Goal: Task Accomplishment & Management: Use online tool/utility

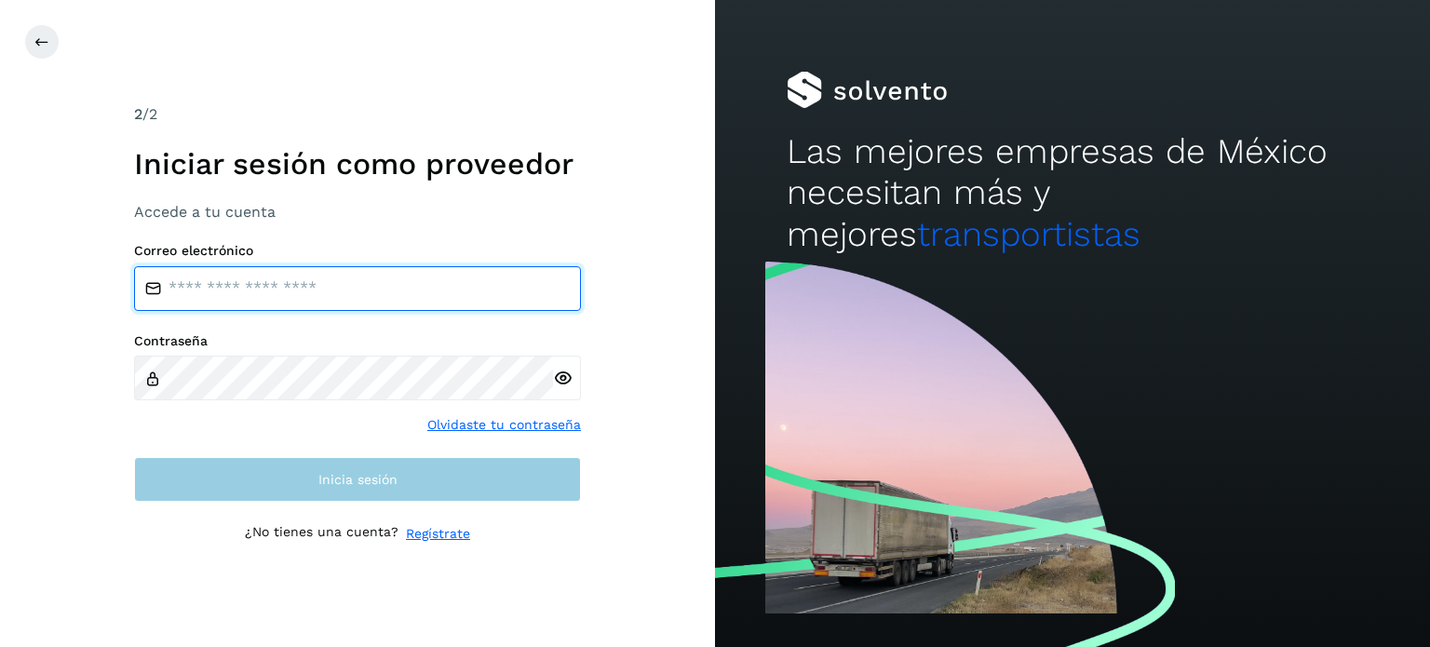
type input "**********"
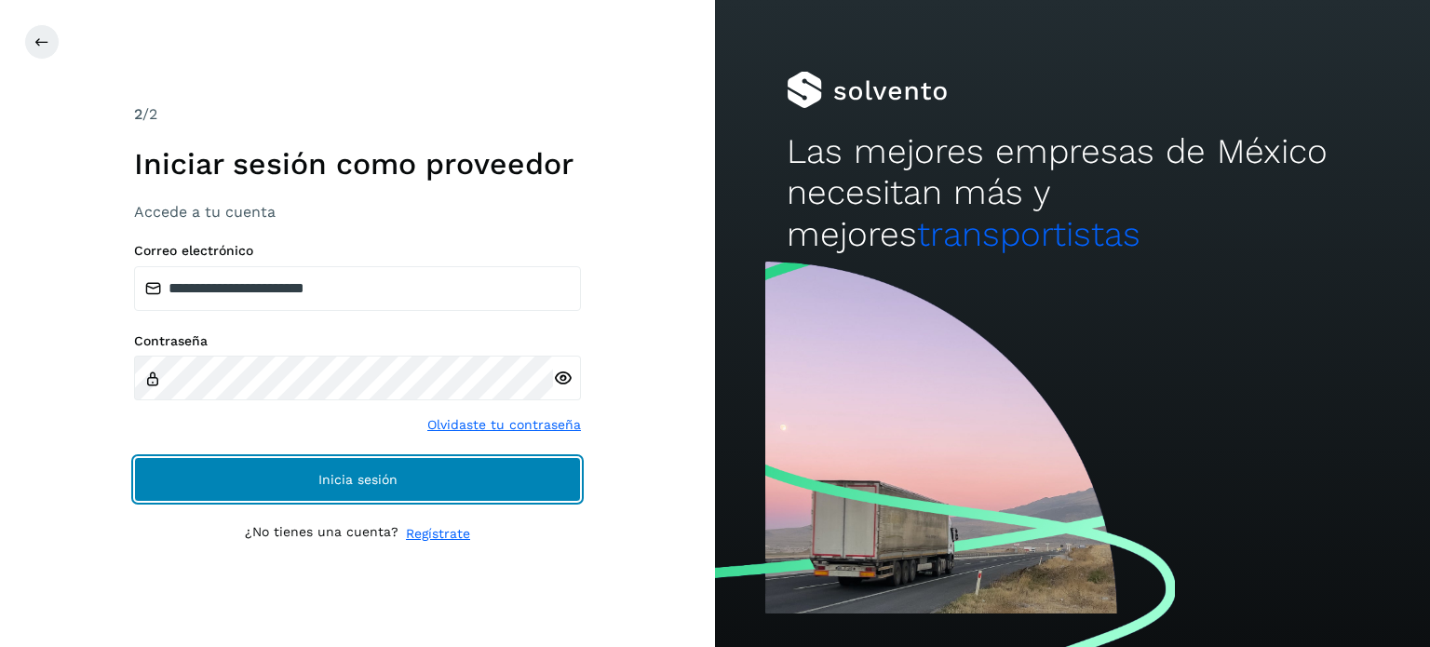
click at [268, 474] on button "Inicia sesión" at bounding box center [357, 479] width 447 height 45
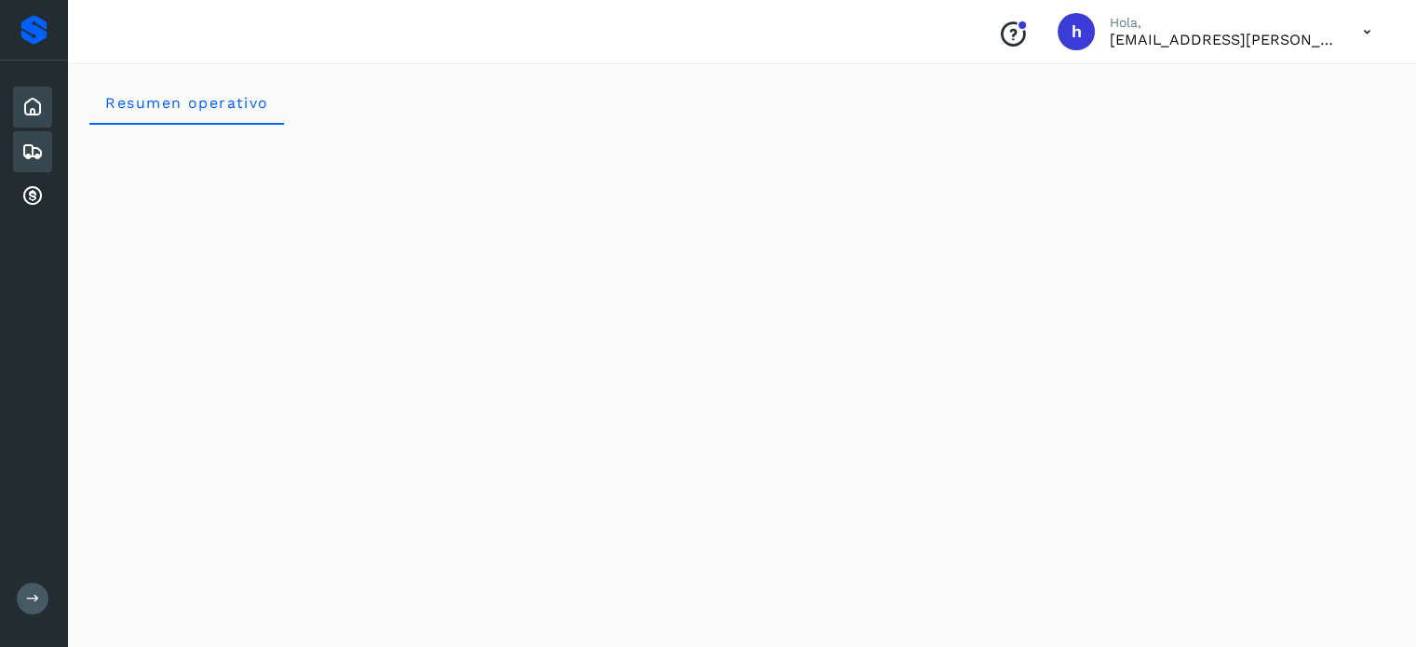
click at [25, 150] on icon at bounding box center [32, 152] width 22 height 22
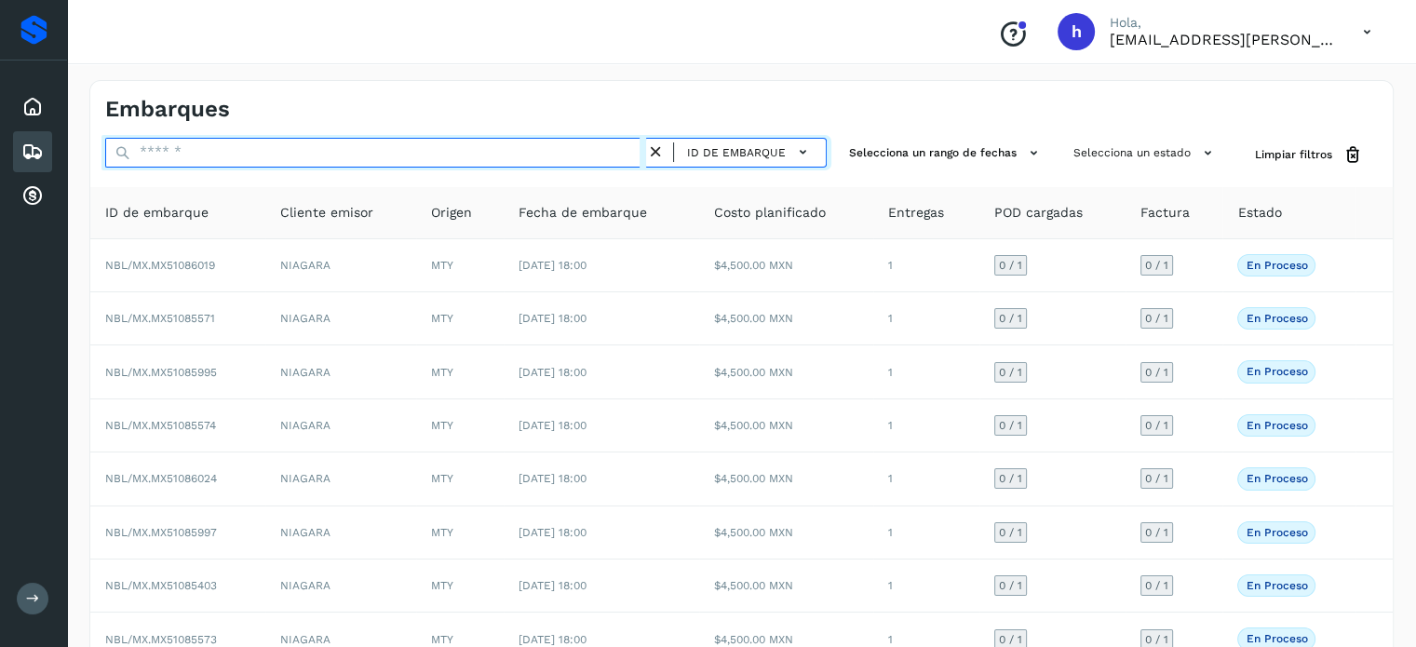
click at [274, 148] on input "text" at bounding box center [375, 153] width 541 height 30
paste input "**********"
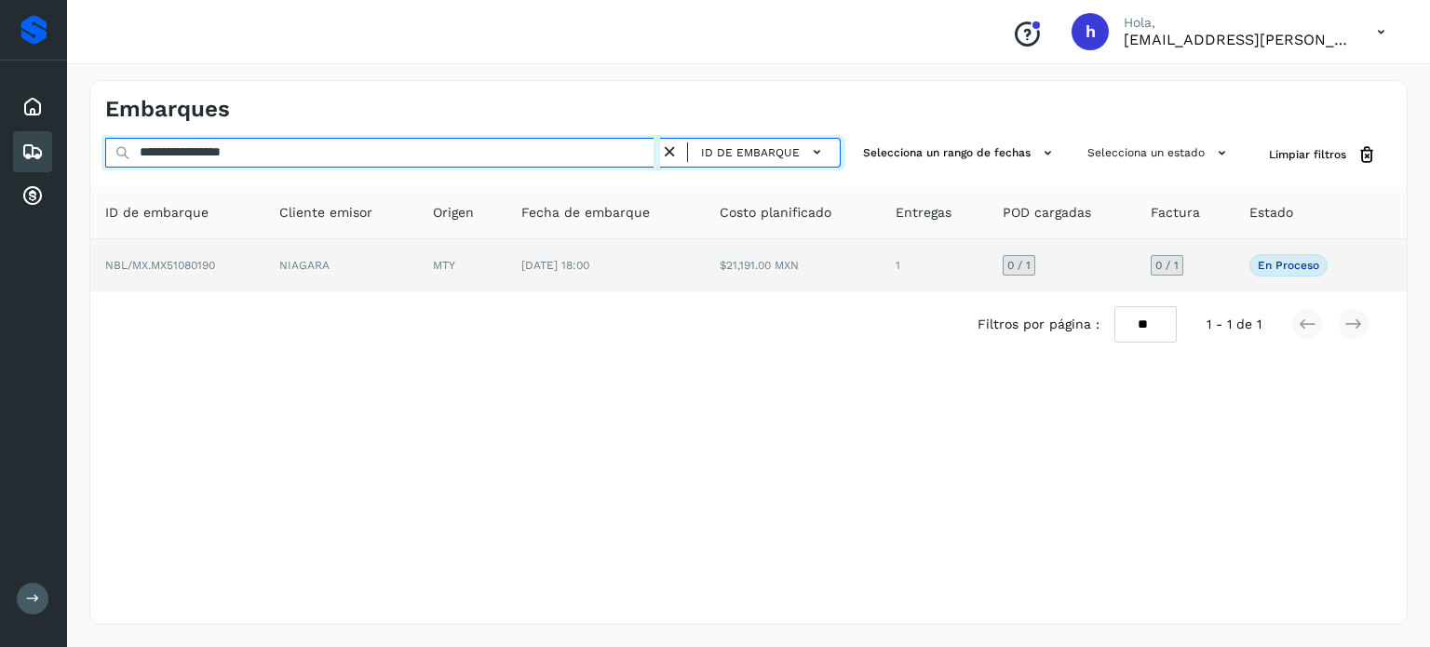
type input "**********"
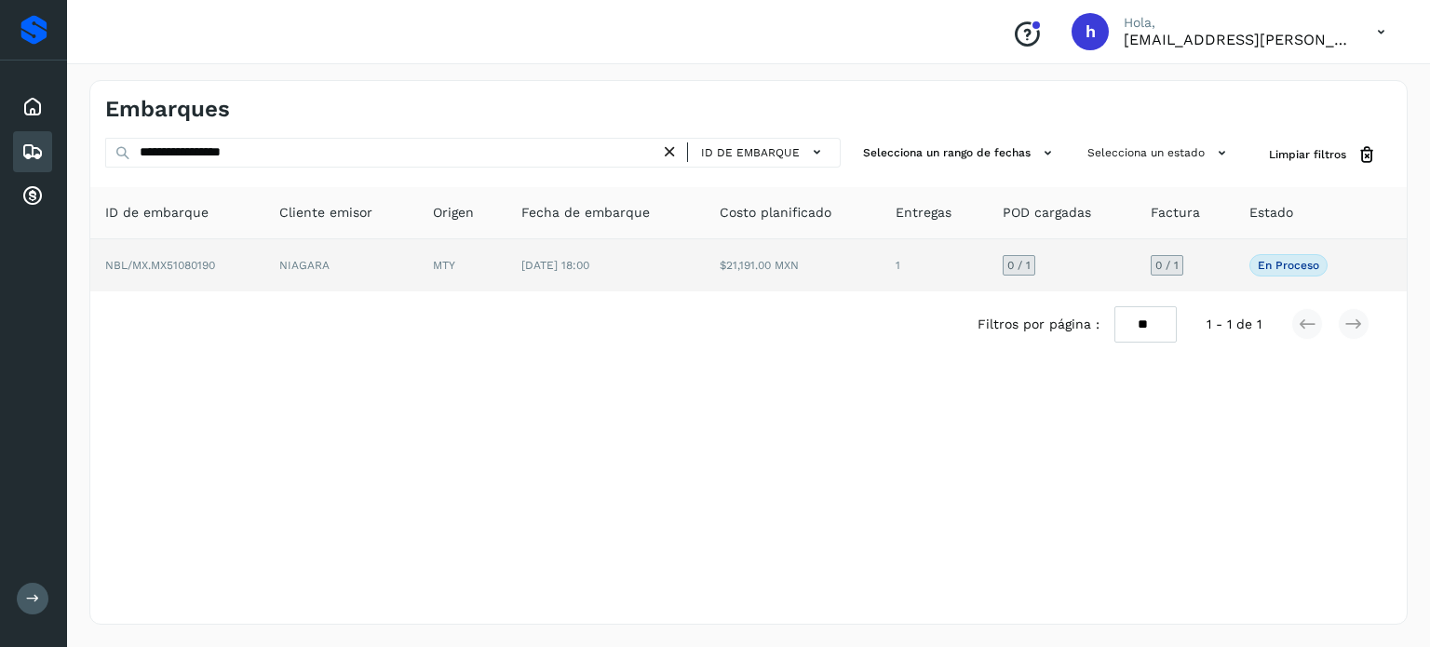
click at [183, 265] on span "NBL/MX.MX51080190" at bounding box center [160, 265] width 110 height 13
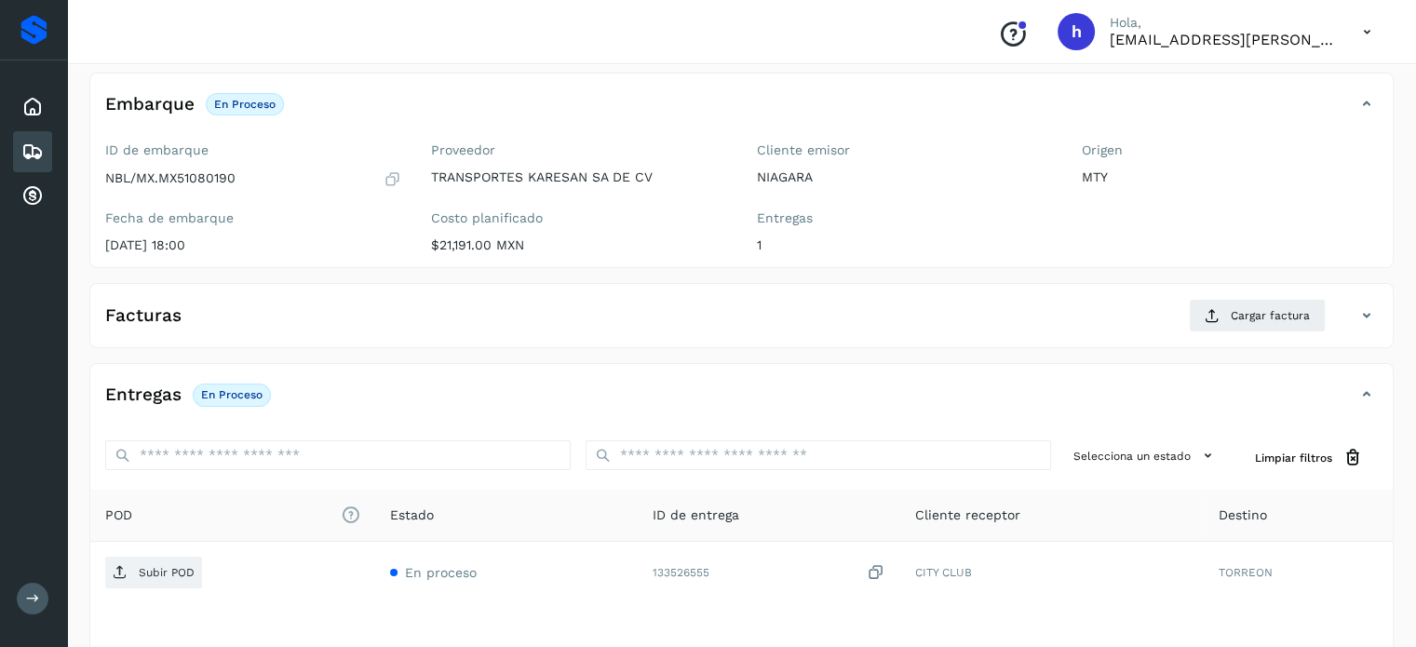
scroll to position [102, 0]
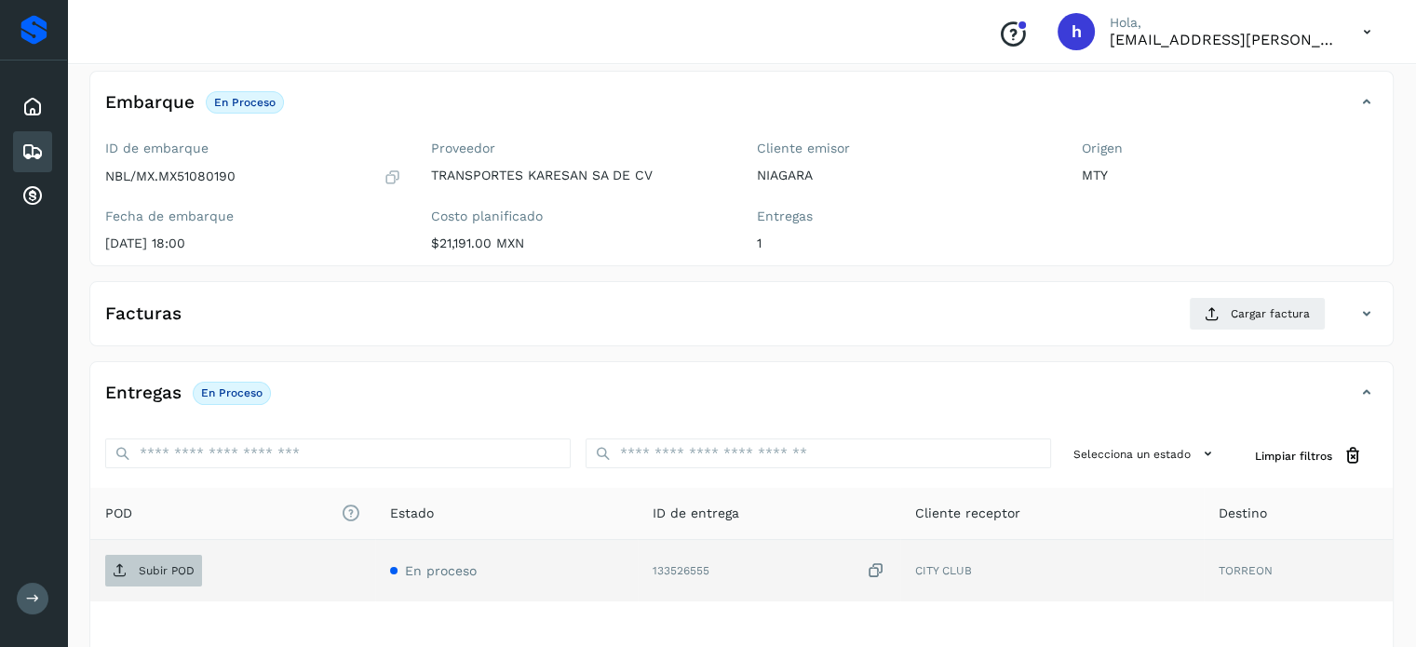
click at [170, 557] on span "Subir POD" at bounding box center [153, 571] width 97 height 30
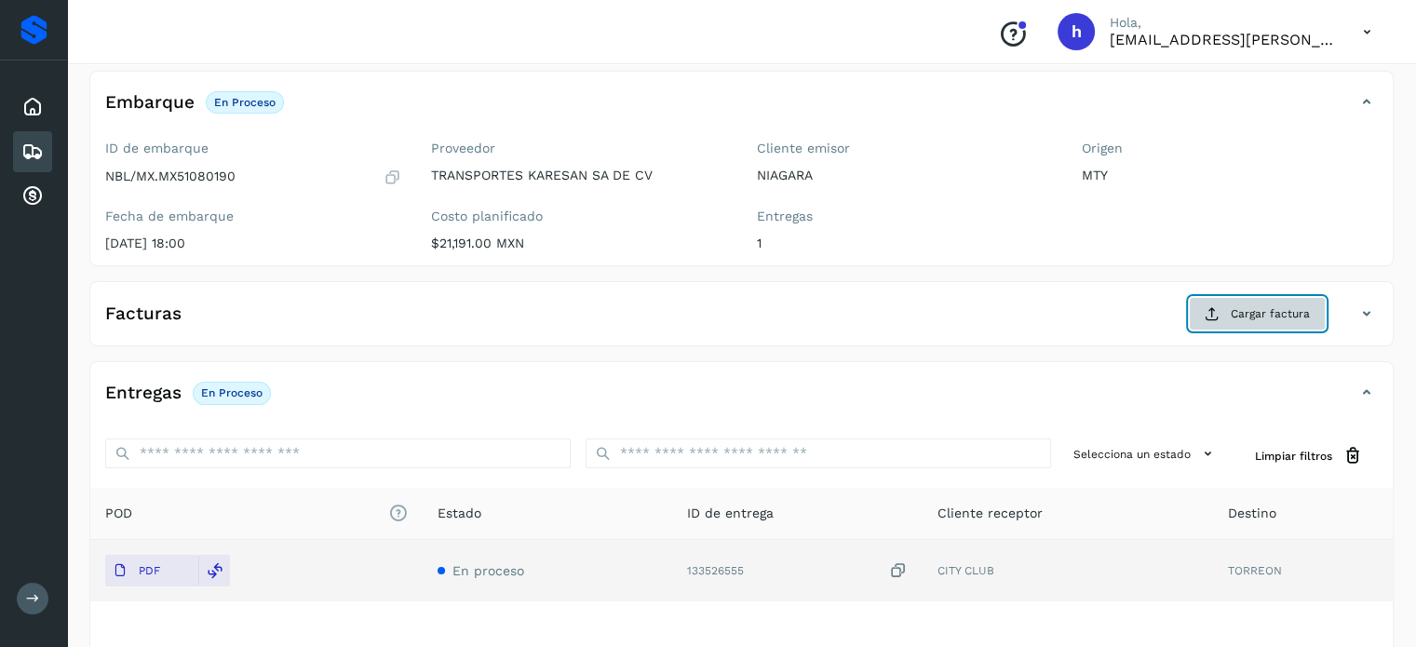
click at [1261, 313] on span "Cargar factura" at bounding box center [1270, 313] width 79 height 17
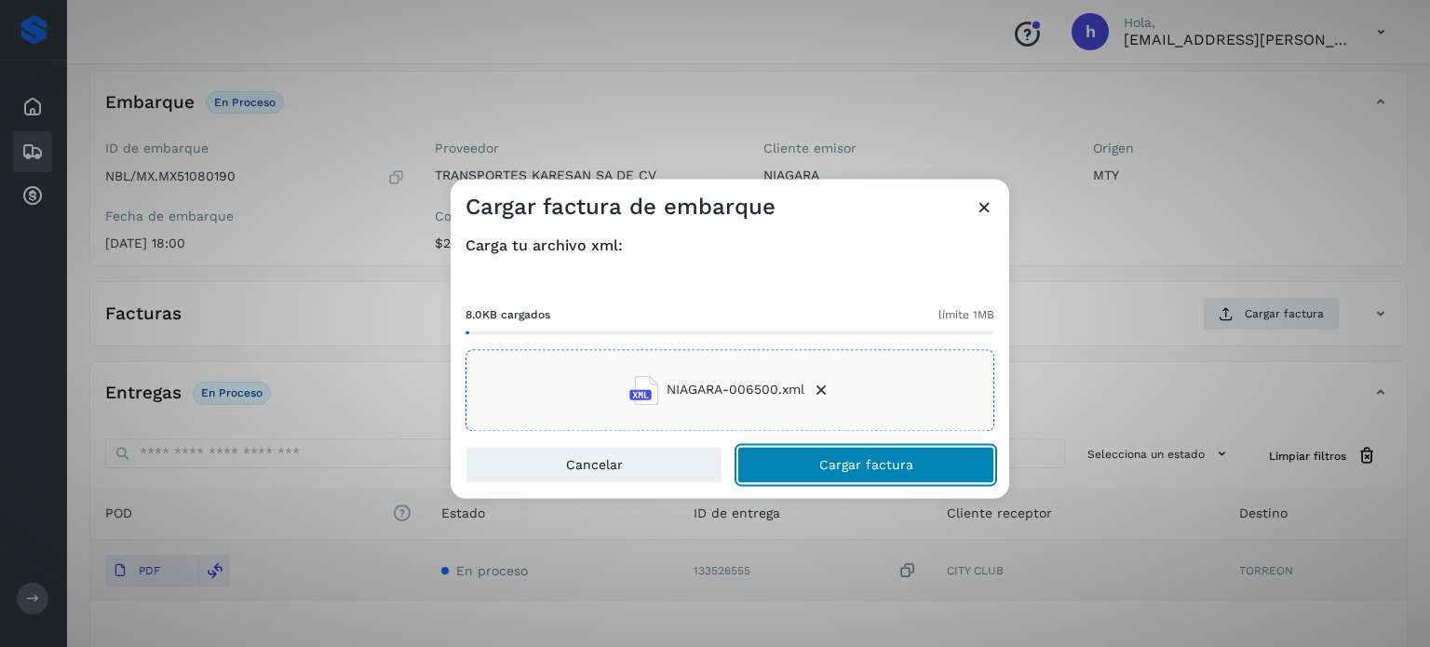
click at [924, 459] on button "Cargar factura" at bounding box center [865, 464] width 257 height 37
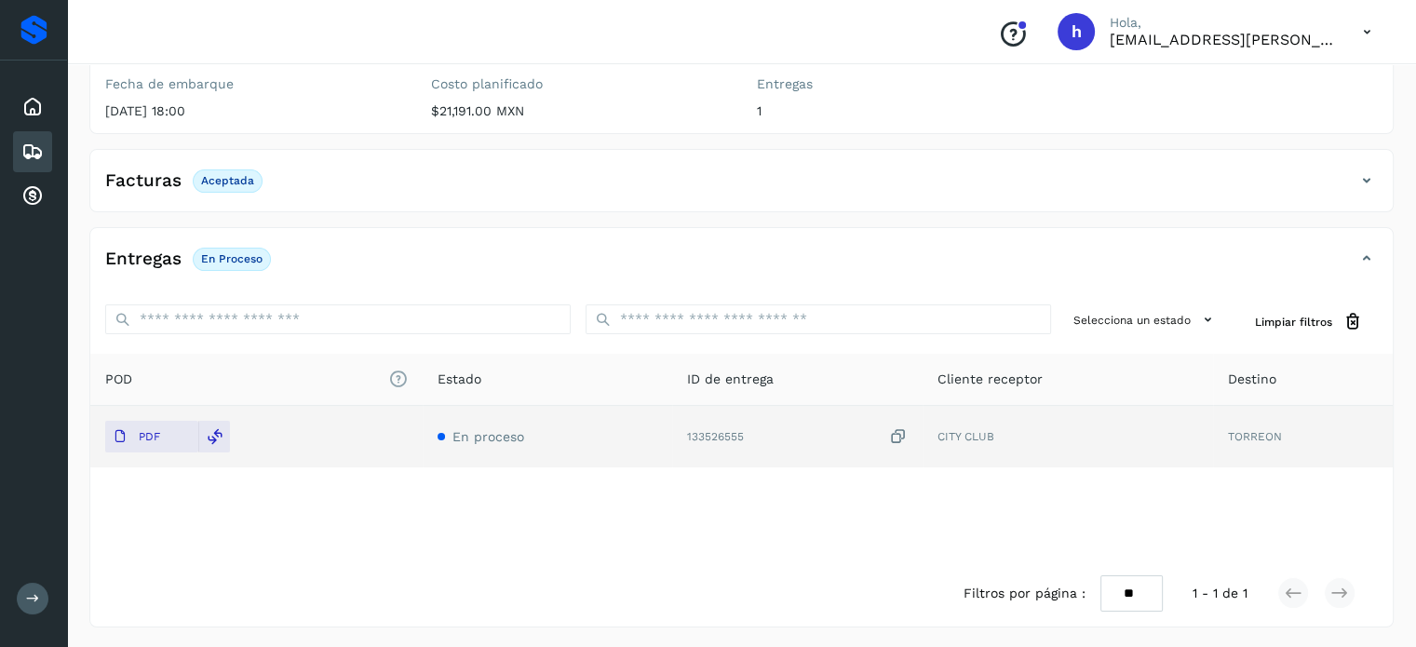
scroll to position [0, 0]
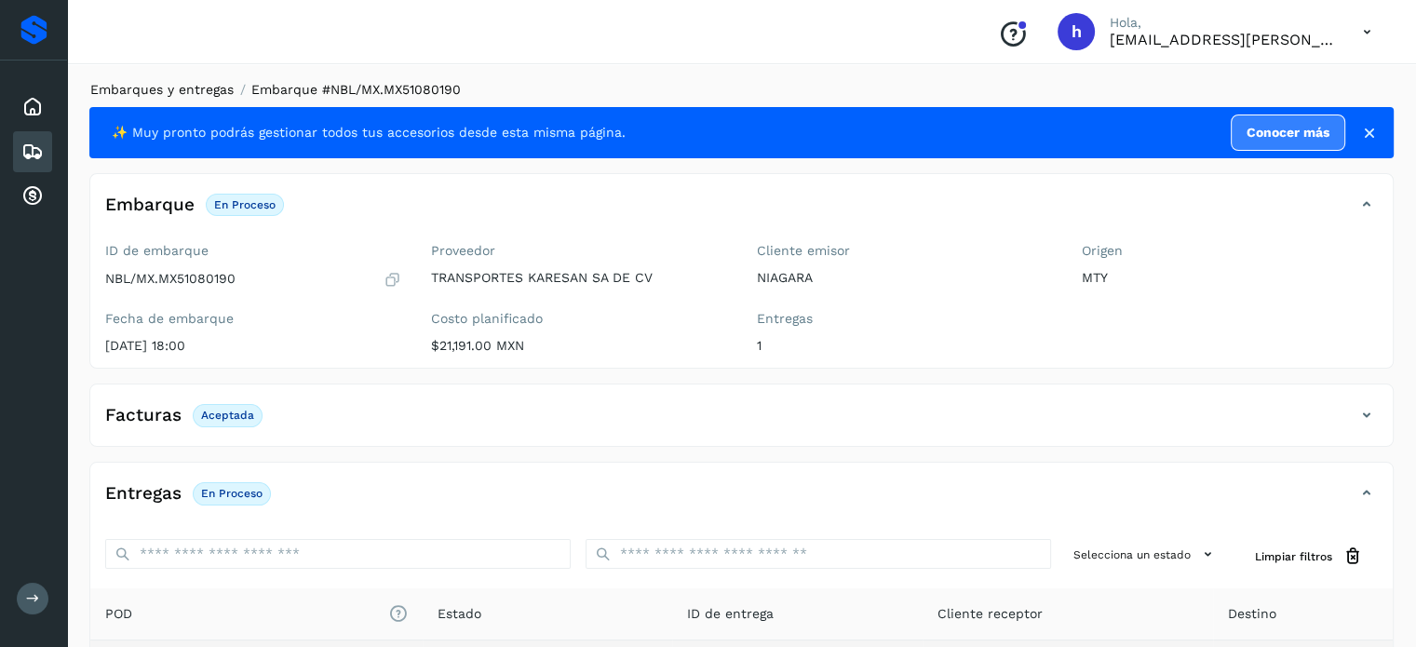
click at [164, 93] on link "Embarques y entregas" at bounding box center [161, 89] width 143 height 15
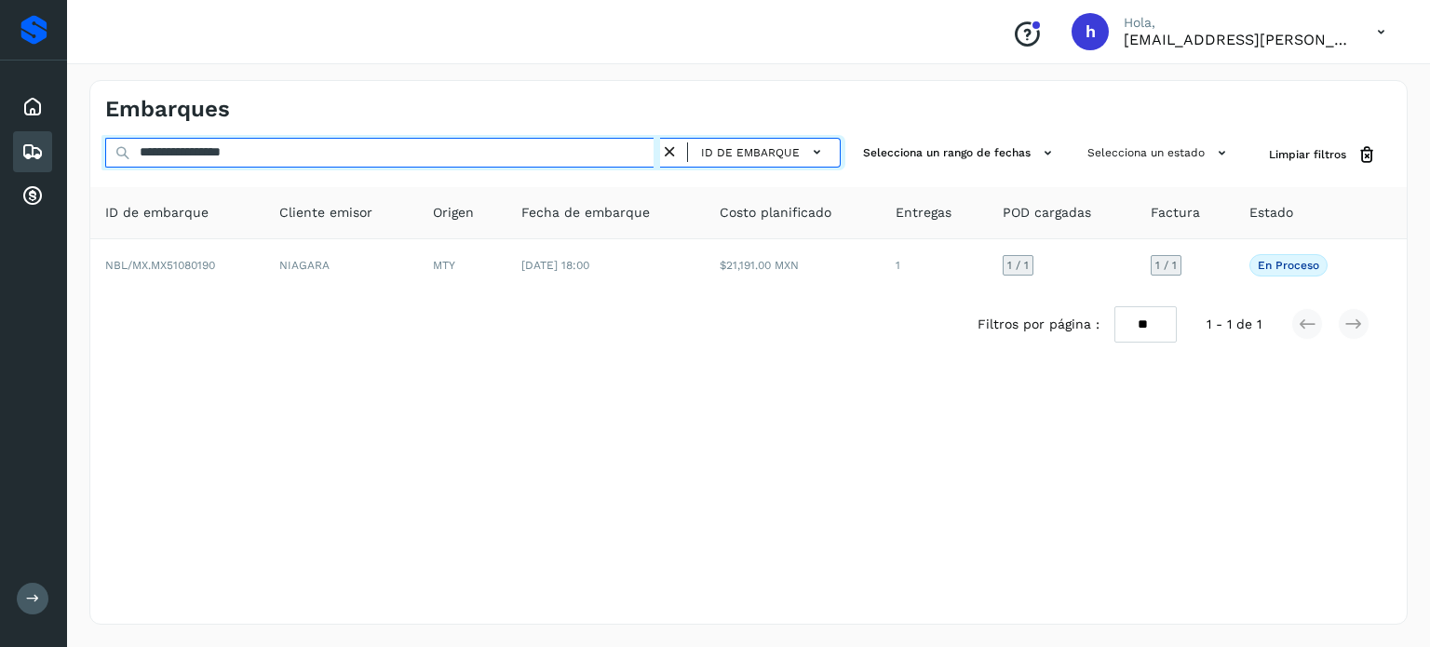
drag, startPoint x: 321, startPoint y: 152, endPoint x: 0, endPoint y: 92, distance: 326.7
click at [0, 92] on div "**********" at bounding box center [715, 323] width 1430 height 647
paste input "text"
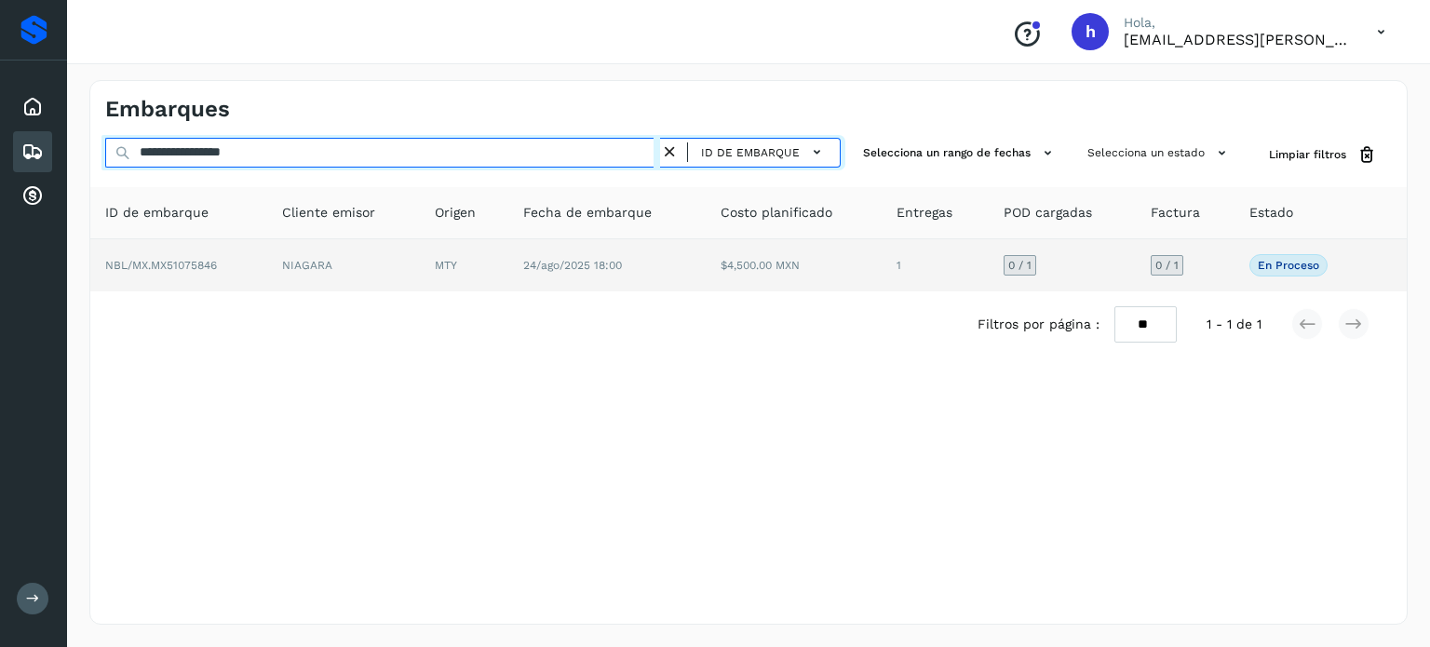
type input "**********"
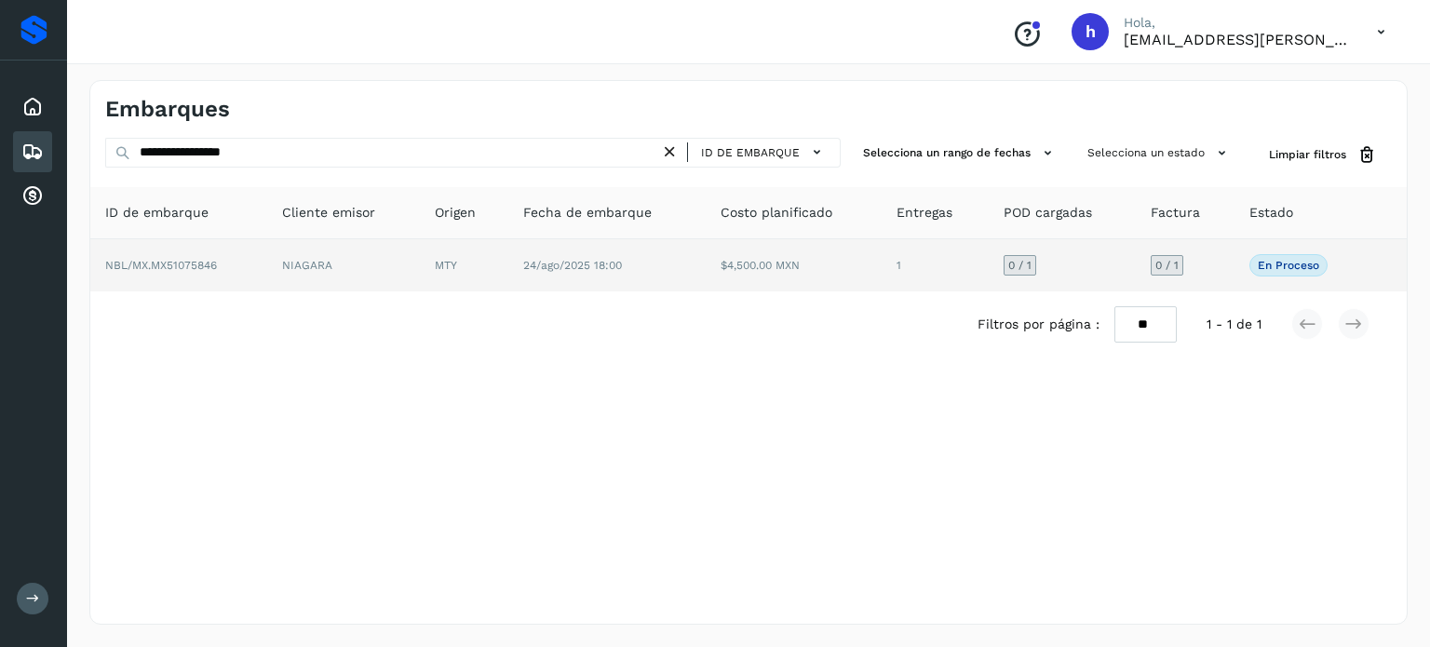
click at [227, 286] on td "NBL/MX.MX51075846" at bounding box center [178, 265] width 177 height 52
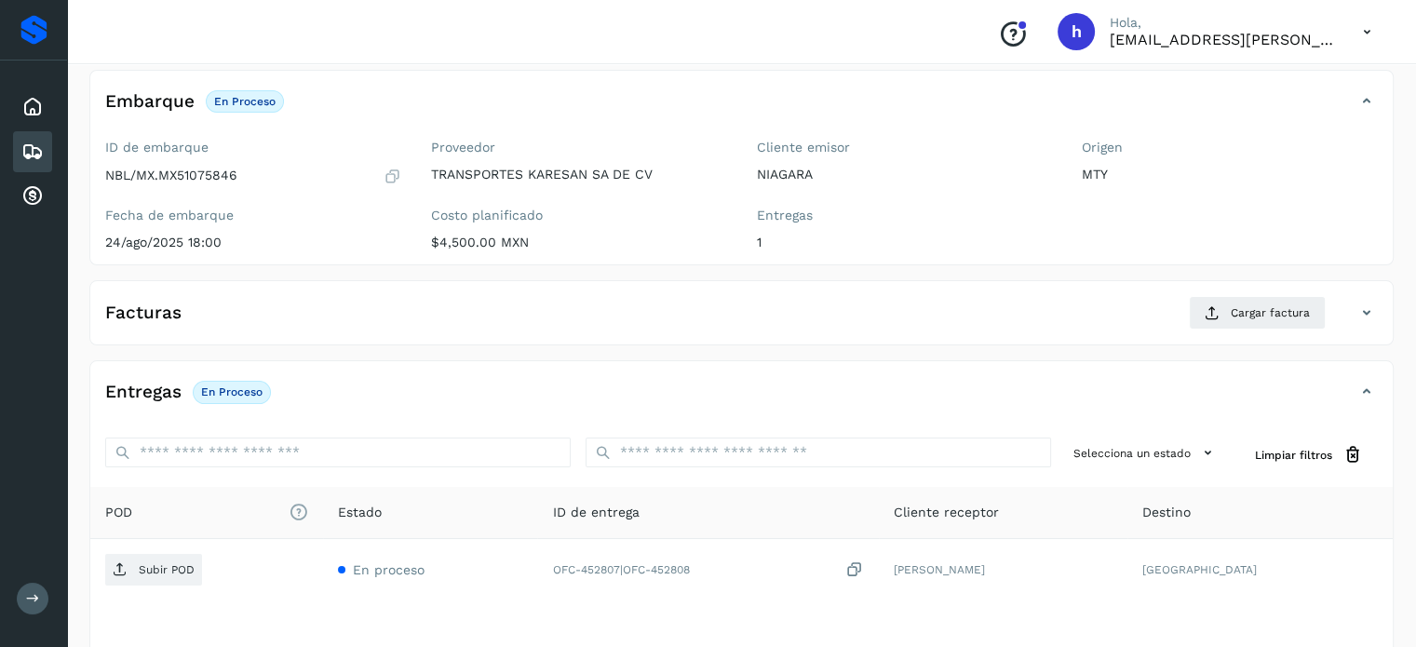
scroll to position [104, 0]
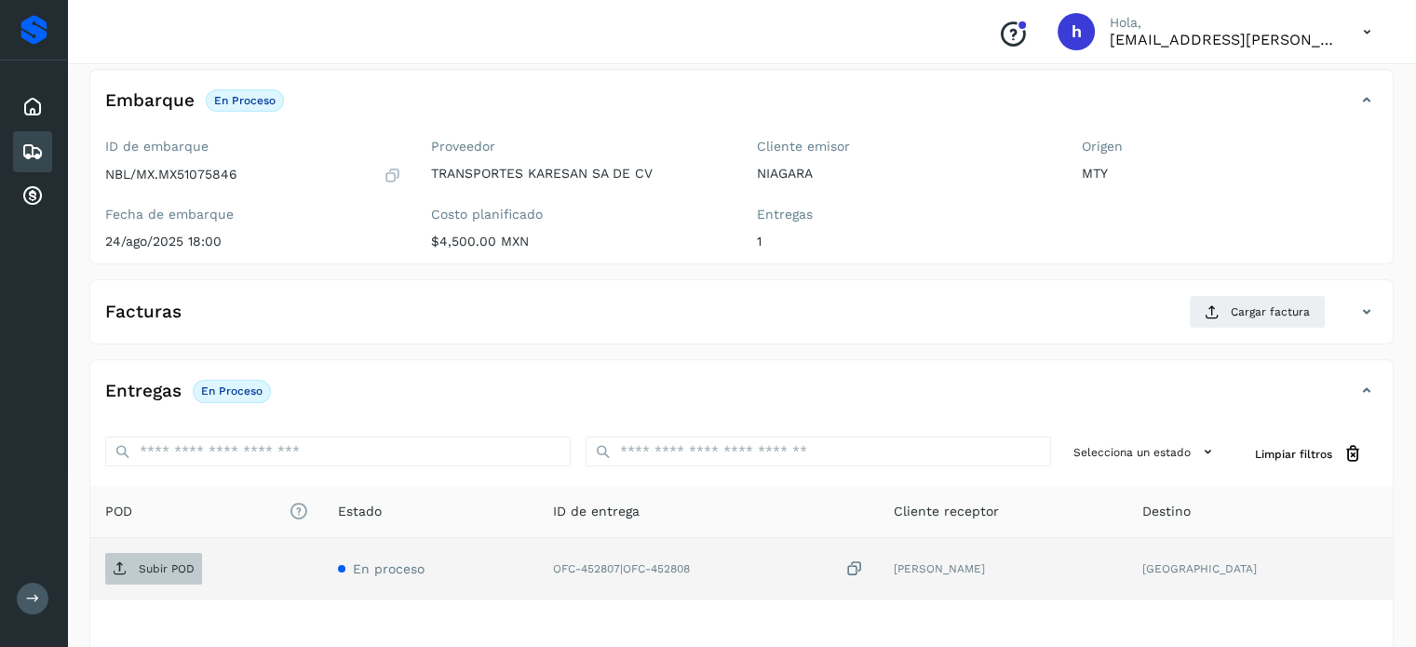
click at [147, 566] on p "Subir POD" at bounding box center [167, 568] width 56 height 13
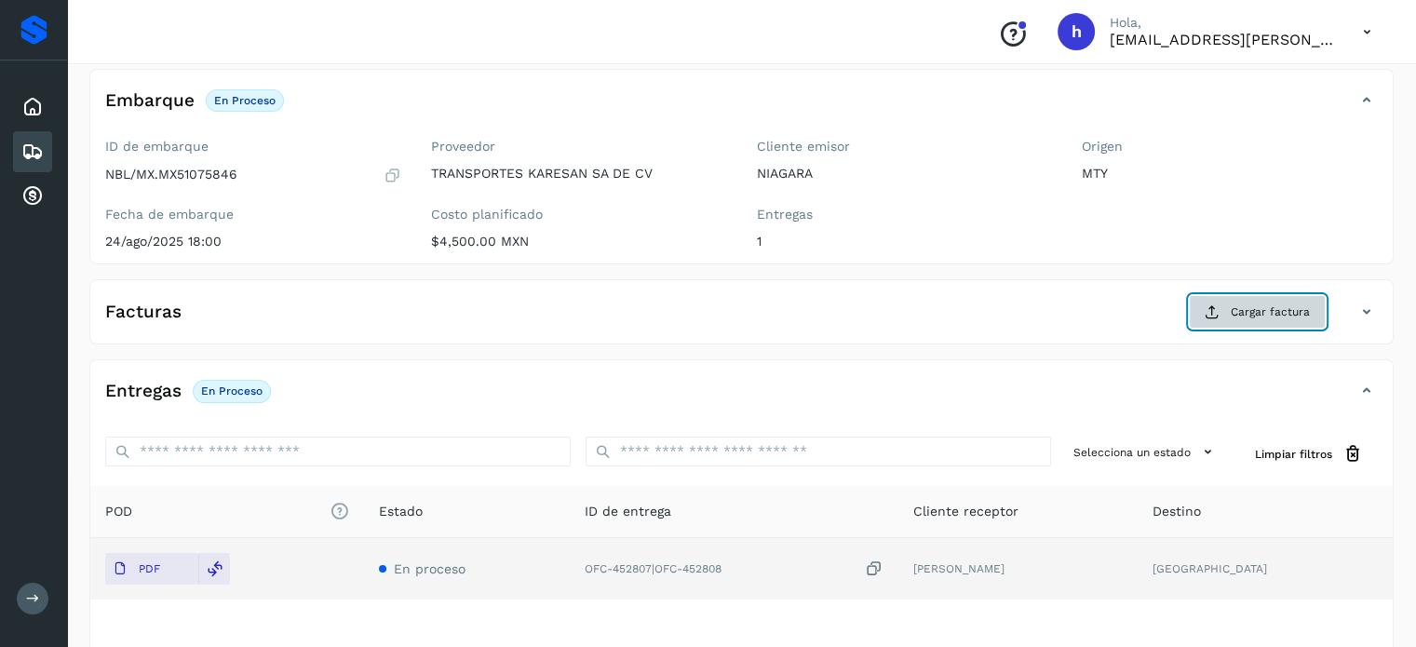
click at [1279, 307] on span "Cargar factura" at bounding box center [1270, 312] width 79 height 17
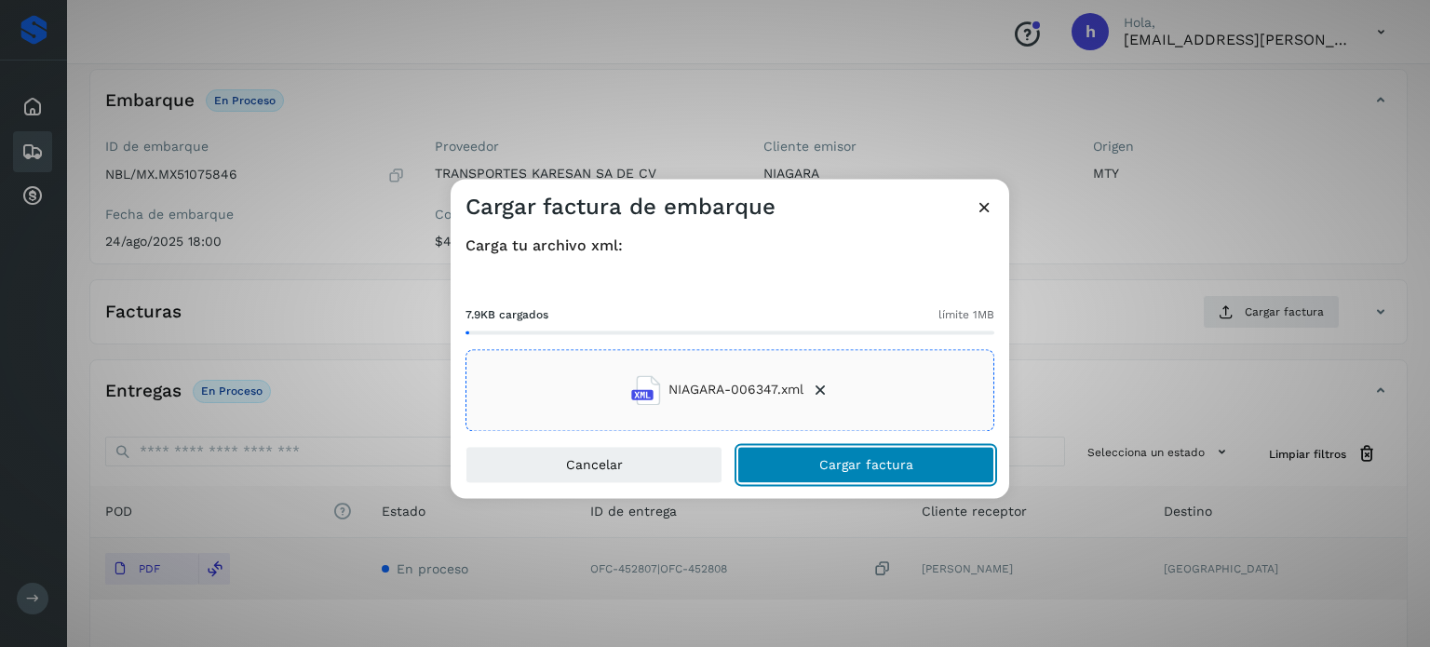
click at [902, 460] on span "Cargar factura" at bounding box center [866, 464] width 94 height 13
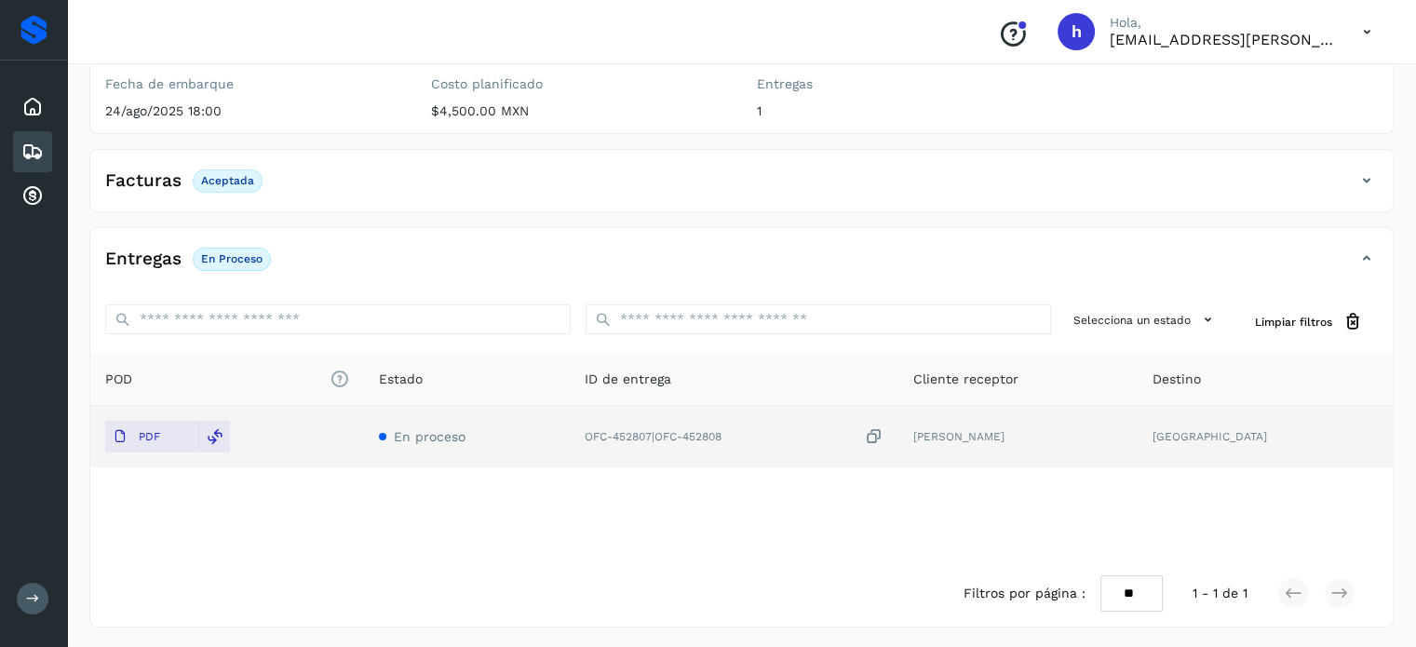
scroll to position [0, 0]
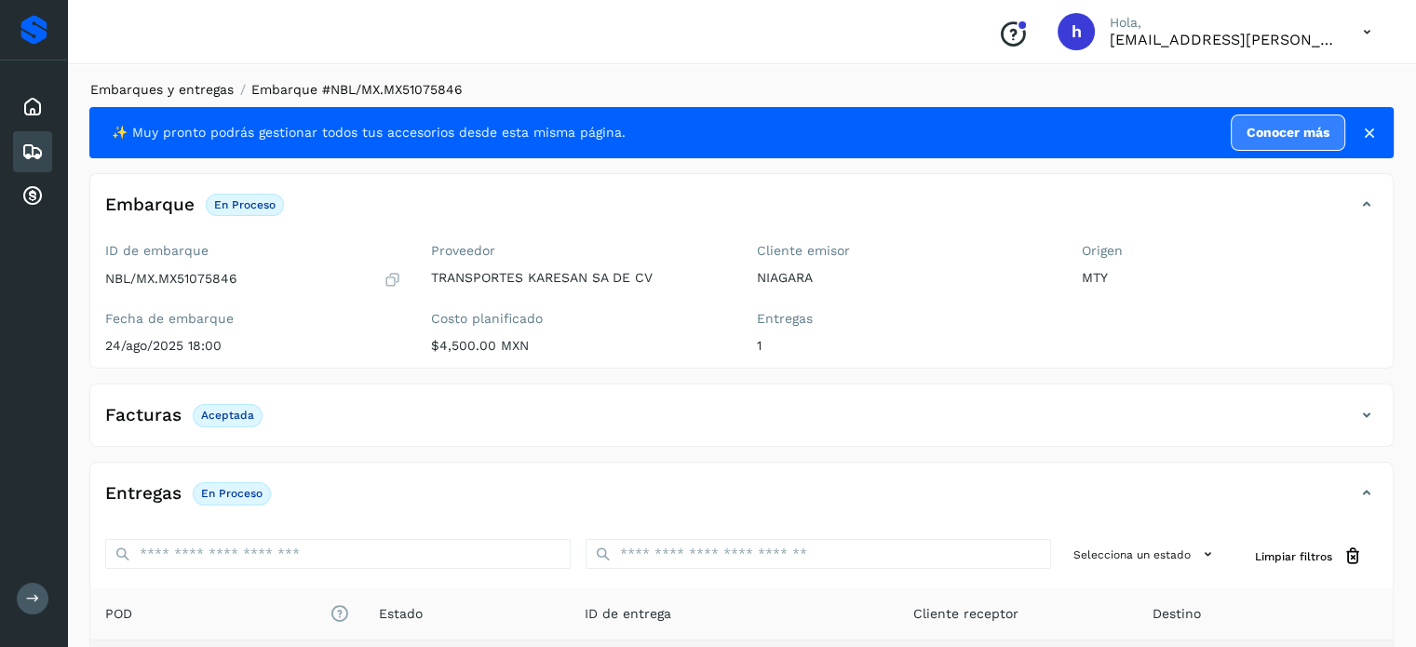
click at [196, 88] on link "Embarques y entregas" at bounding box center [161, 89] width 143 height 15
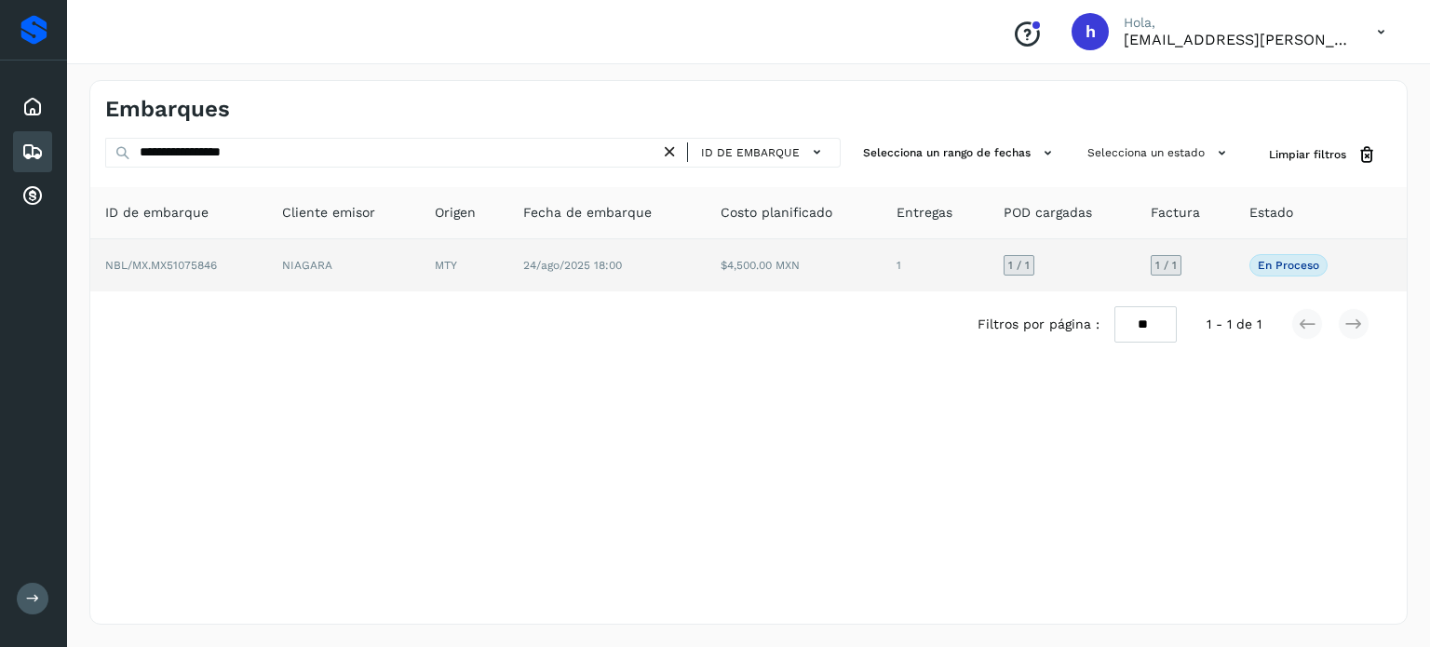
click at [138, 263] on span "NBL/MX.MX51075846" at bounding box center [161, 265] width 112 height 13
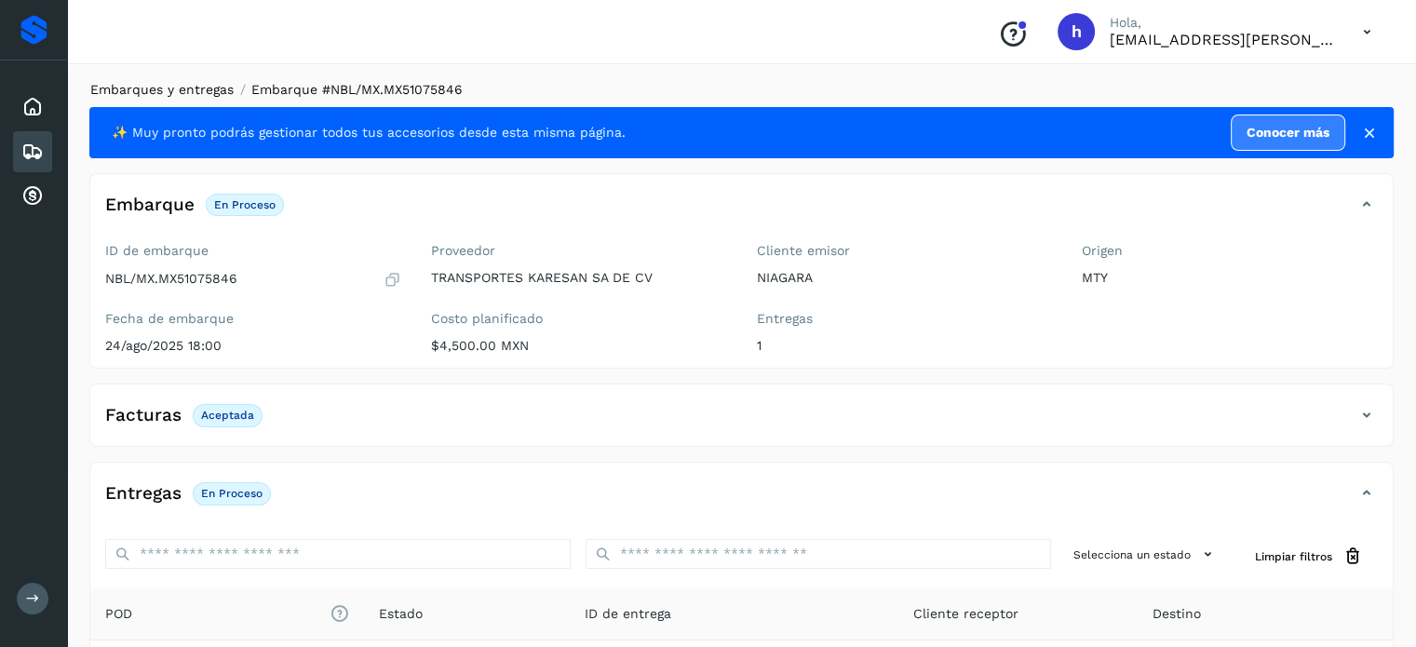
click at [145, 94] on link "Embarques y entregas" at bounding box center [161, 89] width 143 height 15
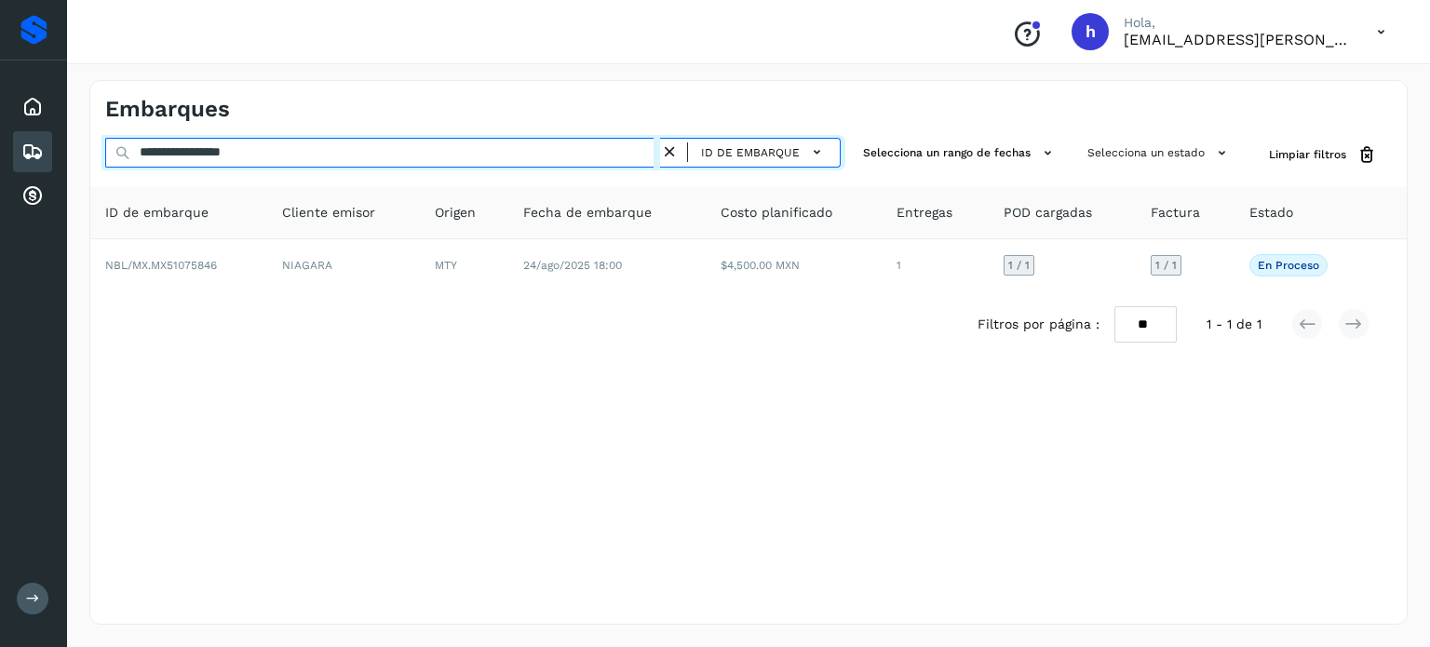
drag, startPoint x: 330, startPoint y: 151, endPoint x: 0, endPoint y: 170, distance: 330.2
click at [0, 170] on div "**********" at bounding box center [715, 323] width 1430 height 647
paste input "text"
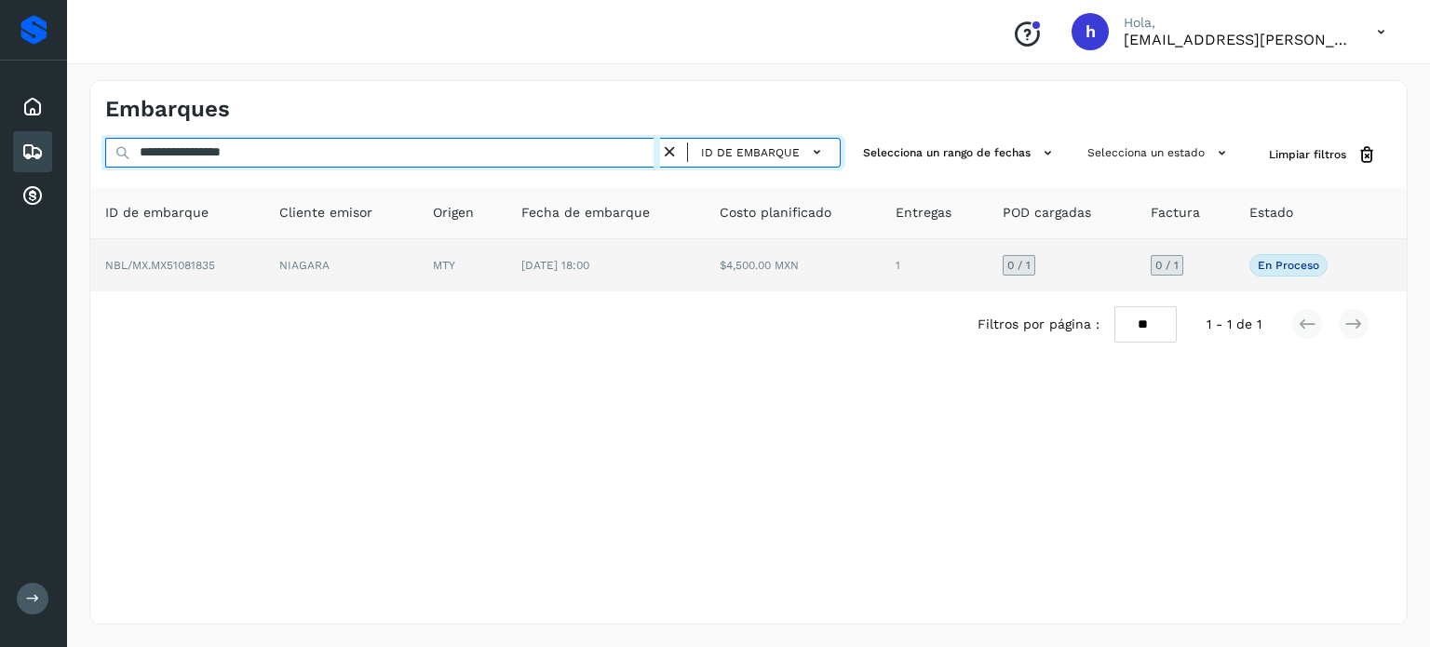
type input "**********"
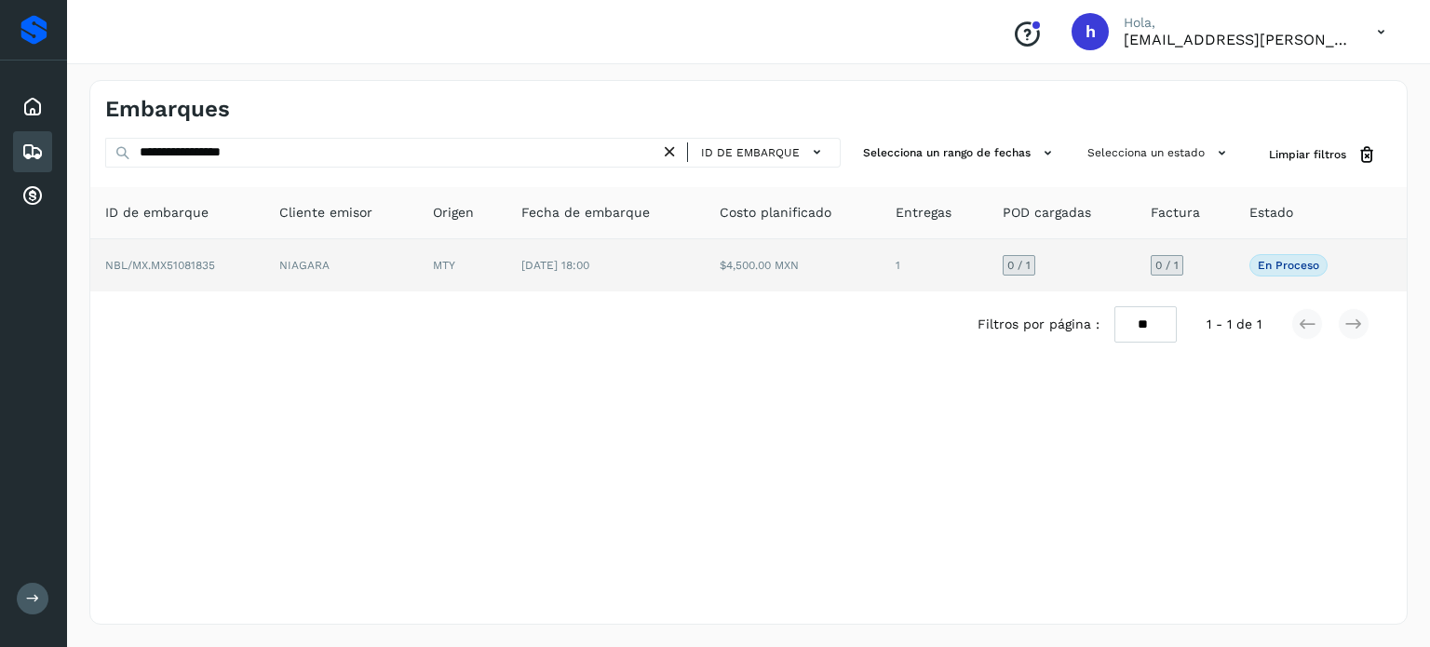
click at [201, 265] on span "NBL/MX.MX51081835" at bounding box center [160, 265] width 110 height 13
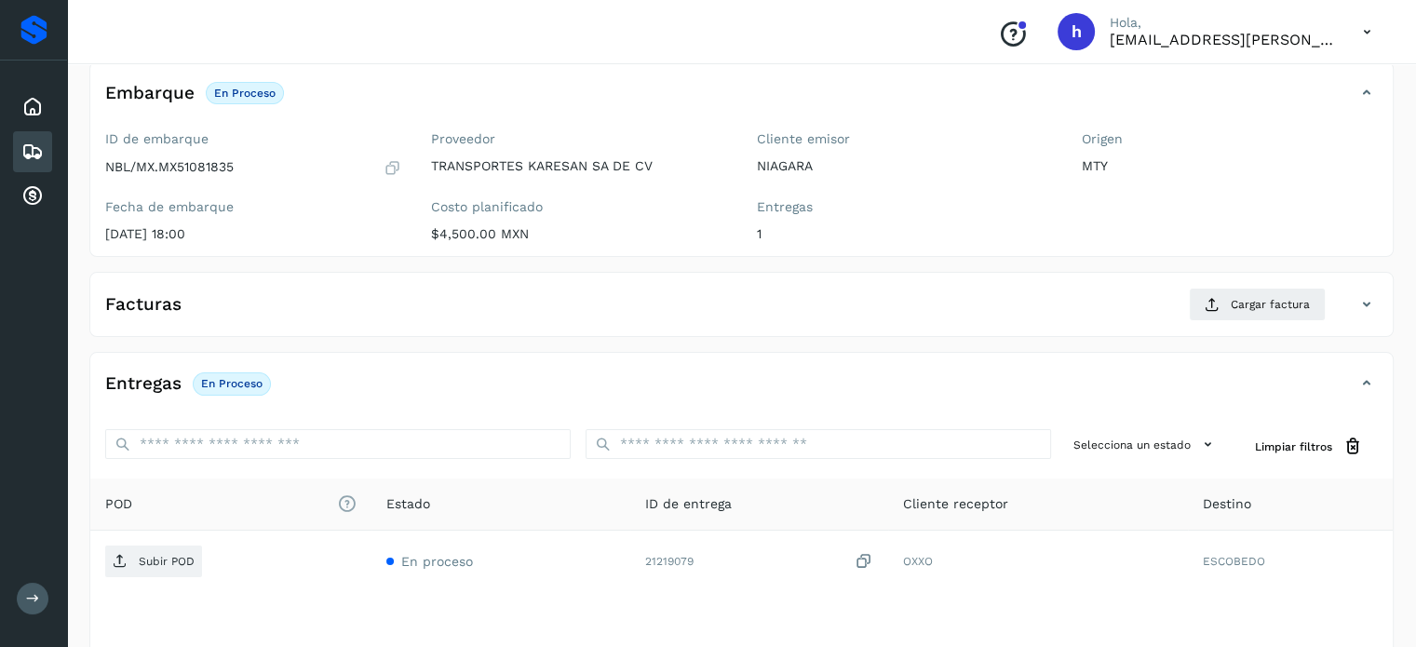
scroll to position [112, 0]
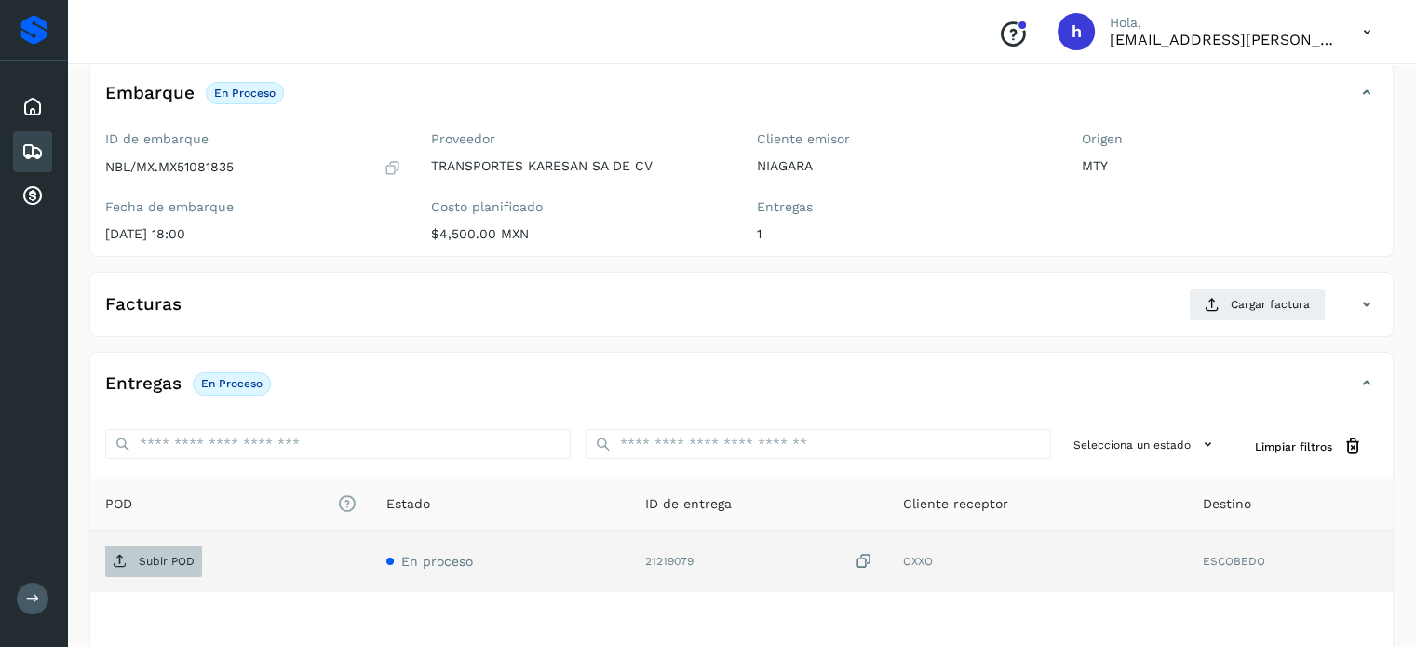
click at [175, 555] on p "Subir POD" at bounding box center [167, 561] width 56 height 13
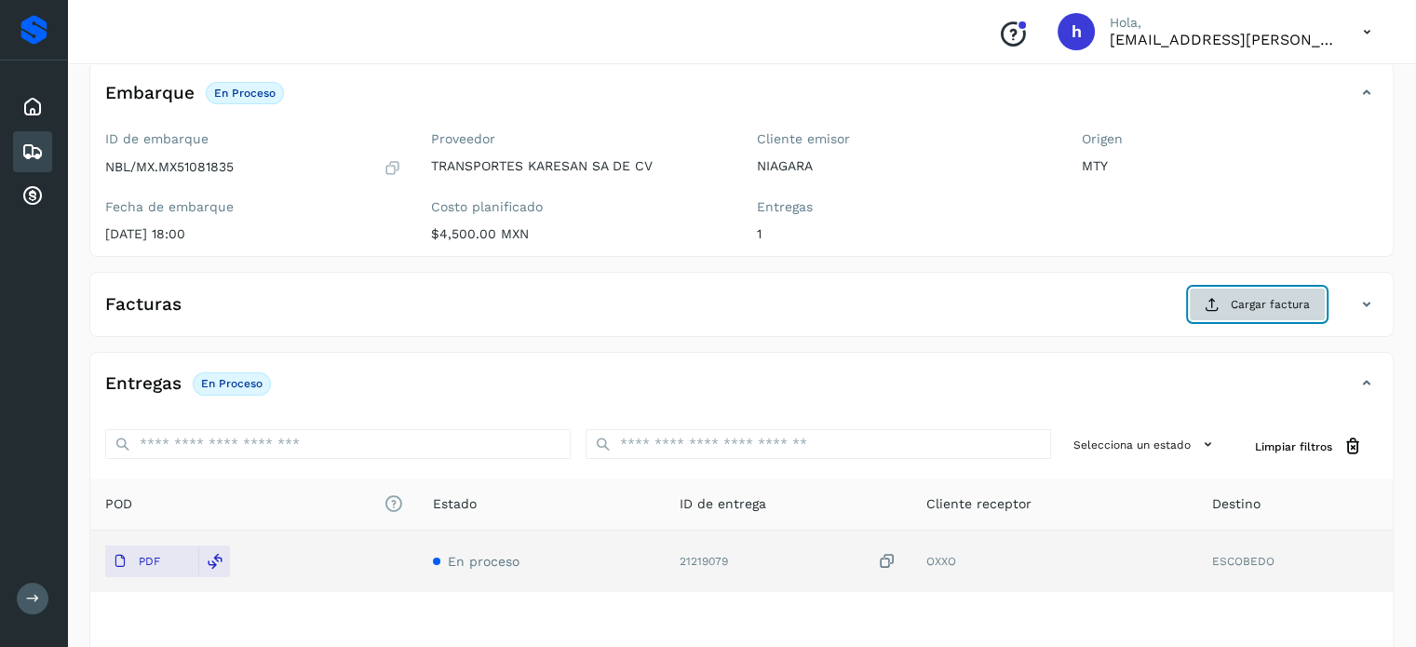
click at [1249, 301] on span "Cargar factura" at bounding box center [1270, 304] width 79 height 17
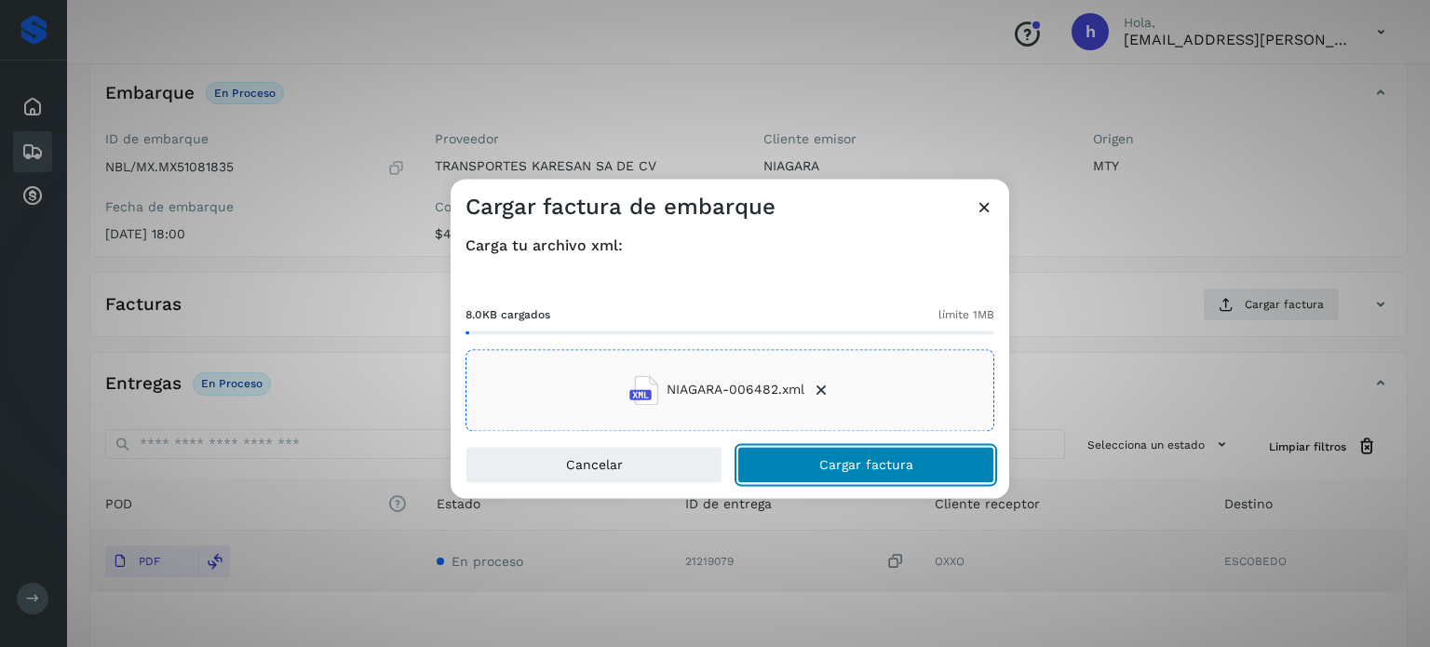
click at [923, 472] on button "Cargar factura" at bounding box center [865, 464] width 257 height 37
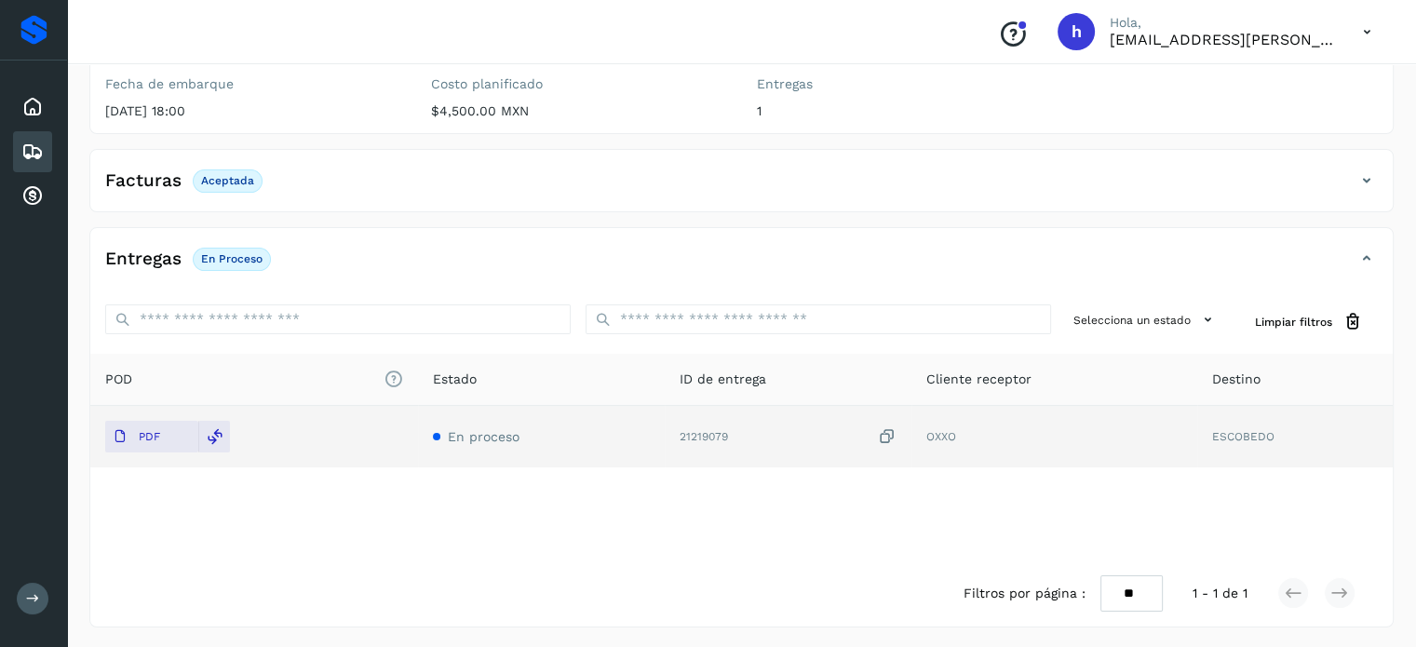
scroll to position [0, 0]
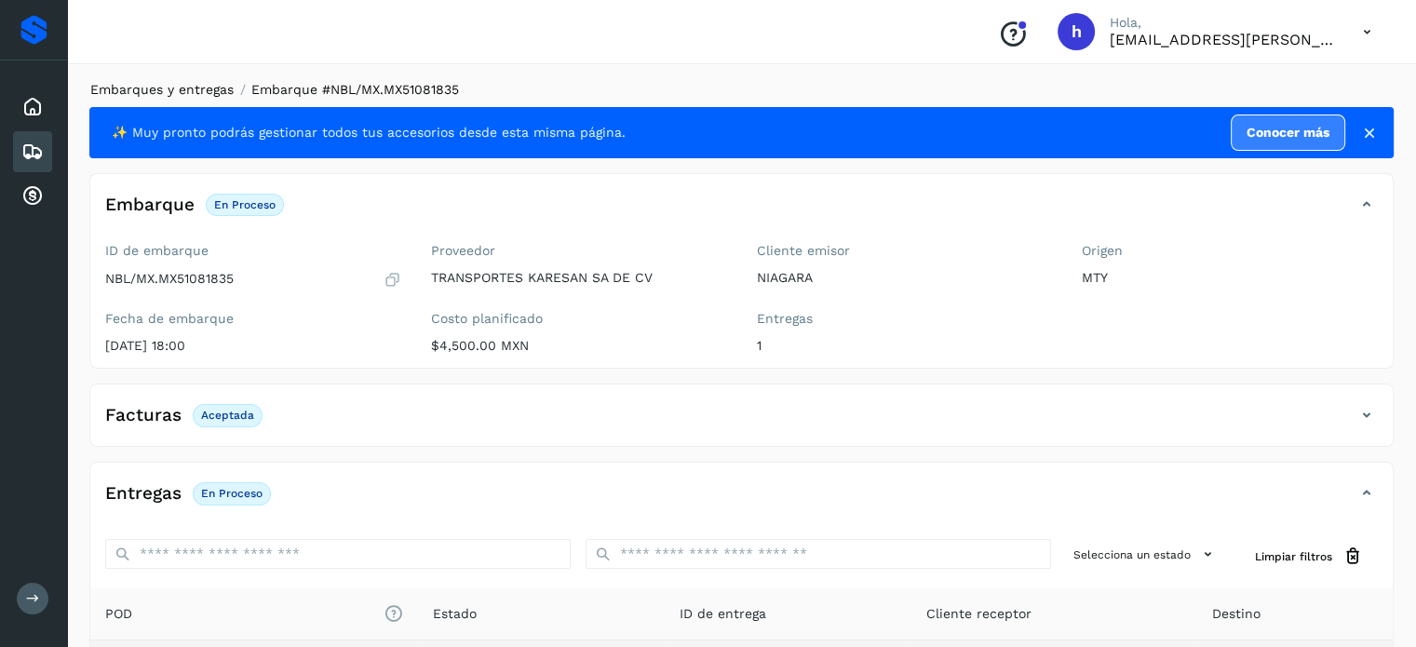
click at [209, 88] on link "Embarques y entregas" at bounding box center [161, 89] width 143 height 15
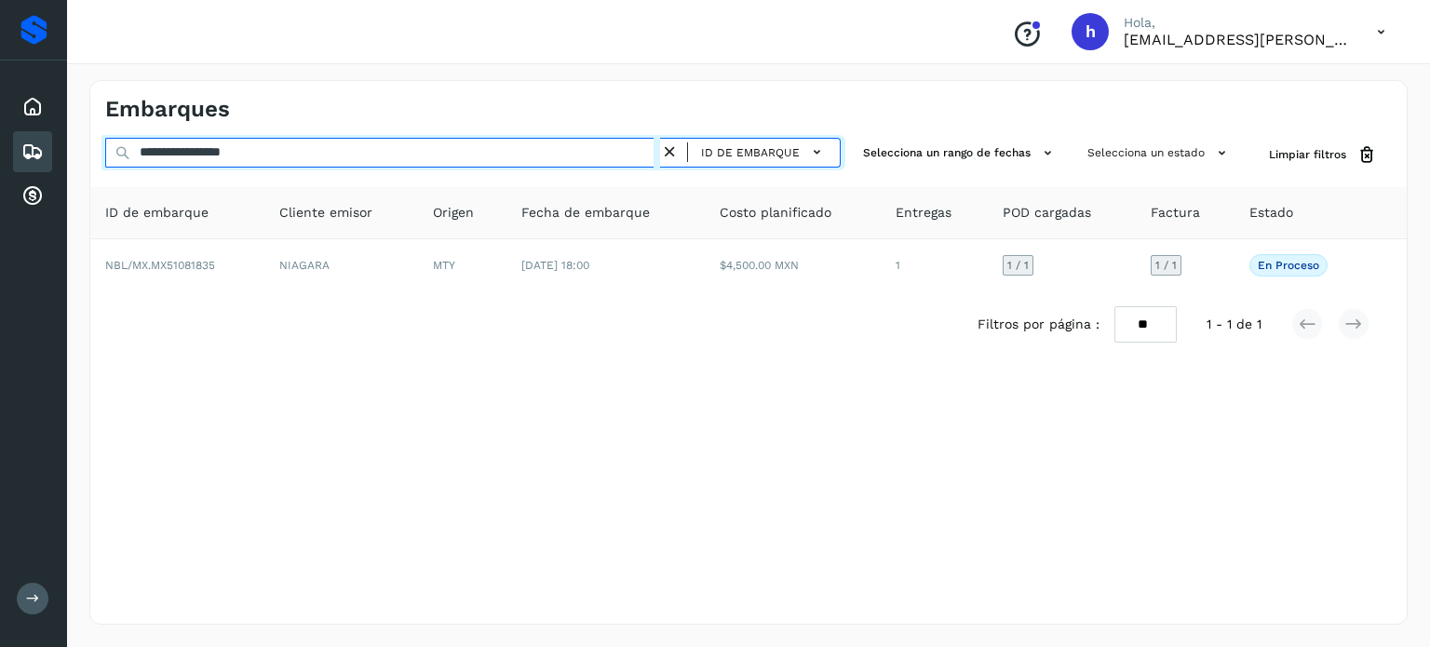
drag, startPoint x: 310, startPoint y: 152, endPoint x: 0, endPoint y: 150, distance: 310.0
click at [0, 150] on div "**********" at bounding box center [715, 323] width 1430 height 647
paste input "text"
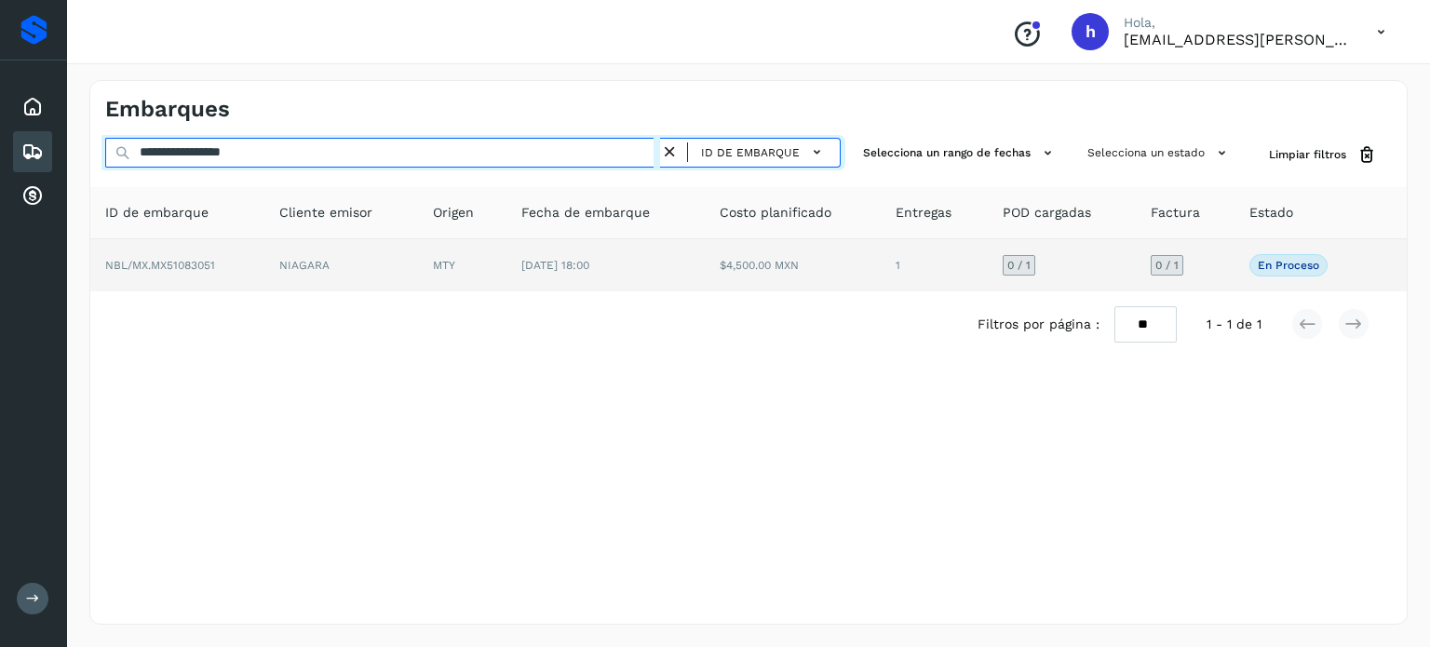
type input "**********"
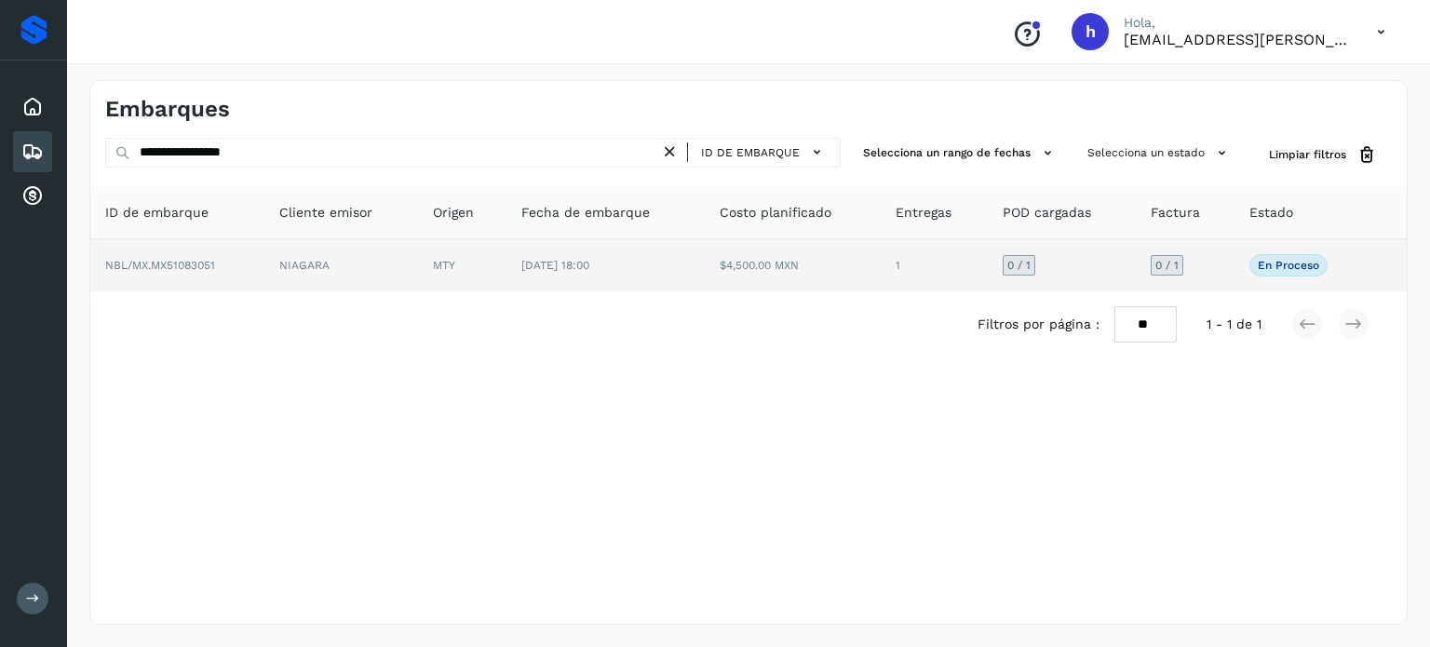
click at [207, 266] on span "NBL/MX.MX51083051" at bounding box center [160, 265] width 110 height 13
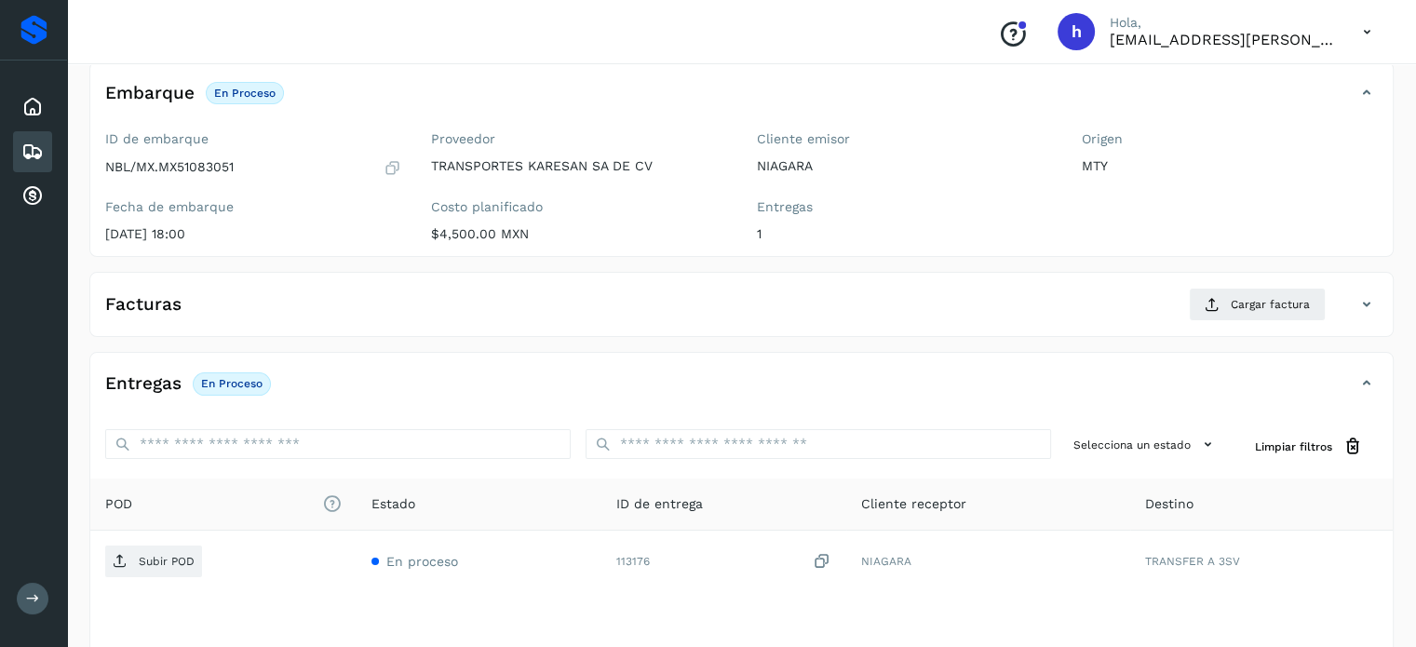
scroll to position [113, 0]
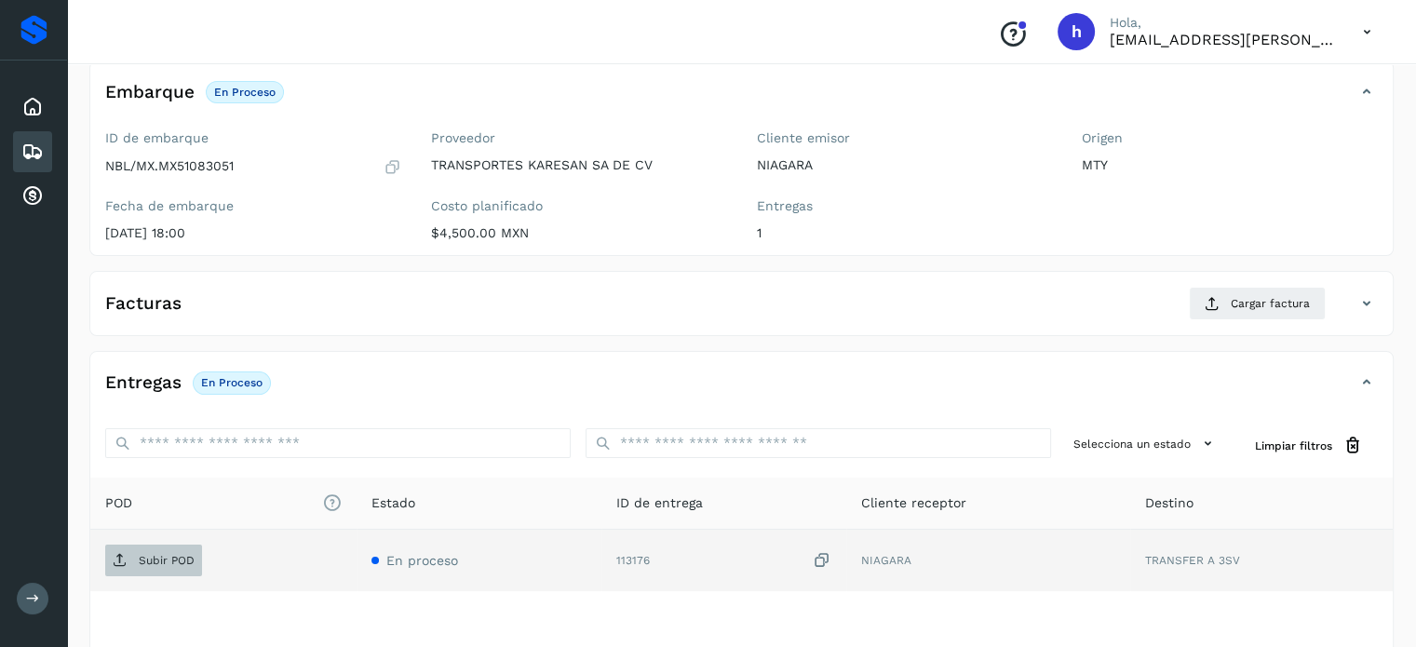
click at [156, 569] on span "Subir POD" at bounding box center [153, 561] width 97 height 30
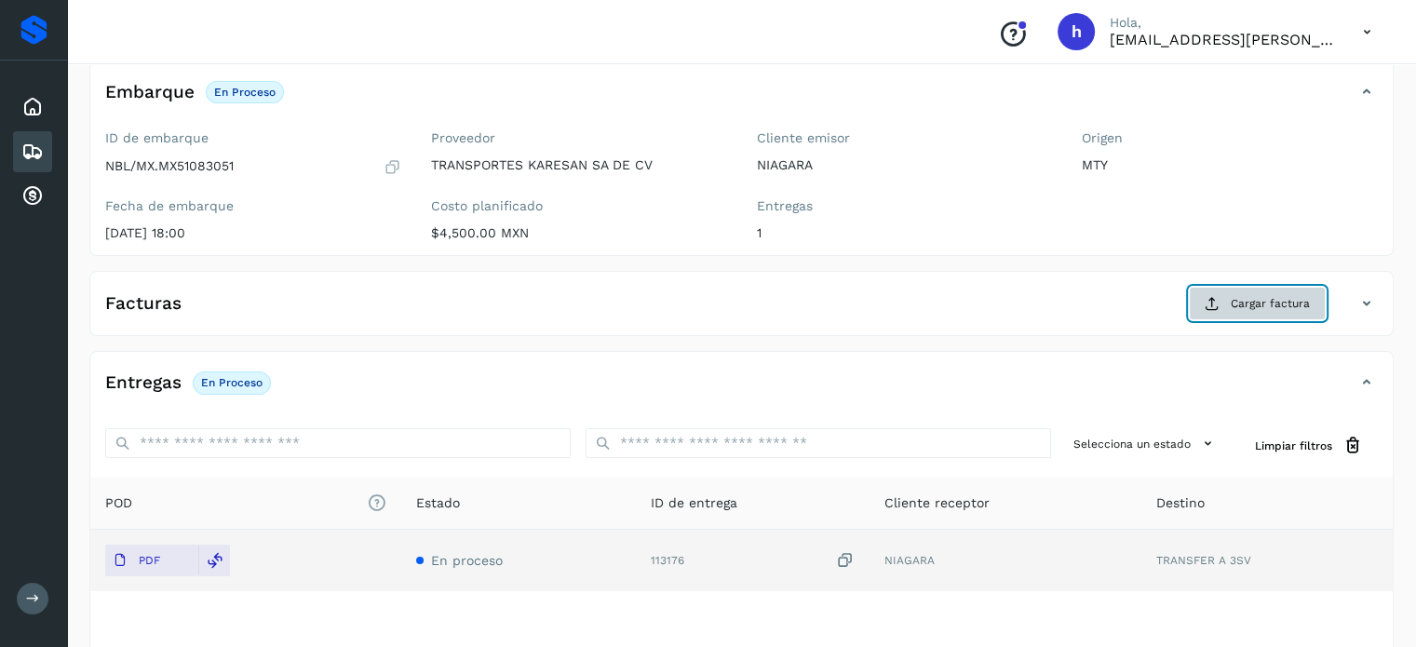
click at [1251, 298] on span "Cargar factura" at bounding box center [1270, 303] width 79 height 17
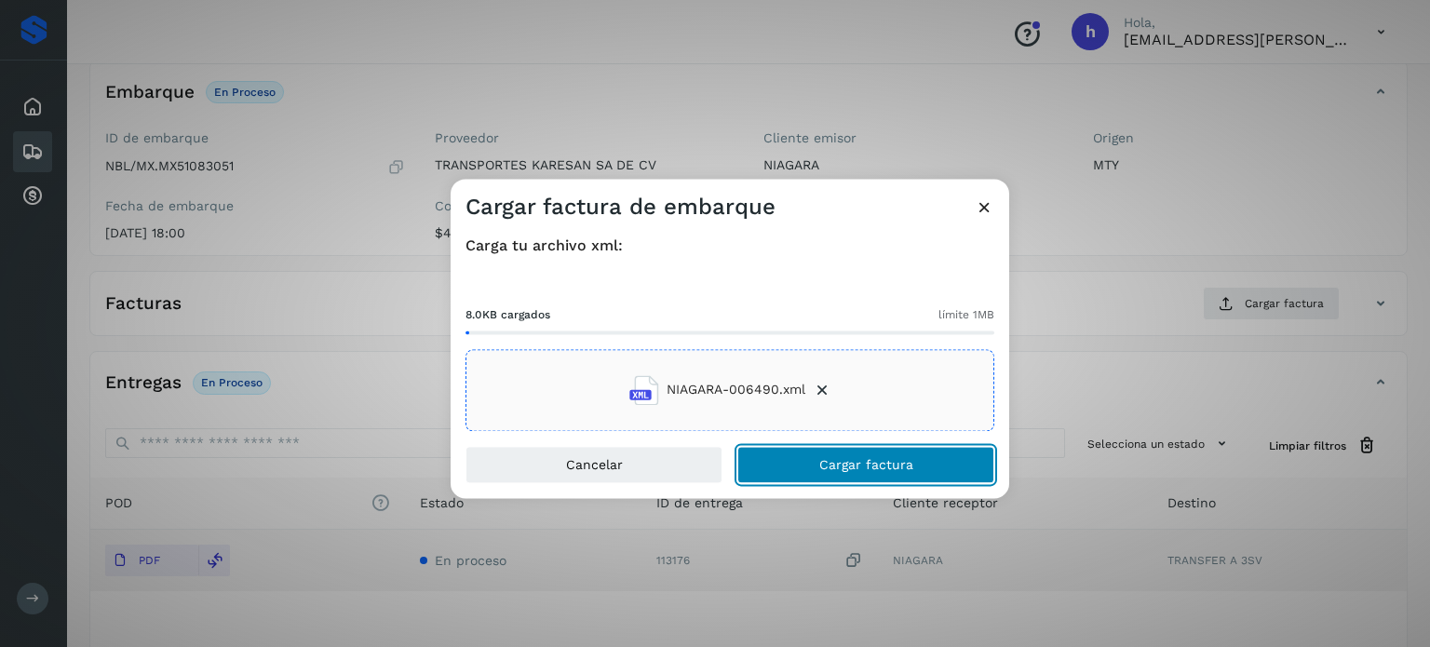
click at [908, 472] on button "Cargar factura" at bounding box center [865, 464] width 257 height 37
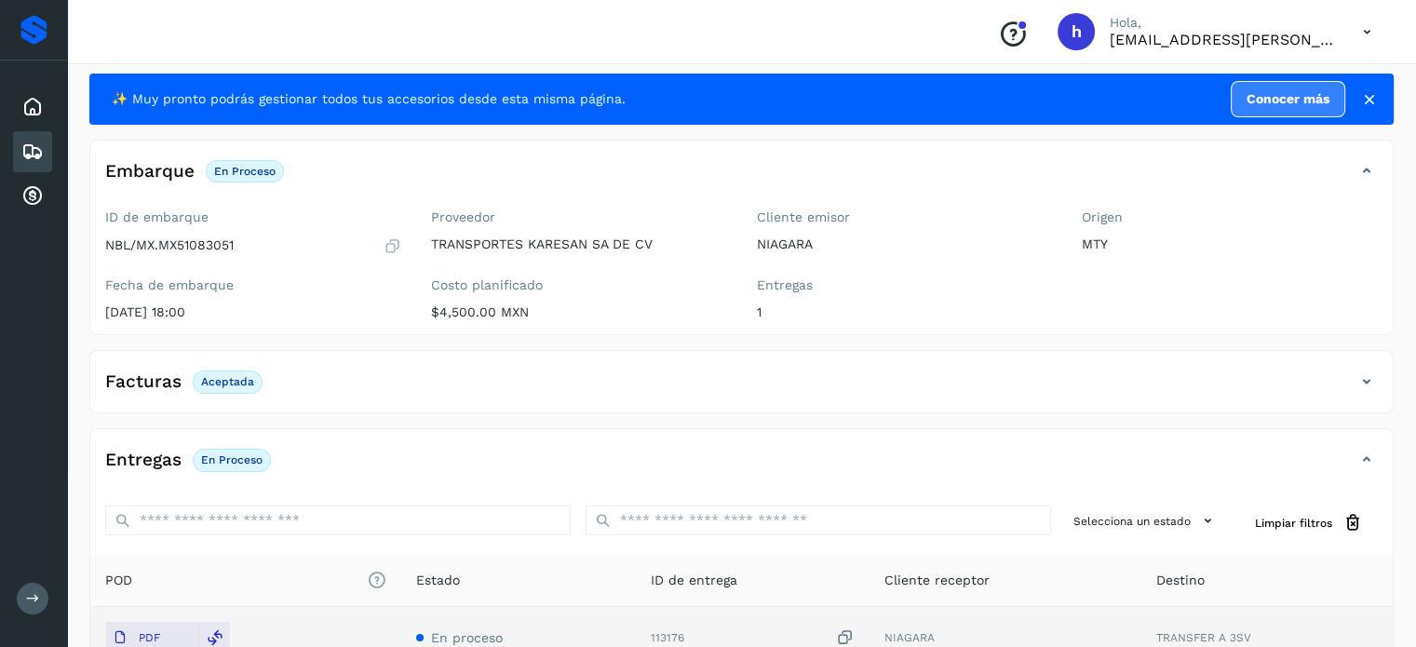
scroll to position [0, 0]
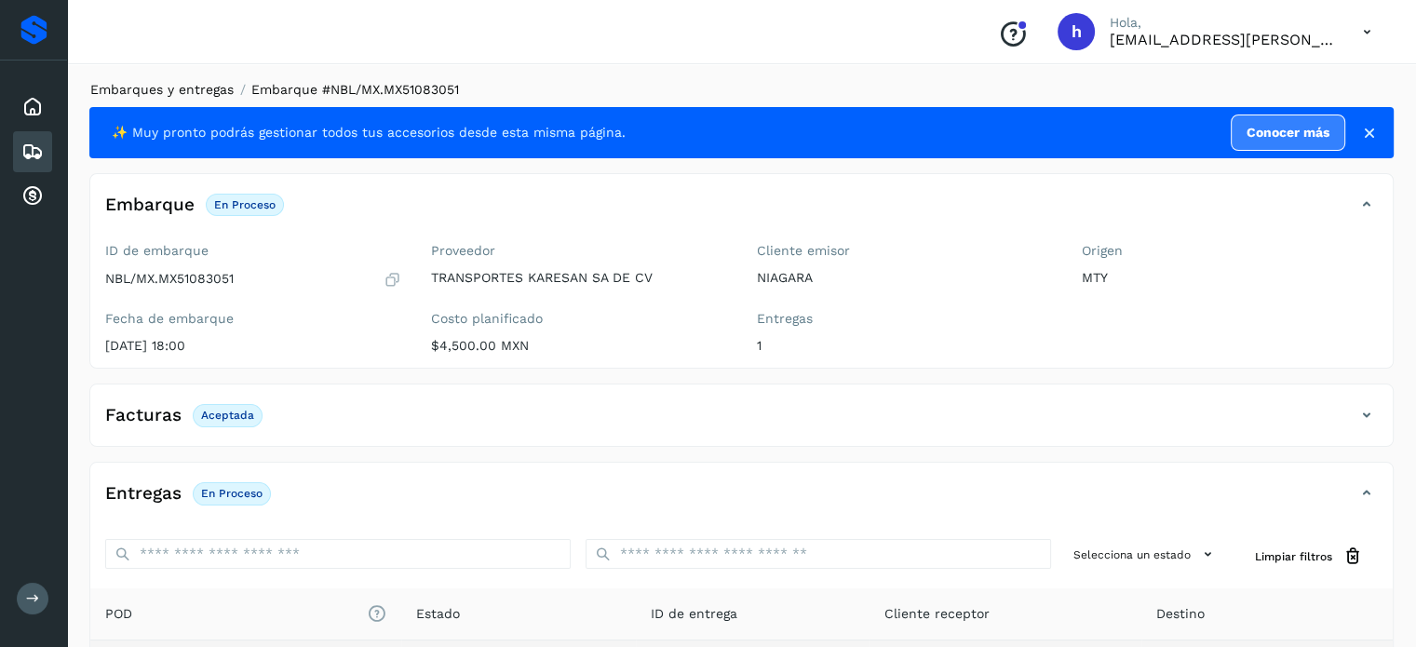
click at [204, 88] on link "Embarques y entregas" at bounding box center [161, 89] width 143 height 15
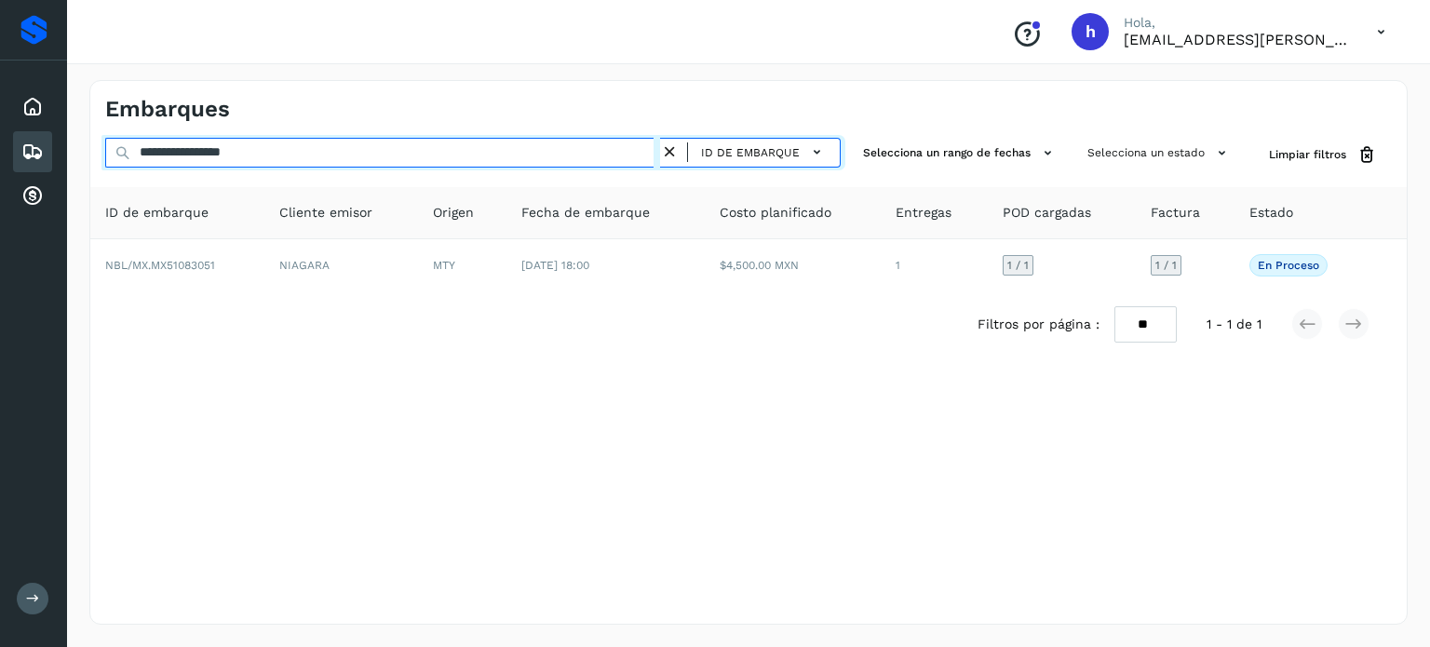
drag, startPoint x: 290, startPoint y: 155, endPoint x: 0, endPoint y: 145, distance: 290.7
click at [0, 145] on div "**********" at bounding box center [715, 323] width 1430 height 647
paste input "text"
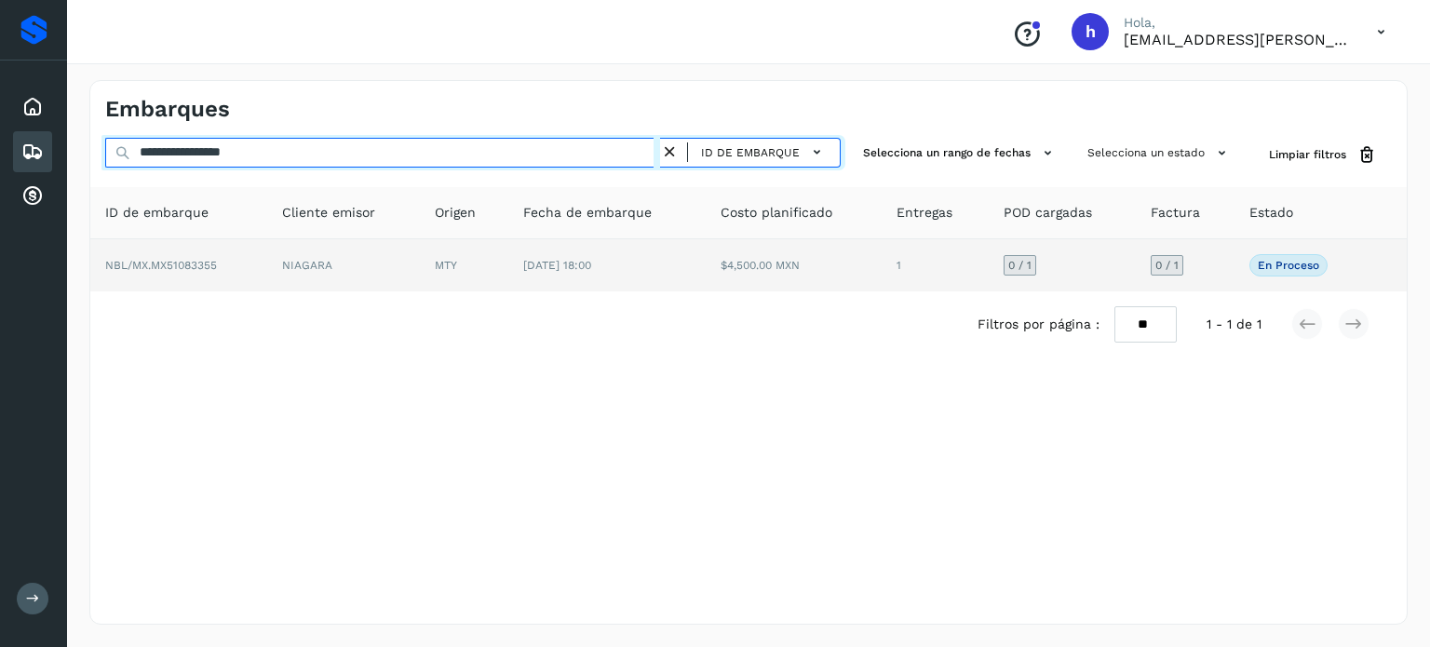
type input "**********"
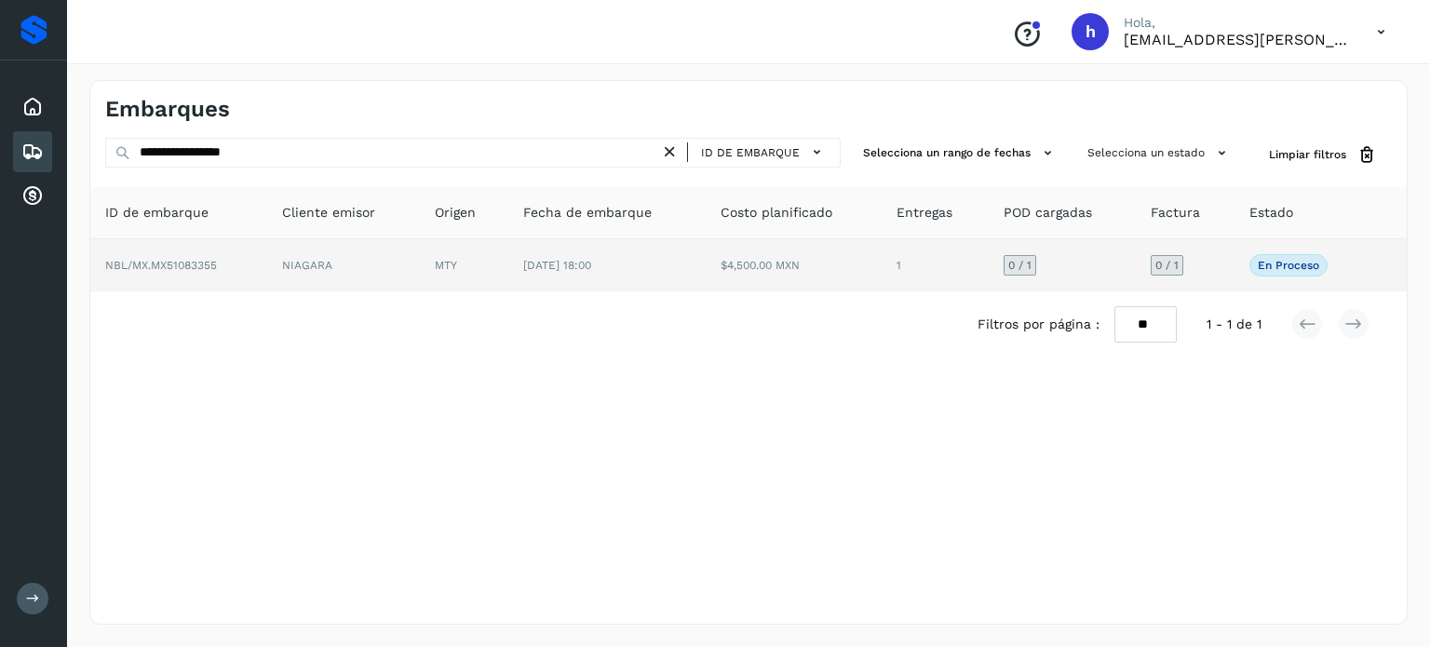
click at [230, 256] on td "NBL/MX.MX51083355" at bounding box center [178, 265] width 177 height 52
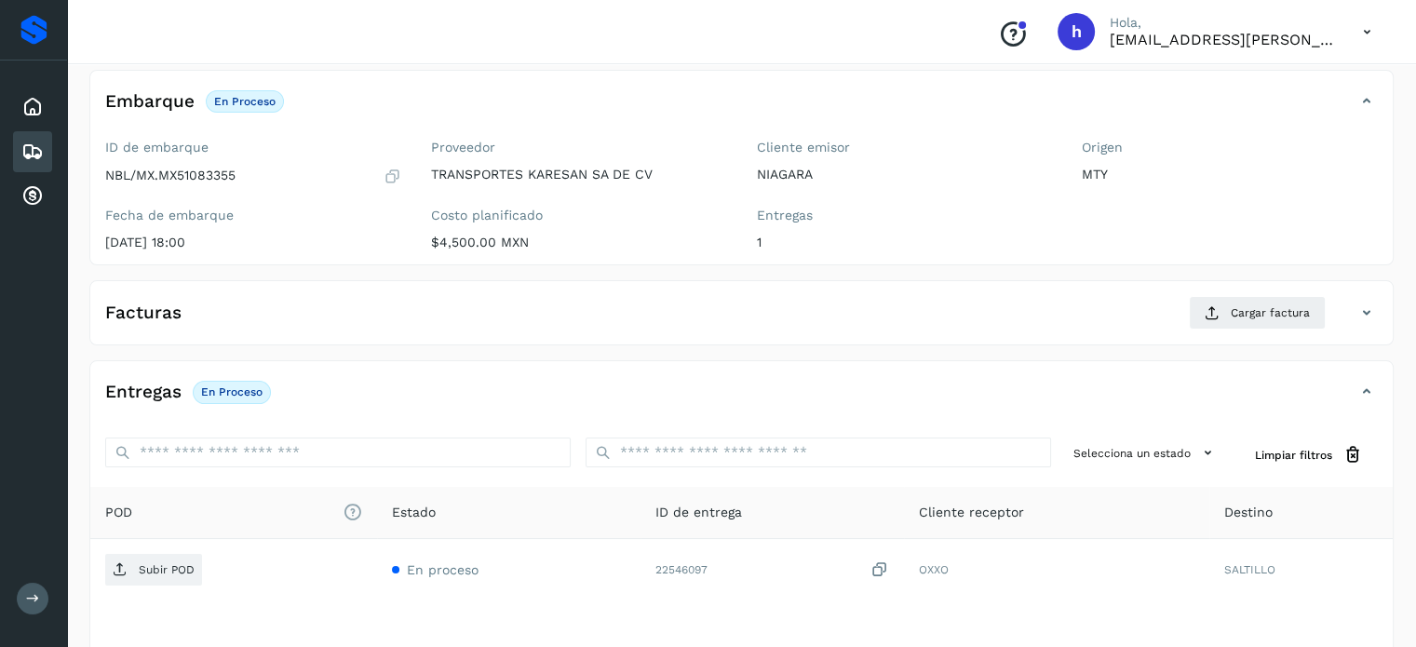
scroll to position [104, 0]
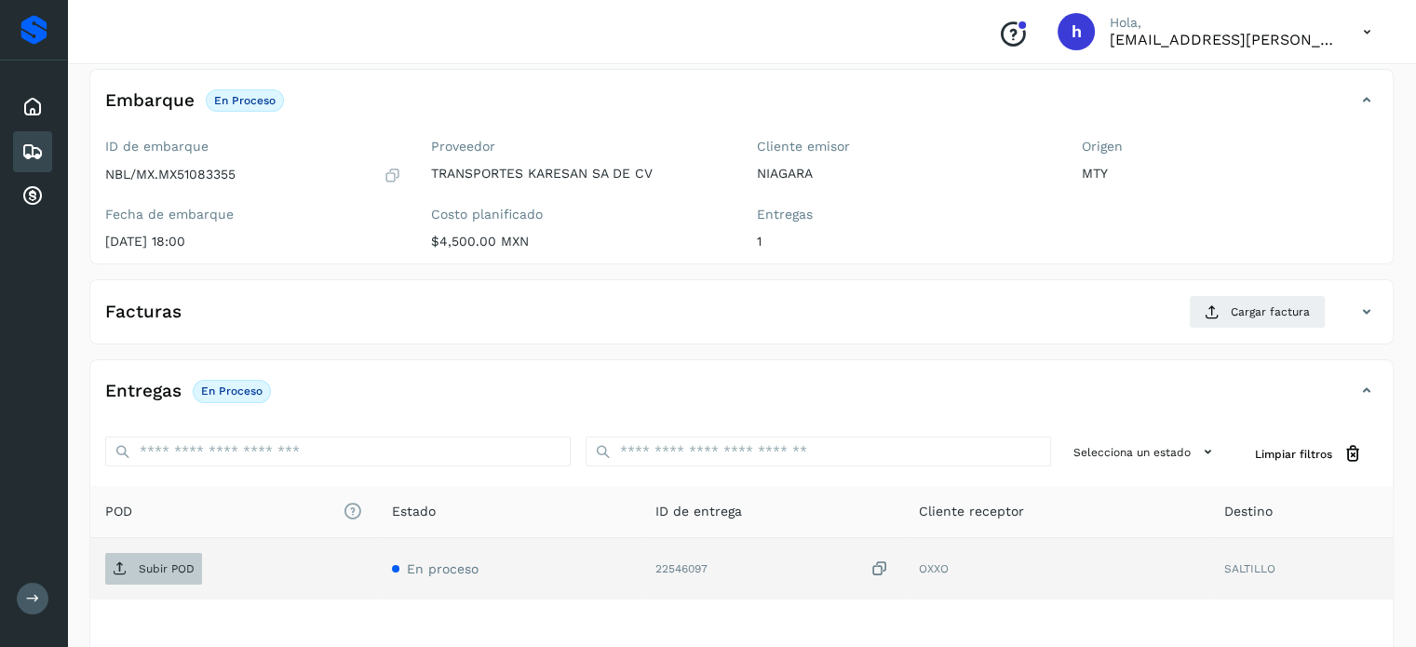
click at [152, 566] on p "Subir POD" at bounding box center [167, 568] width 56 height 13
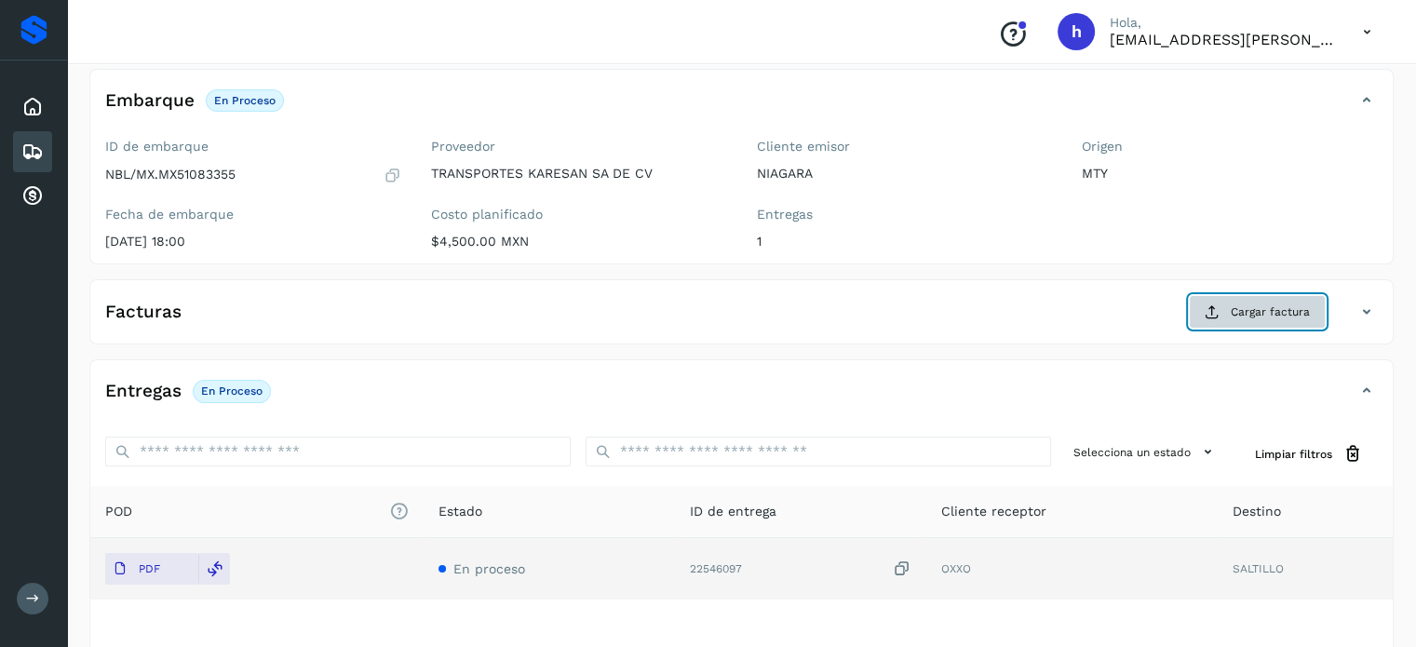
click at [1241, 304] on span "Cargar factura" at bounding box center [1270, 312] width 79 height 17
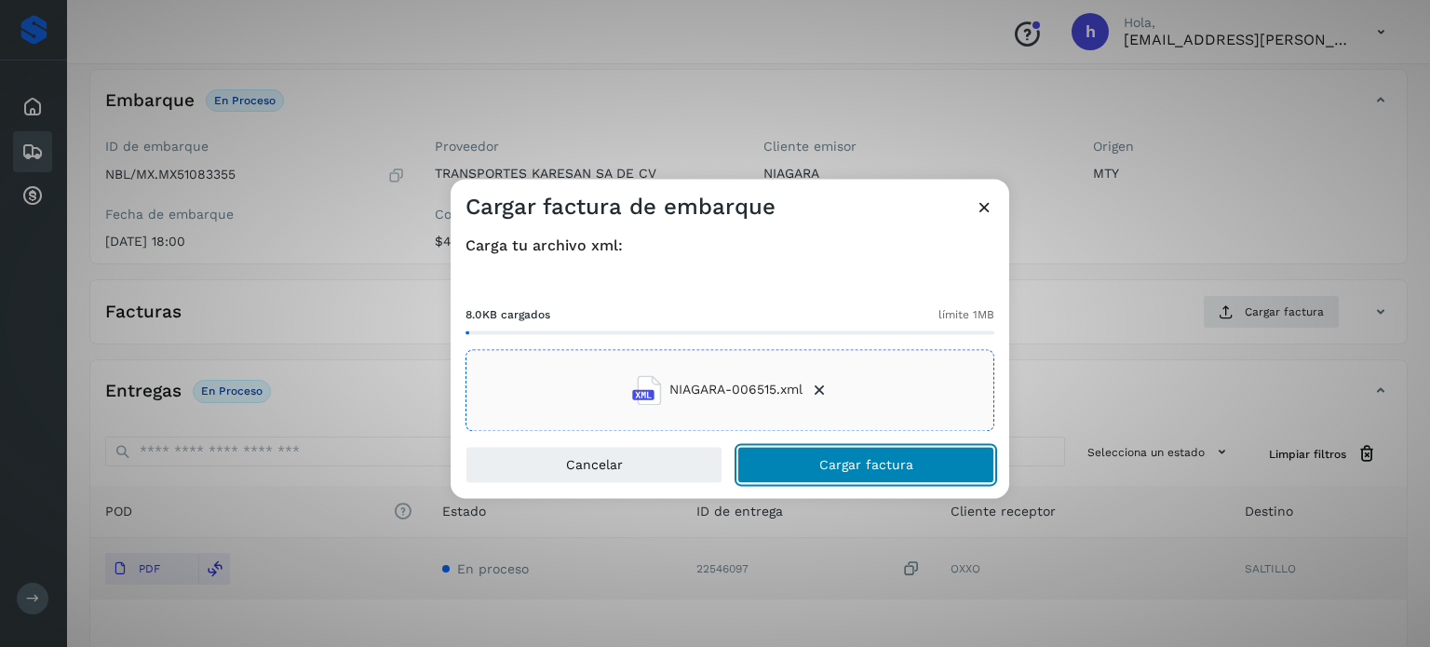
click at [921, 470] on button "Cargar factura" at bounding box center [865, 464] width 257 height 37
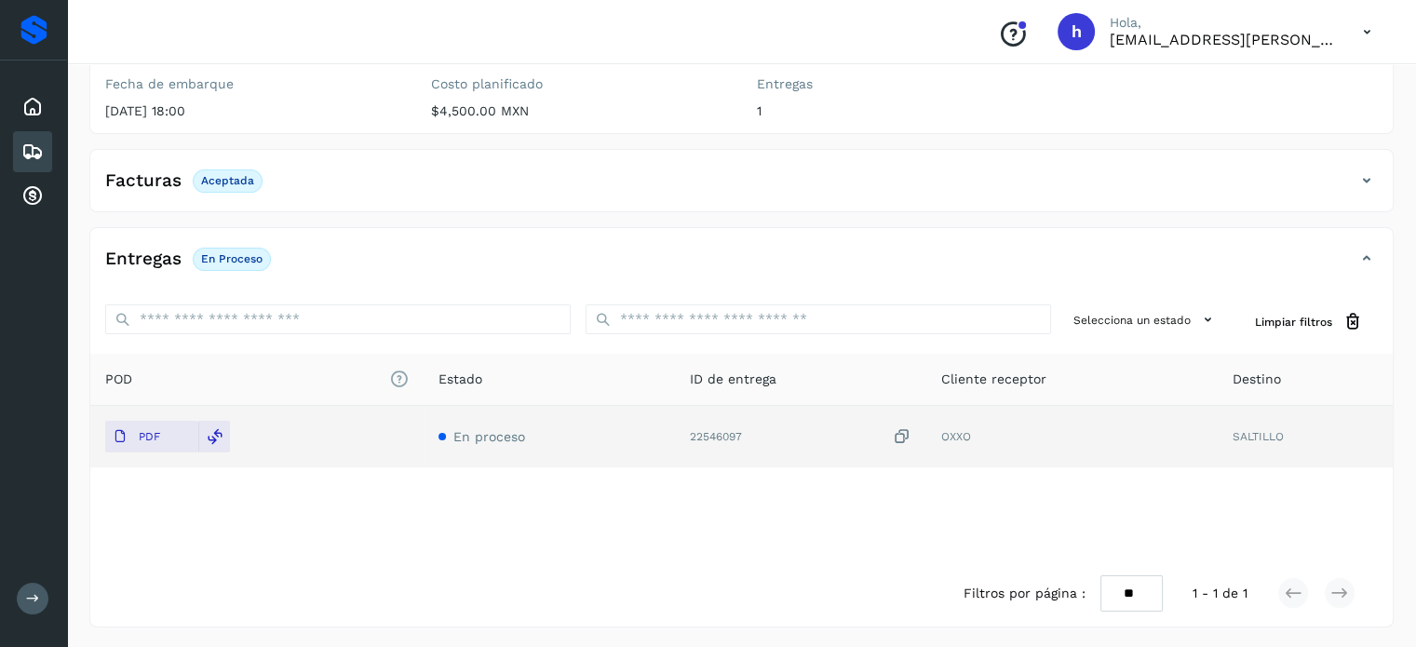
scroll to position [0, 0]
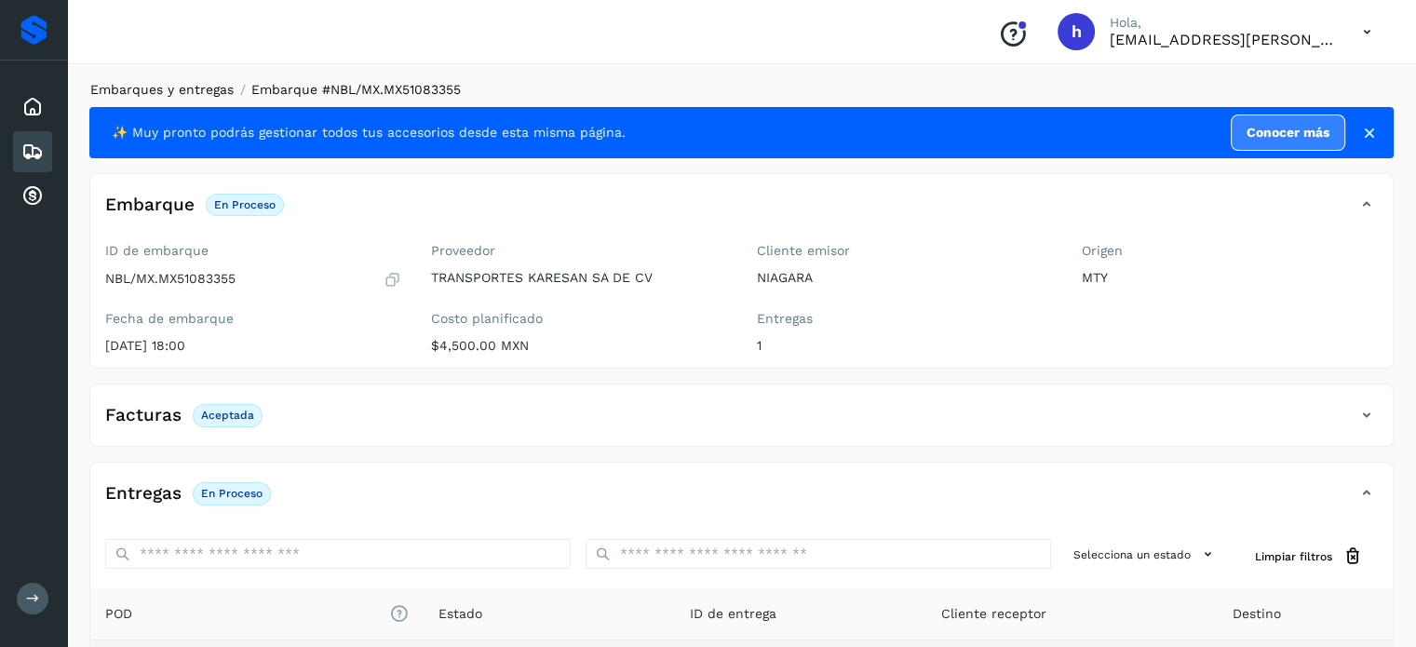
click at [199, 92] on link "Embarques y entregas" at bounding box center [161, 89] width 143 height 15
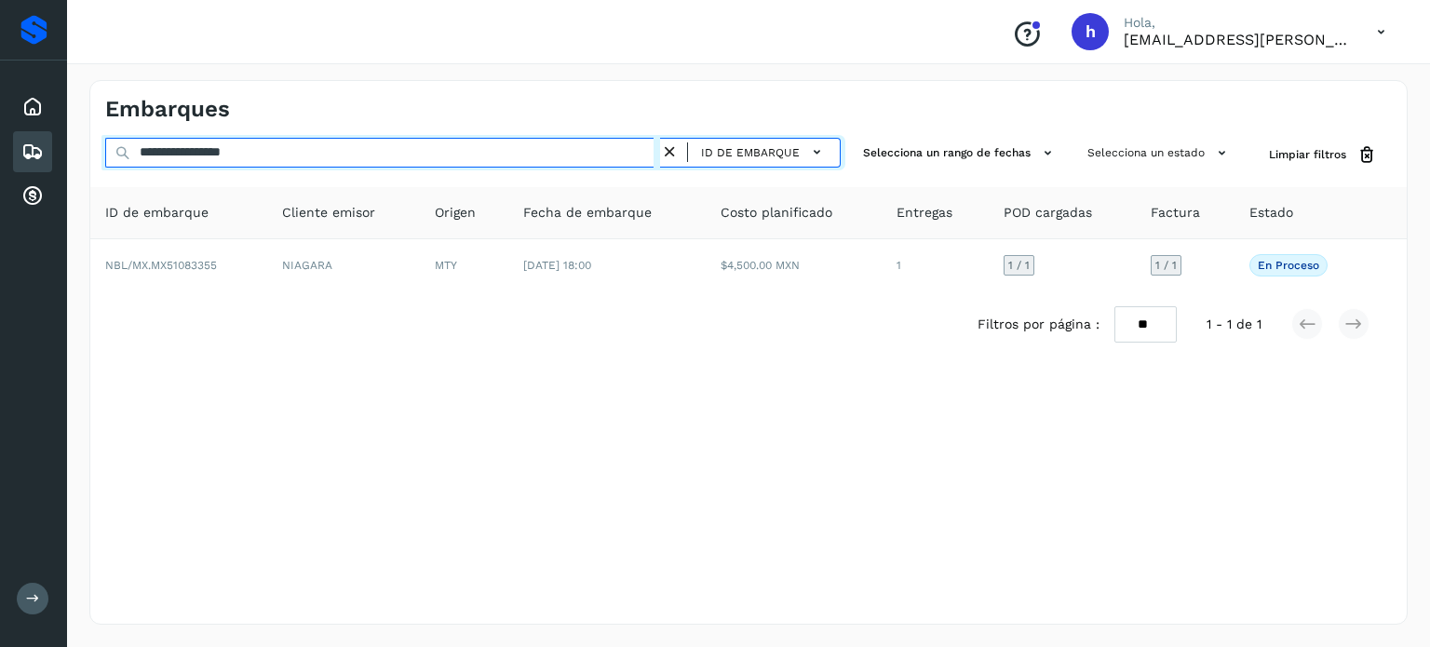
drag, startPoint x: 325, startPoint y: 152, endPoint x: 0, endPoint y: 155, distance: 324.9
click at [0, 155] on div "**********" at bounding box center [715, 323] width 1430 height 647
paste input "text"
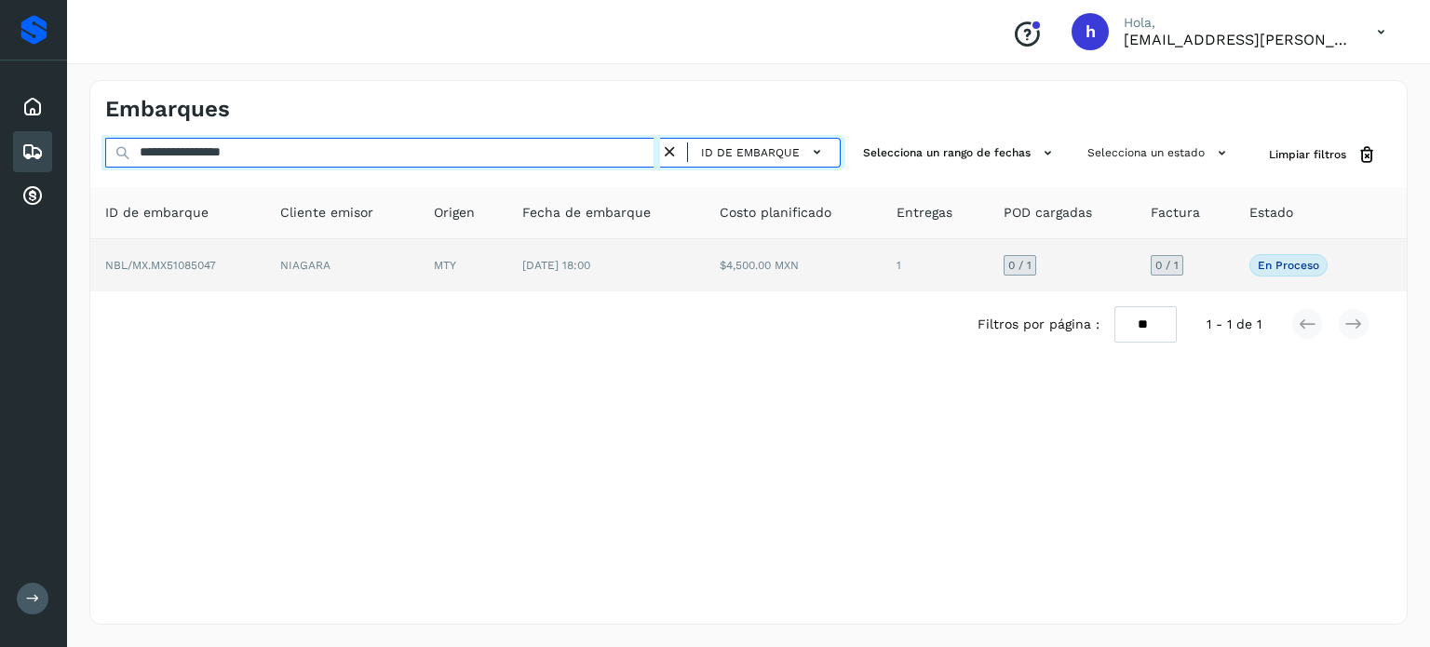
type input "**********"
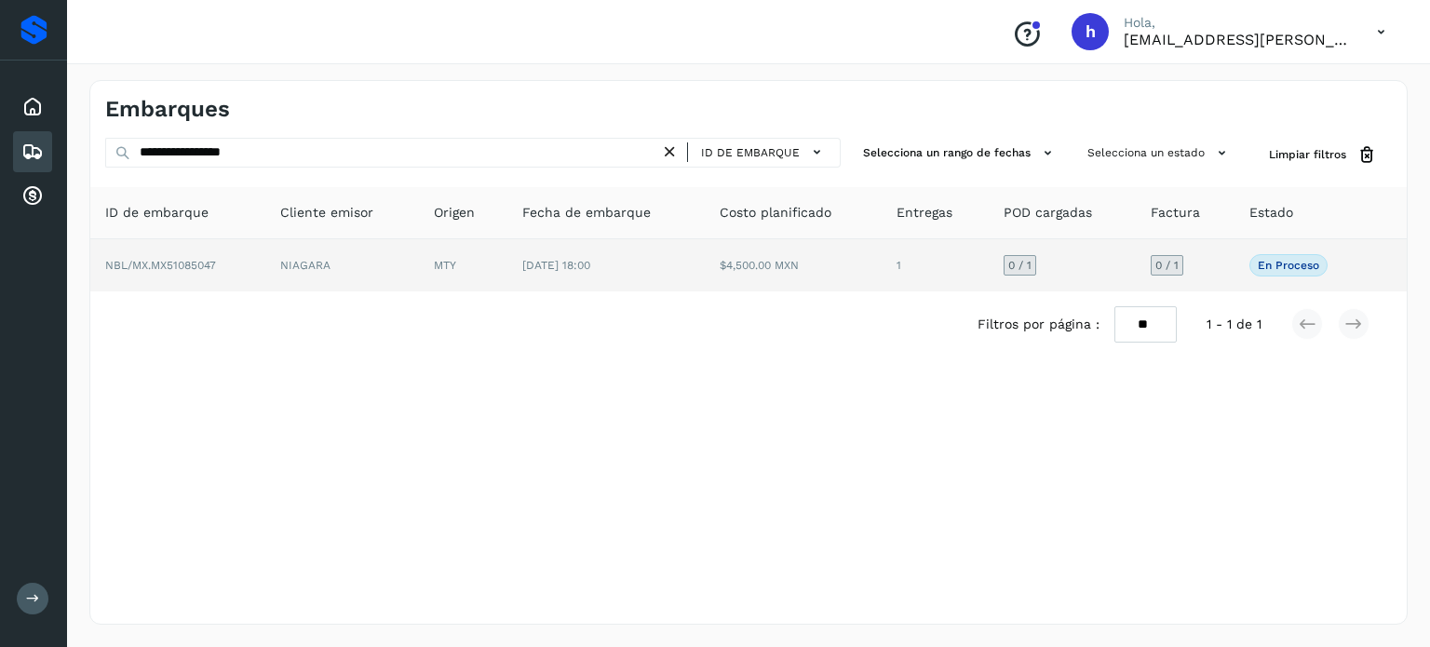
click at [212, 256] on td "NBL/MX.MX51085047" at bounding box center [177, 265] width 175 height 52
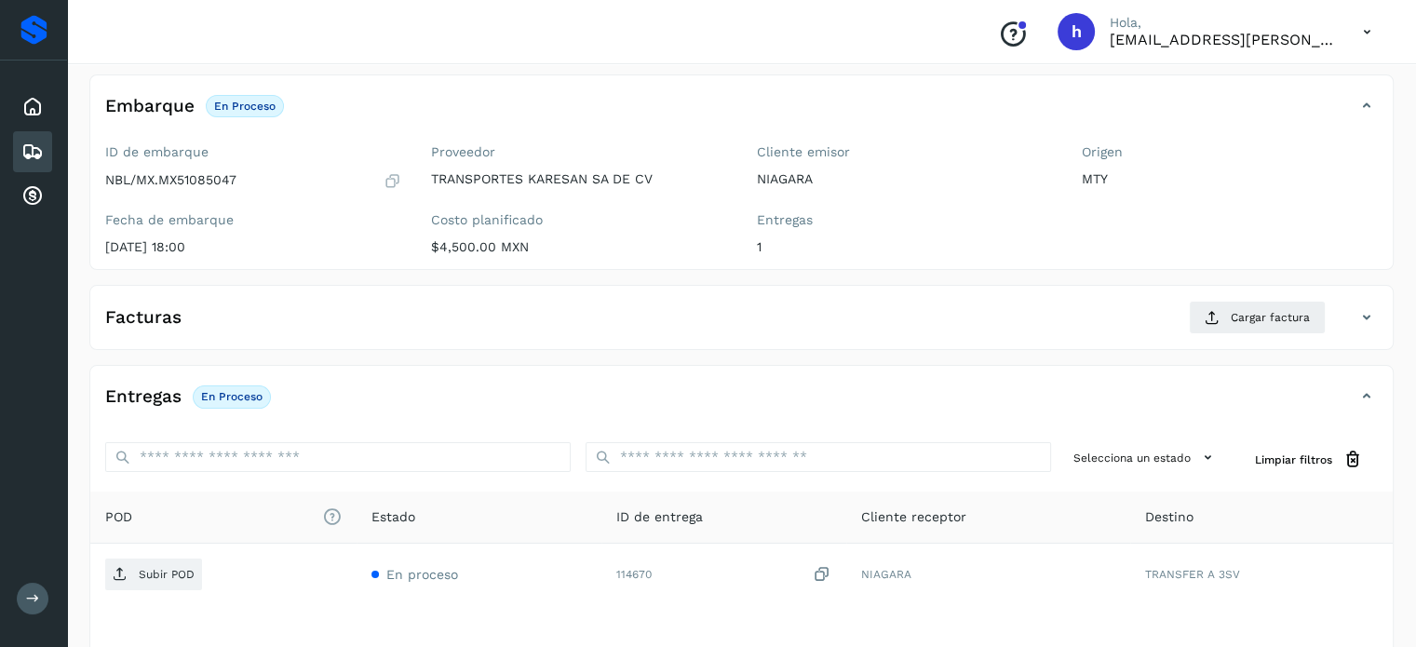
scroll to position [102, 0]
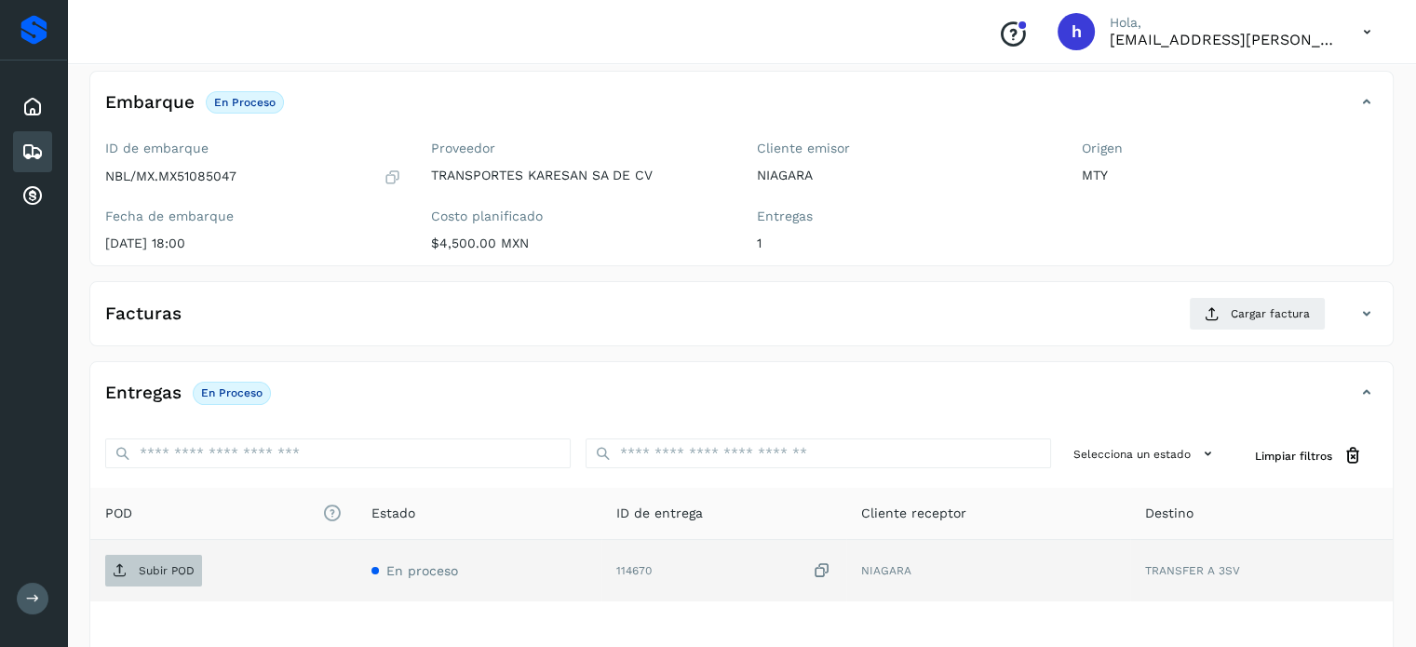
click at [155, 568] on p "Subir POD" at bounding box center [167, 570] width 56 height 13
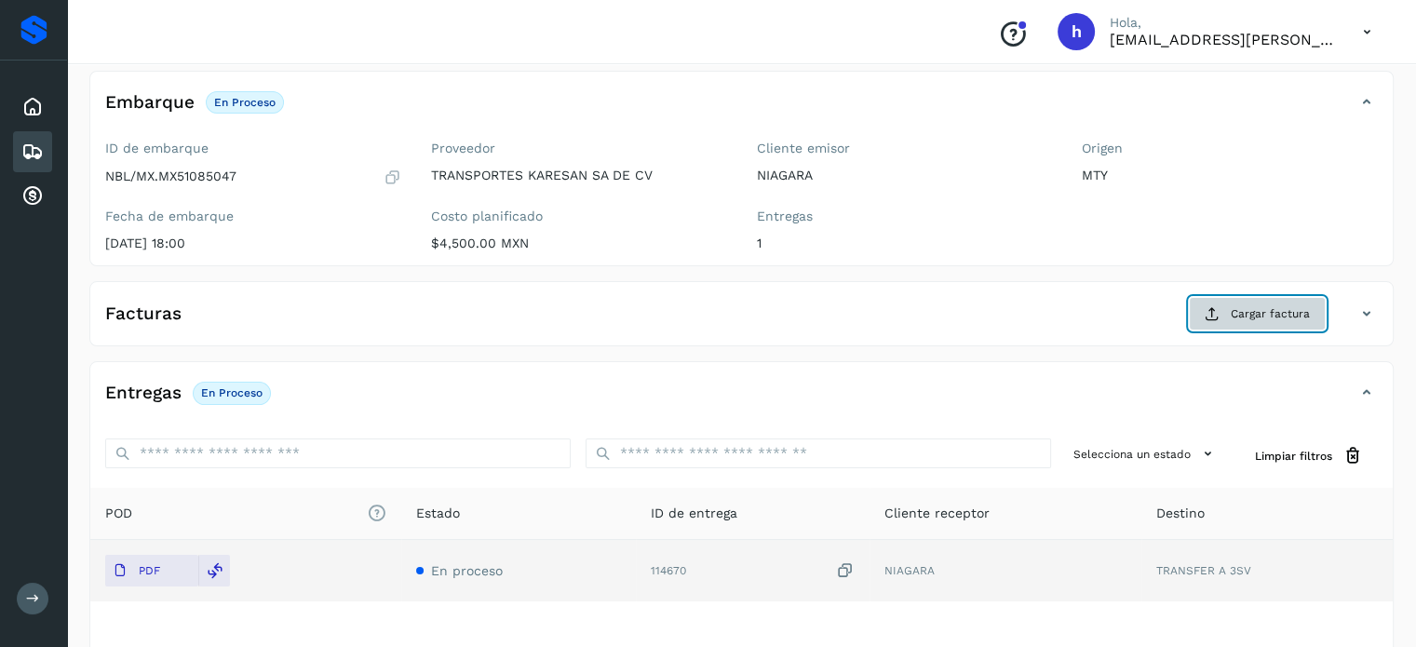
click at [1259, 310] on span "Cargar factura" at bounding box center [1270, 313] width 79 height 17
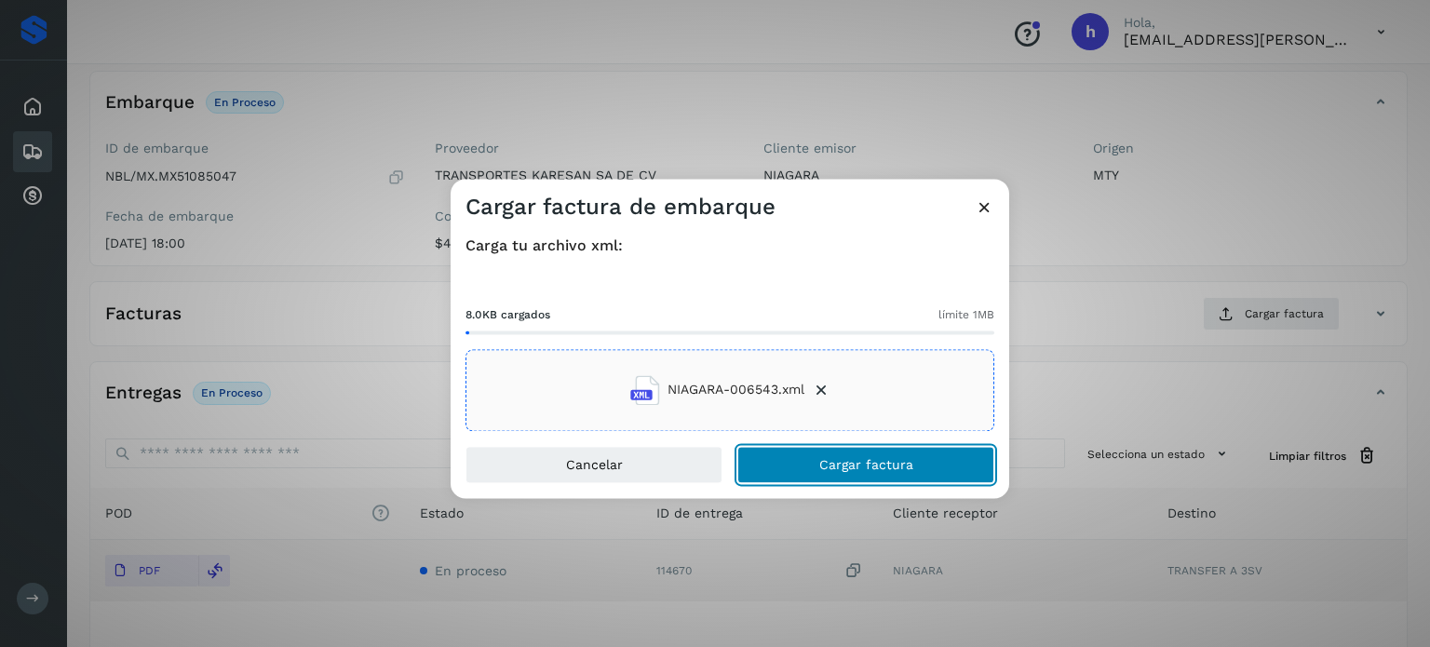
click at [920, 467] on button "Cargar factura" at bounding box center [865, 464] width 257 height 37
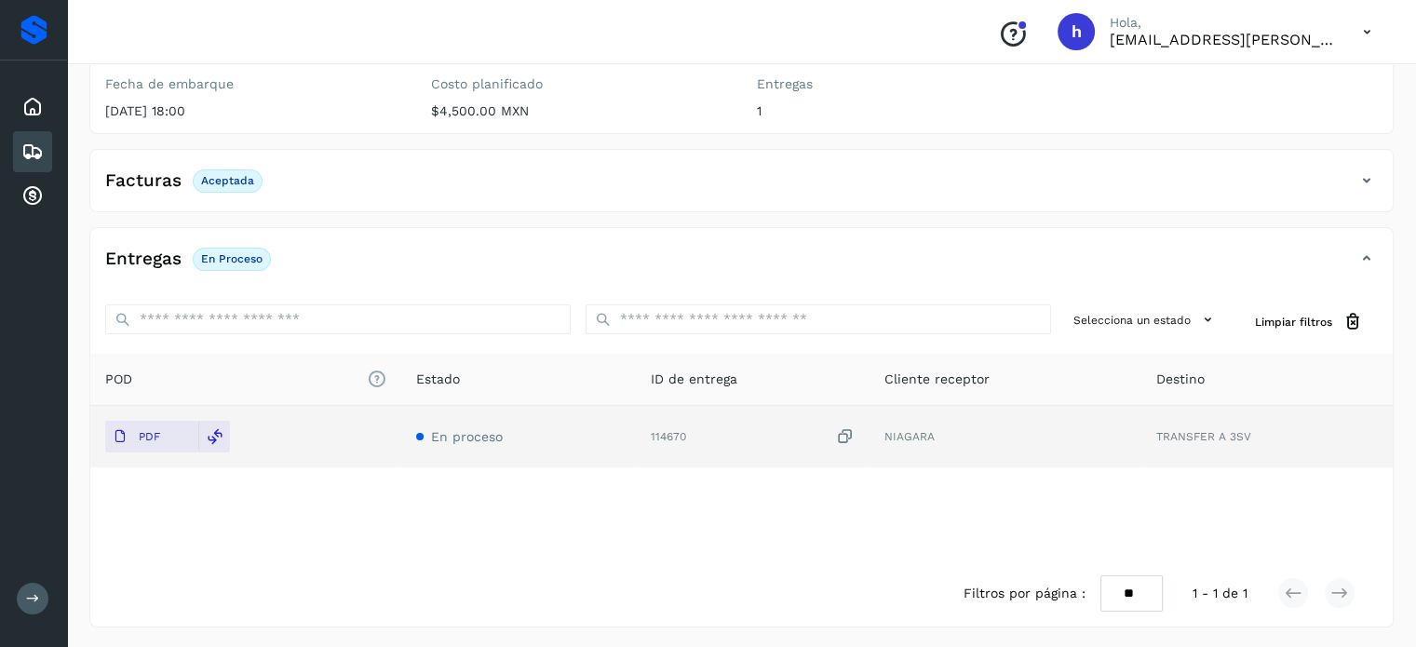
scroll to position [0, 0]
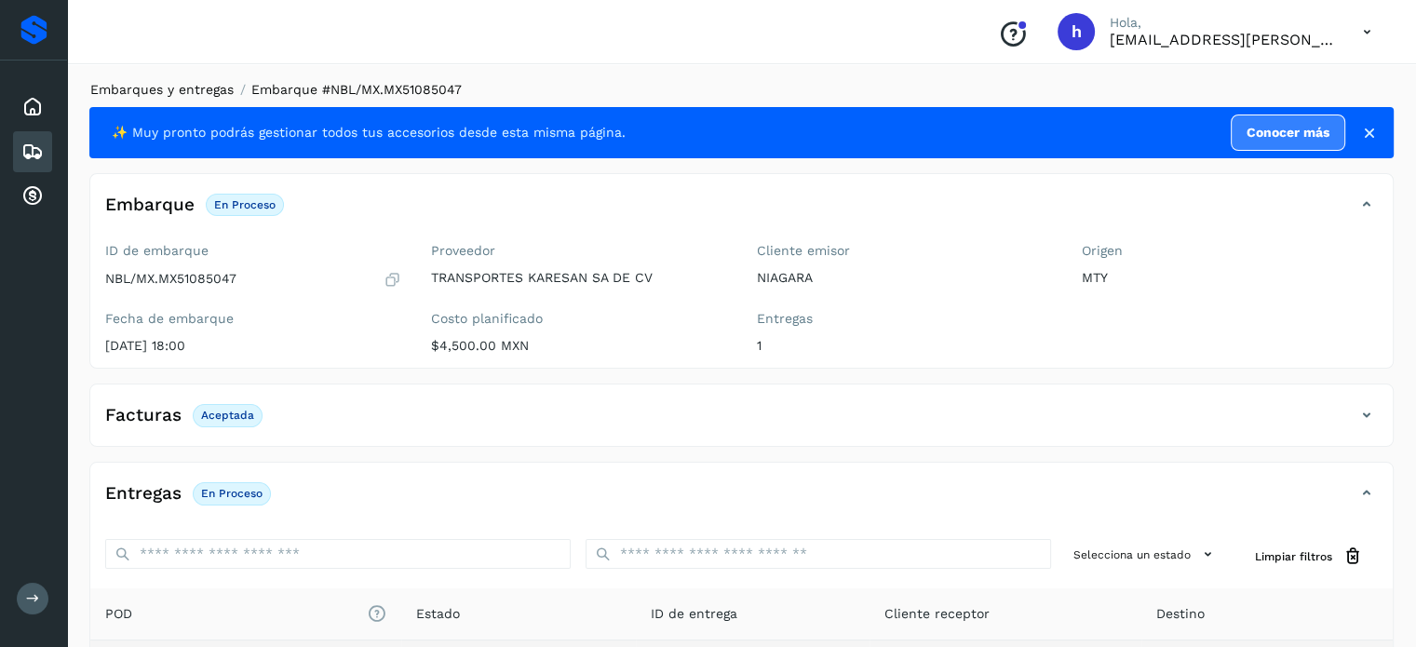
click at [141, 87] on link "Embarques y entregas" at bounding box center [161, 89] width 143 height 15
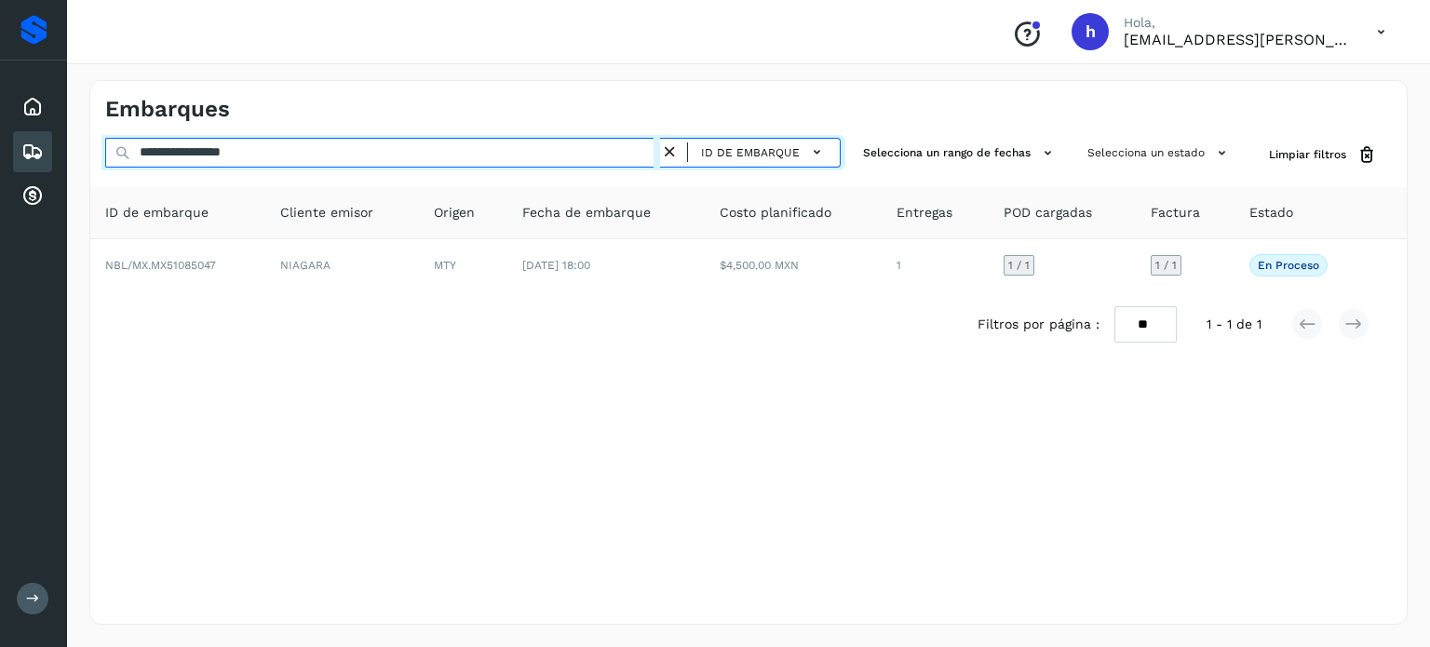
drag, startPoint x: 279, startPoint y: 155, endPoint x: 0, endPoint y: 158, distance: 279.3
click at [0, 158] on div "**********" at bounding box center [715, 323] width 1430 height 647
paste input "text"
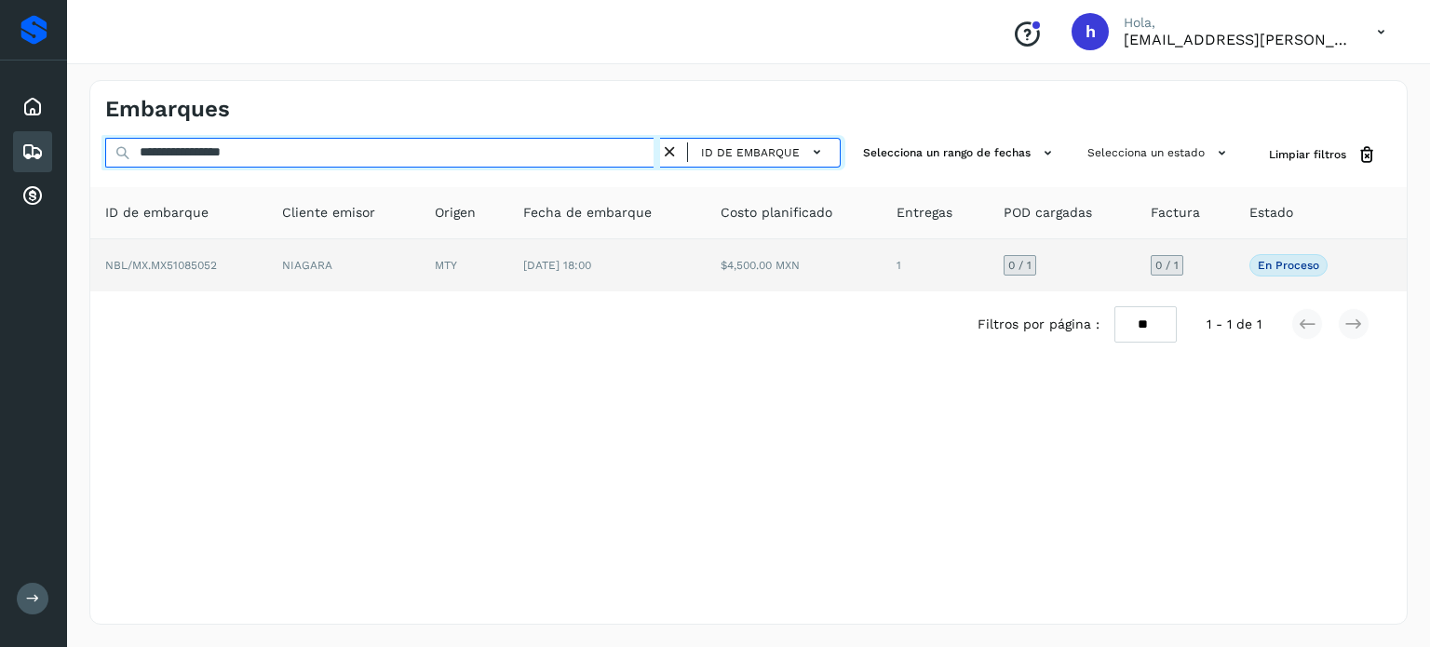
type input "**********"
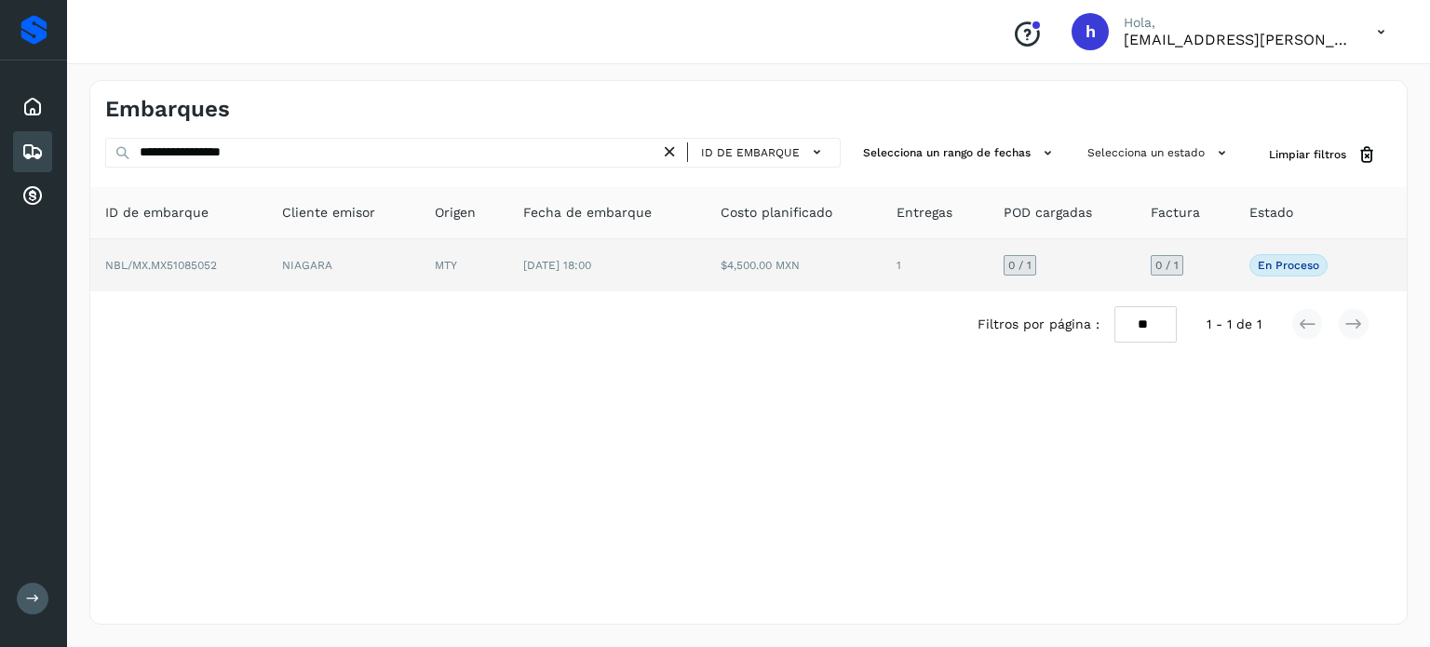
click at [251, 275] on td "NBL/MX.MX51085052" at bounding box center [178, 265] width 177 height 52
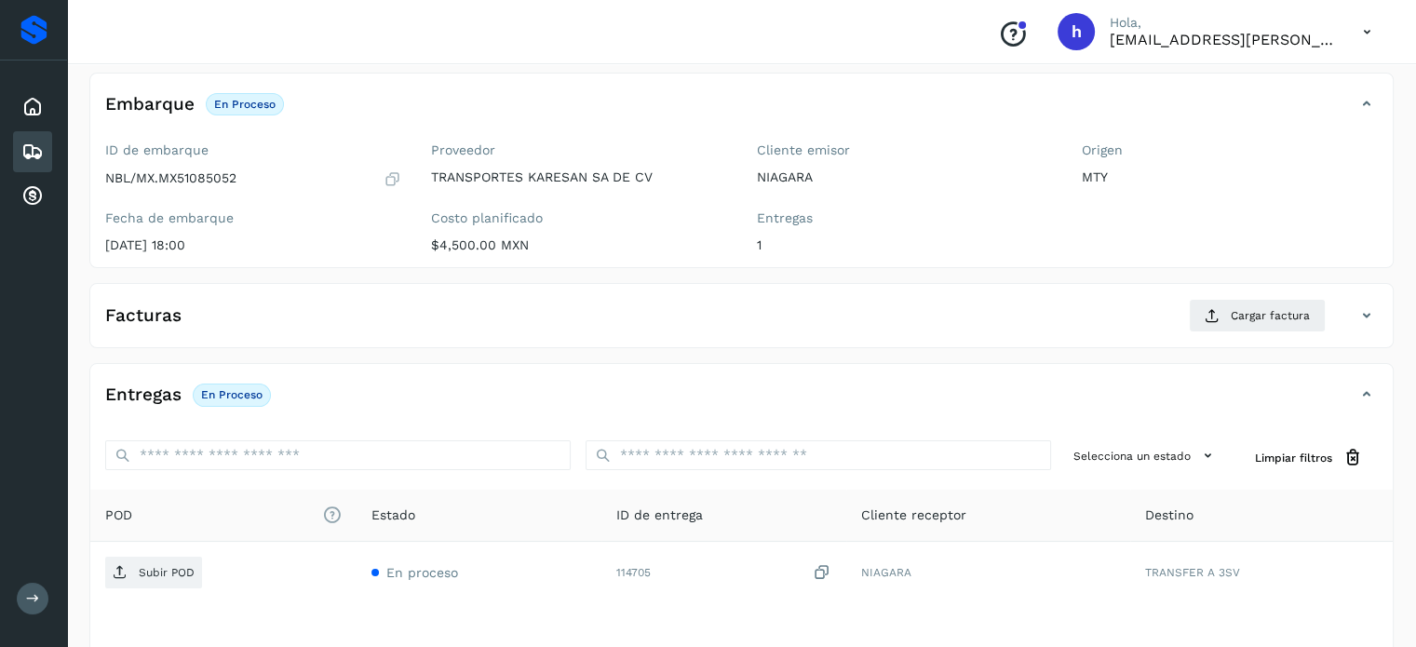
scroll to position [103, 0]
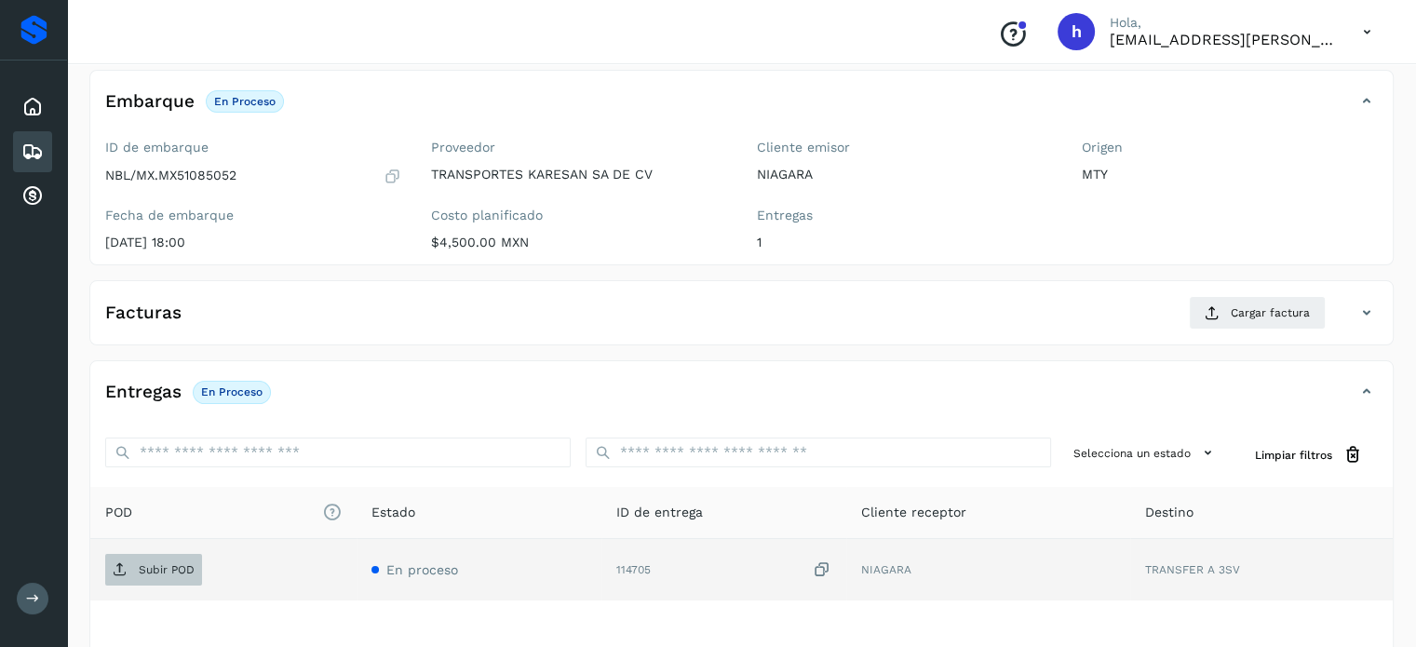
click at [171, 571] on p "Subir POD" at bounding box center [167, 569] width 56 height 13
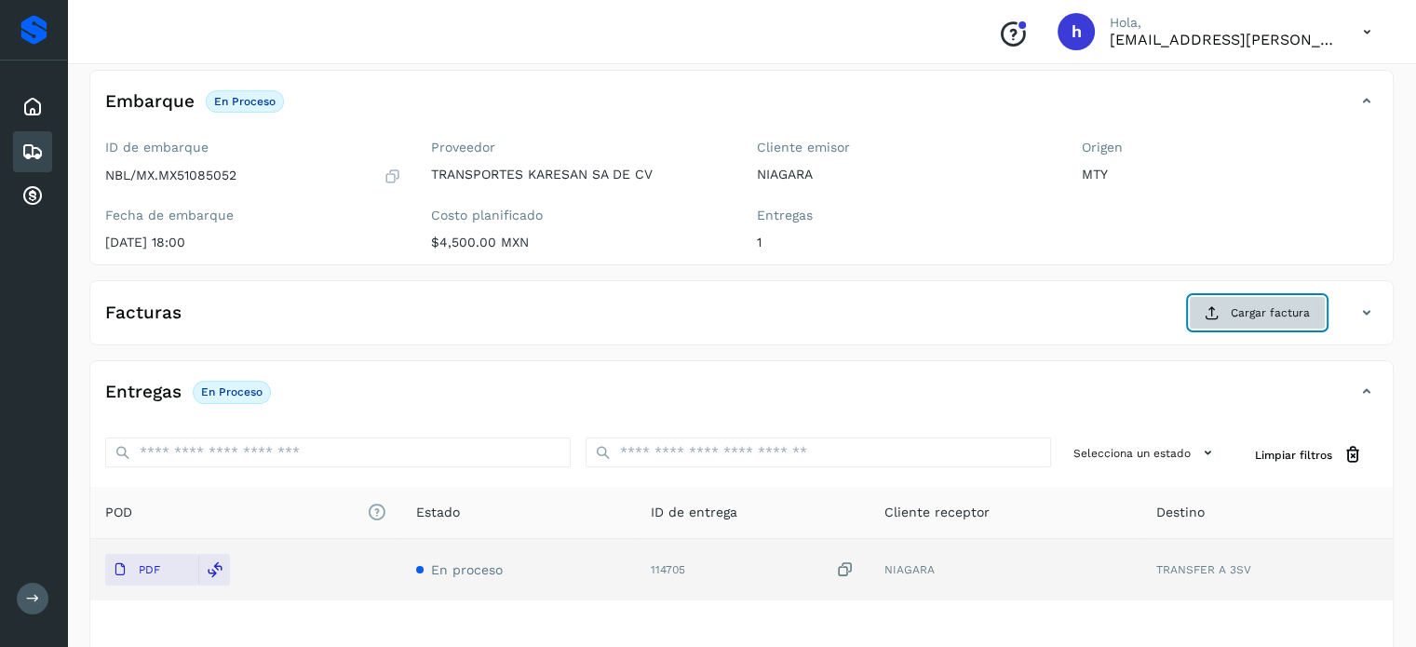
click at [1281, 307] on span "Cargar factura" at bounding box center [1270, 312] width 79 height 17
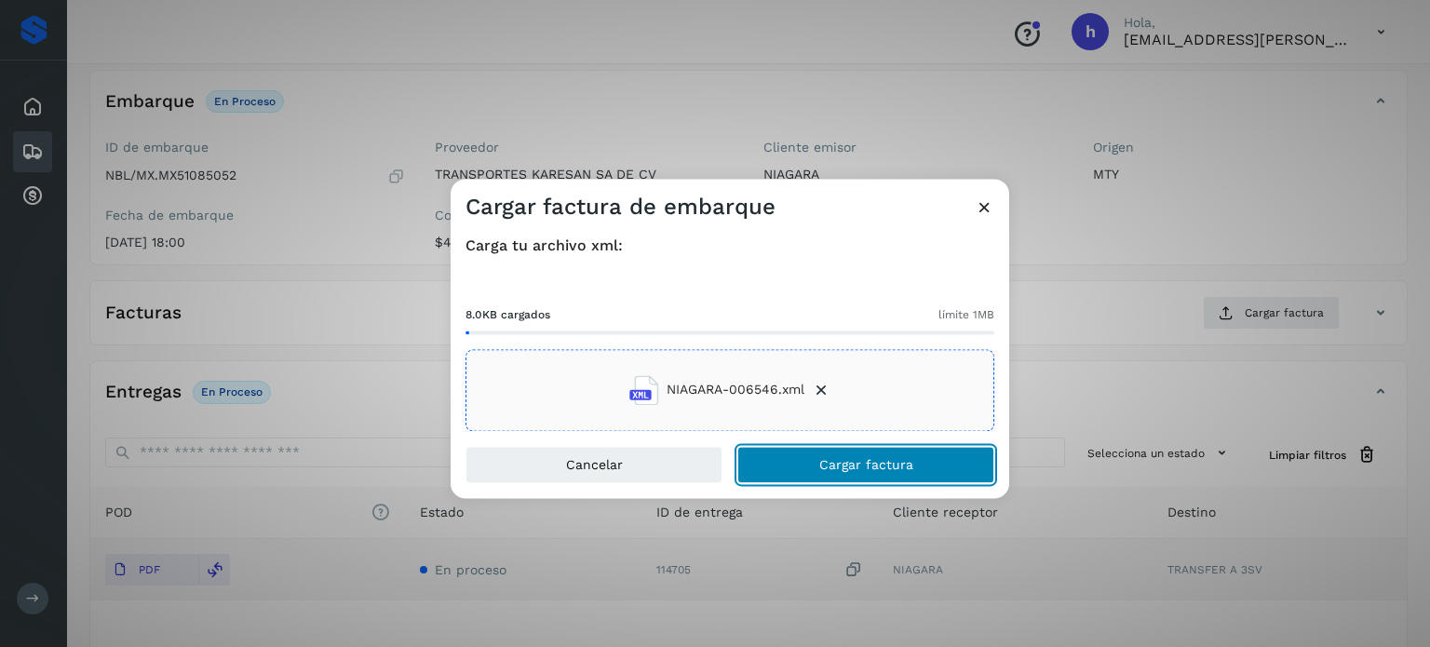
click at [920, 463] on button "Cargar factura" at bounding box center [865, 464] width 257 height 37
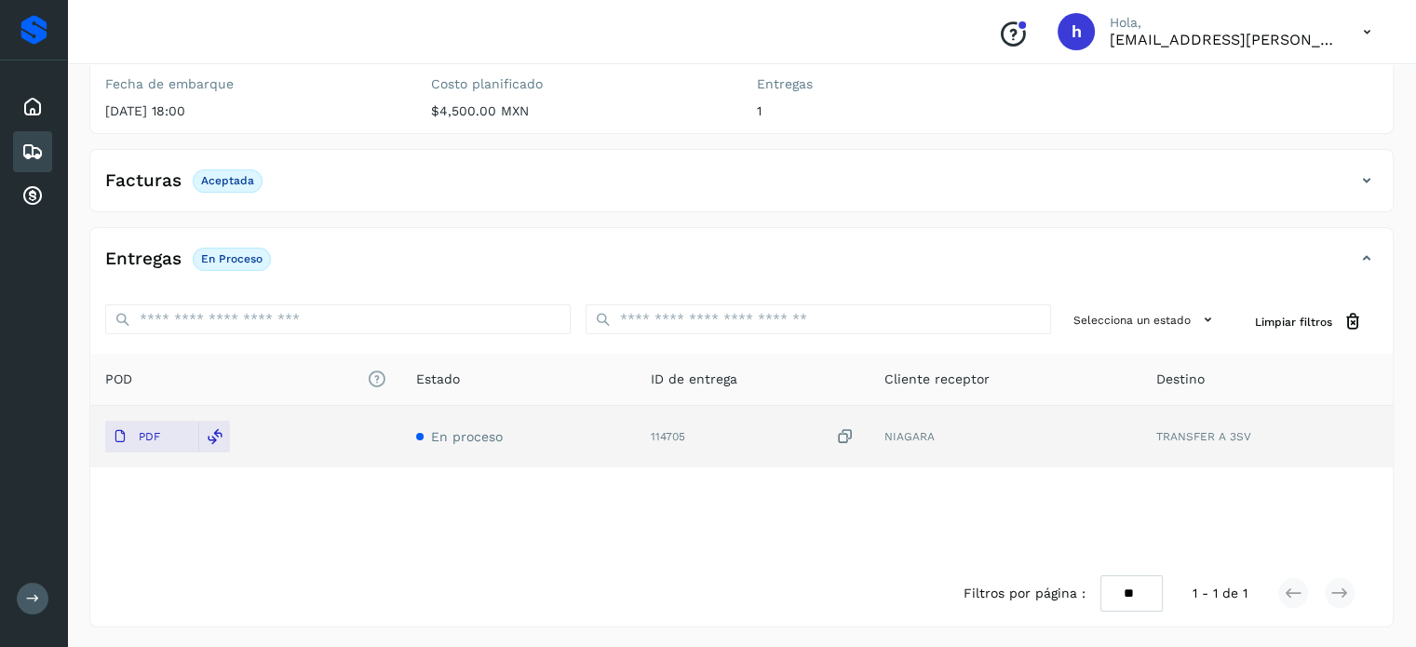
scroll to position [0, 0]
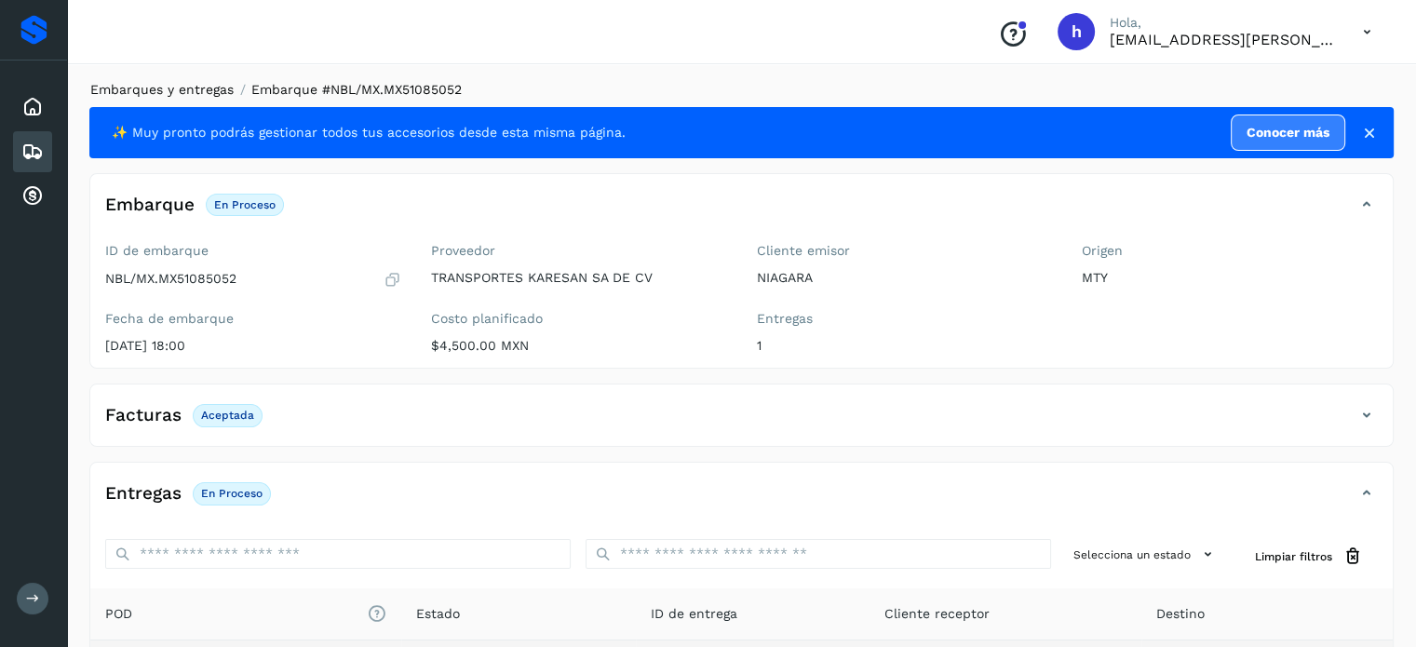
click at [175, 92] on link "Embarques y entregas" at bounding box center [161, 89] width 143 height 15
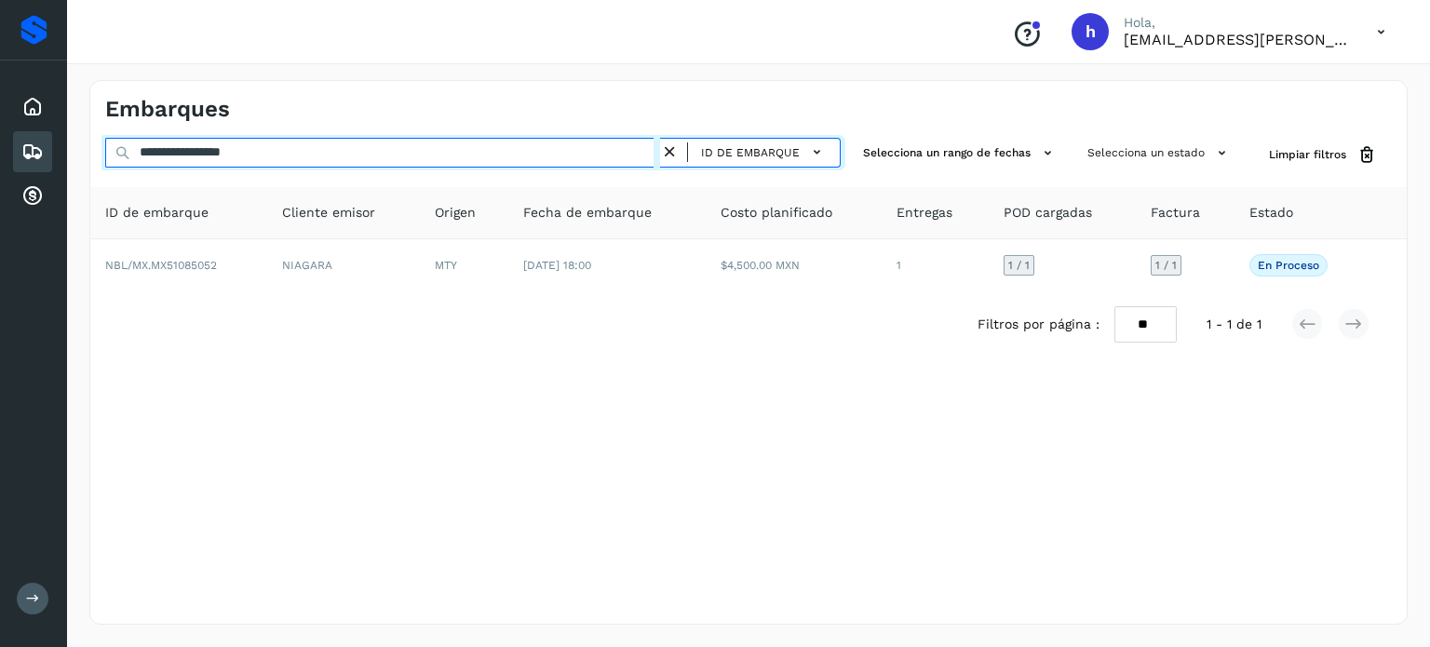
drag, startPoint x: 296, startPoint y: 152, endPoint x: 0, endPoint y: 178, distance: 297.2
click at [0, 178] on div "**********" at bounding box center [715, 323] width 1430 height 647
paste input "text"
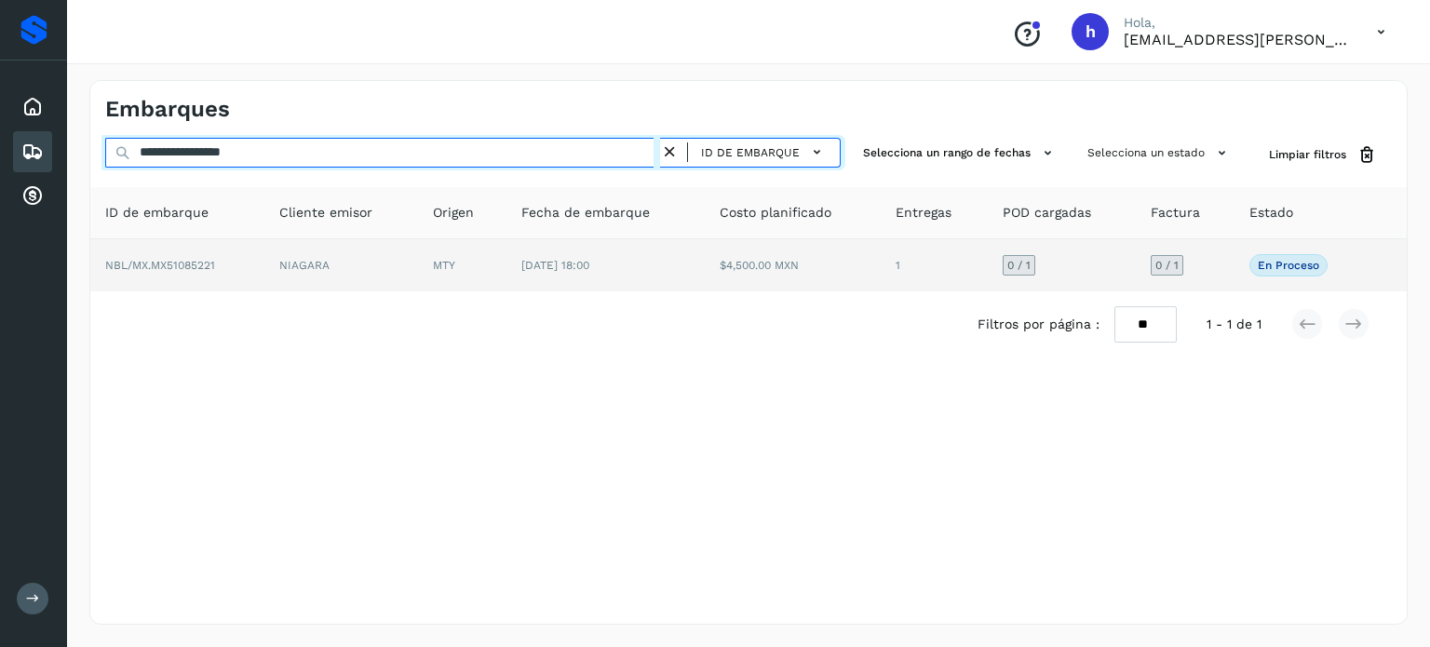
type input "**********"
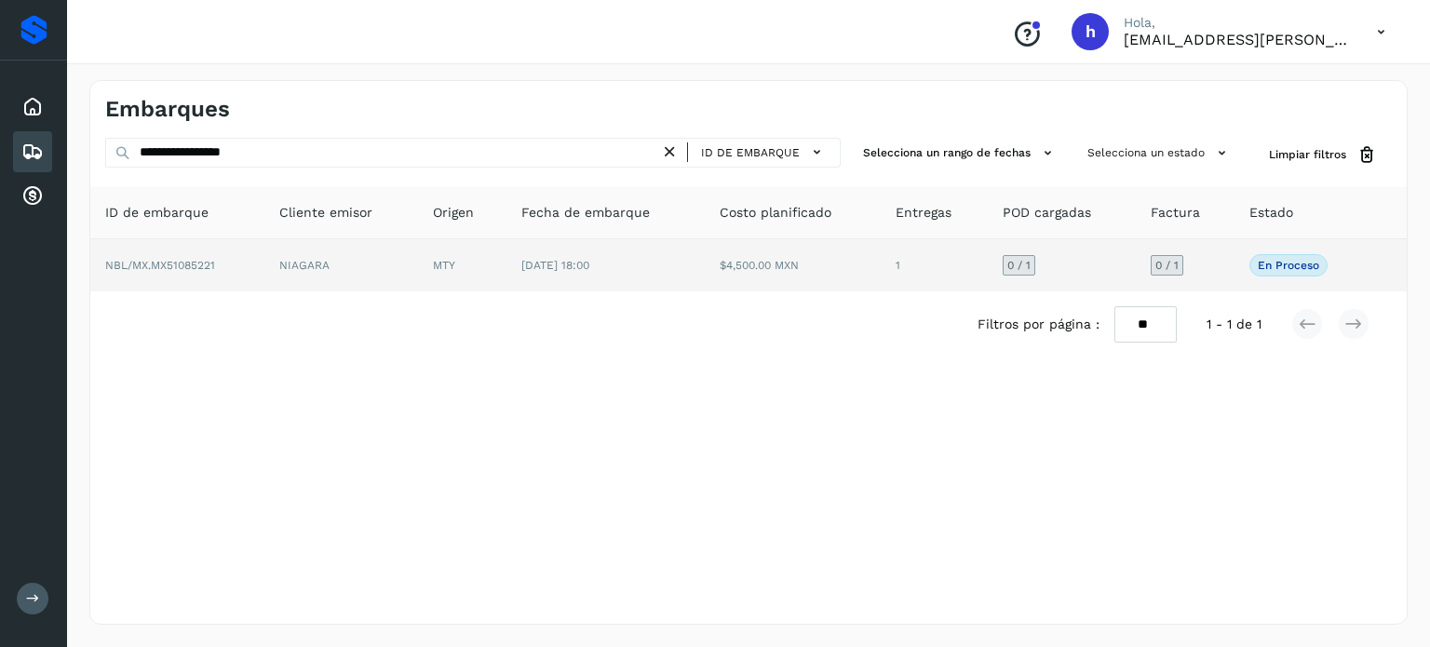
click at [169, 252] on td "NBL/MX.MX51085221" at bounding box center [177, 265] width 174 height 52
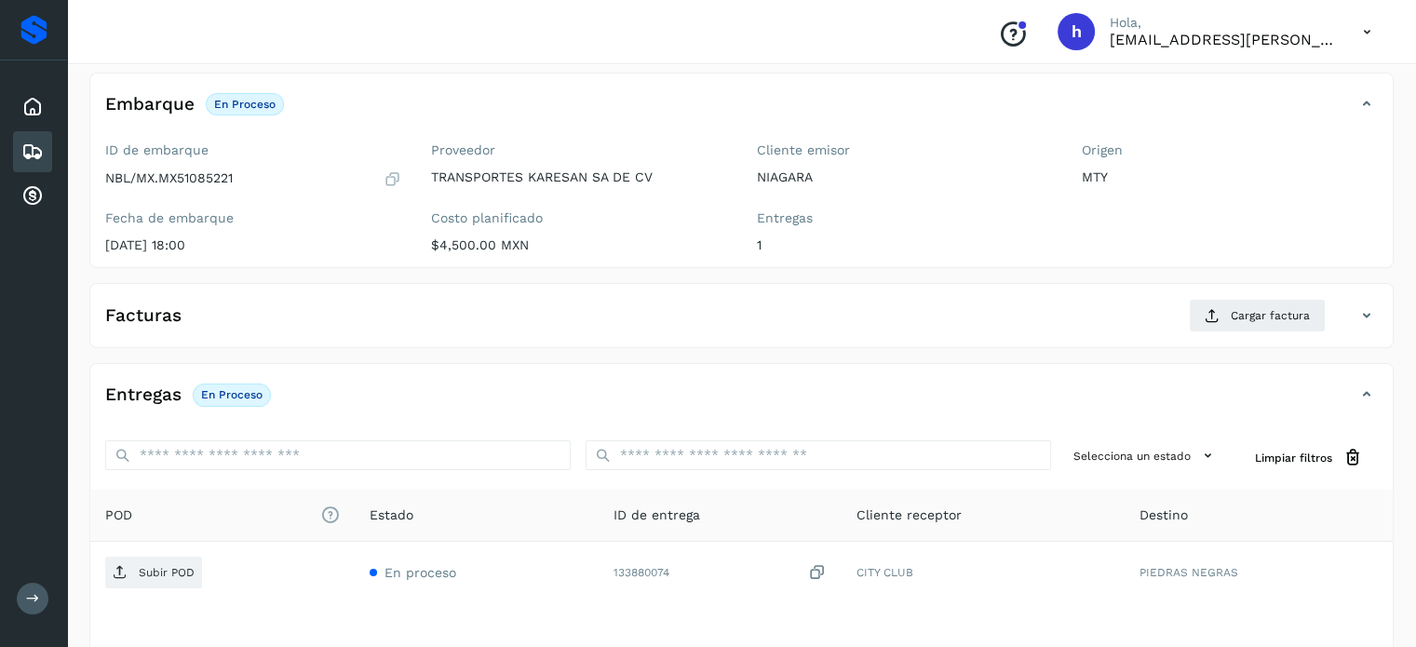
scroll to position [102, 0]
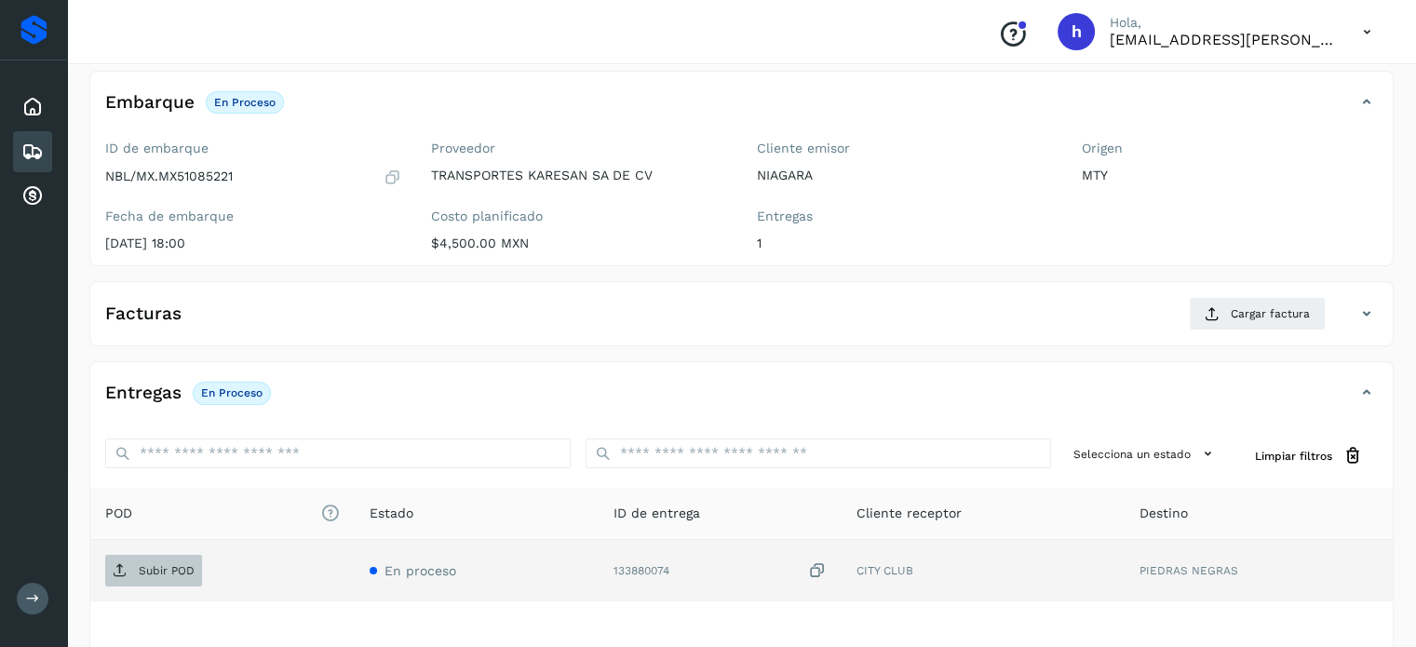
click at [157, 569] on p "Subir POD" at bounding box center [167, 570] width 56 height 13
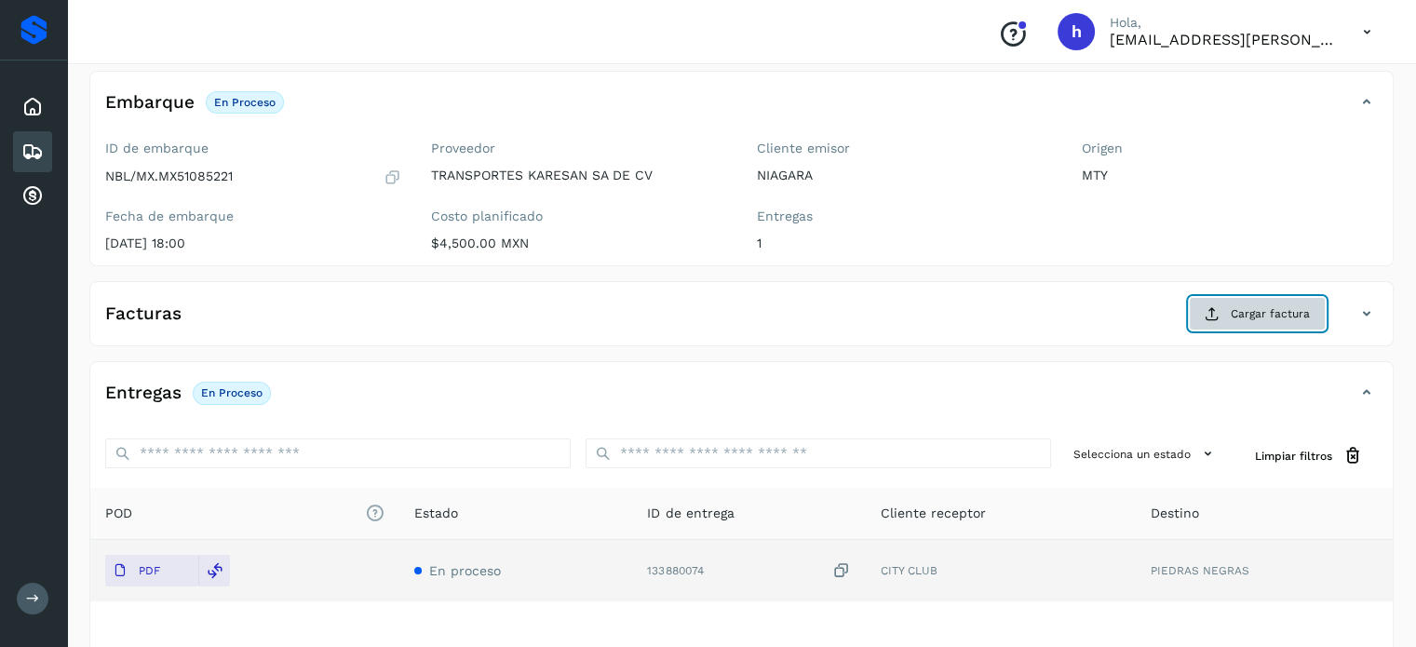
click at [1267, 310] on span "Cargar factura" at bounding box center [1270, 313] width 79 height 17
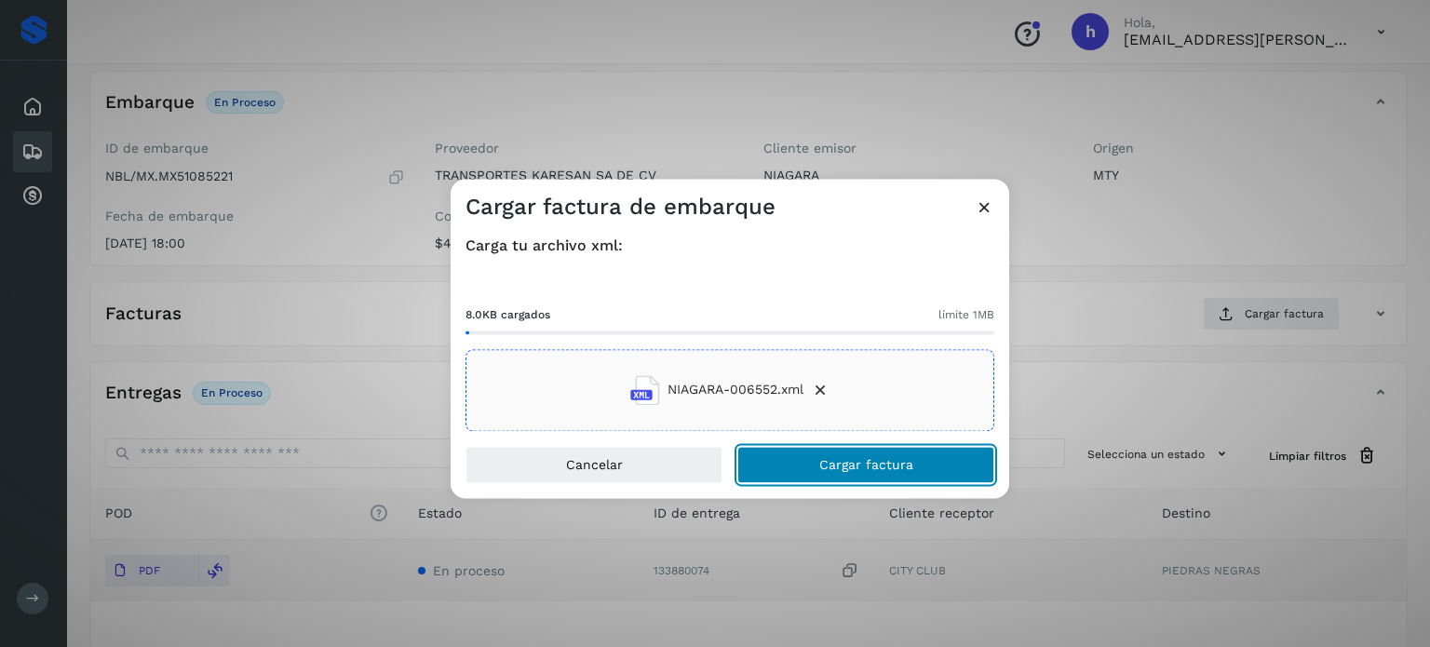
click at [931, 472] on button "Cargar factura" at bounding box center [865, 464] width 257 height 37
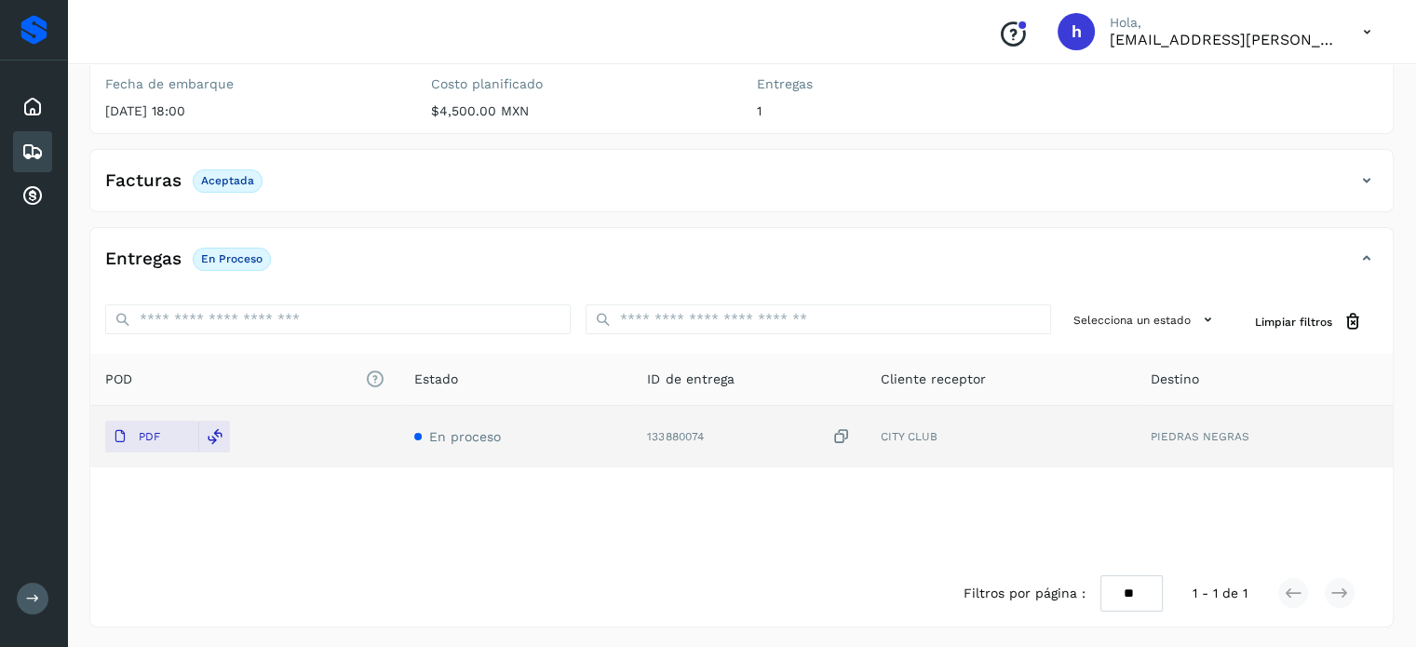
scroll to position [0, 0]
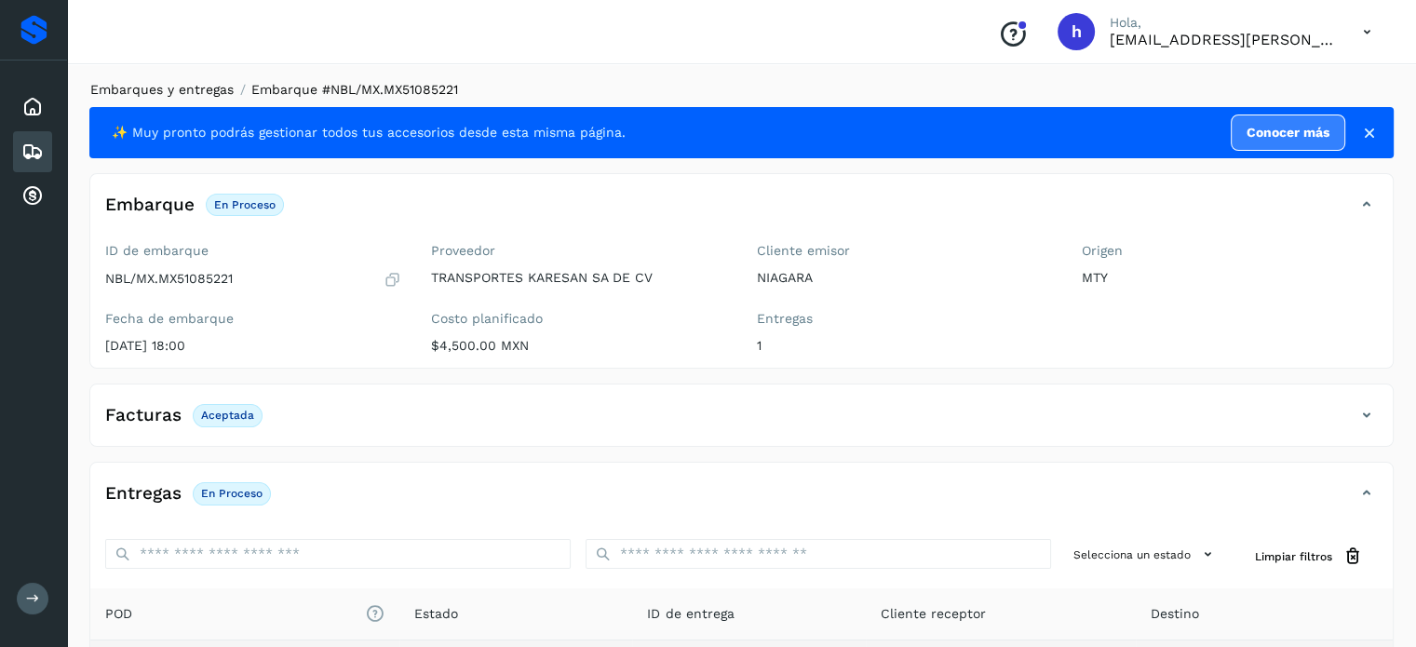
click at [182, 89] on link "Embarques y entregas" at bounding box center [161, 89] width 143 height 15
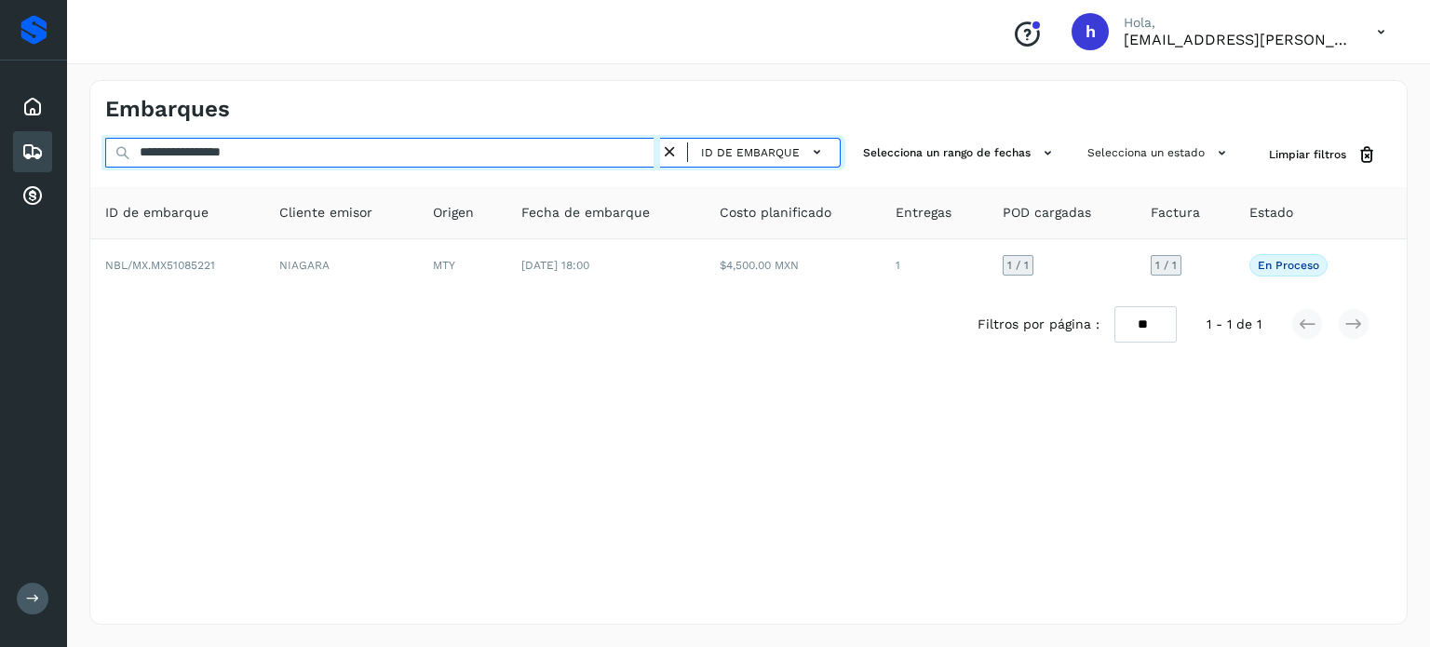
drag, startPoint x: 293, startPoint y: 144, endPoint x: 0, endPoint y: 155, distance: 293.5
click at [0, 155] on div "**********" at bounding box center [715, 323] width 1430 height 647
paste input "text"
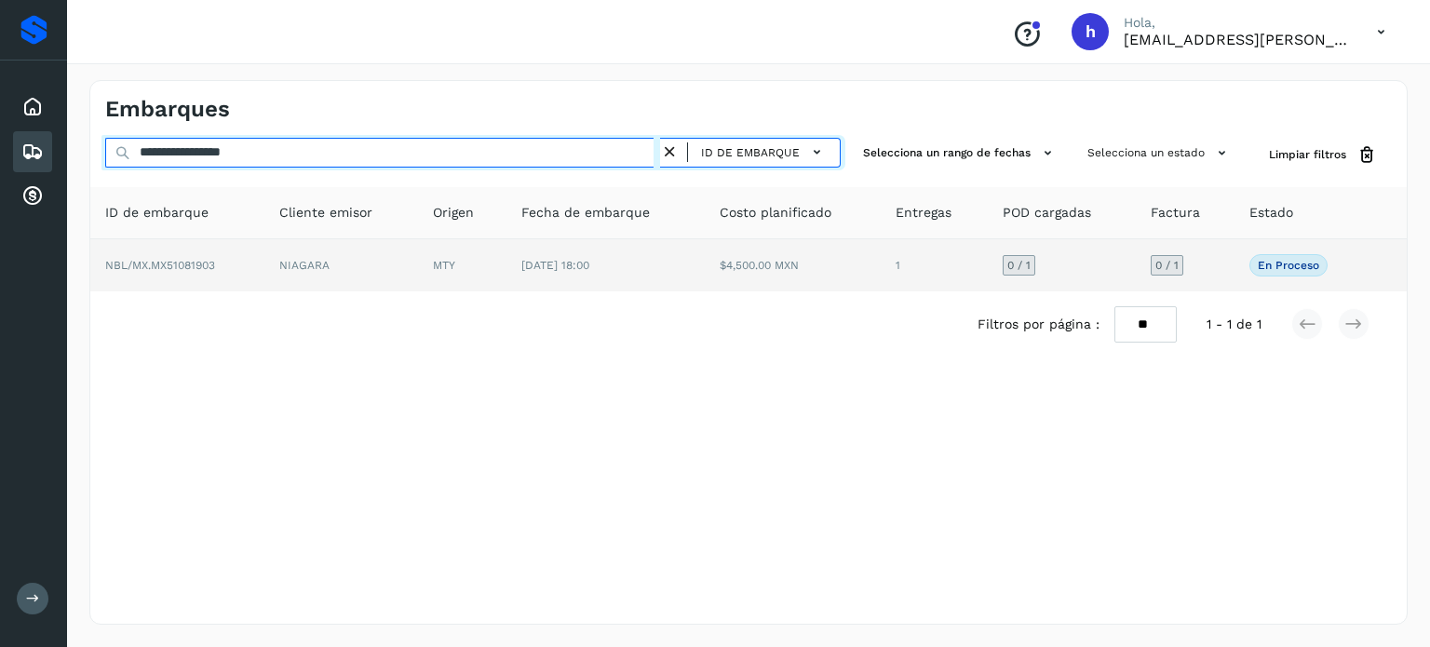
type input "**********"
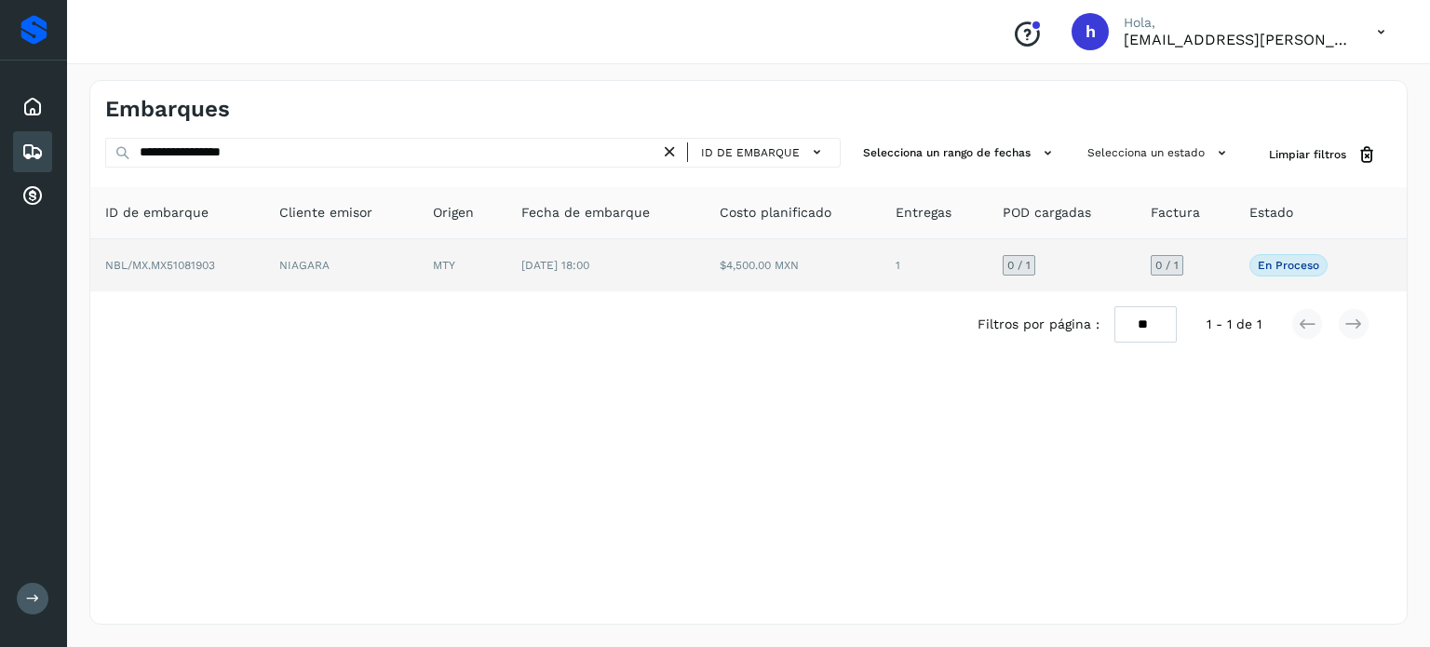
click at [244, 268] on td "NBL/MX.MX51081903" at bounding box center [177, 265] width 174 height 52
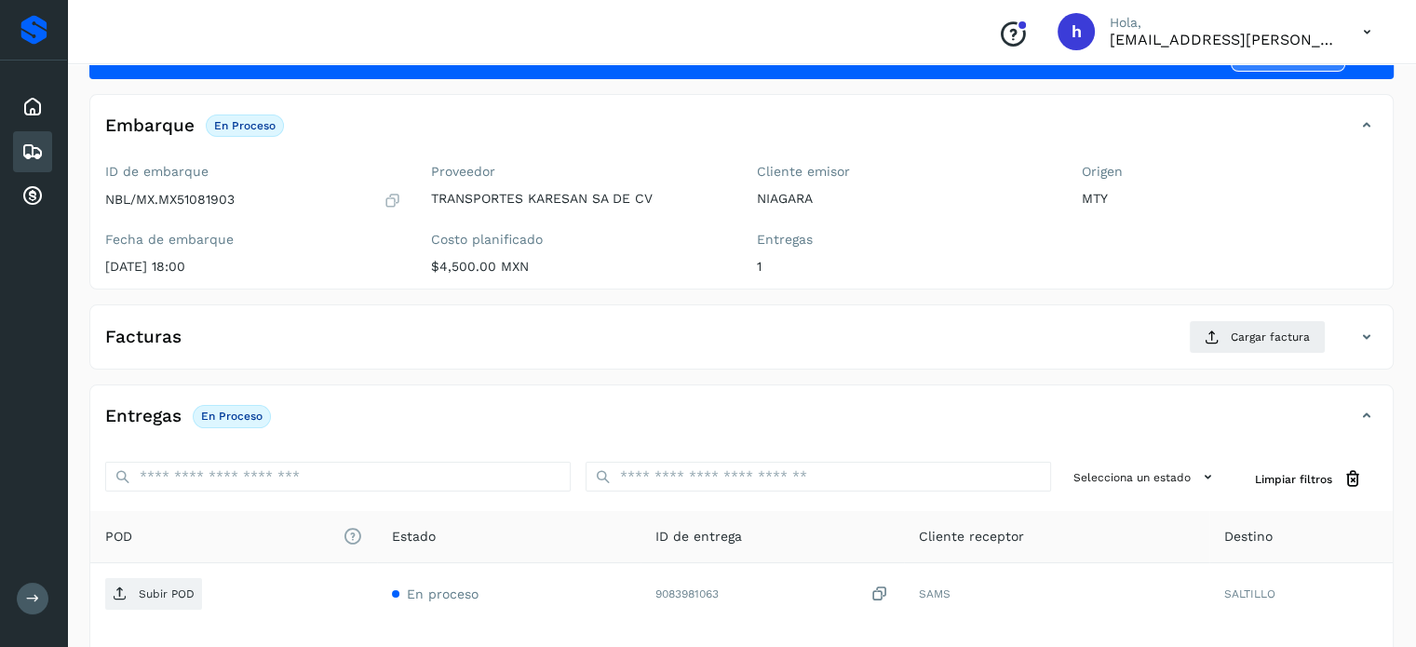
scroll to position [96, 0]
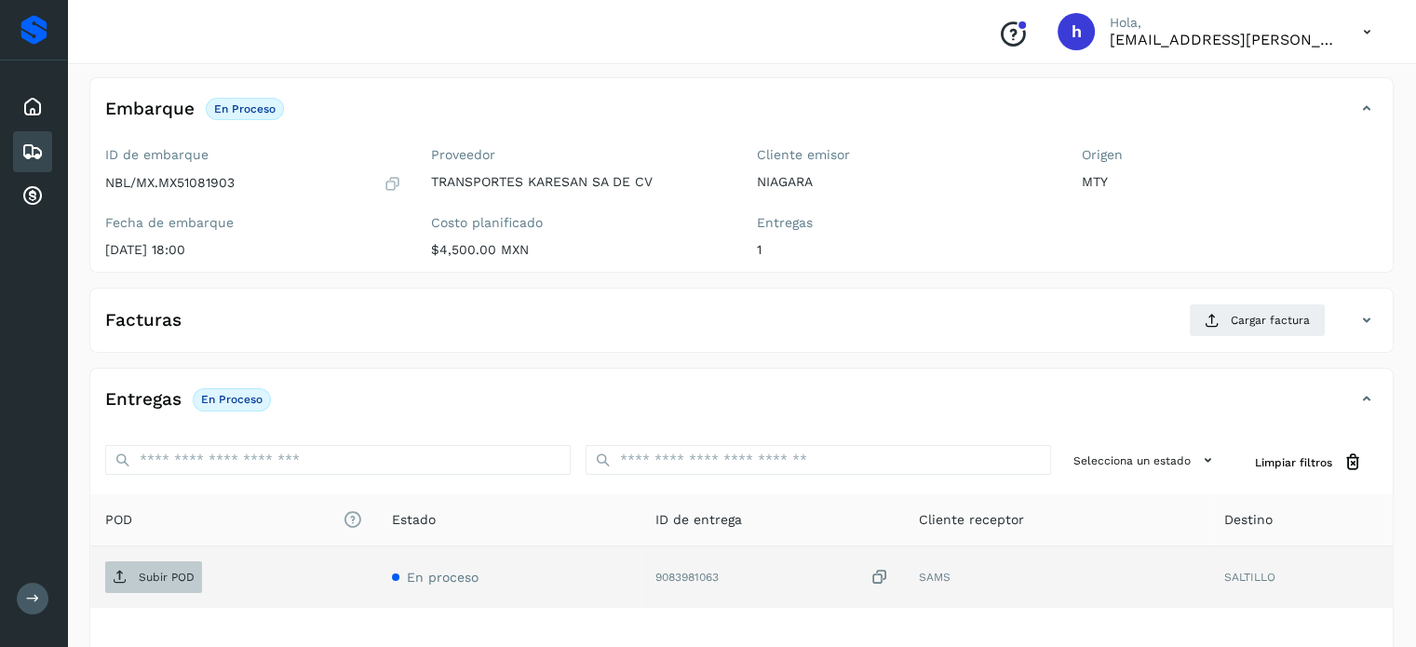
click at [164, 571] on p "Subir POD" at bounding box center [167, 577] width 56 height 13
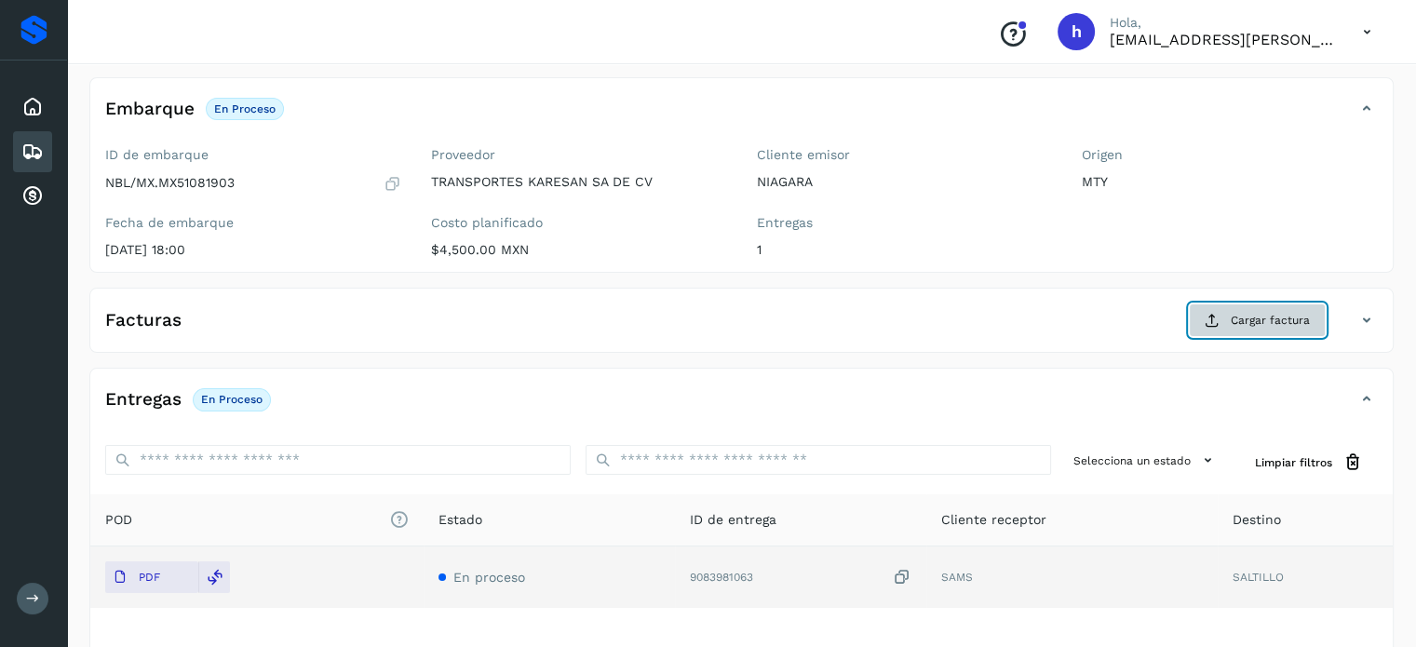
click at [1285, 321] on span "Cargar factura" at bounding box center [1270, 320] width 79 height 17
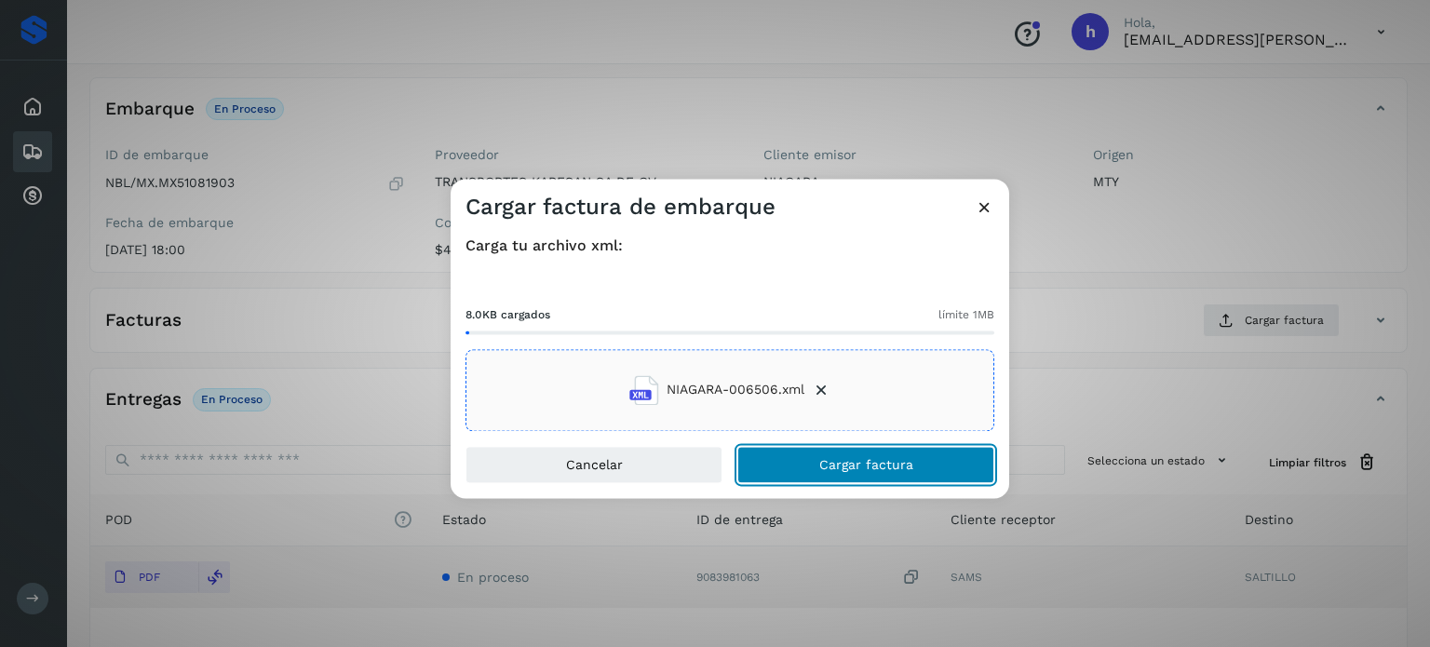
click at [927, 479] on button "Cargar factura" at bounding box center [865, 464] width 257 height 37
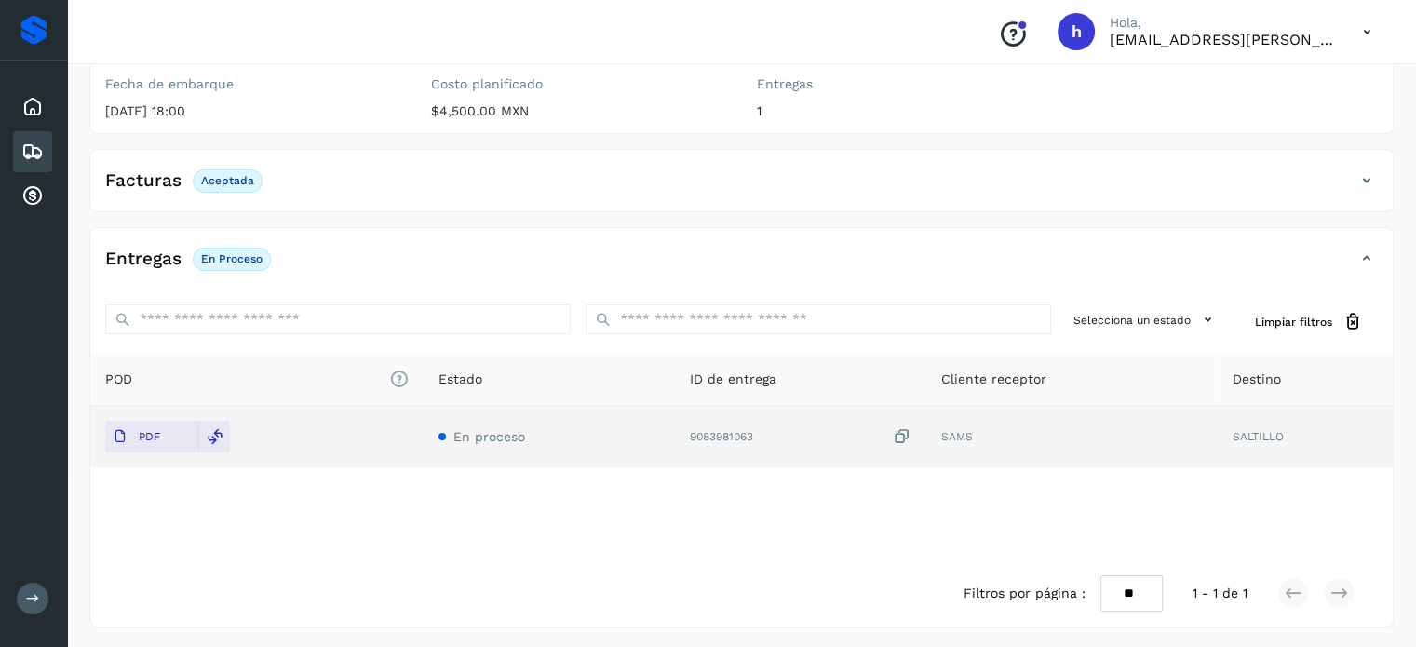
scroll to position [0, 0]
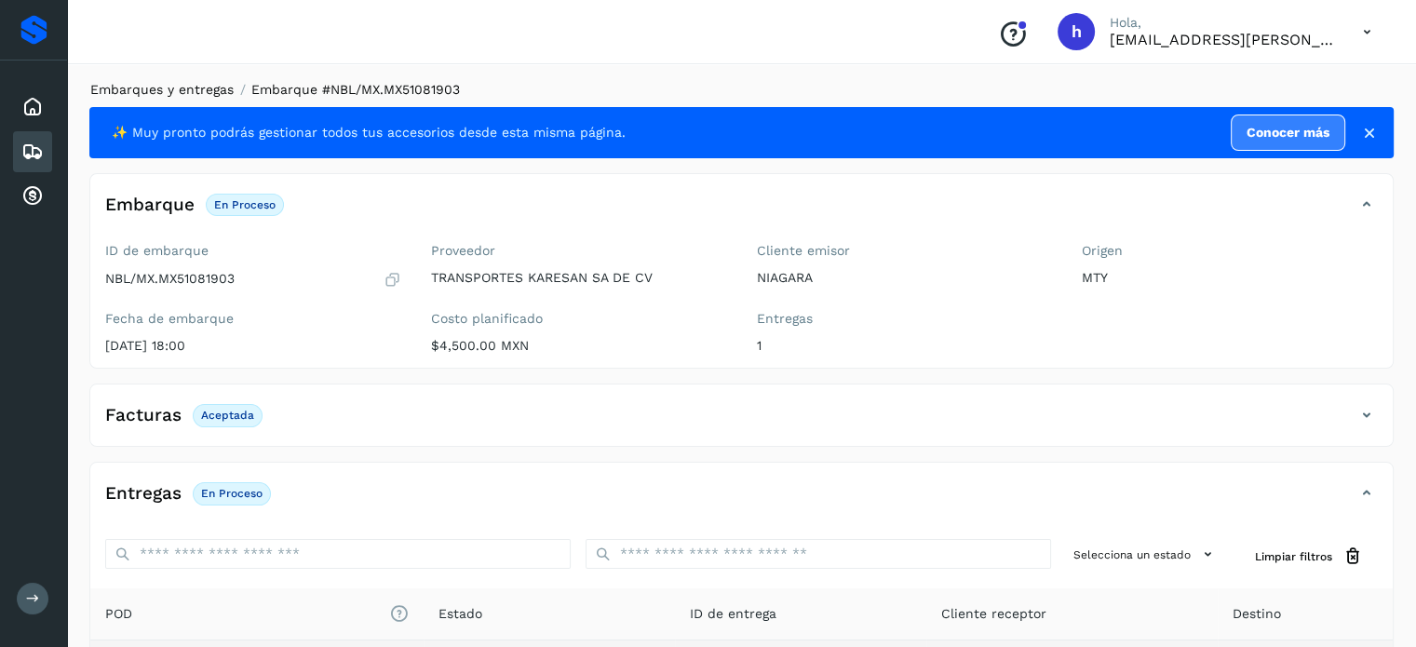
click at [175, 88] on link "Embarques y entregas" at bounding box center [161, 89] width 143 height 15
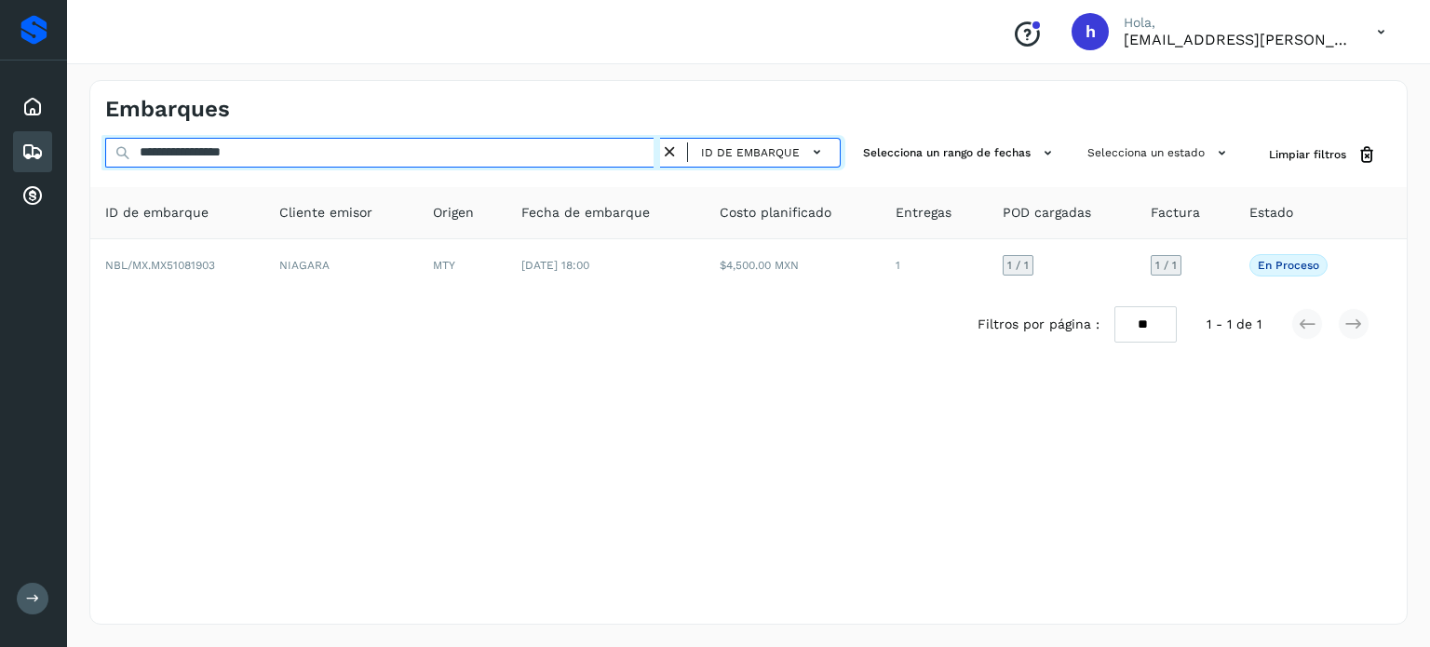
drag, startPoint x: 317, startPoint y: 148, endPoint x: 0, endPoint y: 150, distance: 316.5
click at [0, 150] on div "**********" at bounding box center [715, 323] width 1430 height 647
paste input "text"
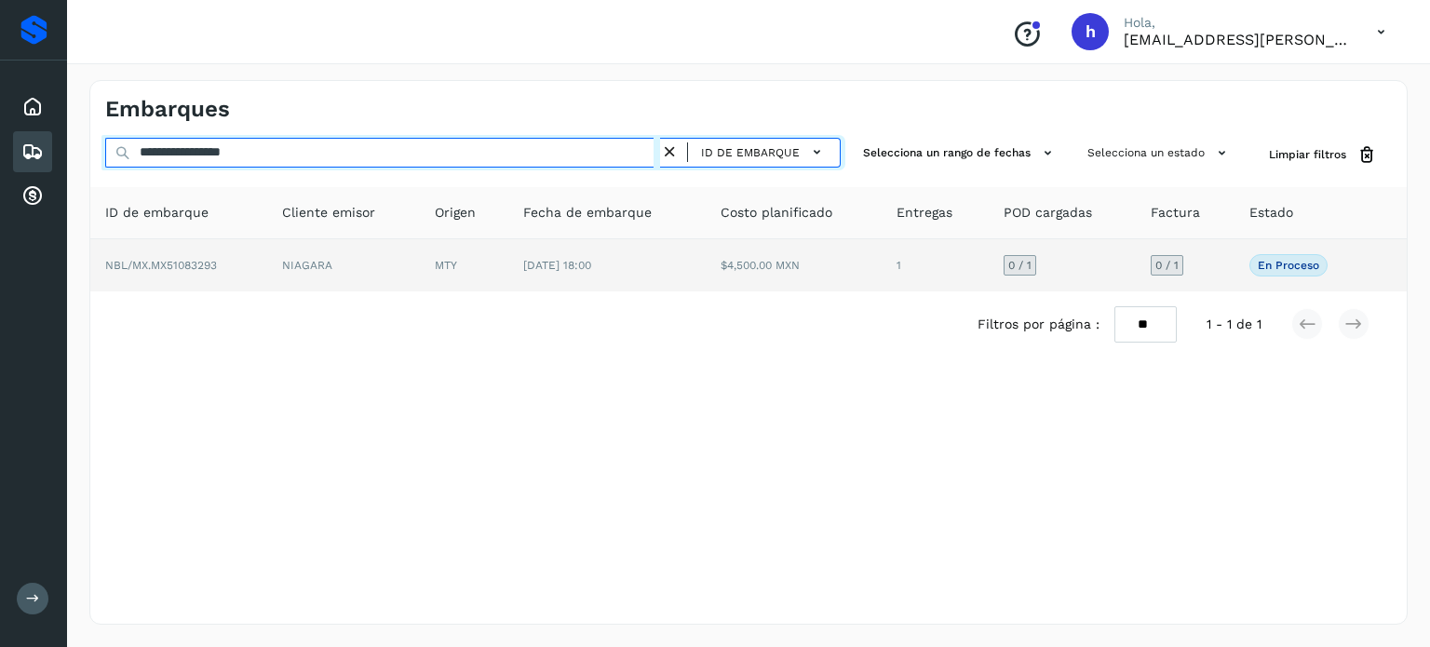
type input "**********"
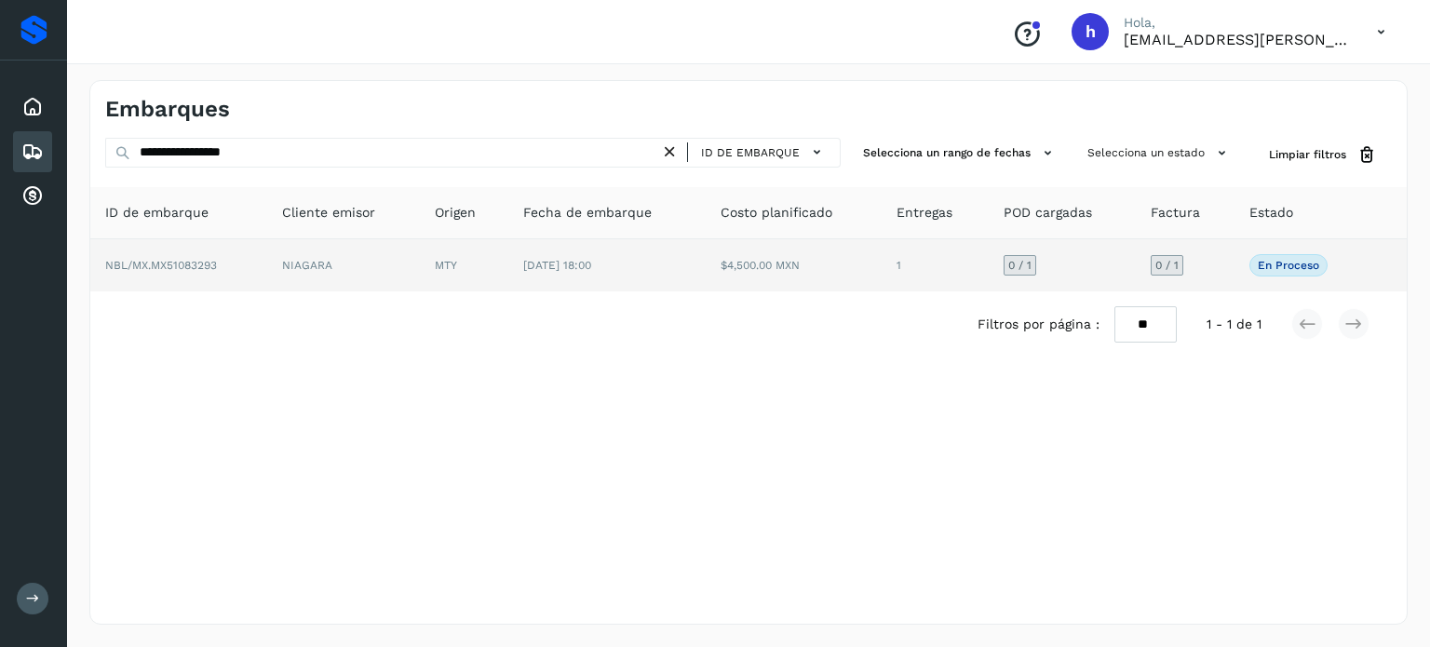
click at [250, 263] on td "NBL/MX.MX51083293" at bounding box center [178, 265] width 177 height 52
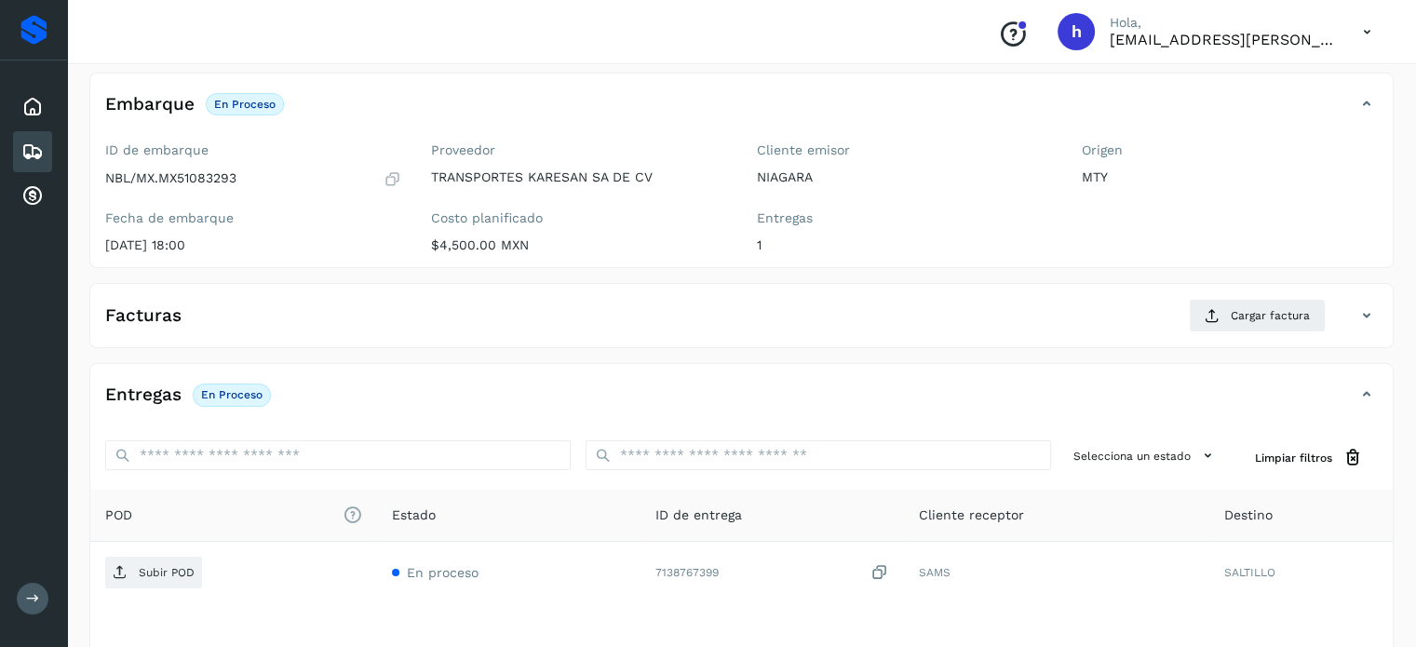
scroll to position [101, 0]
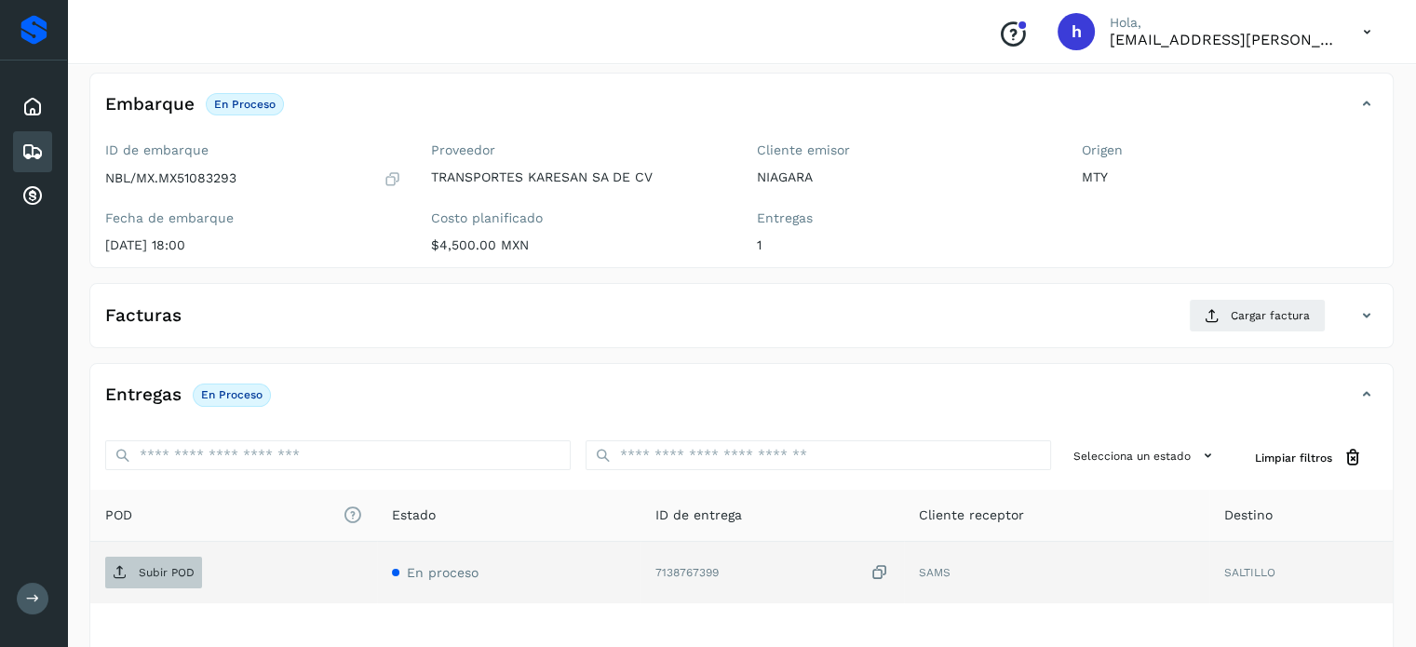
click at [168, 566] on p "Subir POD" at bounding box center [167, 572] width 56 height 13
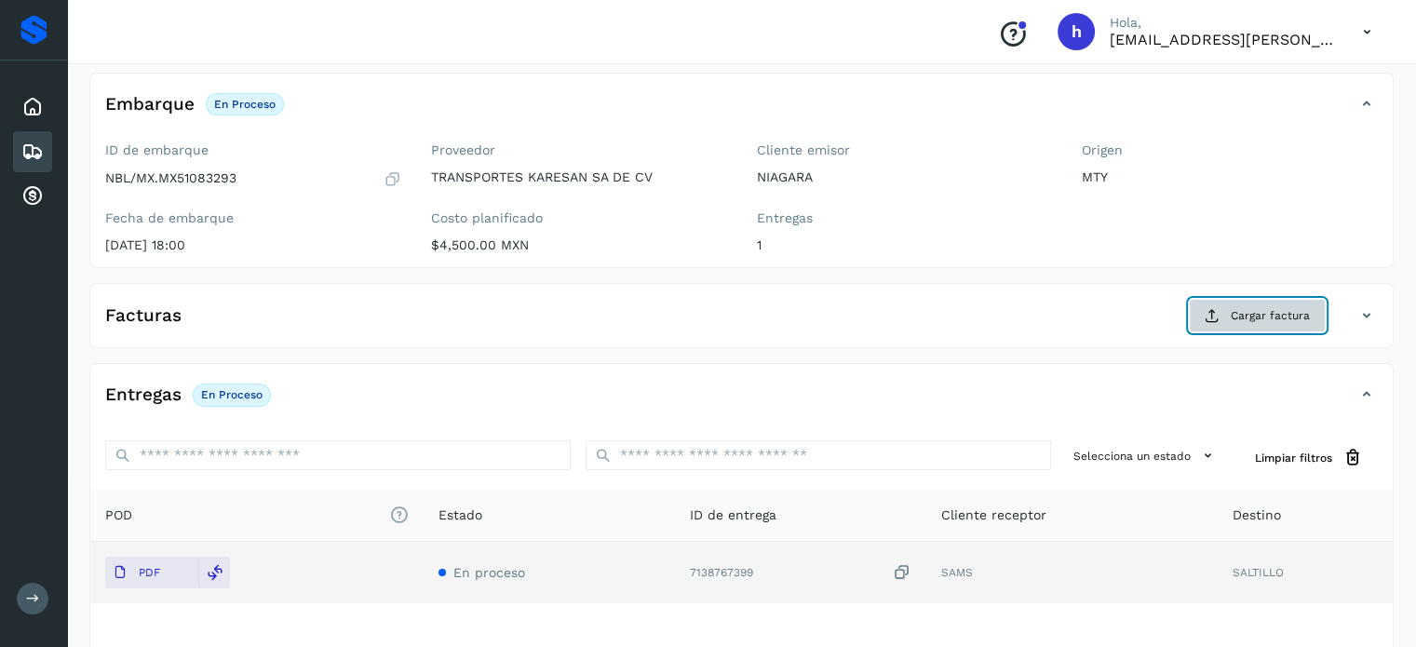
click at [1263, 310] on span "Cargar factura" at bounding box center [1270, 315] width 79 height 17
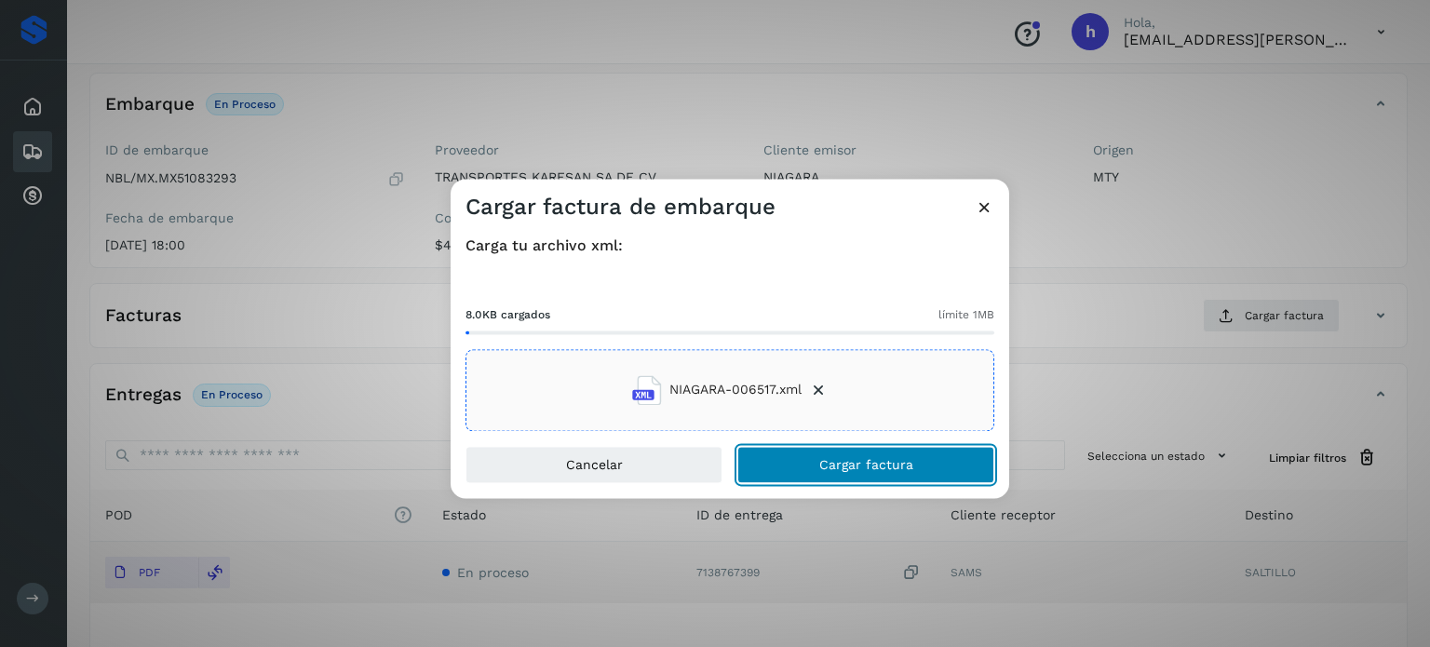
click at [929, 461] on button "Cargar factura" at bounding box center [865, 464] width 257 height 37
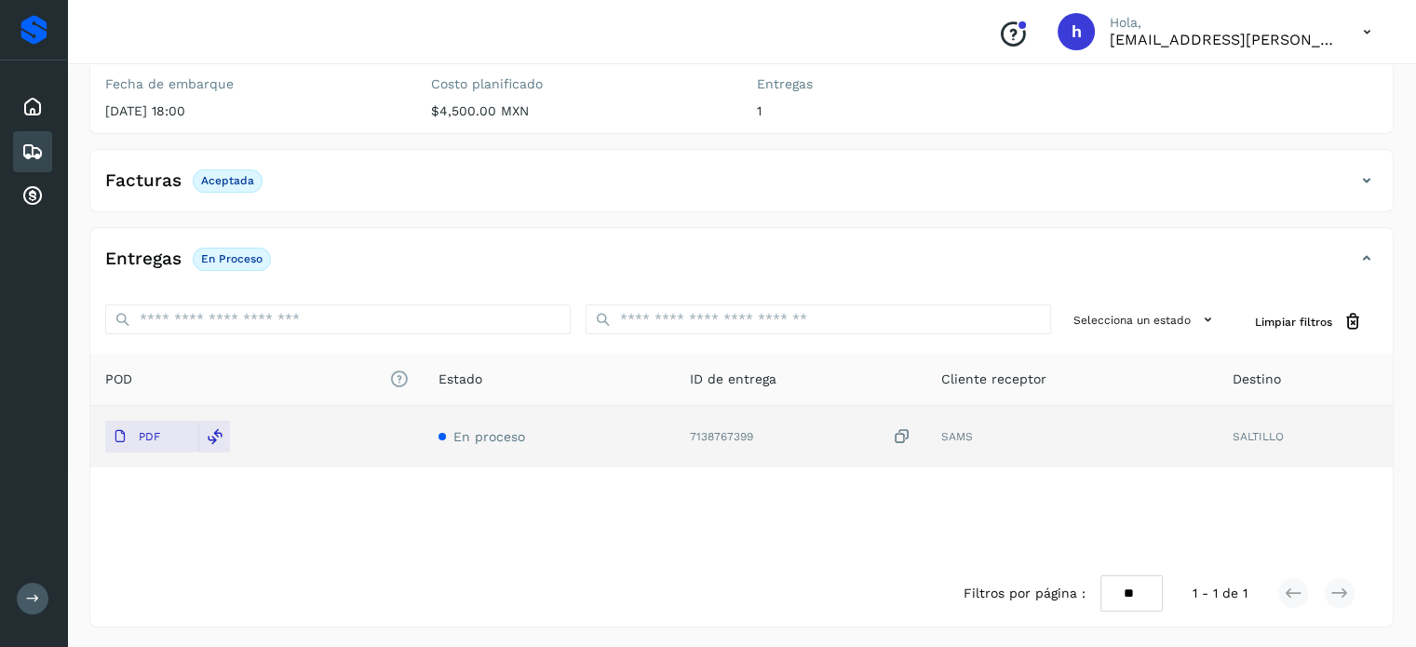
scroll to position [0, 0]
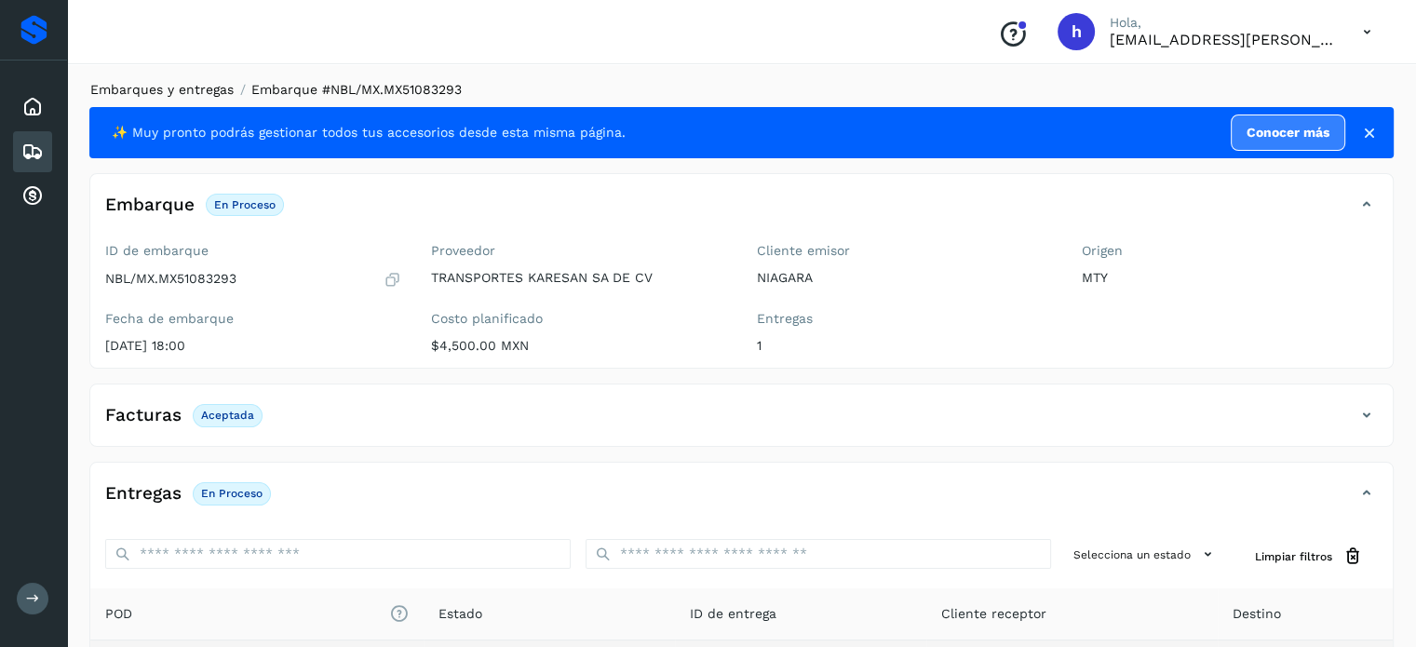
click at [198, 88] on link "Embarques y entregas" at bounding box center [161, 89] width 143 height 15
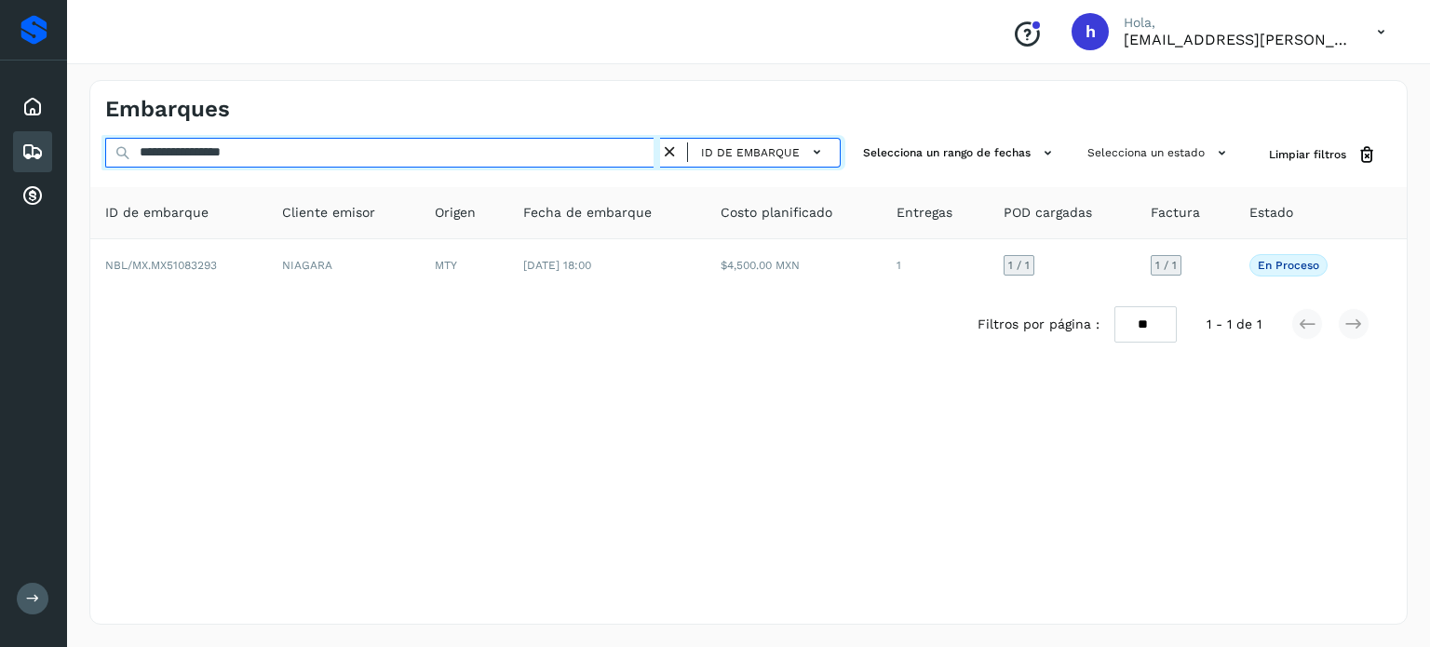
drag, startPoint x: 414, startPoint y: 149, endPoint x: 0, endPoint y: 159, distance: 414.4
click at [0, 159] on div "**********" at bounding box center [715, 323] width 1430 height 647
paste input "text"
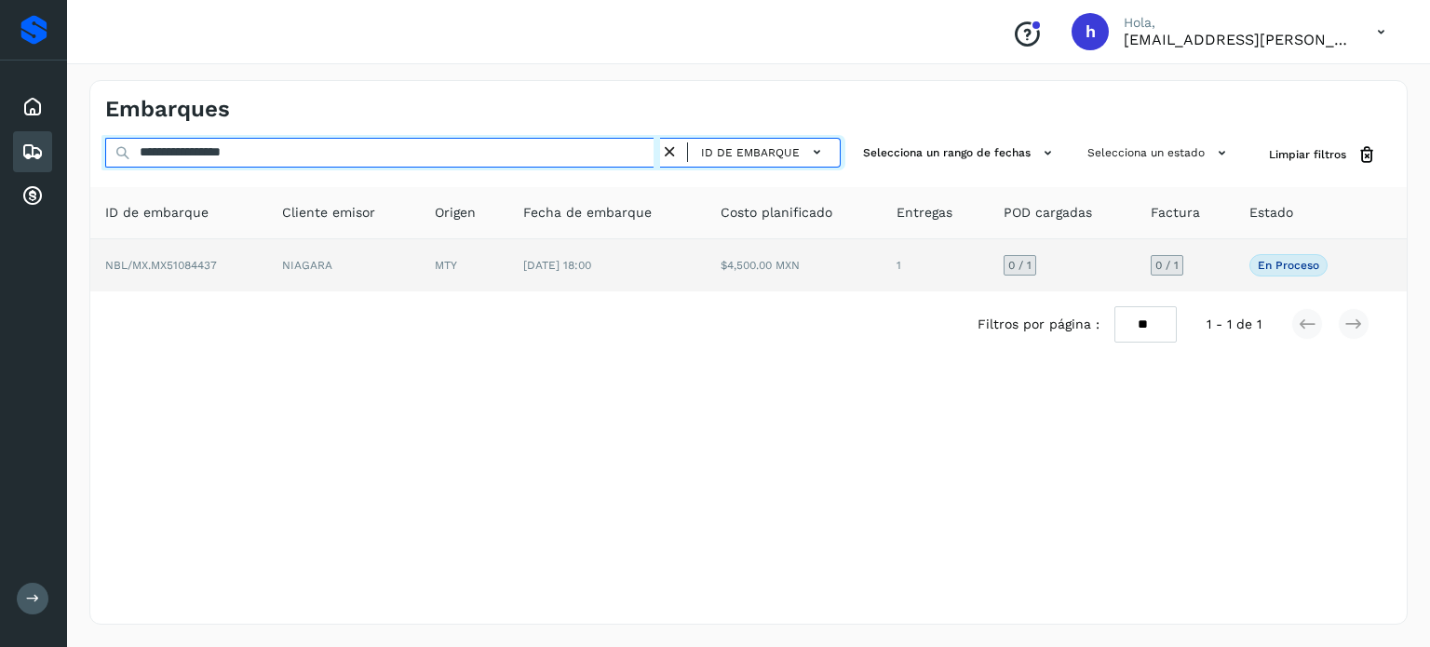
type input "**********"
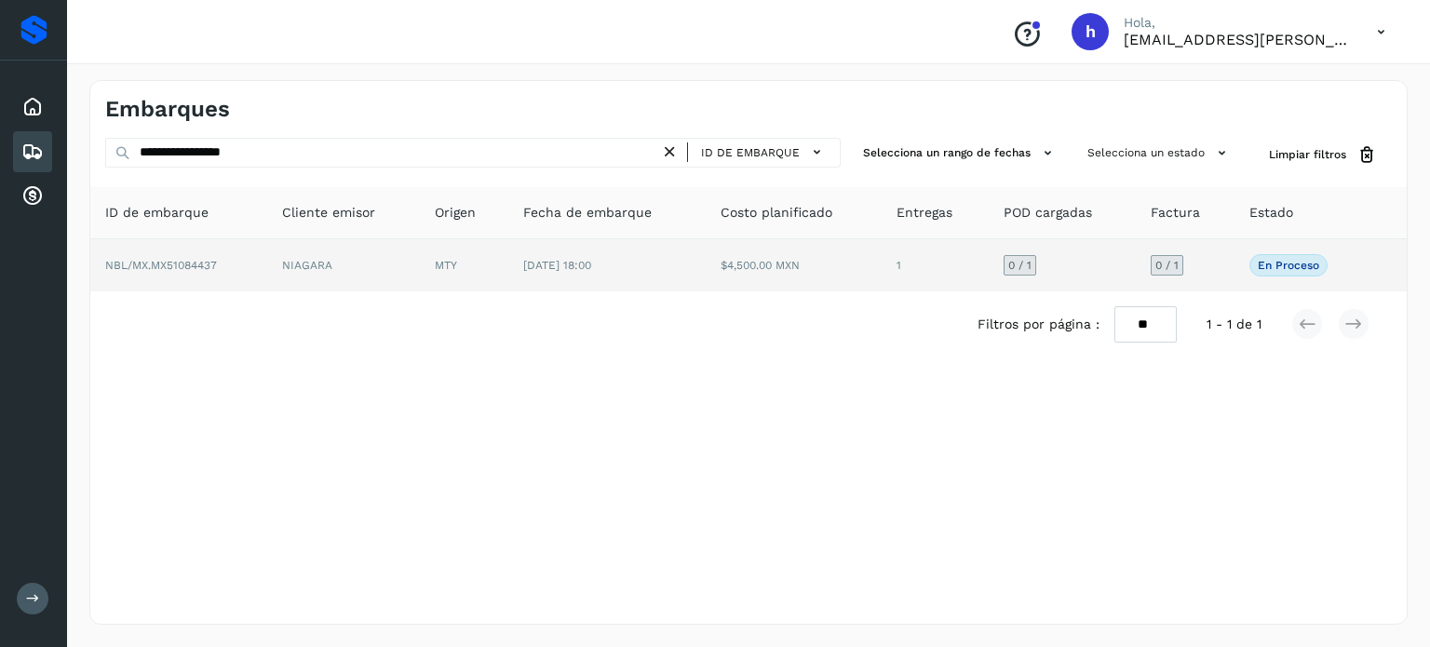
click at [257, 275] on td "NBL/MX.MX51084437" at bounding box center [178, 265] width 177 height 52
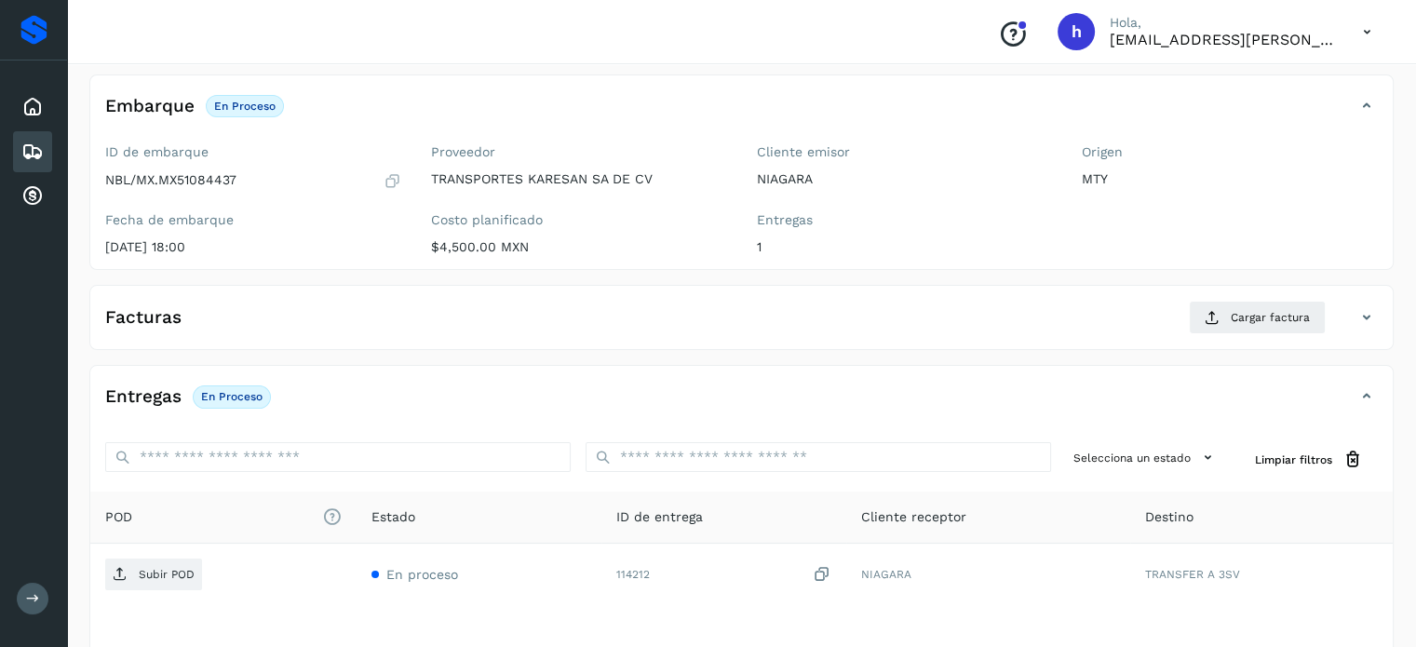
scroll to position [102, 0]
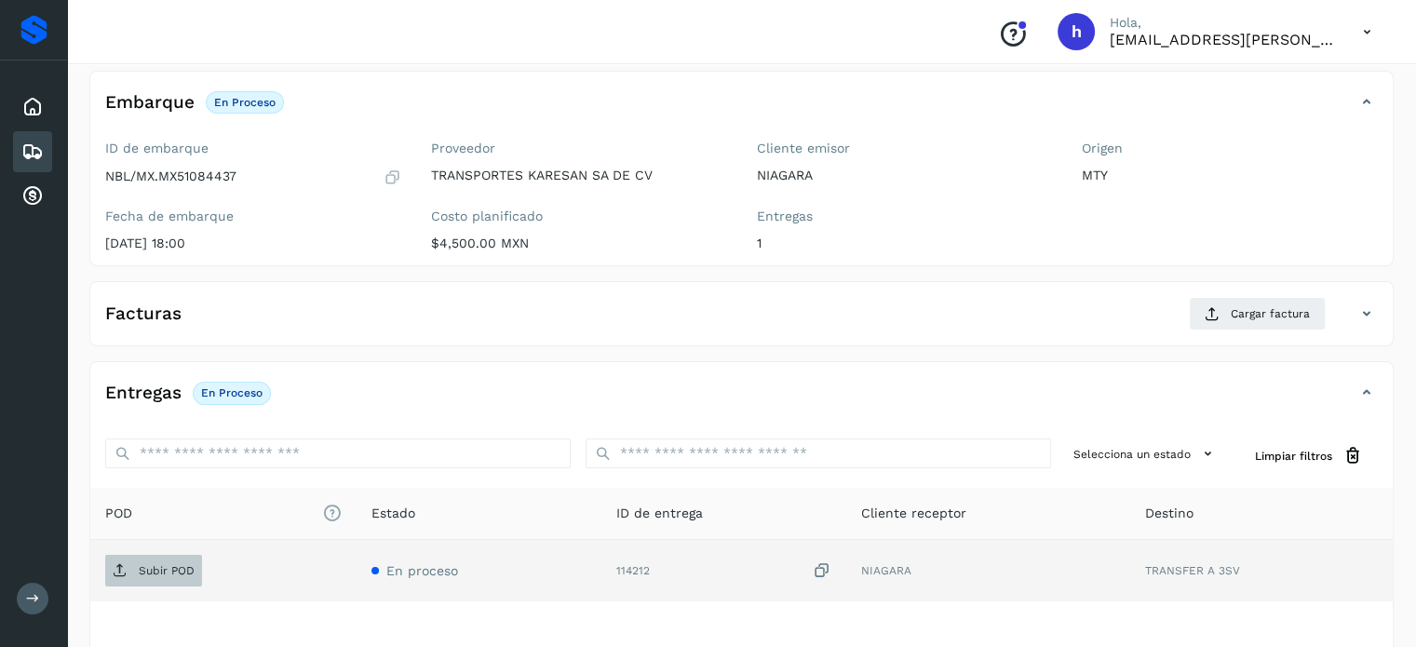
click at [161, 571] on p "Subir POD" at bounding box center [167, 570] width 56 height 13
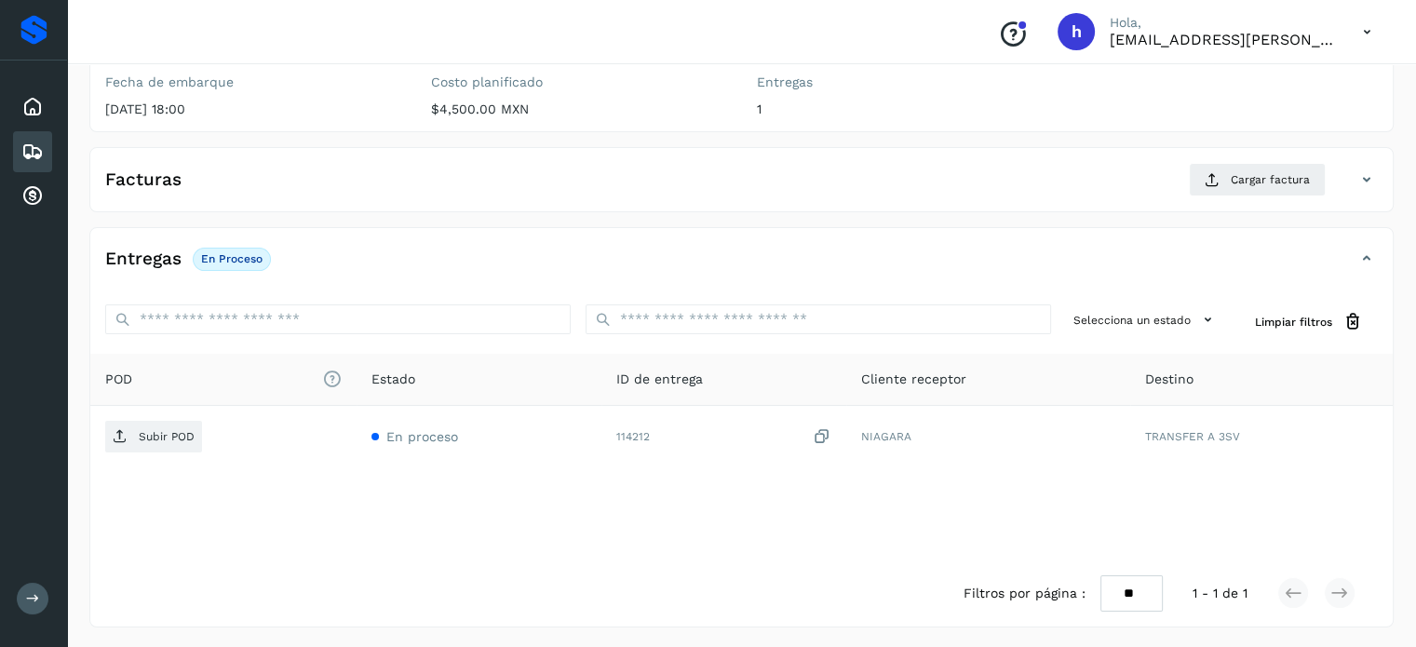
scroll to position [0, 0]
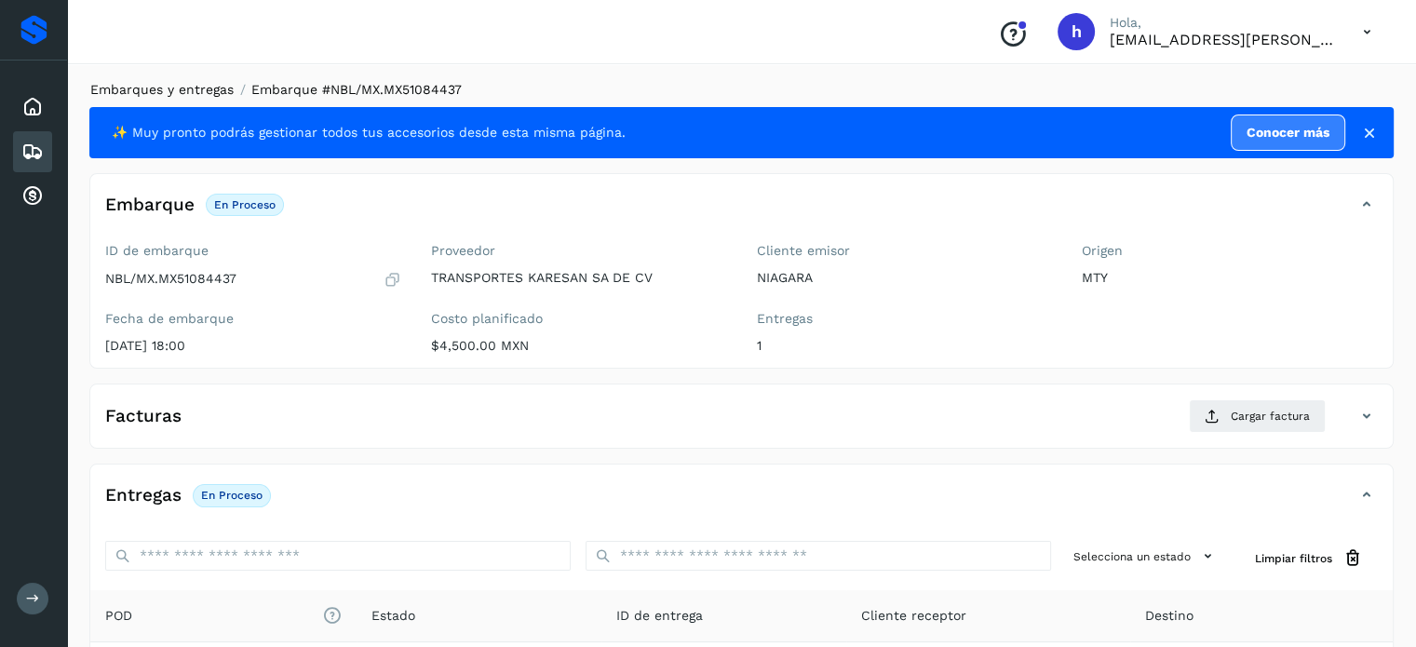
click at [215, 90] on link "Embarques y entregas" at bounding box center [161, 89] width 143 height 15
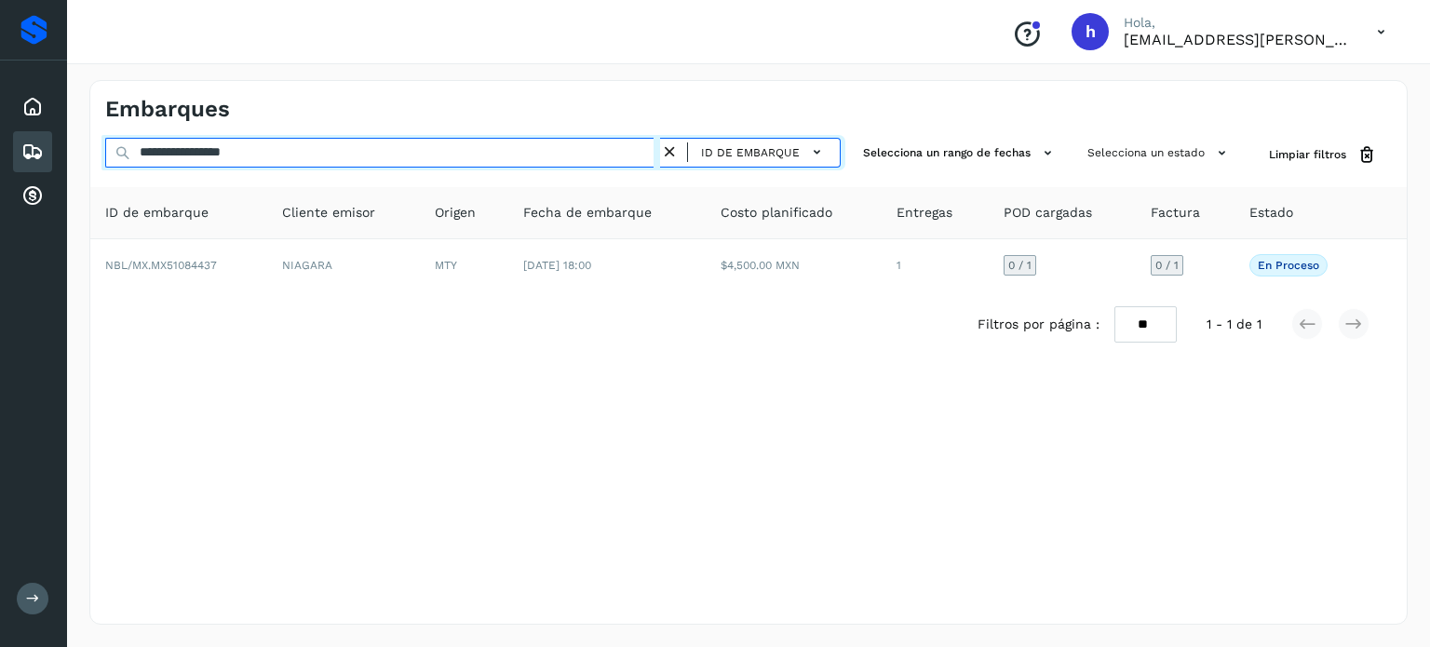
drag, startPoint x: 307, startPoint y: 153, endPoint x: 0, endPoint y: 154, distance: 307.2
click at [0, 154] on div "**********" at bounding box center [715, 323] width 1430 height 647
paste input "text"
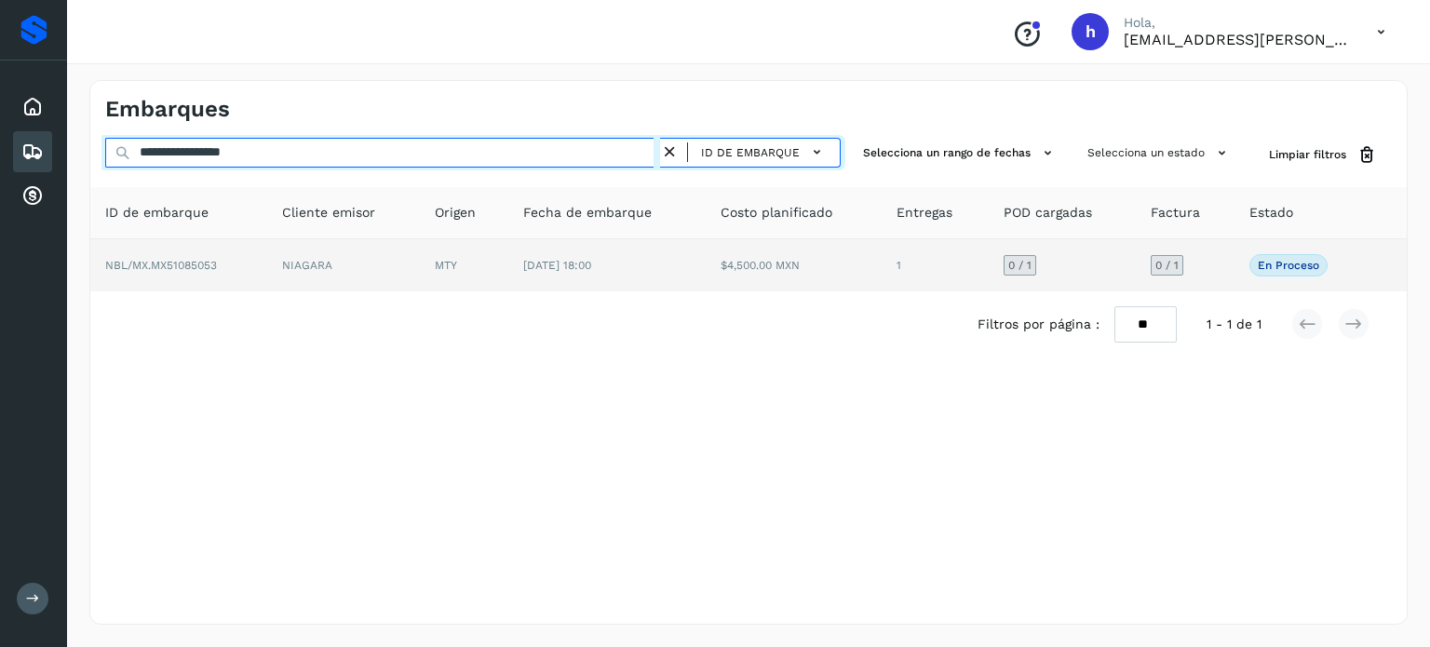
type input "**********"
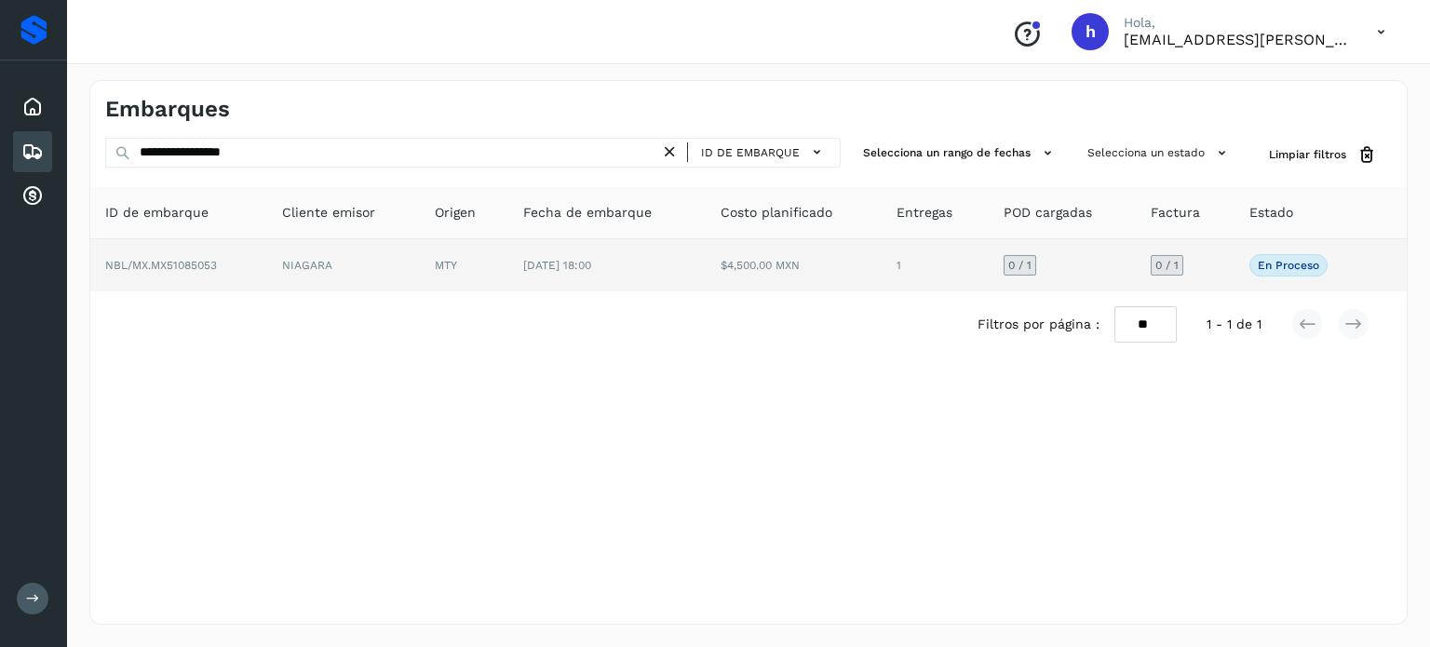
click at [239, 256] on td "NBL/MX.MX51085053" at bounding box center [178, 265] width 177 height 52
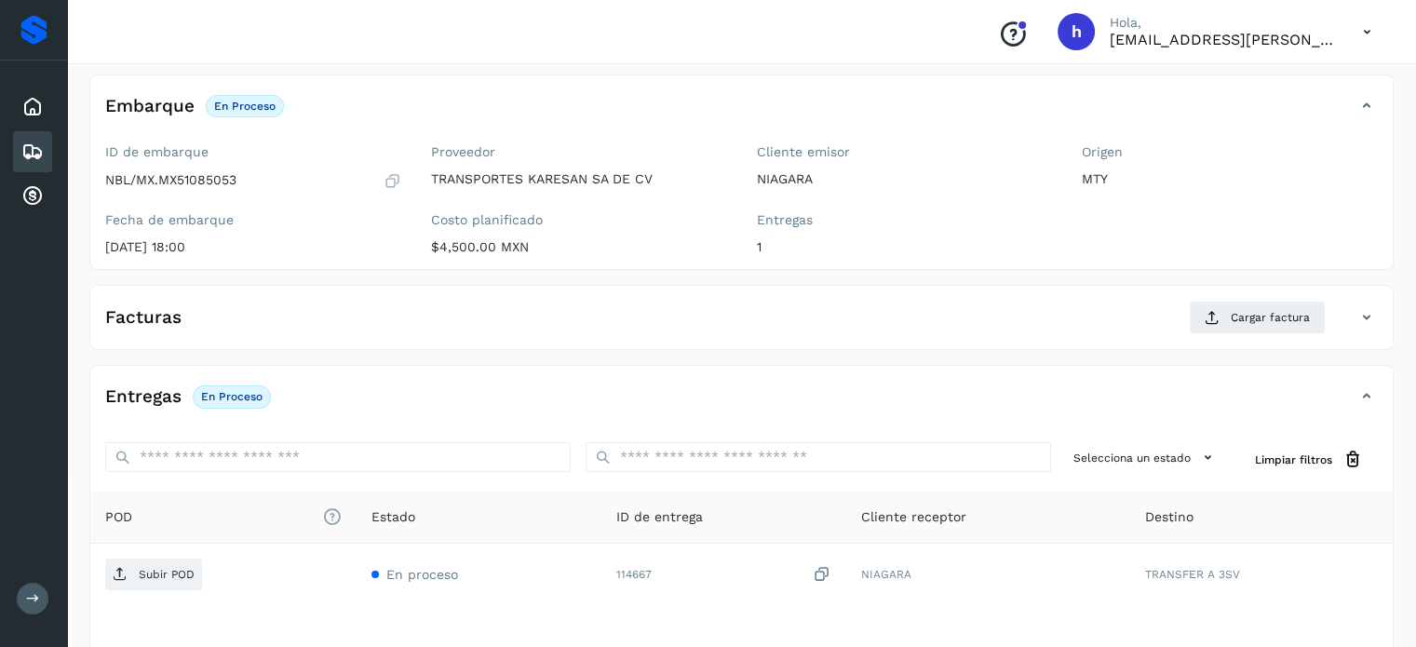
scroll to position [103, 0]
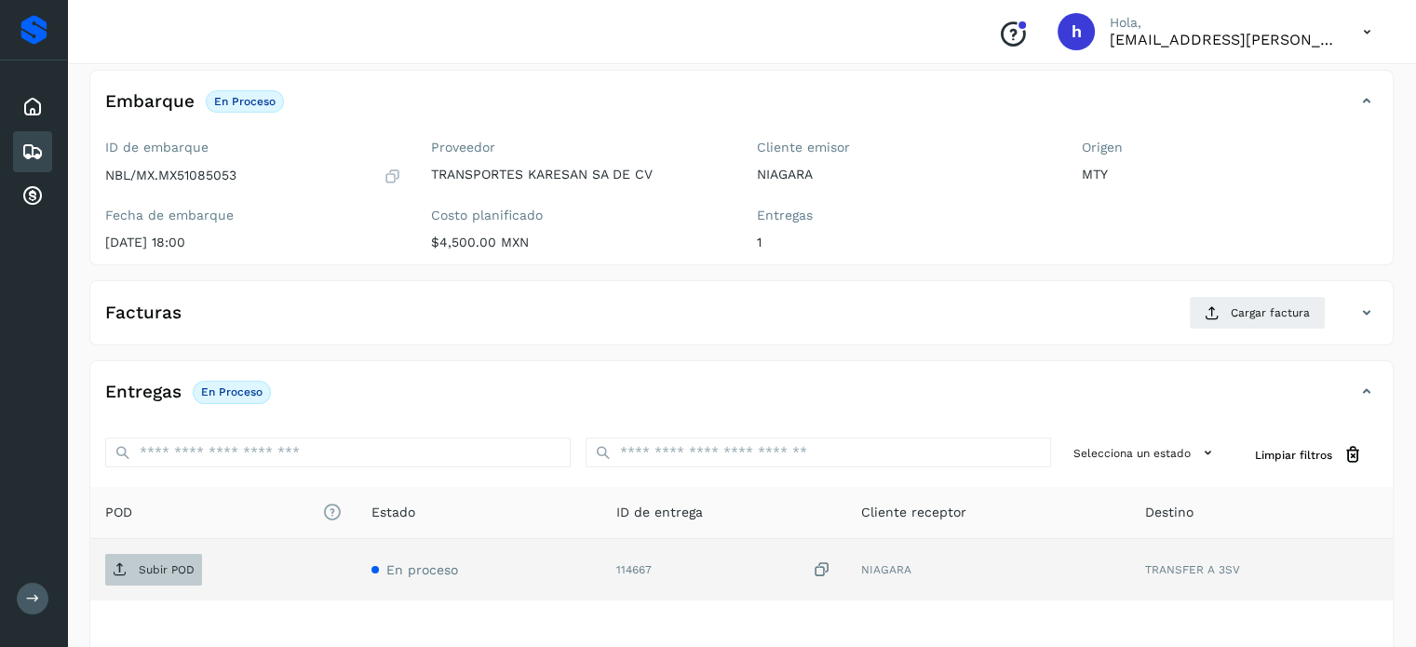
click at [122, 563] on icon at bounding box center [120, 569] width 15 height 15
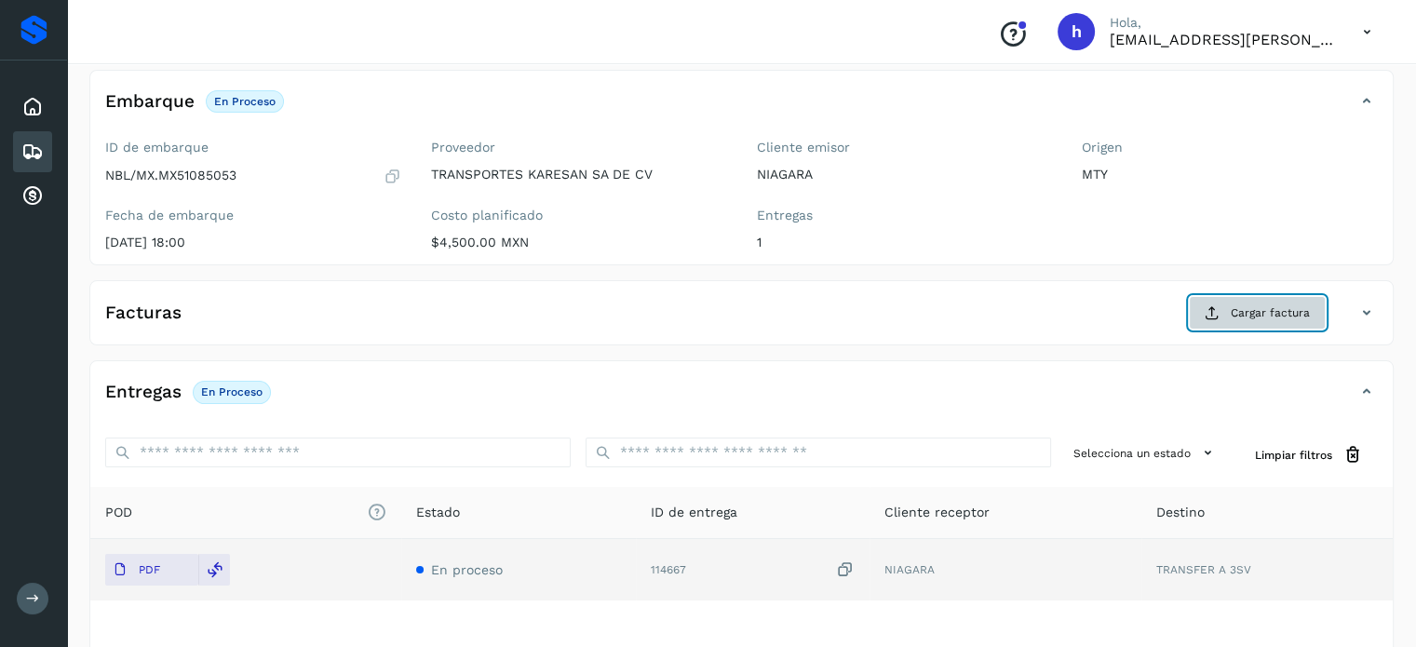
click at [1255, 323] on button "Cargar factura" at bounding box center [1257, 313] width 137 height 34
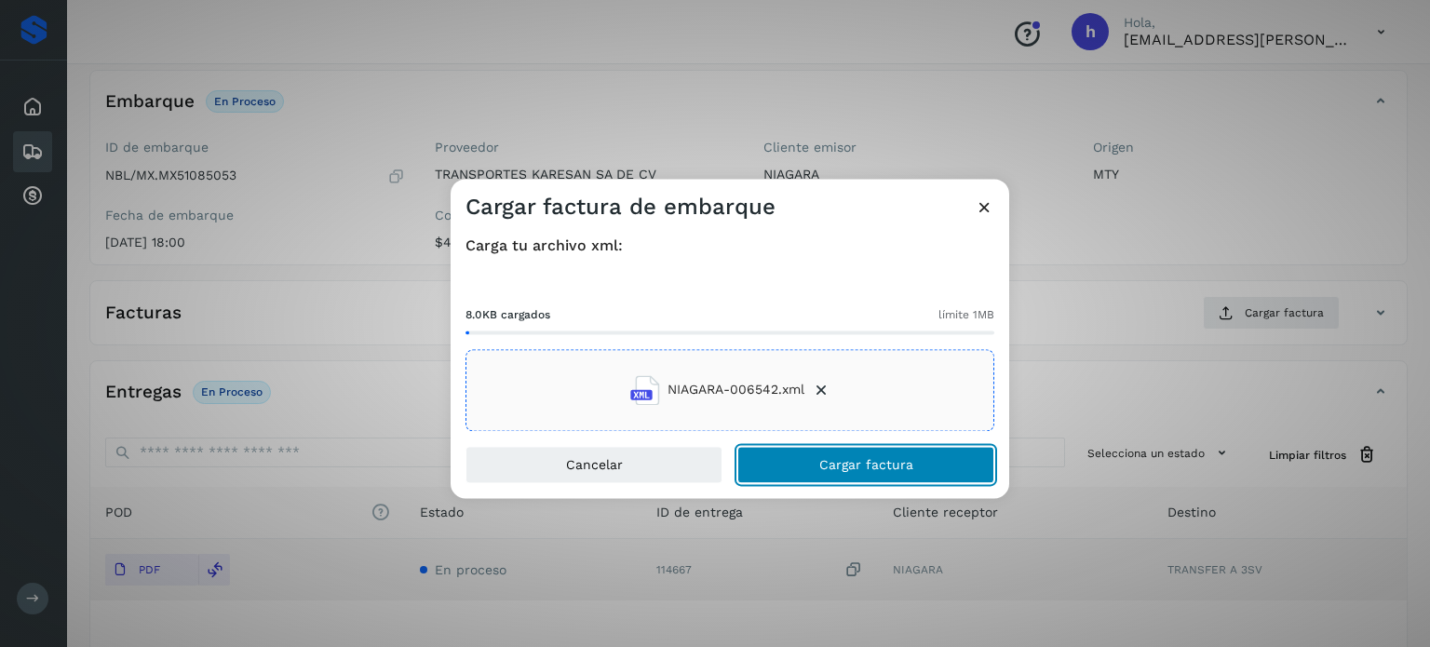
click at [919, 472] on button "Cargar factura" at bounding box center [865, 464] width 257 height 37
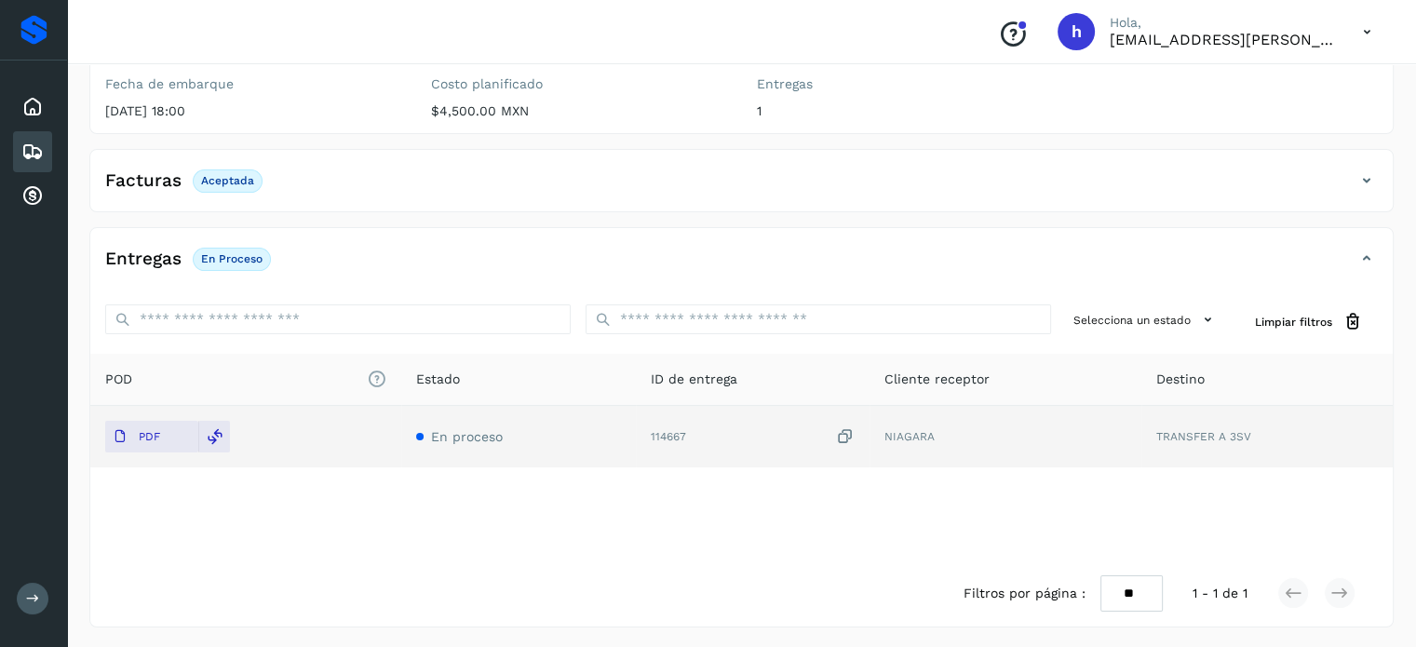
scroll to position [0, 0]
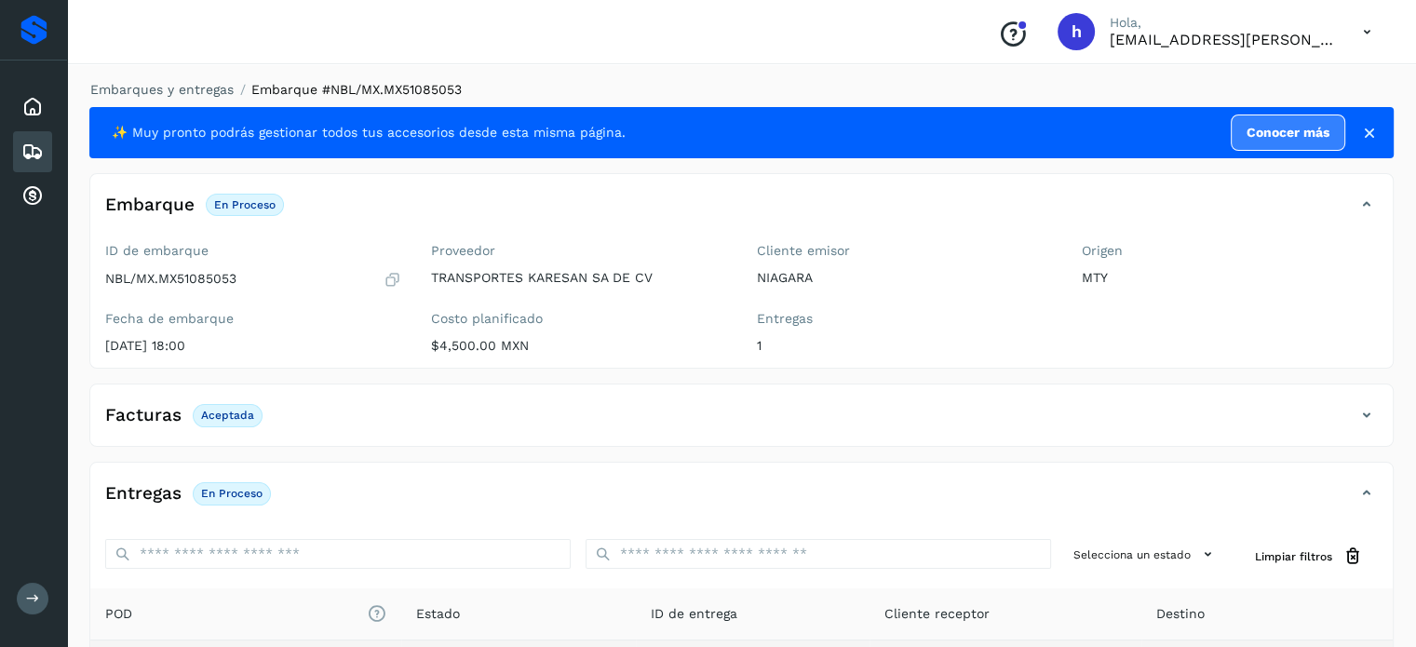
click at [174, 98] on li "Embarques y entregas" at bounding box center [155, 90] width 155 height 20
click at [168, 82] on link "Embarques y entregas" at bounding box center [161, 89] width 143 height 15
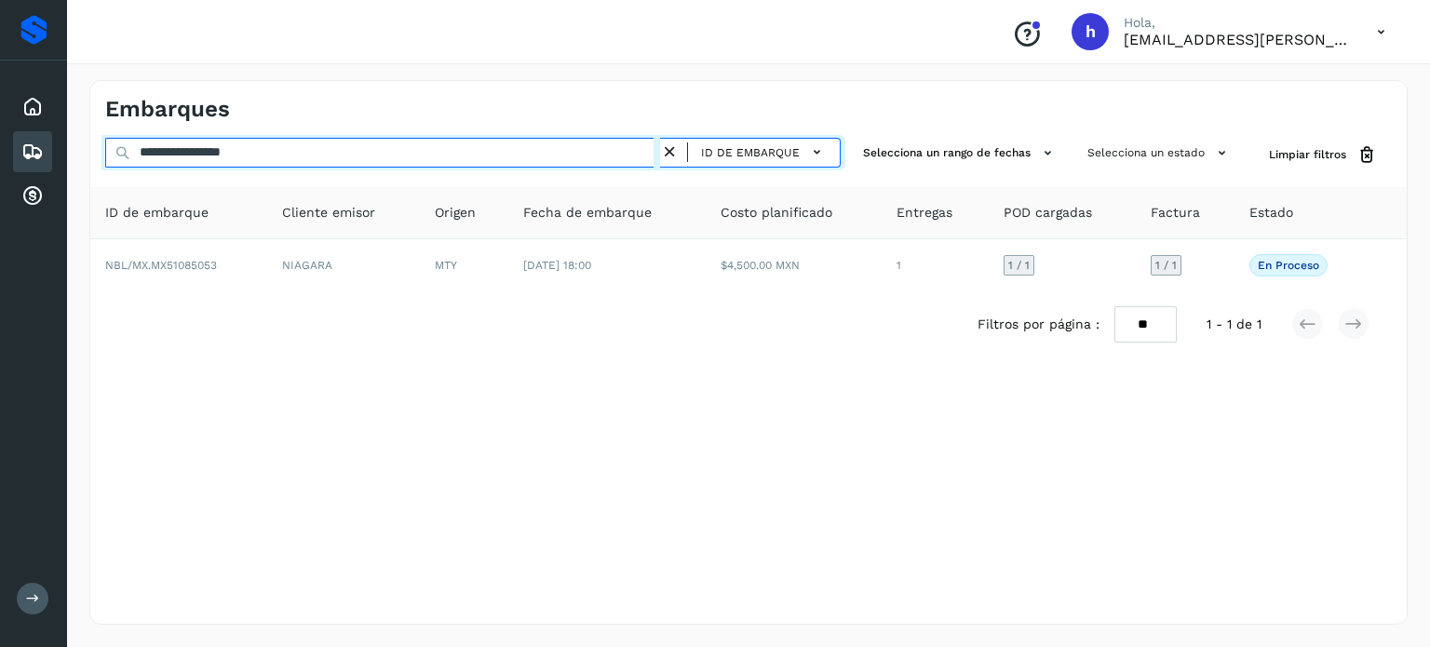
drag, startPoint x: 330, startPoint y: 155, endPoint x: 0, endPoint y: 163, distance: 329.7
click at [0, 163] on div "**********" at bounding box center [715, 323] width 1430 height 647
paste input "text"
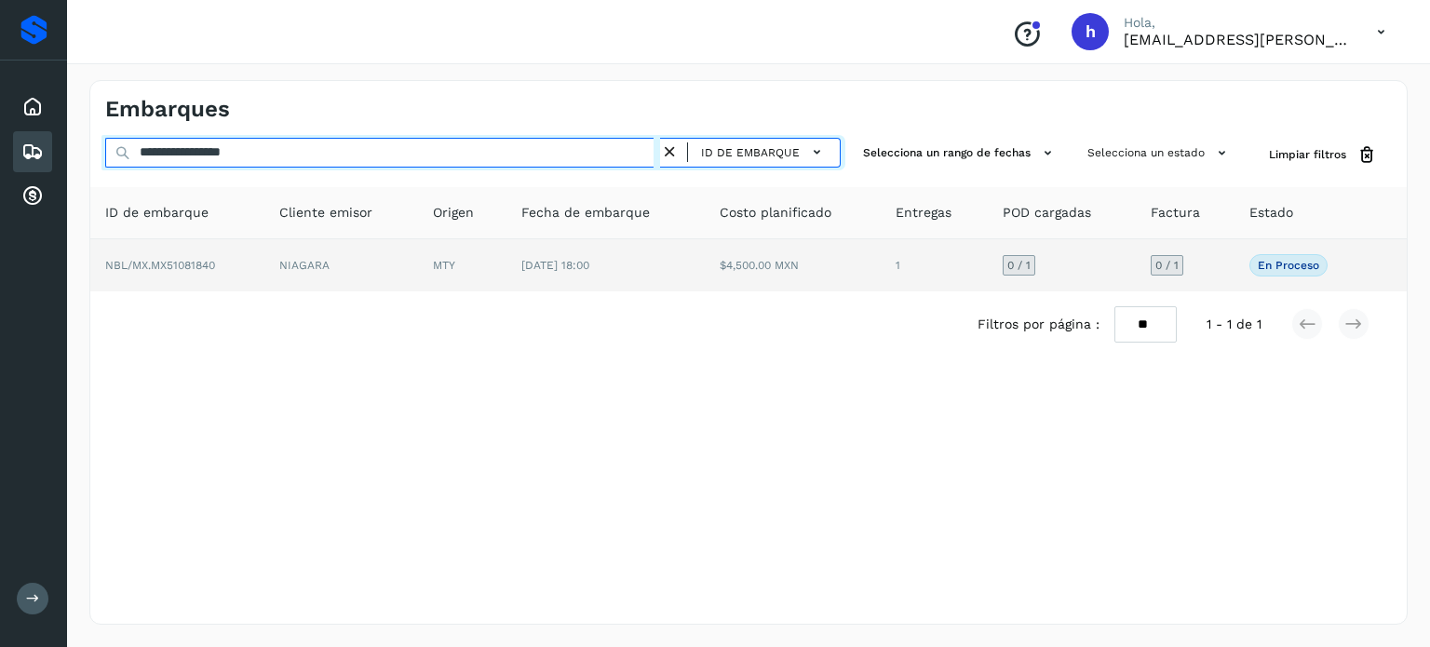
type input "**********"
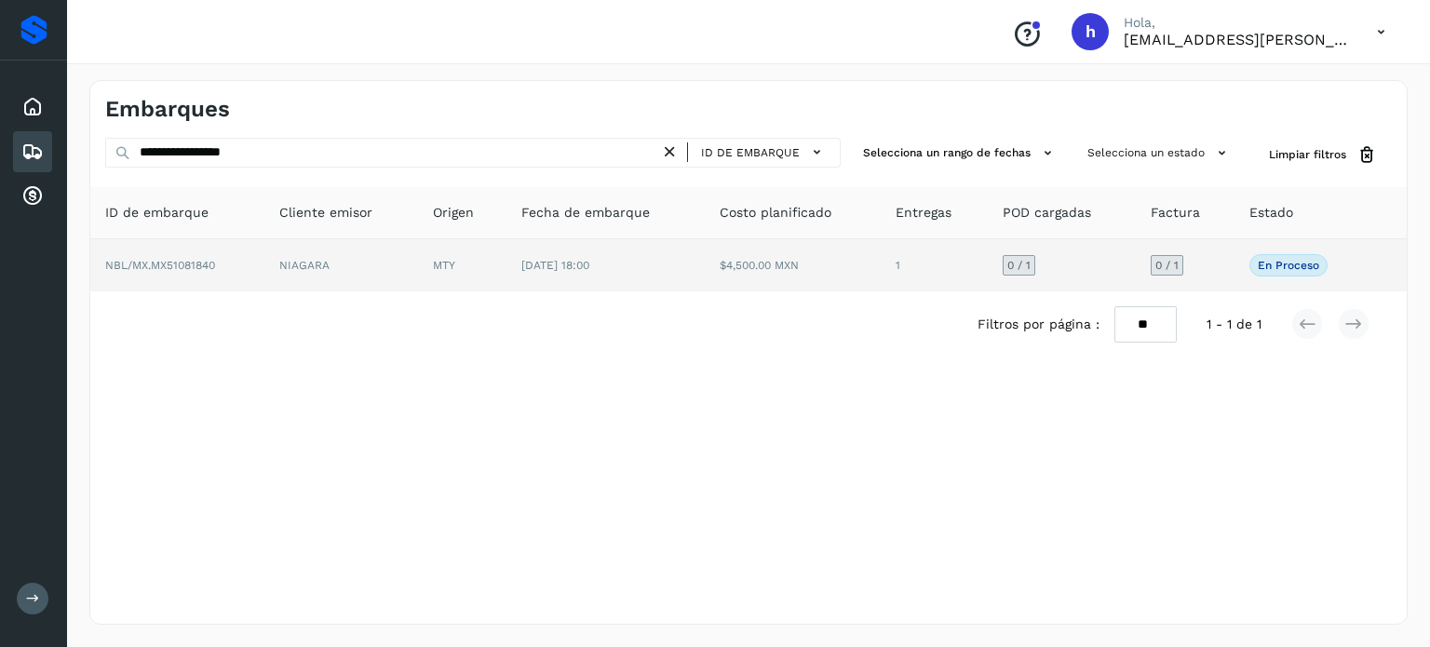
click at [227, 263] on td "NBL/MX.MX51081840" at bounding box center [177, 265] width 174 height 52
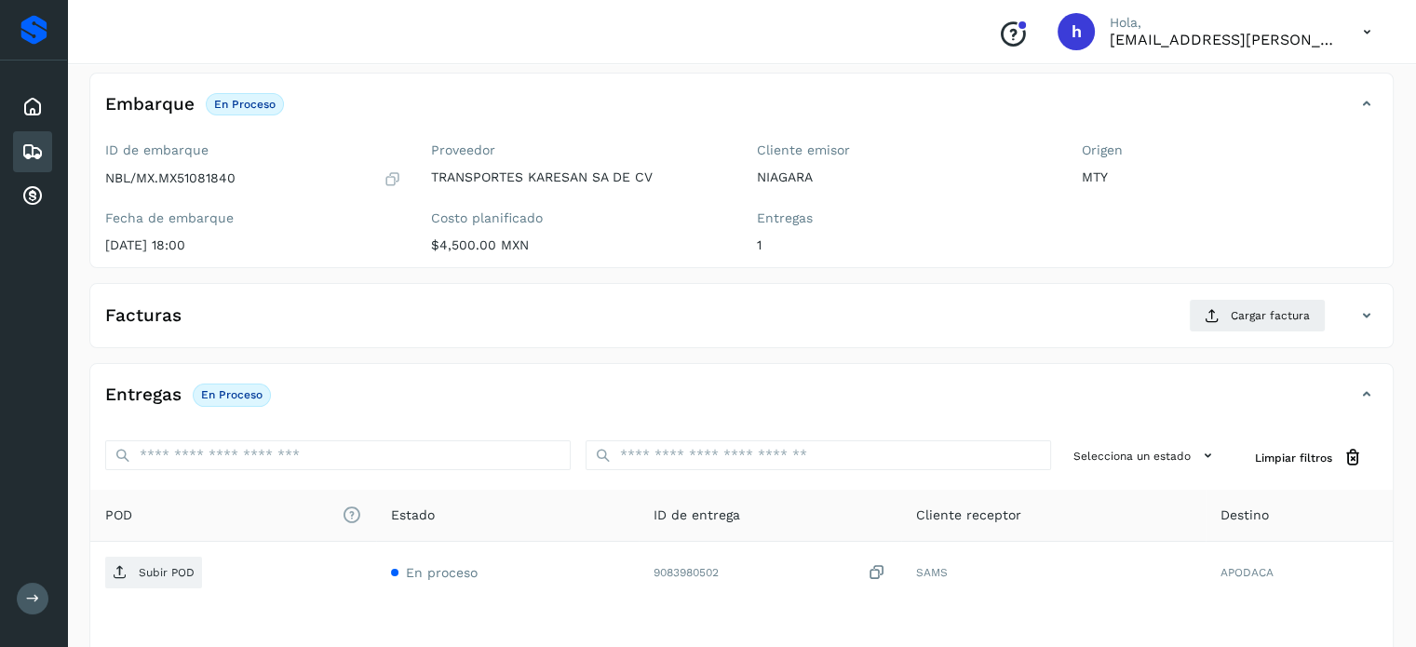
scroll to position [104, 0]
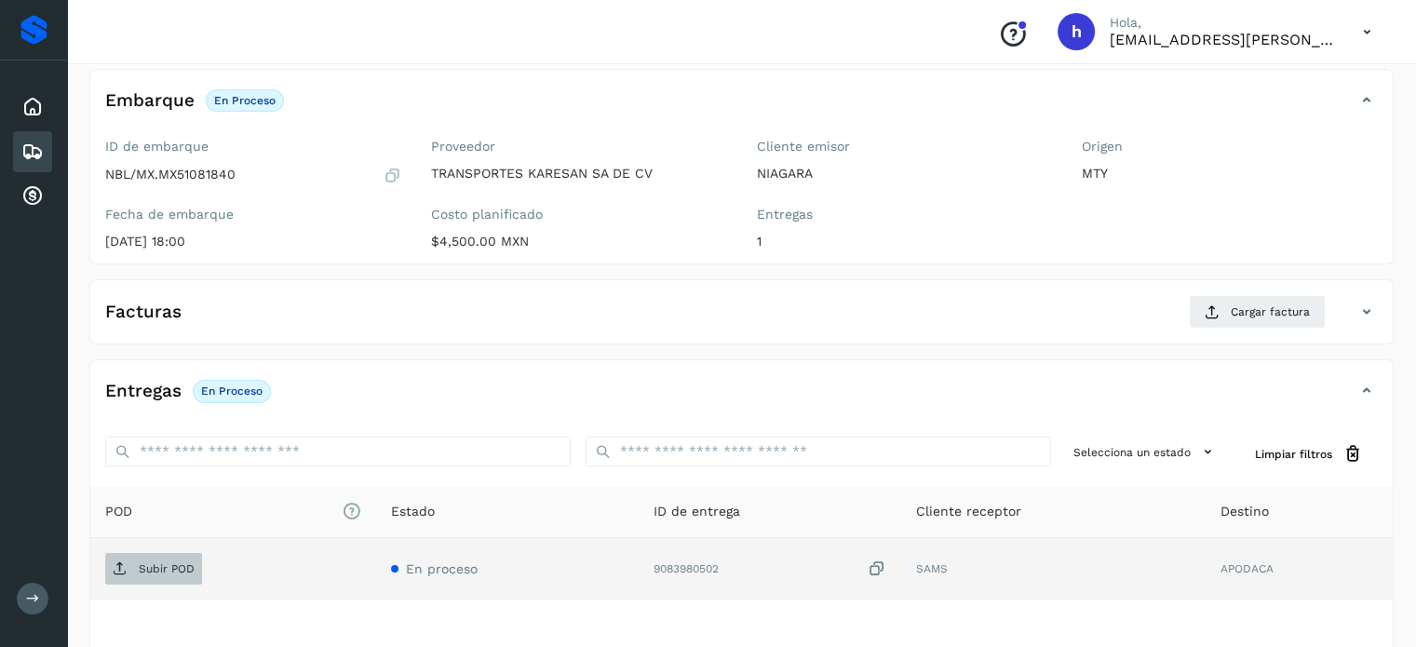
click at [164, 565] on p "Subir POD" at bounding box center [167, 568] width 56 height 13
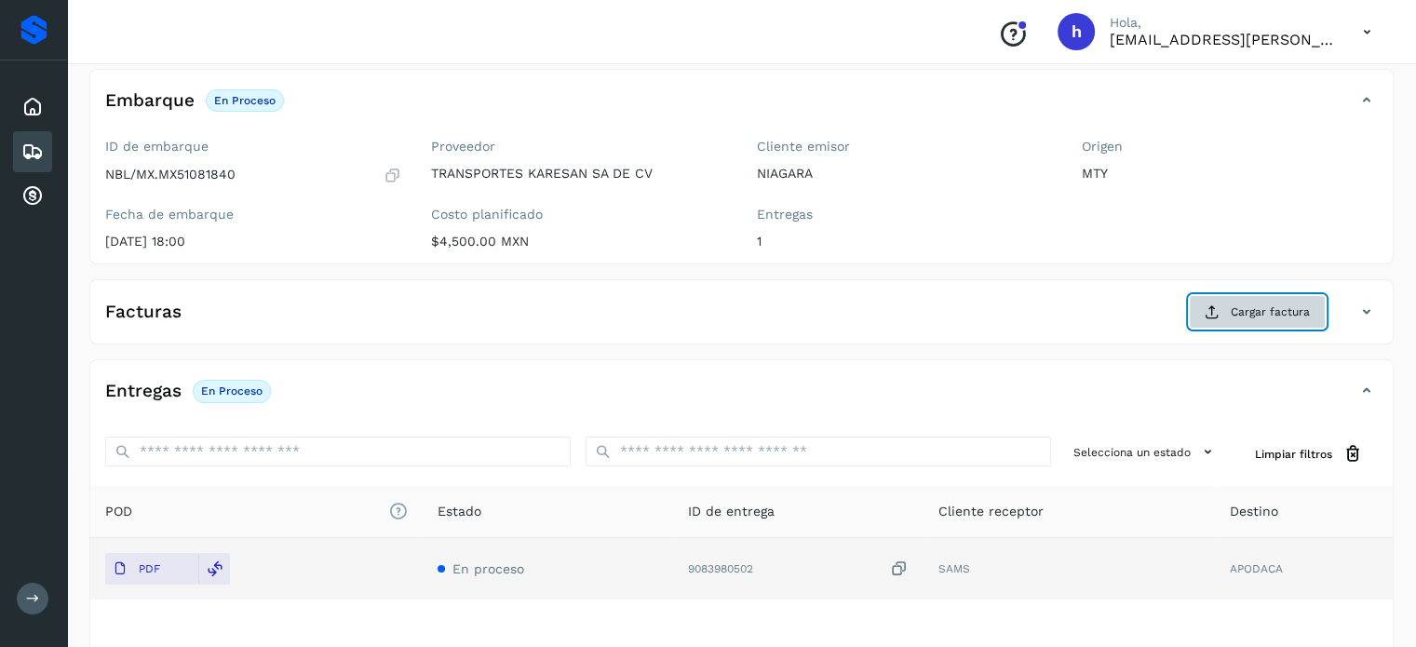
click at [1277, 314] on span "Cargar factura" at bounding box center [1270, 312] width 79 height 17
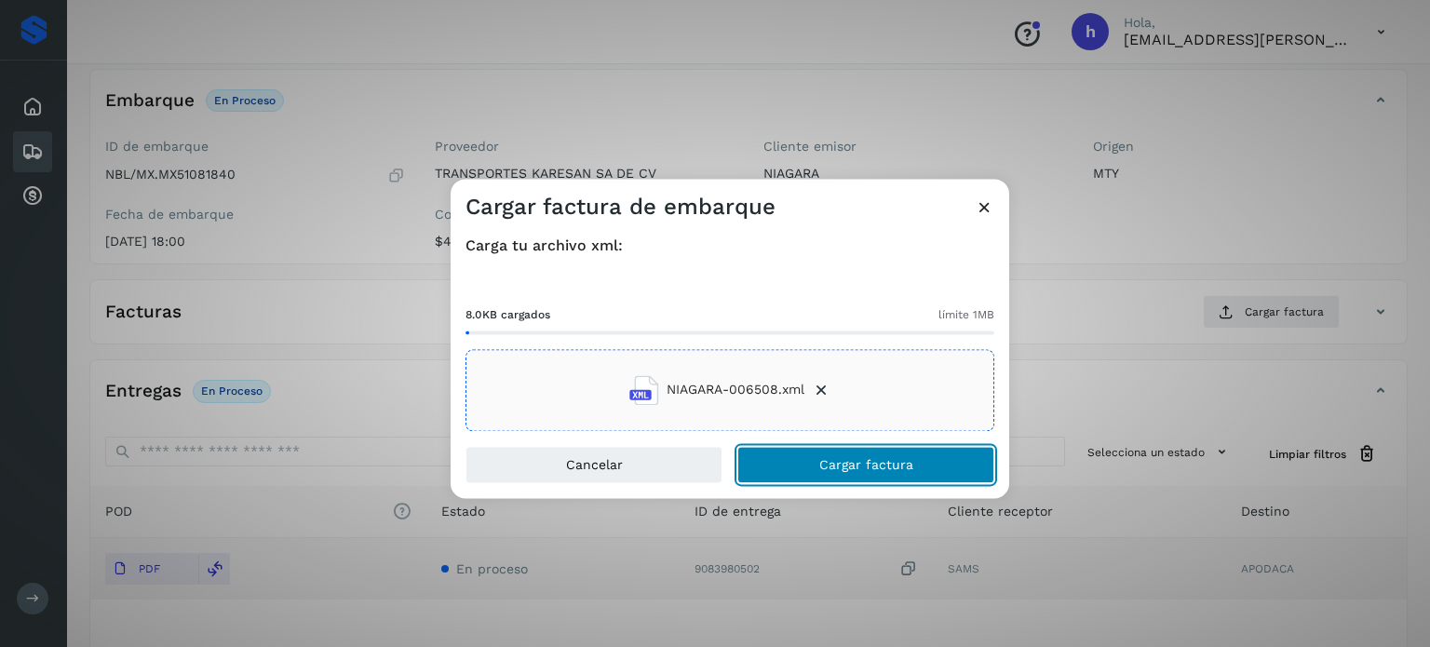
click at [923, 461] on button "Cargar factura" at bounding box center [865, 464] width 257 height 37
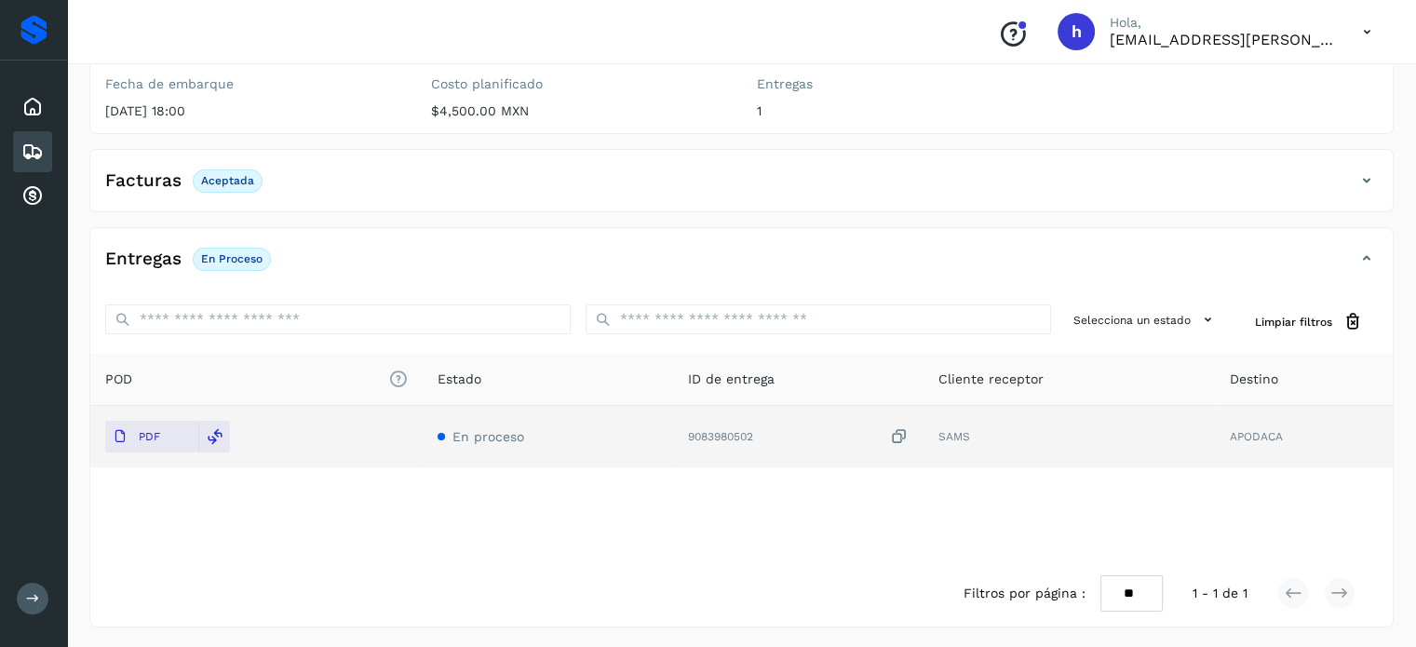
scroll to position [0, 0]
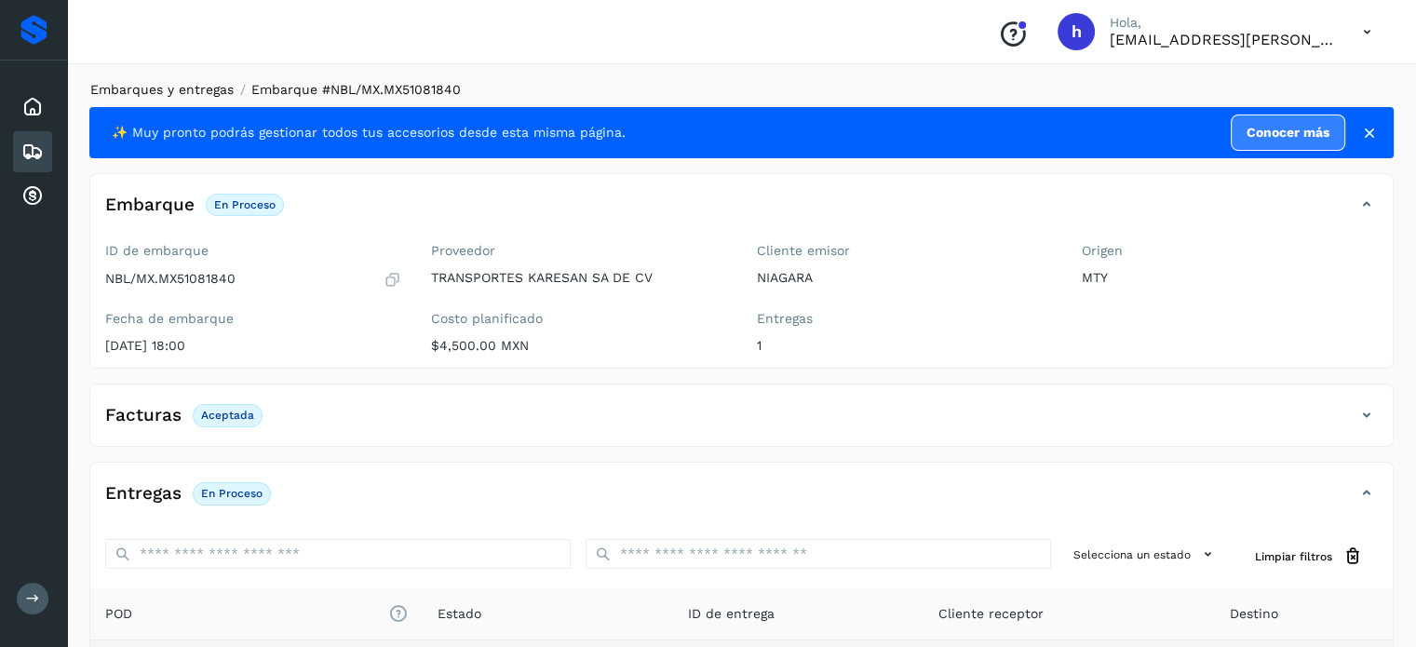
click at [168, 87] on link "Embarques y entregas" at bounding box center [161, 89] width 143 height 15
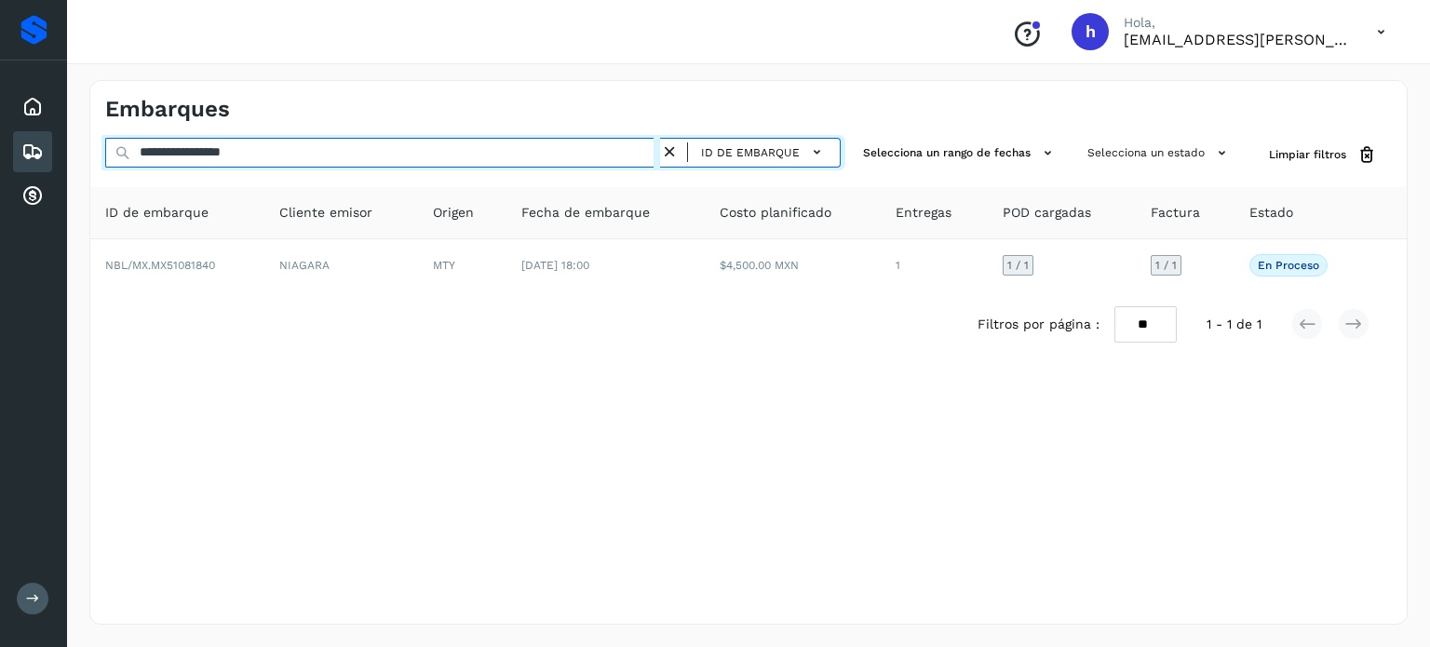
drag, startPoint x: 305, startPoint y: 148, endPoint x: 0, endPoint y: 169, distance: 306.1
click at [0, 169] on div "**********" at bounding box center [715, 323] width 1430 height 647
paste input "text"
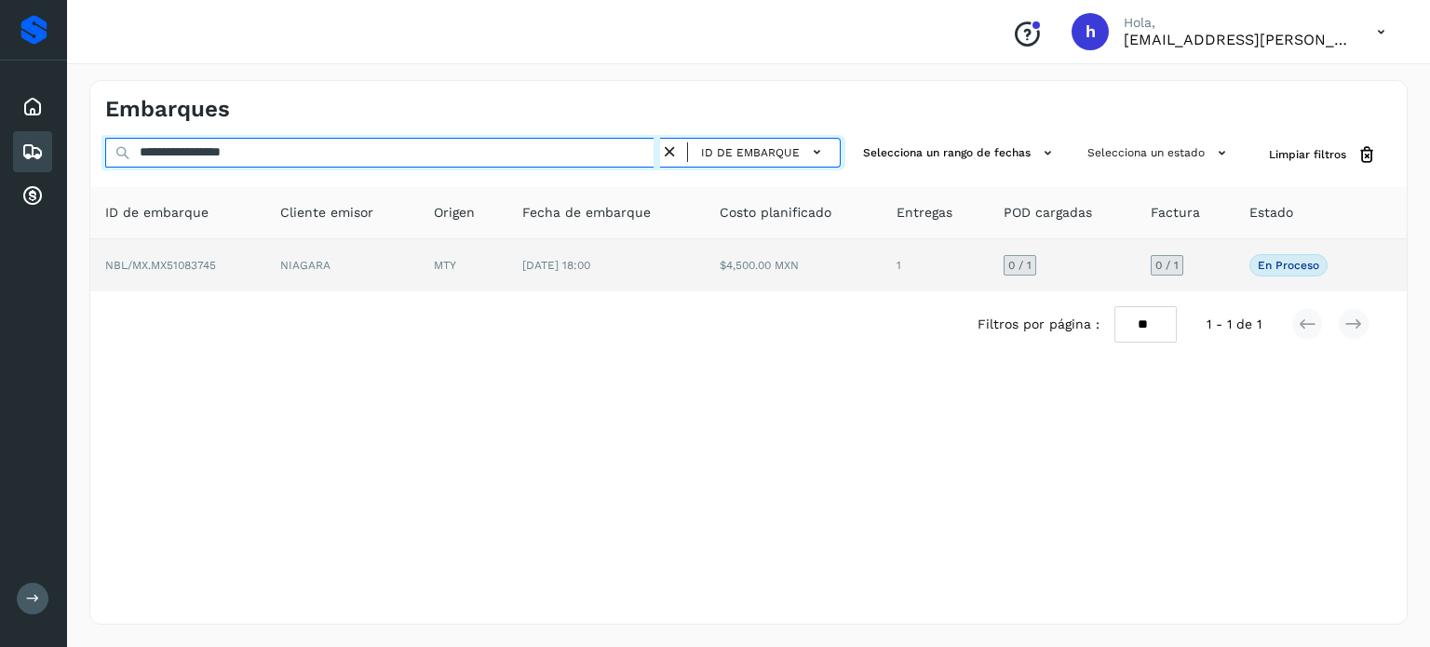
type input "**********"
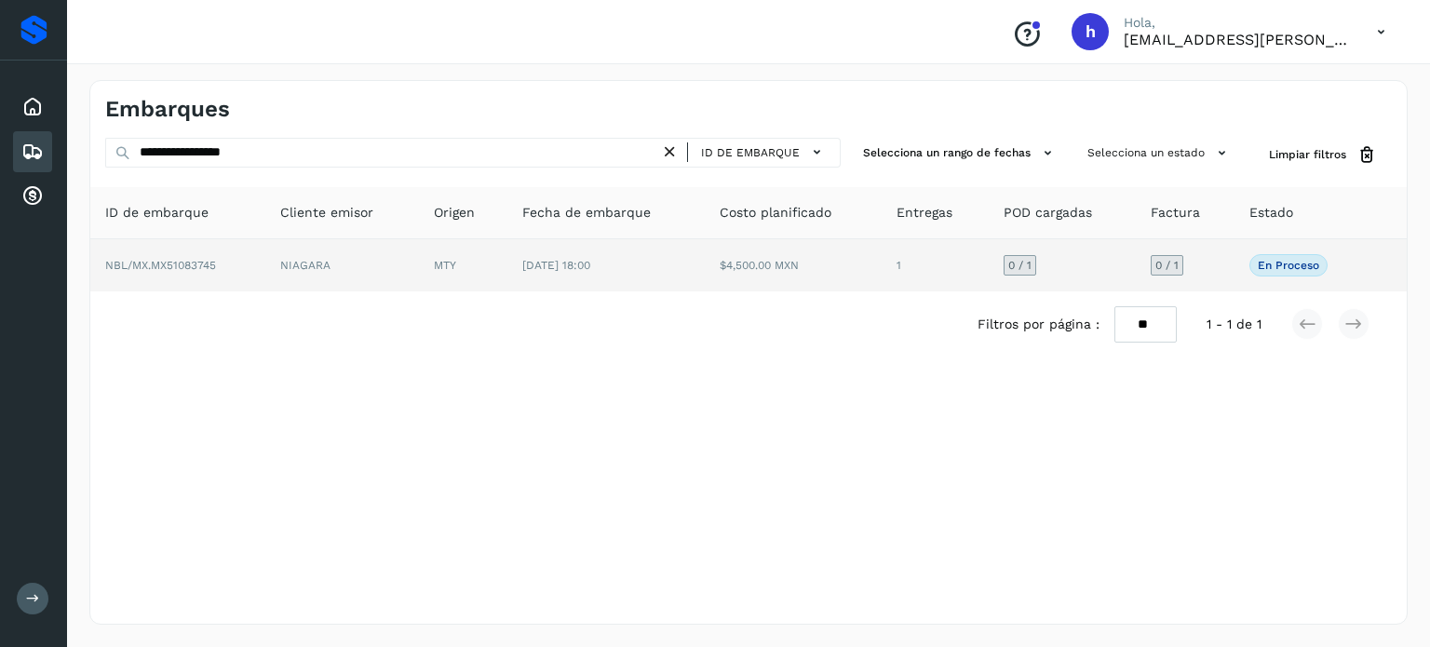
click at [257, 258] on td "NBL/MX.MX51083745" at bounding box center [177, 265] width 175 height 52
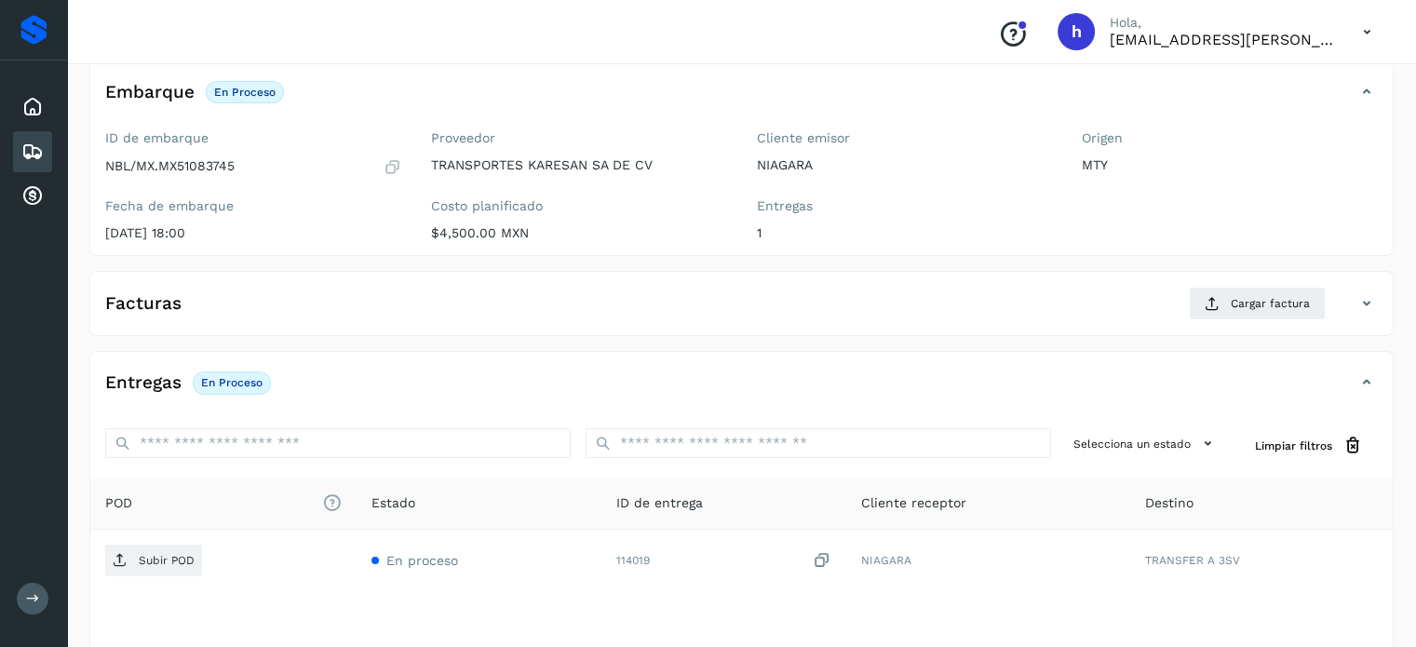
scroll to position [115, 0]
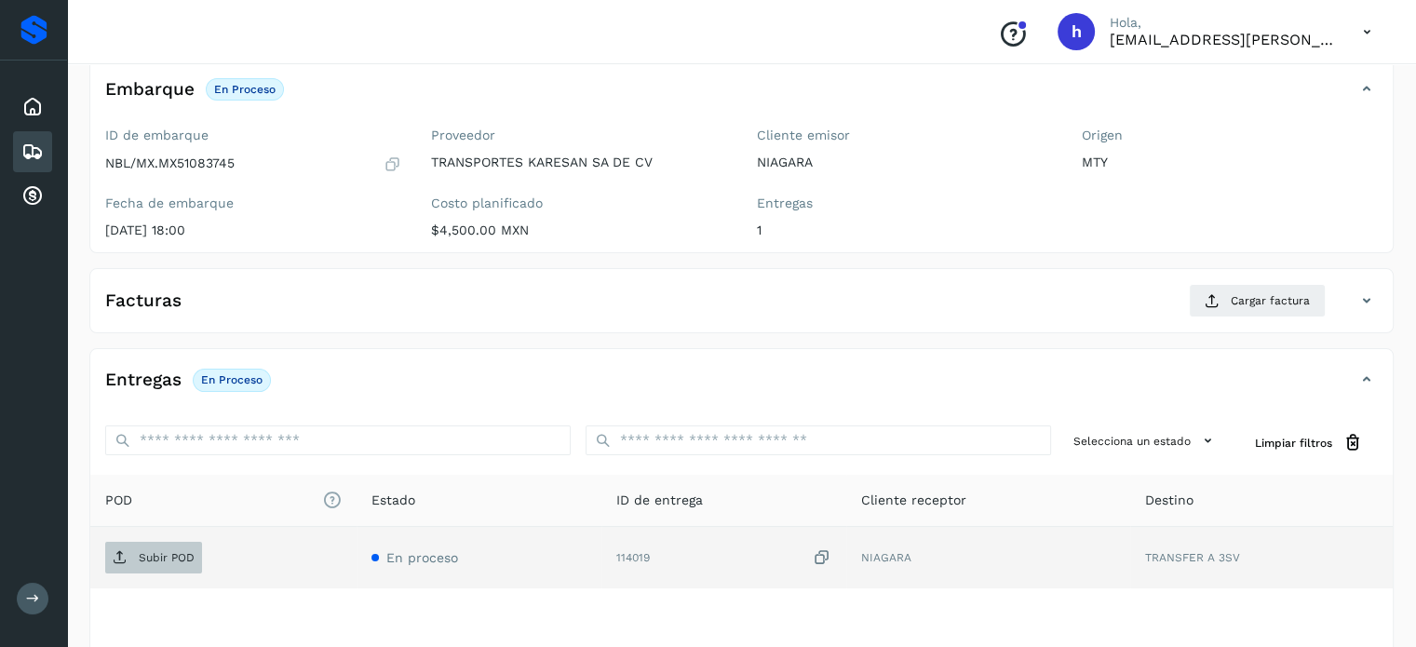
click at [113, 558] on icon at bounding box center [120, 557] width 15 height 15
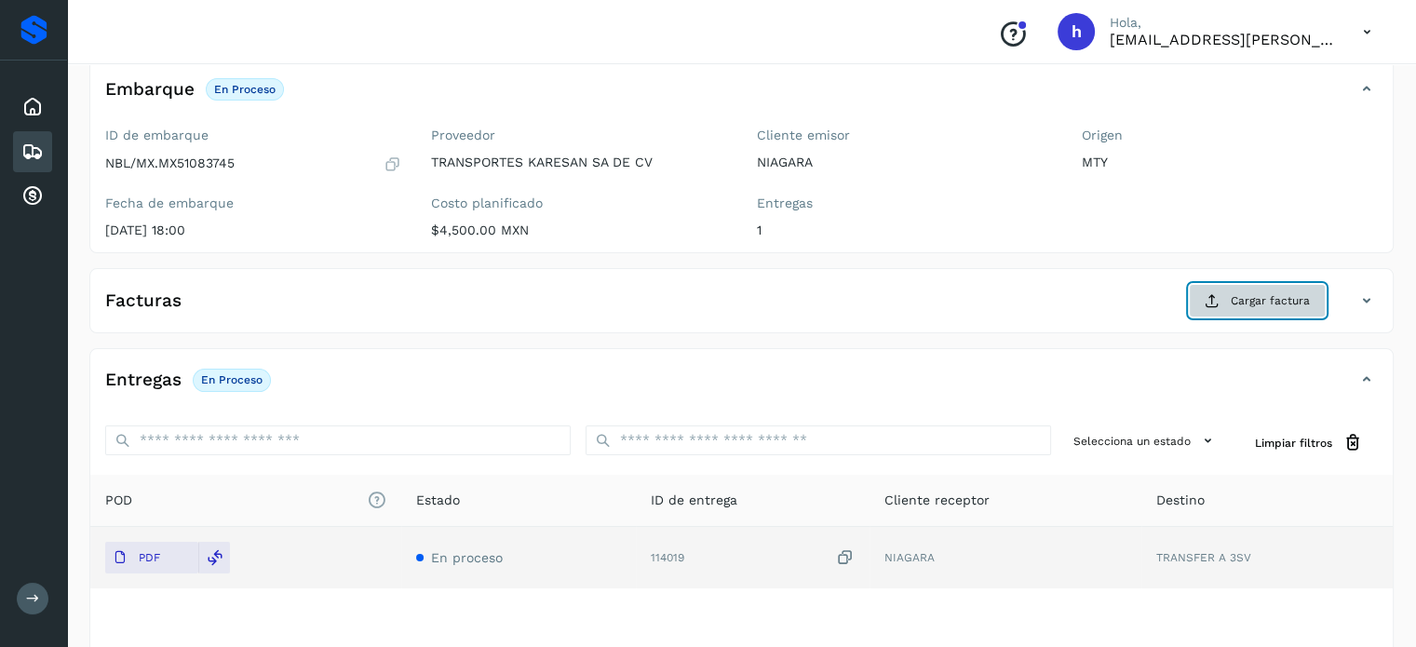
click at [1266, 298] on span "Cargar factura" at bounding box center [1270, 300] width 79 height 17
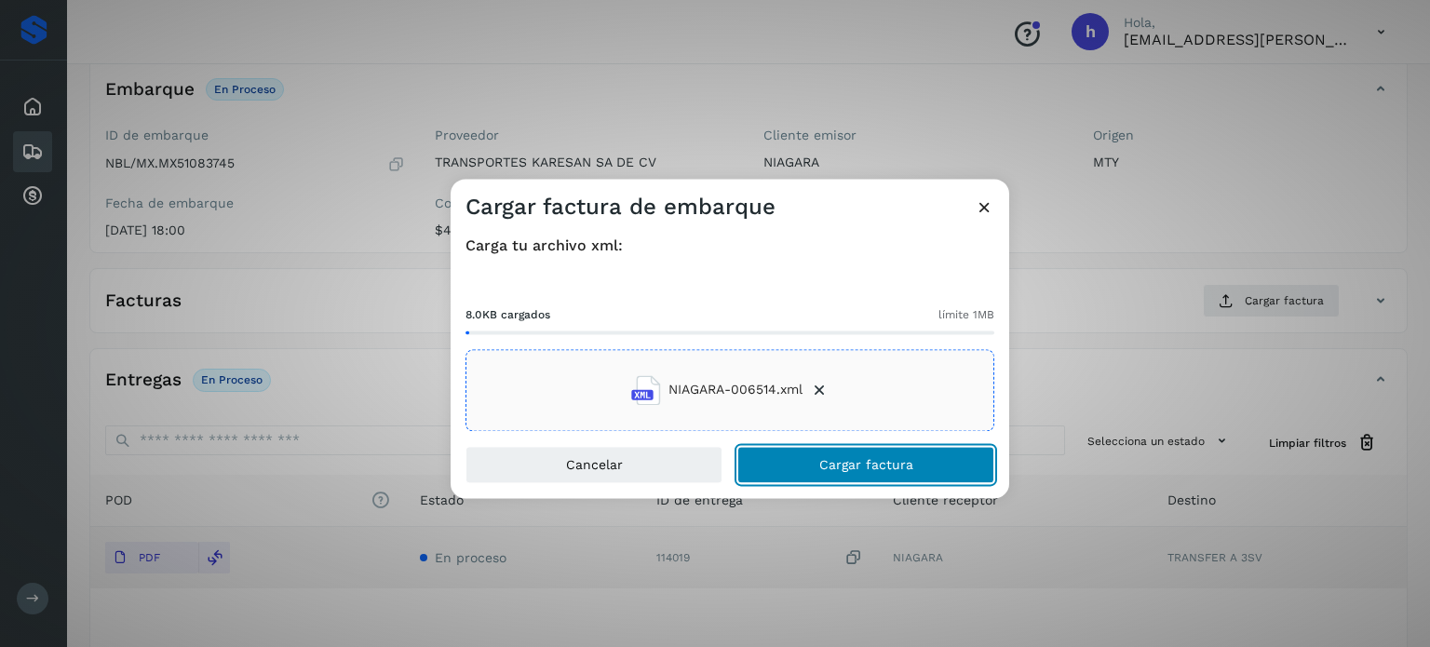
click at [920, 453] on button "Cargar factura" at bounding box center [865, 464] width 257 height 37
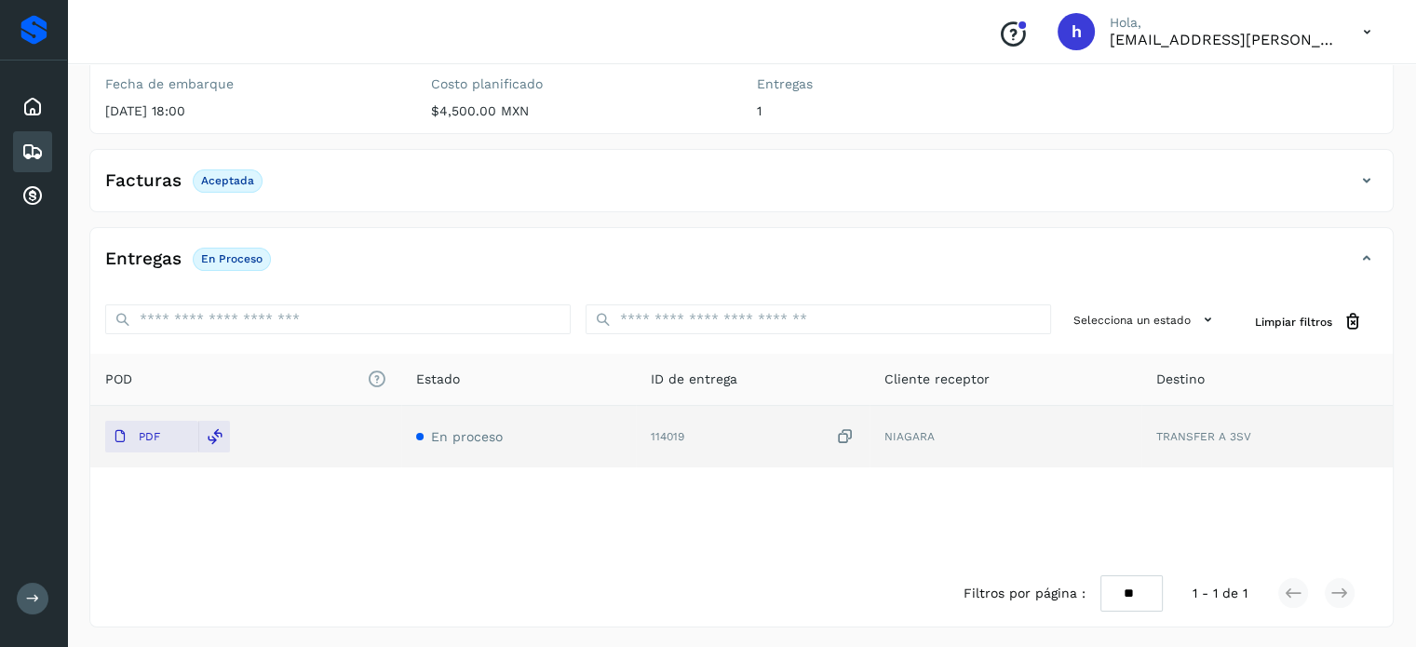
scroll to position [0, 0]
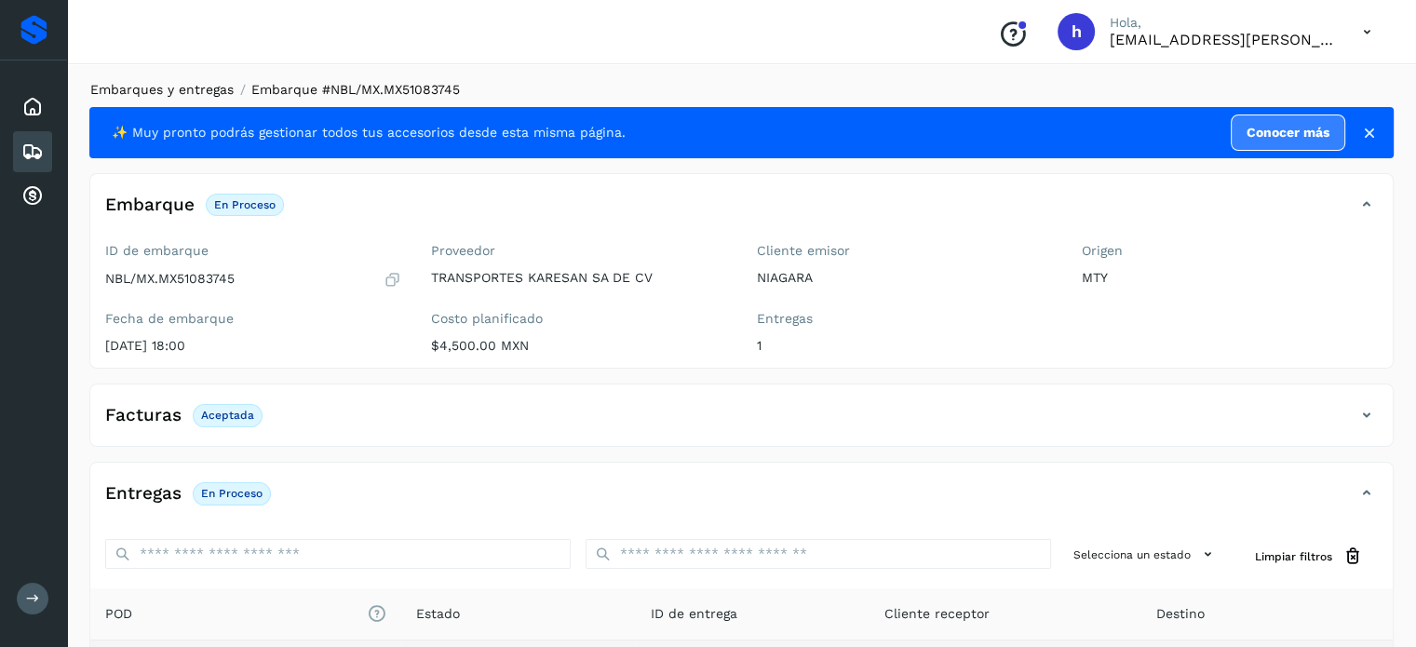
click at [149, 94] on link "Embarques y entregas" at bounding box center [161, 89] width 143 height 15
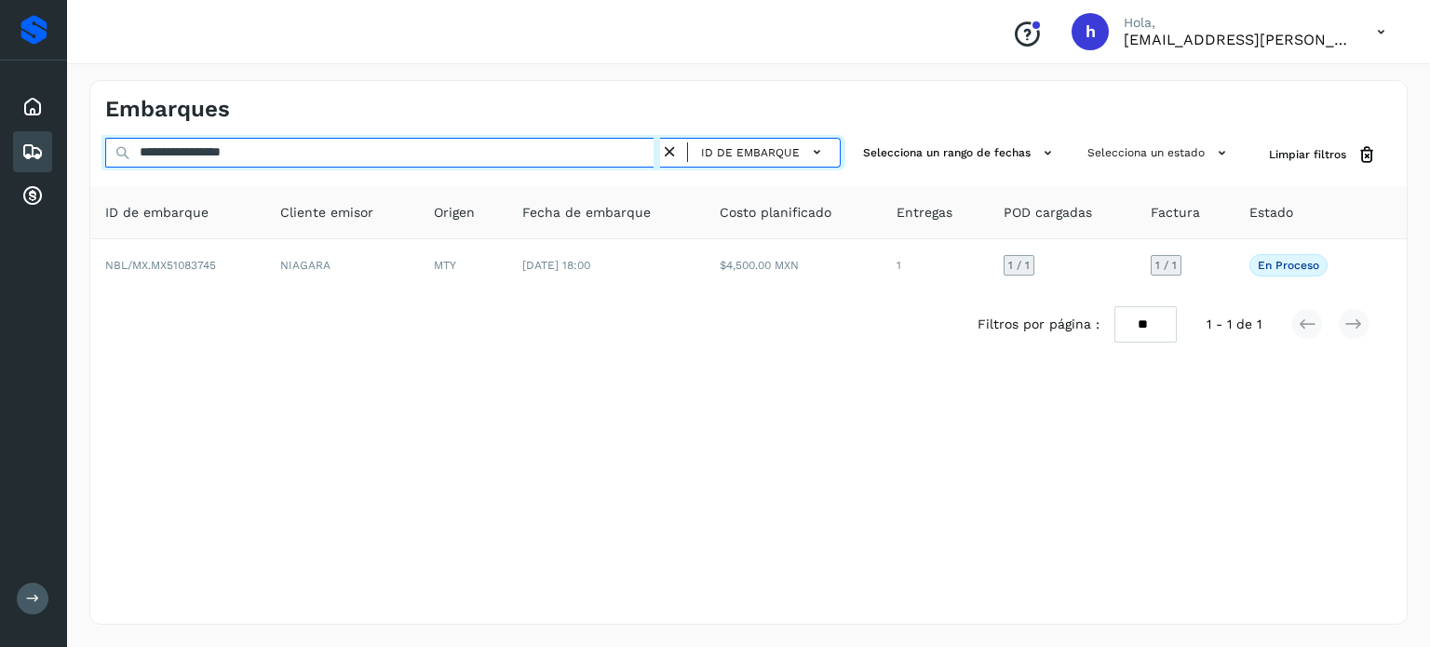
drag, startPoint x: 299, startPoint y: 152, endPoint x: 0, endPoint y: 174, distance: 299.7
click at [0, 174] on div "**********" at bounding box center [715, 323] width 1430 height 647
click at [304, 150] on input "**********" at bounding box center [382, 153] width 555 height 30
drag, startPoint x: 304, startPoint y: 150, endPoint x: 0, endPoint y: 148, distance: 303.5
click at [0, 148] on div "**********" at bounding box center [715, 323] width 1430 height 647
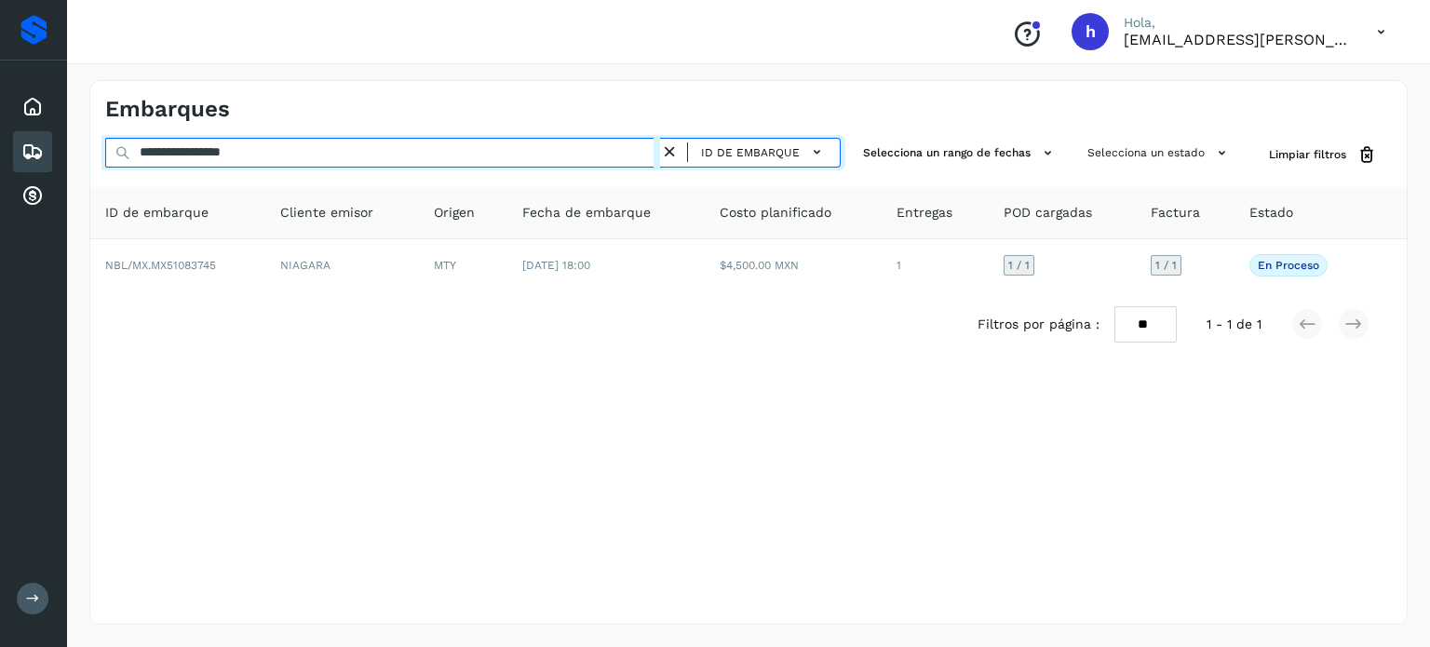
paste input "text"
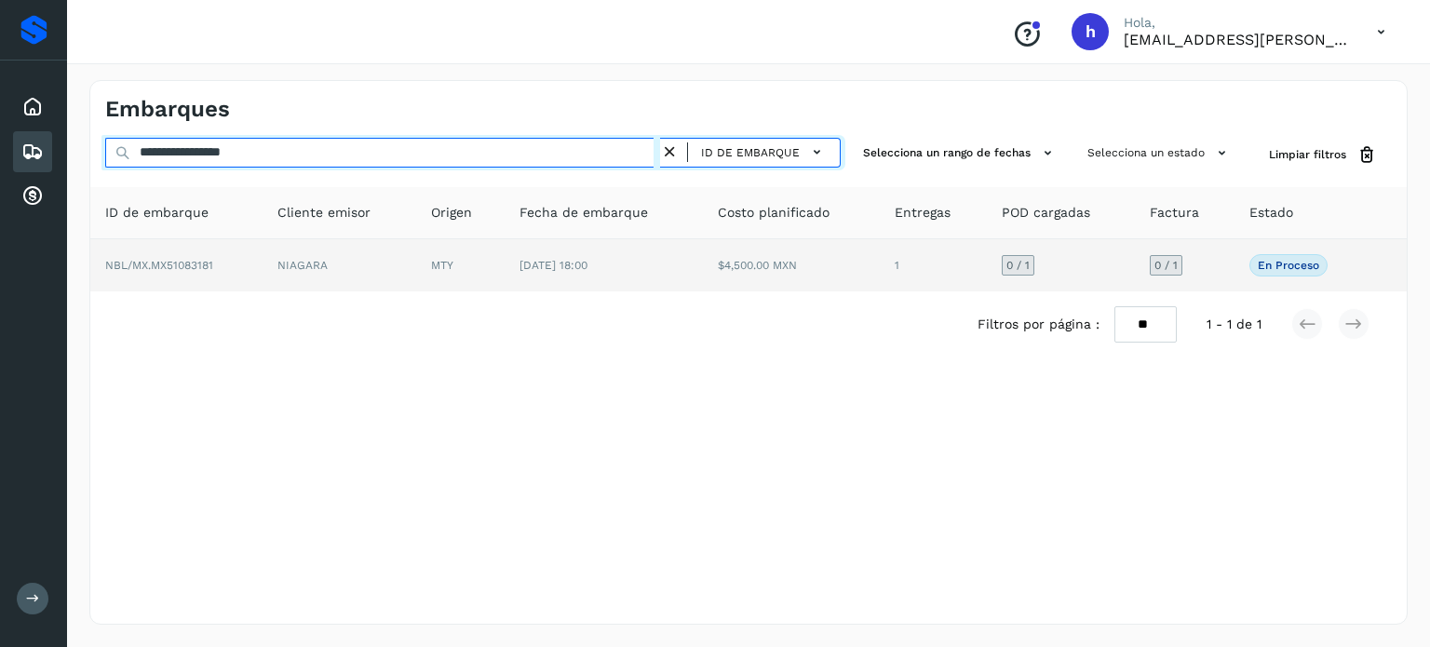
type input "**********"
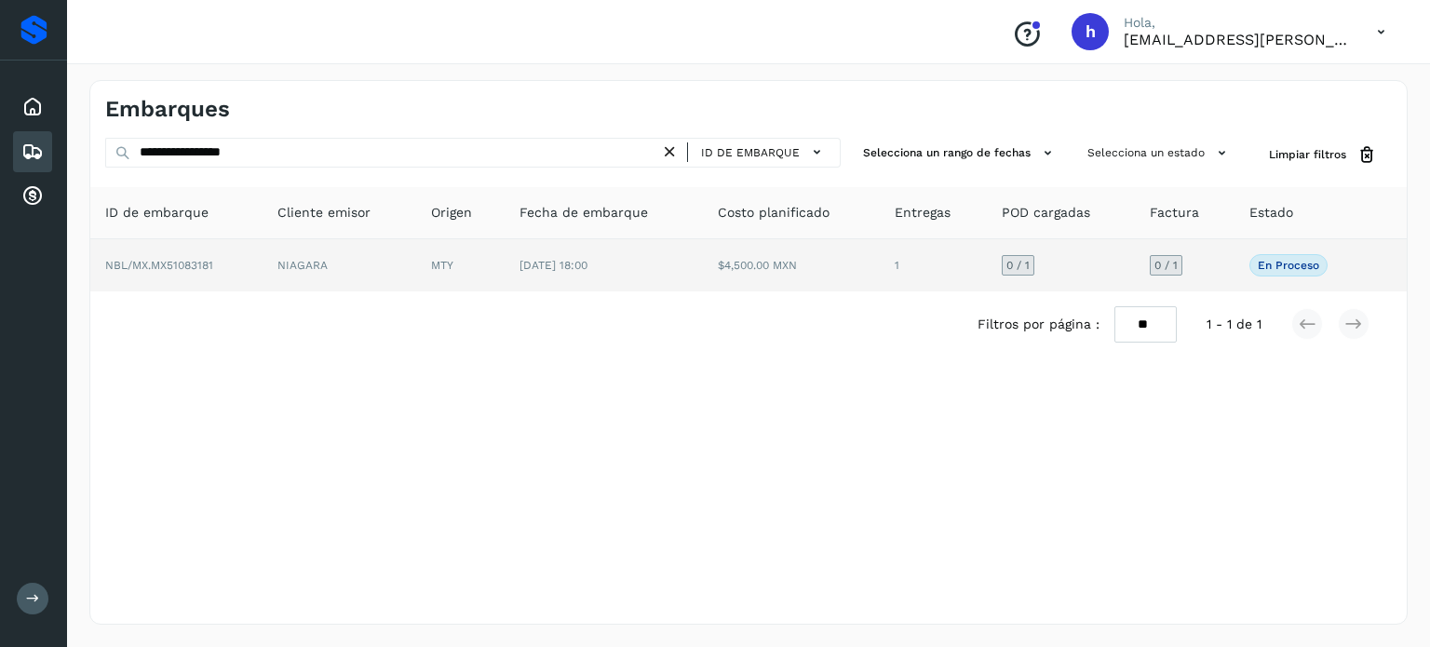
click at [226, 279] on td "NBL/MX.MX51083181" at bounding box center [176, 265] width 172 height 52
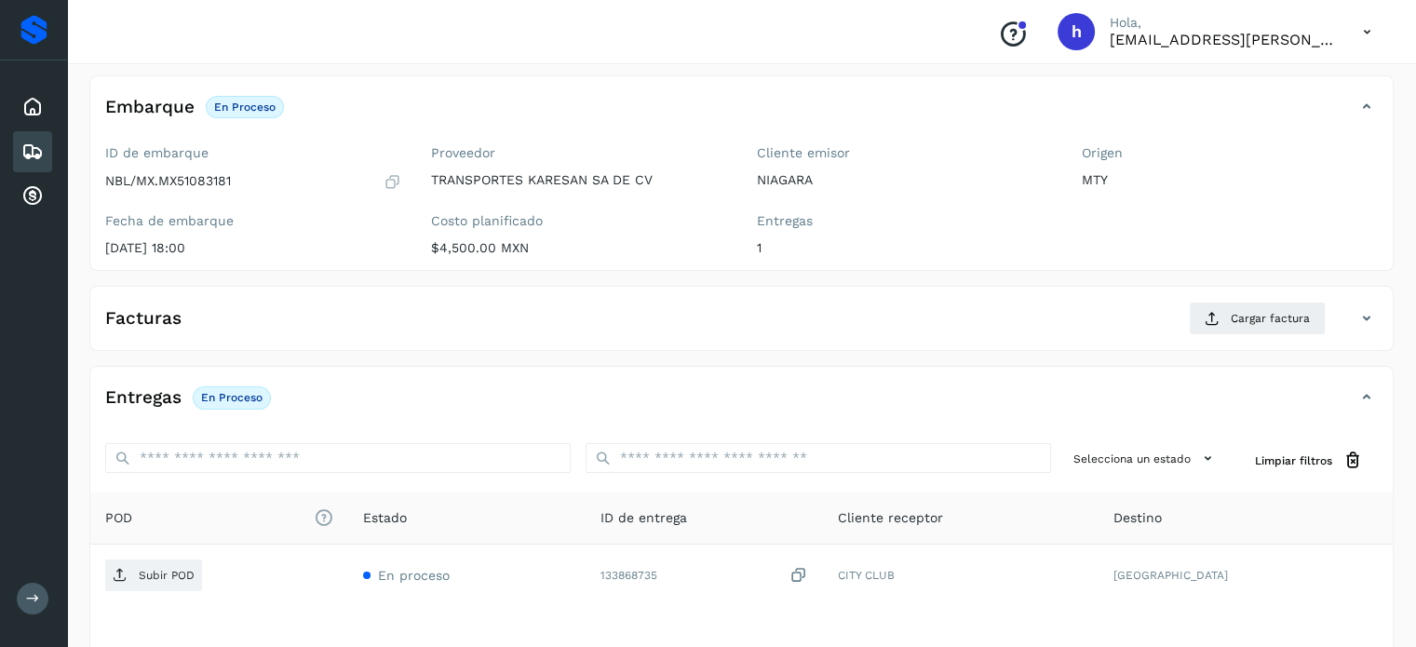
scroll to position [101, 0]
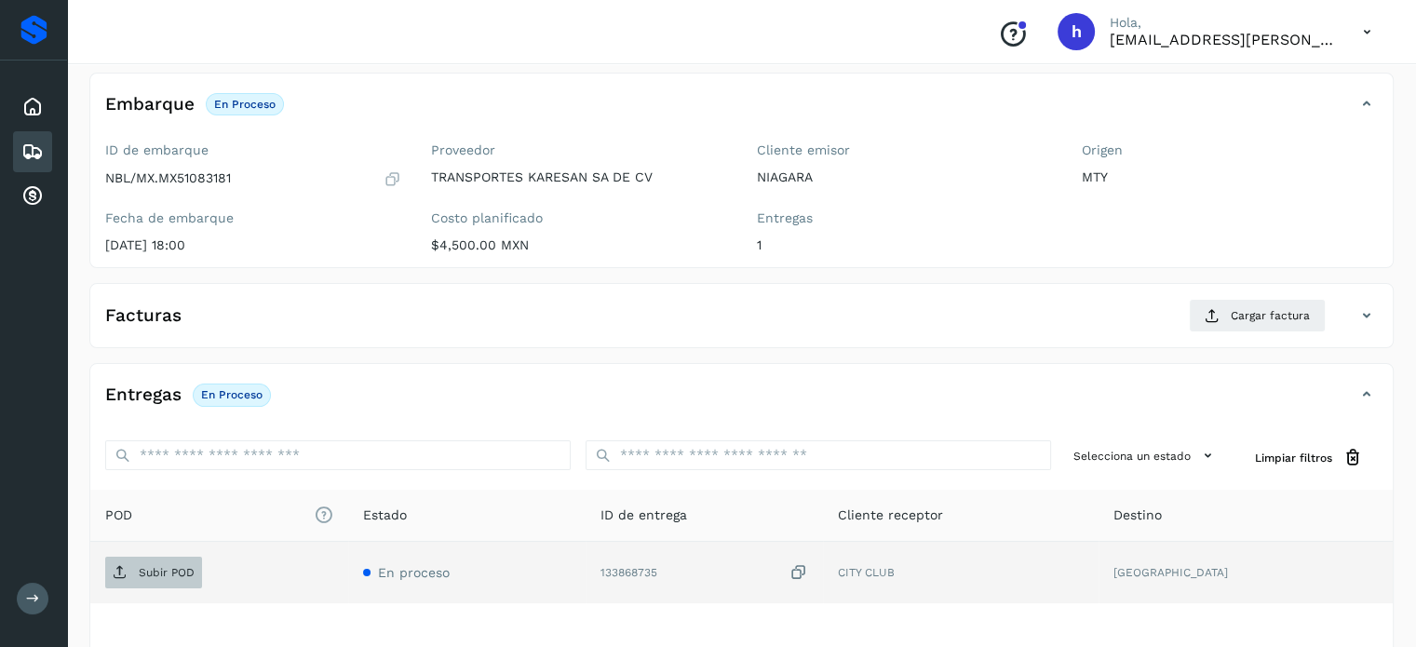
click at [177, 559] on span "Subir POD" at bounding box center [153, 573] width 97 height 30
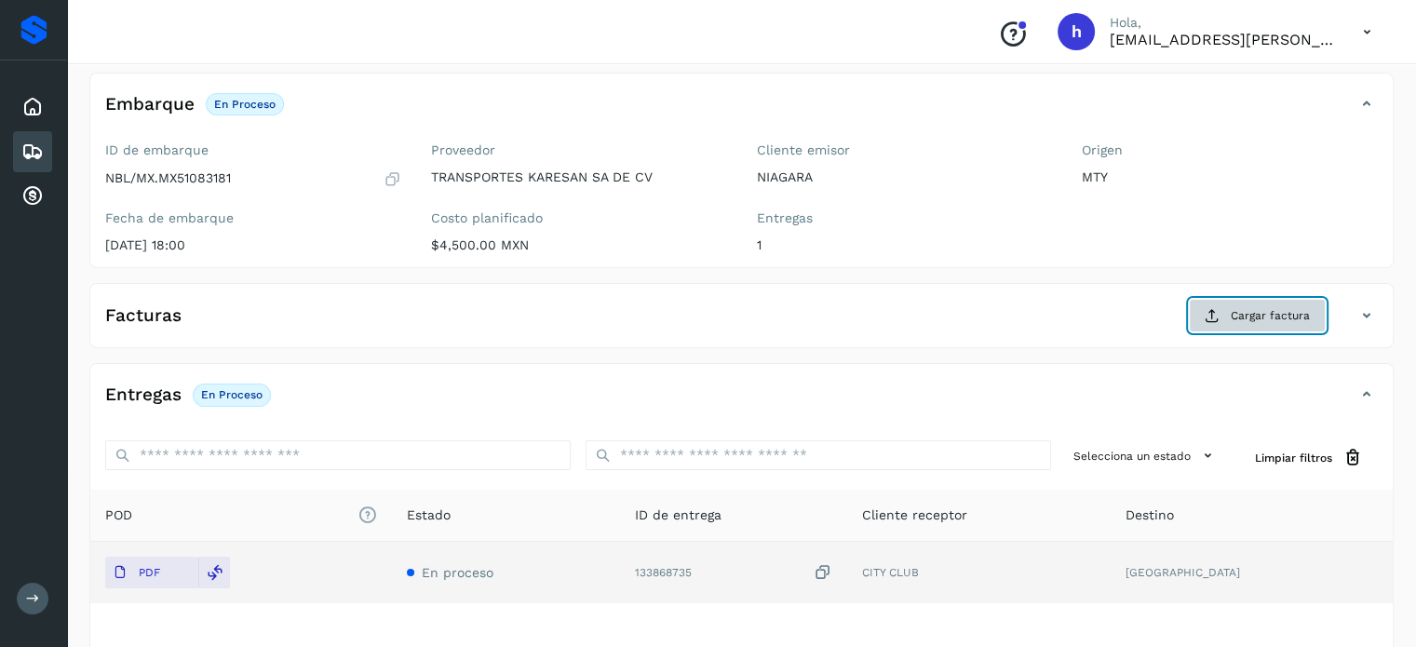
click at [1266, 308] on span "Cargar factura" at bounding box center [1270, 315] width 79 height 17
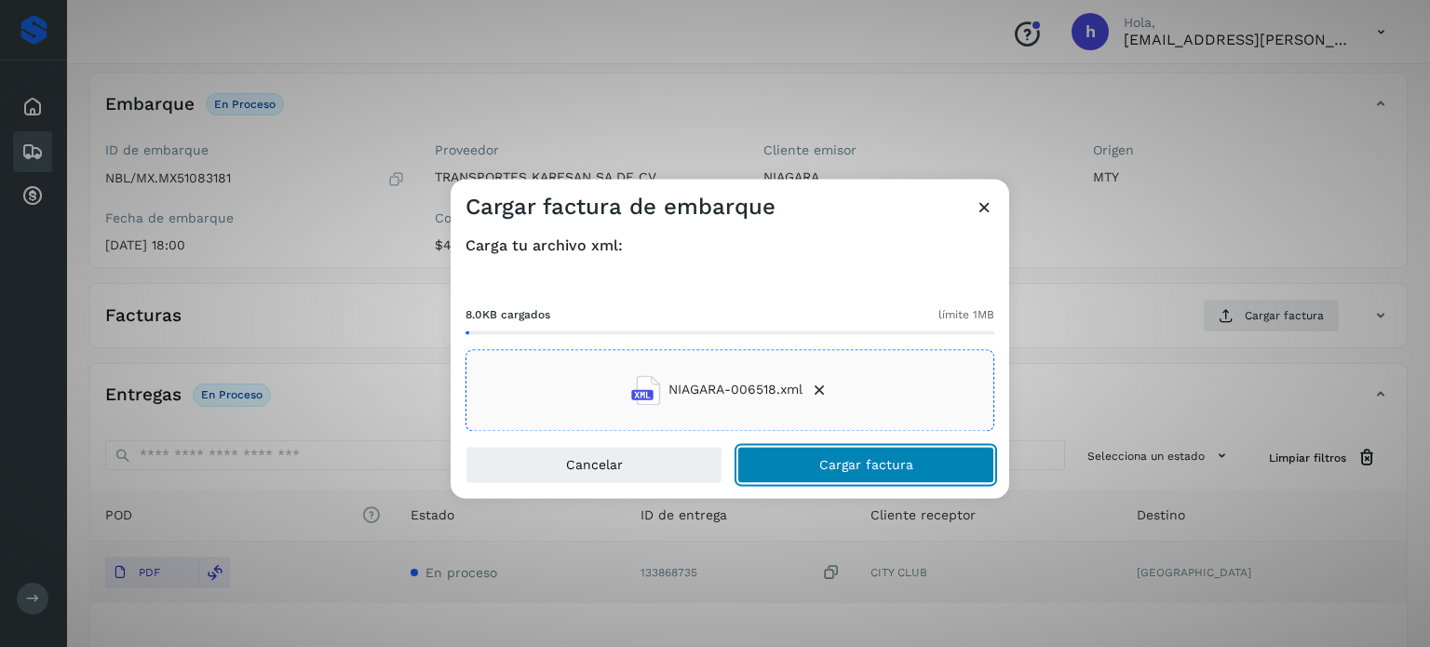
click at [920, 450] on button "Cargar factura" at bounding box center [865, 464] width 257 height 37
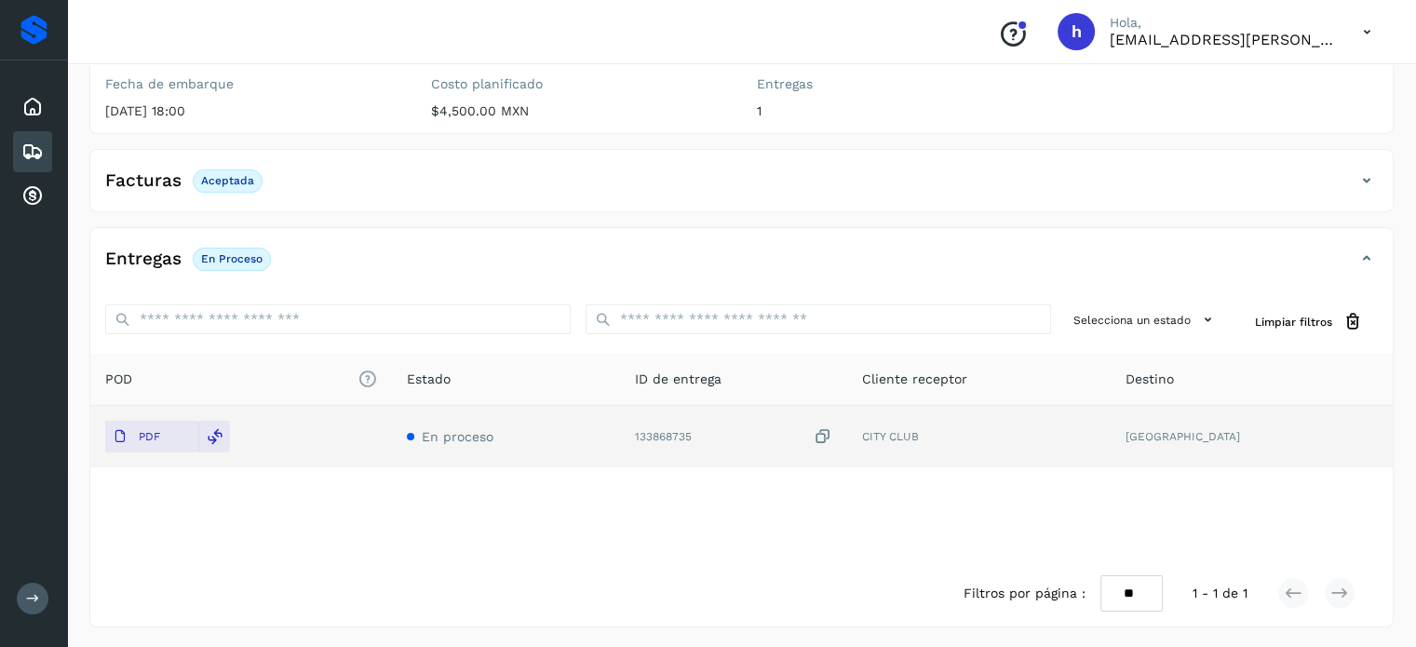
scroll to position [0, 0]
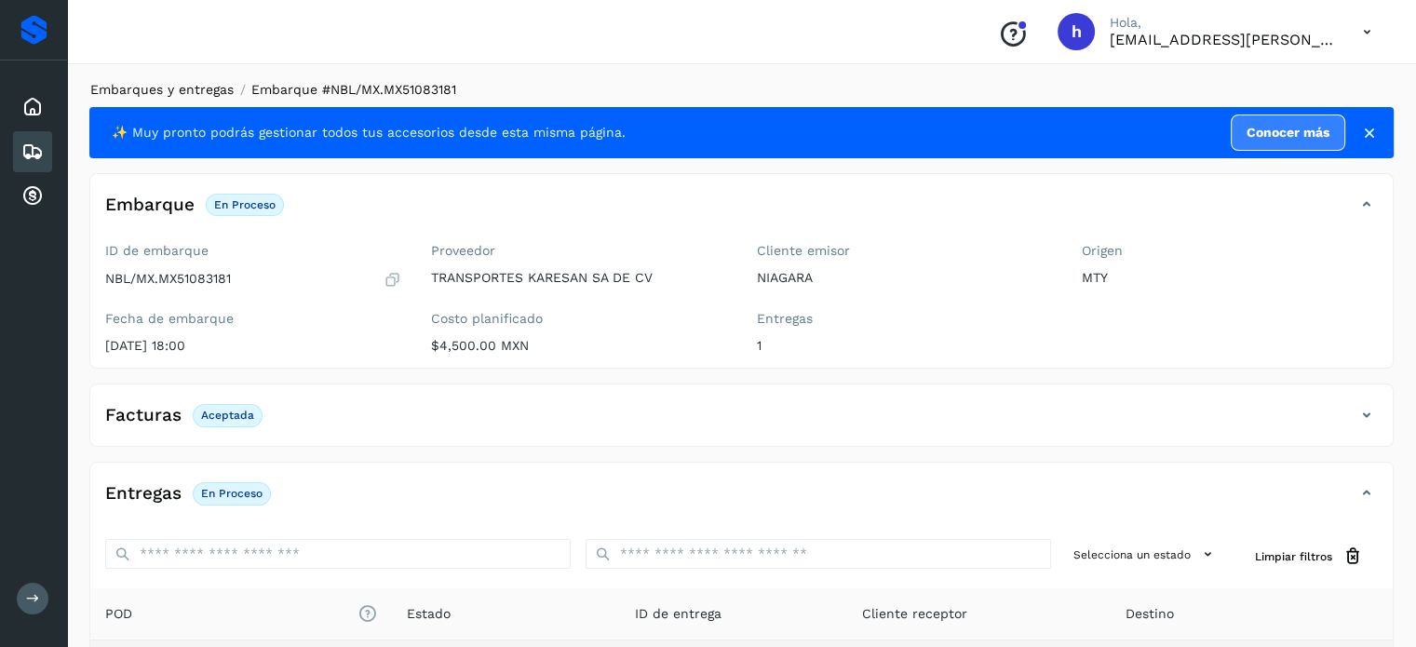
click at [207, 90] on link "Embarques y entregas" at bounding box center [161, 89] width 143 height 15
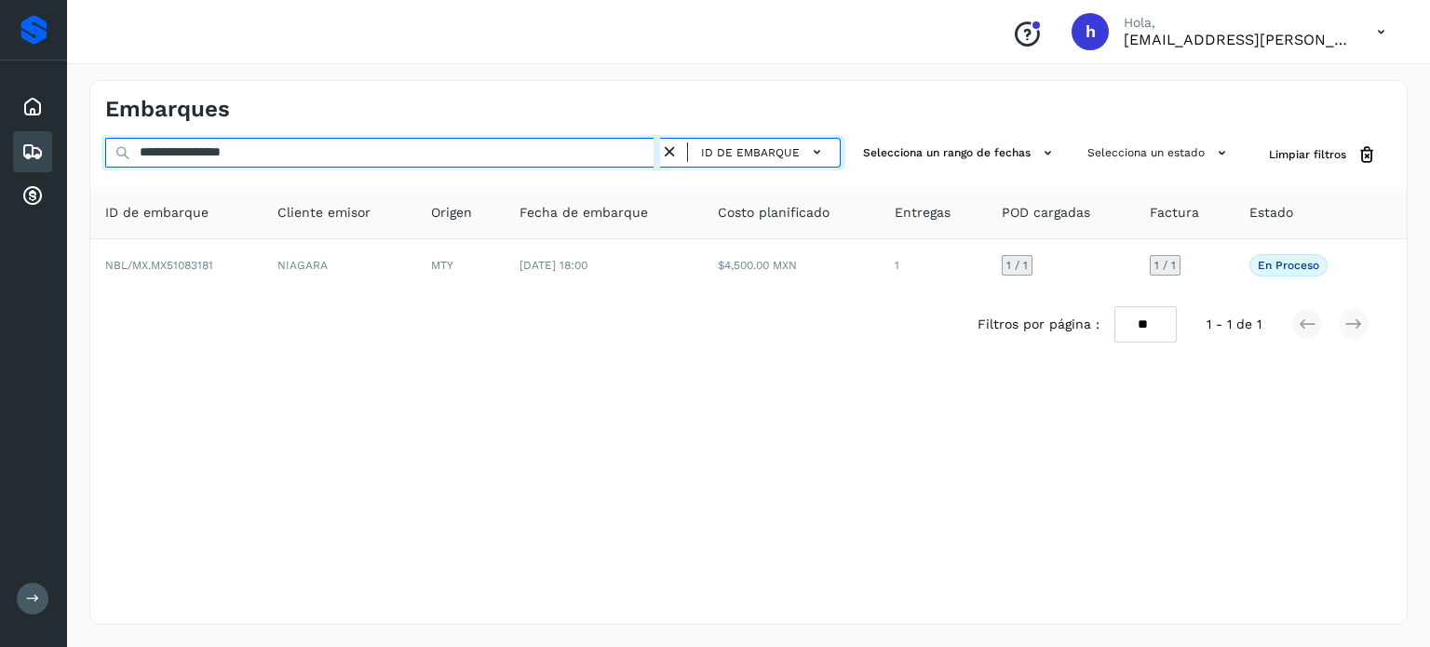
drag, startPoint x: 331, startPoint y: 147, endPoint x: 0, endPoint y: 153, distance: 330.6
click at [0, 153] on div "**********" at bounding box center [715, 323] width 1430 height 647
paste input "text"
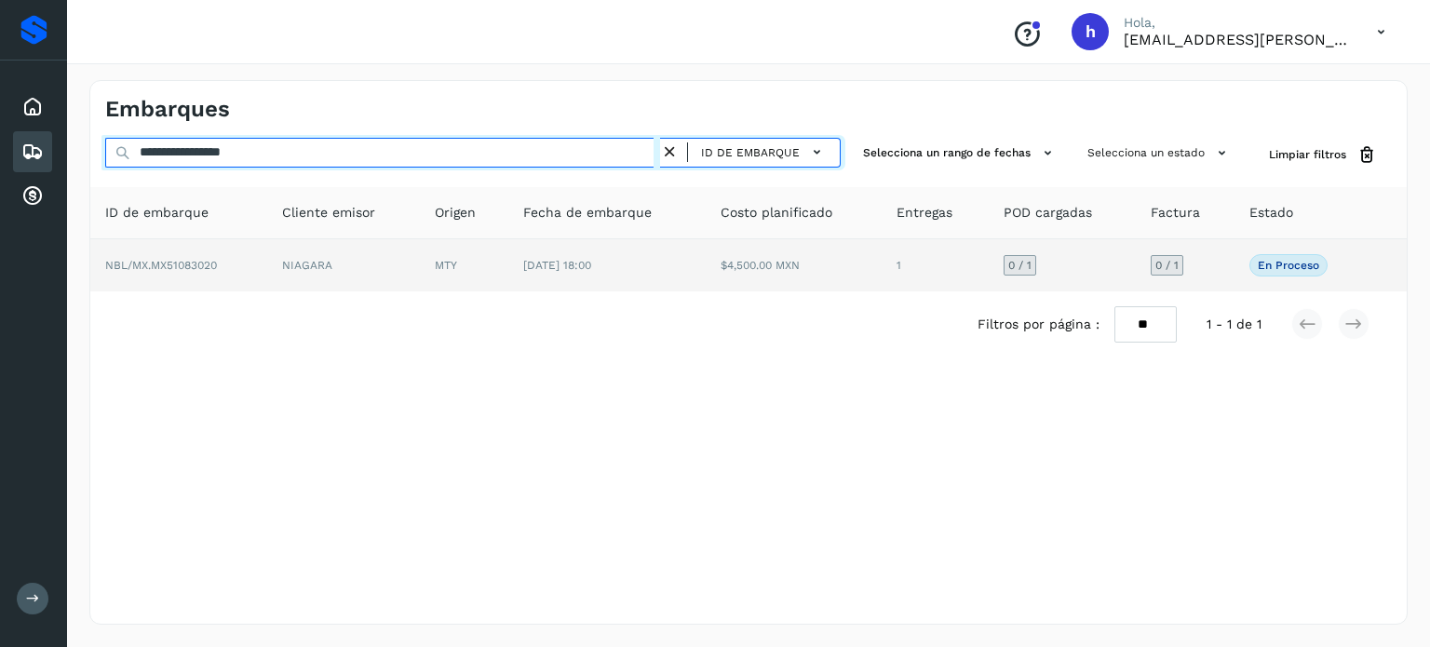
type input "**********"
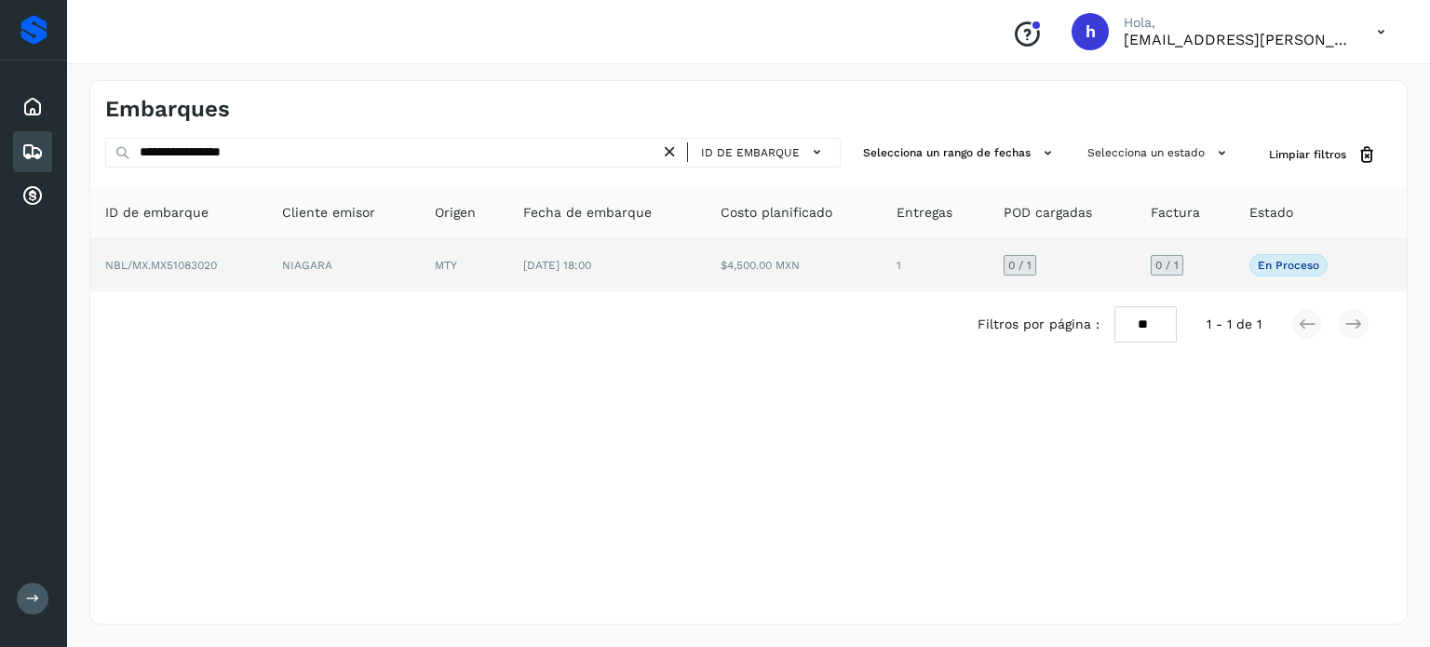
click at [216, 252] on td "NBL/MX.MX51083020" at bounding box center [178, 265] width 177 height 52
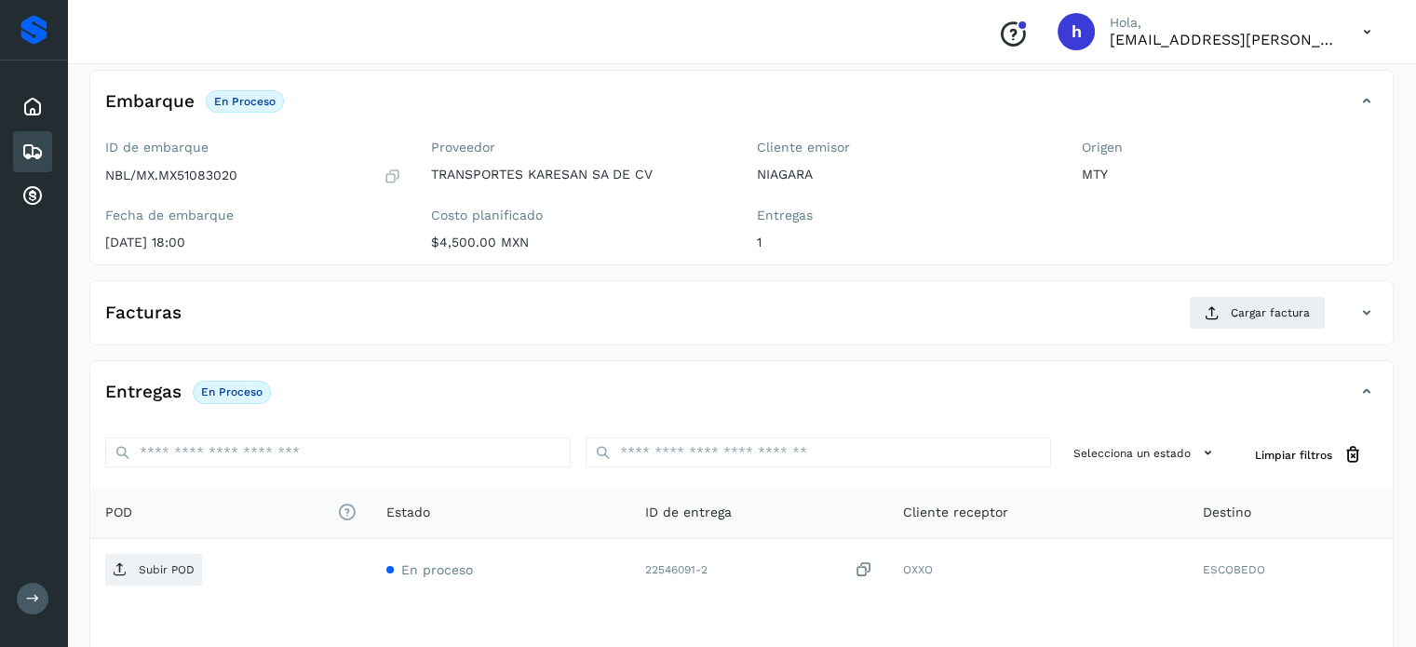
scroll to position [106, 0]
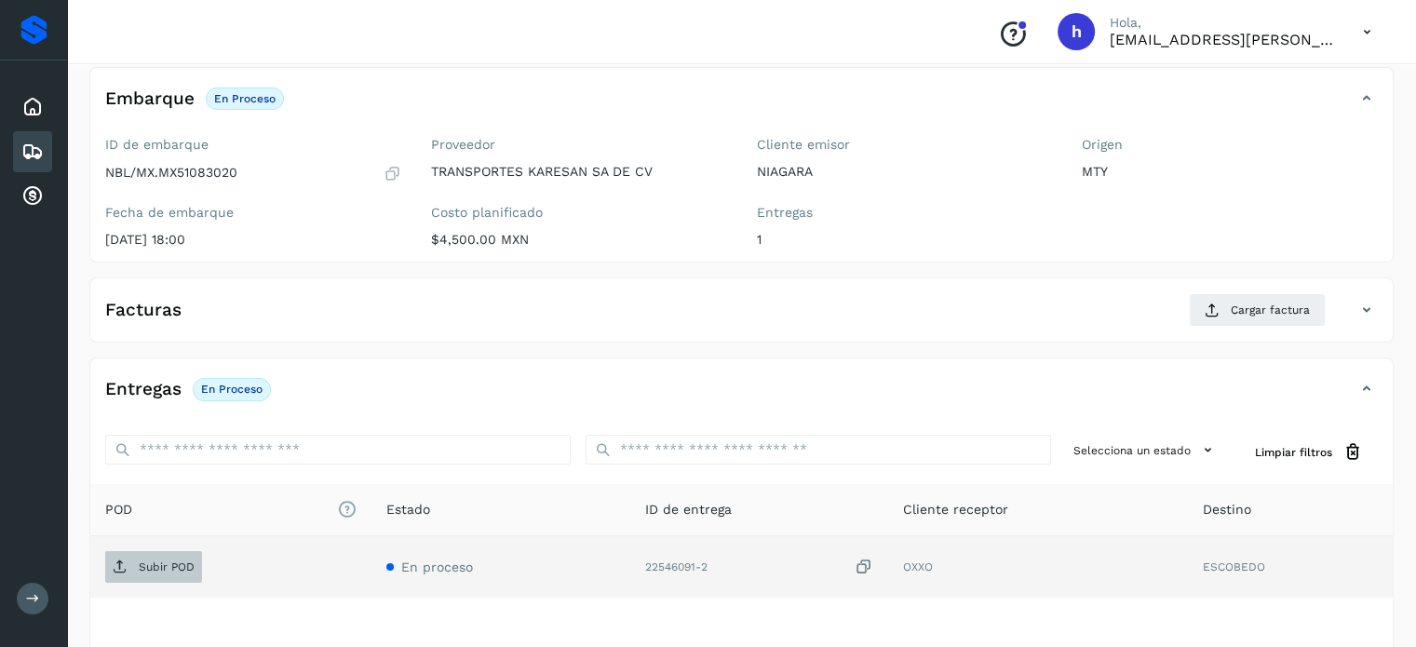
click at [185, 561] on p "Subir POD" at bounding box center [167, 566] width 56 height 13
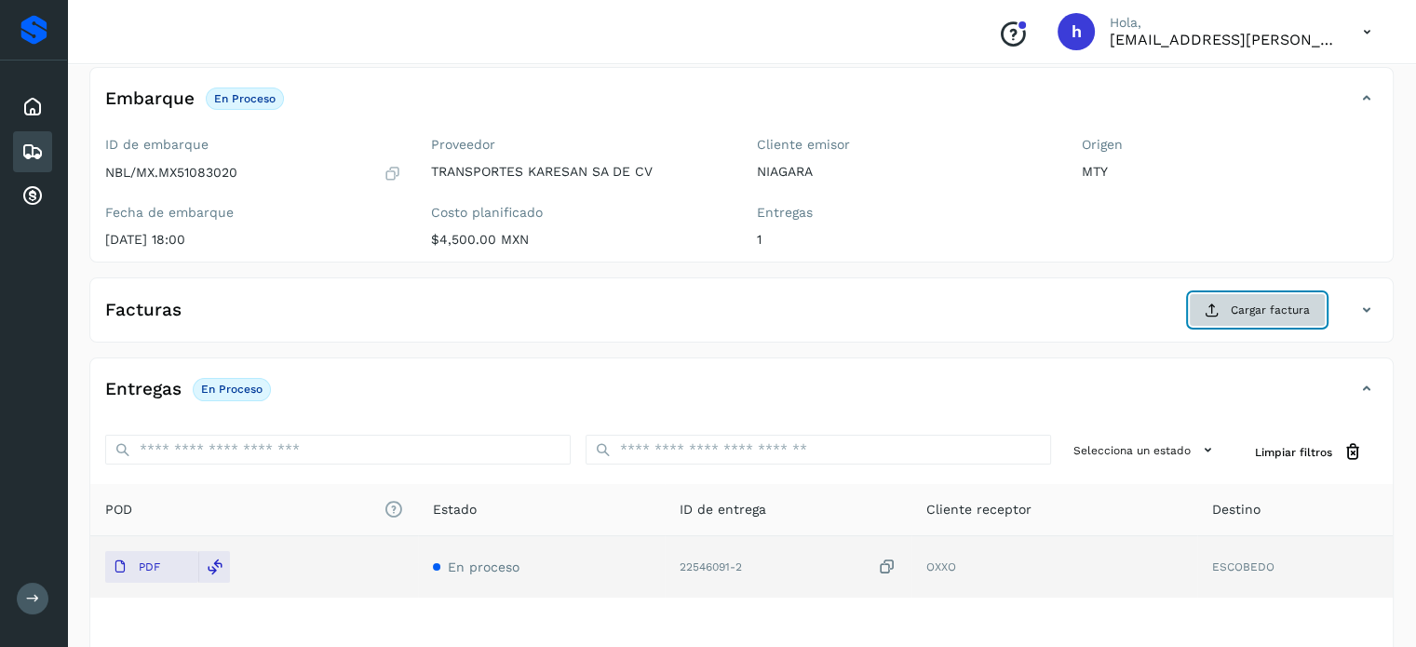
click at [1273, 304] on span "Cargar factura" at bounding box center [1270, 310] width 79 height 17
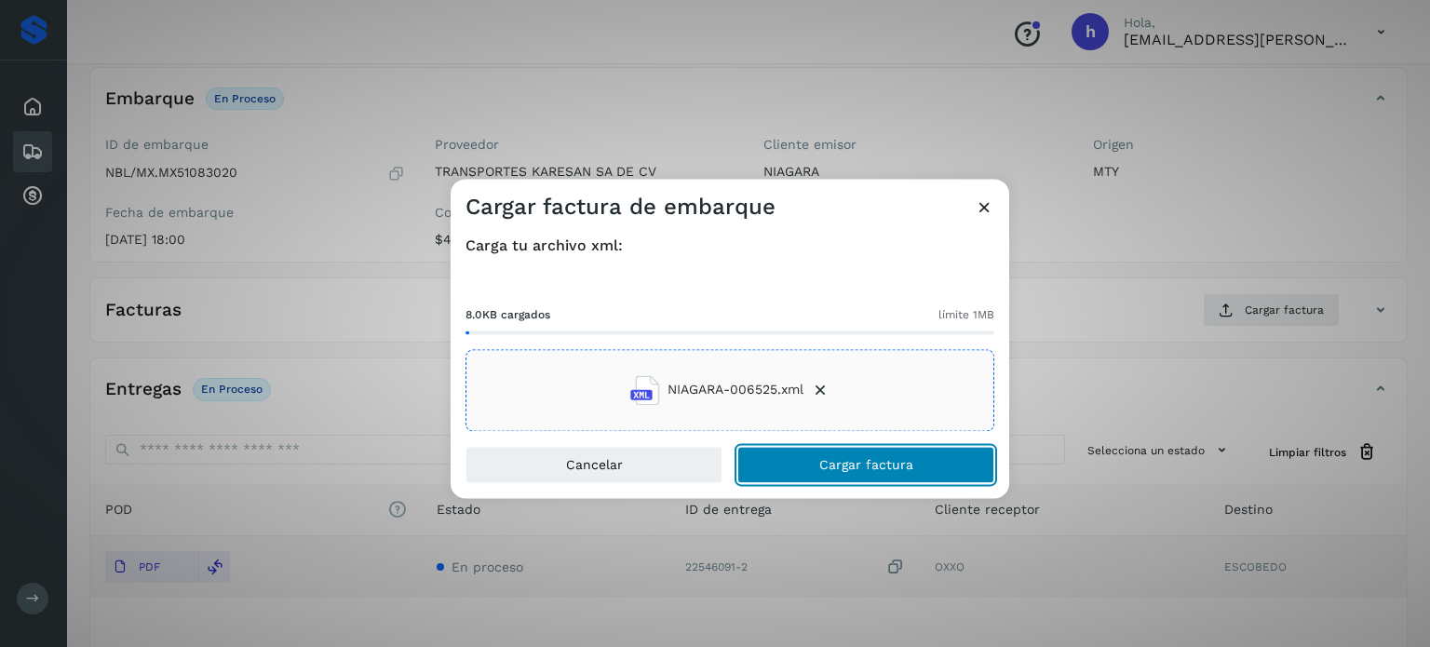
click at [923, 465] on button "Cargar factura" at bounding box center [865, 464] width 257 height 37
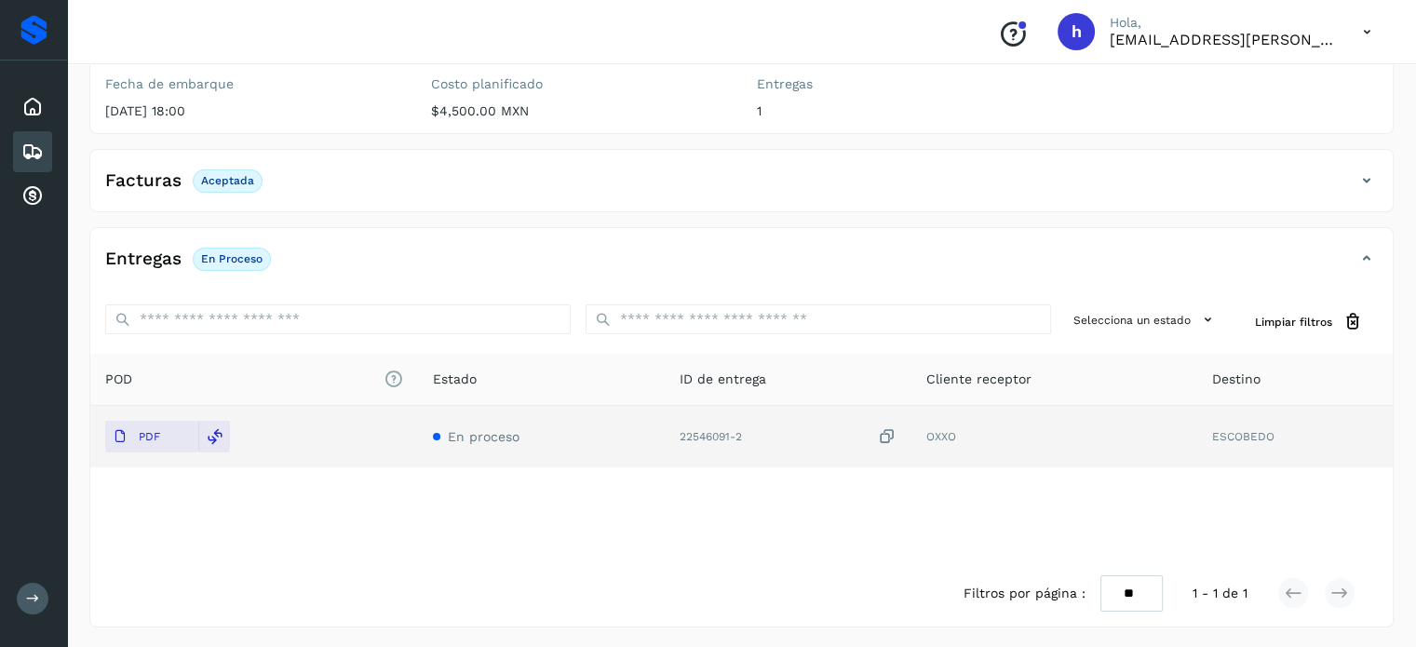
scroll to position [0, 0]
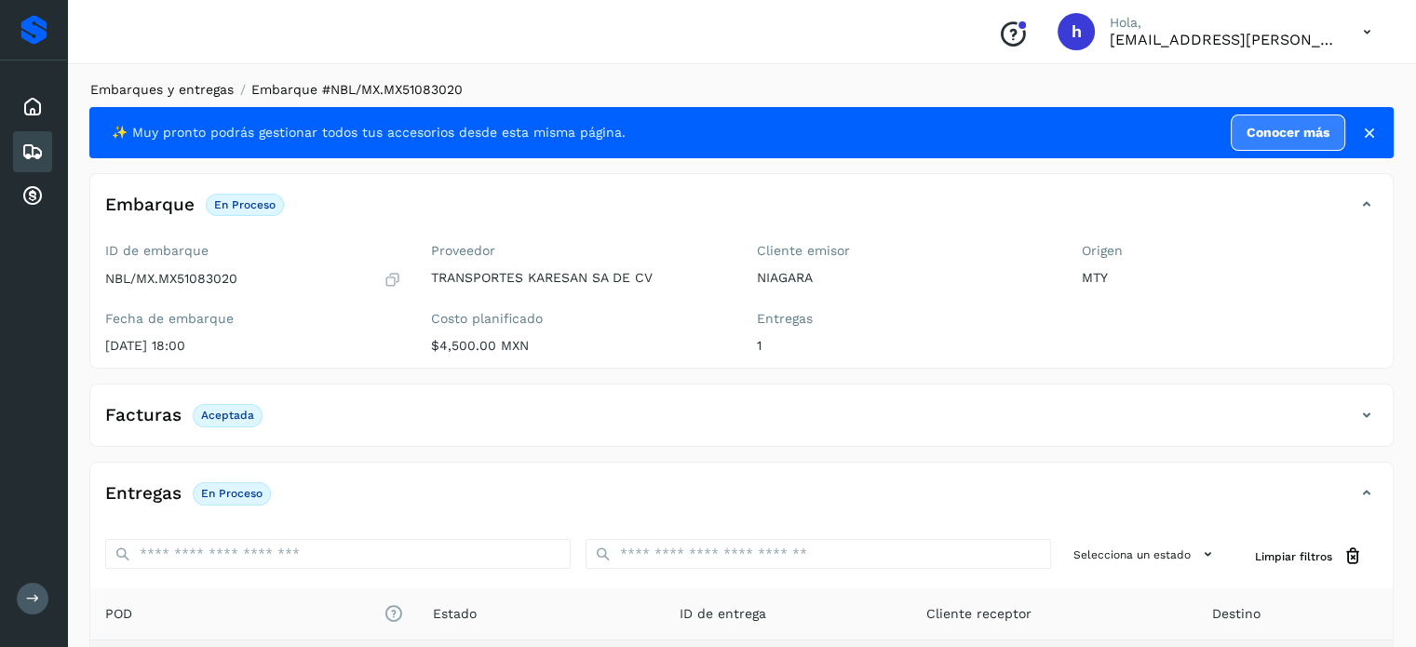
click at [201, 92] on link "Embarques y entregas" at bounding box center [161, 89] width 143 height 15
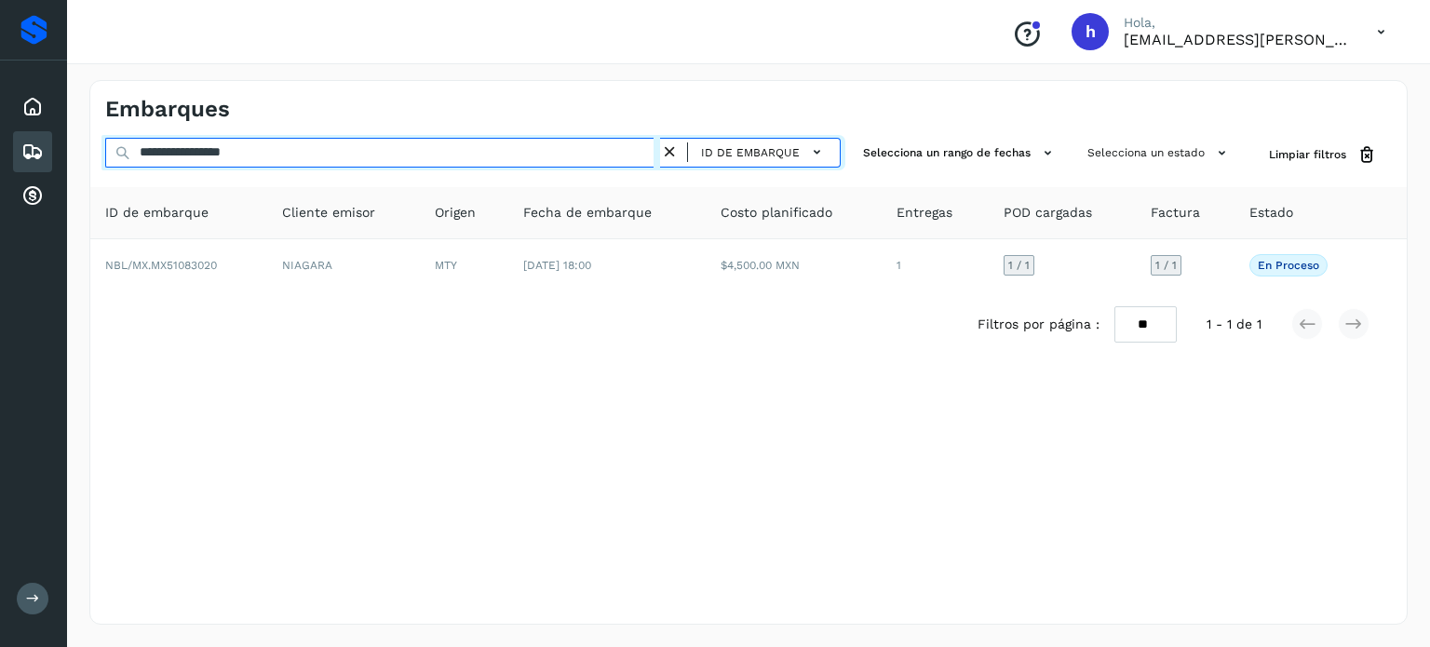
drag, startPoint x: 366, startPoint y: 153, endPoint x: 0, endPoint y: 204, distance: 369.5
click at [0, 204] on div "**********" at bounding box center [715, 323] width 1430 height 647
paste input "text"
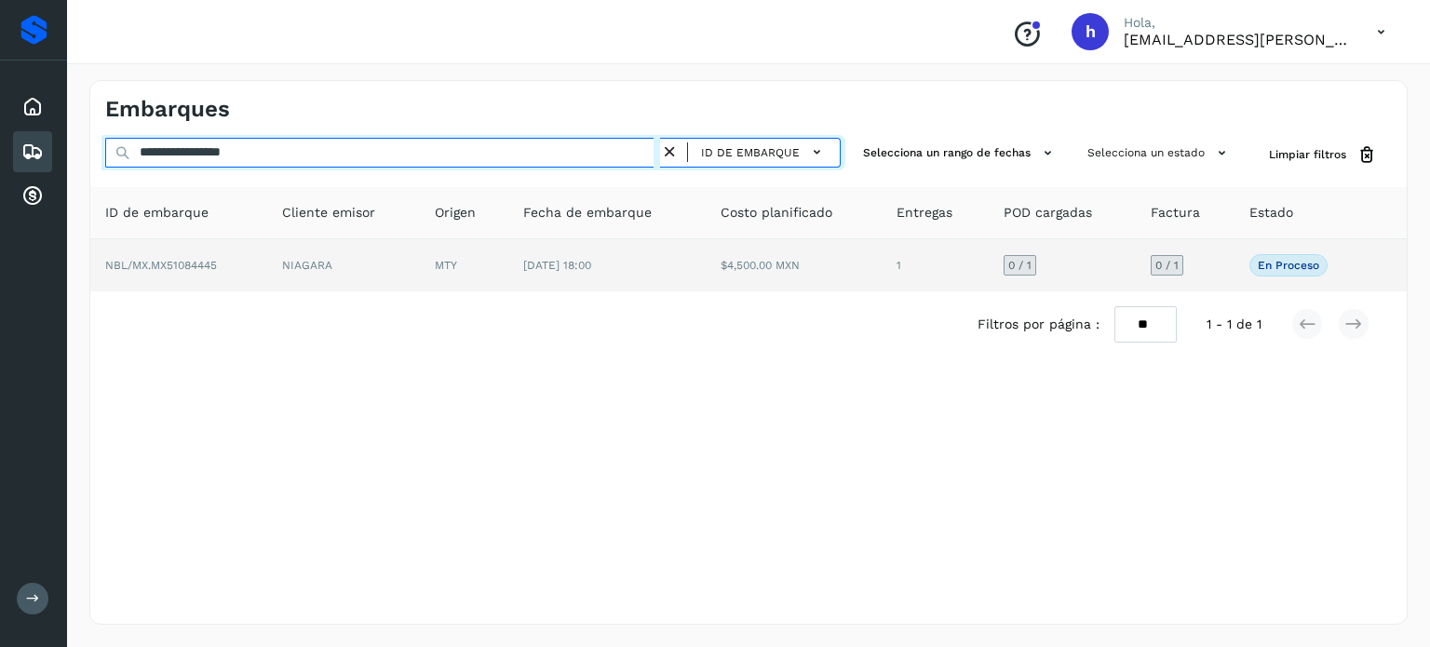
type input "**********"
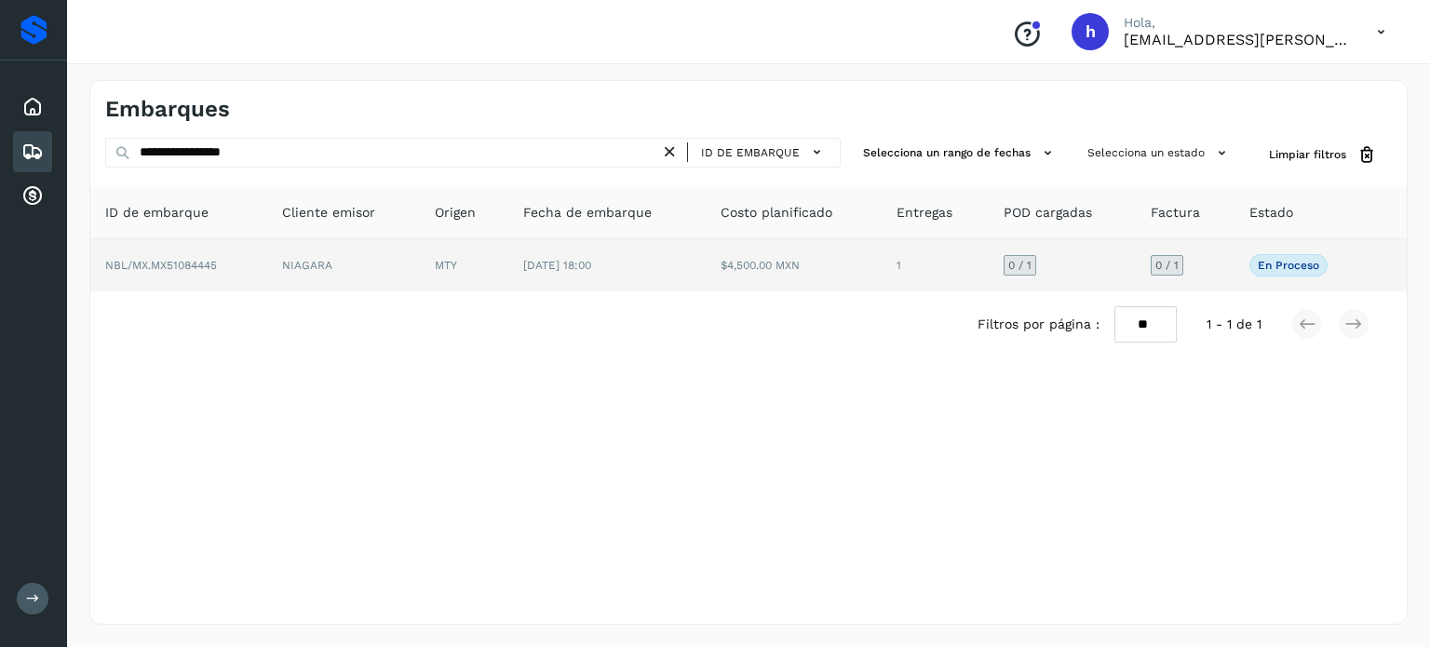
click at [199, 267] on span "NBL/MX.MX51084445" at bounding box center [161, 265] width 112 height 13
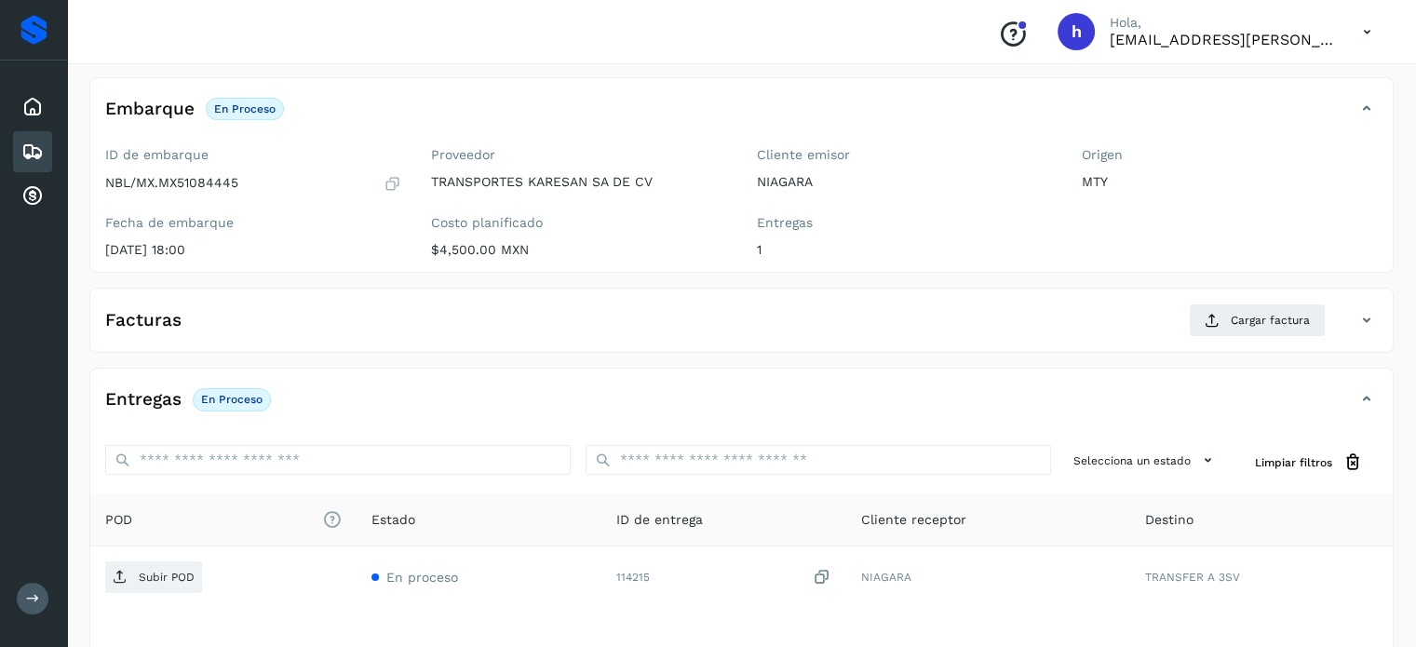
scroll to position [101, 0]
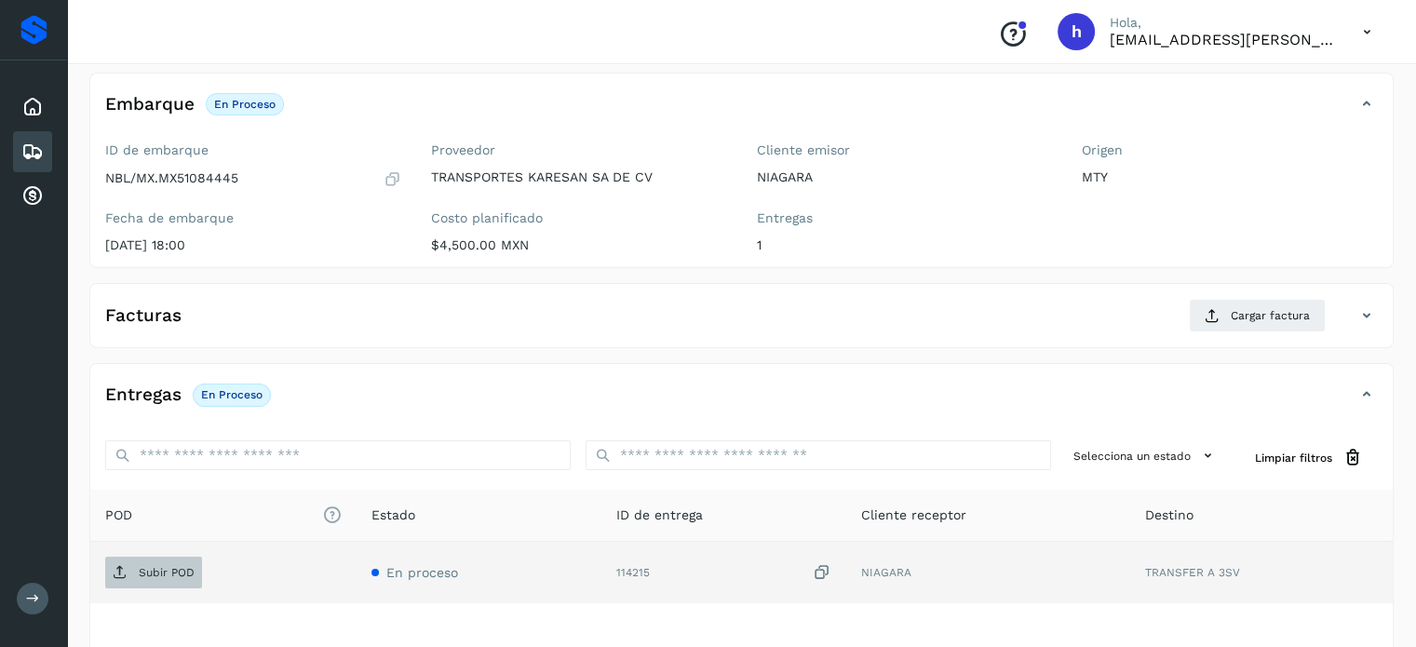
click at [147, 580] on span "Subir POD" at bounding box center [153, 573] width 97 height 30
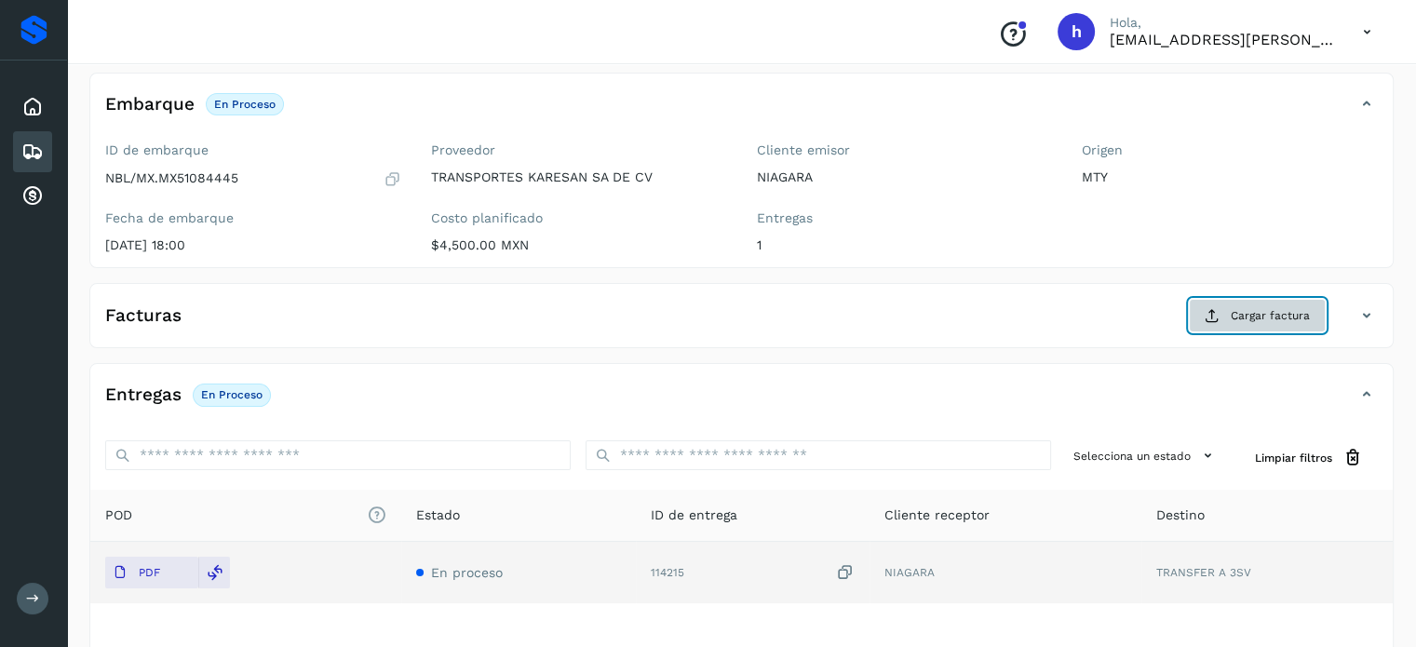
click at [1271, 312] on span "Cargar factura" at bounding box center [1270, 315] width 79 height 17
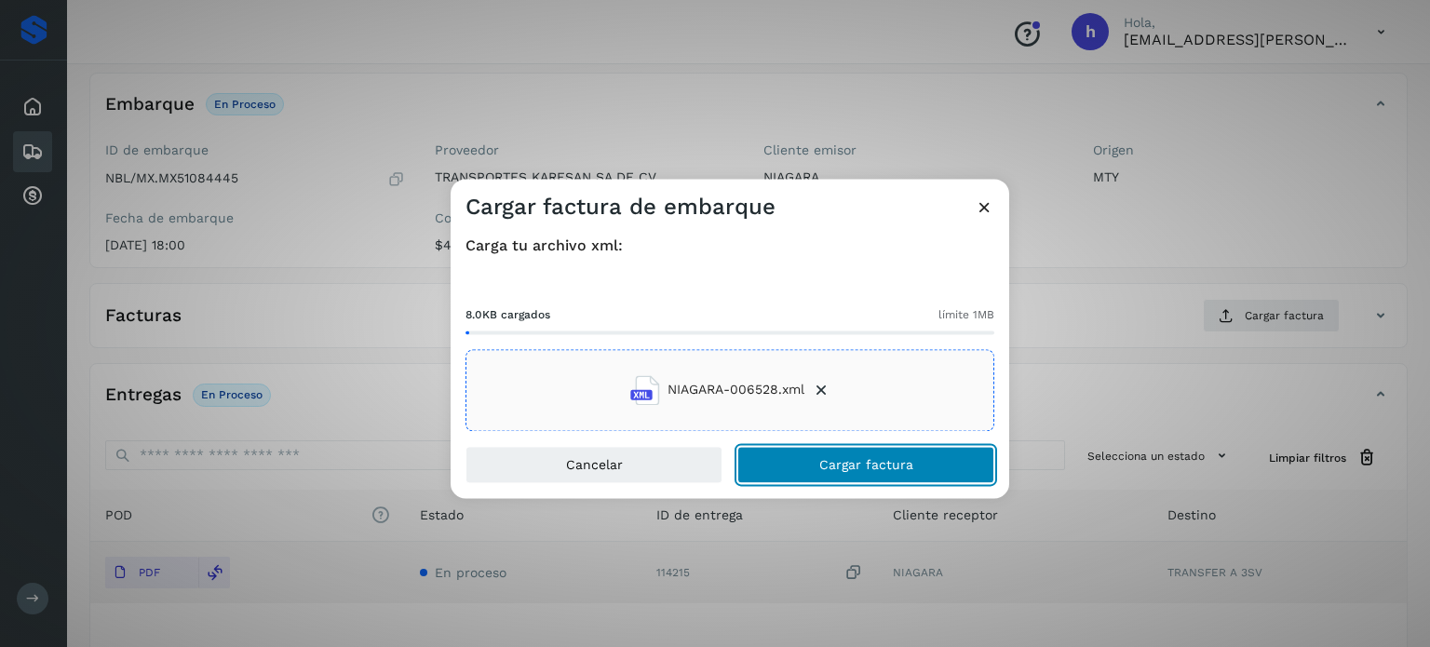
click at [942, 451] on button "Cargar factura" at bounding box center [865, 464] width 257 height 37
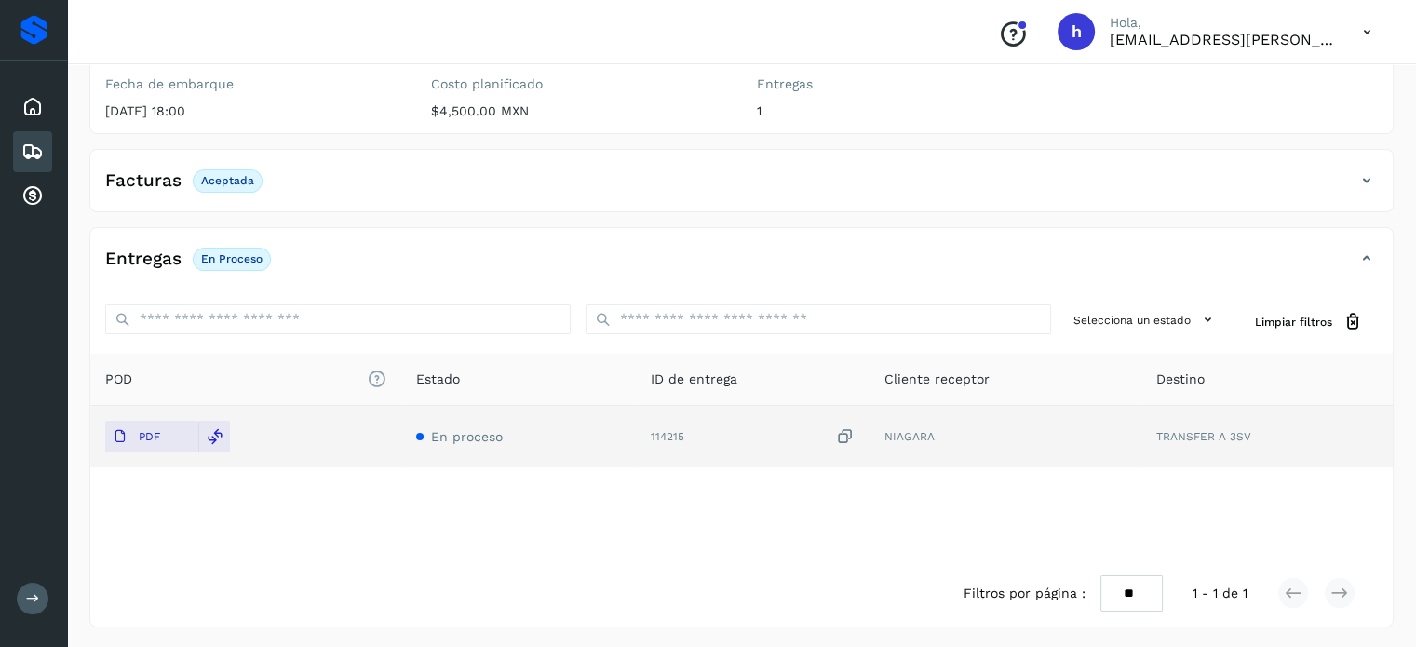
scroll to position [0, 0]
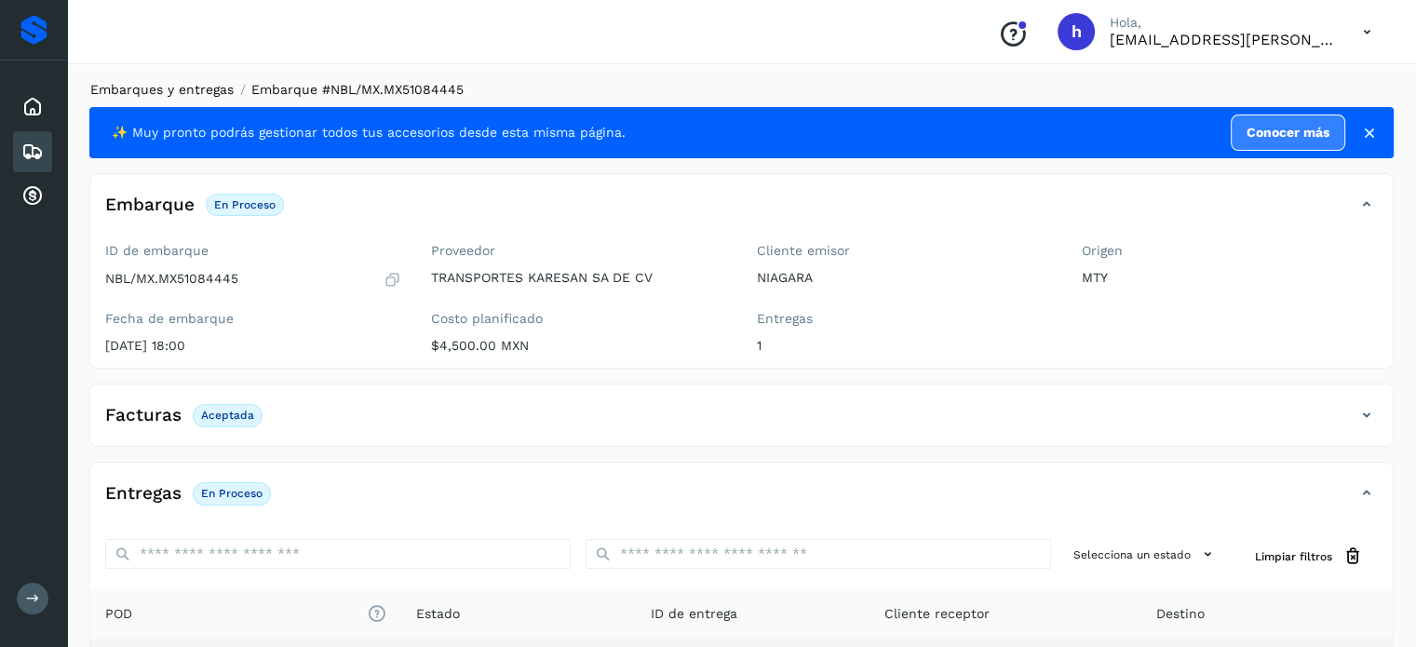
click at [213, 93] on link "Embarques y entregas" at bounding box center [161, 89] width 143 height 15
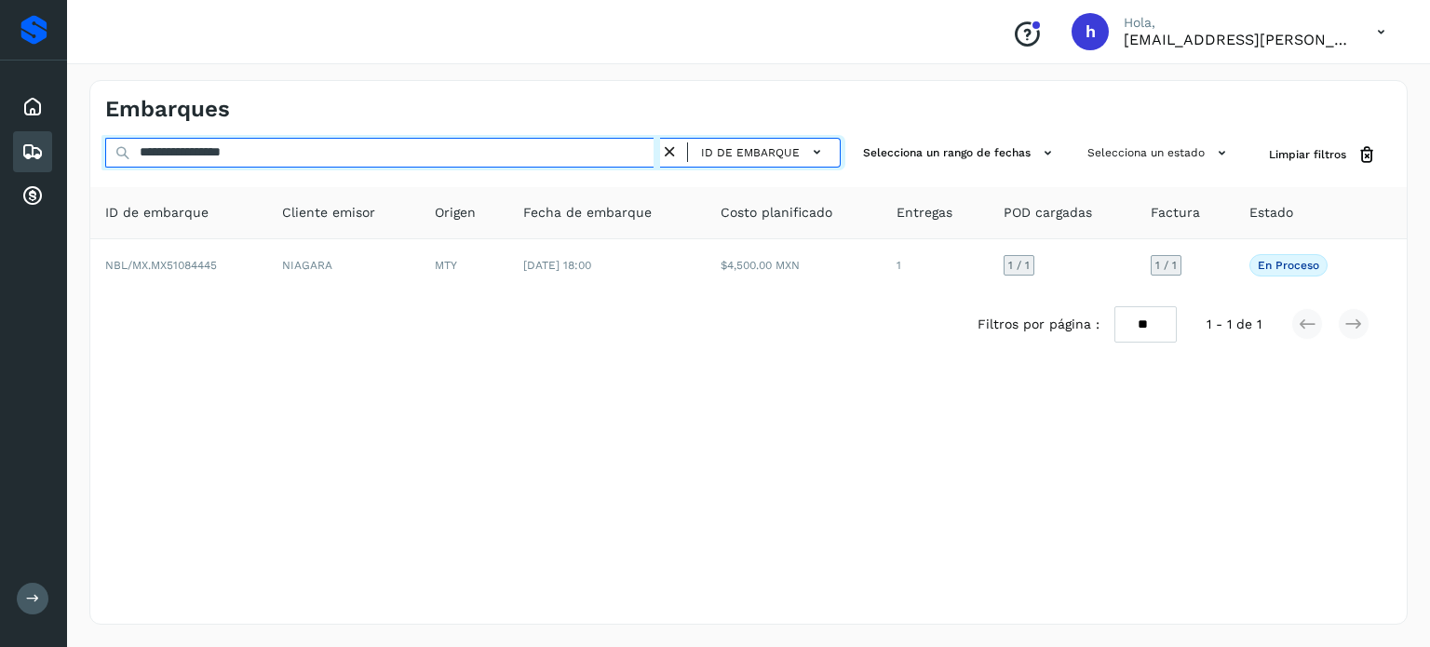
drag, startPoint x: 316, startPoint y: 159, endPoint x: 0, endPoint y: 182, distance: 316.4
click at [0, 182] on div "**********" at bounding box center [715, 323] width 1430 height 647
paste input "text"
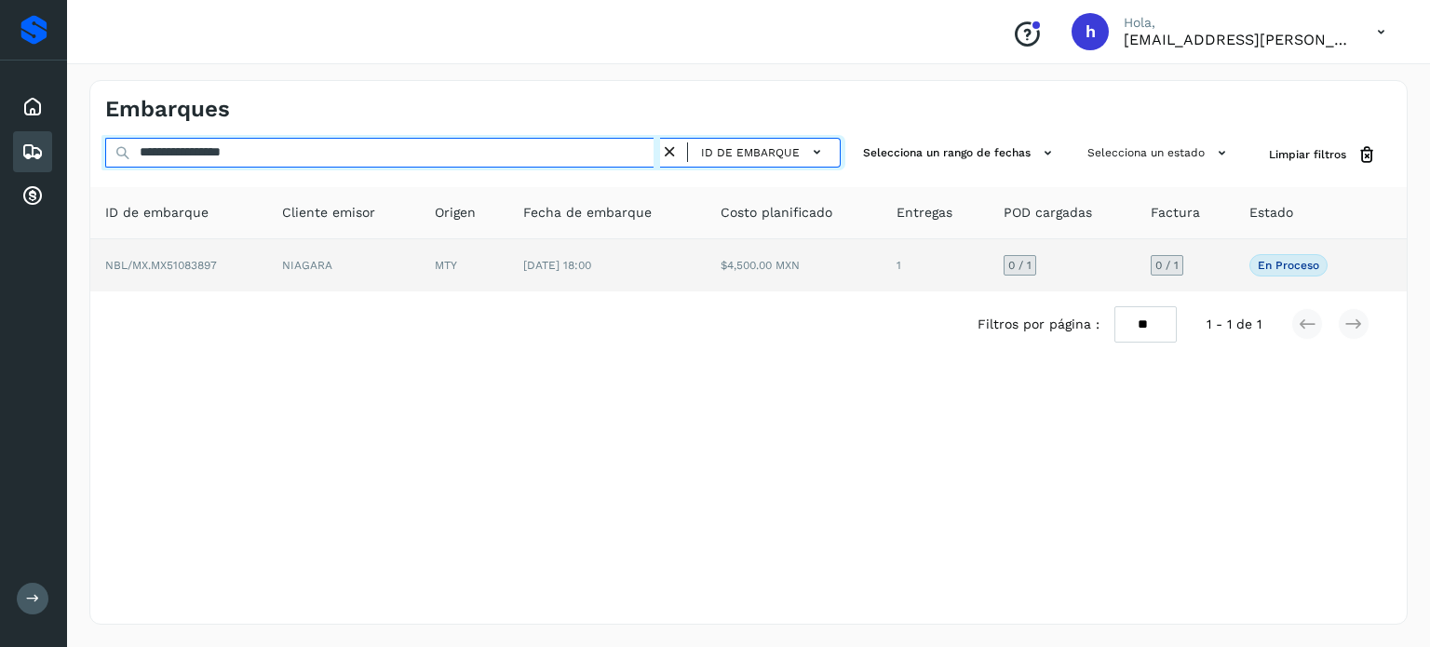
type input "**********"
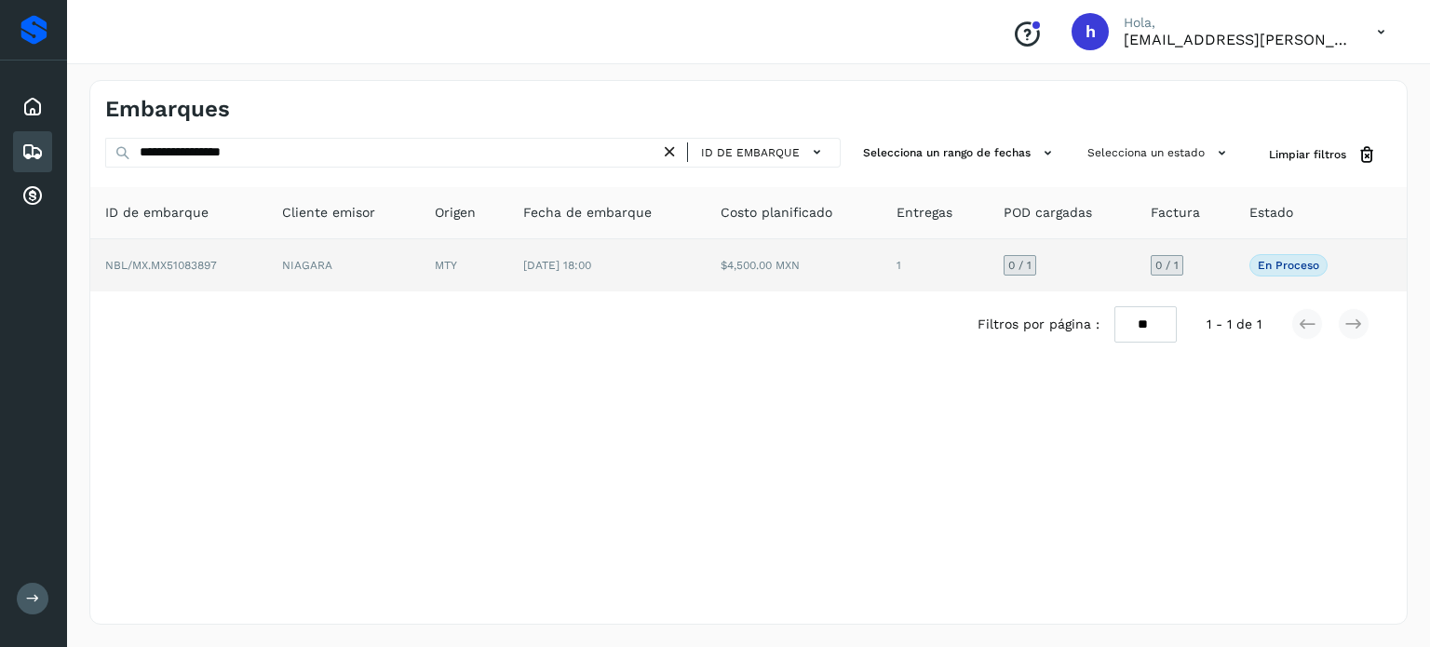
click at [234, 255] on td "NBL/MX.MX51083897" at bounding box center [178, 265] width 177 height 52
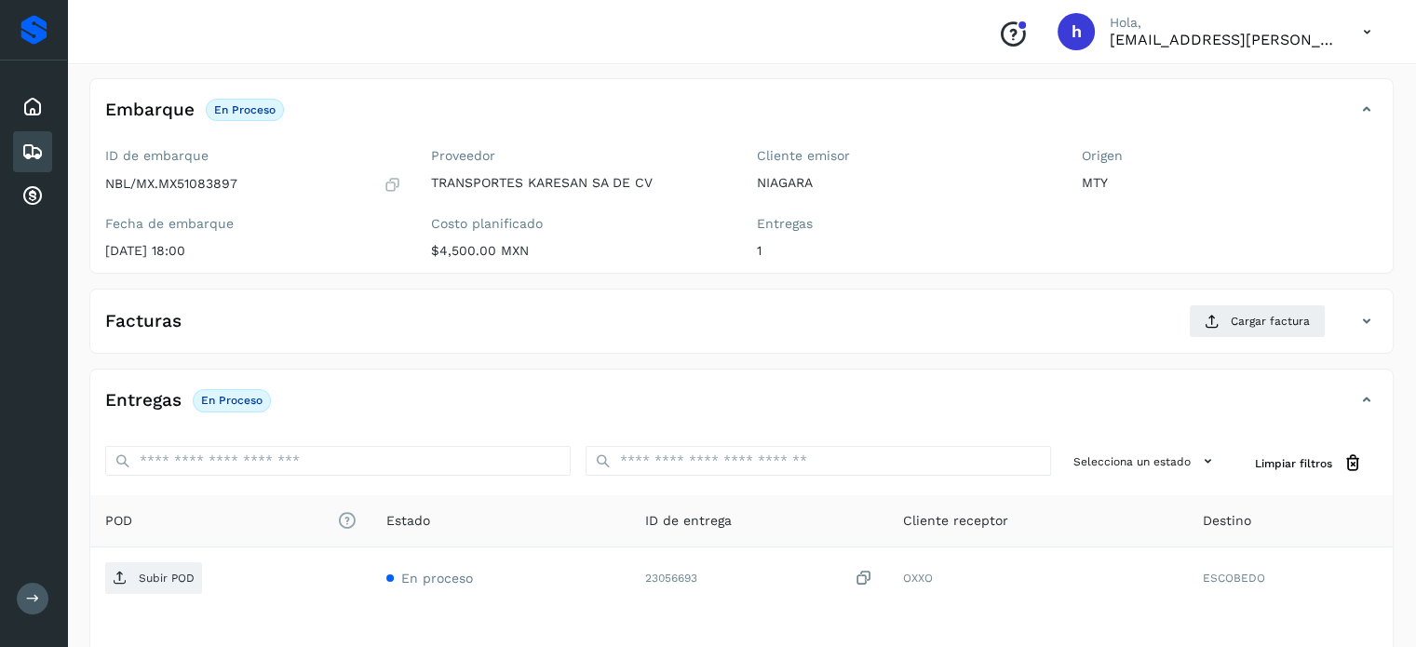
scroll to position [102, 0]
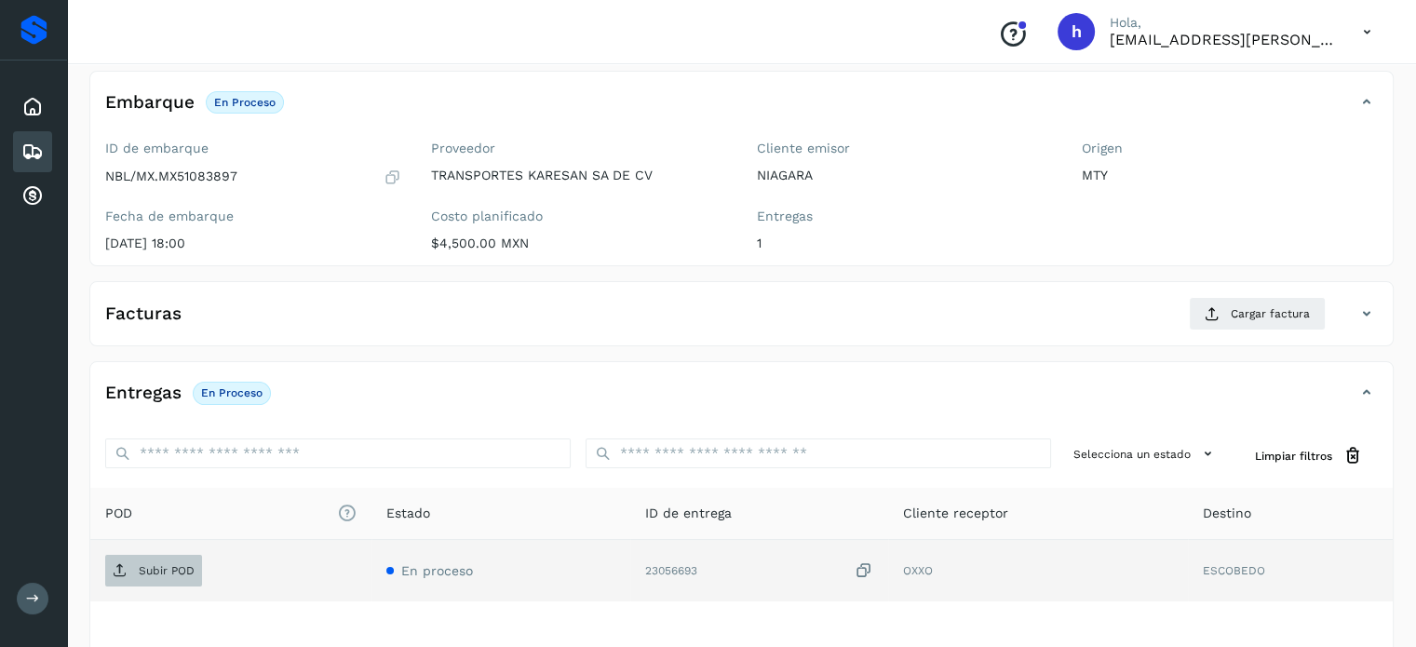
click at [169, 564] on p "Subir POD" at bounding box center [167, 570] width 56 height 13
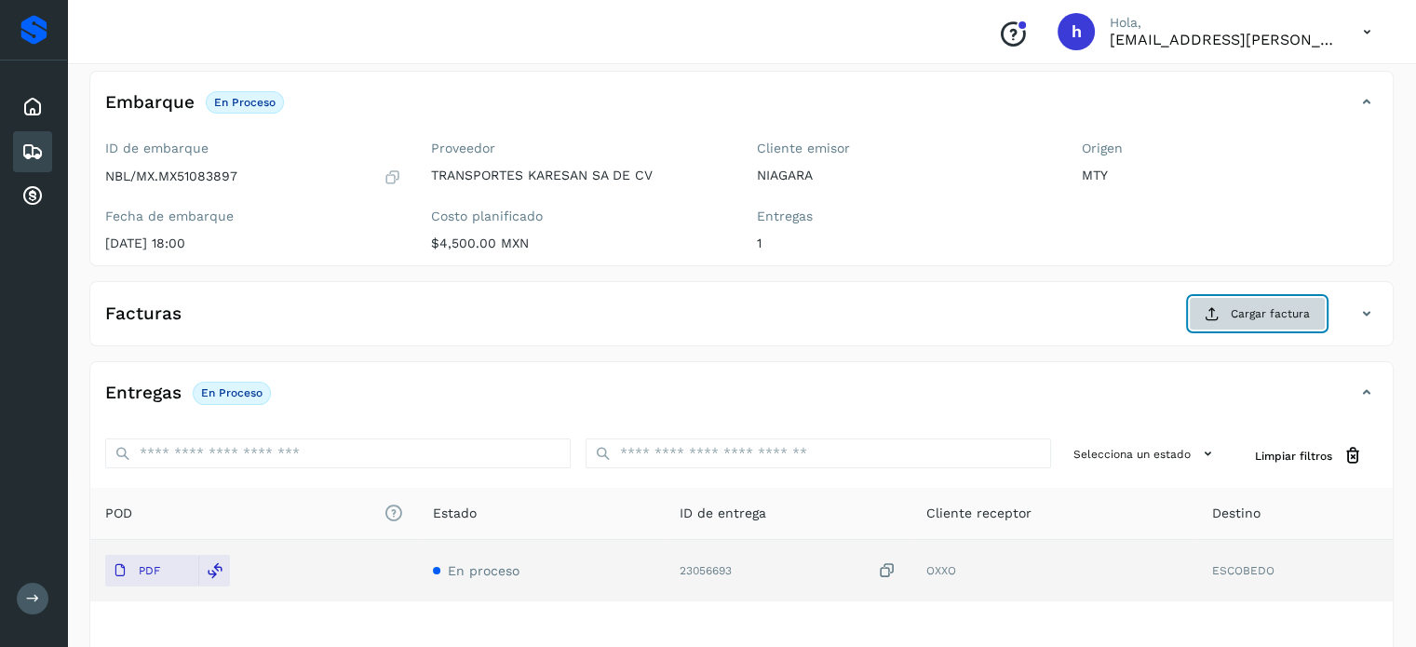
click at [1290, 307] on span "Cargar factura" at bounding box center [1270, 313] width 79 height 17
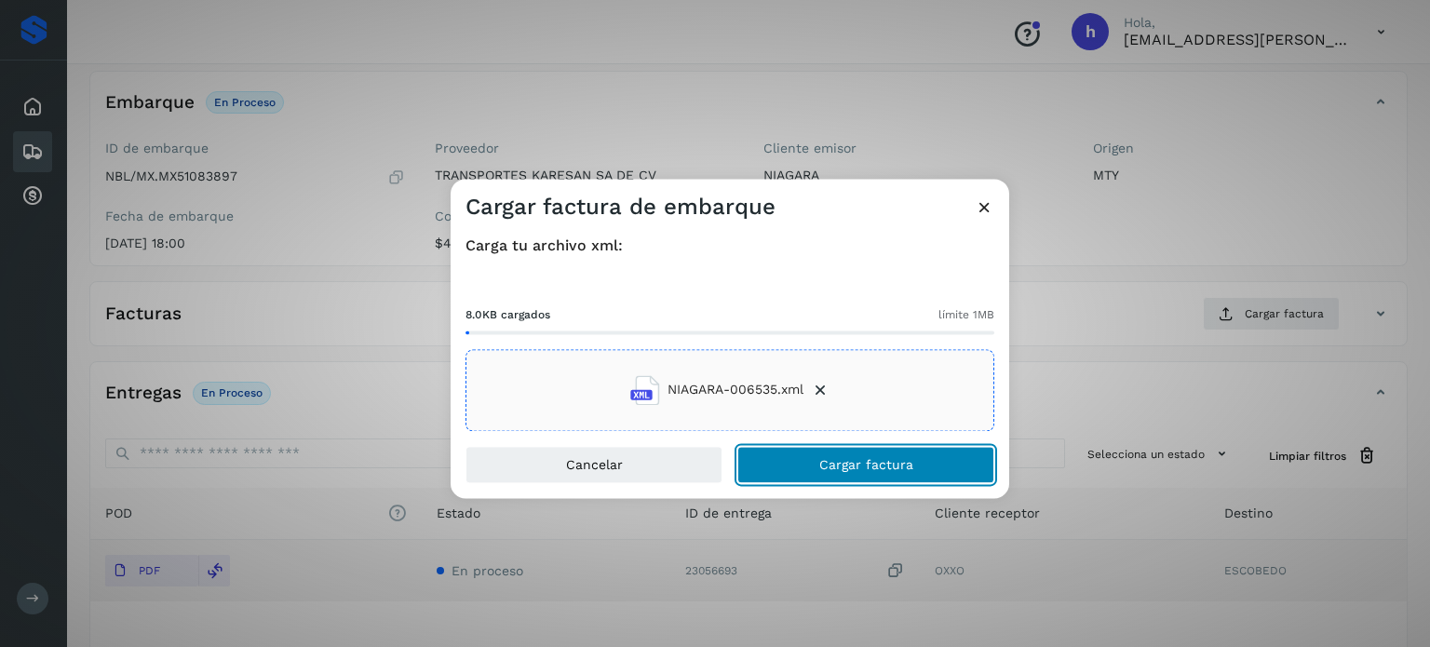
click at [915, 461] on button "Cargar factura" at bounding box center [865, 464] width 257 height 37
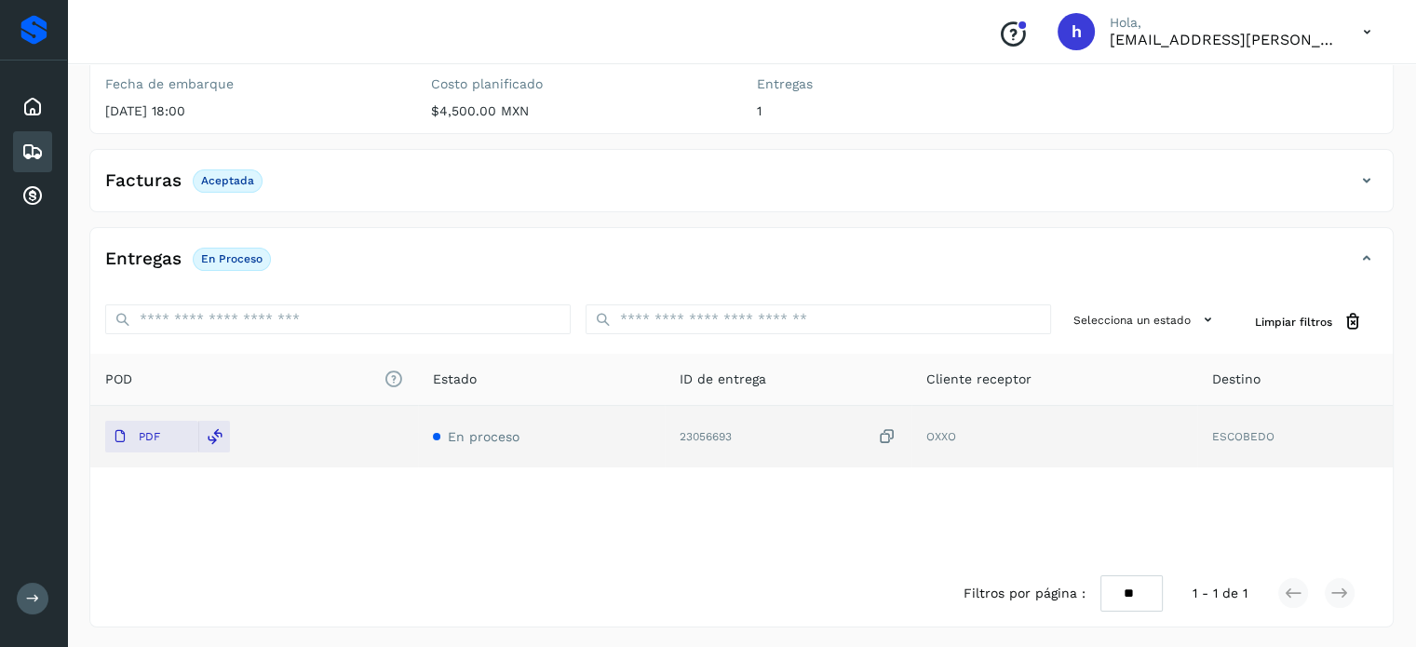
scroll to position [0, 0]
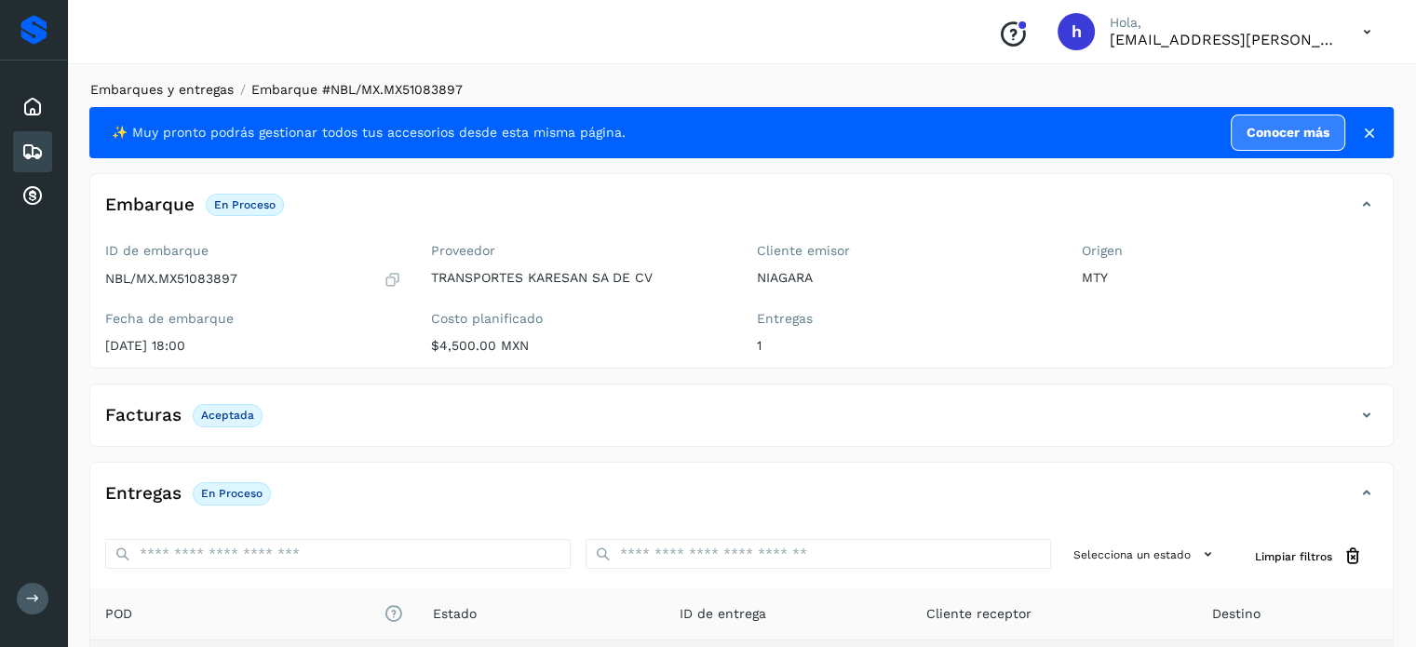
click at [206, 92] on link "Embarques y entregas" at bounding box center [161, 89] width 143 height 15
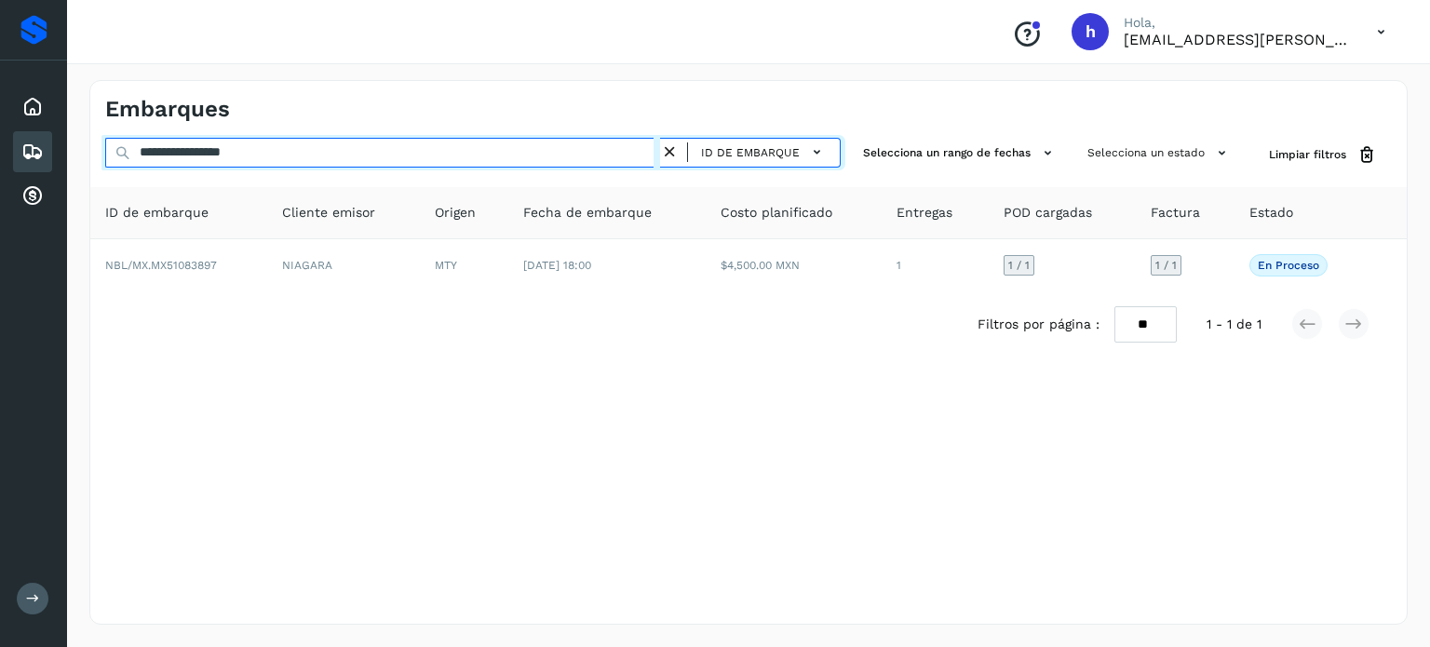
drag, startPoint x: 323, startPoint y: 144, endPoint x: 0, endPoint y: 165, distance: 323.7
click at [0, 165] on div "**********" at bounding box center [715, 323] width 1430 height 647
paste input "text"
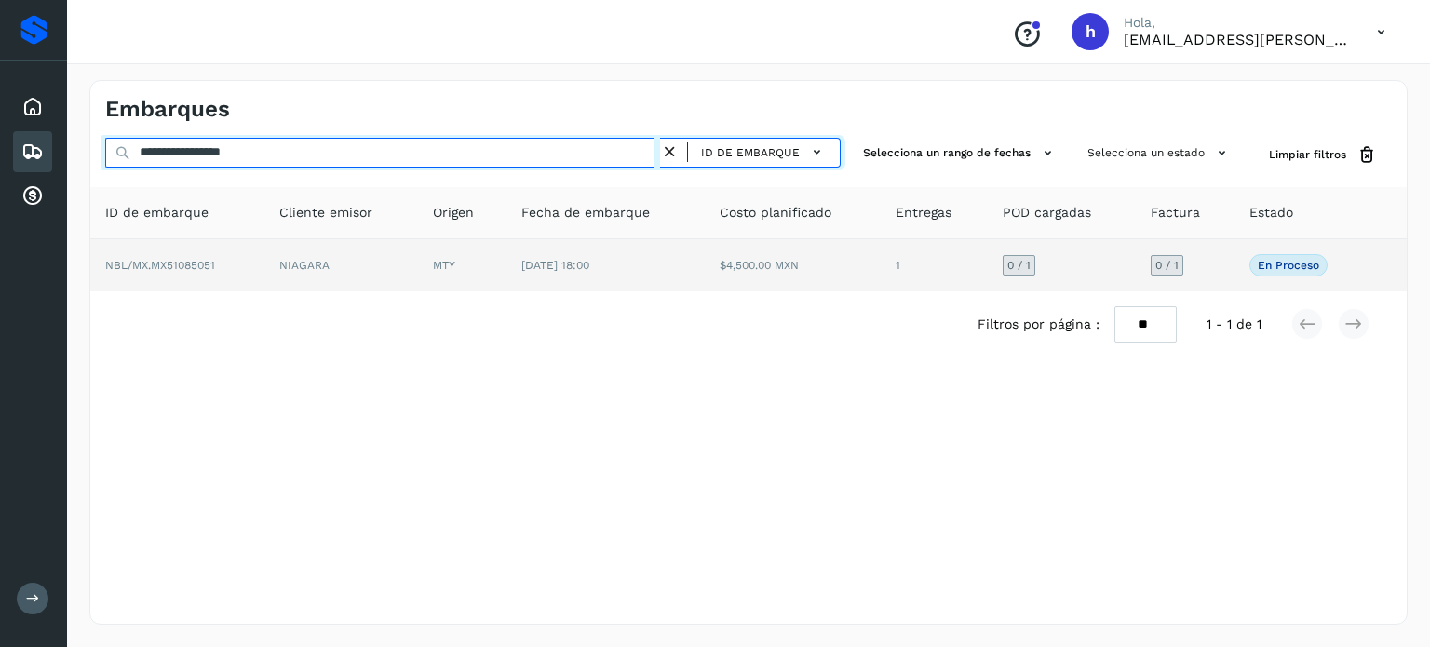
type input "**********"
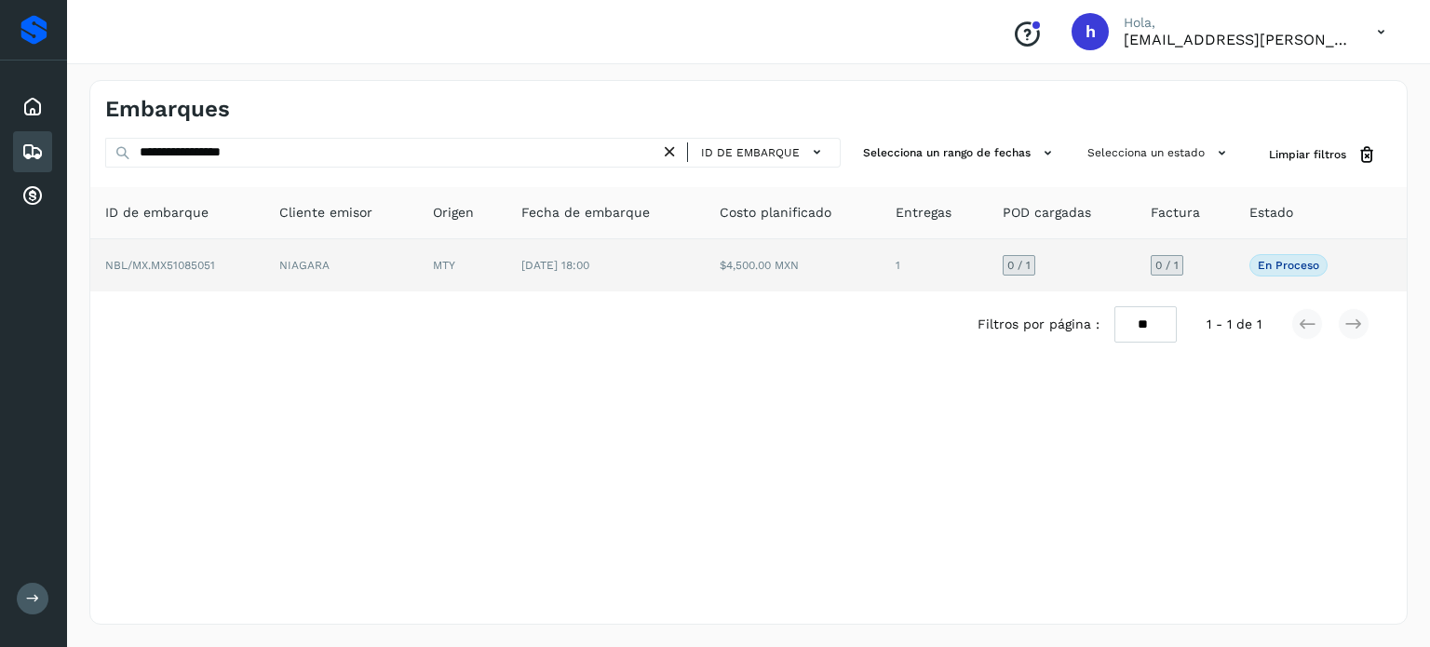
click at [227, 250] on td "NBL/MX.MX51085051" at bounding box center [177, 265] width 174 height 52
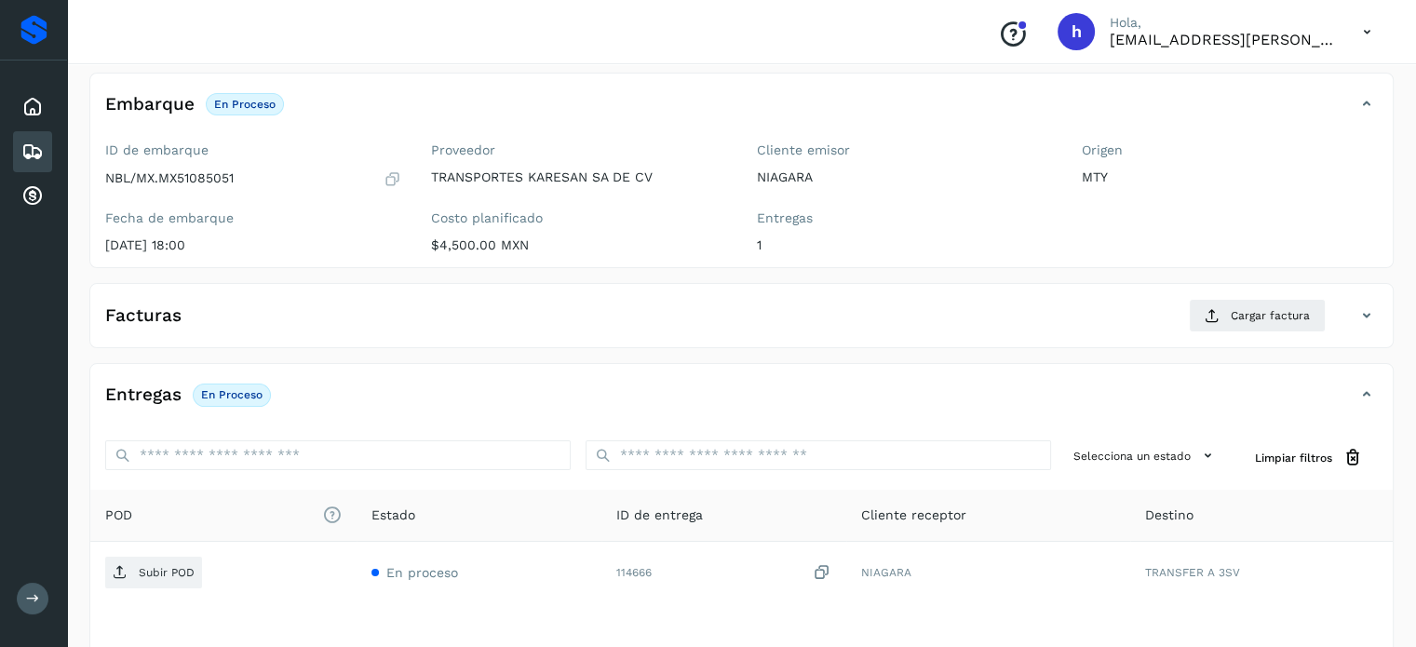
scroll to position [104, 0]
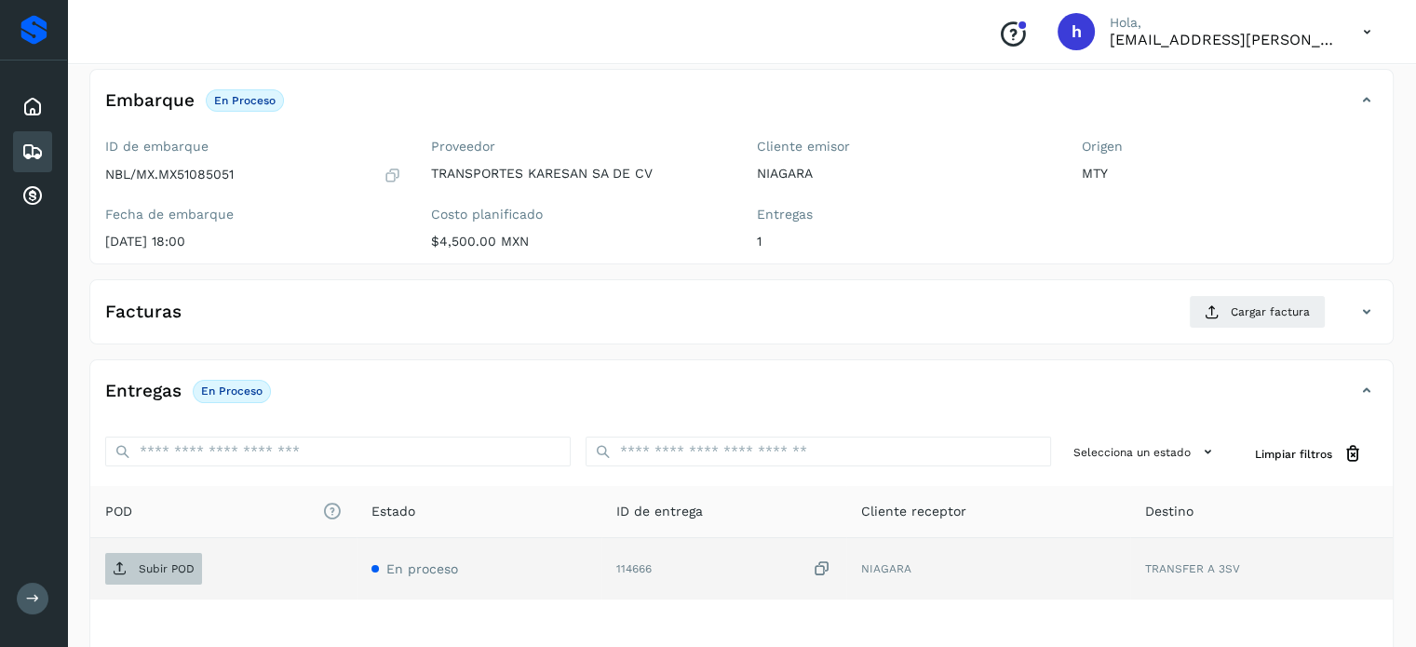
click at [155, 562] on p "Subir POD" at bounding box center [167, 568] width 56 height 13
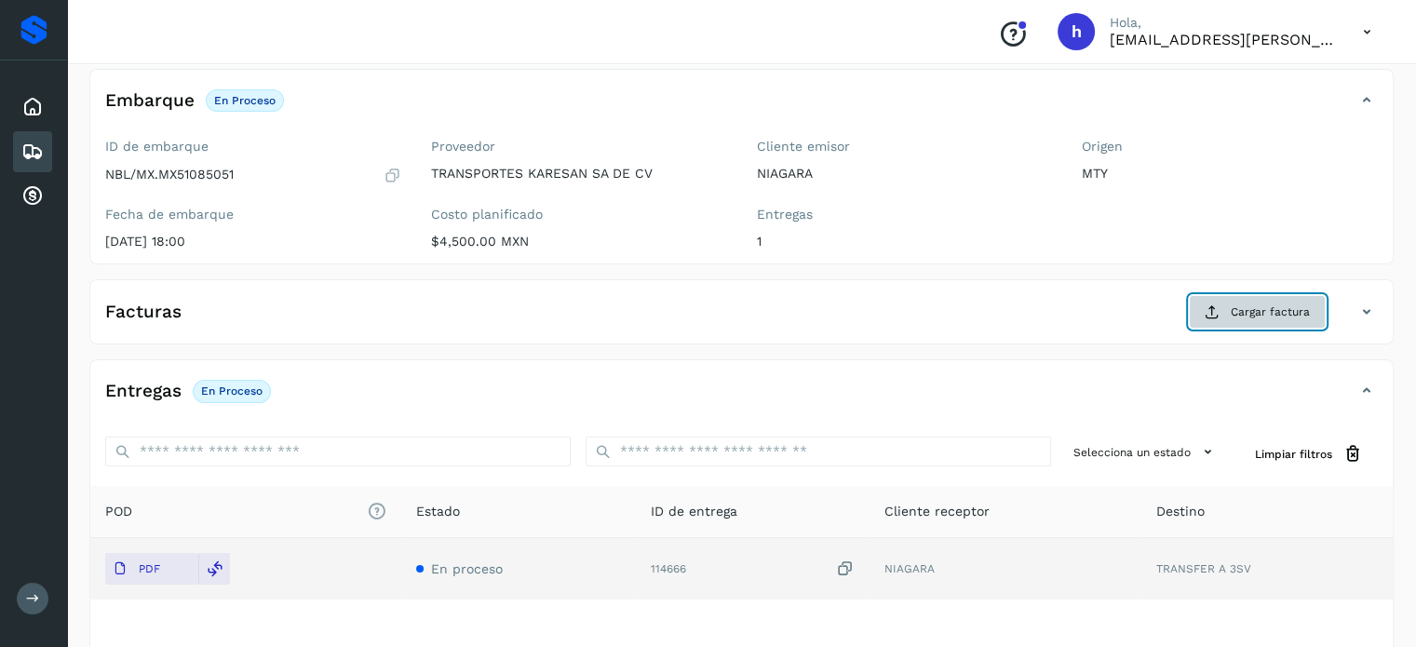
click at [1263, 304] on span "Cargar factura" at bounding box center [1270, 312] width 79 height 17
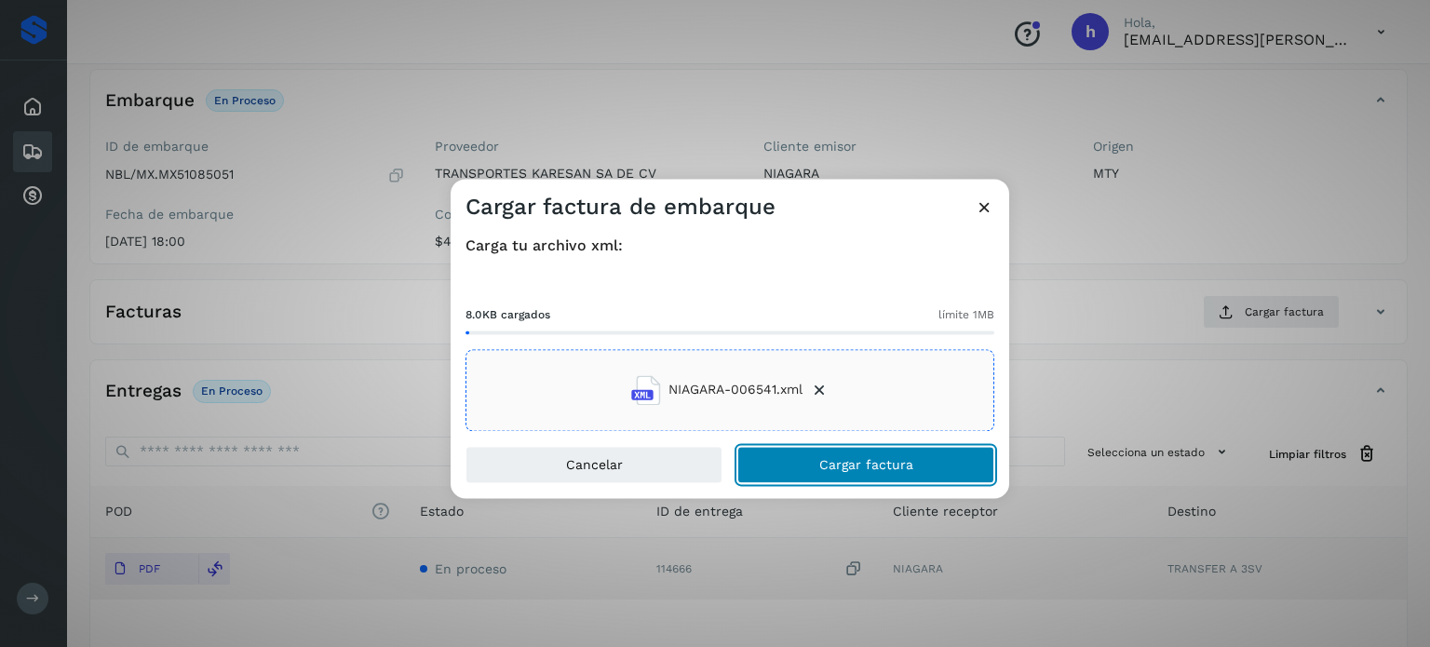
click at [914, 468] on button "Cargar factura" at bounding box center [865, 464] width 257 height 37
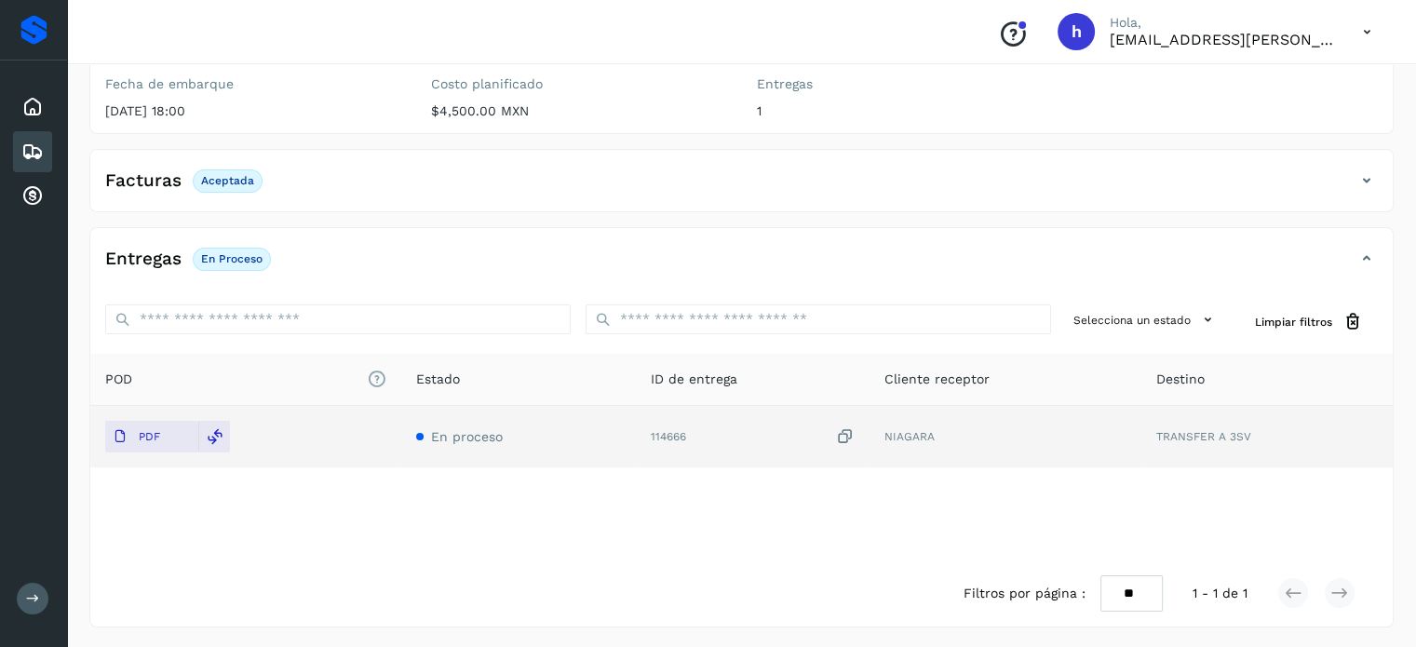
scroll to position [0, 0]
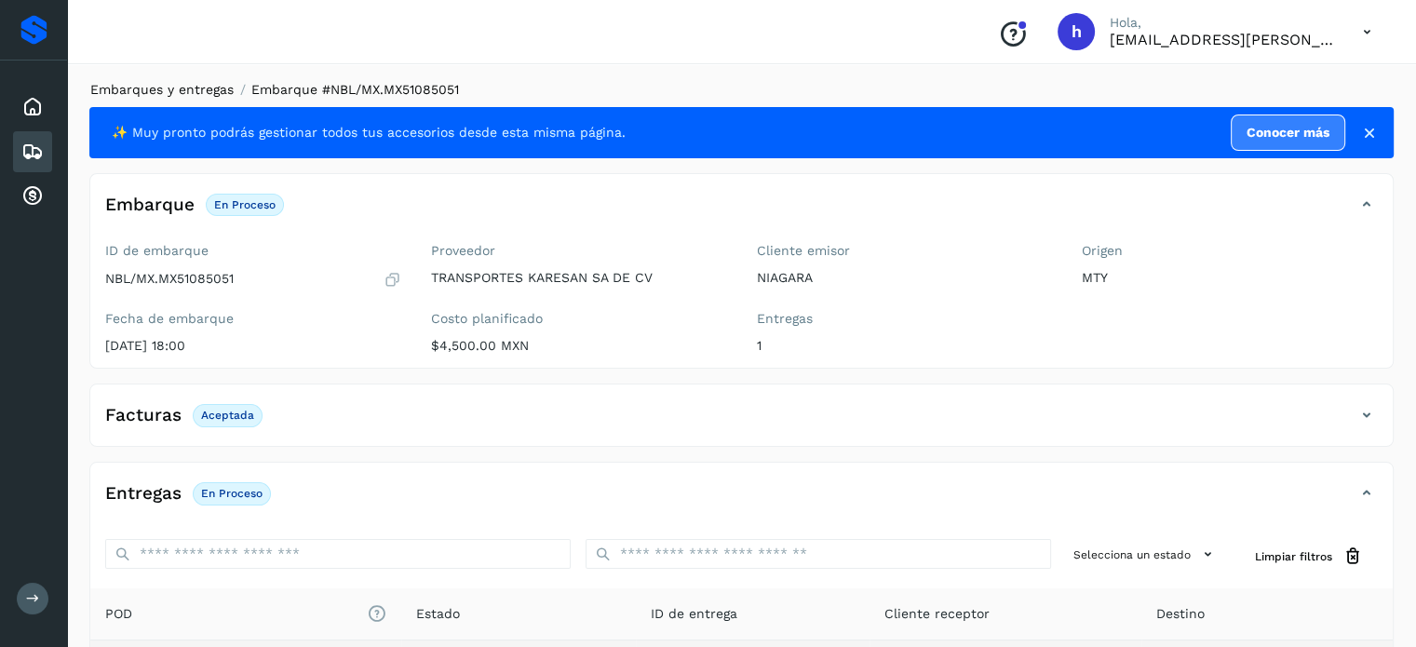
click at [208, 88] on link "Embarques y entregas" at bounding box center [161, 89] width 143 height 15
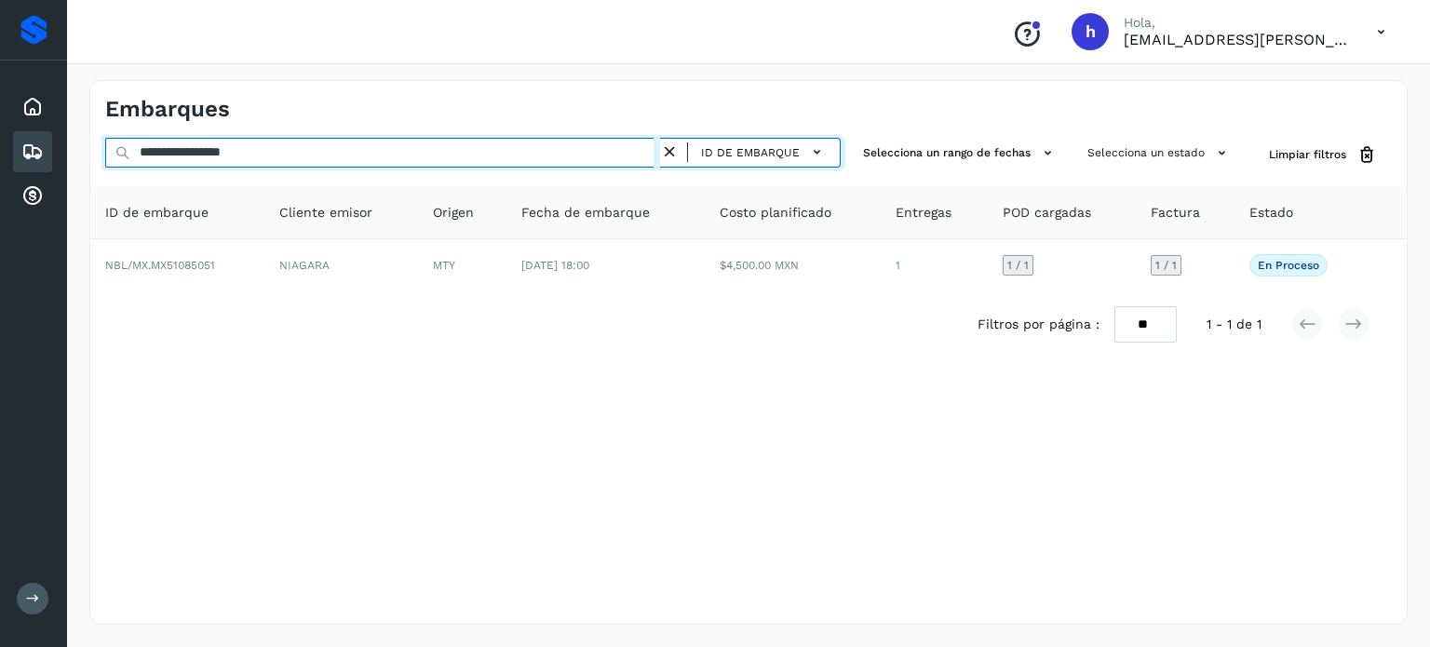
drag, startPoint x: 370, startPoint y: 148, endPoint x: 0, endPoint y: 161, distance: 369.8
click at [0, 161] on div "**********" at bounding box center [715, 323] width 1430 height 647
paste input "text"
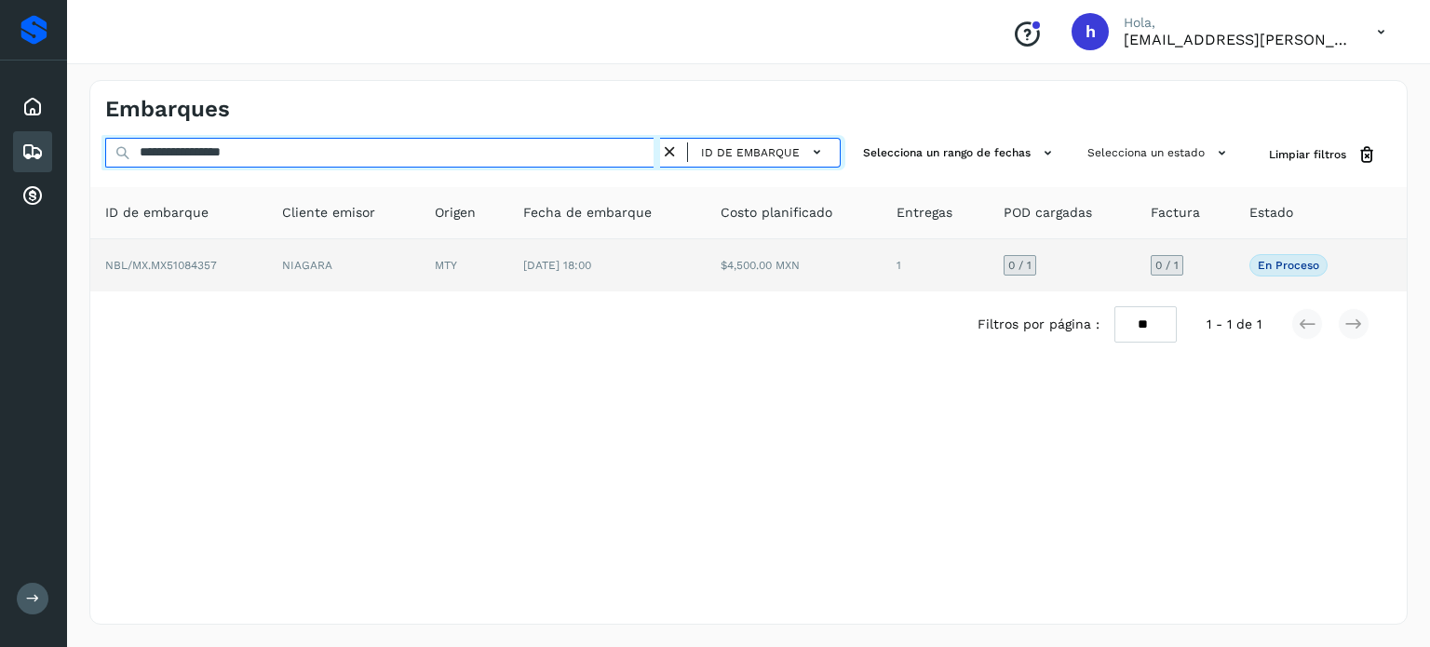
type input "**********"
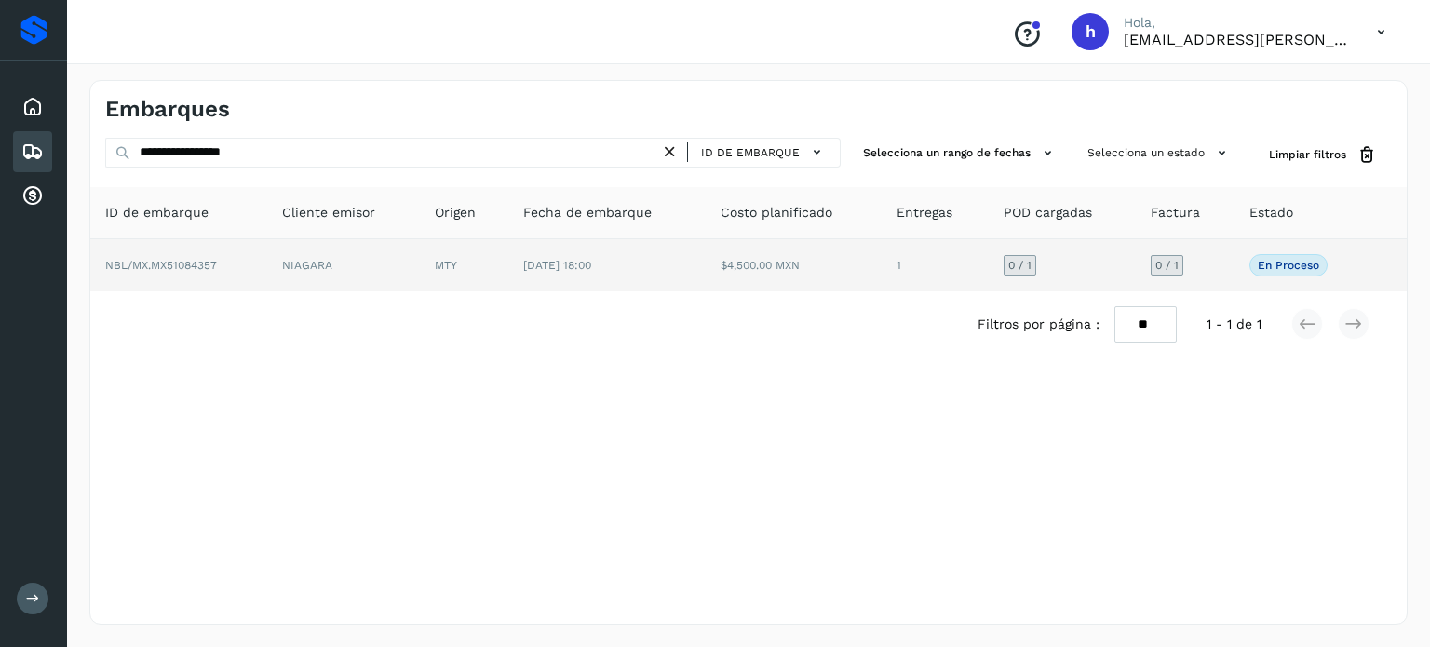
click at [181, 274] on td "NBL/MX.MX51084357" at bounding box center [178, 265] width 177 height 52
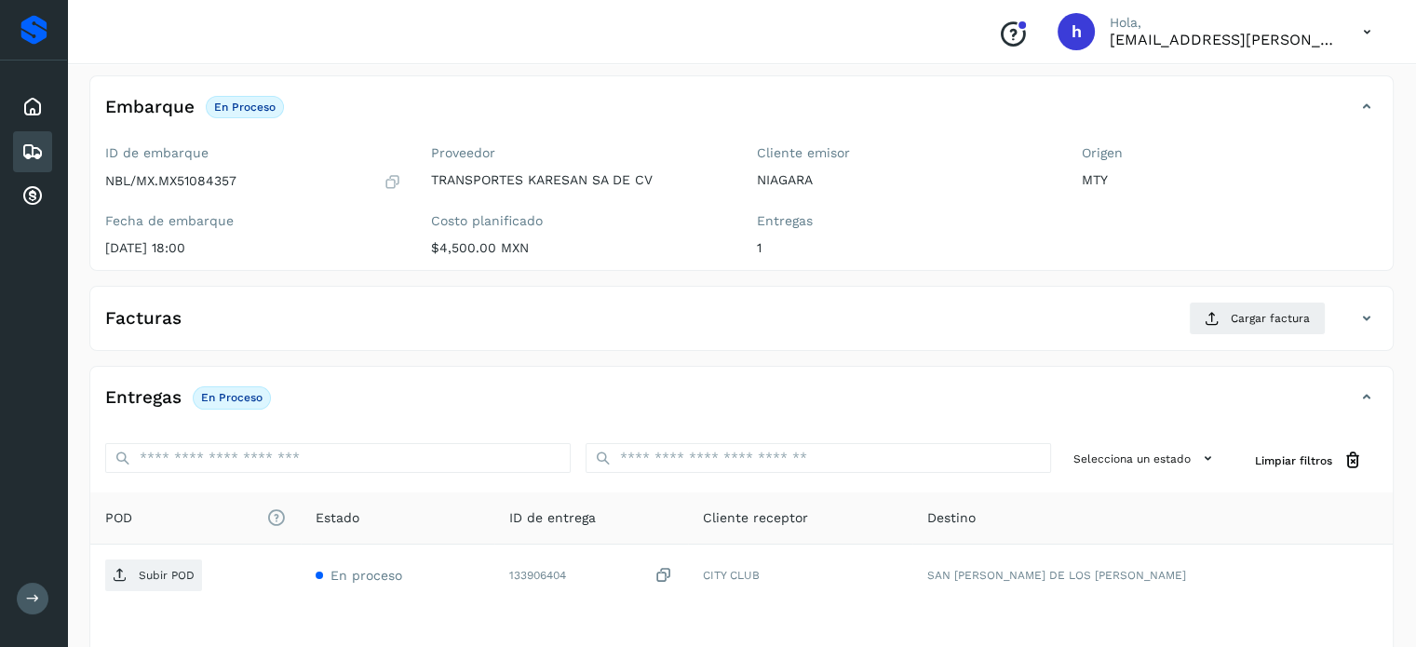
scroll to position [101, 0]
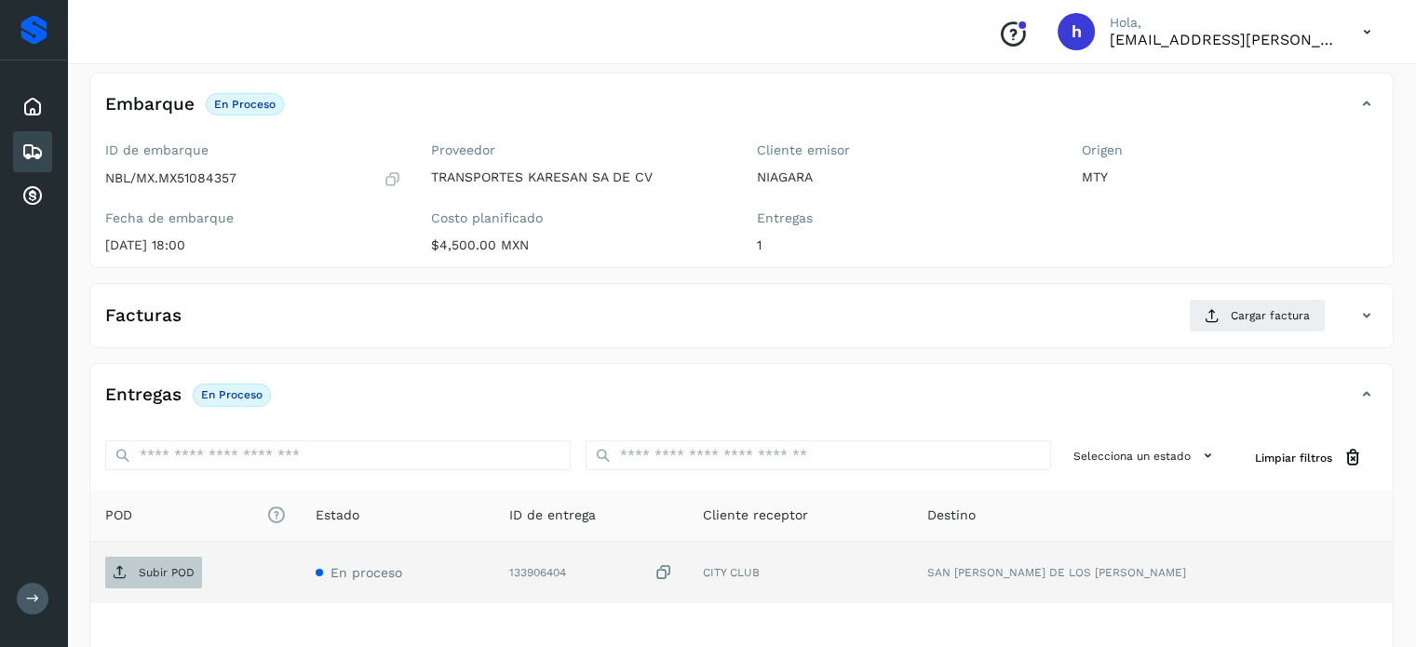
click at [178, 576] on p "Subir POD" at bounding box center [167, 572] width 56 height 13
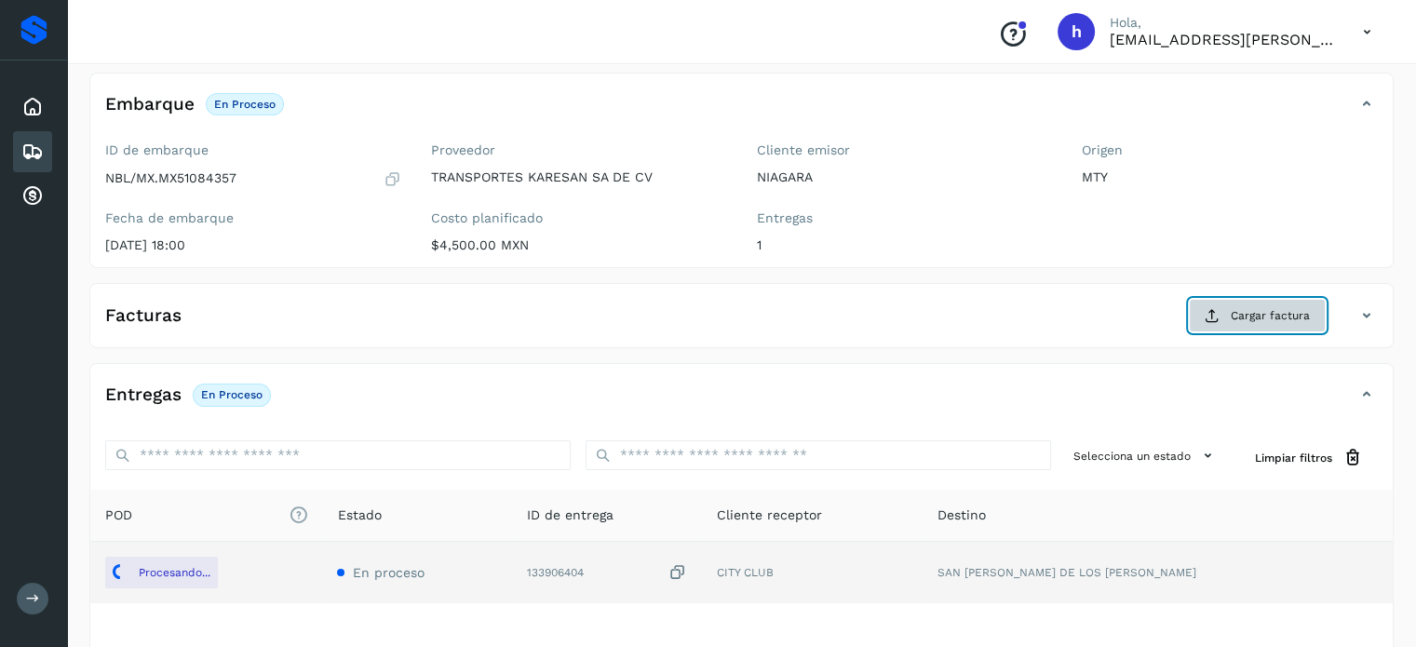
click at [1244, 313] on span "Cargar factura" at bounding box center [1270, 315] width 79 height 17
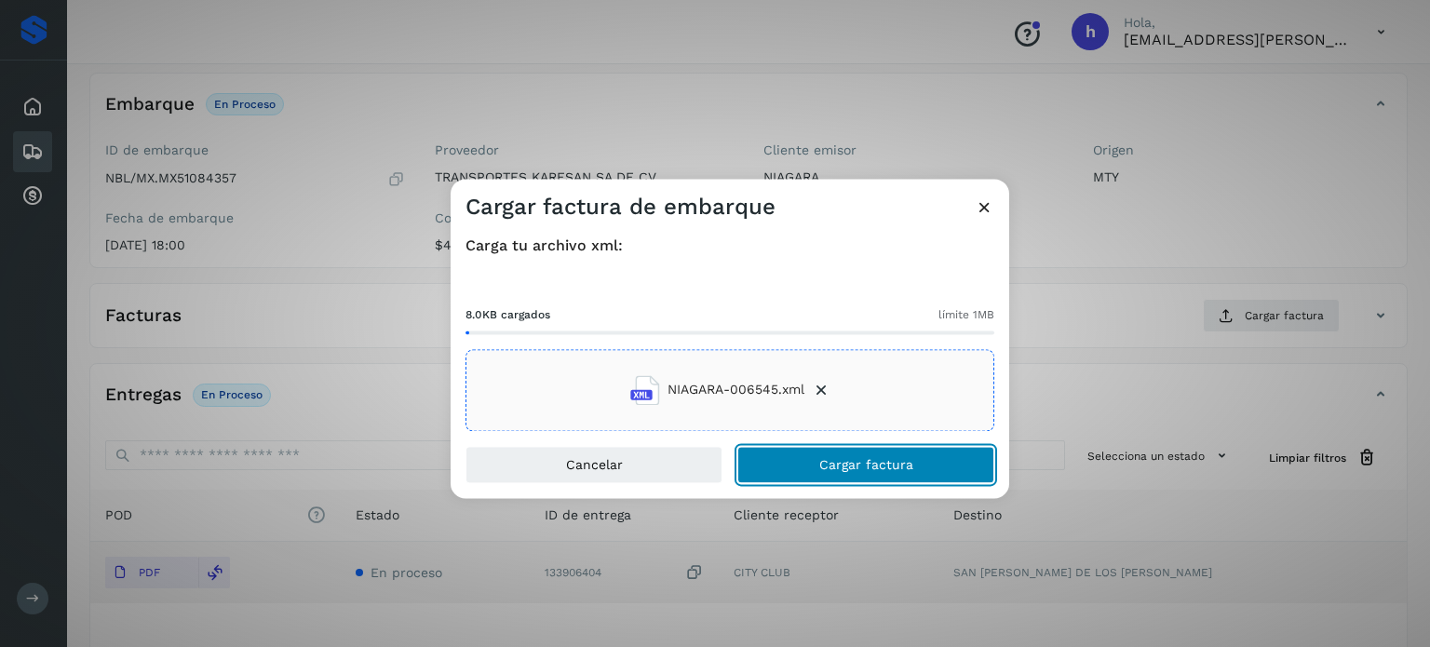
click at [921, 466] on button "Cargar factura" at bounding box center [865, 464] width 257 height 37
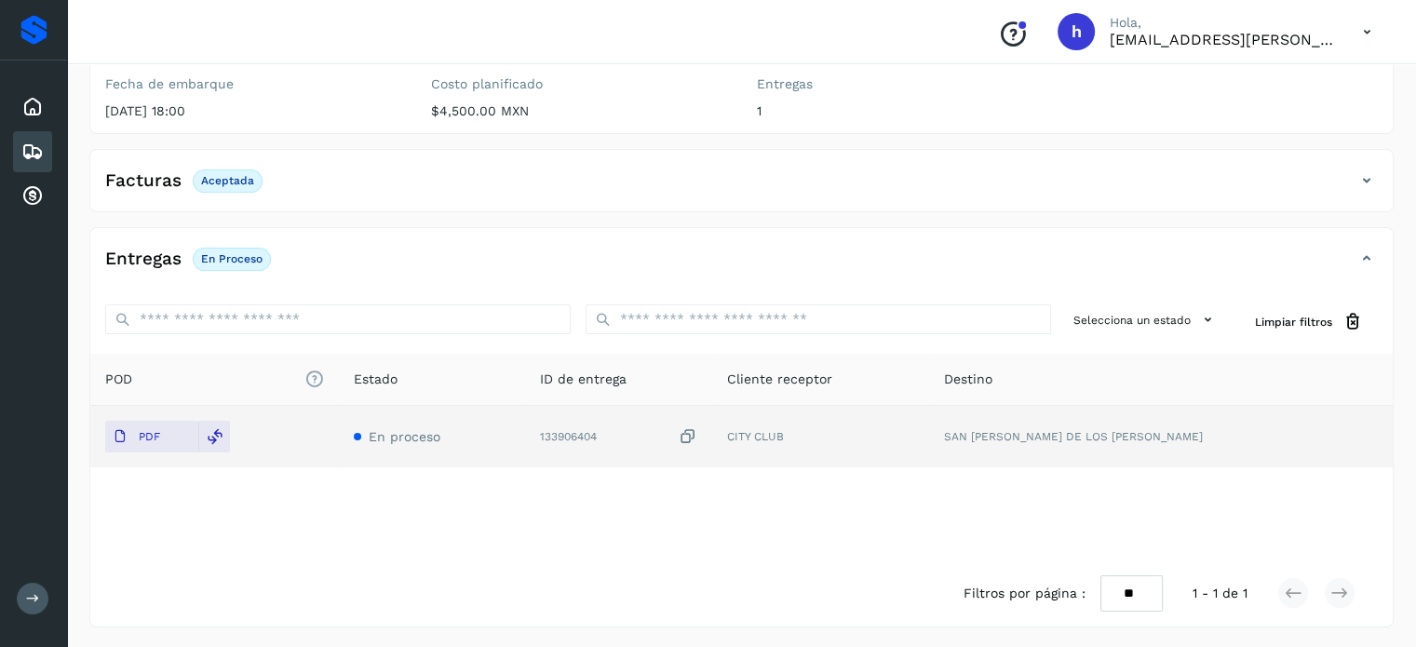
scroll to position [0, 0]
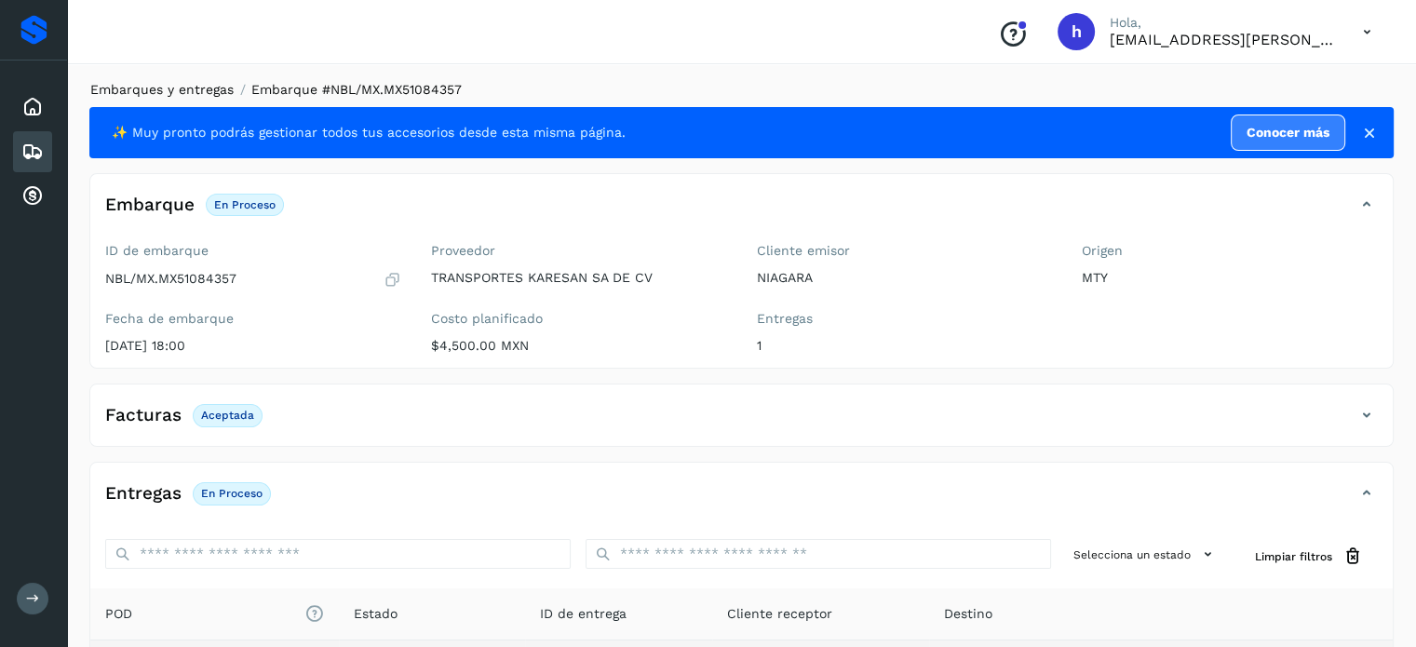
click at [197, 88] on link "Embarques y entregas" at bounding box center [161, 89] width 143 height 15
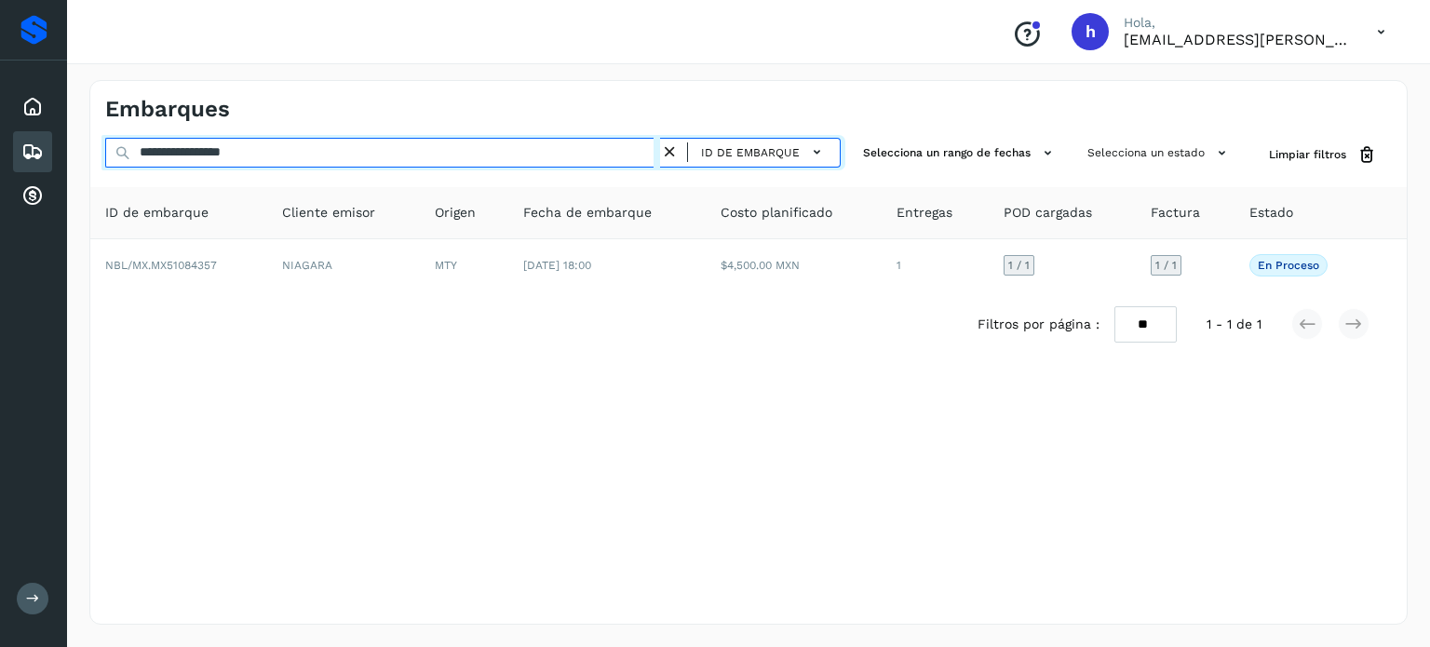
drag, startPoint x: 320, startPoint y: 151, endPoint x: 0, endPoint y: 230, distance: 329.9
click at [0, 230] on div "**********" at bounding box center [715, 323] width 1430 height 647
drag, startPoint x: 343, startPoint y: 156, endPoint x: 0, endPoint y: 204, distance: 345.9
click at [0, 204] on div "**********" at bounding box center [715, 323] width 1430 height 647
paste input "text"
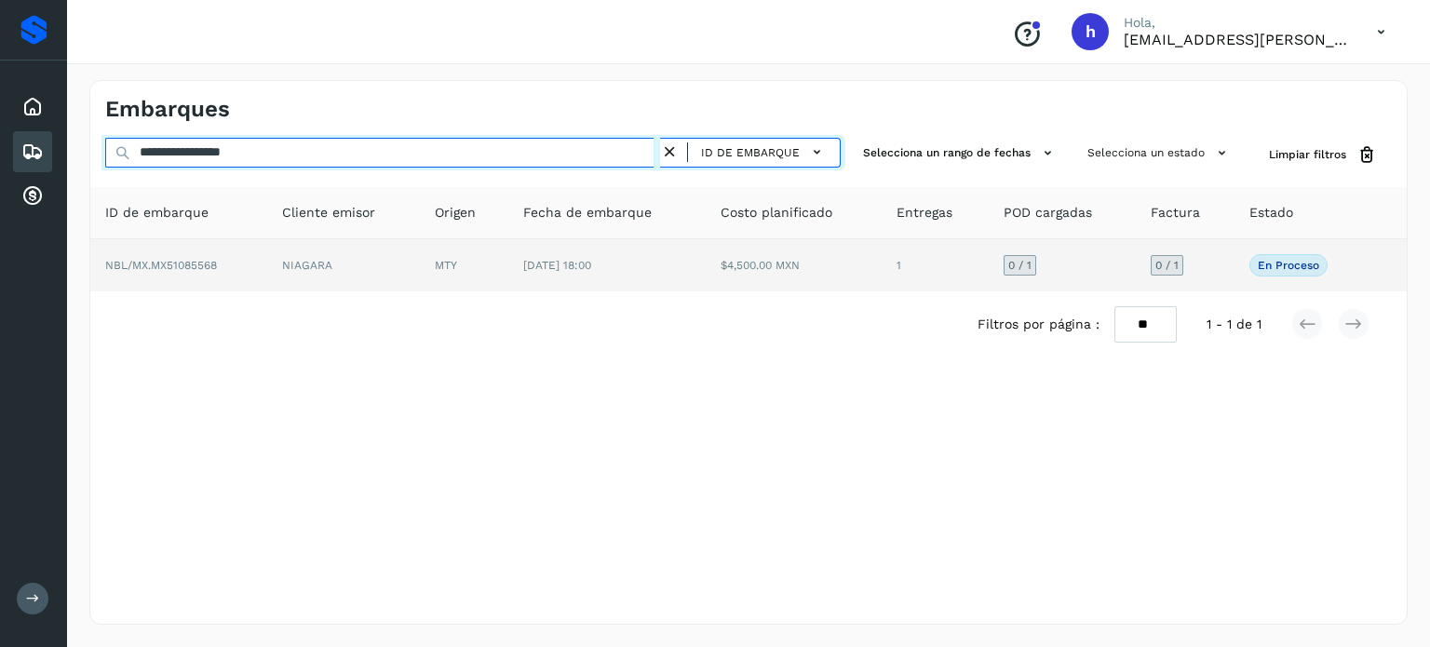
type input "**********"
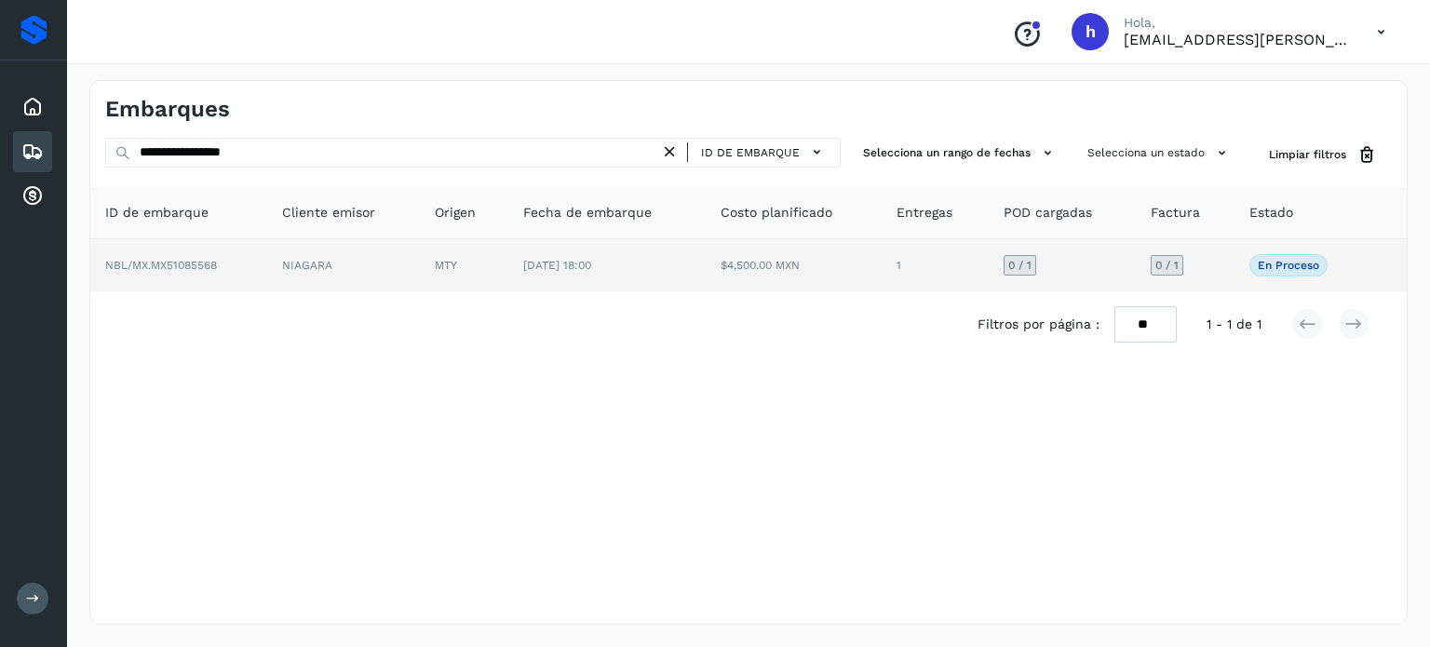
click at [242, 270] on td "NBL/MX.MX51085568" at bounding box center [178, 265] width 177 height 52
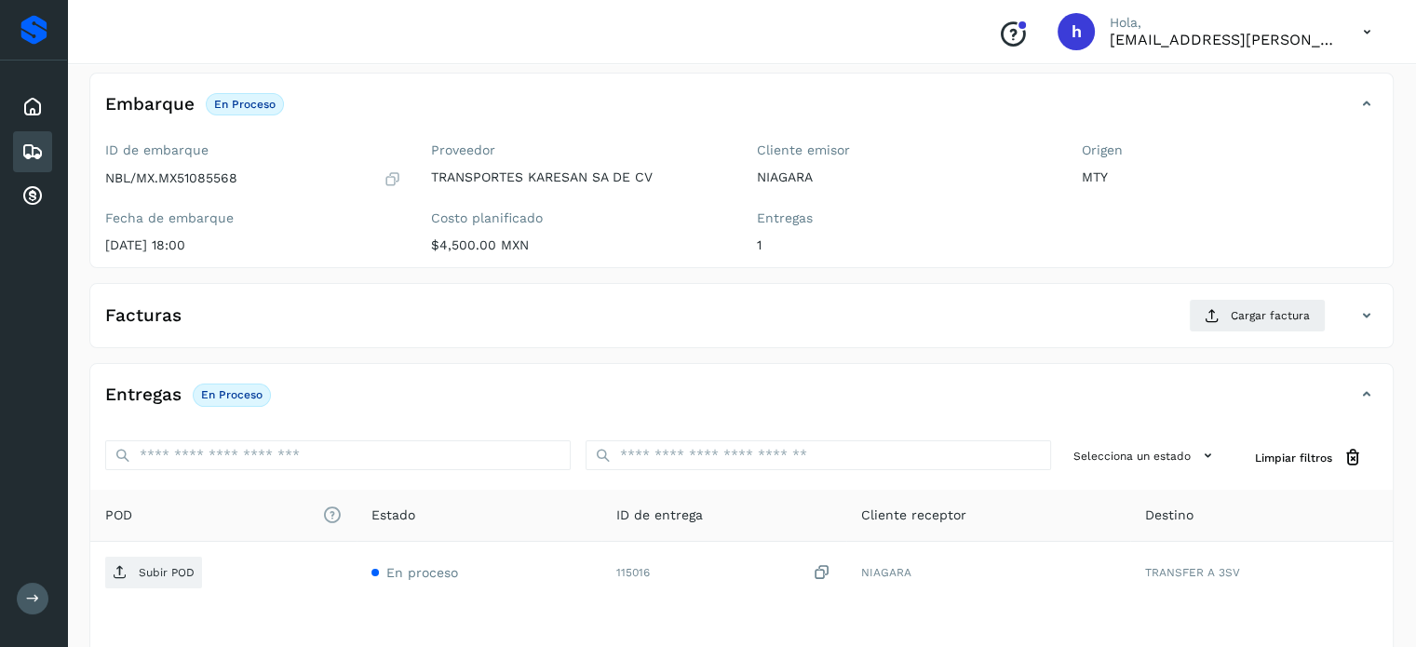
scroll to position [104, 0]
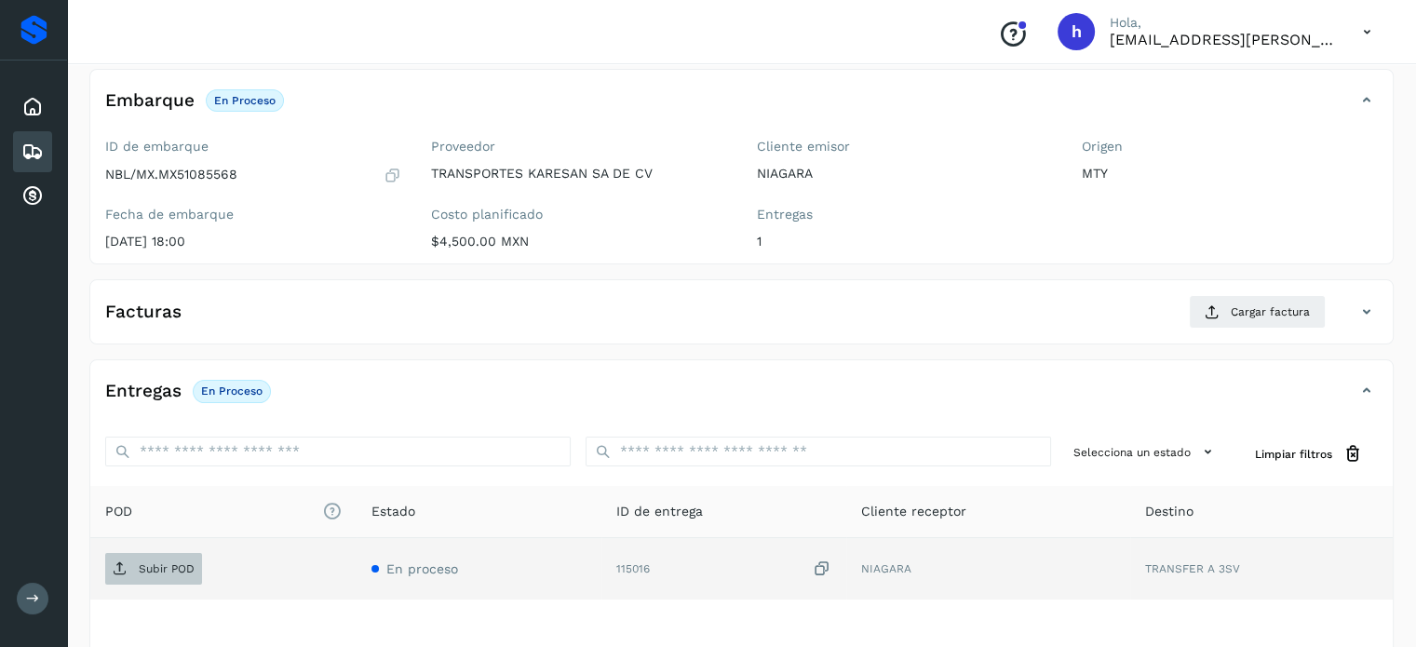
click at [169, 570] on p "Subir POD" at bounding box center [167, 568] width 56 height 13
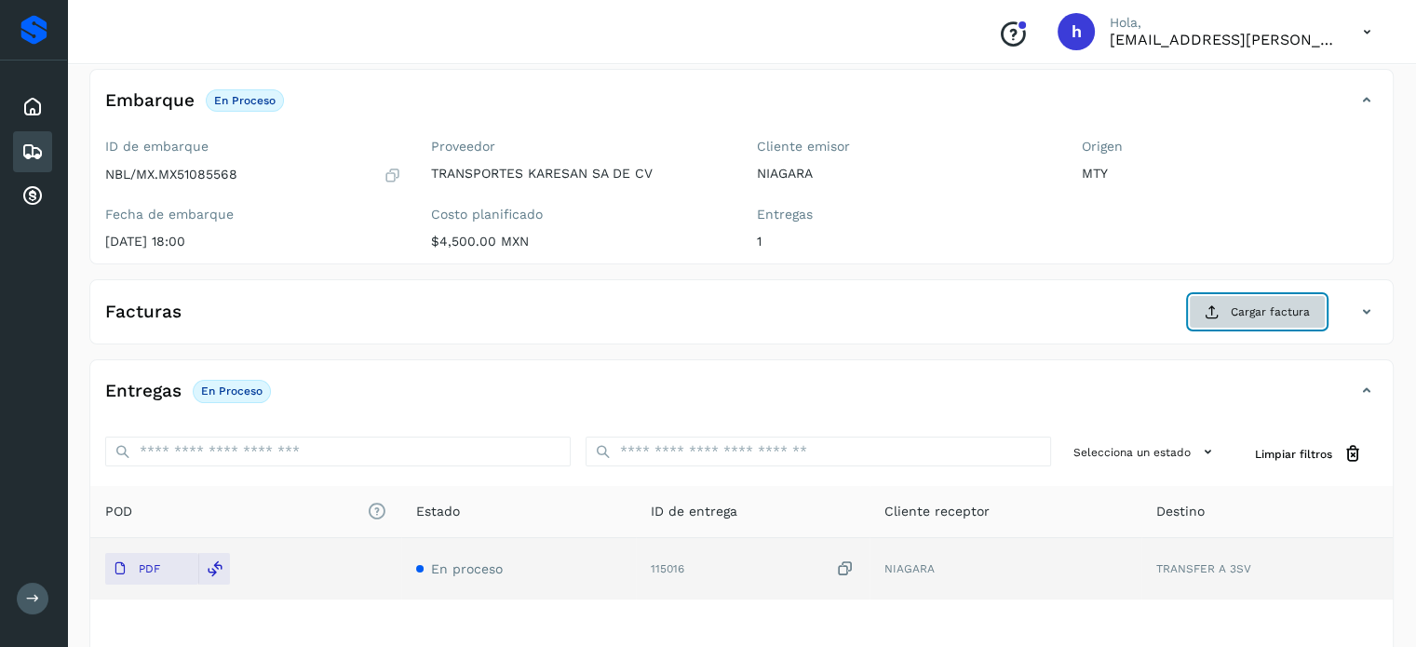
click at [1271, 306] on span "Cargar factura" at bounding box center [1270, 312] width 79 height 17
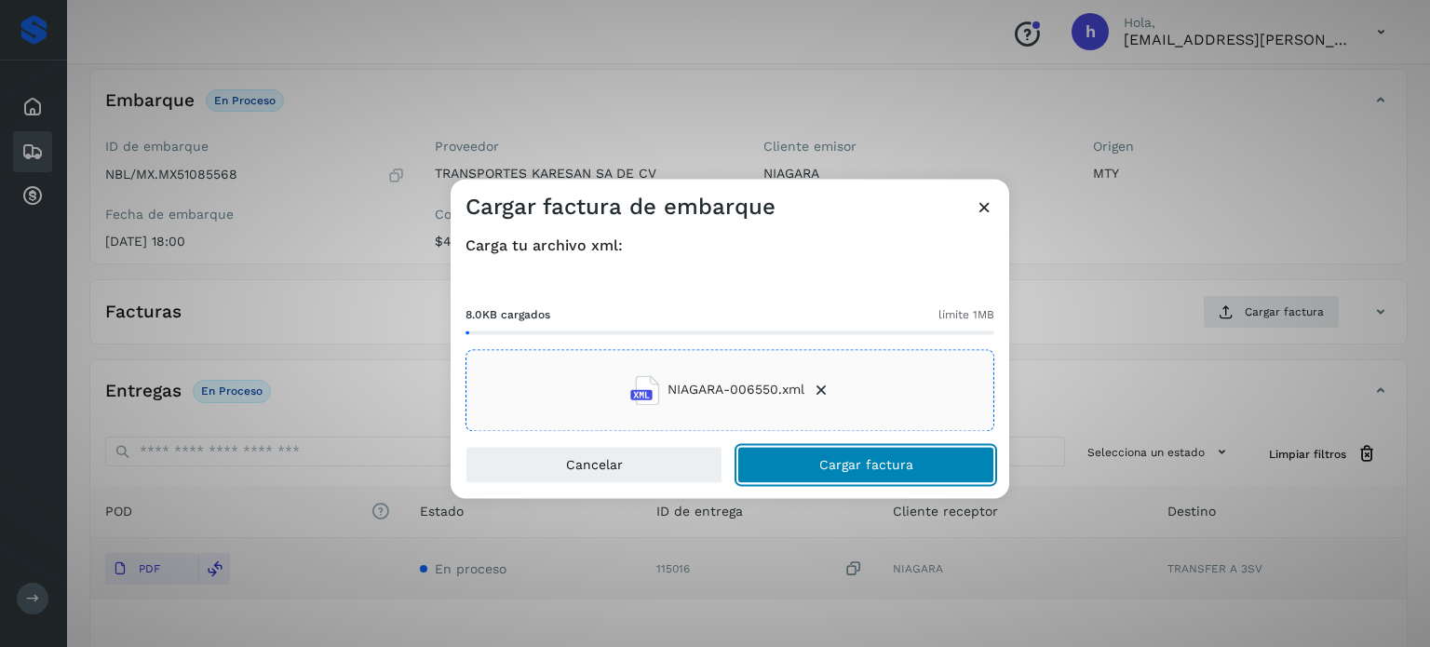
click at [849, 465] on span "Cargar factura" at bounding box center [866, 464] width 94 height 13
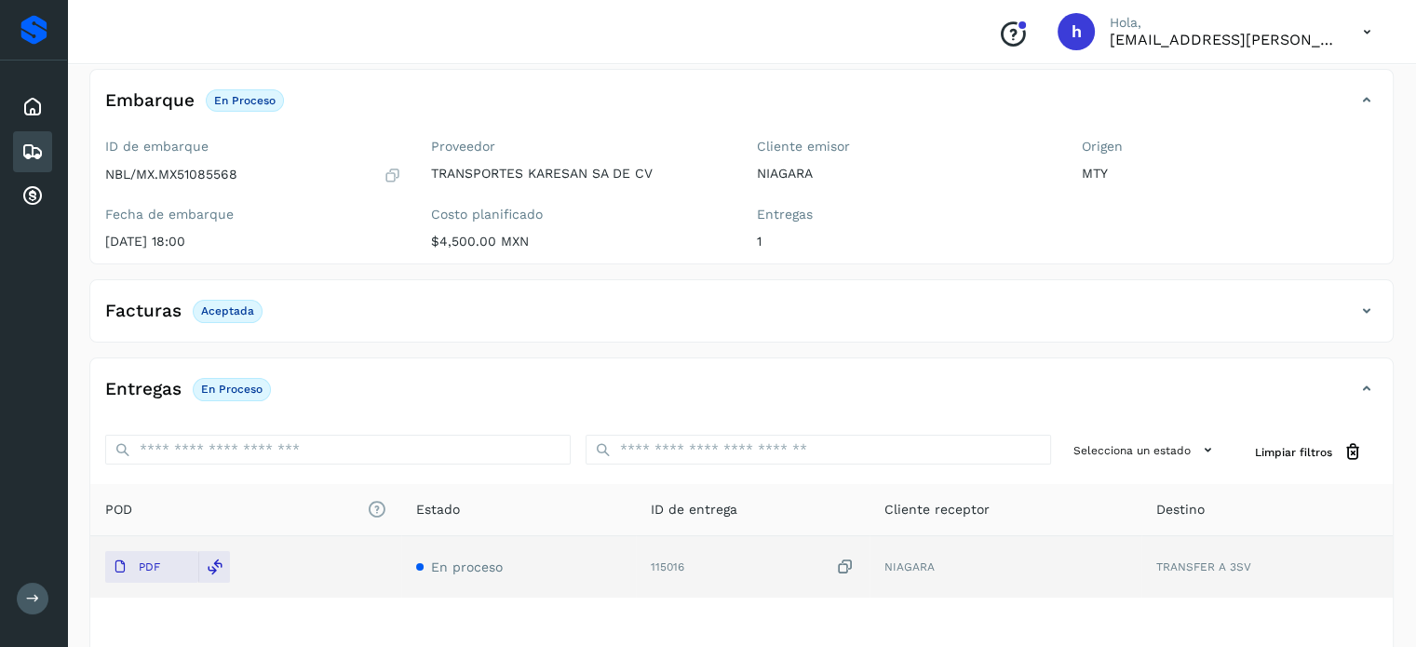
scroll to position [0, 0]
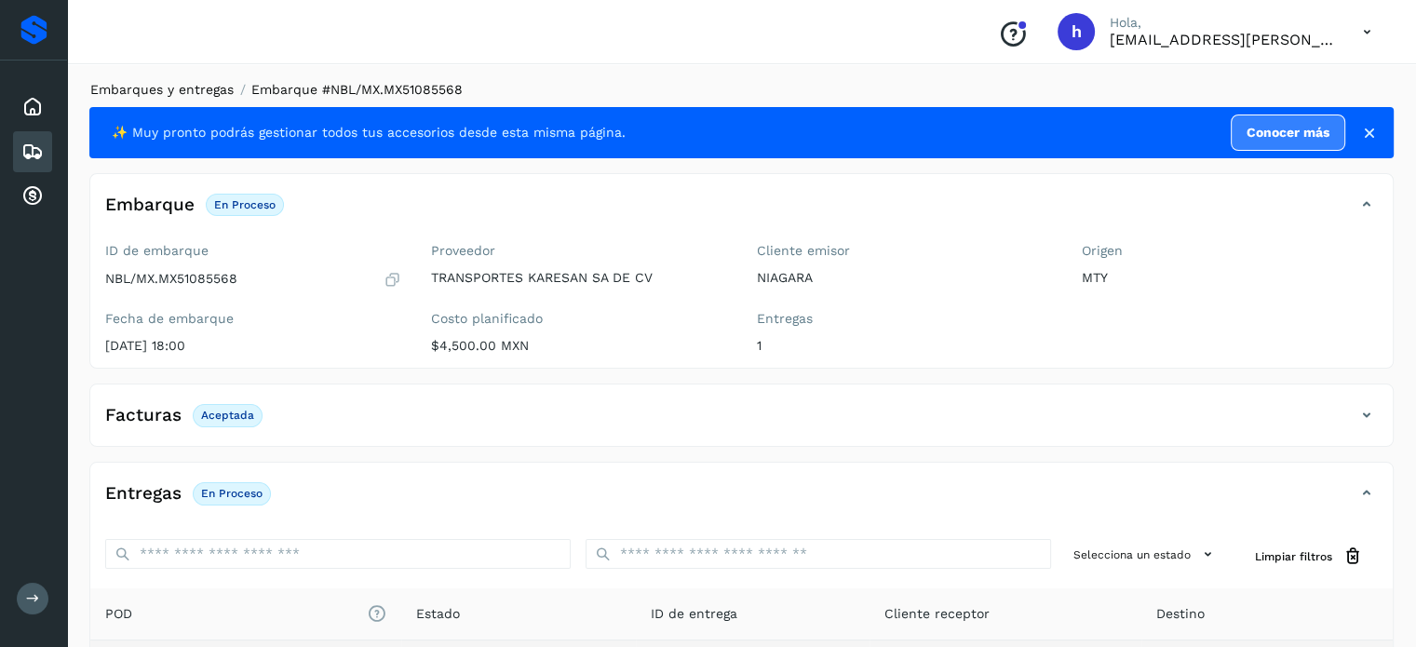
click at [182, 92] on link "Embarques y entregas" at bounding box center [161, 89] width 143 height 15
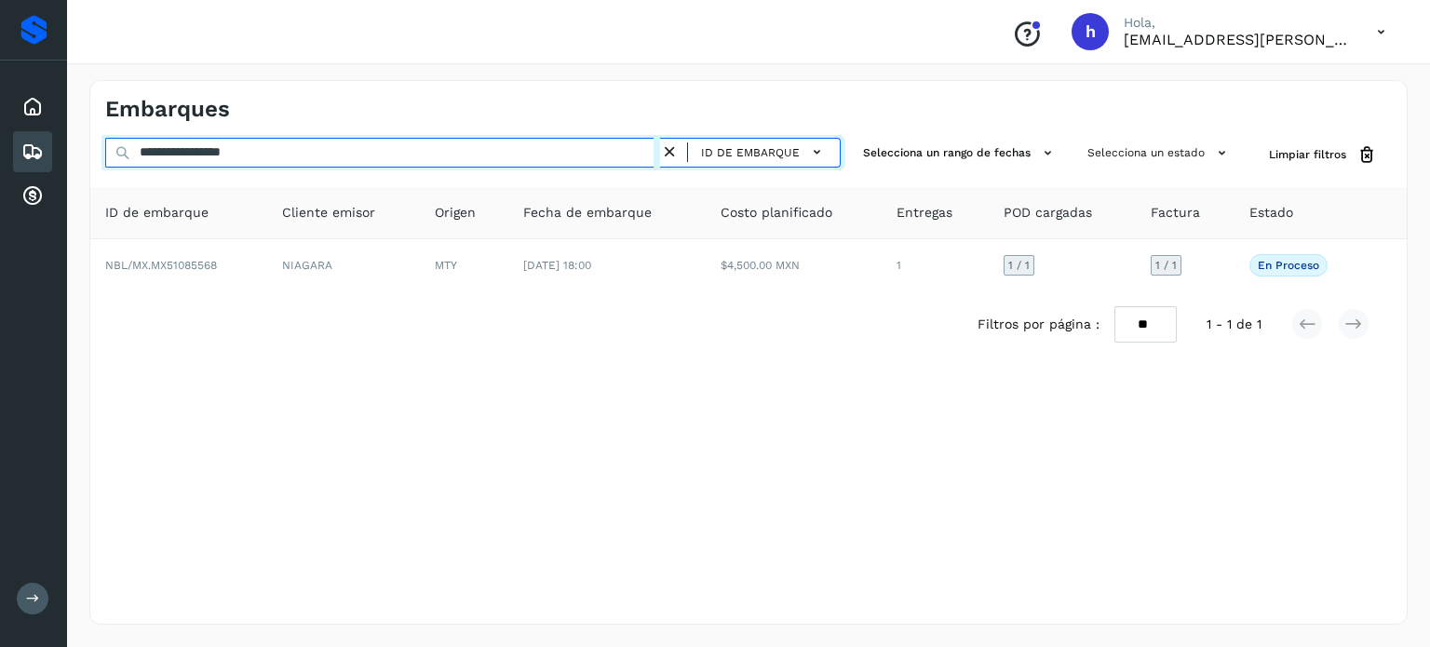
drag, startPoint x: 296, startPoint y: 155, endPoint x: 0, endPoint y: 178, distance: 296.9
click at [0, 178] on div "**********" at bounding box center [715, 323] width 1430 height 647
paste input "text"
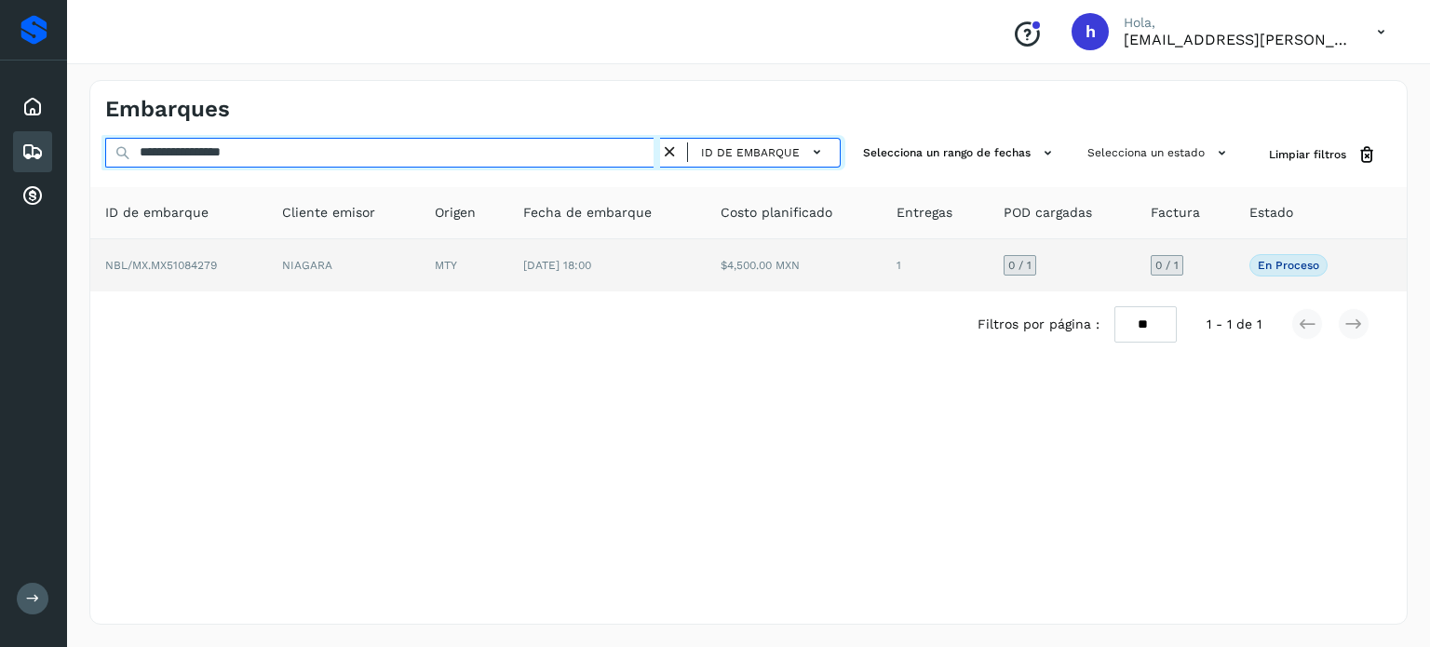
type input "**********"
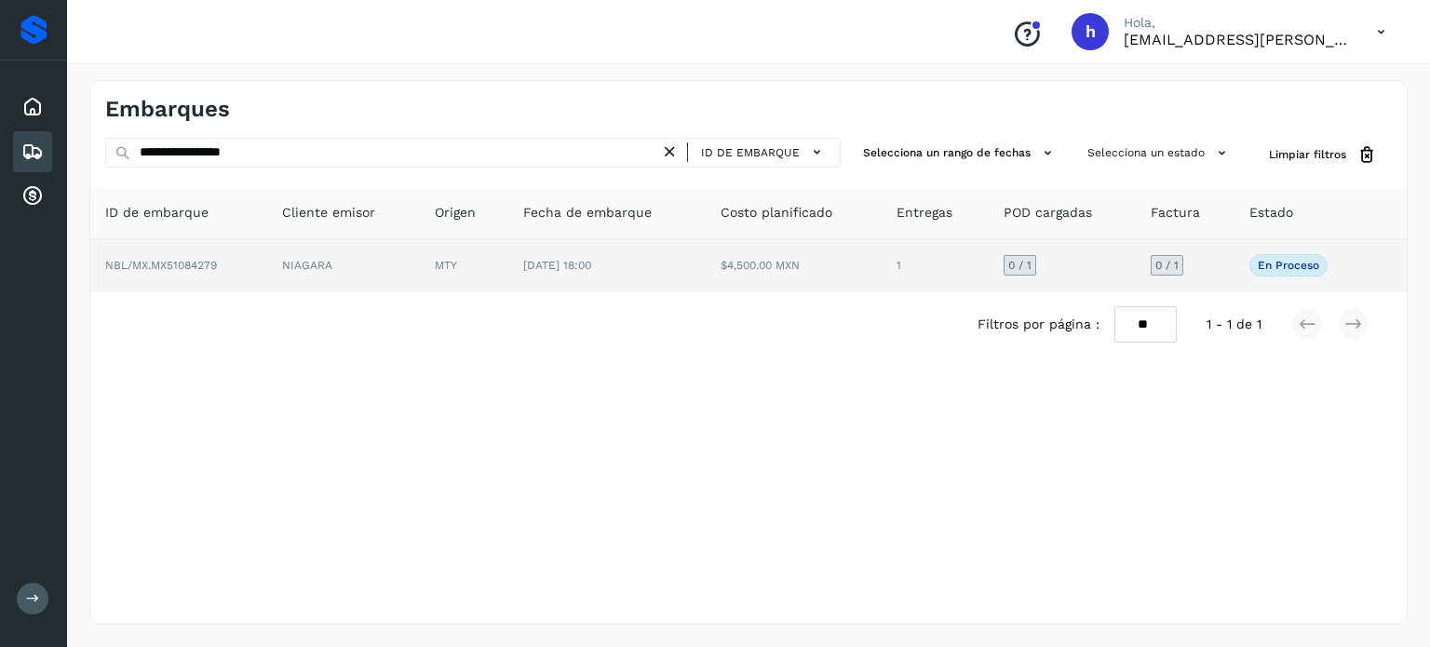
click at [227, 276] on td "NBL/MX.MX51084279" at bounding box center [178, 265] width 177 height 52
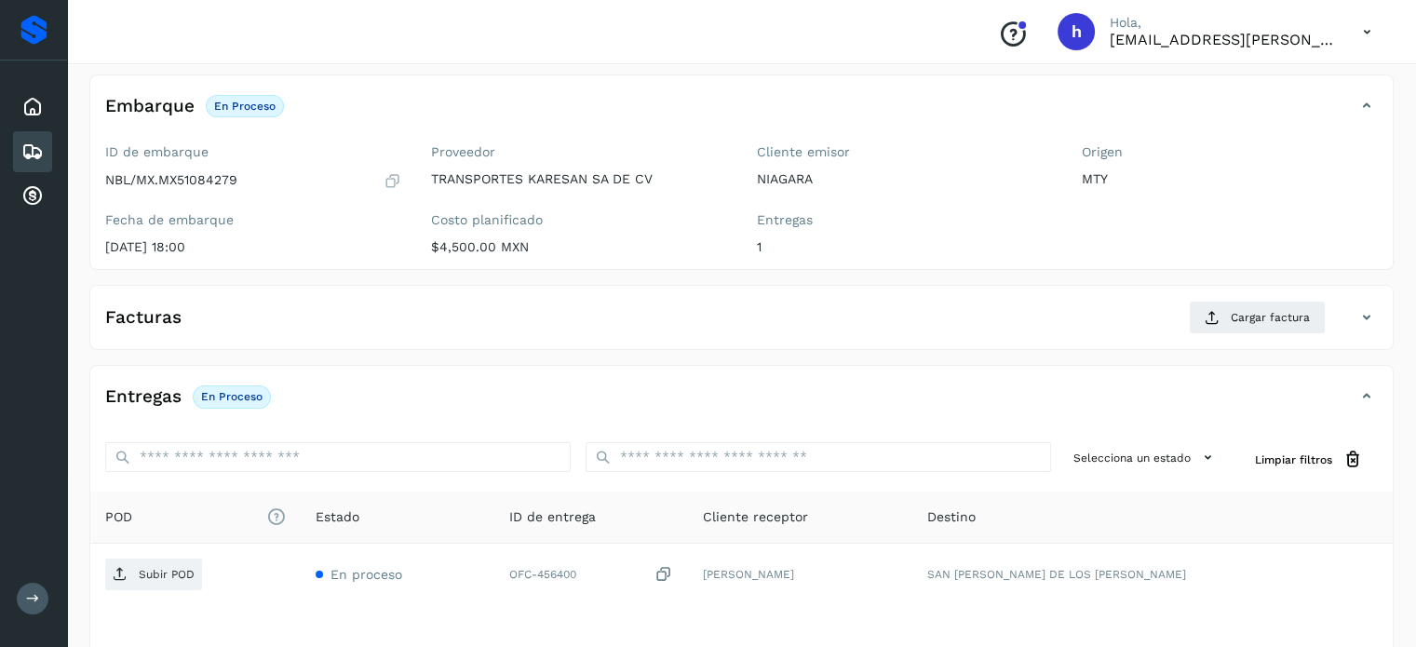
scroll to position [106, 0]
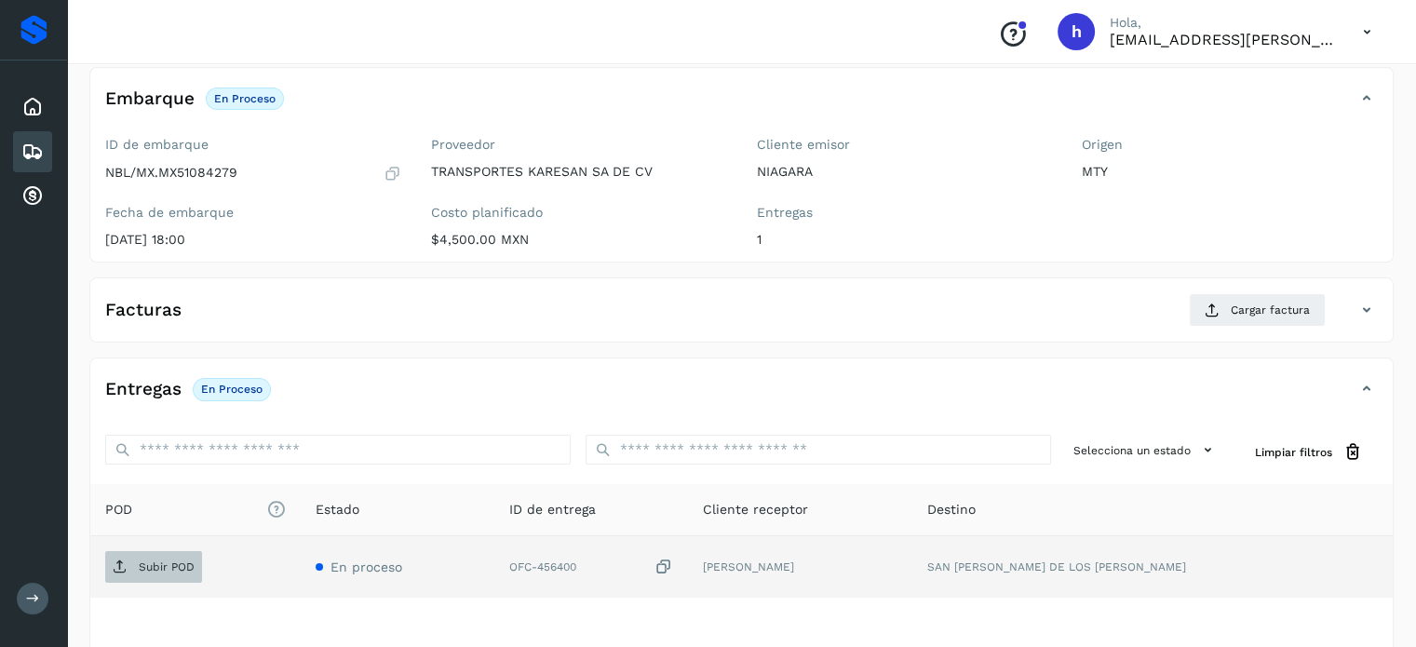
click at [153, 554] on span "Subir POD" at bounding box center [153, 567] width 97 height 30
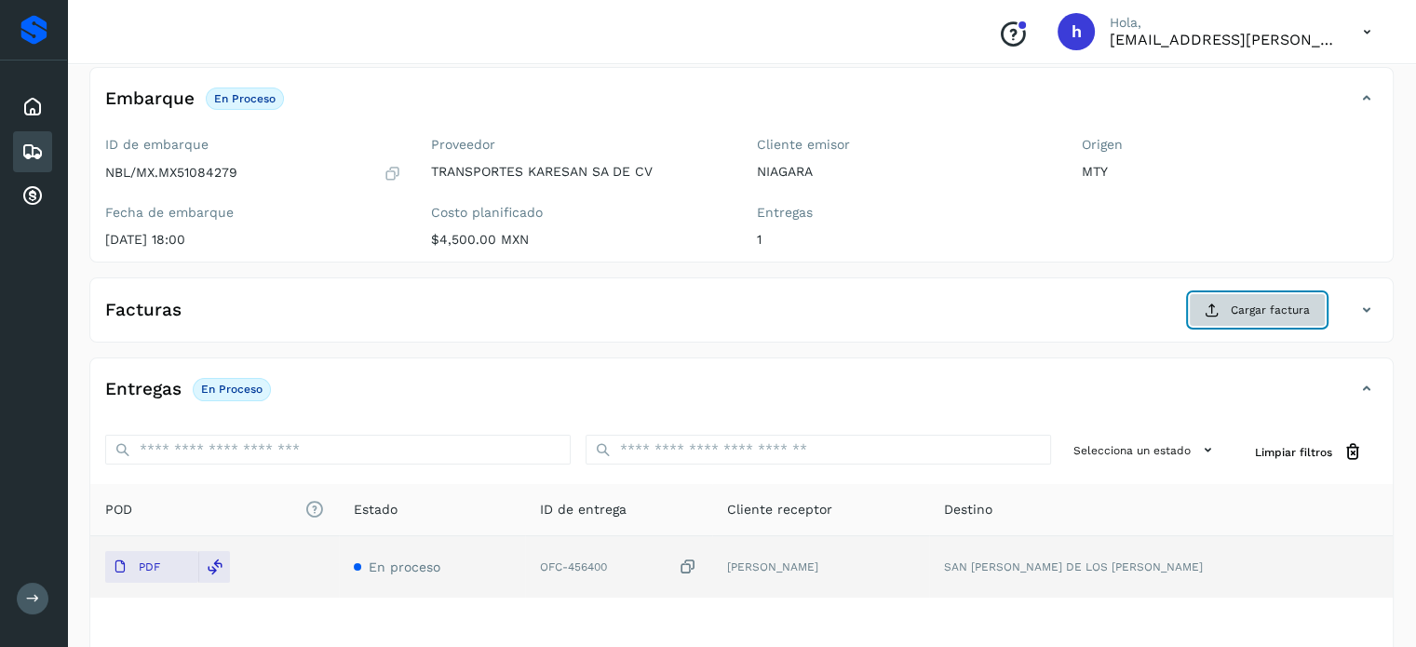
click at [1262, 308] on span "Cargar factura" at bounding box center [1270, 310] width 79 height 17
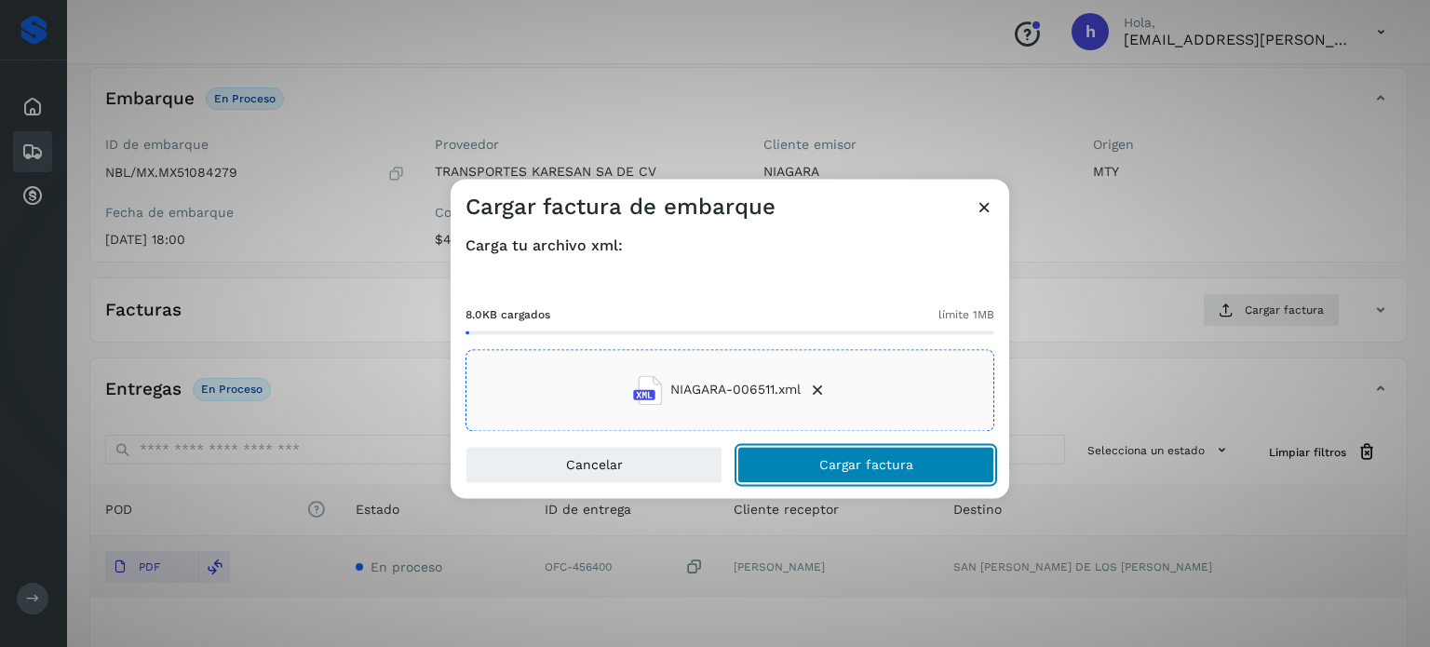
click at [902, 478] on button "Cargar factura" at bounding box center [865, 464] width 257 height 37
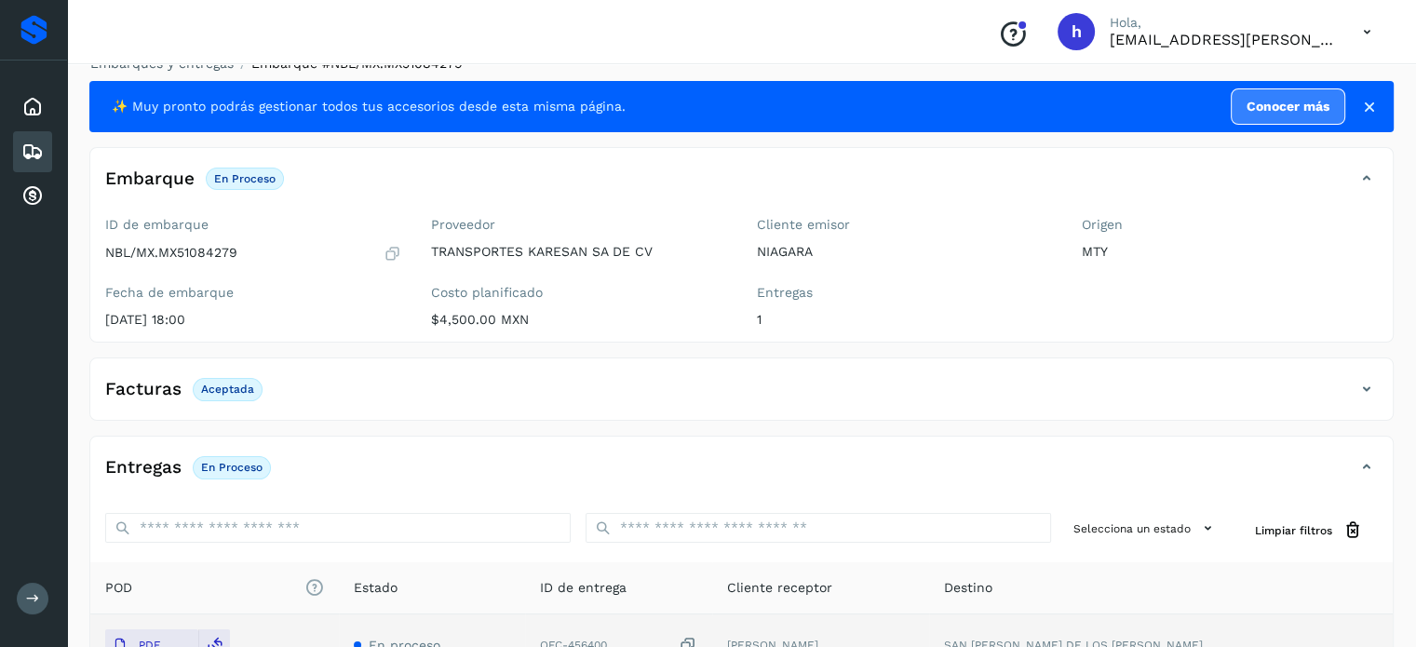
scroll to position [0, 0]
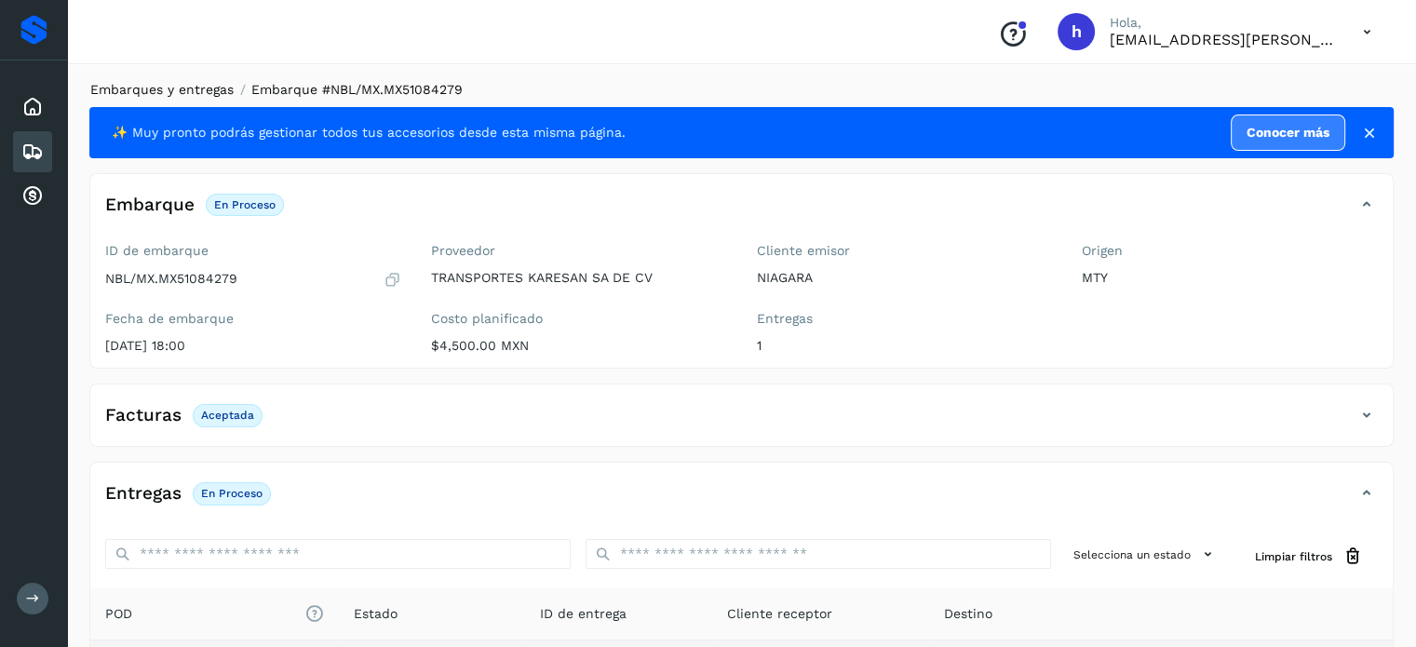
click at [182, 88] on link "Embarques y entregas" at bounding box center [161, 89] width 143 height 15
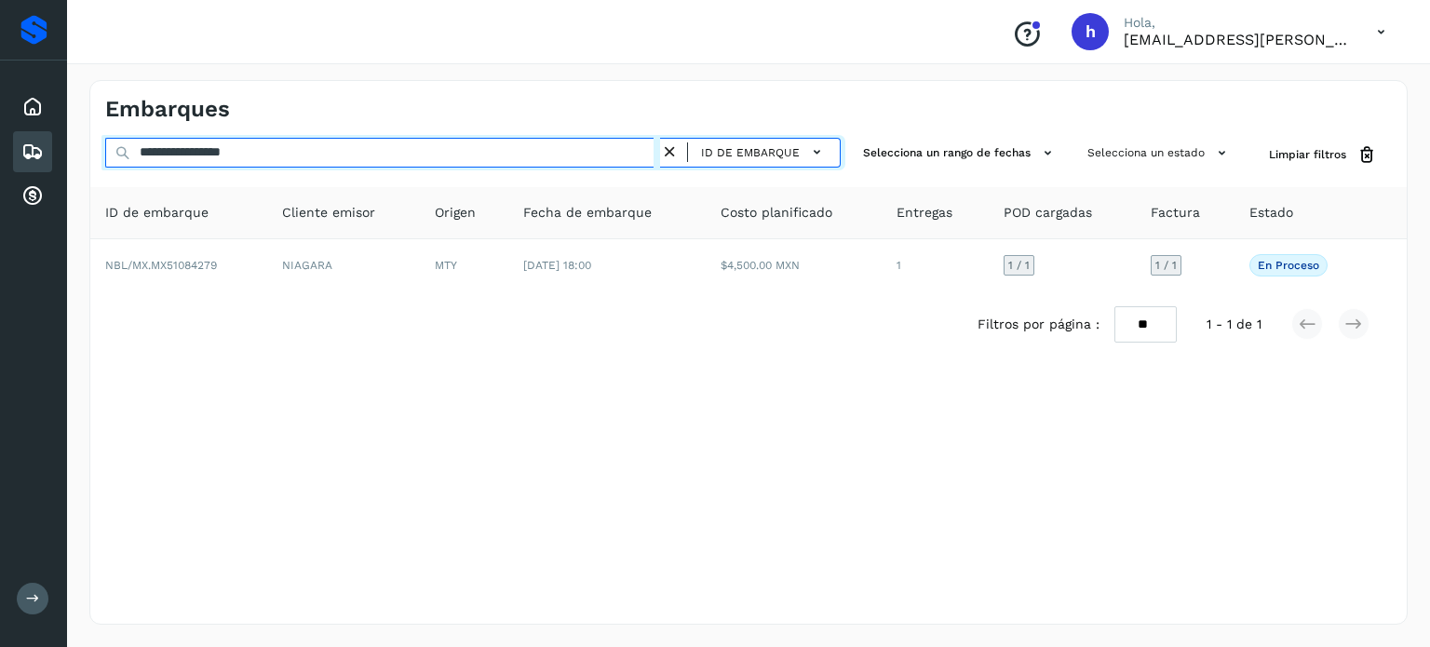
drag, startPoint x: 299, startPoint y: 152, endPoint x: 0, endPoint y: 137, distance: 299.2
click at [0, 137] on div "**********" at bounding box center [715, 323] width 1430 height 647
paste input "text"
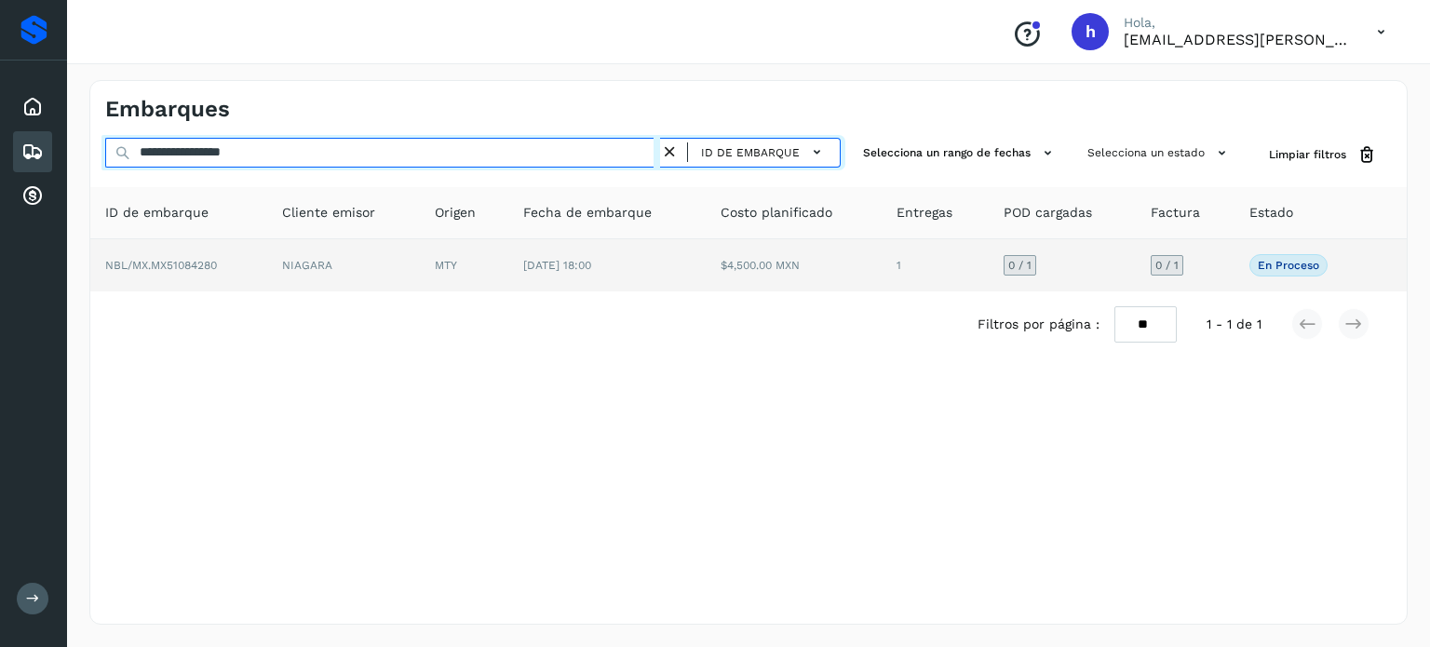
type input "**********"
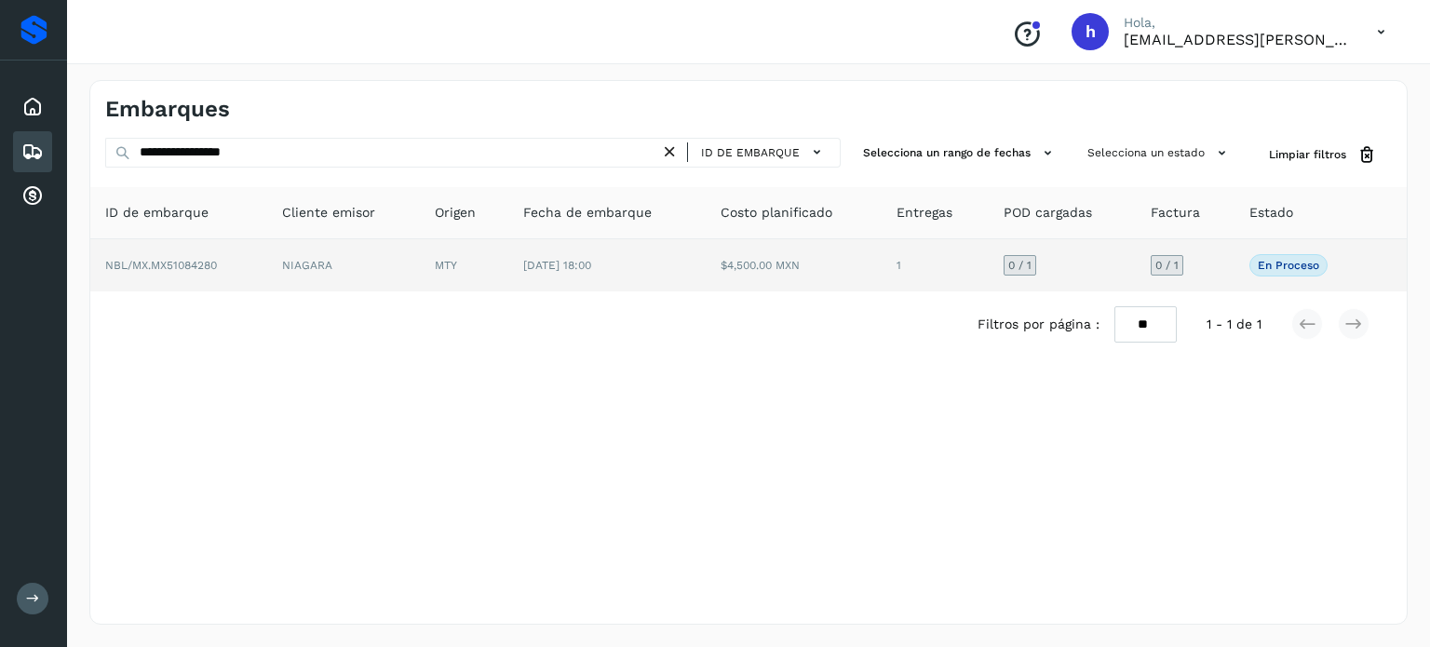
click at [227, 259] on td "NBL/MX.MX51084280" at bounding box center [178, 265] width 177 height 52
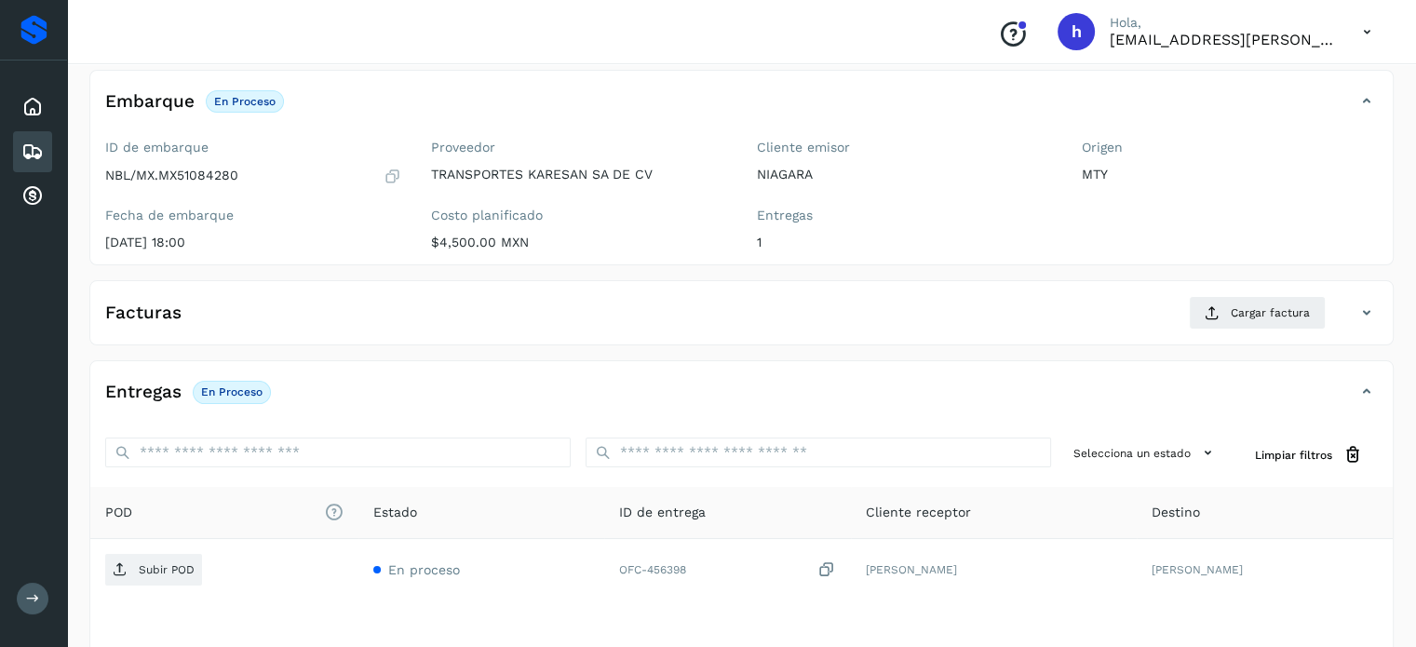
scroll to position [108, 0]
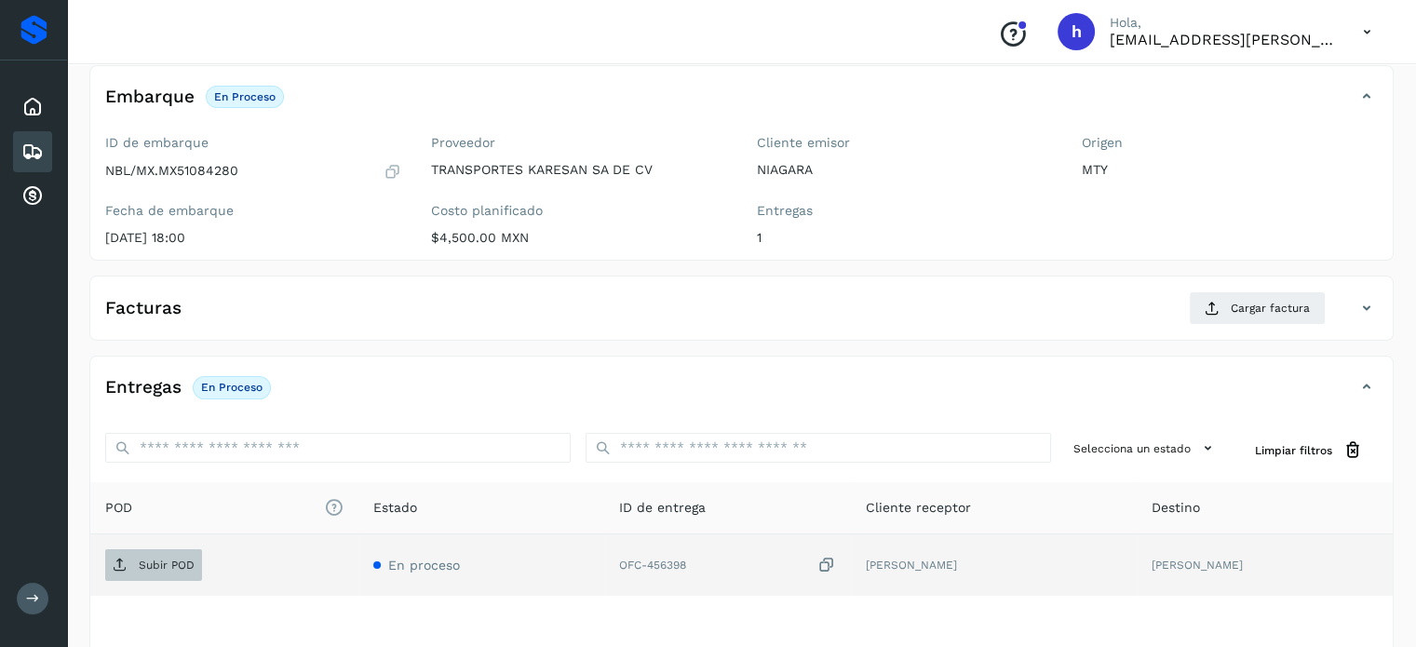
click at [171, 560] on p "Subir POD" at bounding box center [167, 565] width 56 height 13
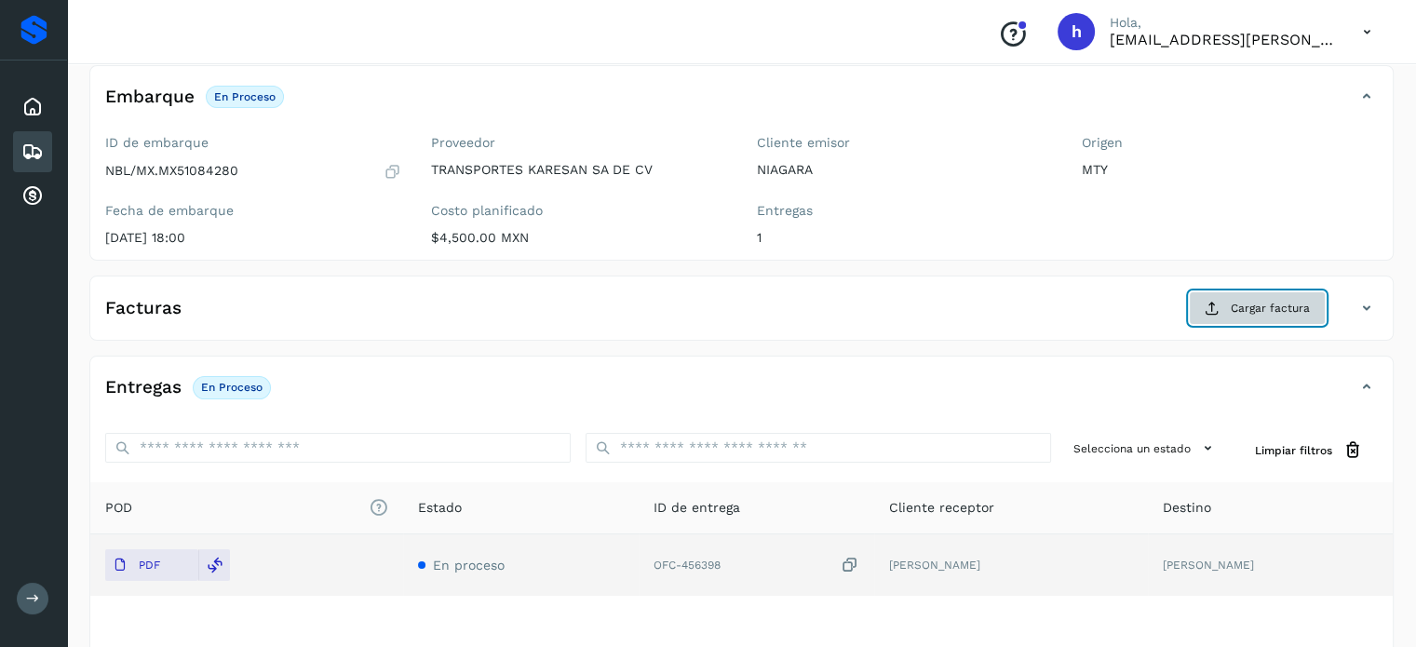
click at [1283, 297] on button "Cargar factura" at bounding box center [1257, 308] width 137 height 34
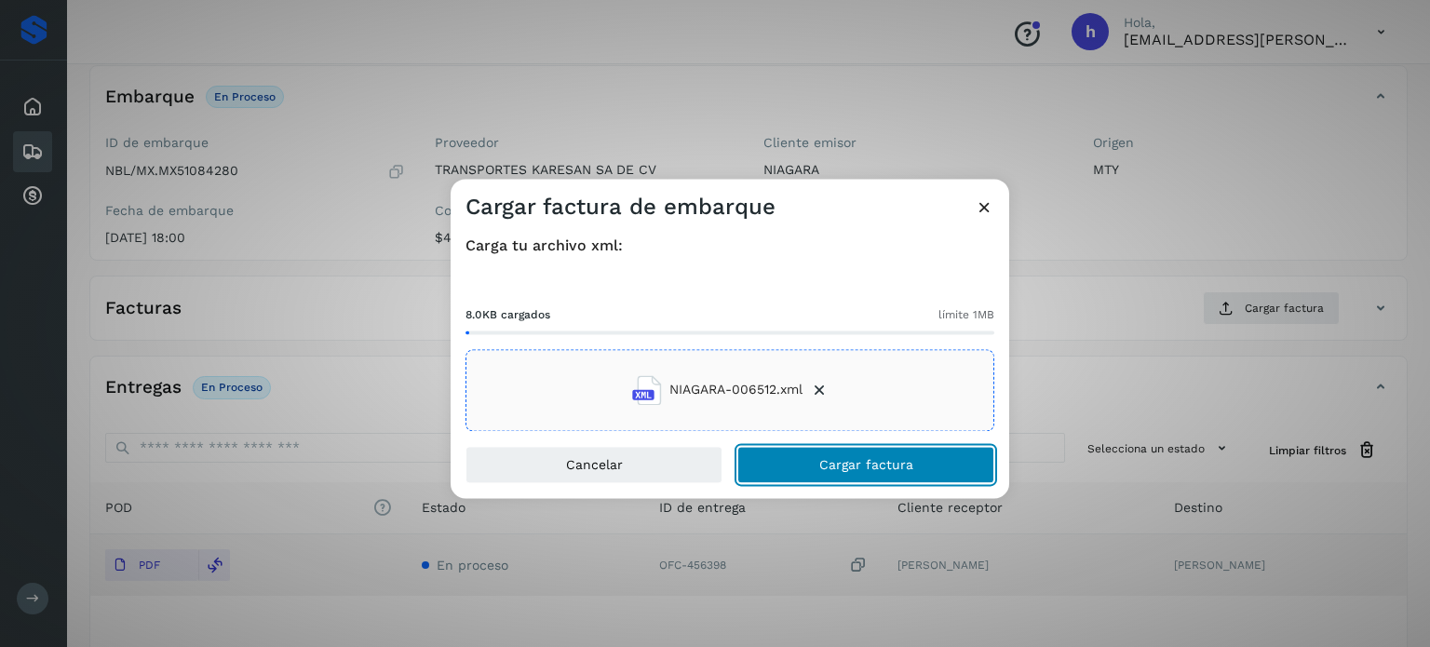
click at [918, 469] on button "Cargar factura" at bounding box center [865, 464] width 257 height 37
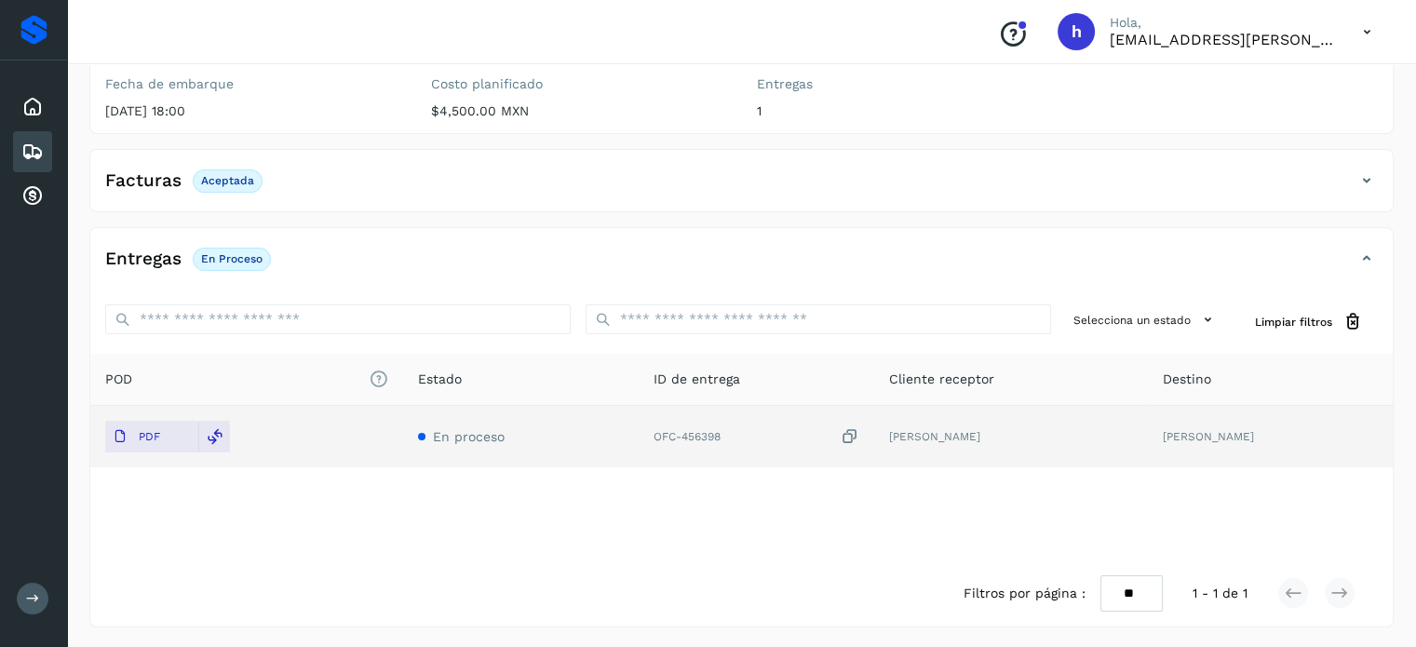
scroll to position [0, 0]
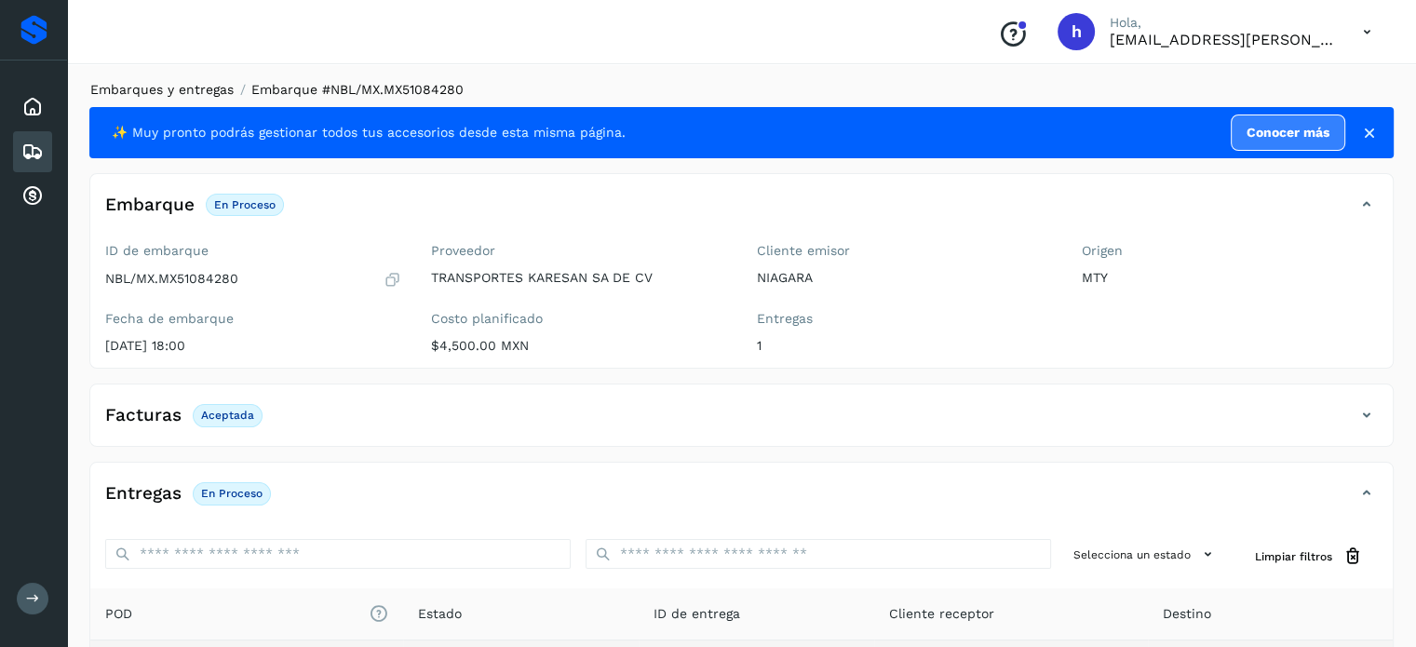
click at [190, 88] on link "Embarques y entregas" at bounding box center [161, 89] width 143 height 15
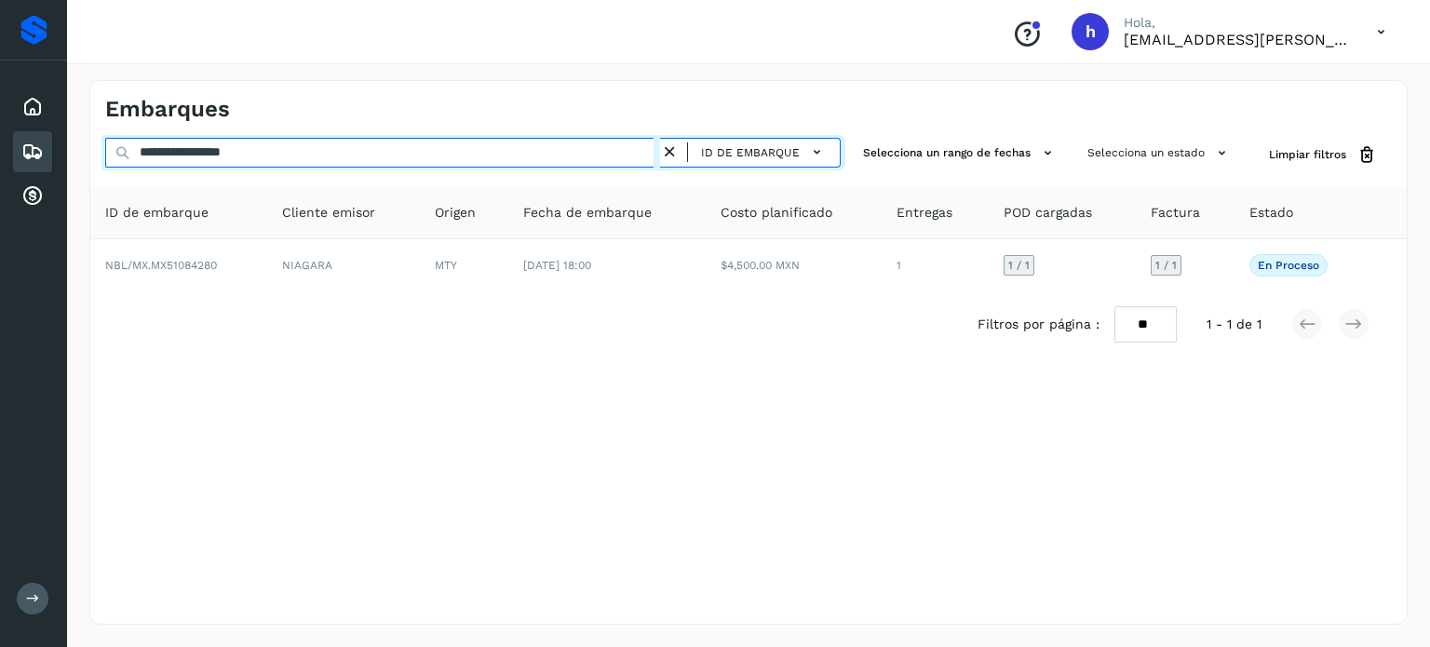
drag, startPoint x: 292, startPoint y: 154, endPoint x: 0, endPoint y: 148, distance: 292.4
click at [0, 148] on div "**********" at bounding box center [715, 323] width 1430 height 647
paste input "text"
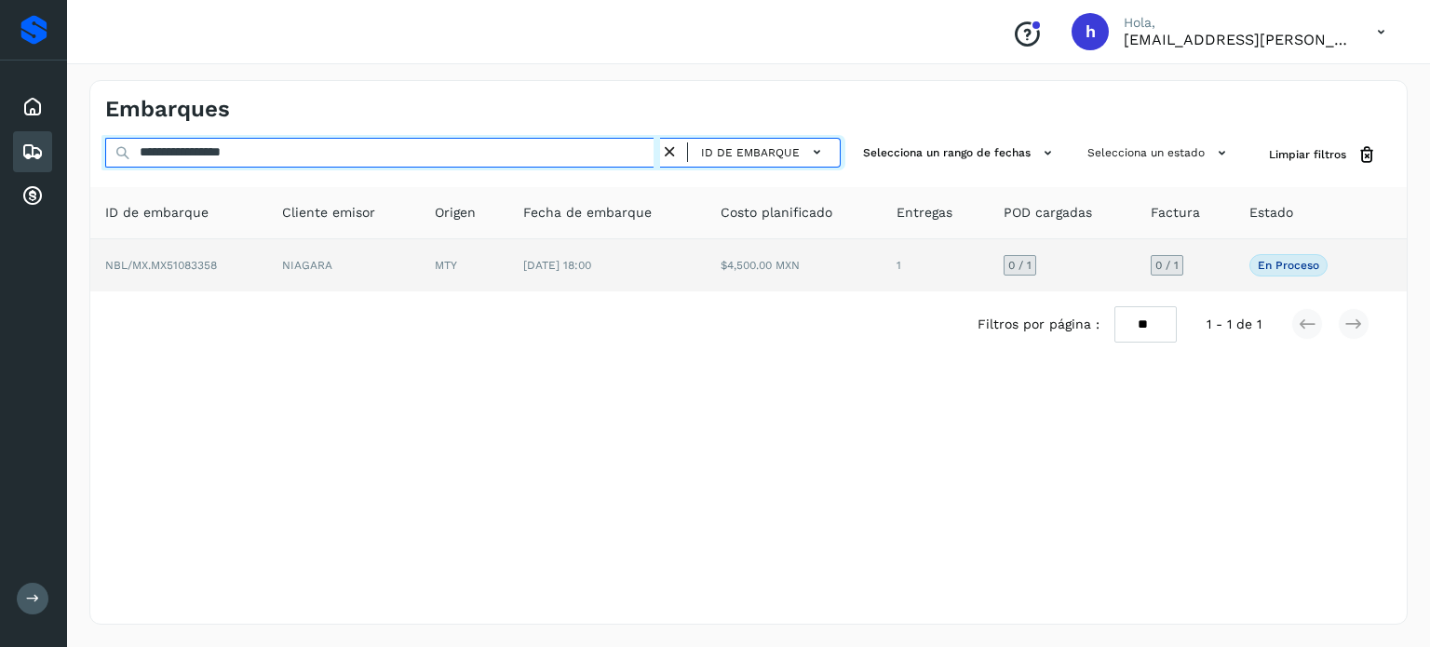
type input "**********"
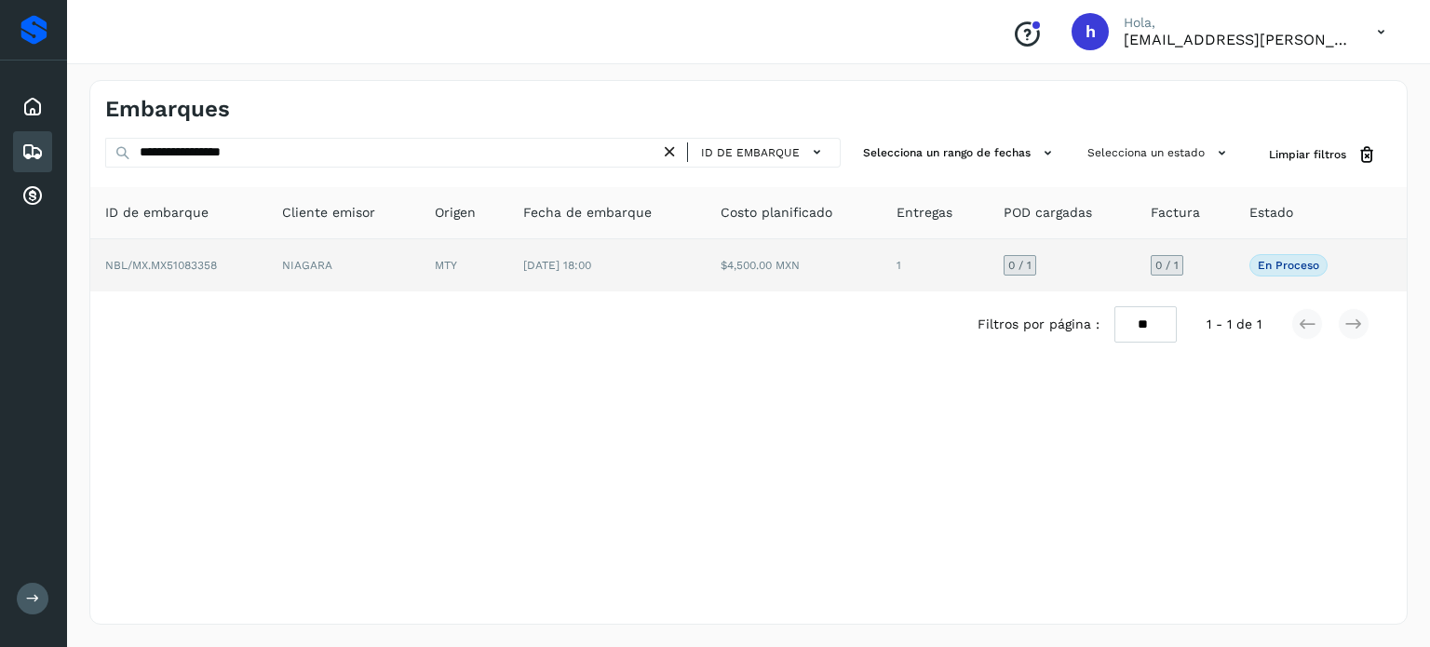
click at [263, 264] on td "NBL/MX.MX51083358" at bounding box center [178, 265] width 177 height 52
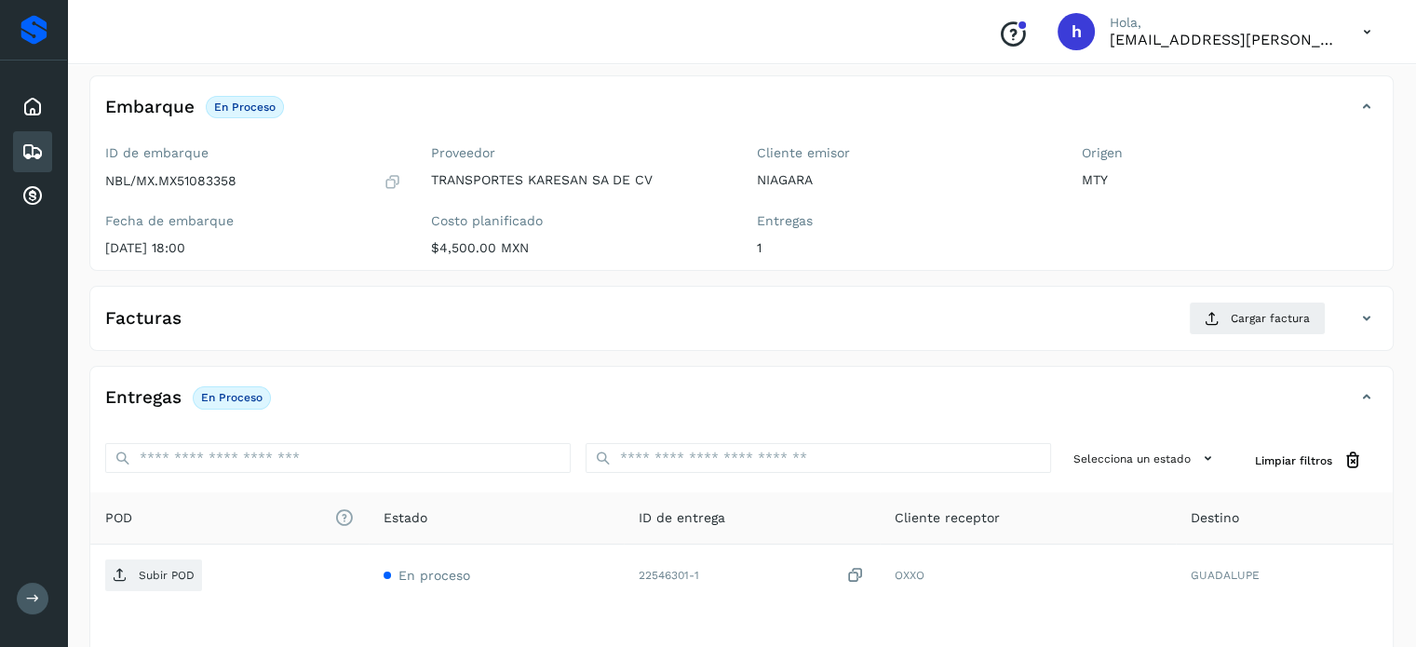
scroll to position [101, 0]
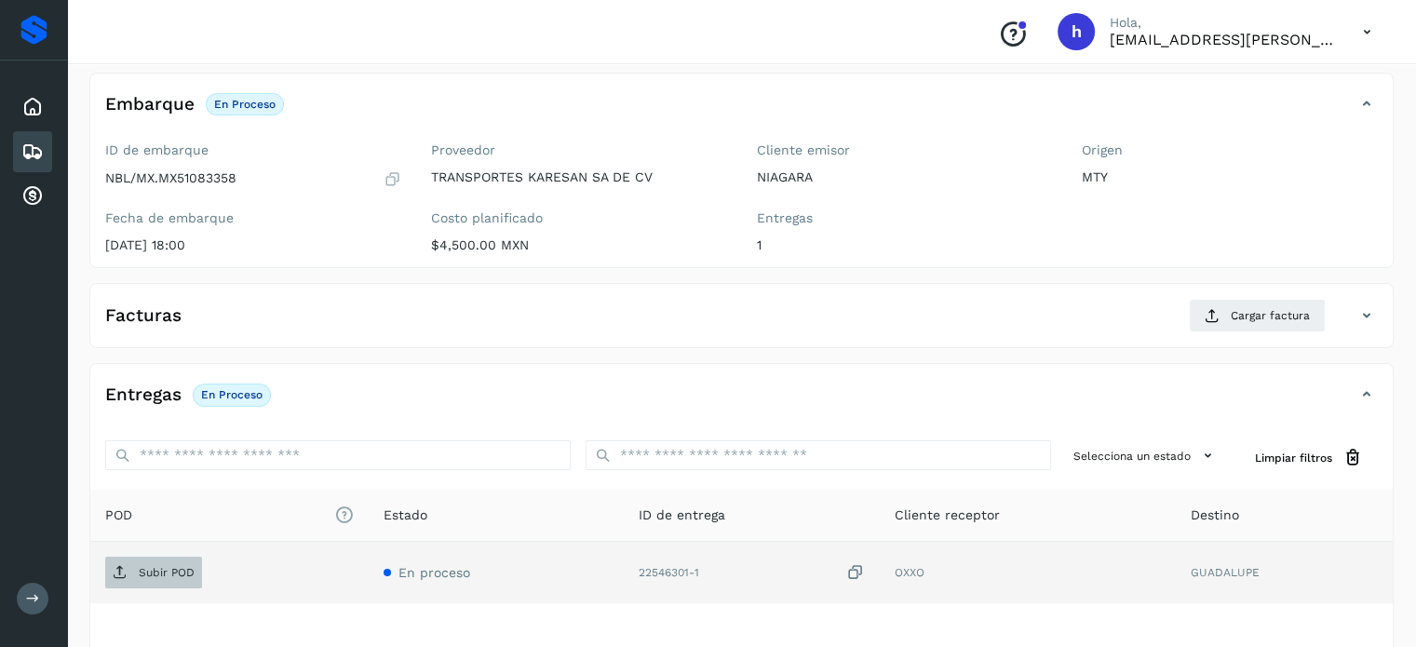
click at [143, 561] on span "Subir POD" at bounding box center [153, 573] width 97 height 30
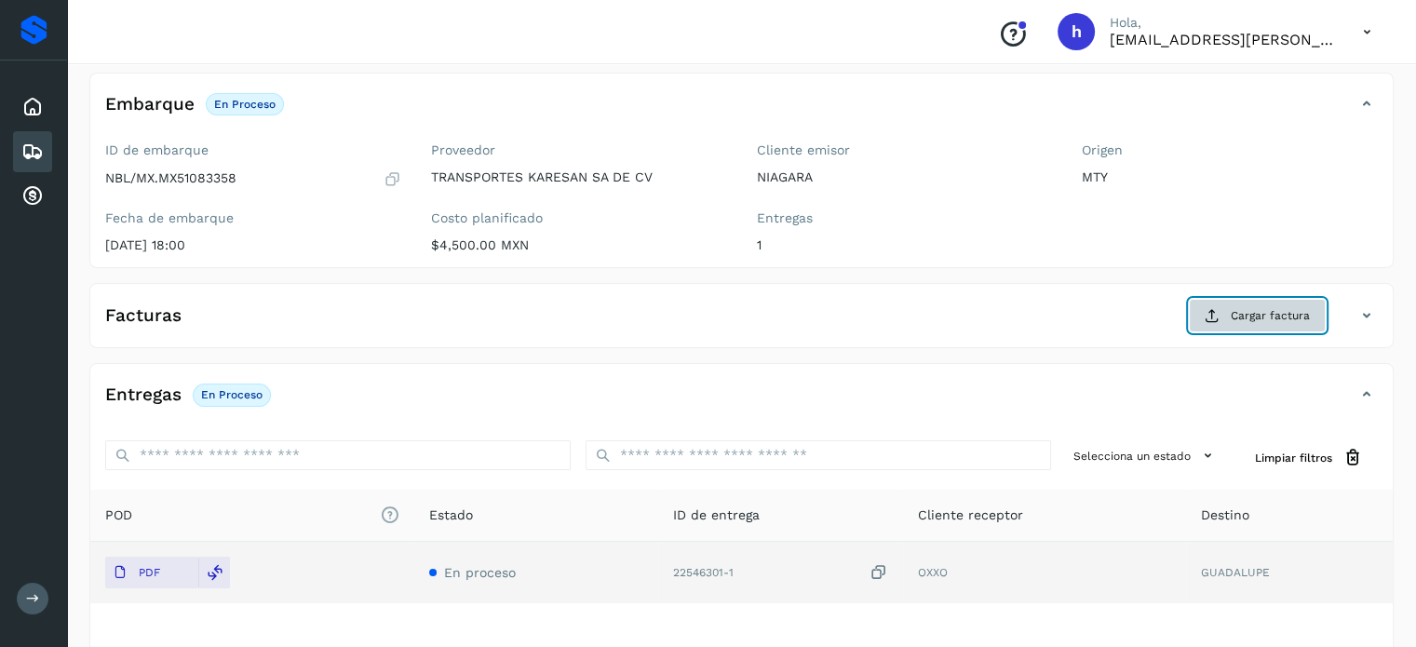
click at [1276, 311] on span "Cargar factura" at bounding box center [1270, 315] width 79 height 17
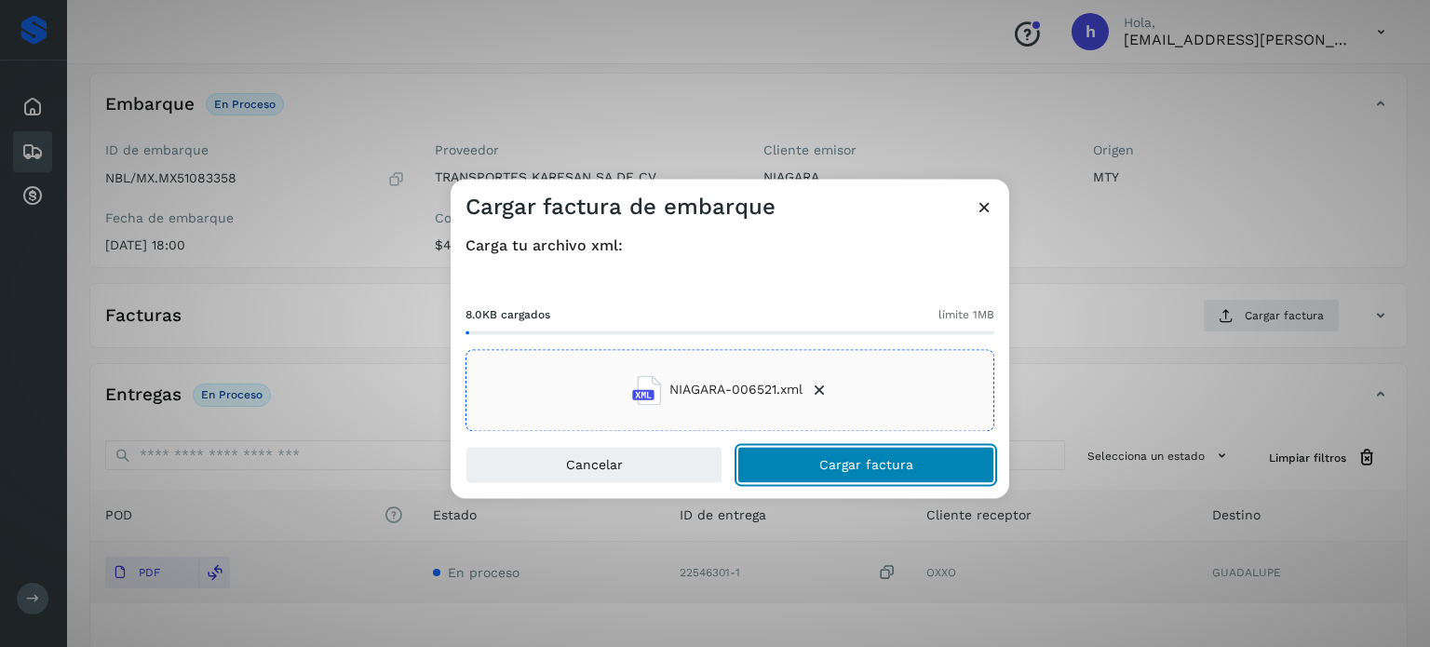
click at [909, 451] on button "Cargar factura" at bounding box center [865, 464] width 257 height 37
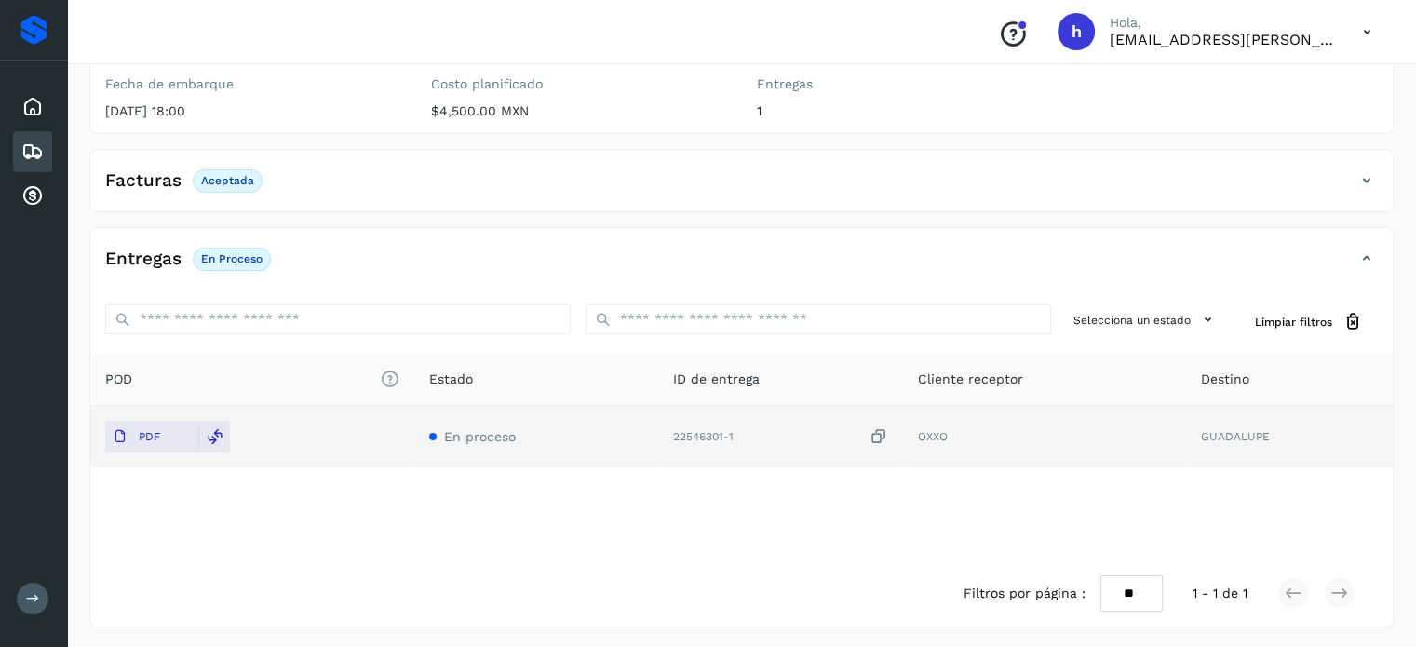
scroll to position [0, 0]
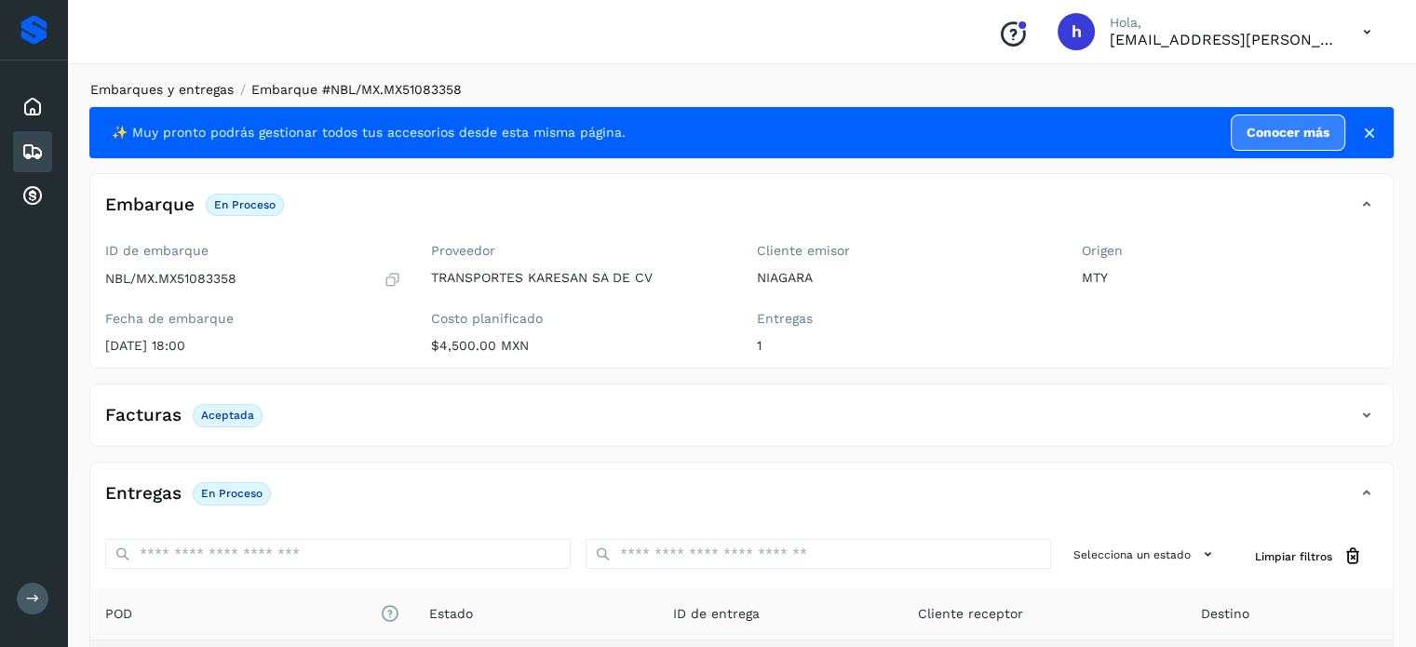
click at [205, 88] on link "Embarques y entregas" at bounding box center [161, 89] width 143 height 15
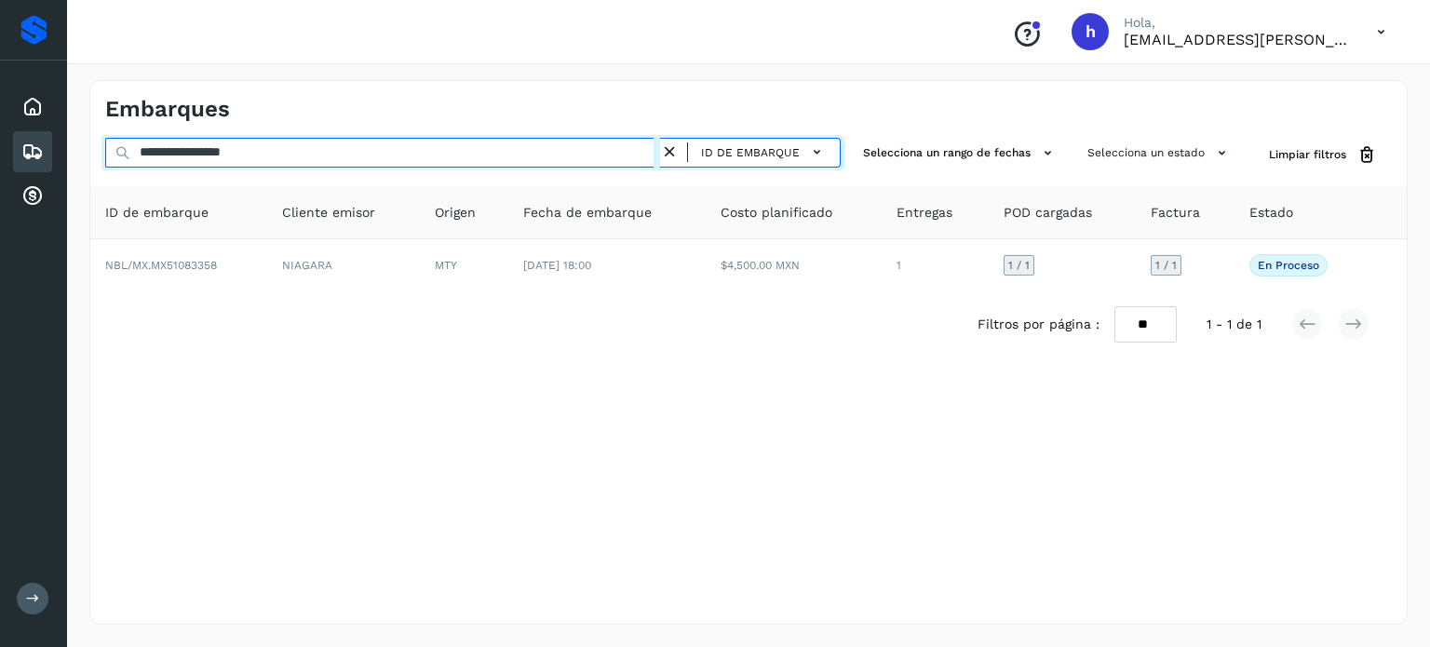
drag, startPoint x: 280, startPoint y: 152, endPoint x: 0, endPoint y: 148, distance: 280.3
click at [0, 148] on div "**********" at bounding box center [715, 323] width 1430 height 647
paste input "text"
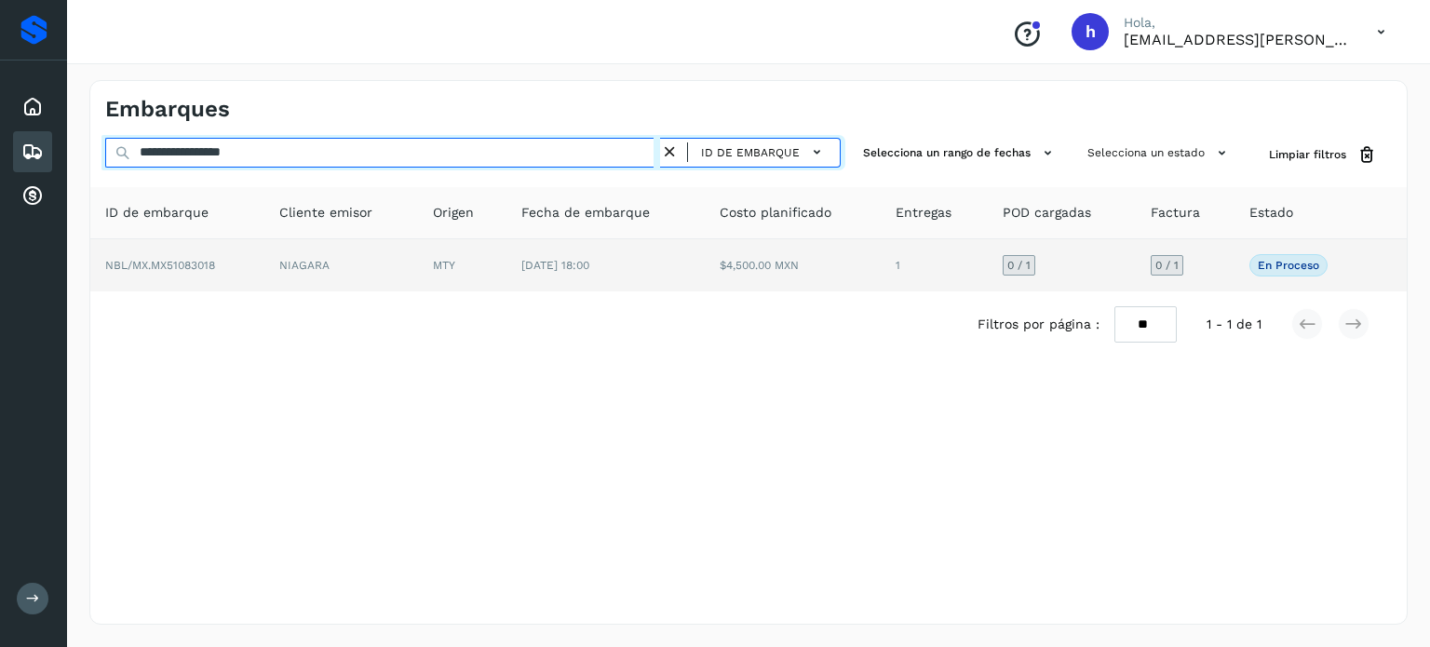
type input "**********"
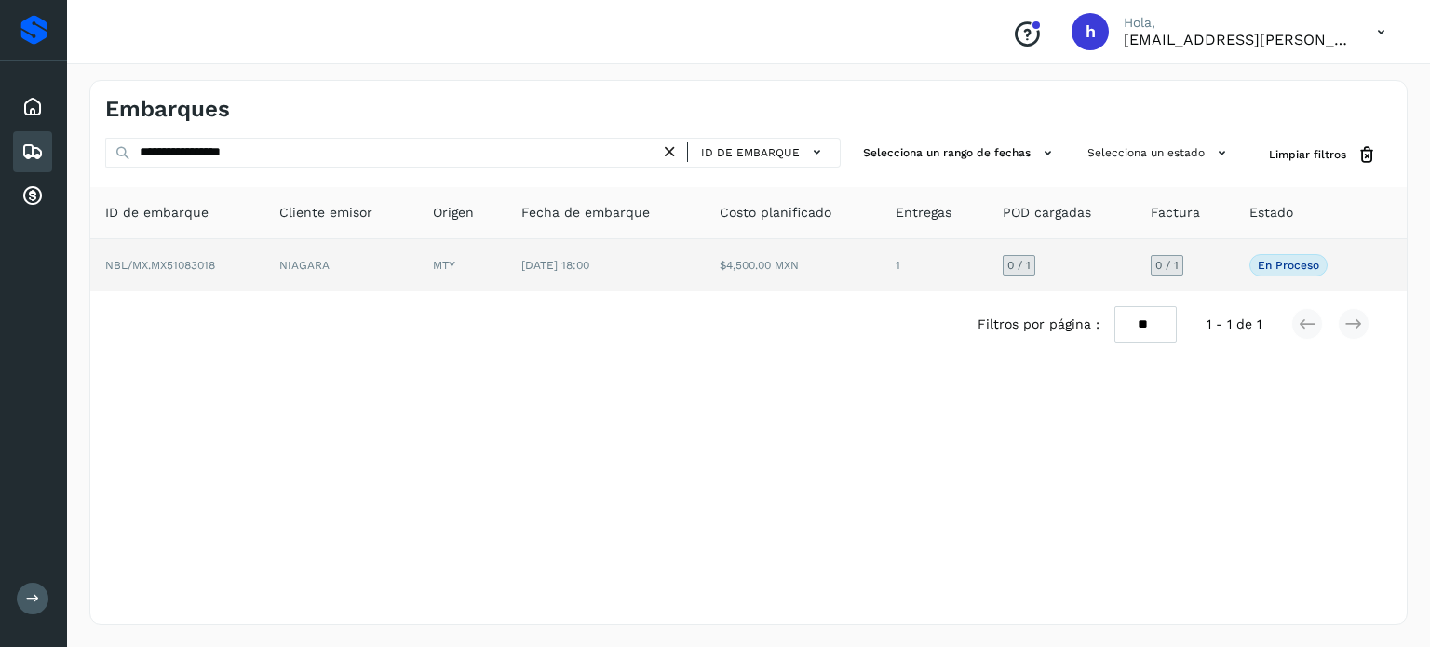
click at [196, 278] on td "NBL/MX.MX51083018" at bounding box center [177, 265] width 174 height 52
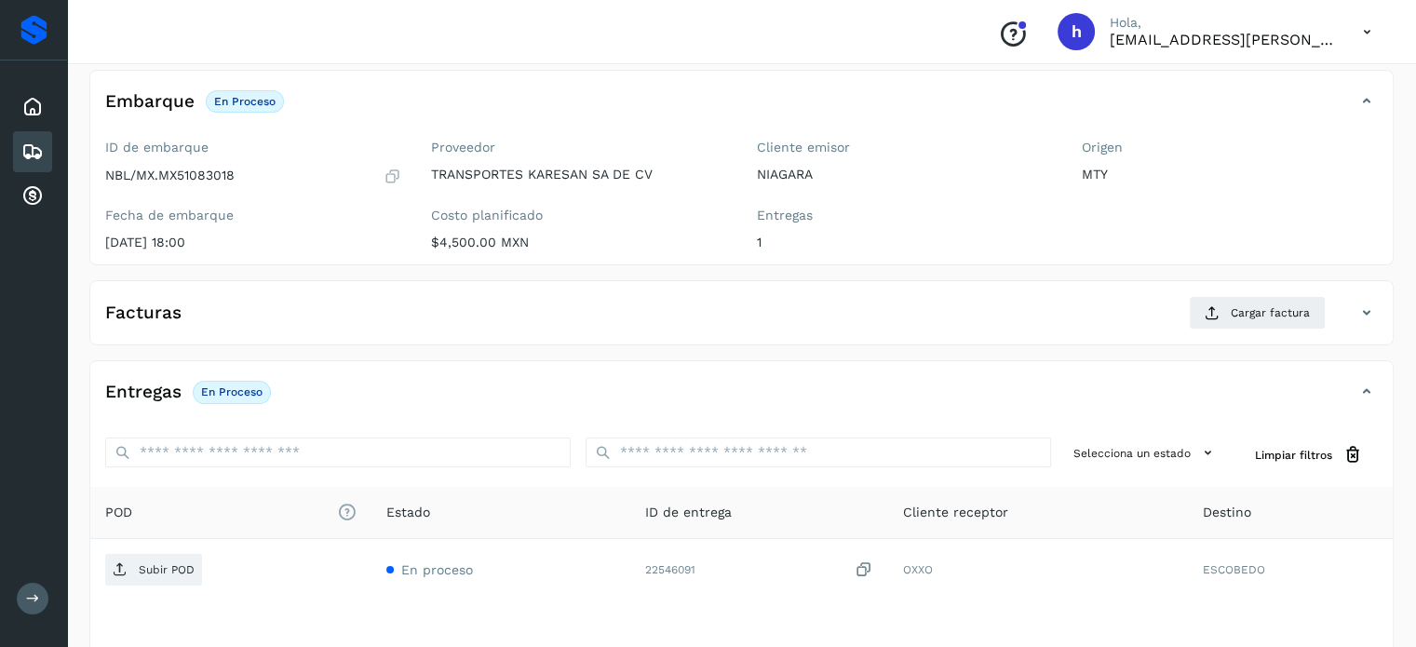
scroll to position [108, 0]
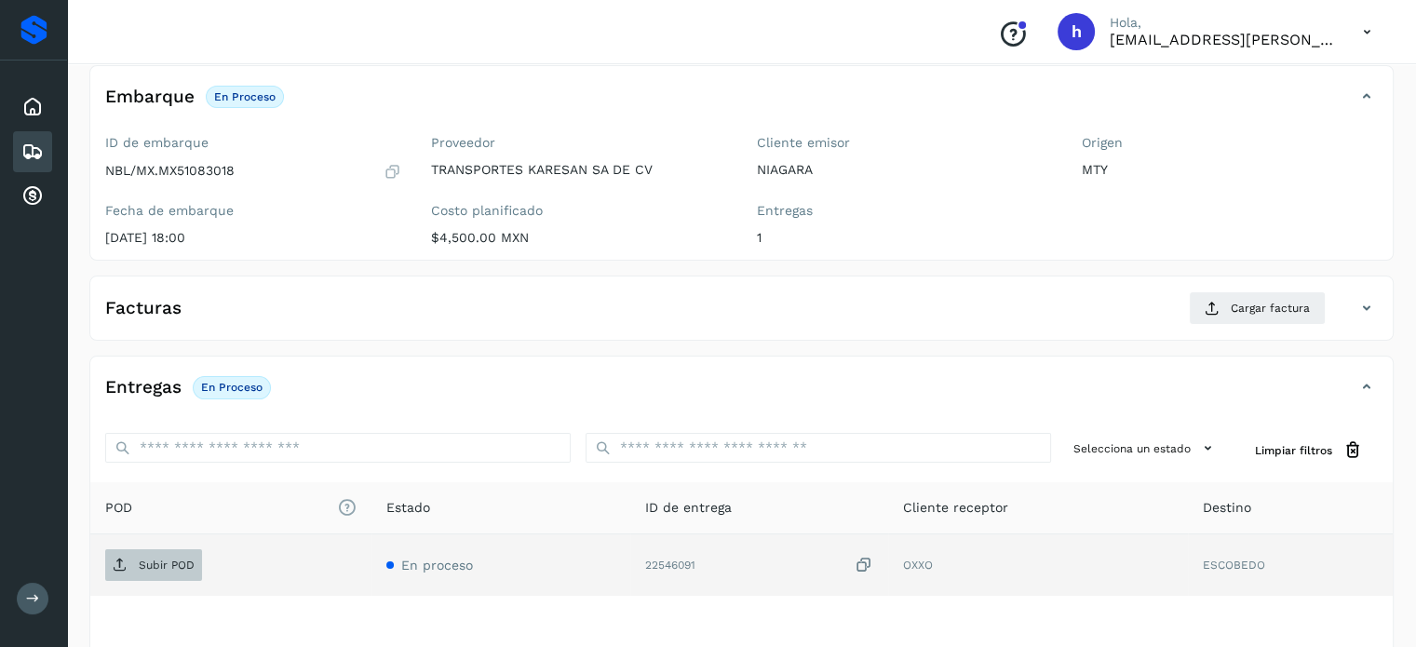
click at [171, 551] on span "Subir POD" at bounding box center [153, 565] width 97 height 30
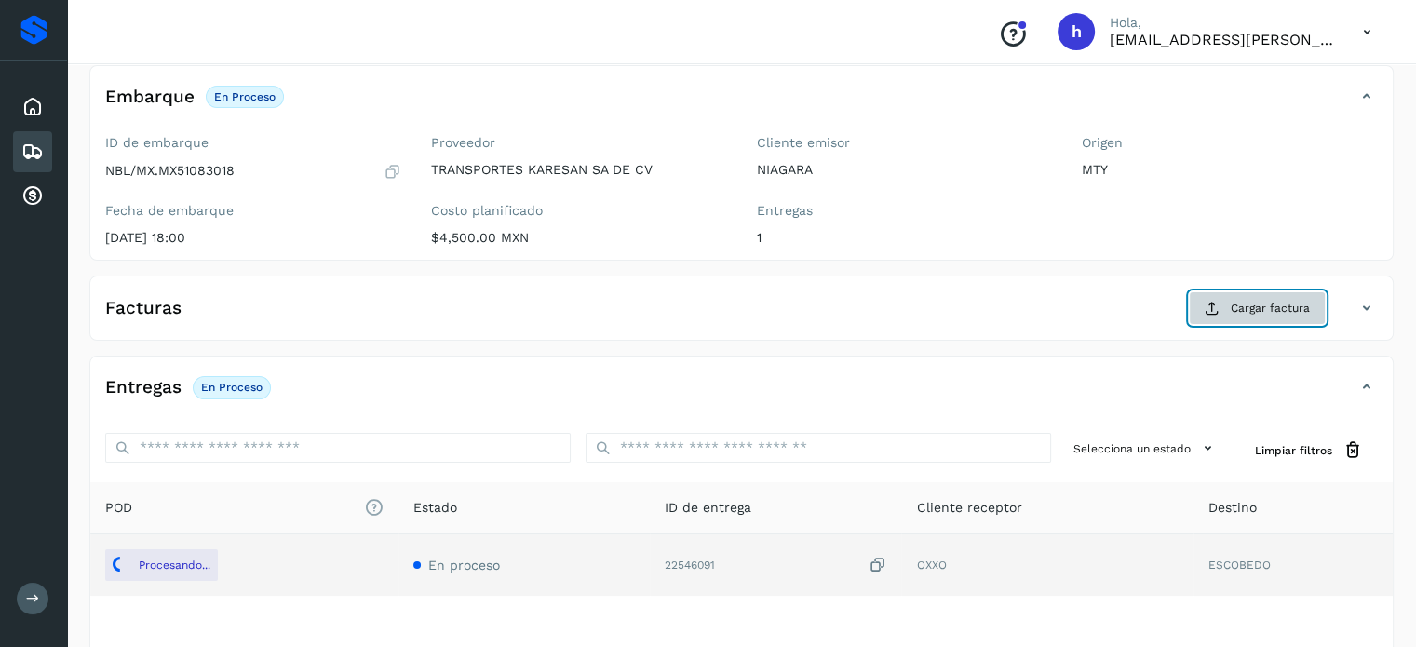
click at [1250, 305] on span "Cargar factura" at bounding box center [1270, 308] width 79 height 17
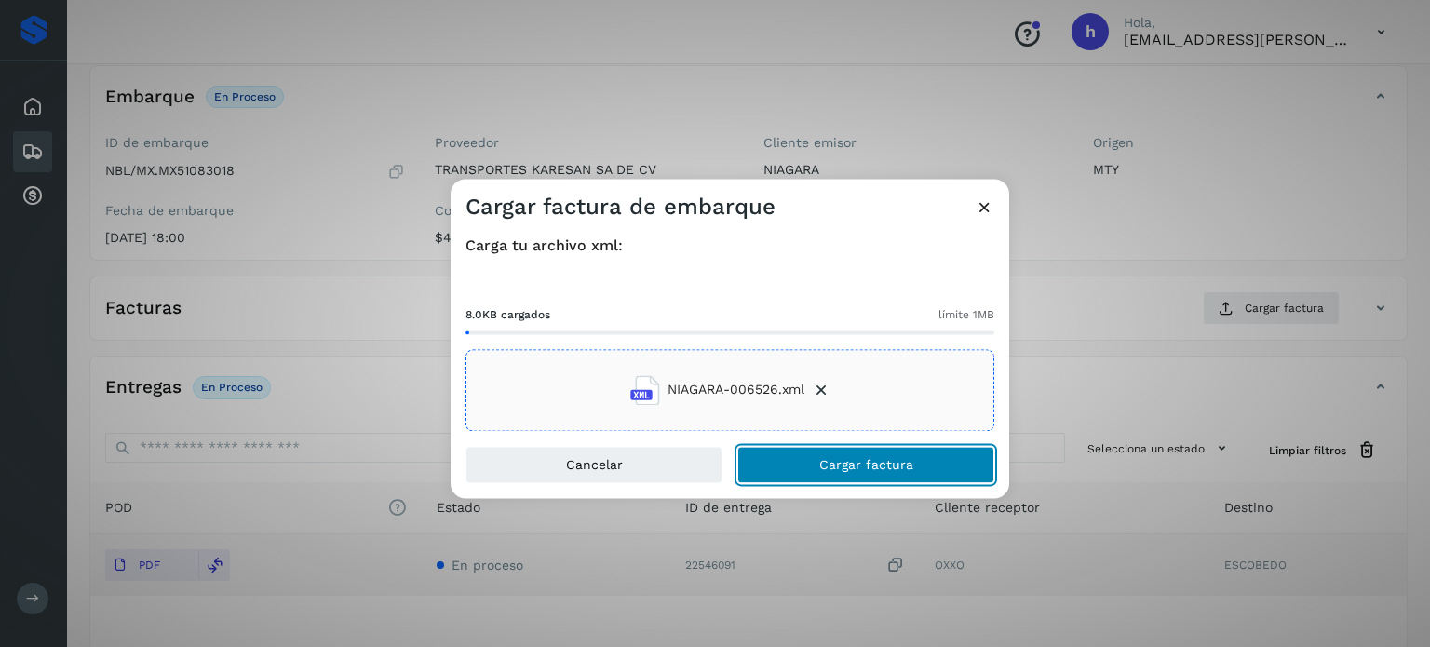
click at [928, 452] on button "Cargar factura" at bounding box center [865, 464] width 257 height 37
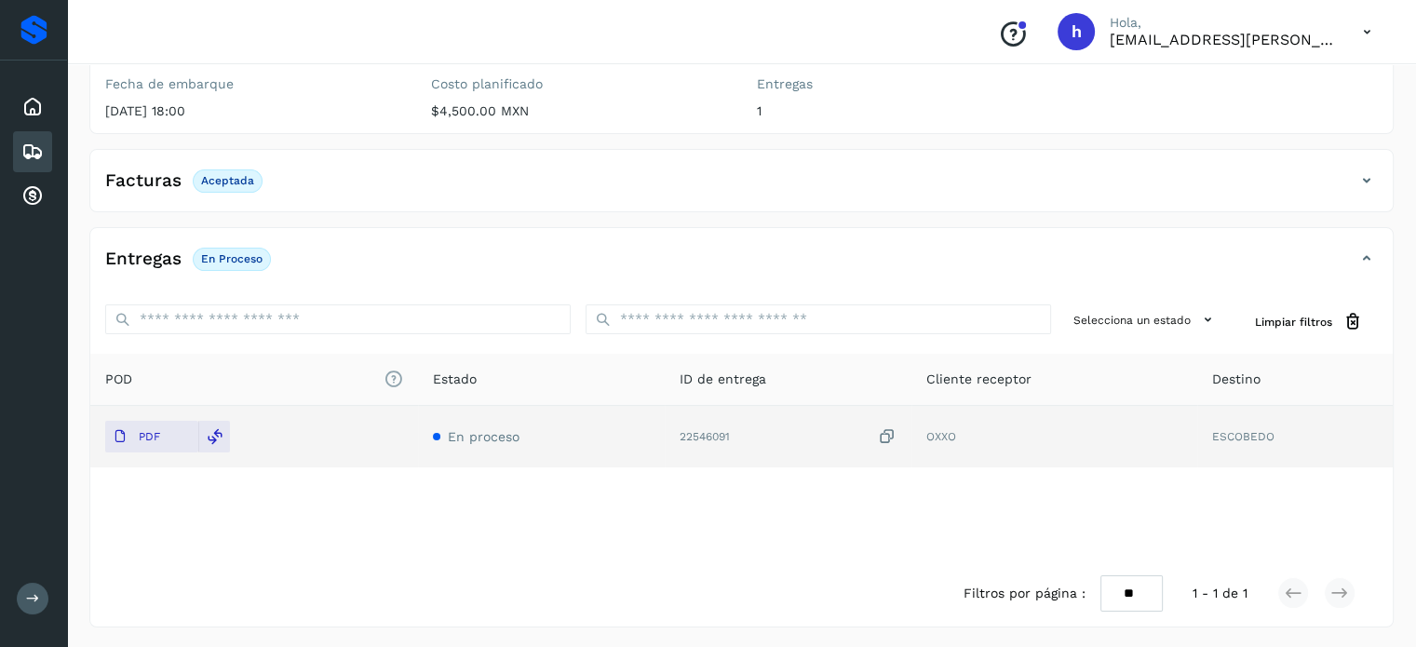
scroll to position [0, 0]
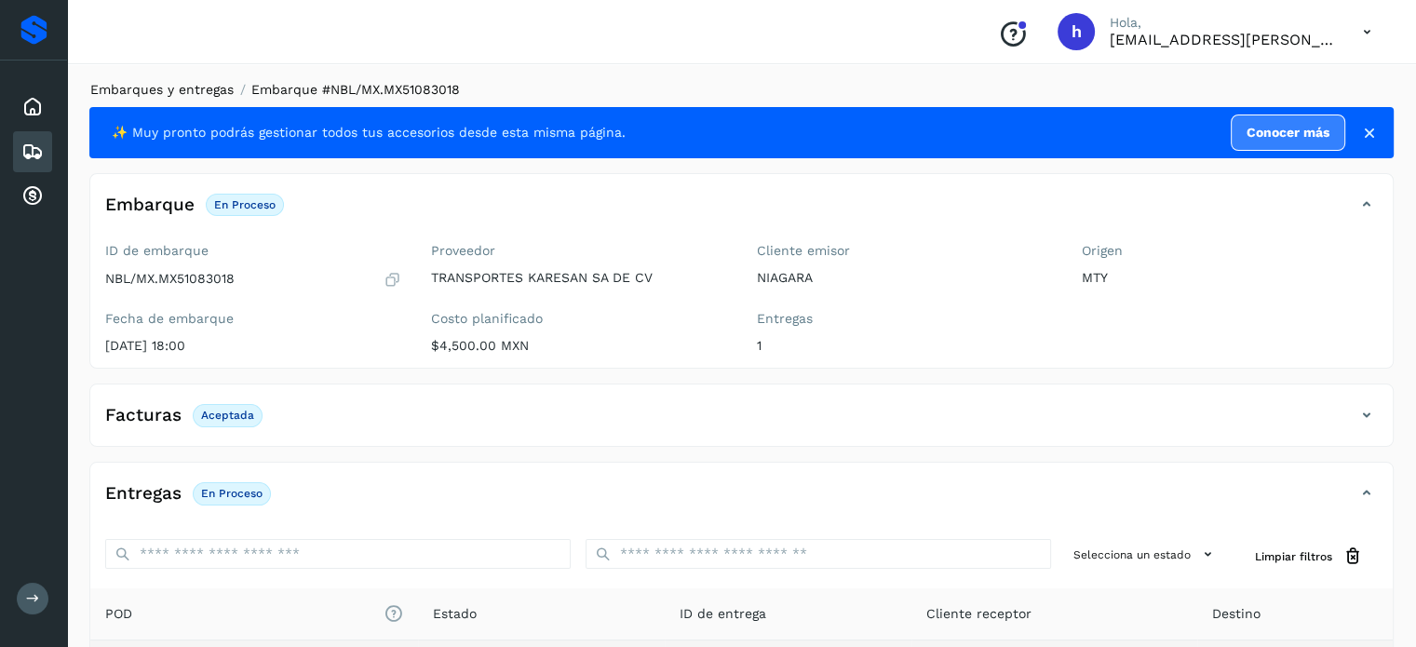
click at [209, 91] on link "Embarques y entregas" at bounding box center [161, 89] width 143 height 15
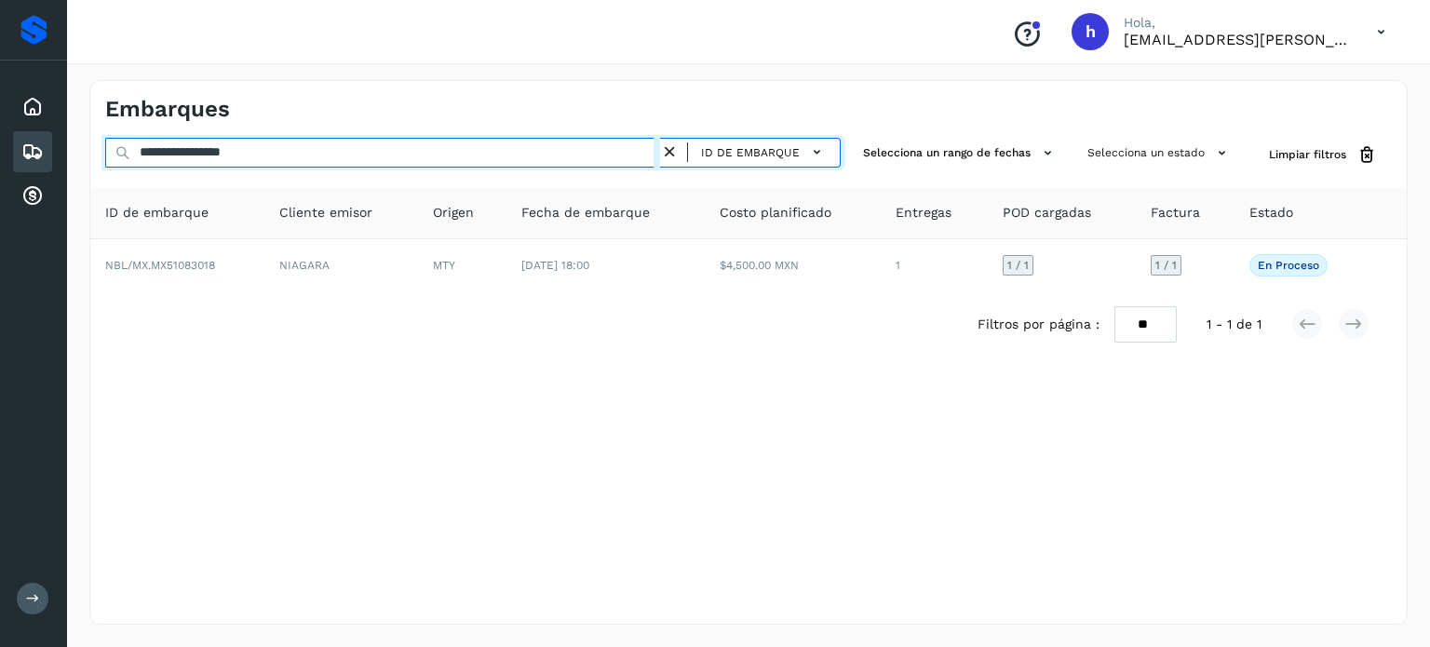
drag, startPoint x: 344, startPoint y: 155, endPoint x: 0, endPoint y: 161, distance: 344.5
click at [0, 161] on div "**********" at bounding box center [715, 323] width 1430 height 647
paste input "text"
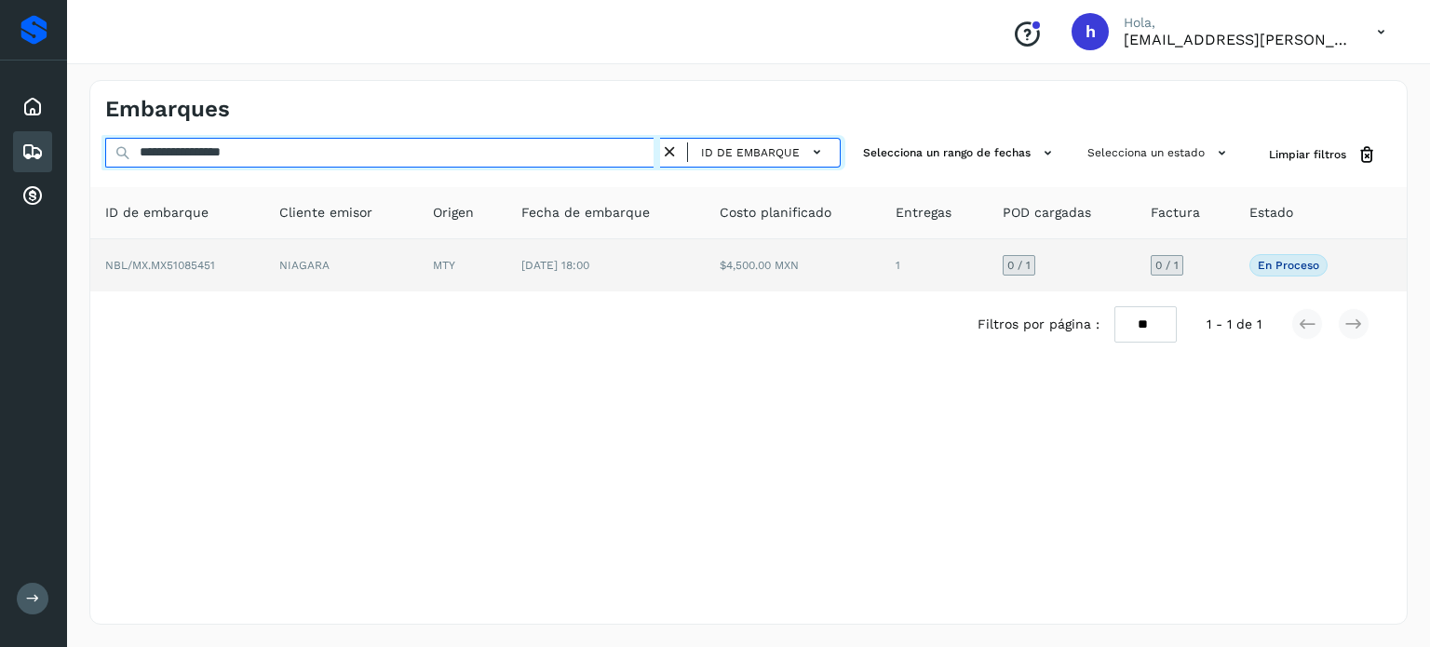
type input "**********"
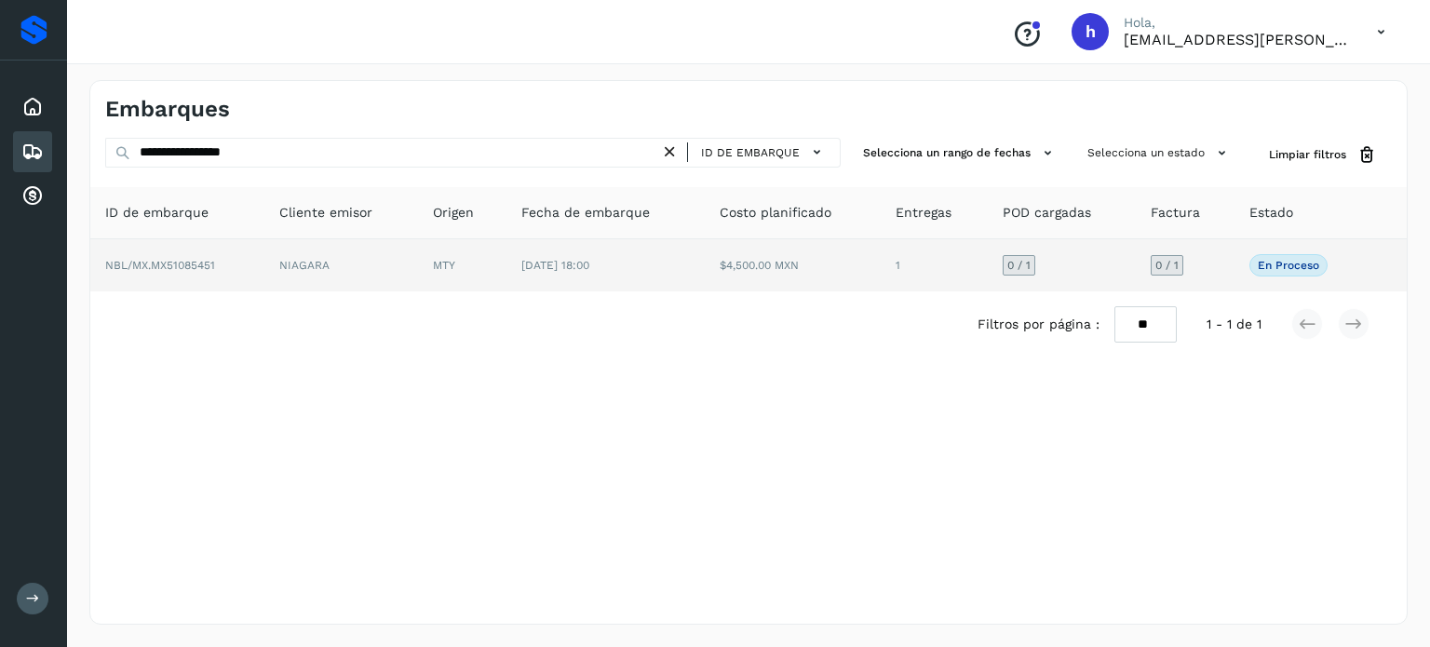
click at [278, 260] on td "NIAGARA" at bounding box center [341, 265] width 154 height 52
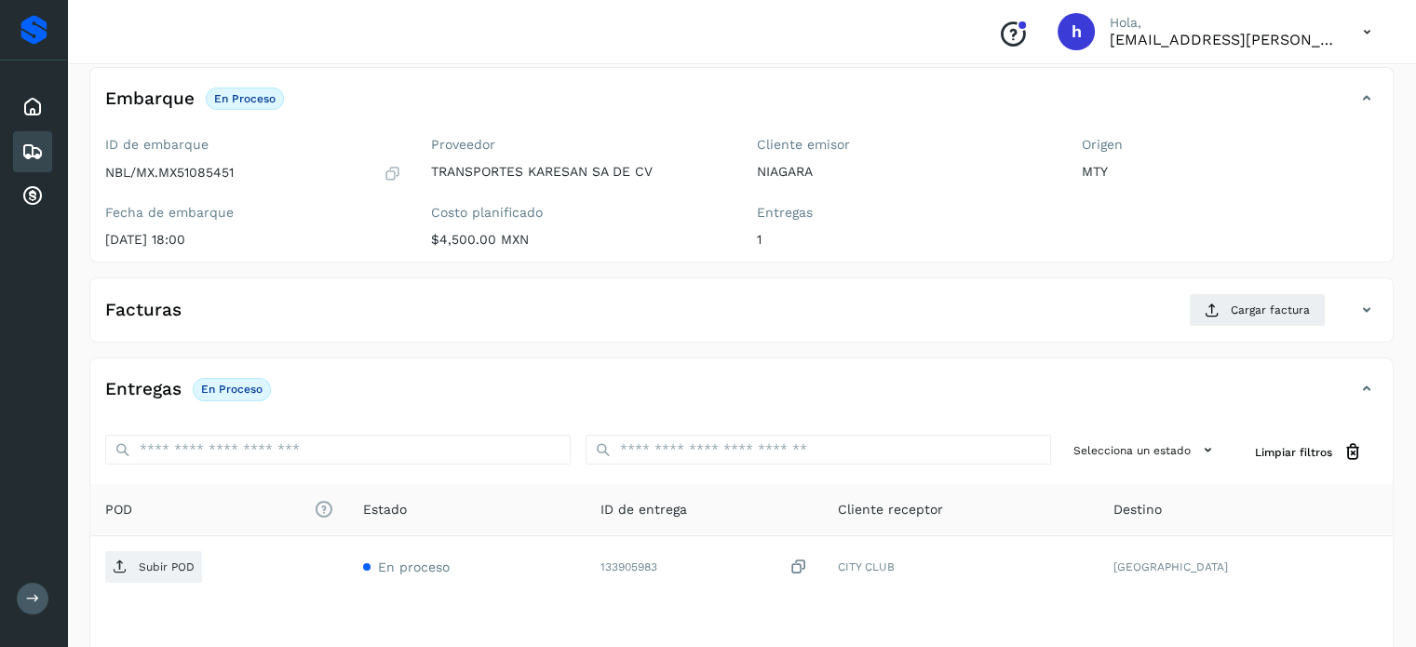
scroll to position [108, 0]
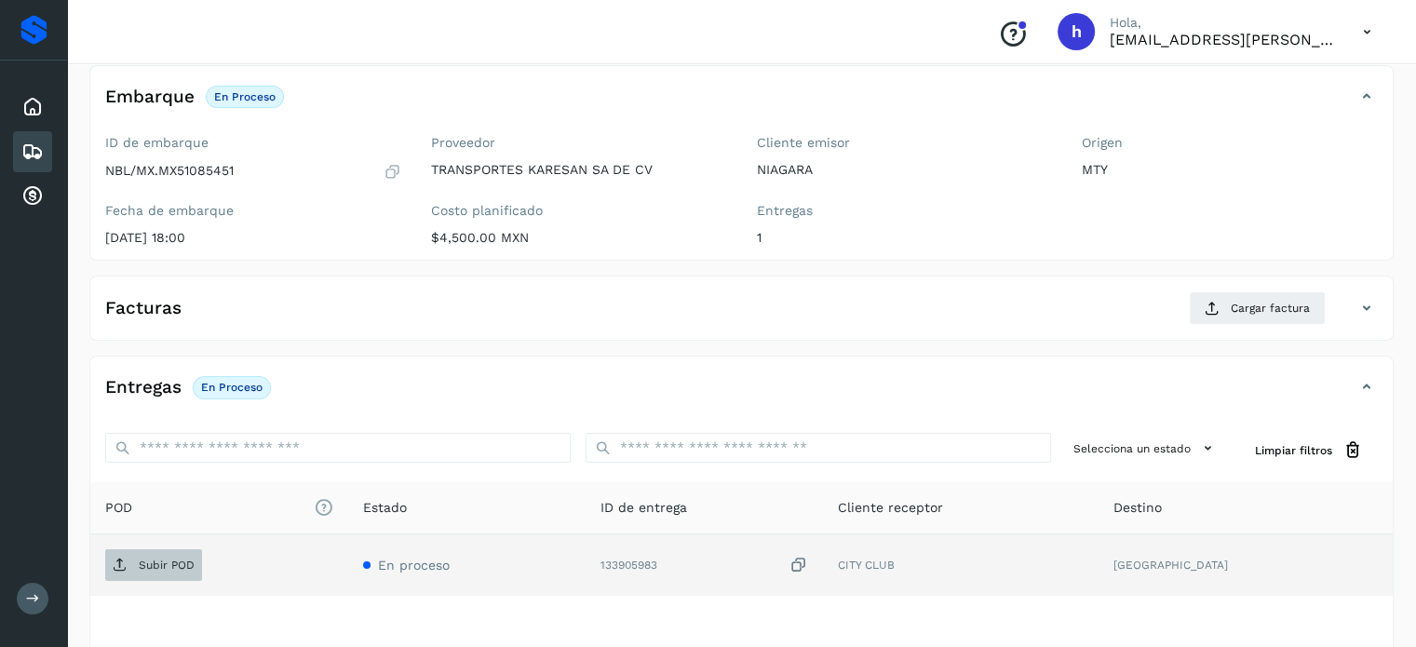
click at [182, 564] on p "Subir POD" at bounding box center [167, 565] width 56 height 13
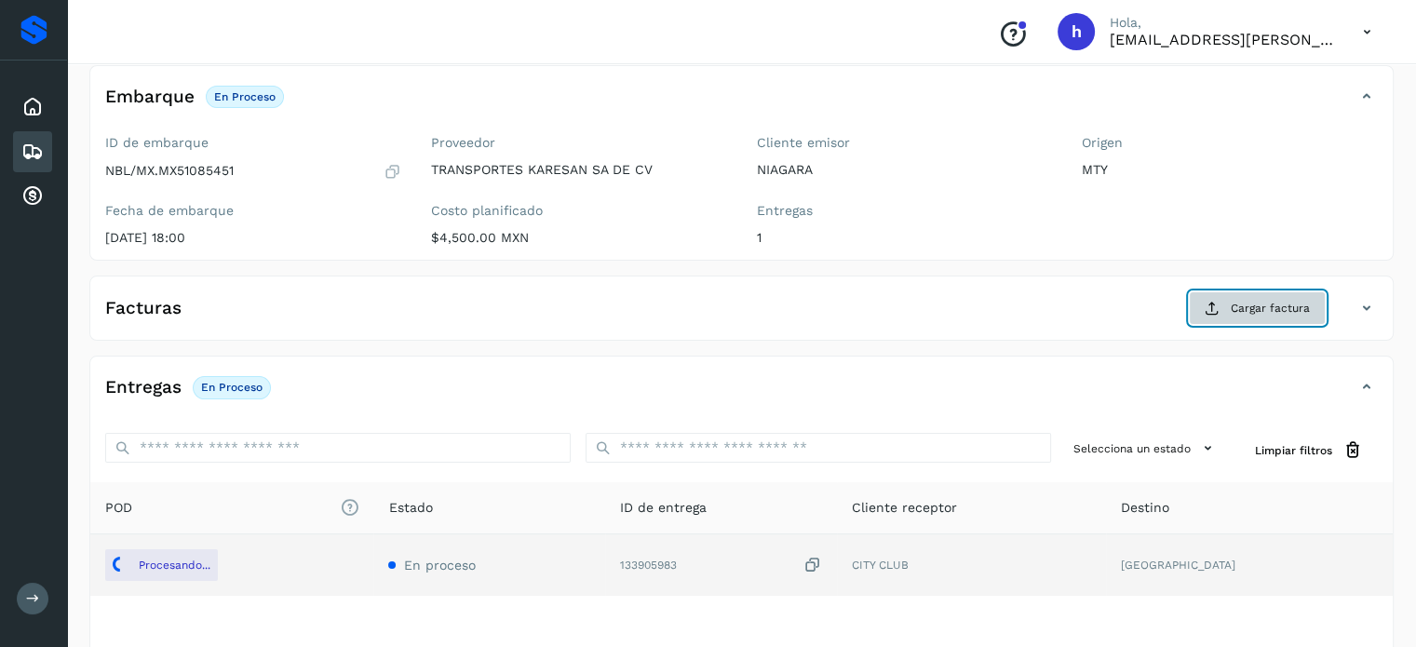
click at [1262, 304] on span "Cargar factura" at bounding box center [1270, 308] width 79 height 17
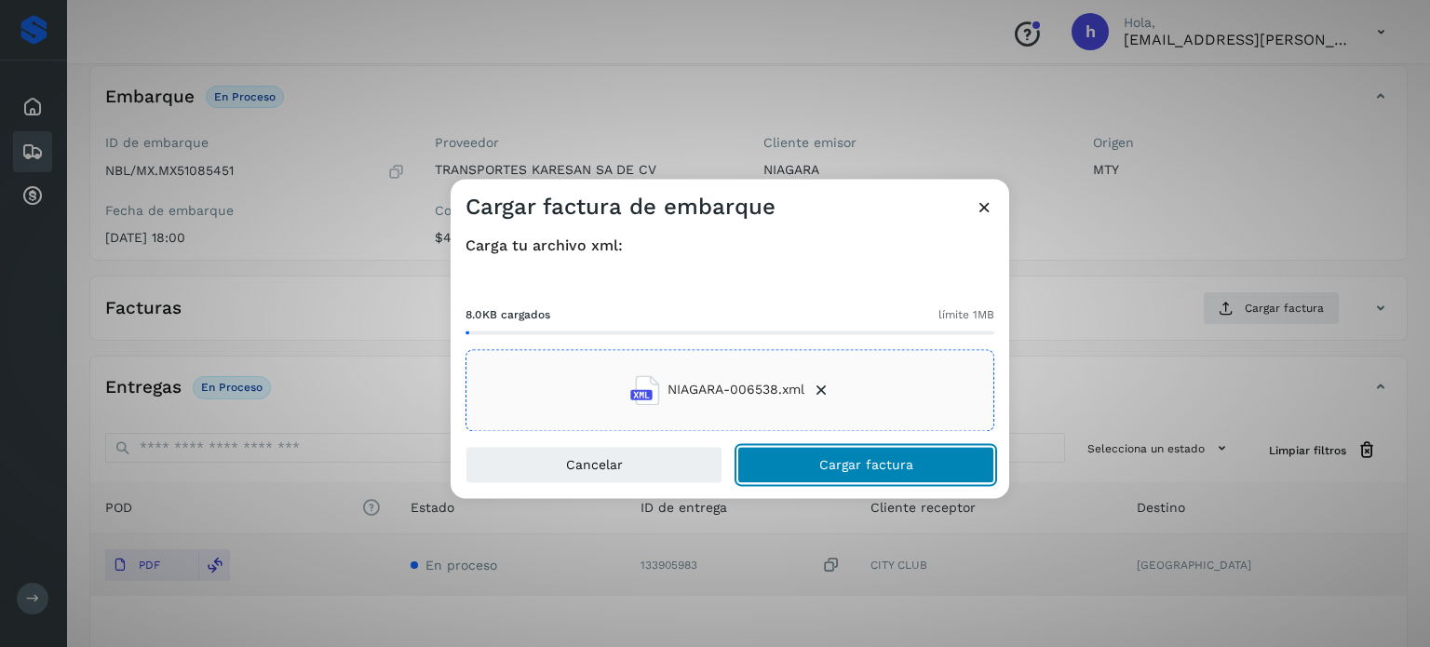
click at [901, 451] on button "Cargar factura" at bounding box center [865, 464] width 257 height 37
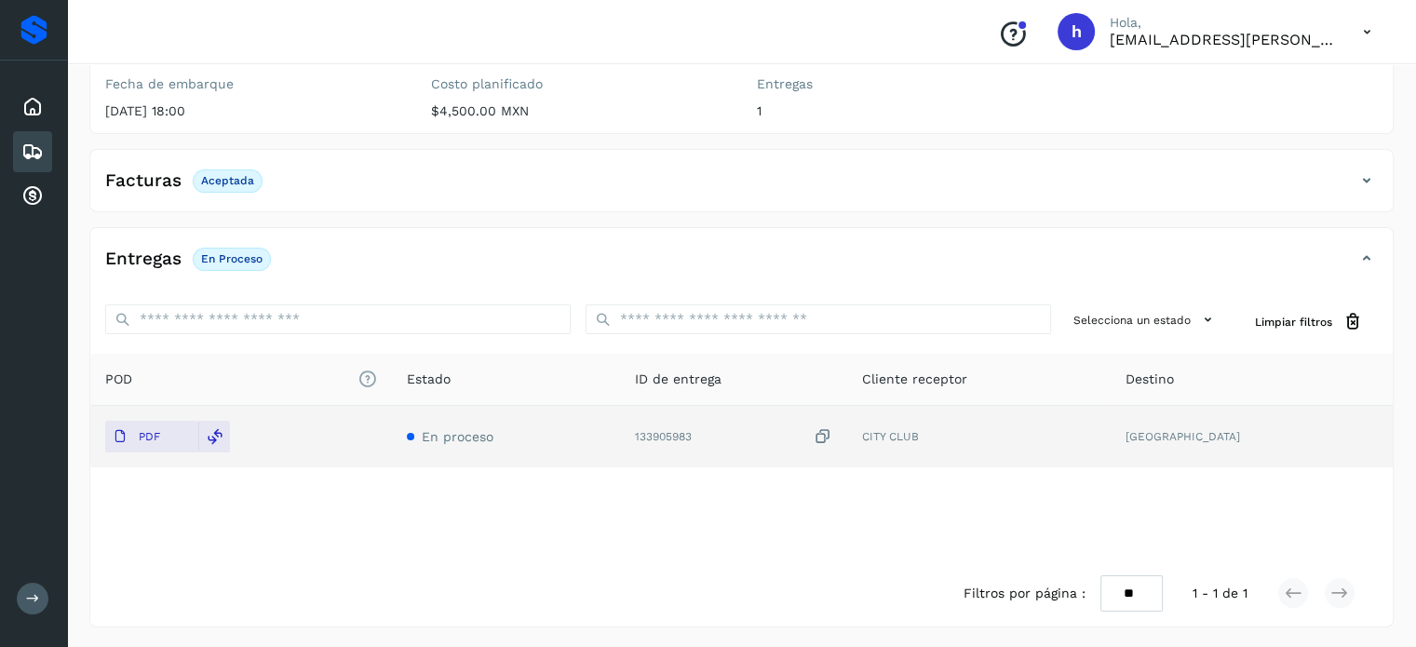
scroll to position [0, 0]
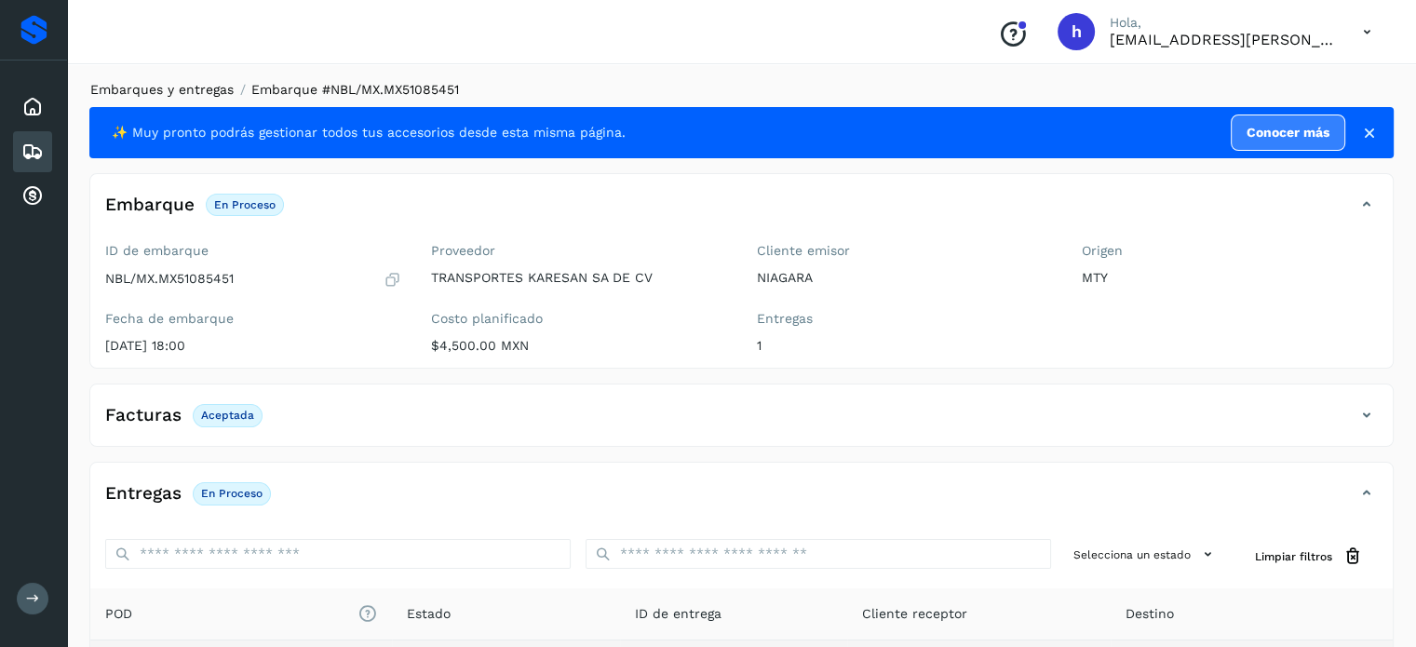
click at [213, 84] on link "Embarques y entregas" at bounding box center [161, 89] width 143 height 15
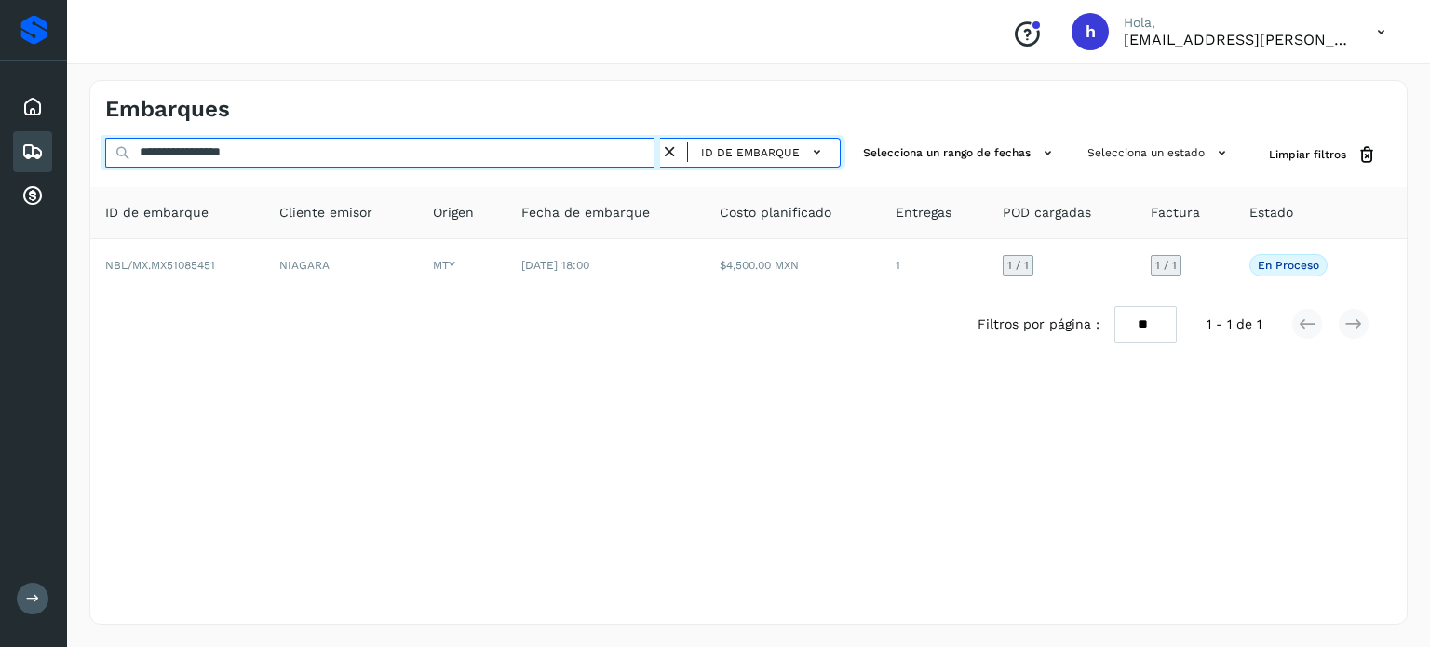
drag, startPoint x: 317, startPoint y: 167, endPoint x: 303, endPoint y: 152, distance: 20.4
click at [303, 152] on div "**********" at bounding box center [472, 155] width 735 height 34
drag, startPoint x: 303, startPoint y: 152, endPoint x: 0, endPoint y: 185, distance: 304.4
click at [0, 185] on div "**********" at bounding box center [715, 323] width 1430 height 647
paste input "text"
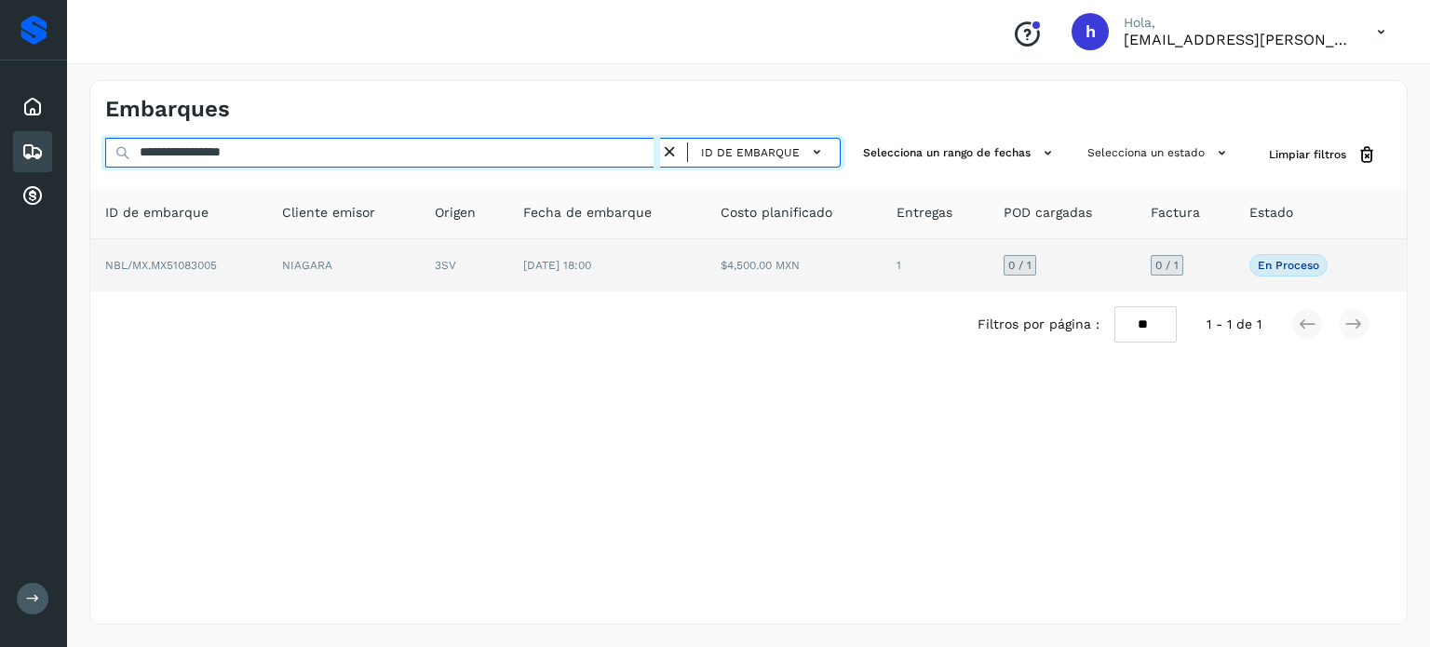
type input "**********"
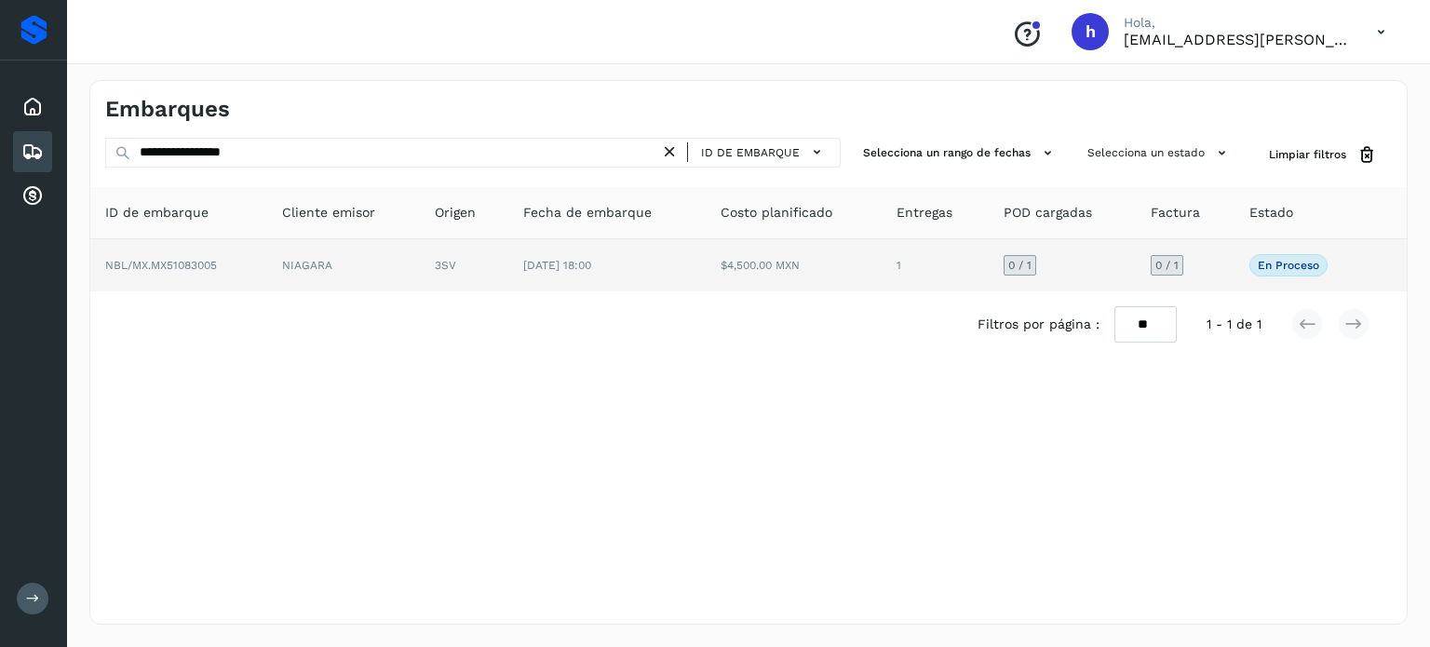
click at [209, 262] on span "NBL/MX.MX51083005" at bounding box center [161, 265] width 112 height 13
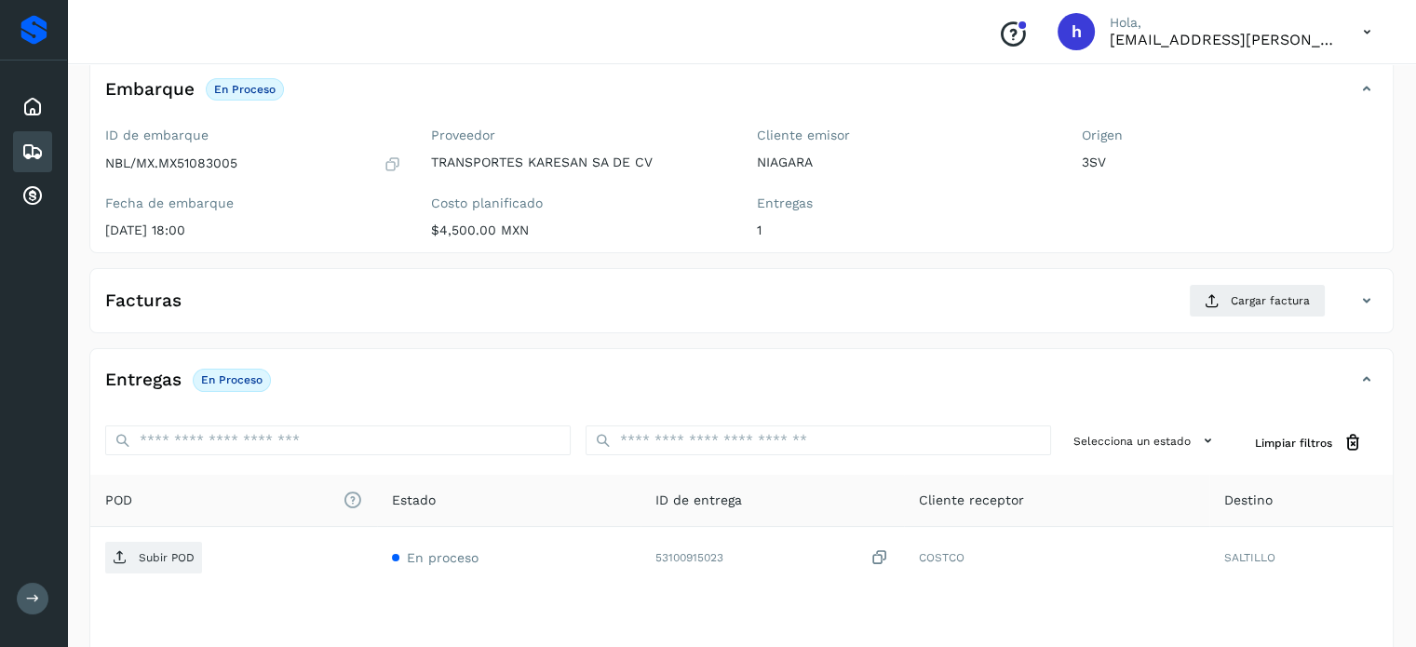
scroll to position [106, 0]
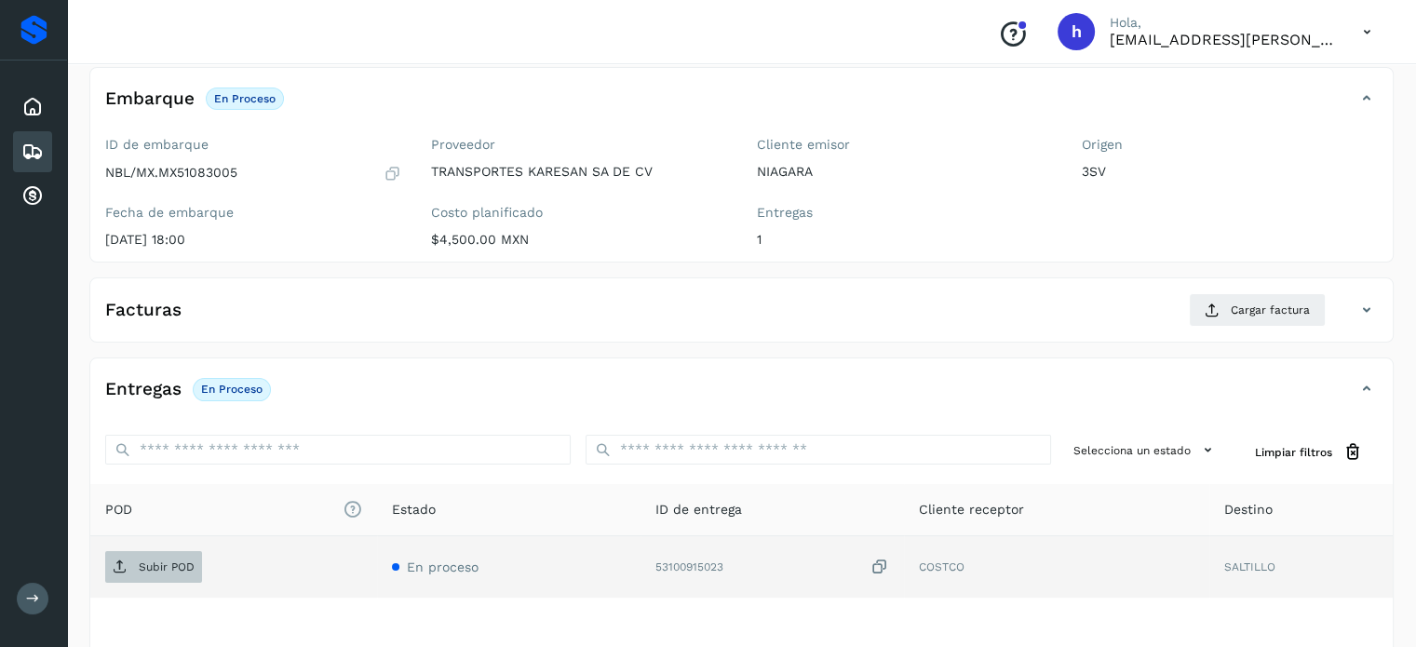
click at [158, 565] on p "Subir POD" at bounding box center [167, 566] width 56 height 13
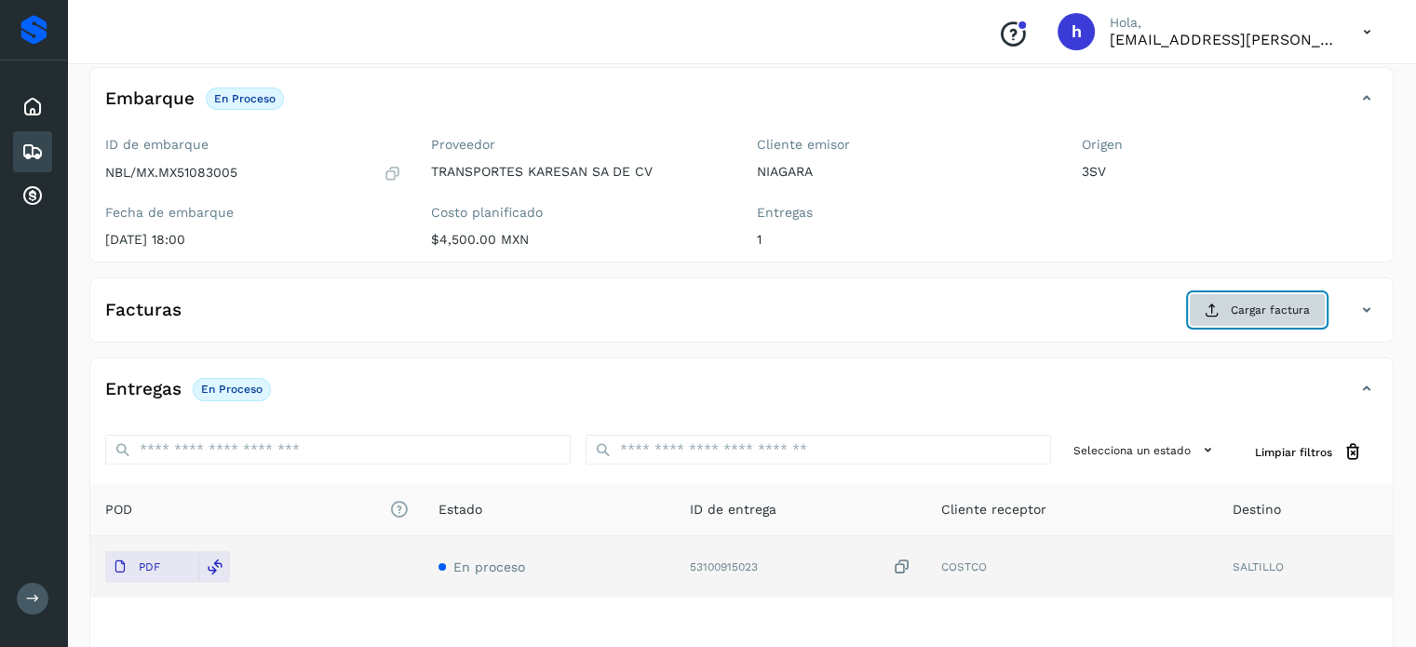
click at [1261, 302] on span "Cargar factura" at bounding box center [1270, 310] width 79 height 17
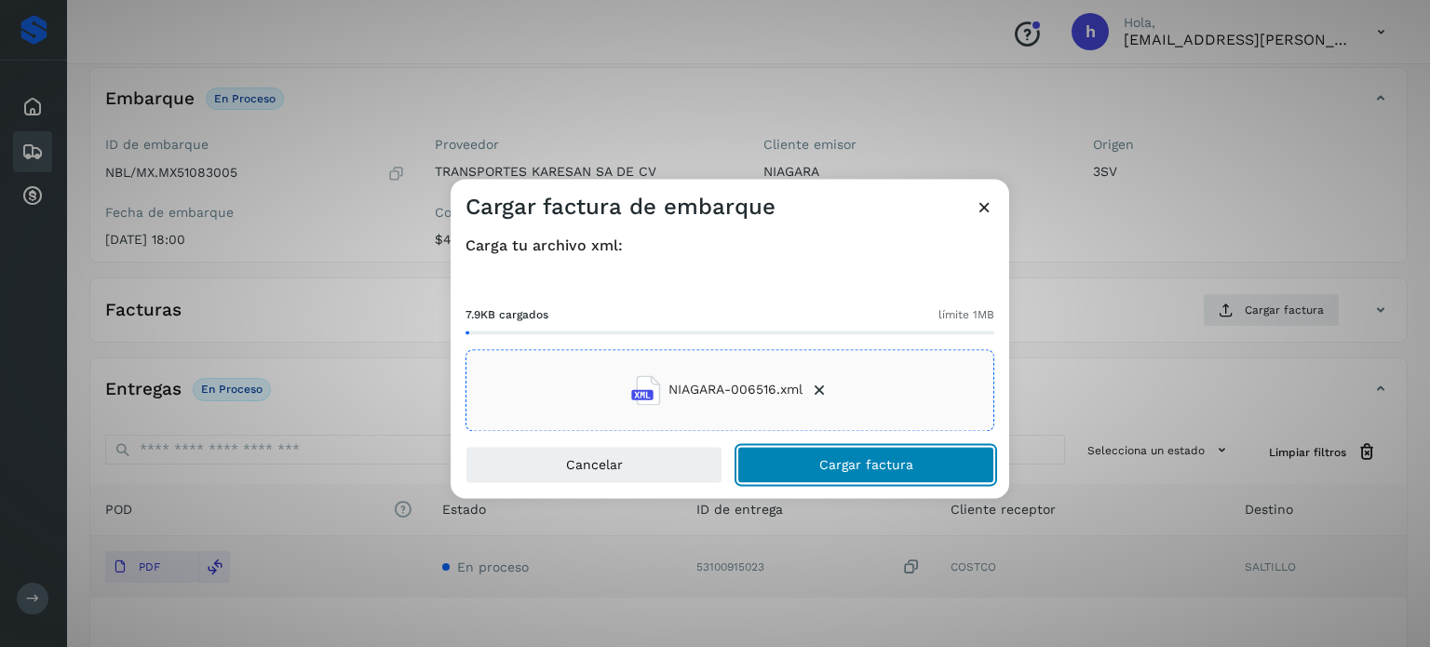
click at [935, 458] on button "Cargar factura" at bounding box center [865, 464] width 257 height 37
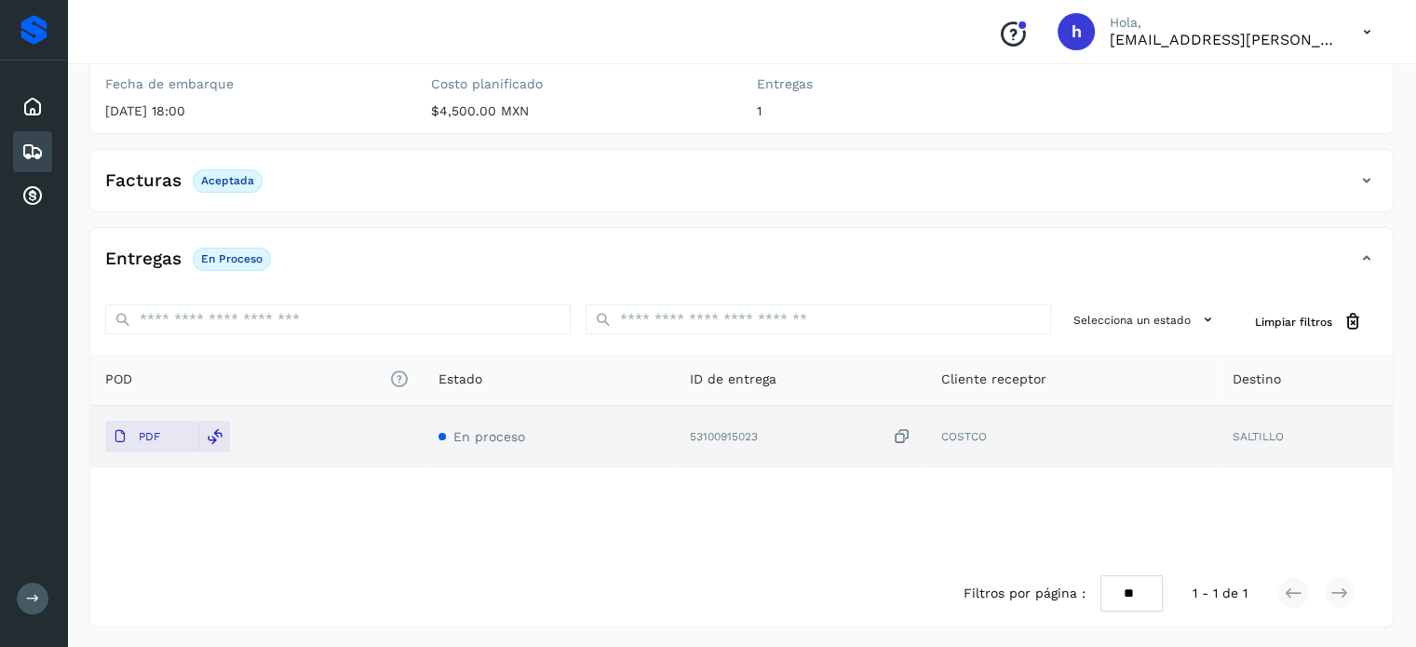
scroll to position [0, 0]
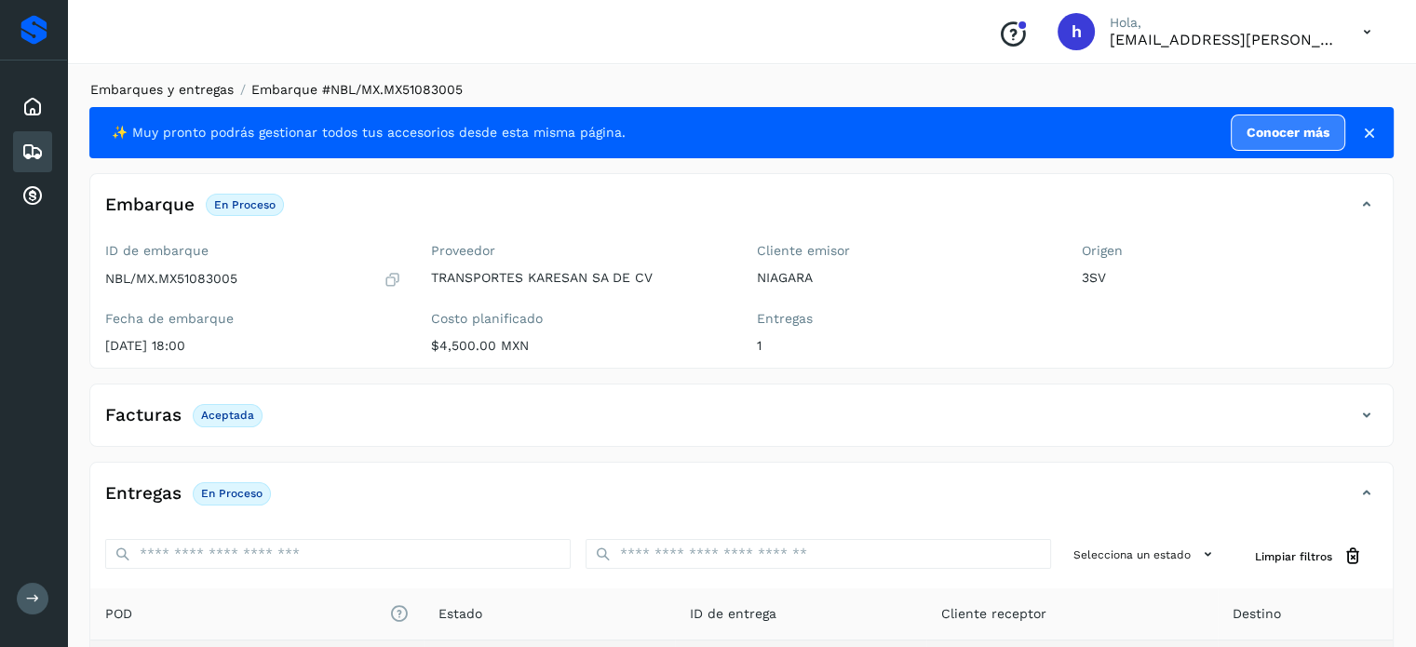
click at [197, 84] on link "Embarques y entregas" at bounding box center [161, 89] width 143 height 15
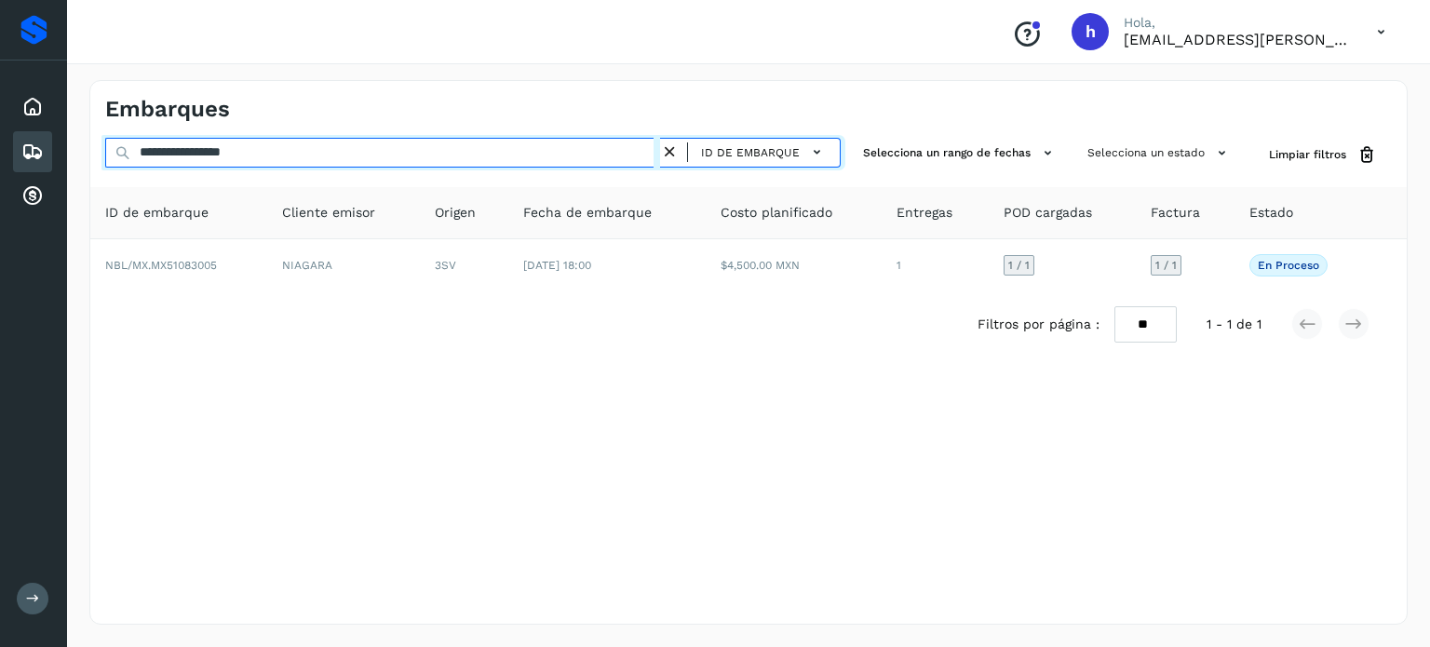
drag, startPoint x: 332, startPoint y: 152, endPoint x: 0, endPoint y: 178, distance: 333.4
click at [0, 178] on div "**********" at bounding box center [715, 323] width 1430 height 647
paste input "text"
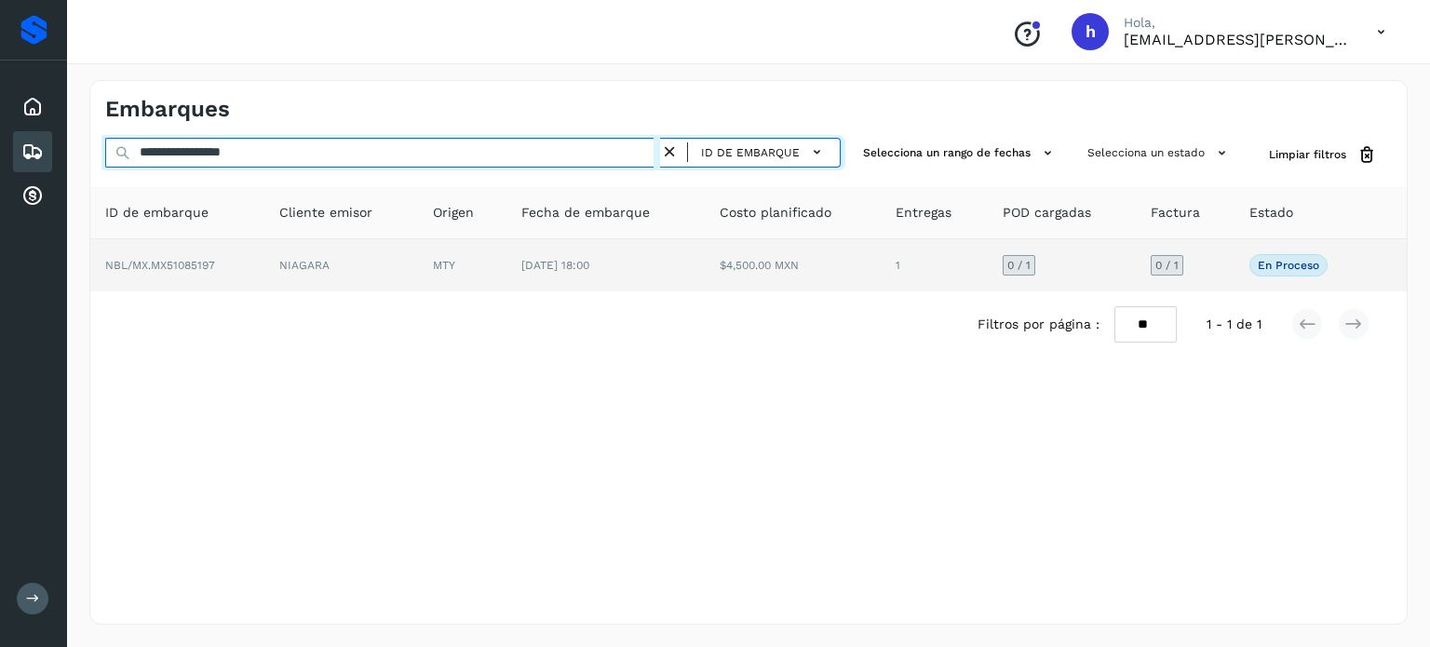
type input "**********"
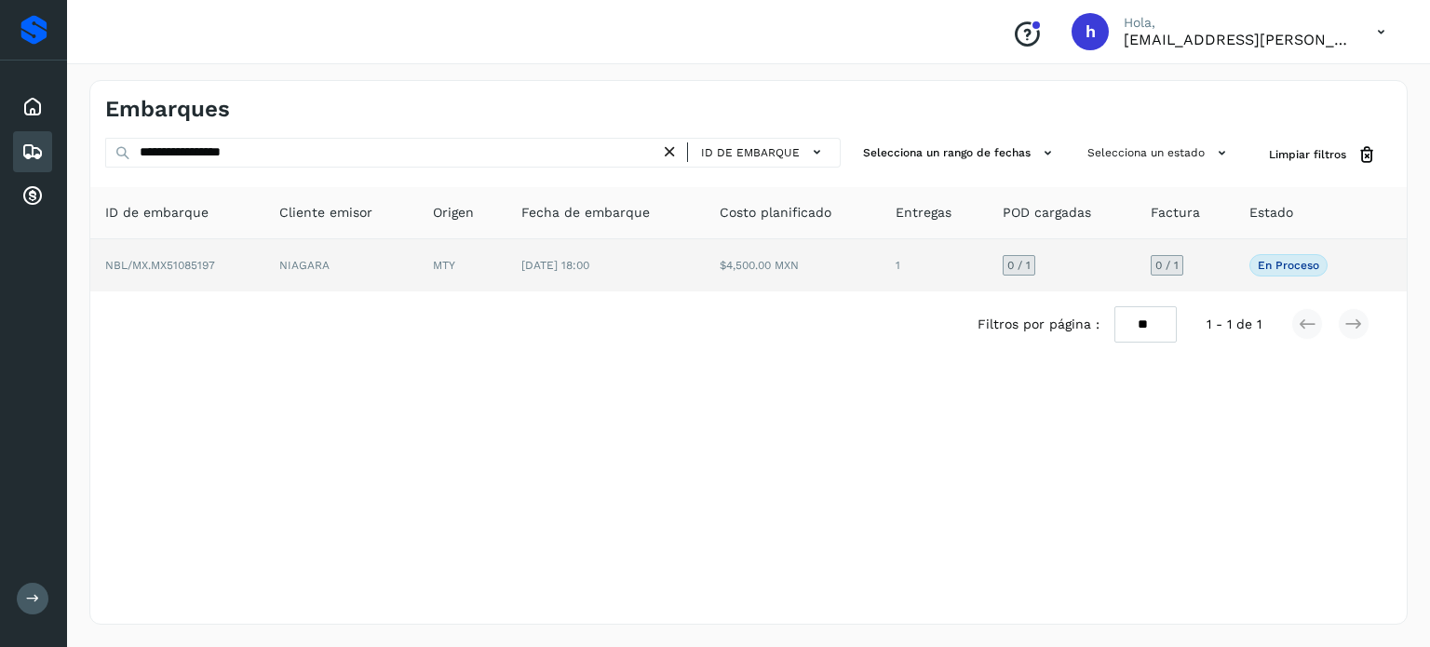
click at [236, 270] on td "NBL/MX.MX51085197" at bounding box center [177, 265] width 174 height 52
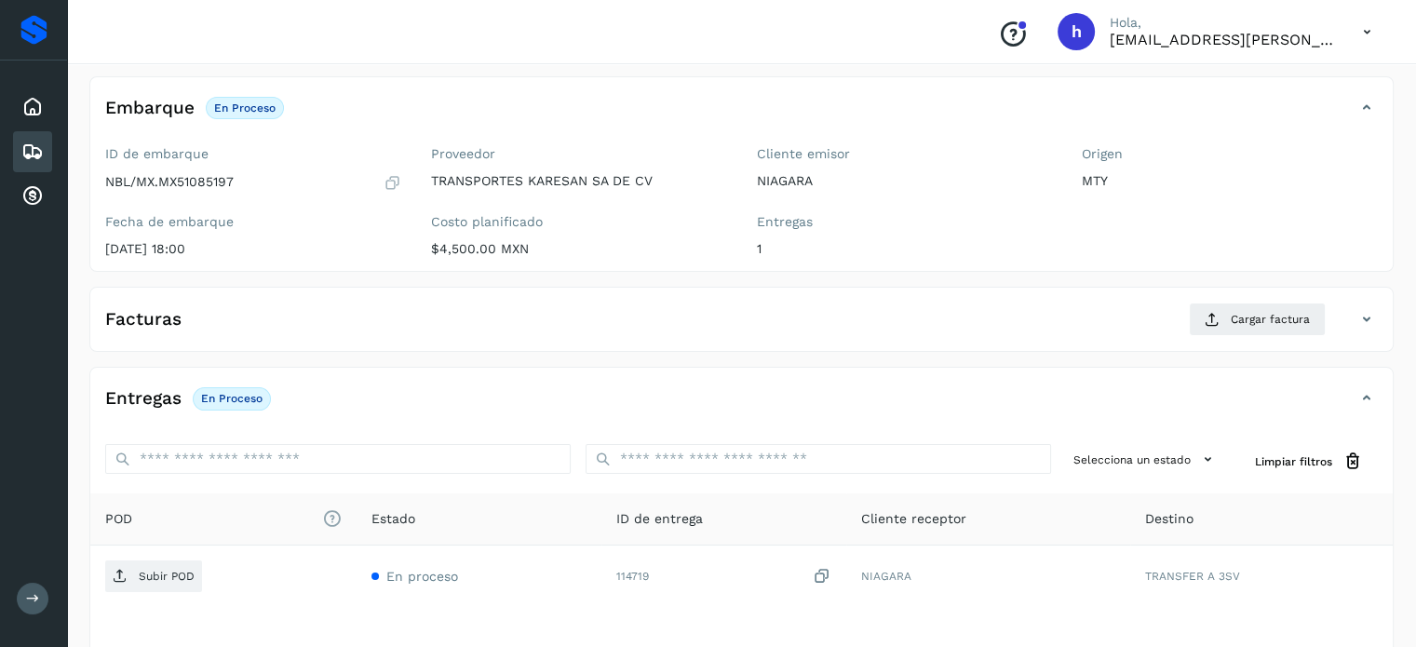
scroll to position [102, 0]
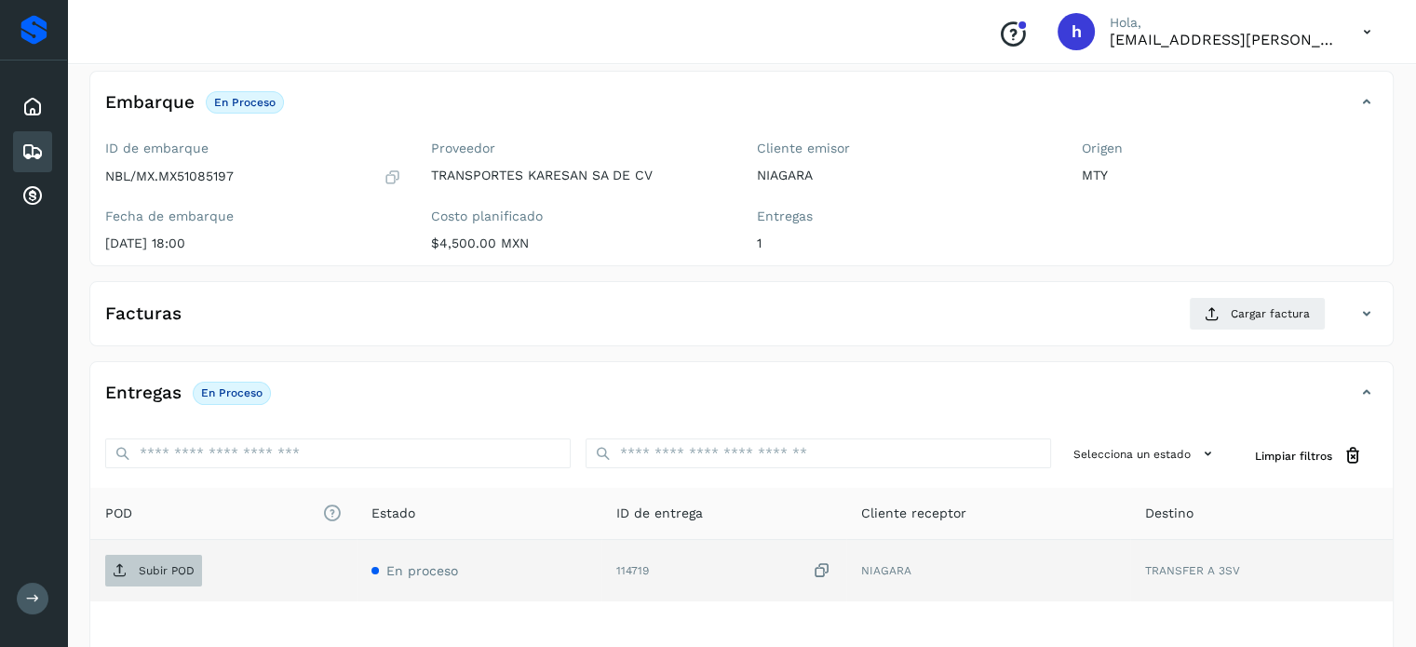
click at [153, 569] on p "Subir POD" at bounding box center [167, 570] width 56 height 13
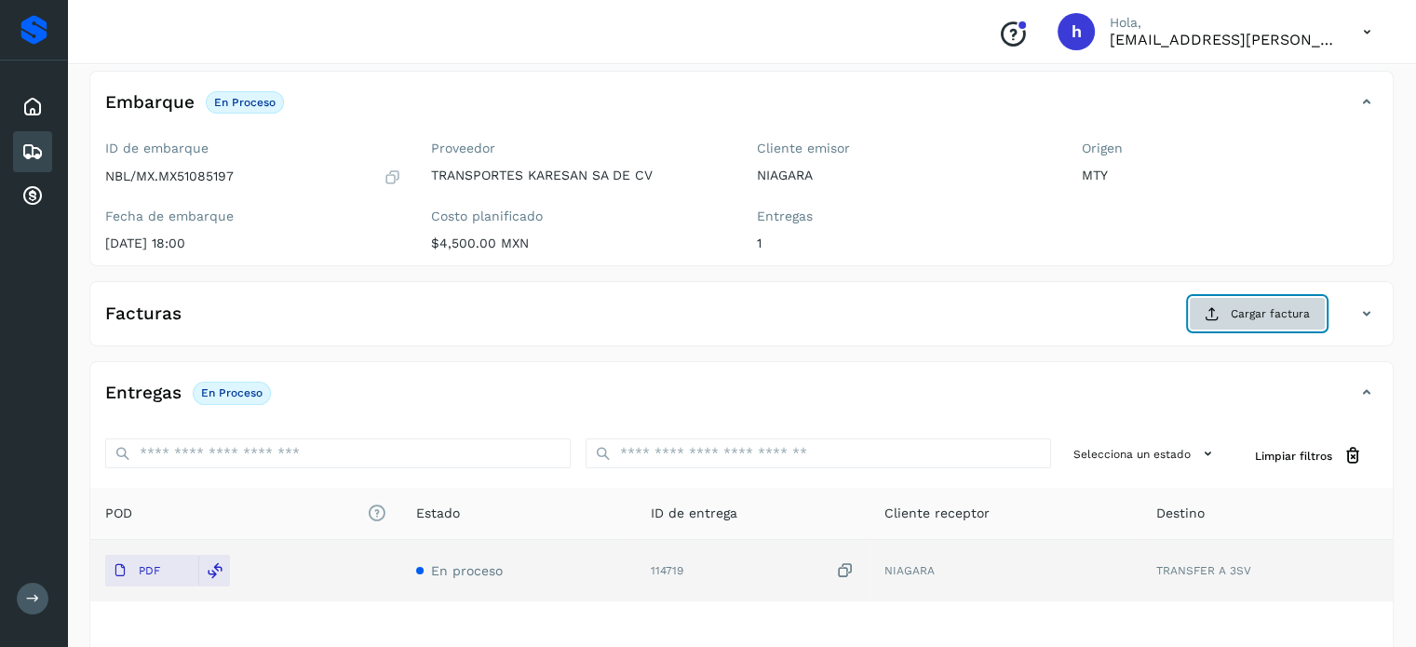
click at [1267, 309] on span "Cargar factura" at bounding box center [1270, 313] width 79 height 17
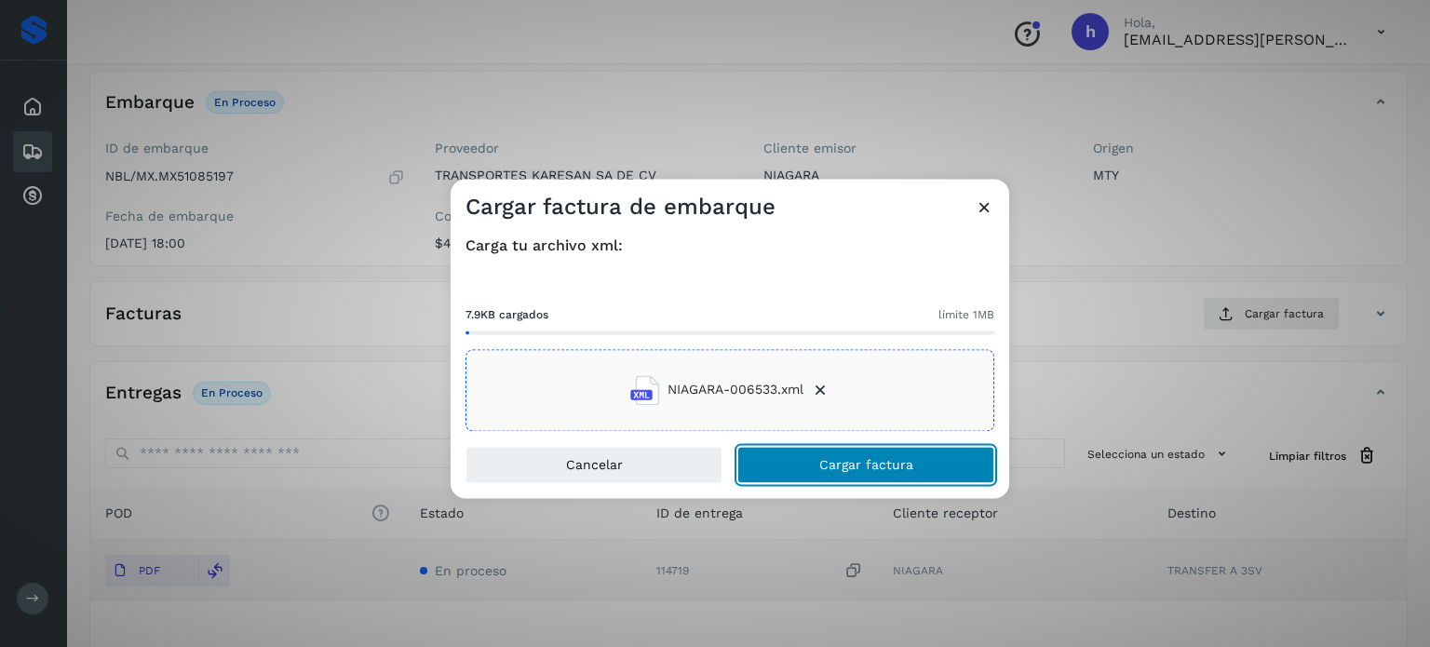
click at [925, 465] on button "Cargar factura" at bounding box center [865, 464] width 257 height 37
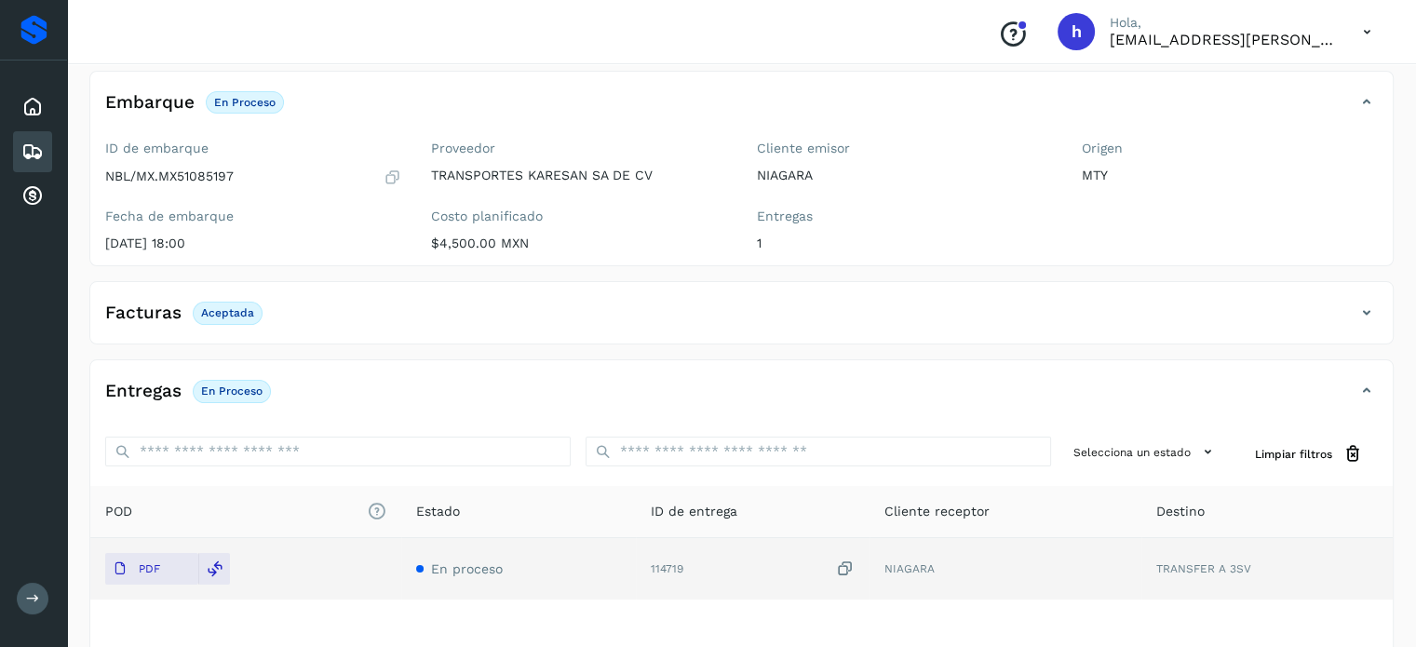
click at [1377, 234] on div "Origen MTY" at bounding box center [1230, 199] width 326 height 132
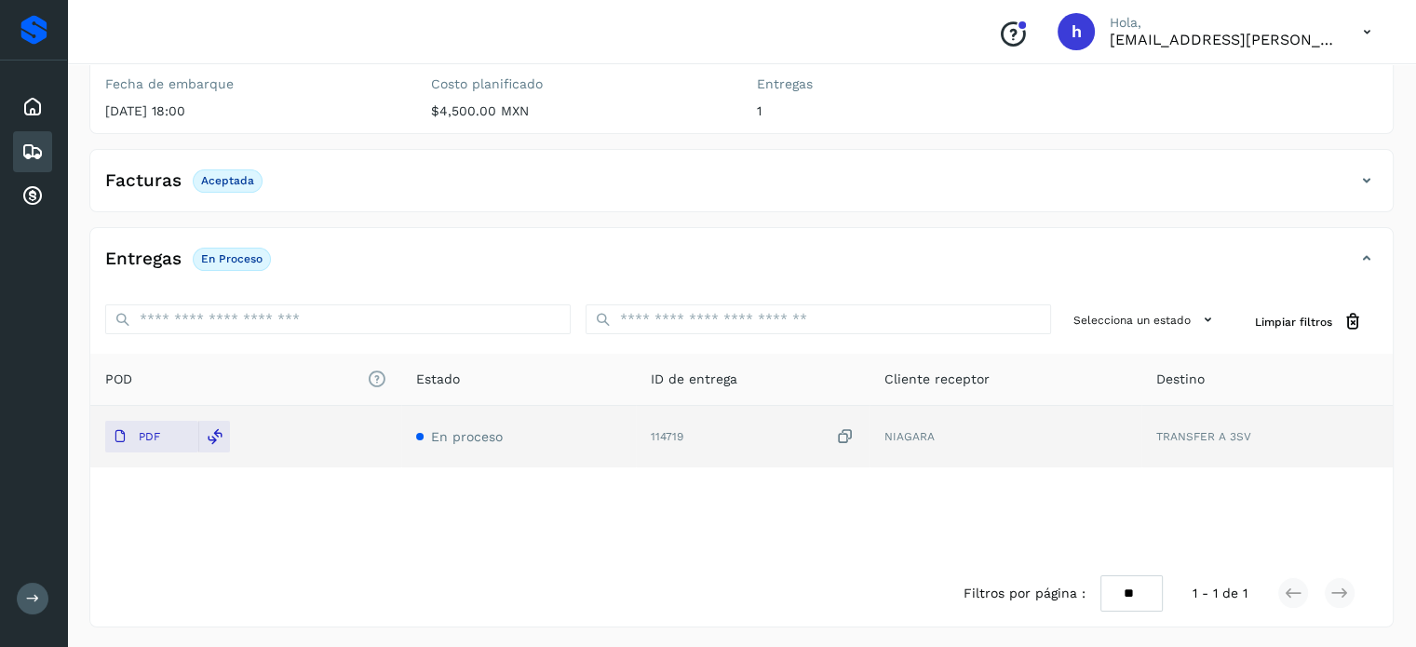
scroll to position [0, 0]
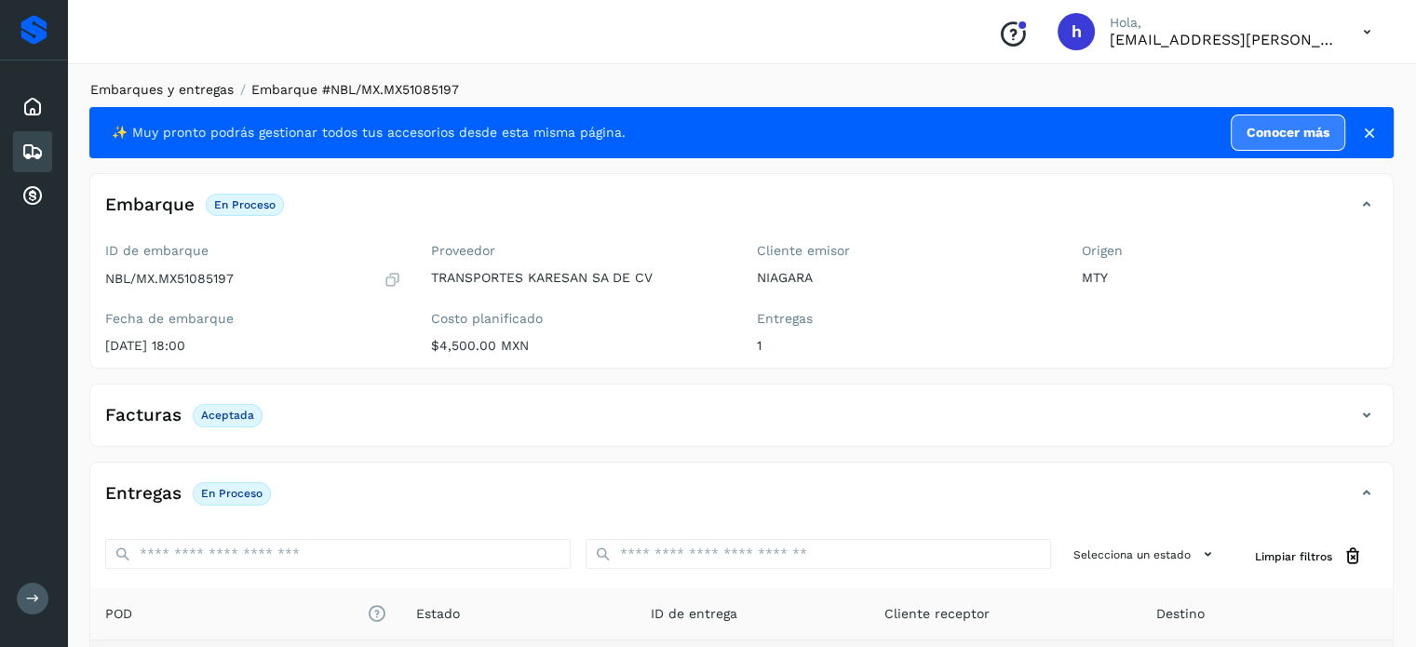
click at [209, 90] on link "Embarques y entregas" at bounding box center [161, 89] width 143 height 15
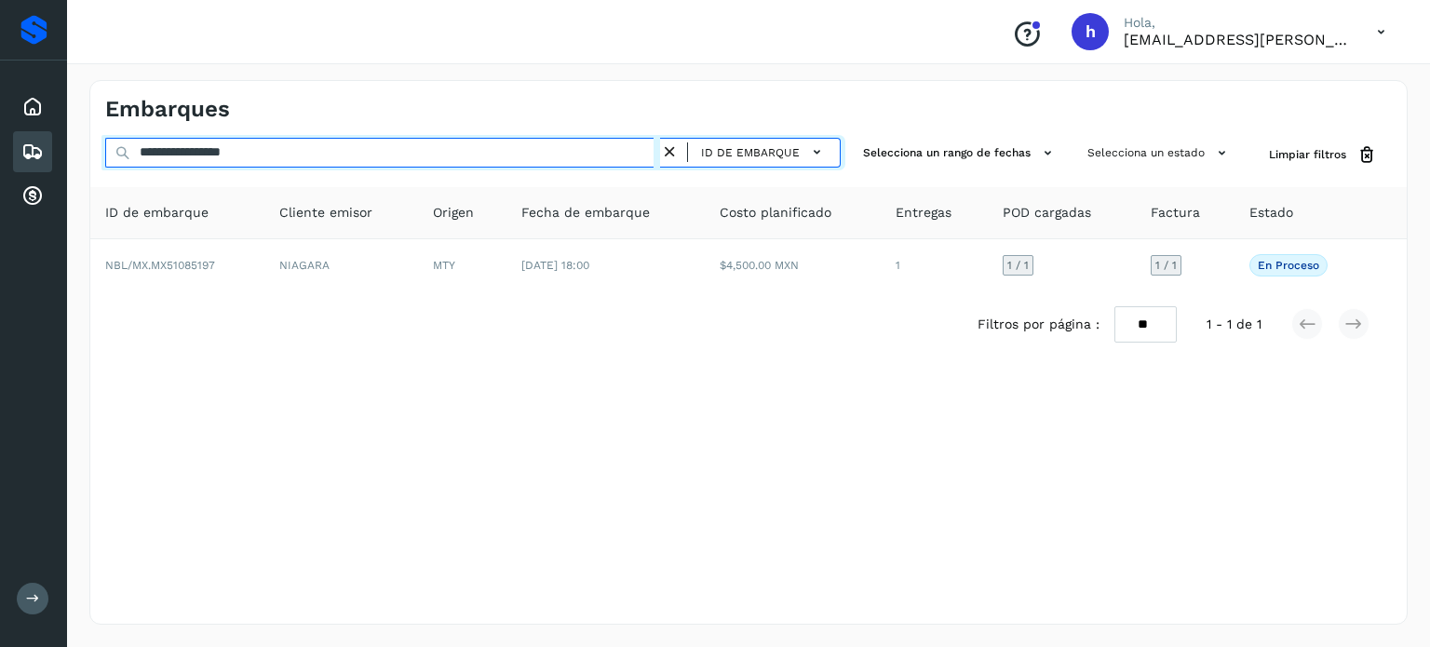
drag, startPoint x: 344, startPoint y: 155, endPoint x: 0, endPoint y: 182, distance: 344.6
click at [0, 182] on div "**********" at bounding box center [715, 323] width 1430 height 647
paste input "text"
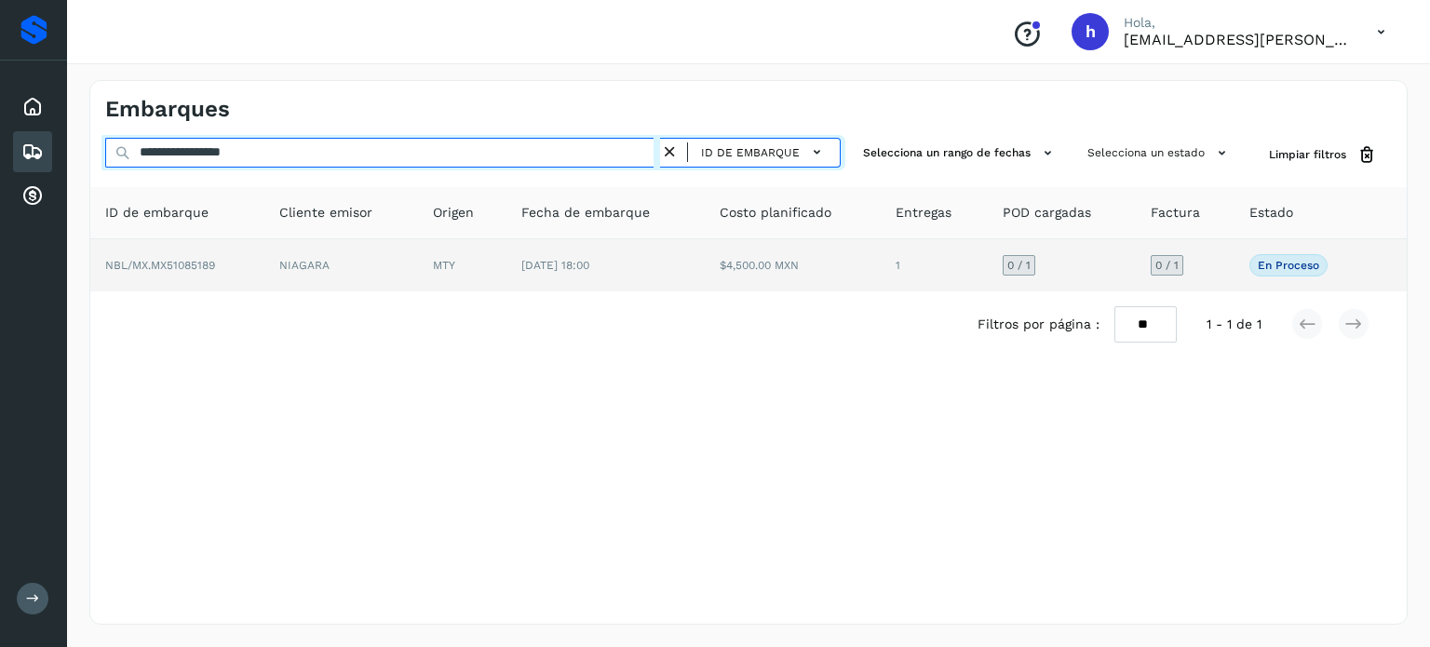
type input "**********"
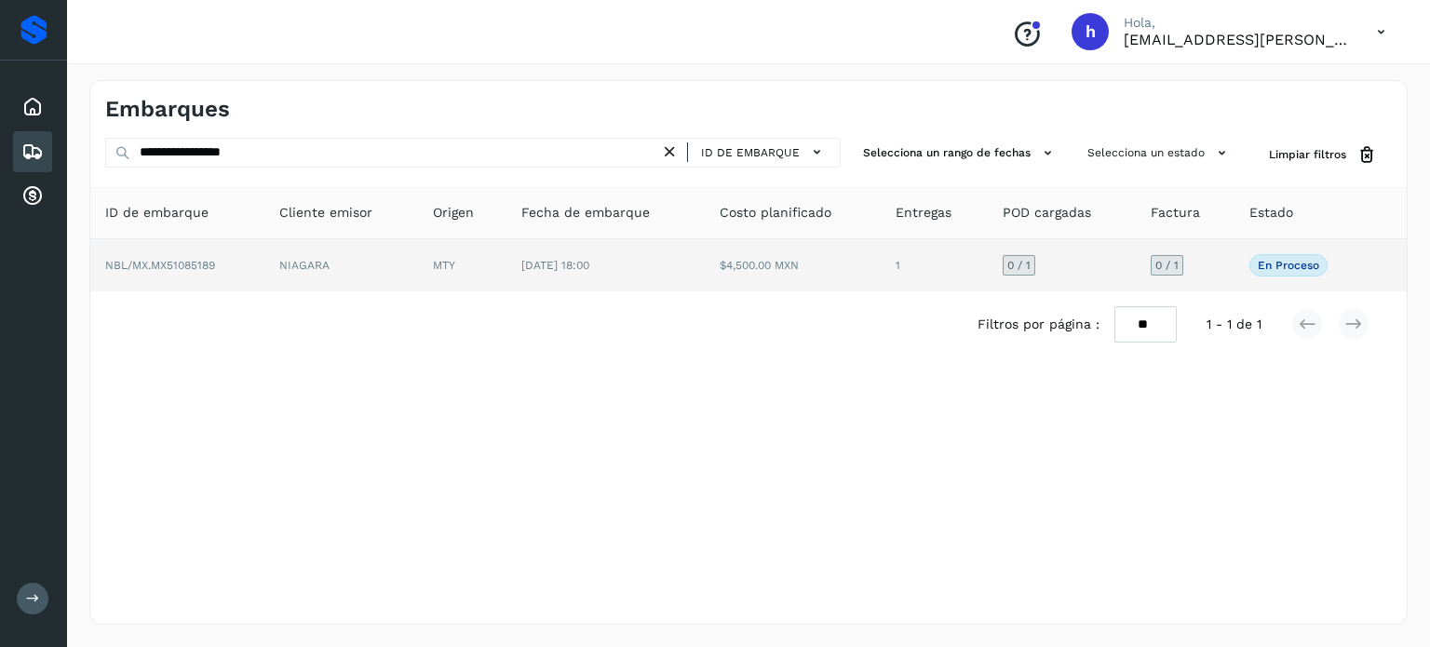
click at [209, 266] on span "NBL/MX.MX51085189" at bounding box center [160, 265] width 110 height 13
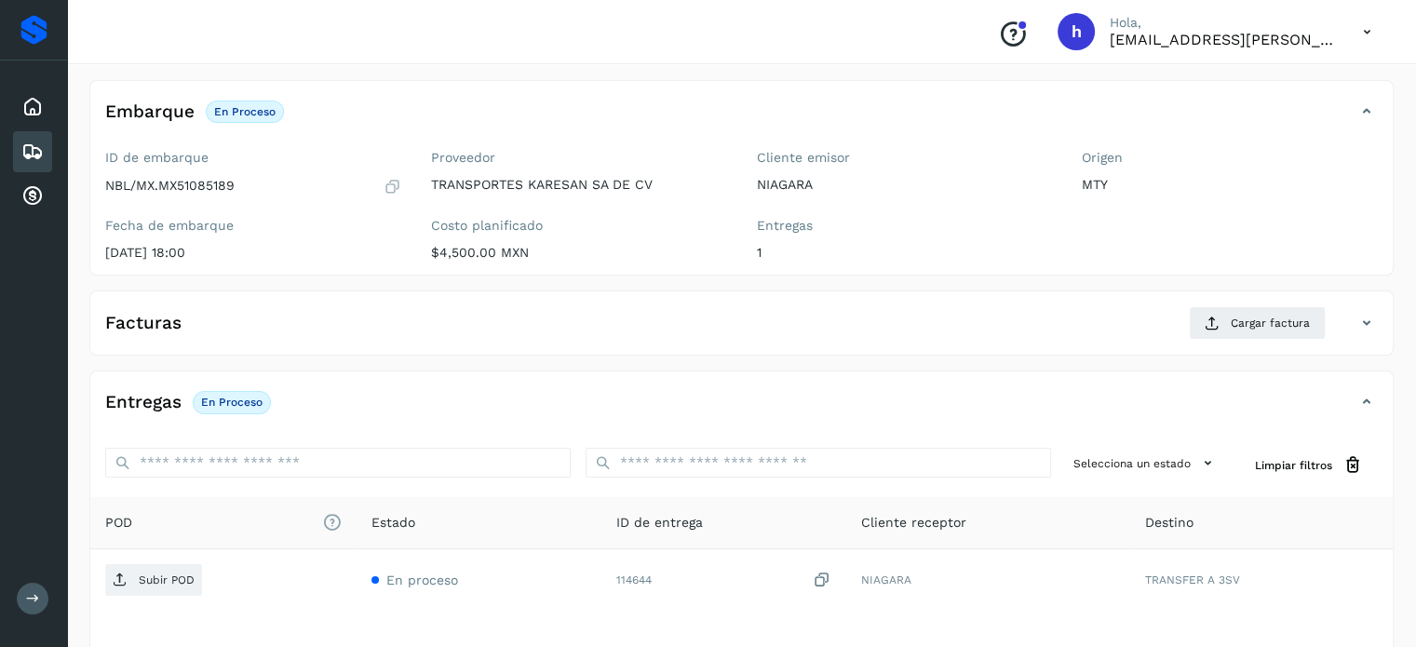
scroll to position [101, 0]
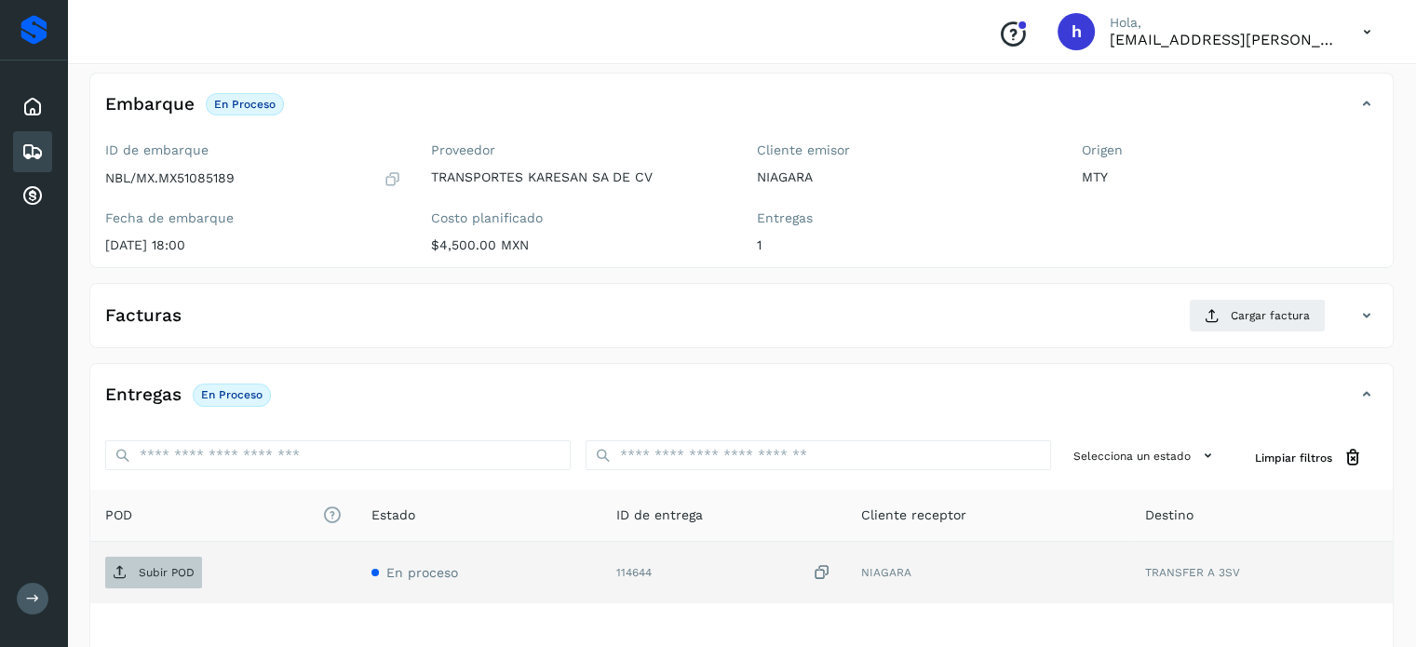
click at [160, 570] on p "Subir POD" at bounding box center [167, 572] width 56 height 13
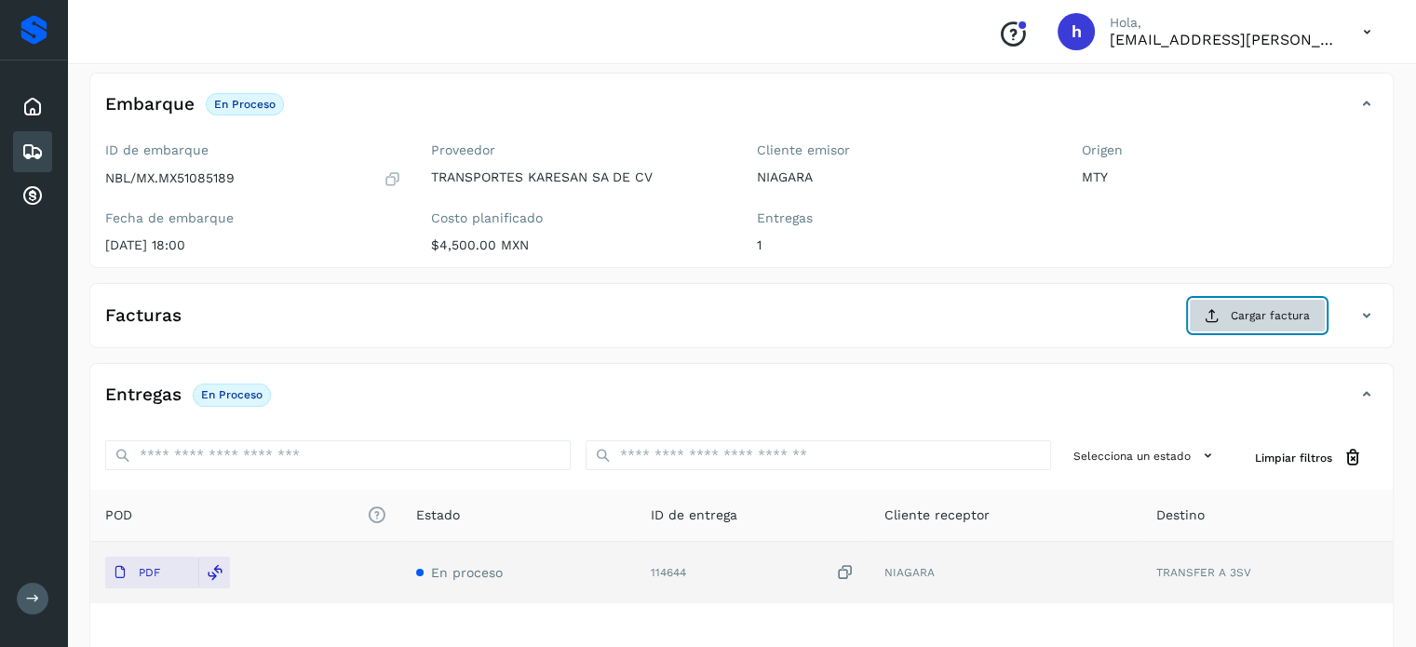
click at [1281, 307] on span "Cargar factura" at bounding box center [1270, 315] width 79 height 17
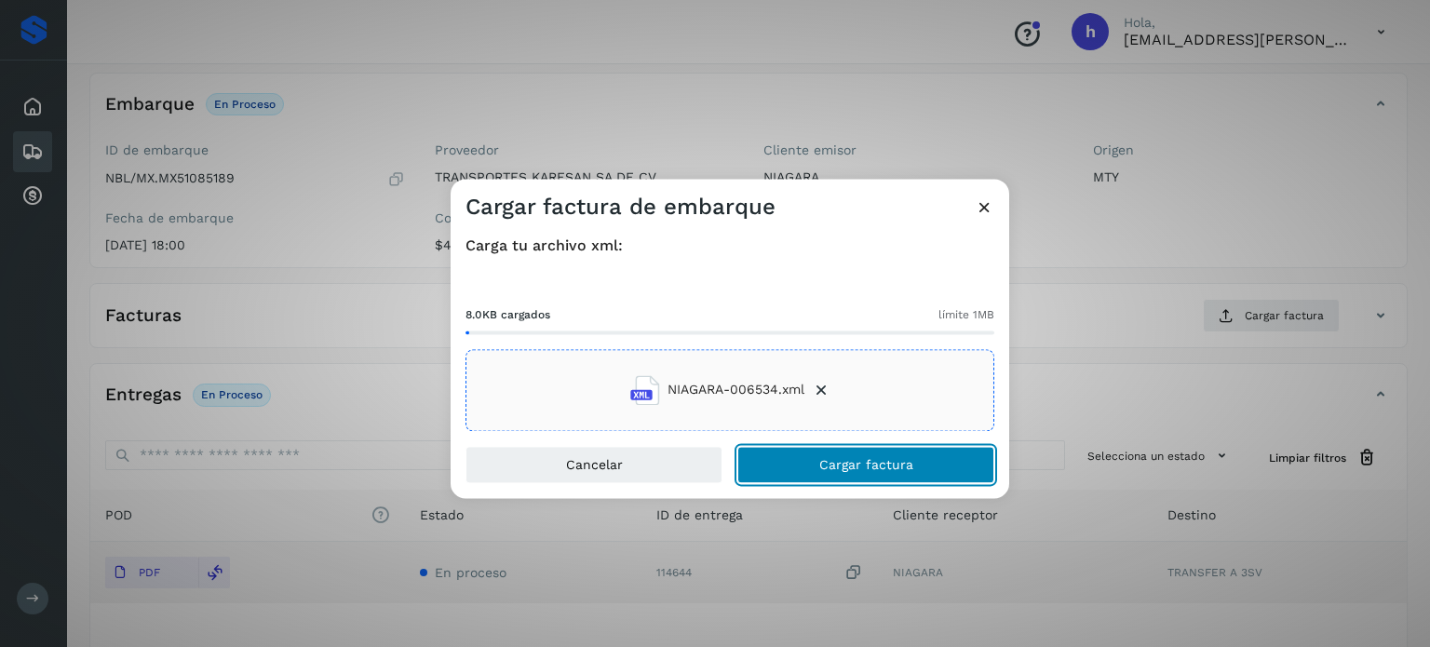
click at [920, 454] on button "Cargar factura" at bounding box center [865, 464] width 257 height 37
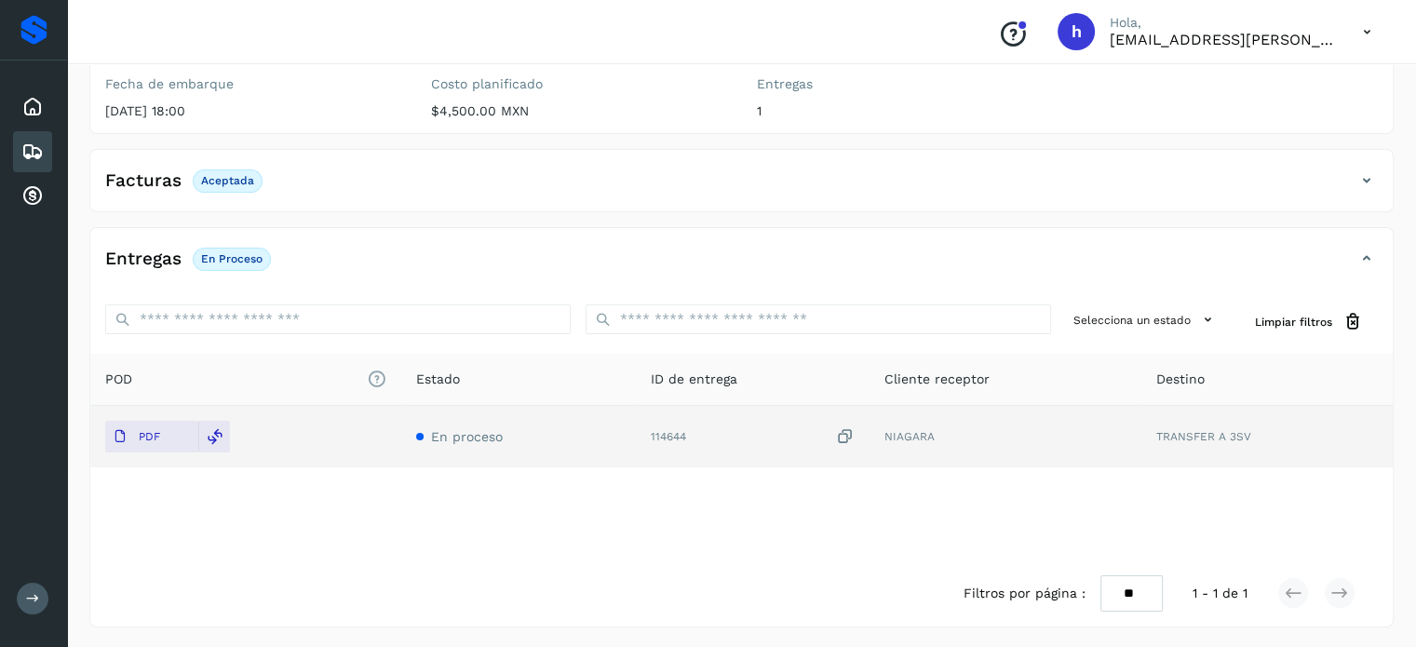
scroll to position [0, 0]
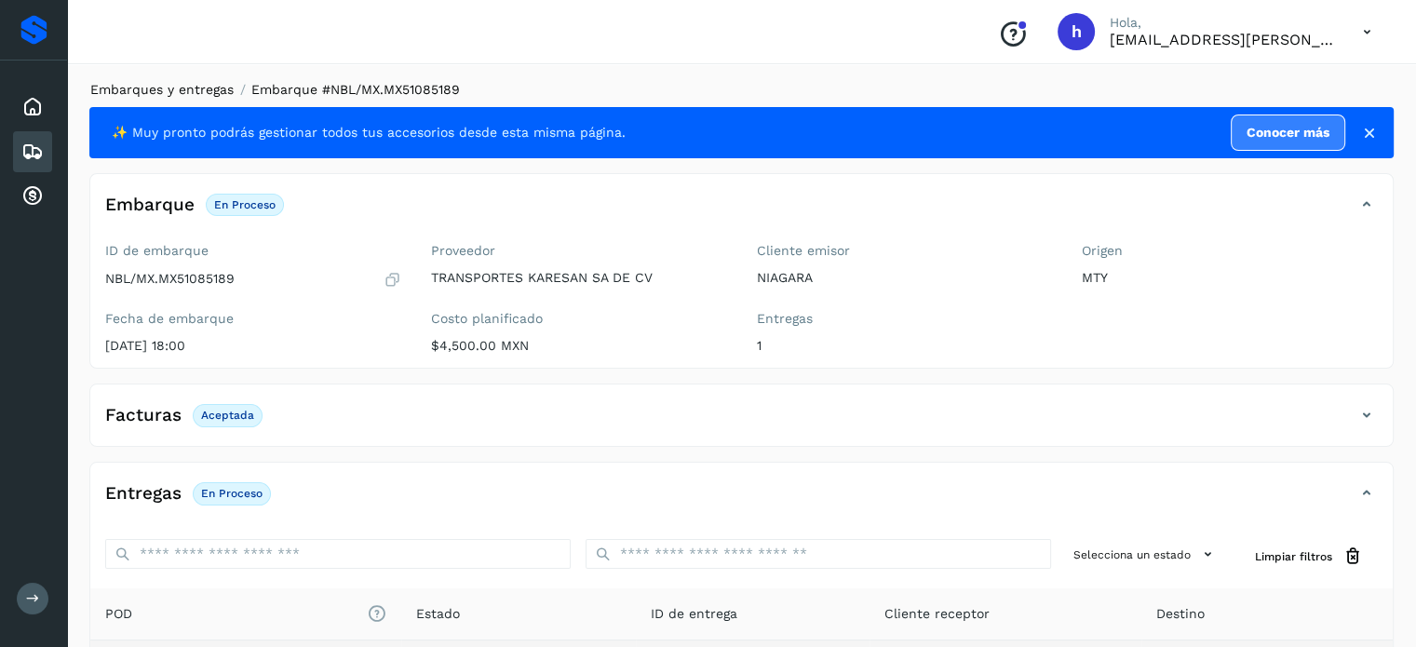
click at [174, 87] on link "Embarques y entregas" at bounding box center [161, 89] width 143 height 15
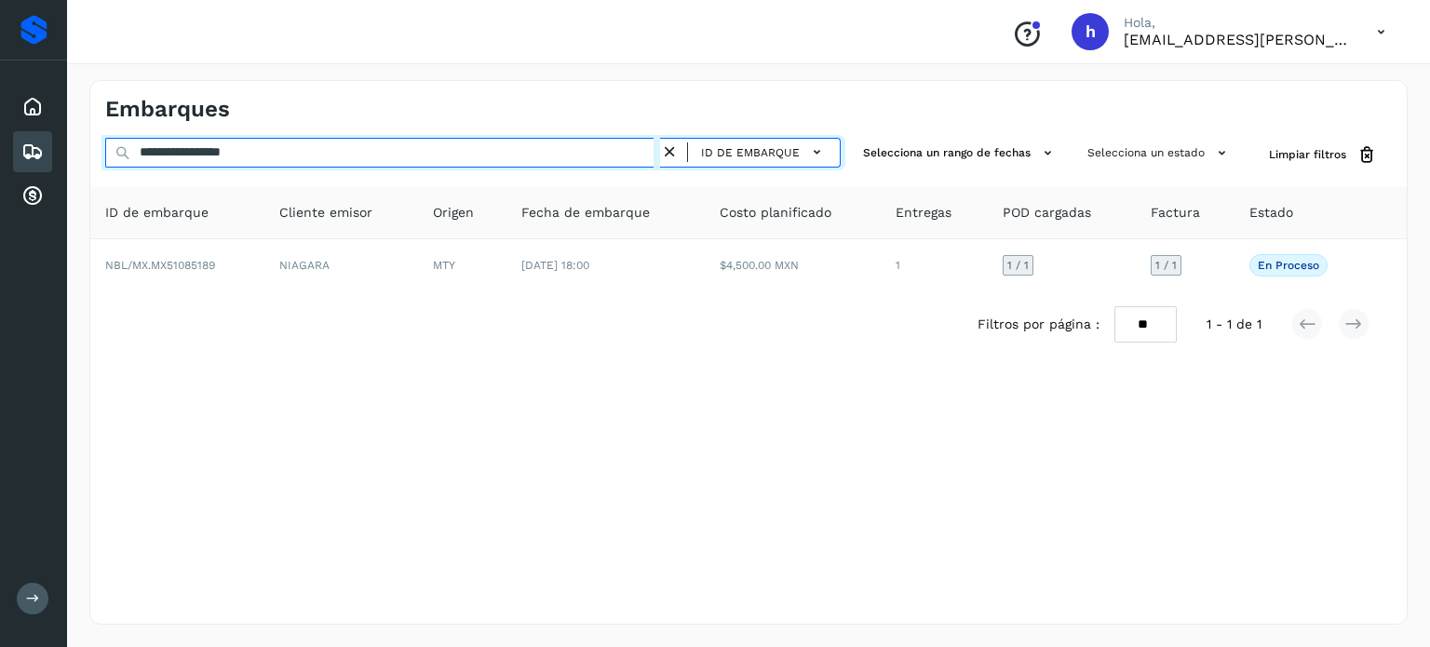
drag, startPoint x: 315, startPoint y: 157, endPoint x: 0, endPoint y: 182, distance: 315.6
click at [0, 182] on div "**********" at bounding box center [715, 323] width 1430 height 647
paste input "text"
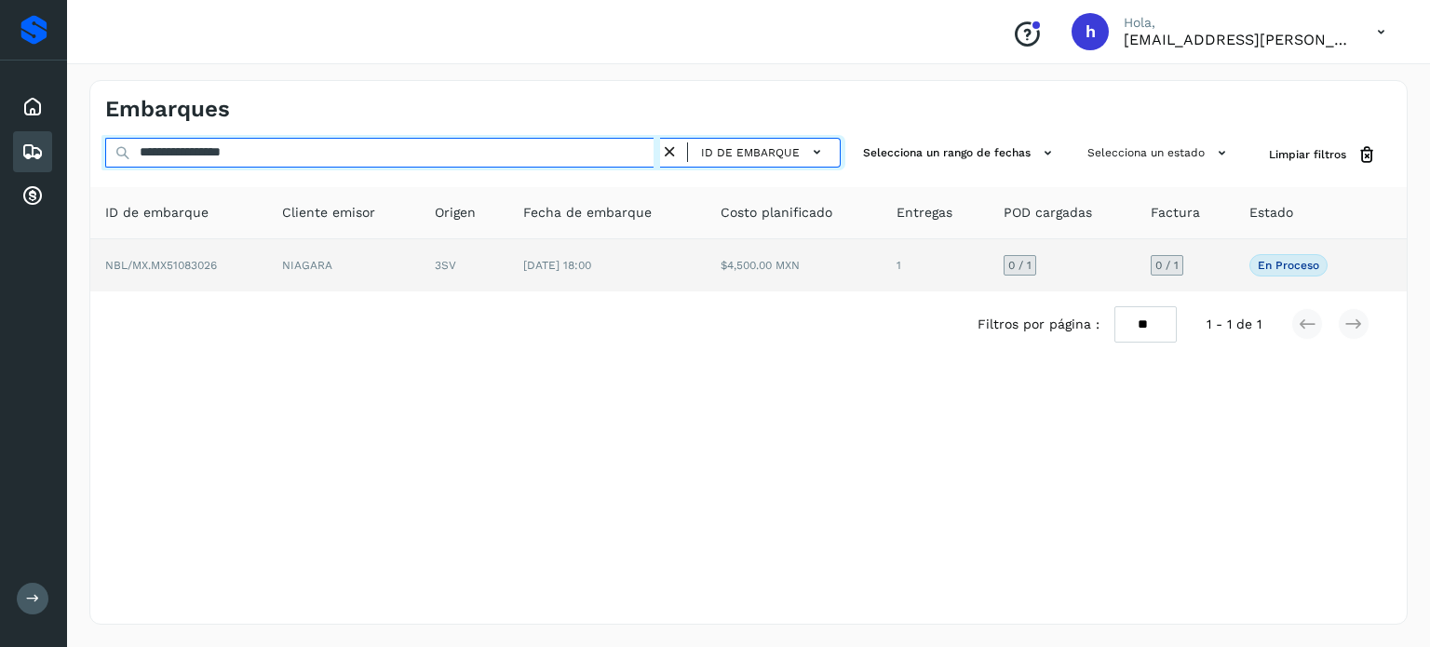
type input "**********"
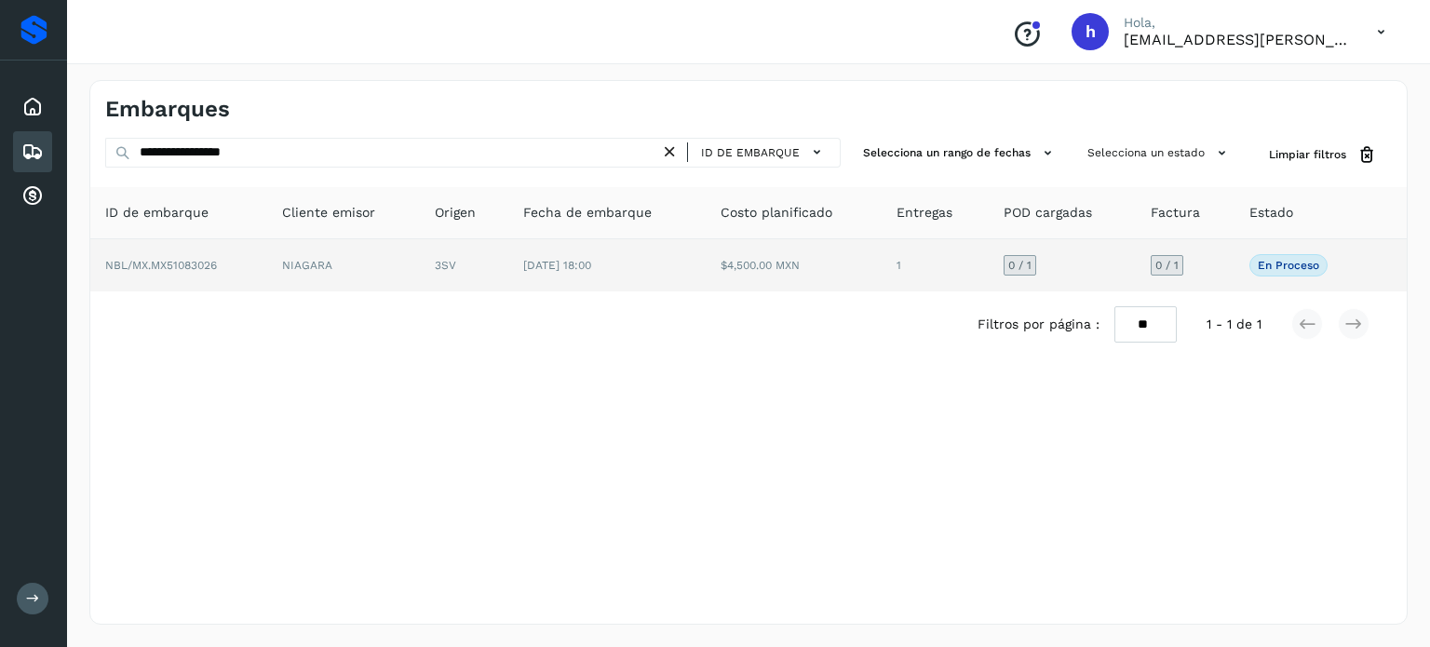
click at [208, 272] on td "NBL/MX.MX51083026" at bounding box center [178, 265] width 177 height 52
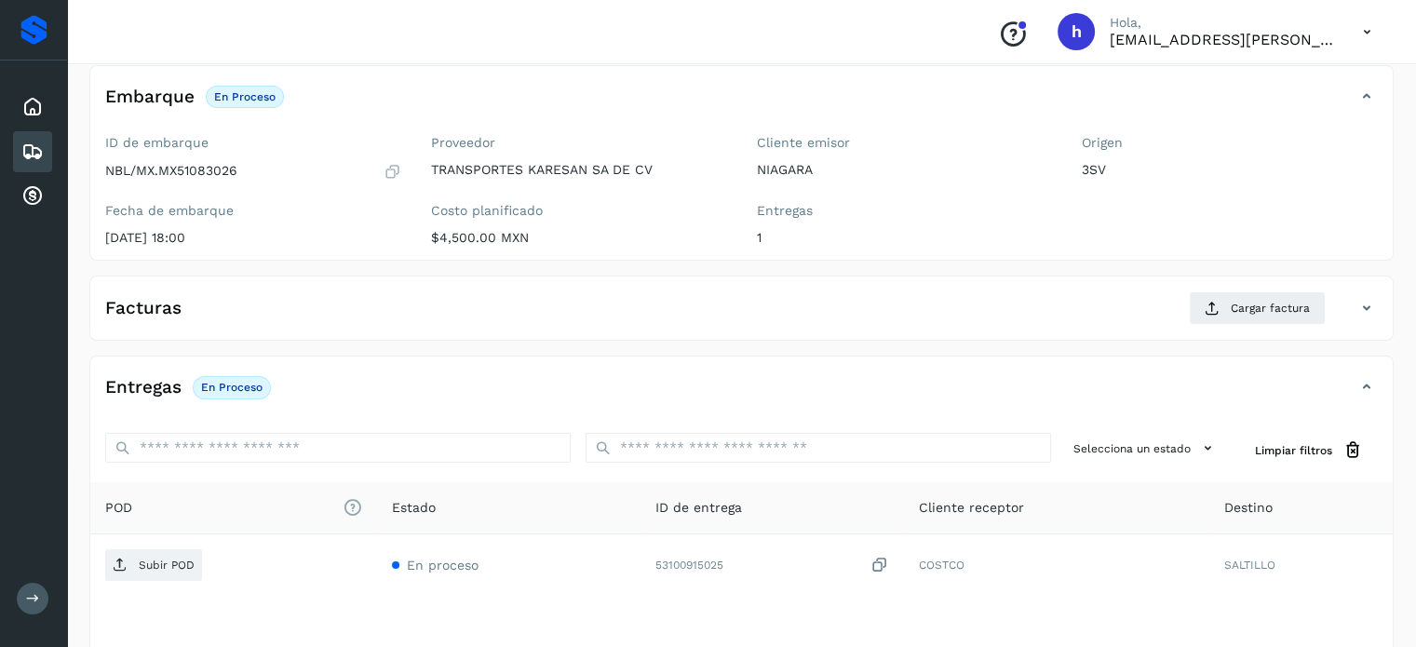
scroll to position [110, 0]
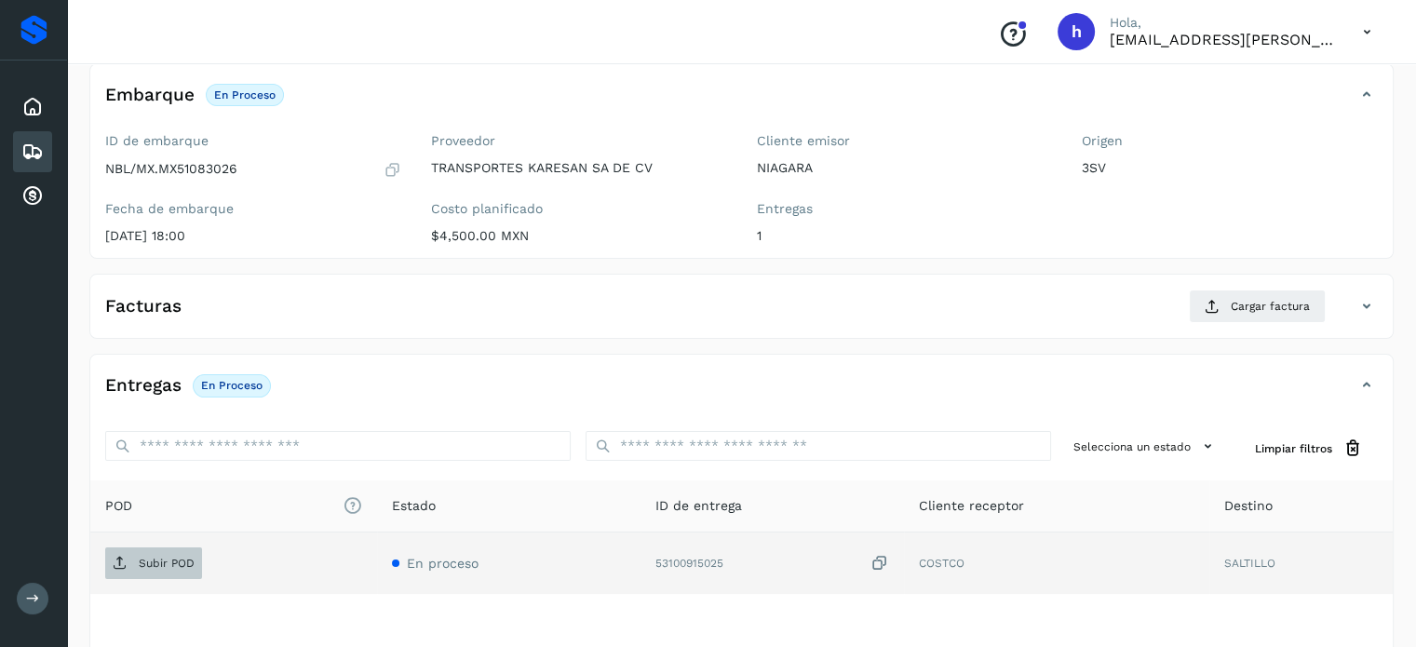
click at [164, 562] on p "Subir POD" at bounding box center [167, 563] width 56 height 13
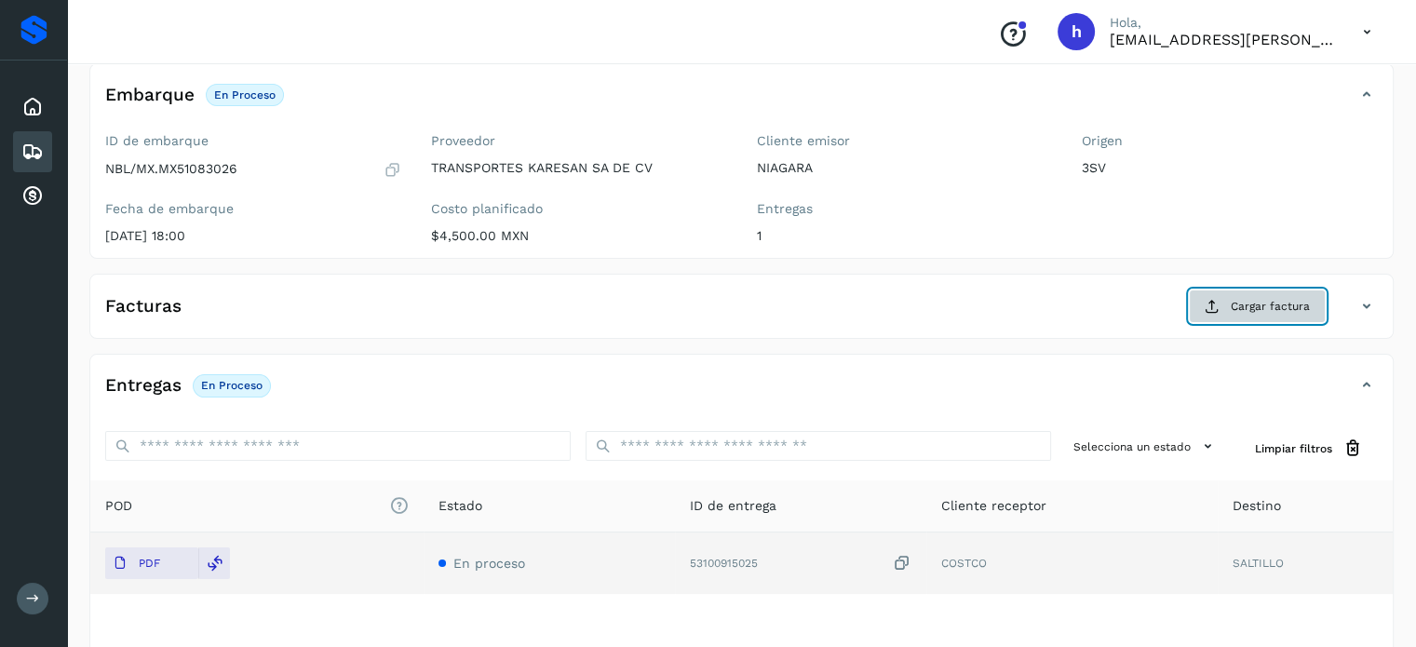
click at [1277, 303] on span "Cargar factura" at bounding box center [1270, 306] width 79 height 17
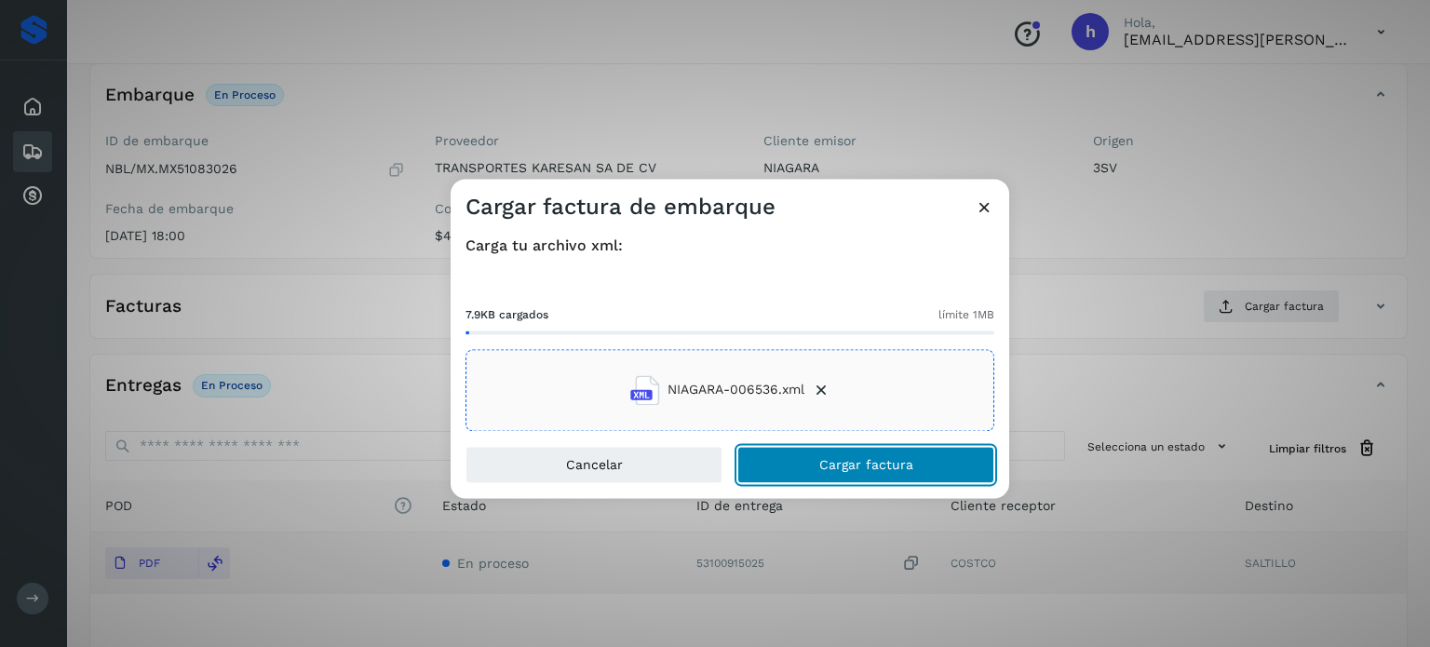
click at [911, 452] on button "Cargar factura" at bounding box center [865, 464] width 257 height 37
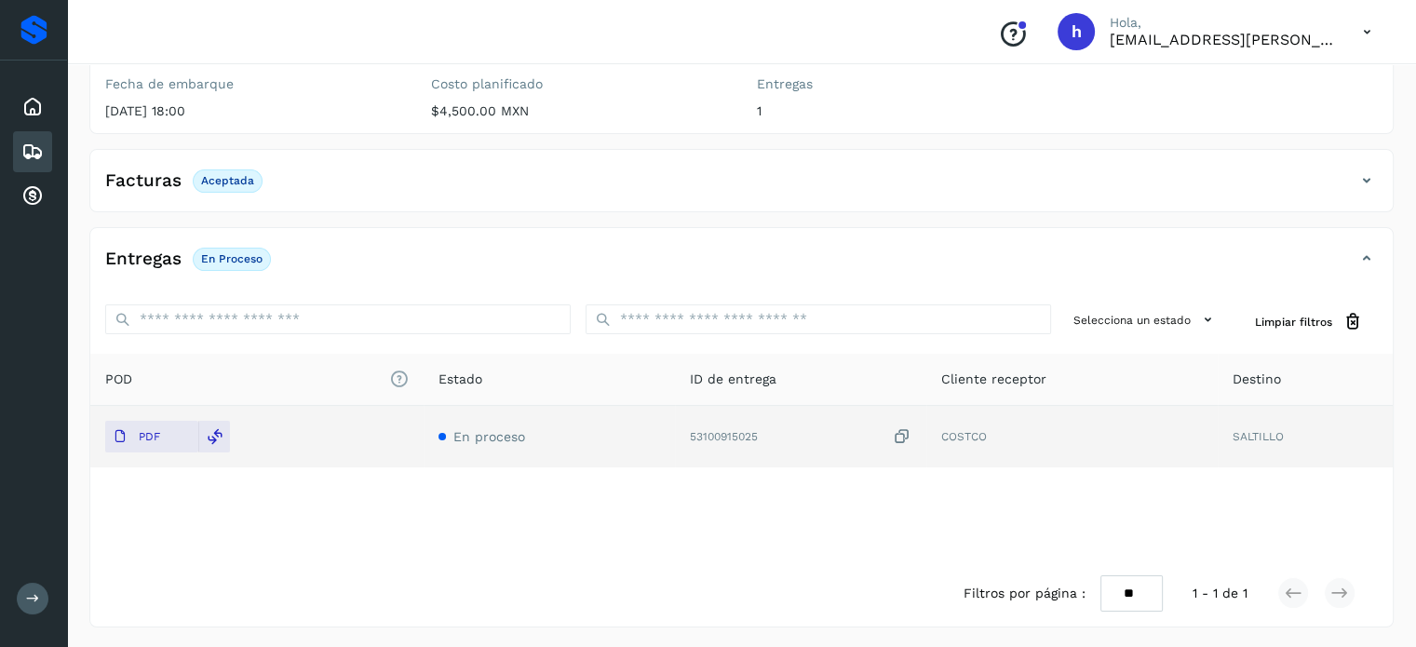
scroll to position [0, 0]
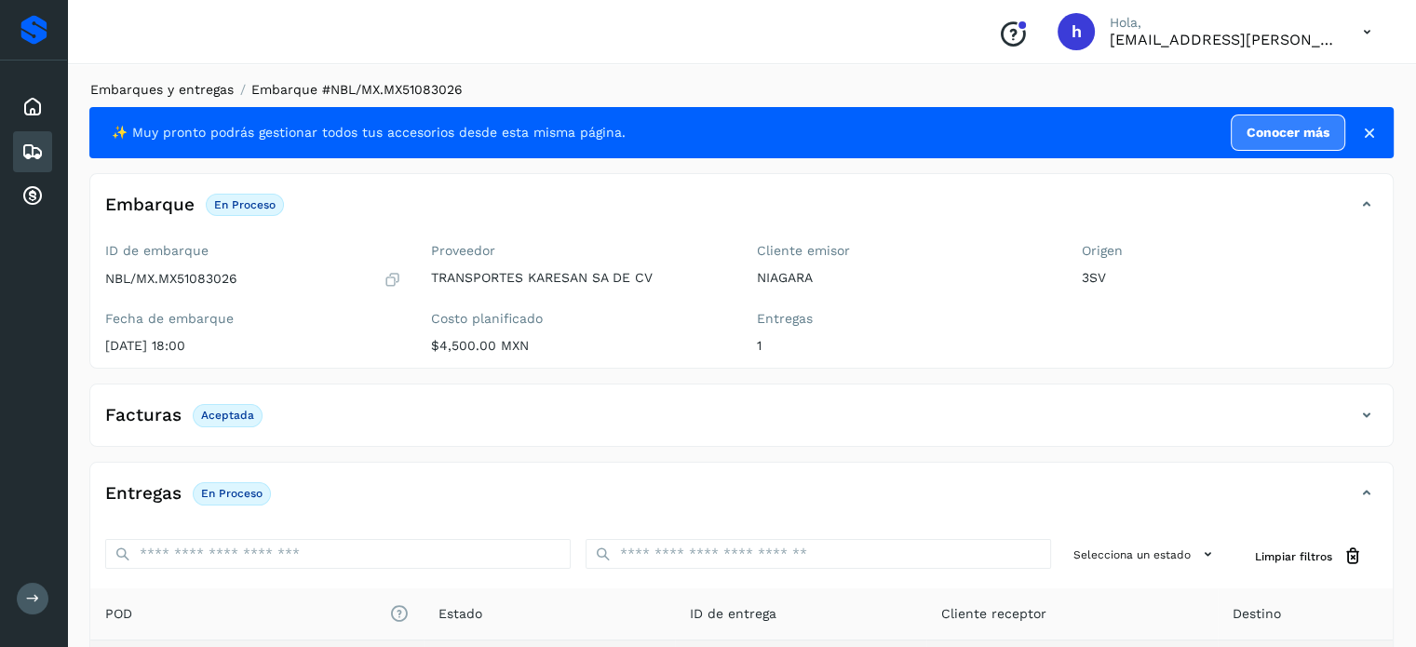
click at [207, 85] on link "Embarques y entregas" at bounding box center [161, 89] width 143 height 15
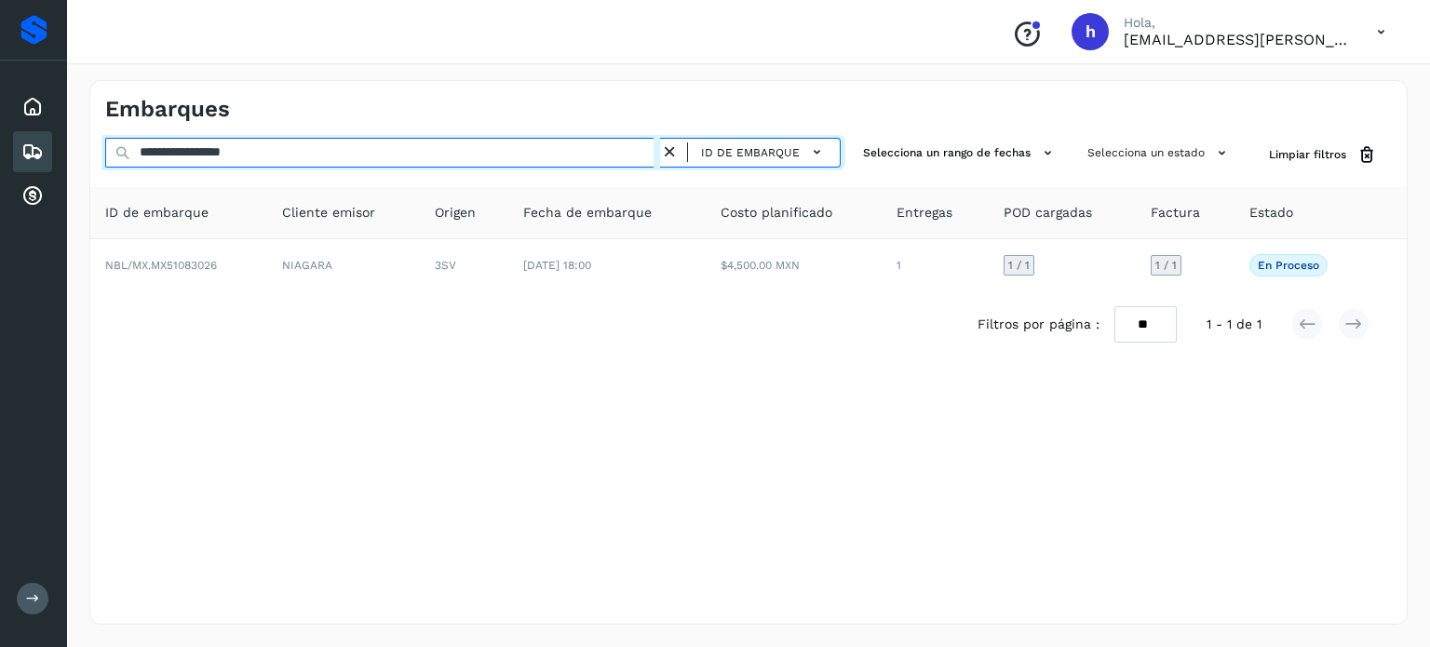
drag, startPoint x: 356, startPoint y: 152, endPoint x: 0, endPoint y: 178, distance: 356.6
click at [0, 178] on div "**********" at bounding box center [715, 323] width 1430 height 647
paste input "text"
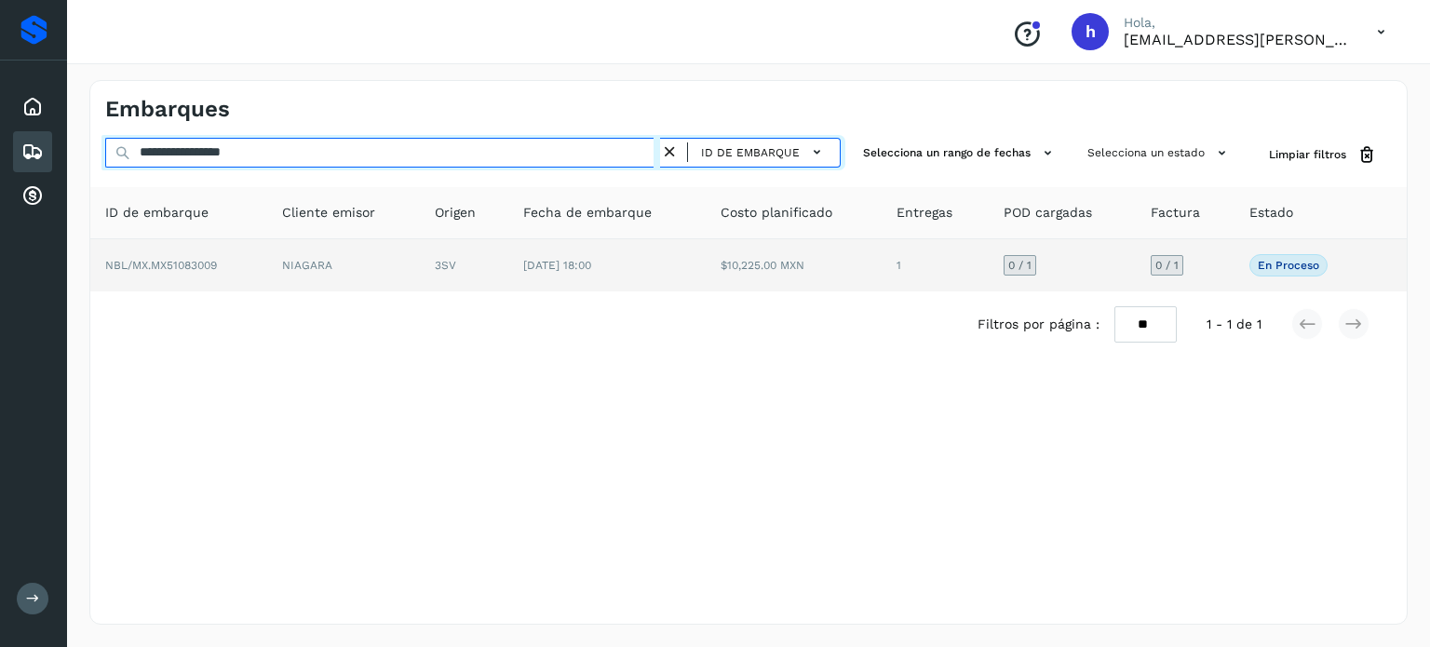
type input "**********"
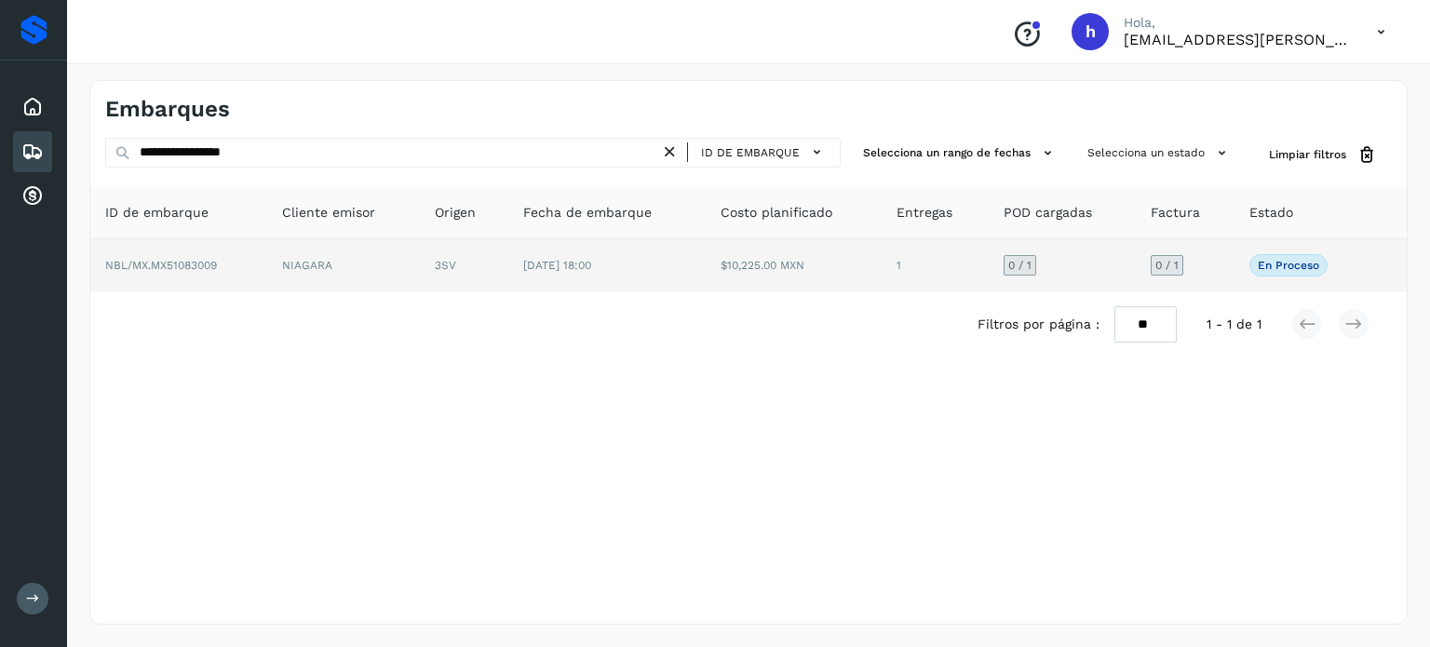
click at [235, 255] on td "NBL/MX.MX51083009" at bounding box center [178, 265] width 177 height 52
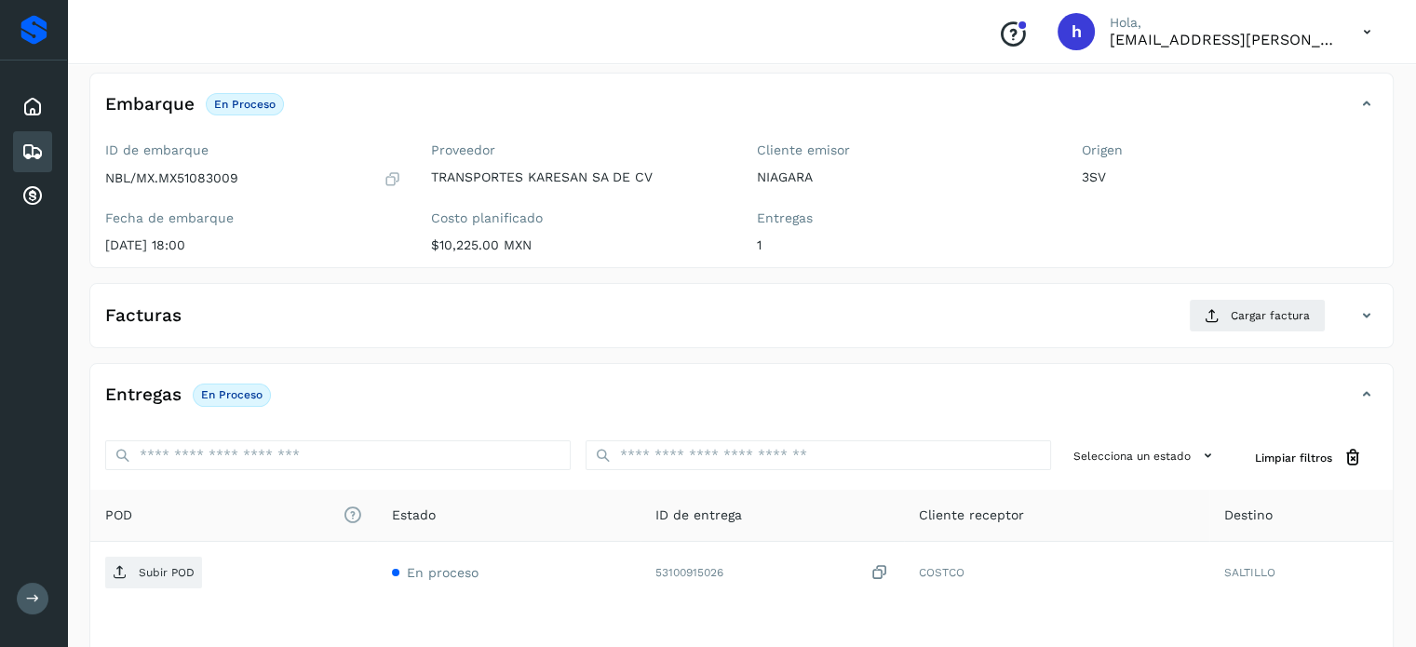
scroll to position [102, 0]
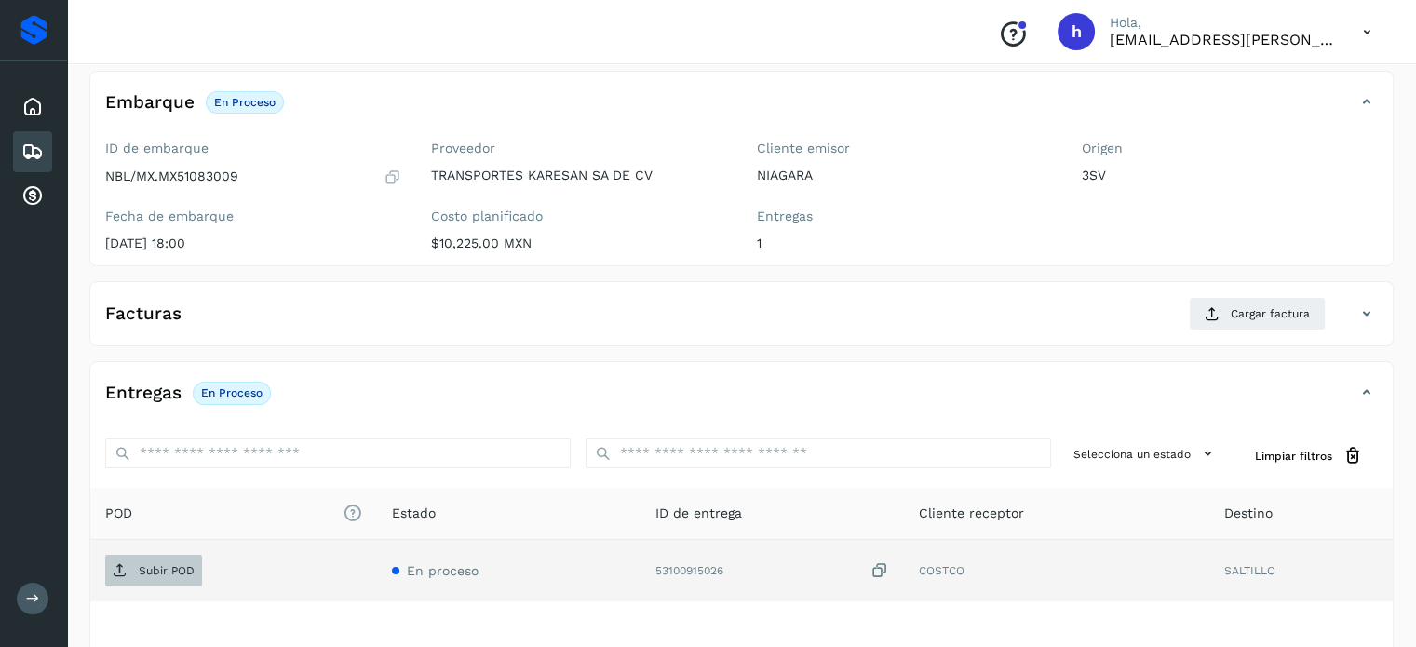
click at [159, 569] on p "Subir POD" at bounding box center [167, 570] width 56 height 13
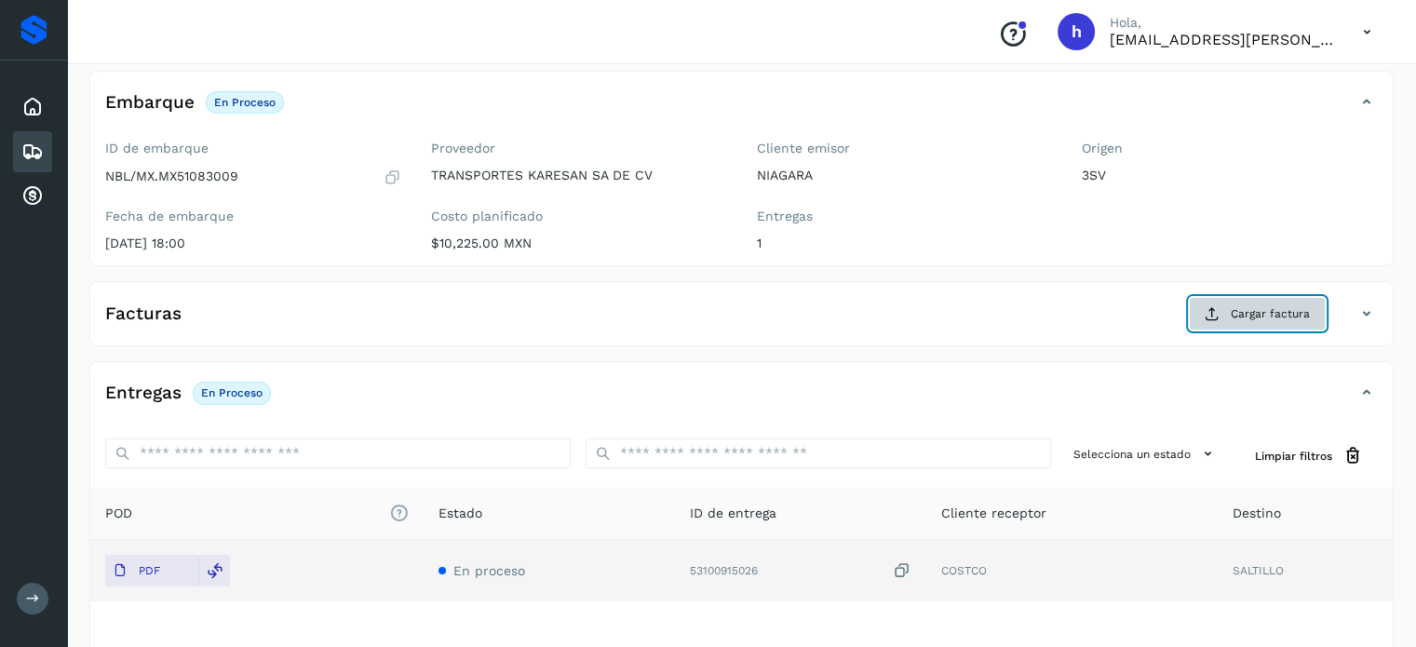
click at [1246, 308] on span "Cargar factura" at bounding box center [1270, 313] width 79 height 17
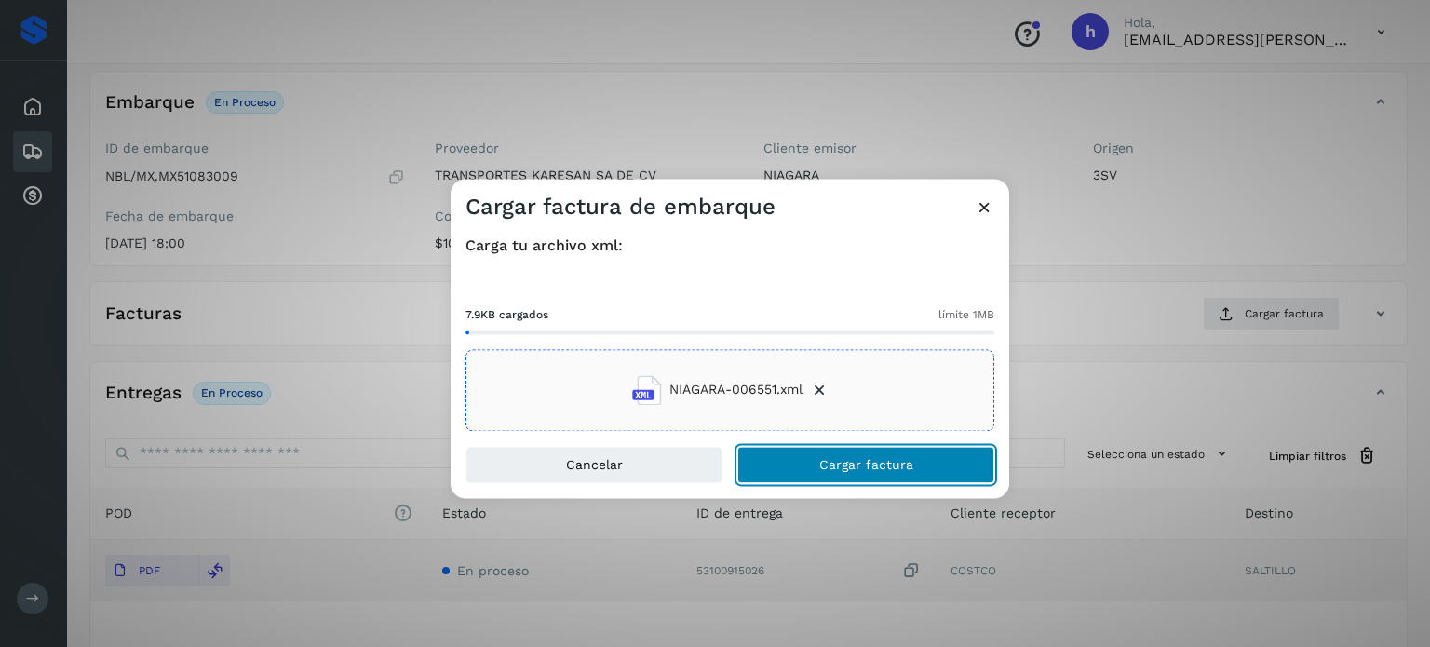
click at [938, 466] on button "Cargar factura" at bounding box center [865, 464] width 257 height 37
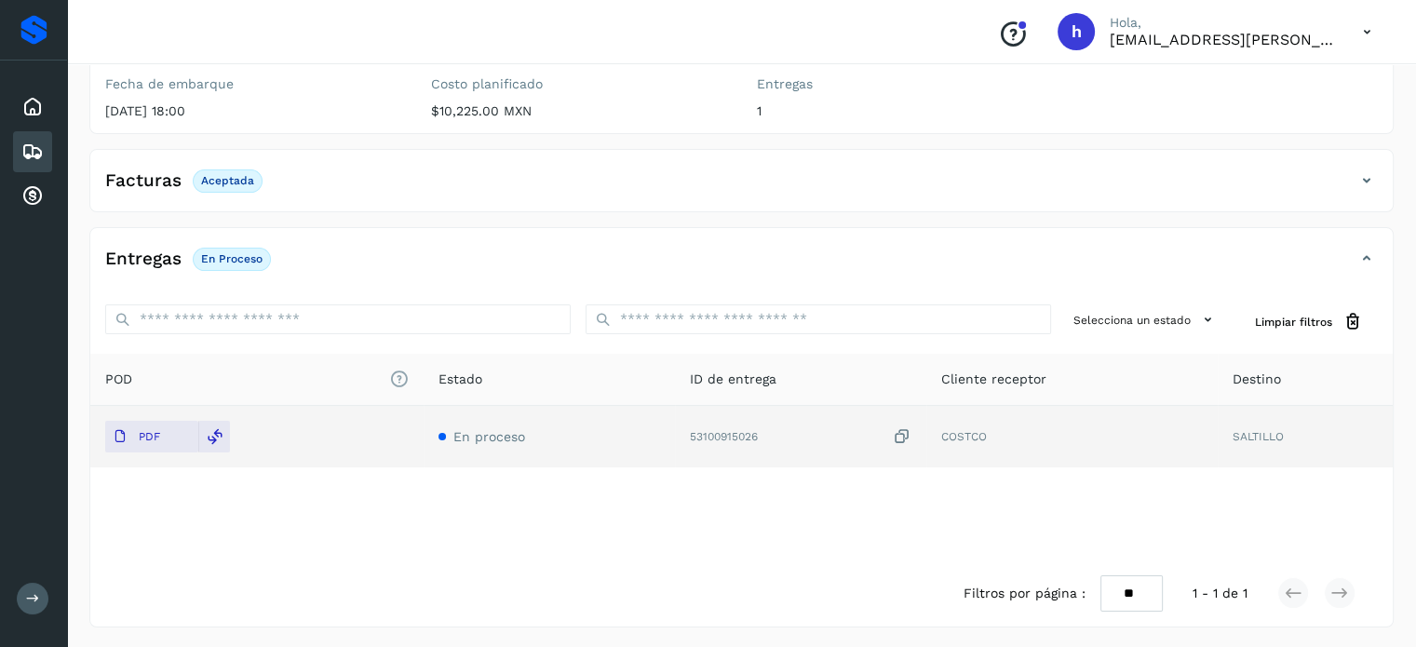
scroll to position [0, 0]
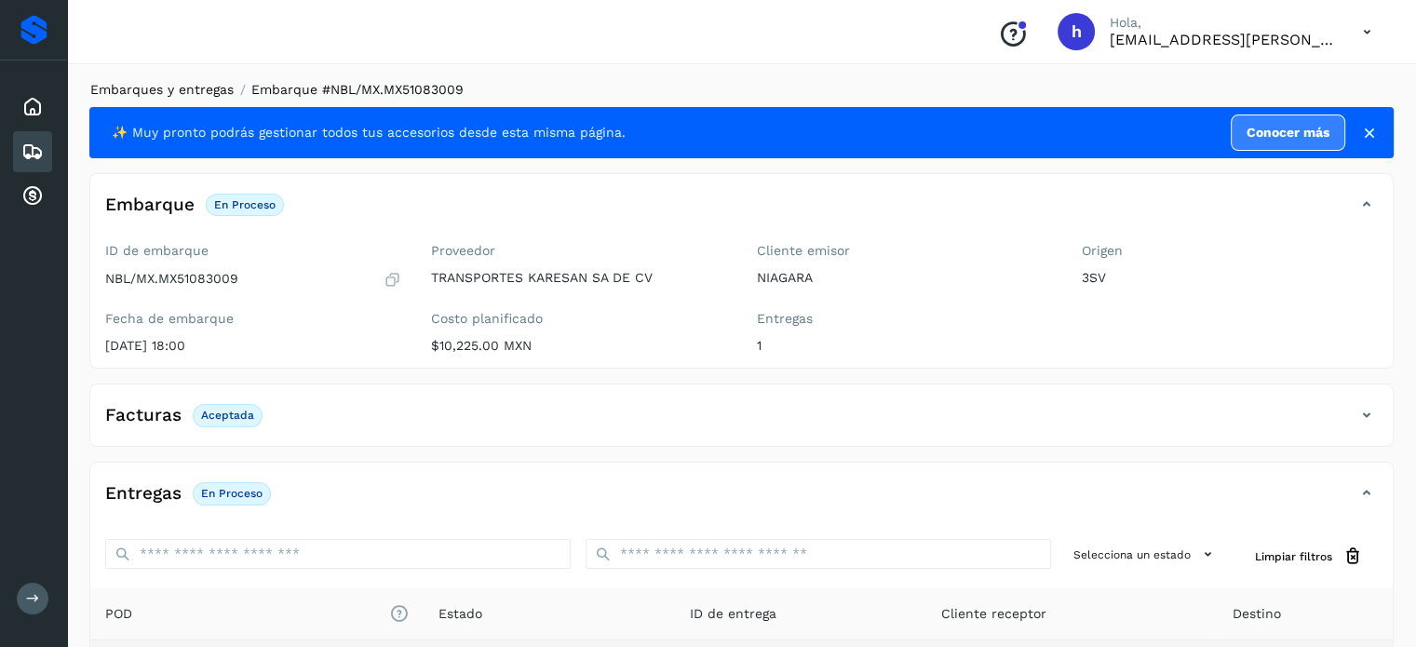
click at [189, 93] on link "Embarques y entregas" at bounding box center [161, 89] width 143 height 15
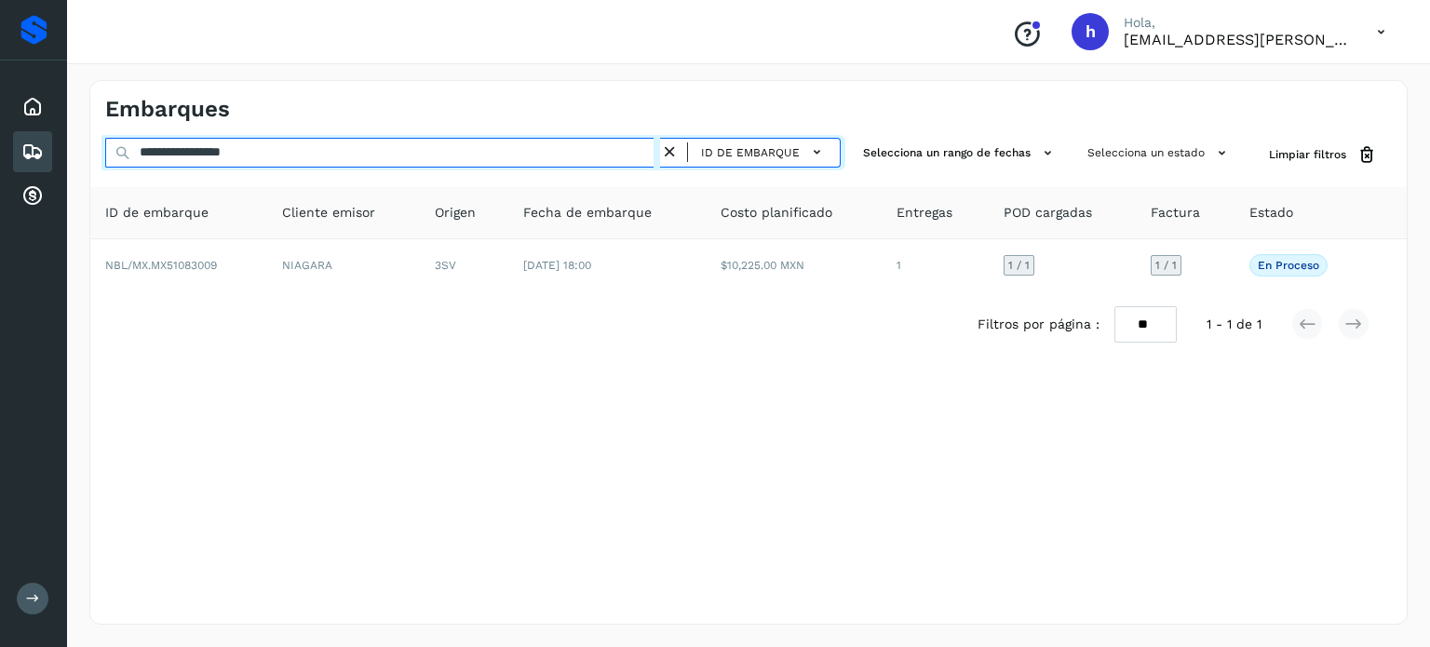
drag, startPoint x: 306, startPoint y: 163, endPoint x: 0, endPoint y: 205, distance: 309.2
click at [0, 205] on div "**********" at bounding box center [715, 323] width 1430 height 647
paste input "text"
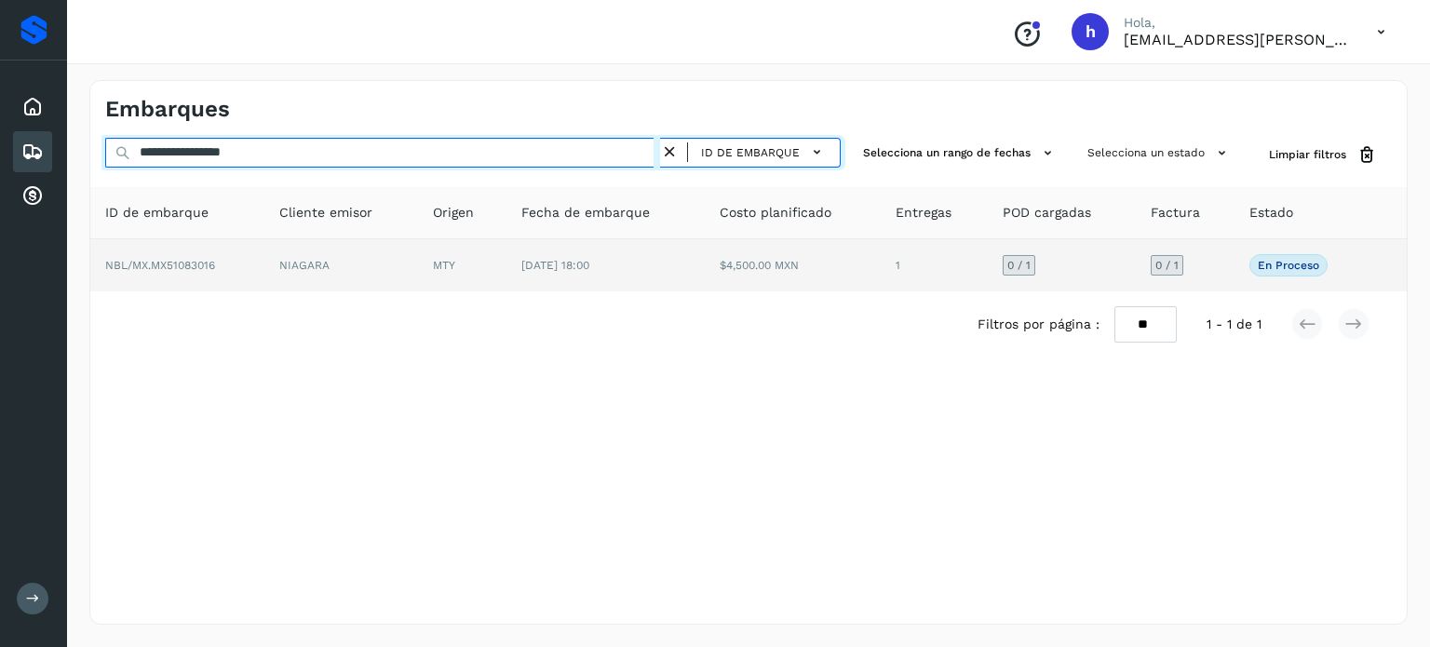
type input "**********"
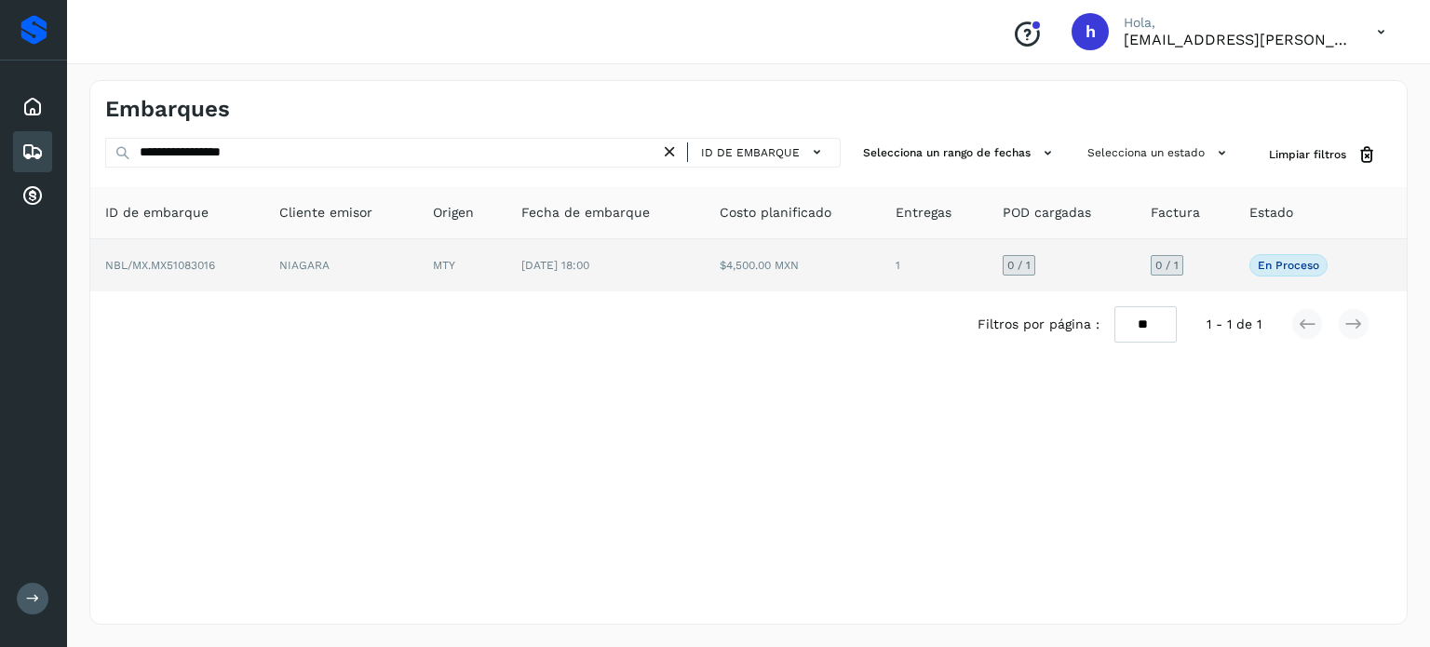
click at [227, 277] on td "NBL/MX.MX51083016" at bounding box center [177, 265] width 174 height 52
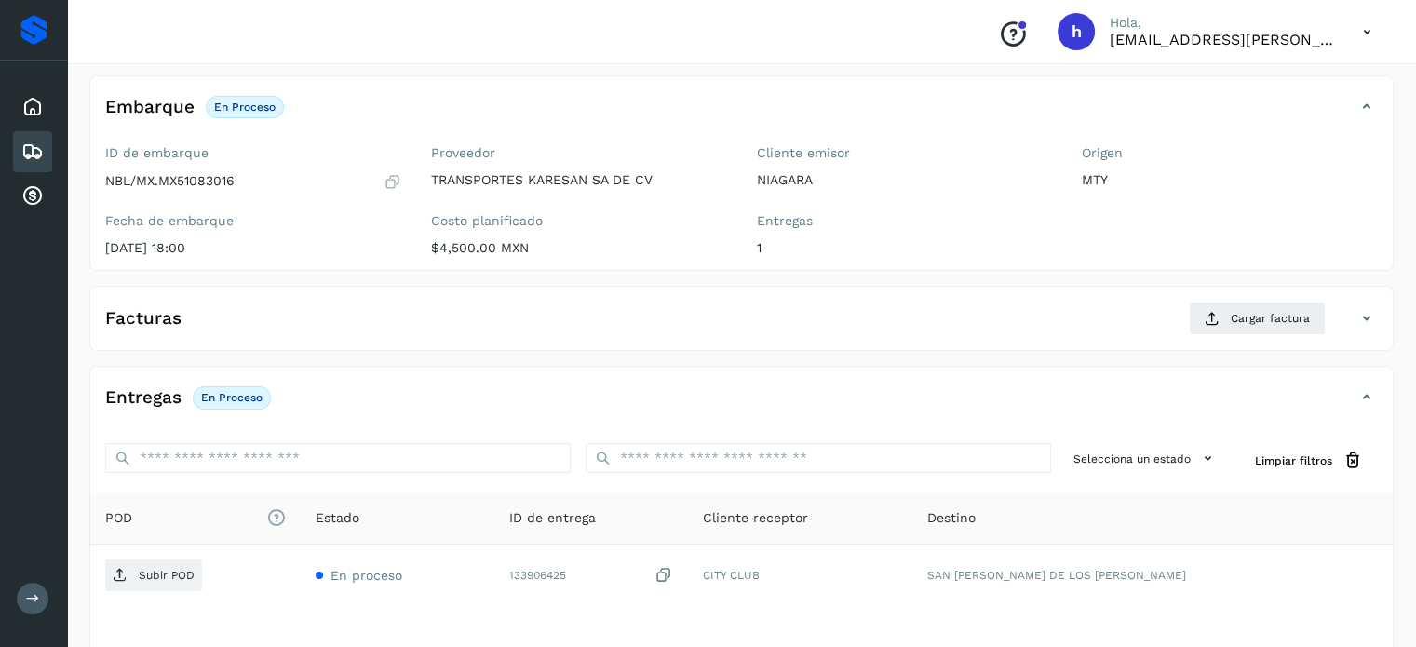
scroll to position [104, 0]
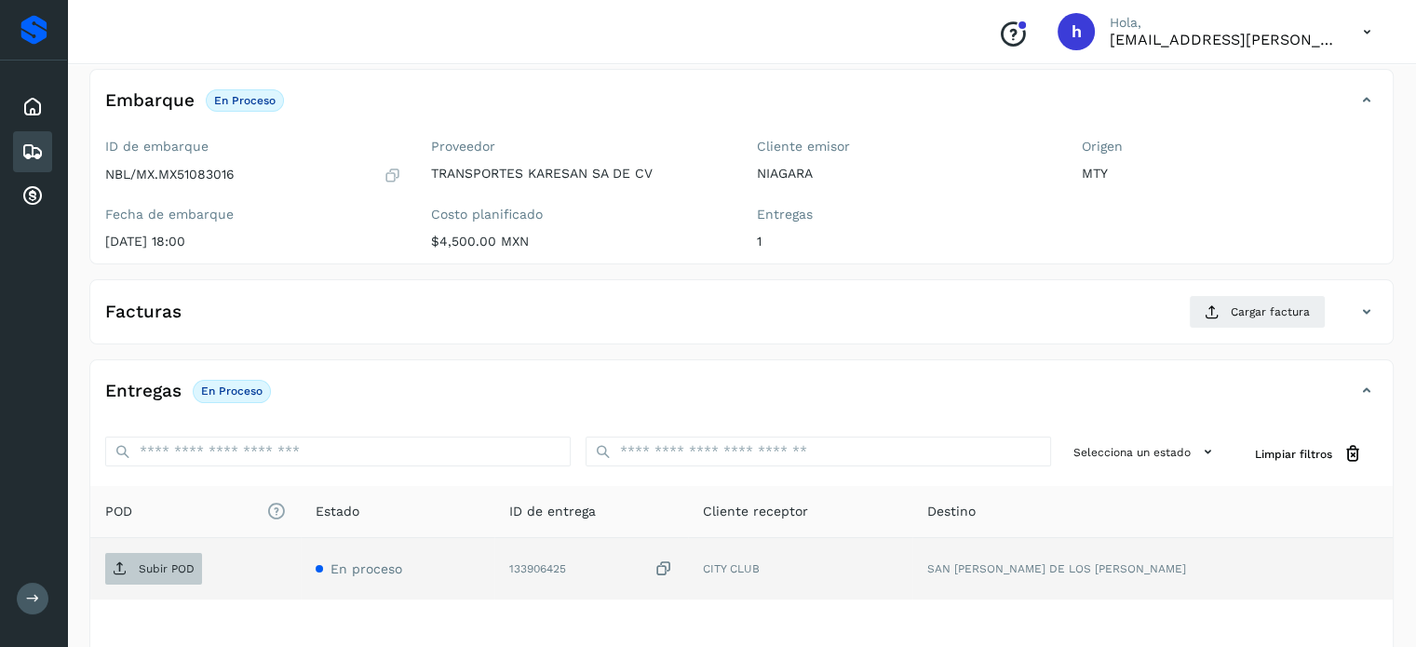
click at [173, 557] on span "Subir POD" at bounding box center [153, 569] width 97 height 30
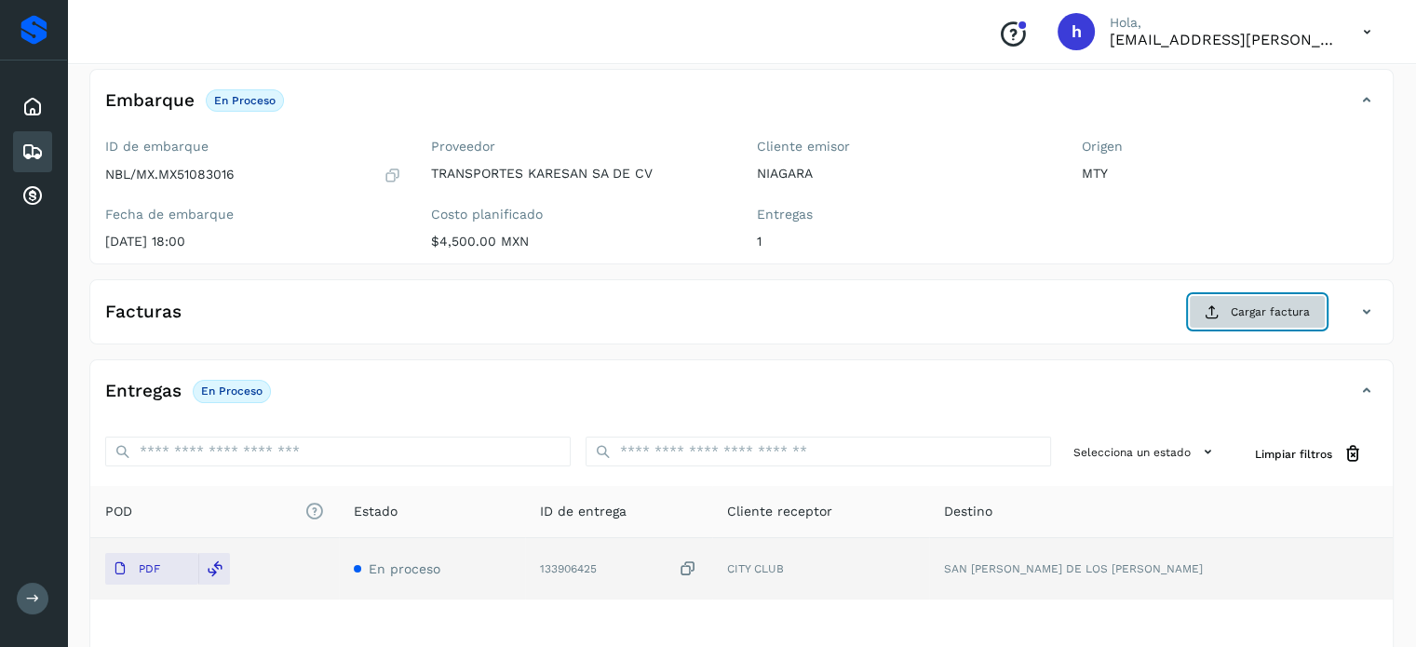
click at [1255, 306] on span "Cargar factura" at bounding box center [1270, 312] width 79 height 17
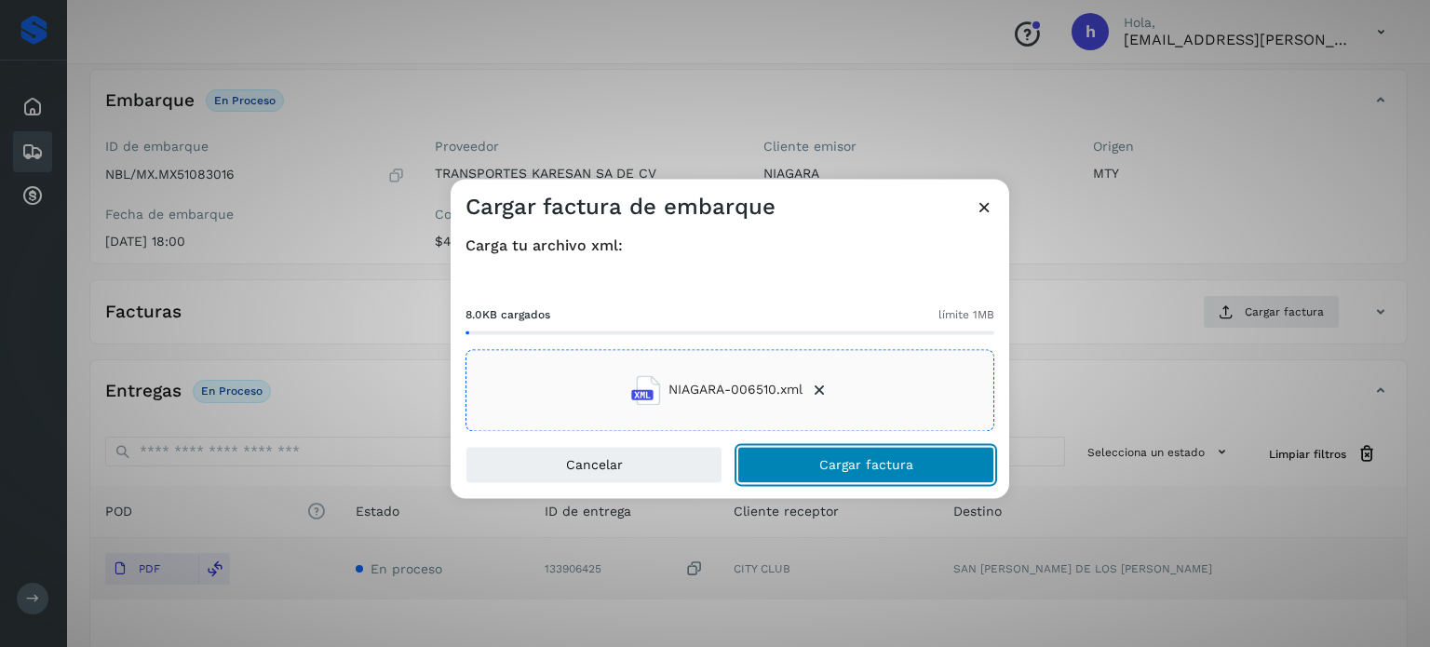
click at [919, 474] on button "Cargar factura" at bounding box center [865, 464] width 257 height 37
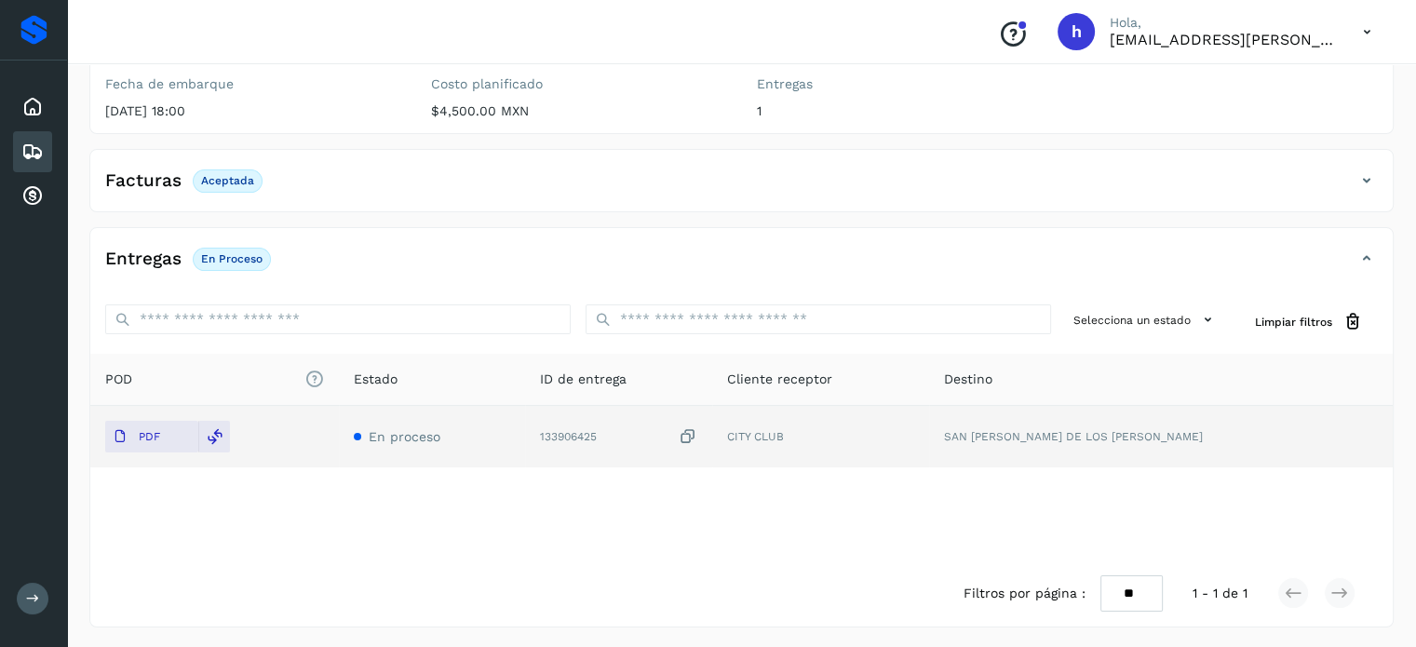
scroll to position [0, 0]
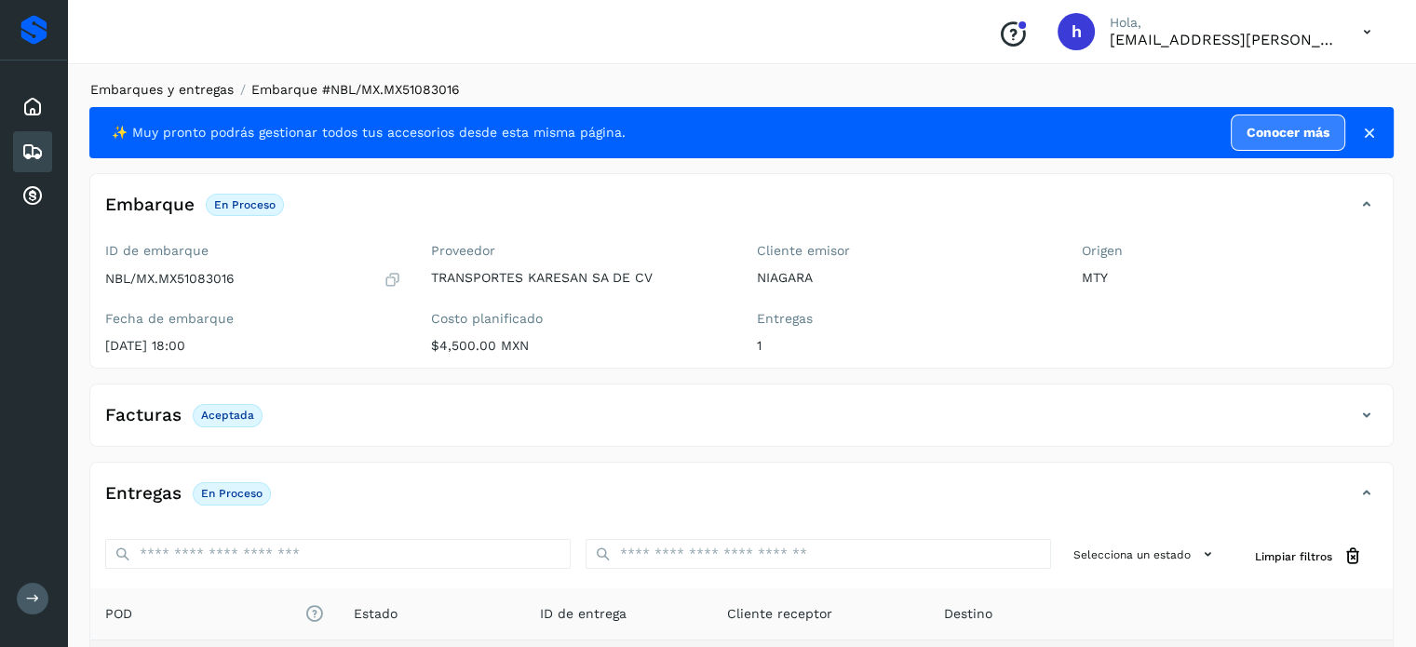
click at [186, 92] on link "Embarques y entregas" at bounding box center [161, 89] width 143 height 15
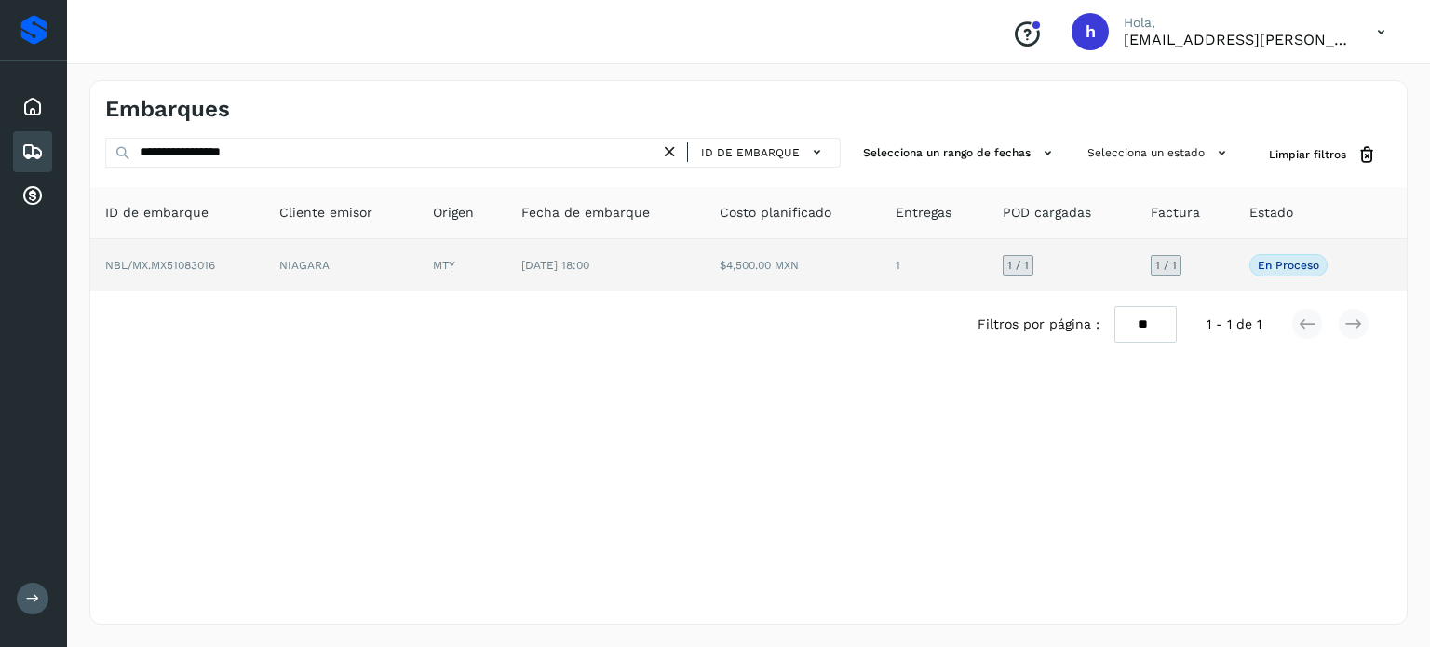
click at [236, 266] on td "NBL/MX.MX51083016" at bounding box center [177, 265] width 174 height 52
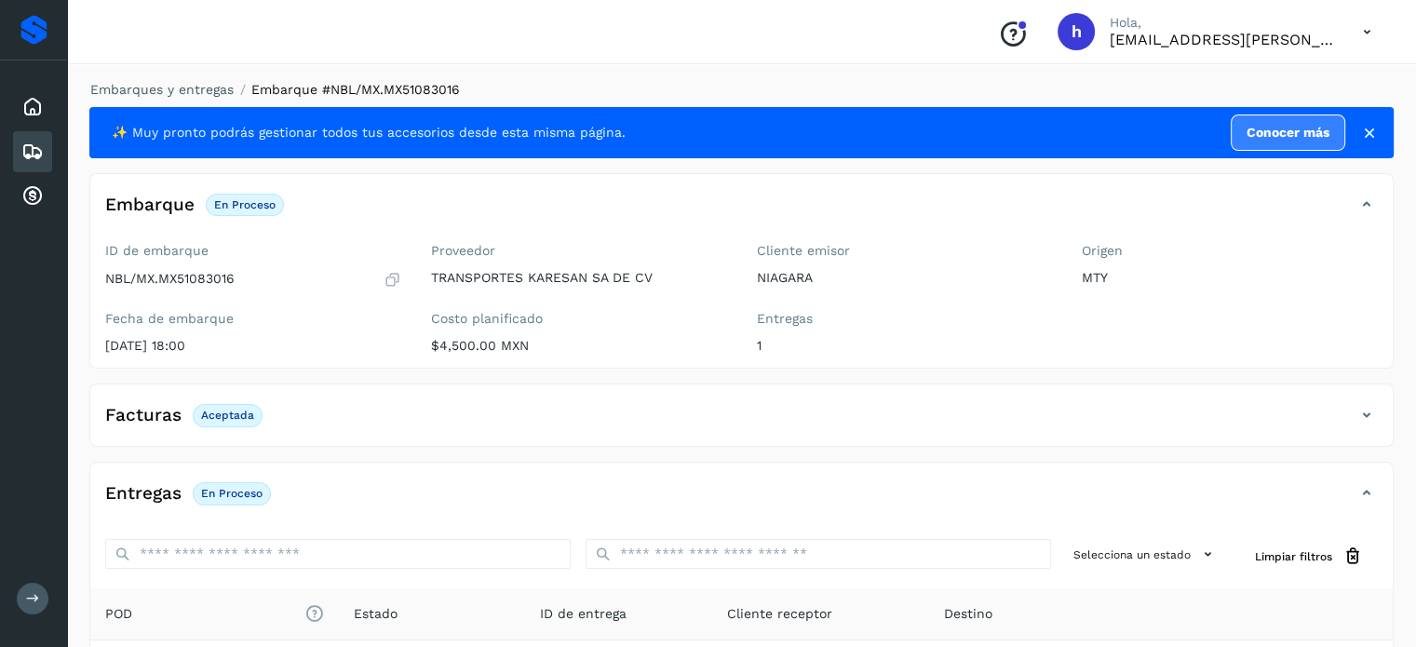
click at [184, 99] on li "Embarques y entregas" at bounding box center [155, 90] width 155 height 20
click at [182, 96] on link "Embarques y entregas" at bounding box center [161, 89] width 143 height 15
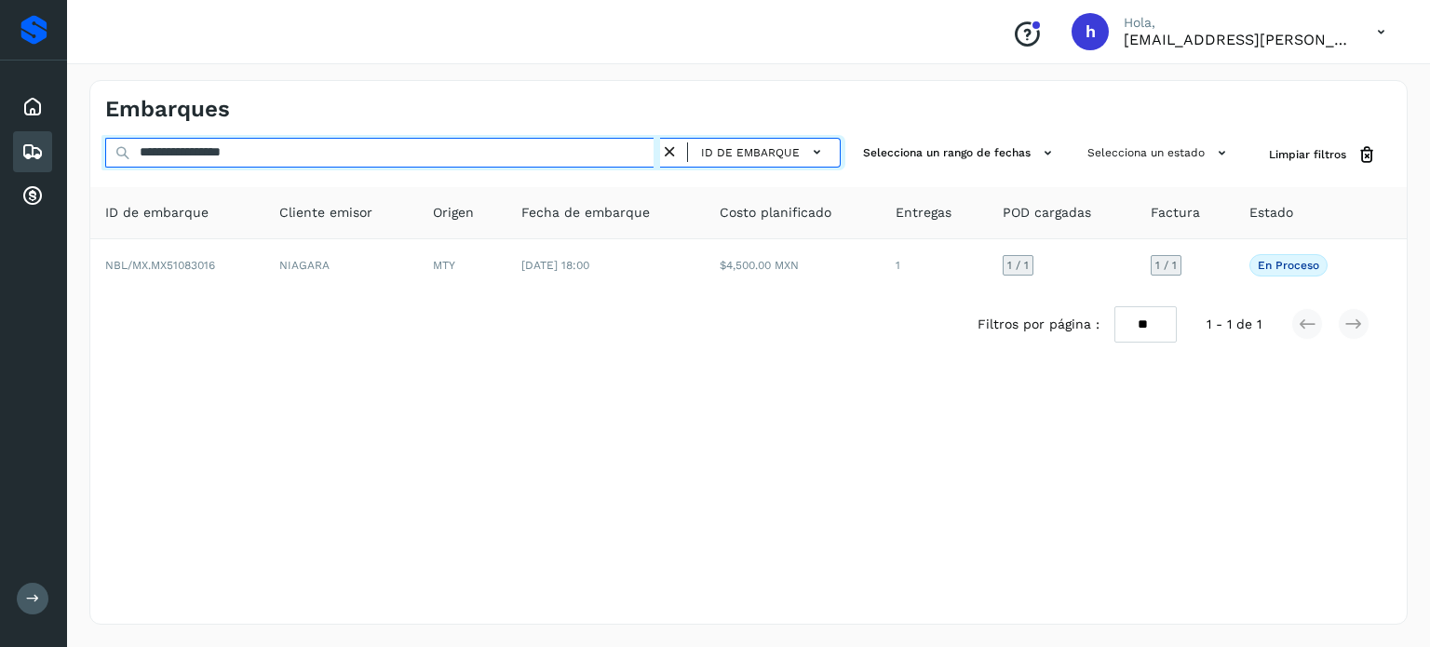
drag, startPoint x: 320, startPoint y: 153, endPoint x: 0, endPoint y: 178, distance: 321.3
click at [0, 178] on div "**********" at bounding box center [715, 323] width 1430 height 647
paste input "text"
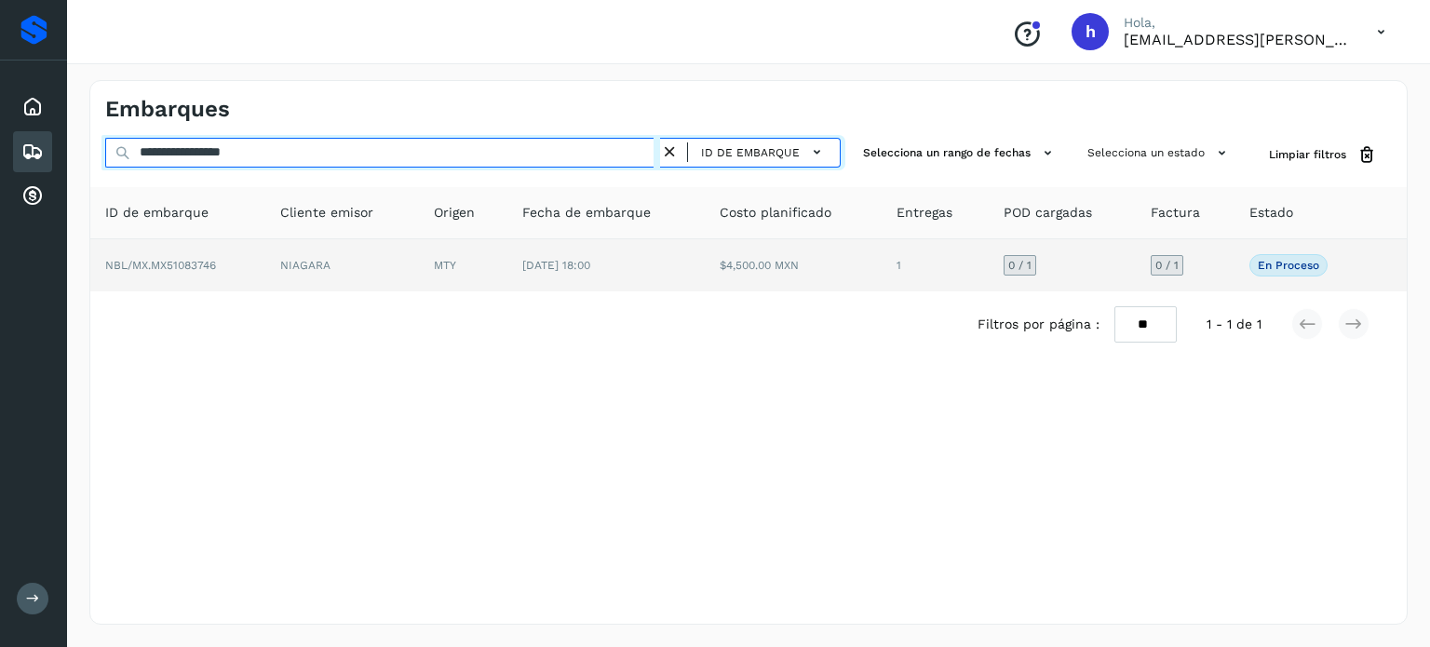
type input "**********"
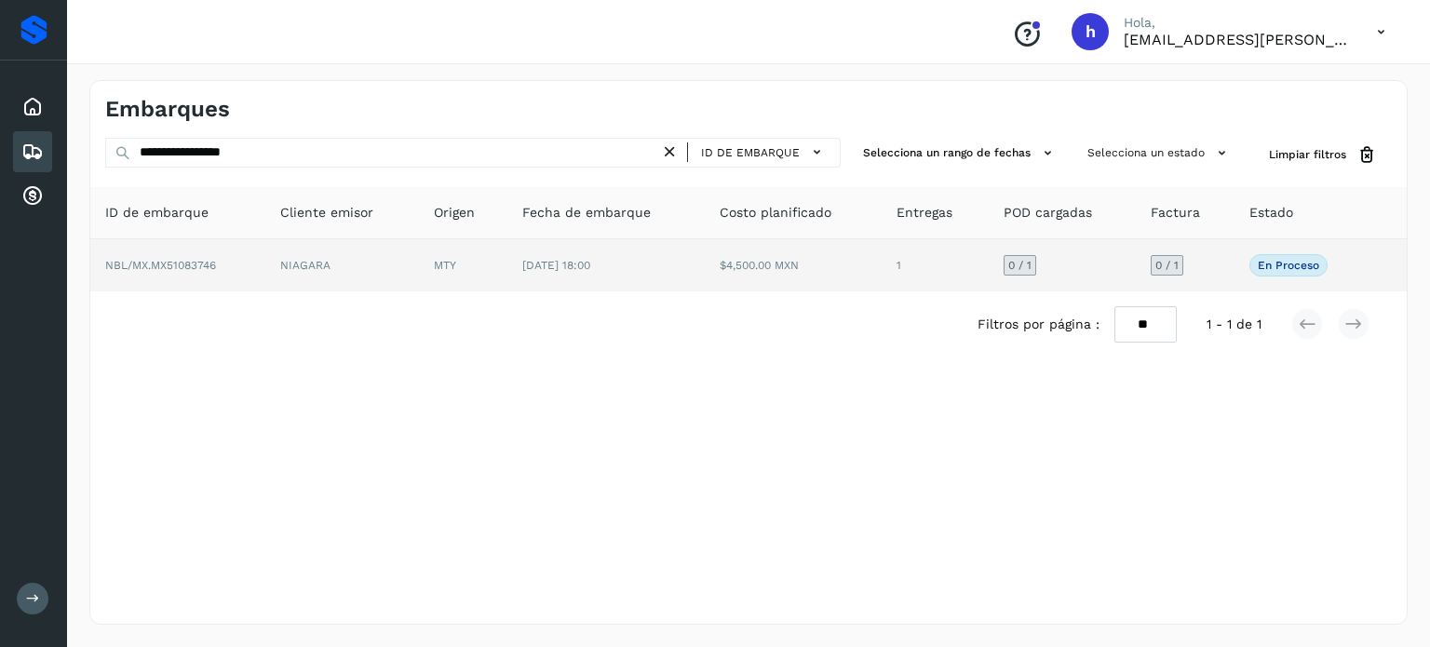
click at [244, 259] on td "NBL/MX.MX51083746" at bounding box center [177, 265] width 175 height 52
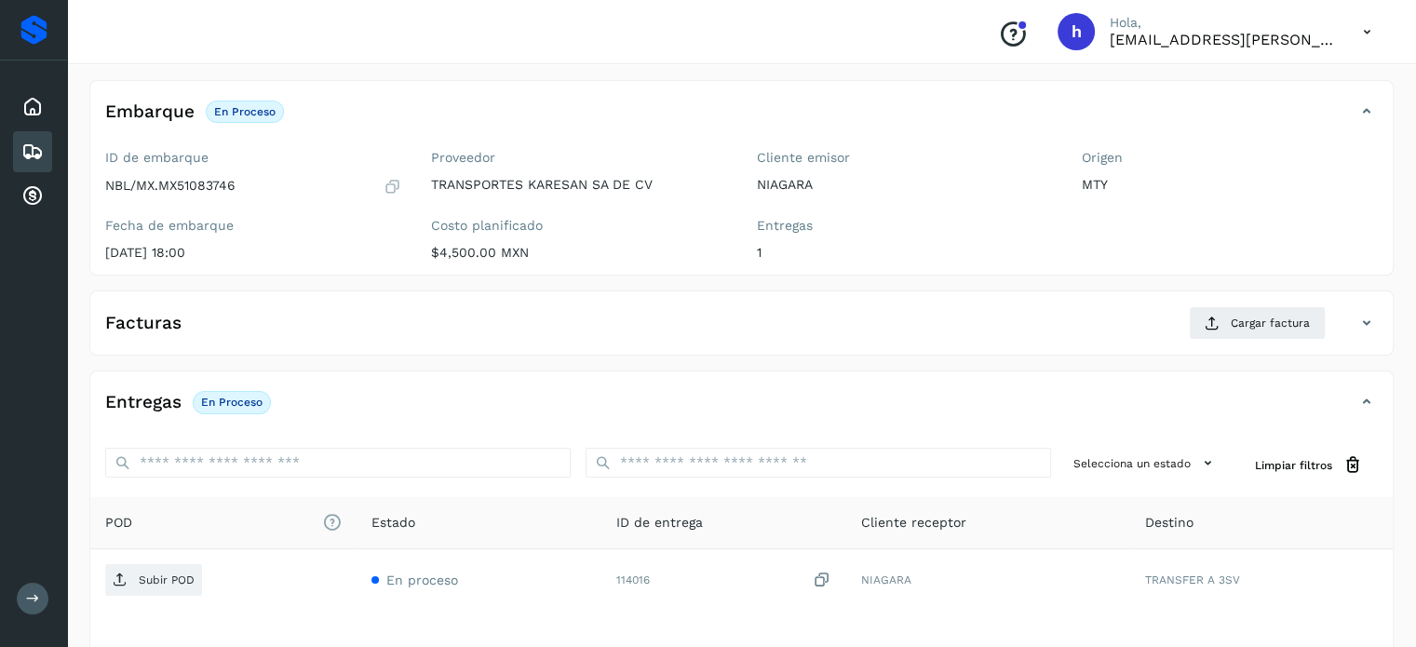
scroll to position [96, 0]
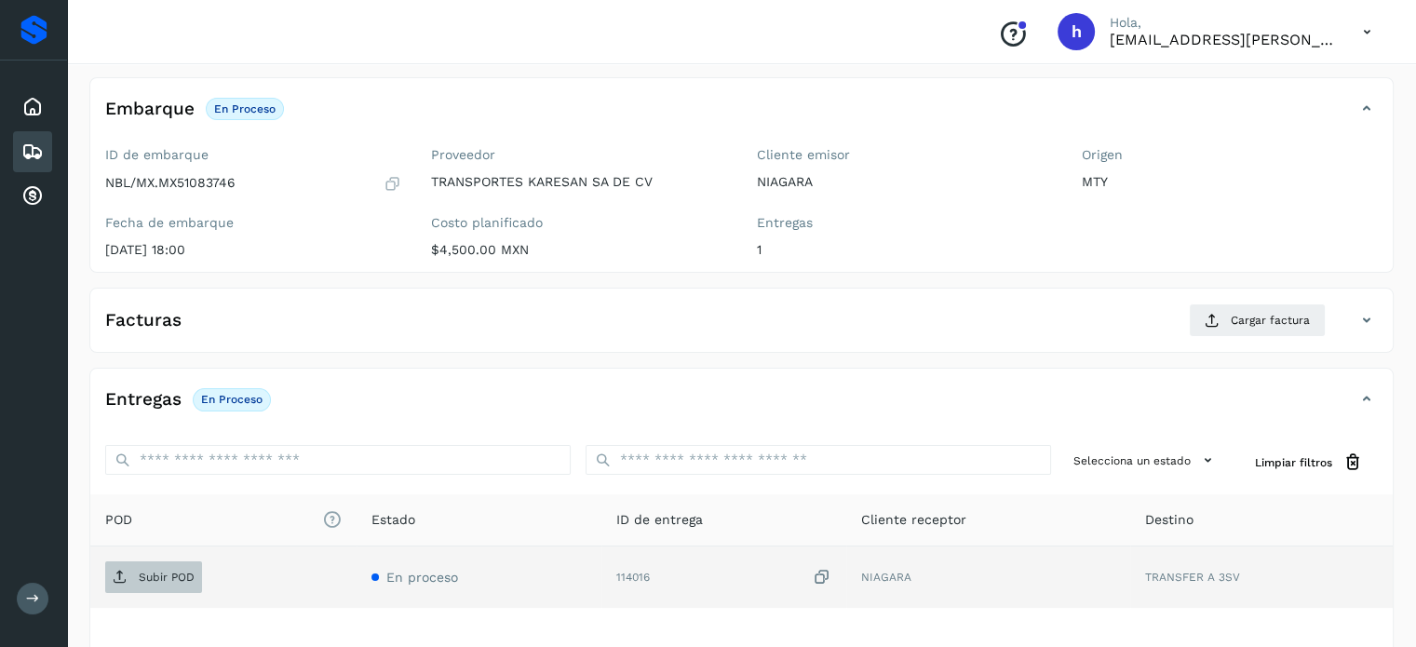
click at [169, 578] on p "Subir POD" at bounding box center [167, 577] width 56 height 13
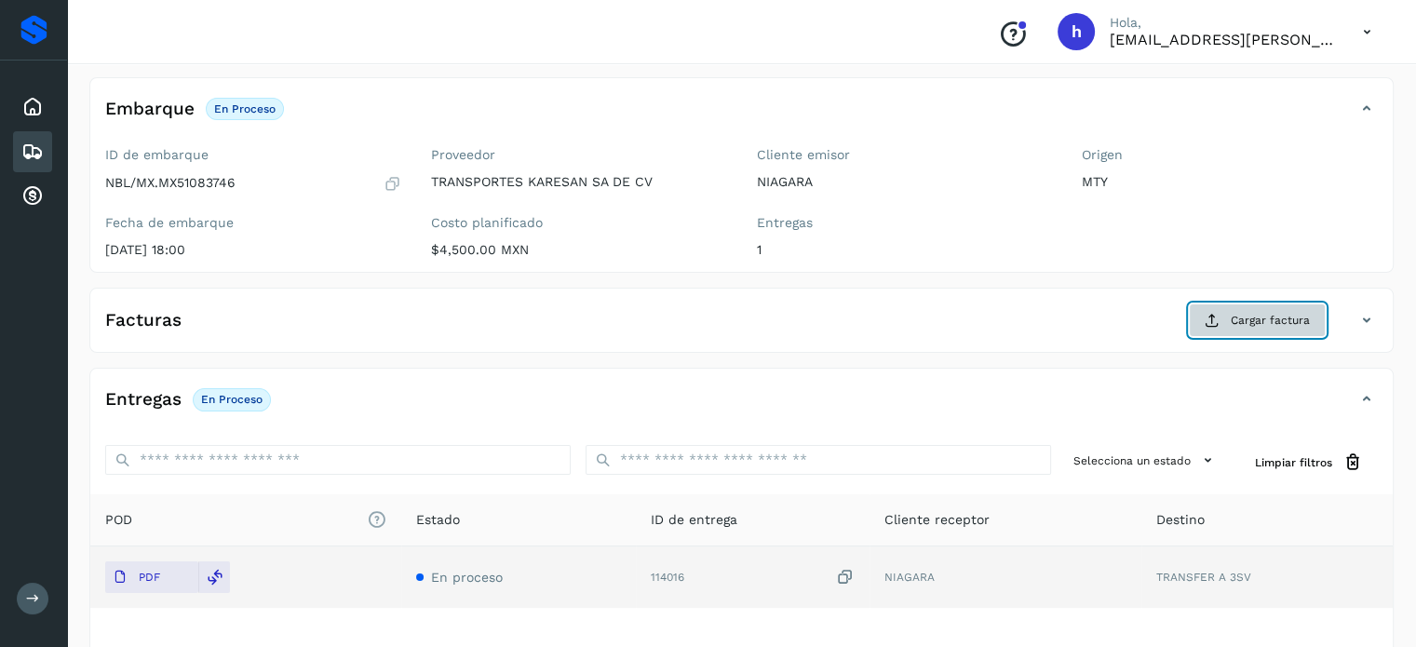
click at [1283, 313] on span "Cargar factura" at bounding box center [1270, 320] width 79 height 17
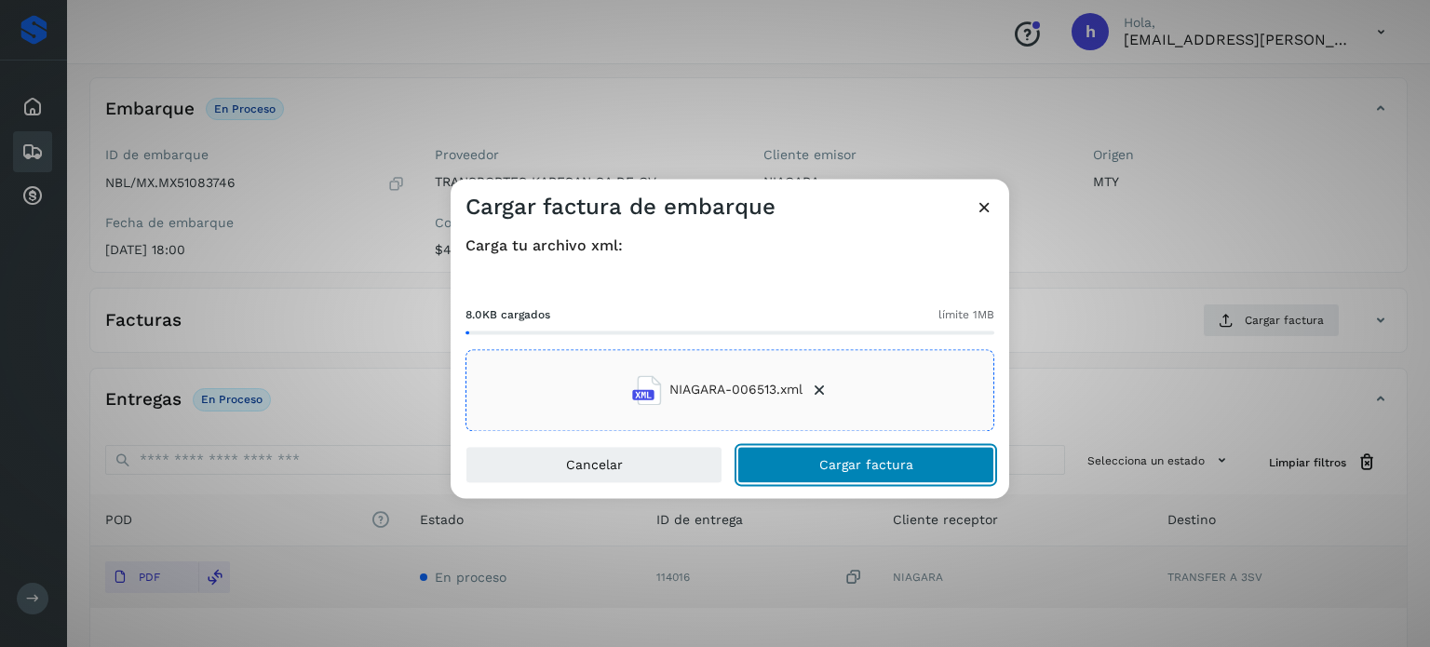
click at [903, 468] on span "Cargar factura" at bounding box center [866, 464] width 94 height 13
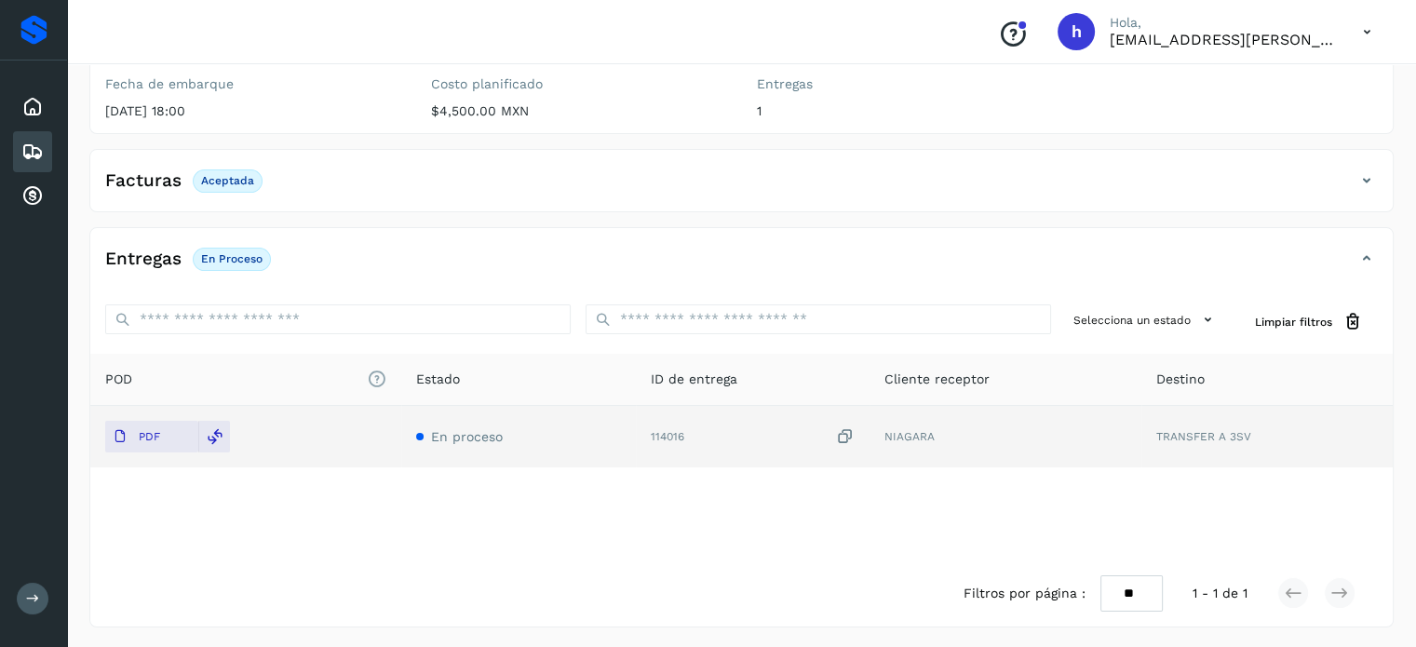
scroll to position [0, 0]
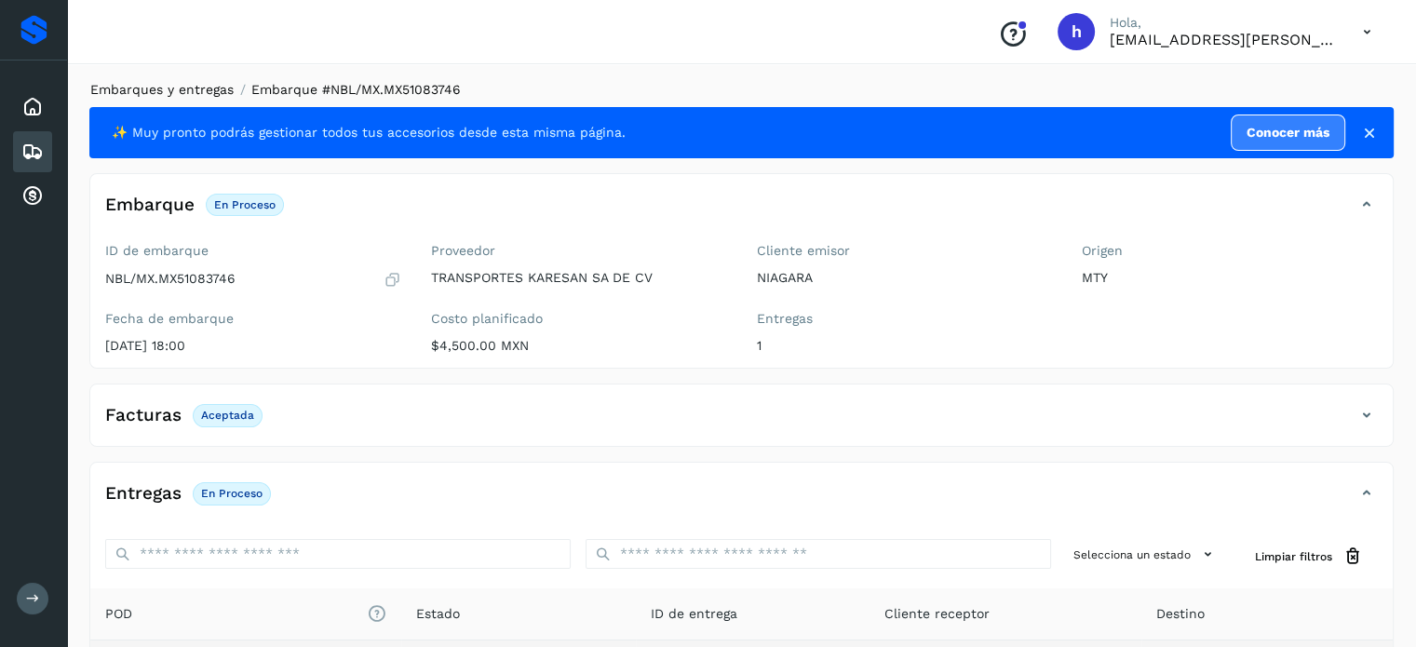
click at [216, 90] on link "Embarques y entregas" at bounding box center [161, 89] width 143 height 15
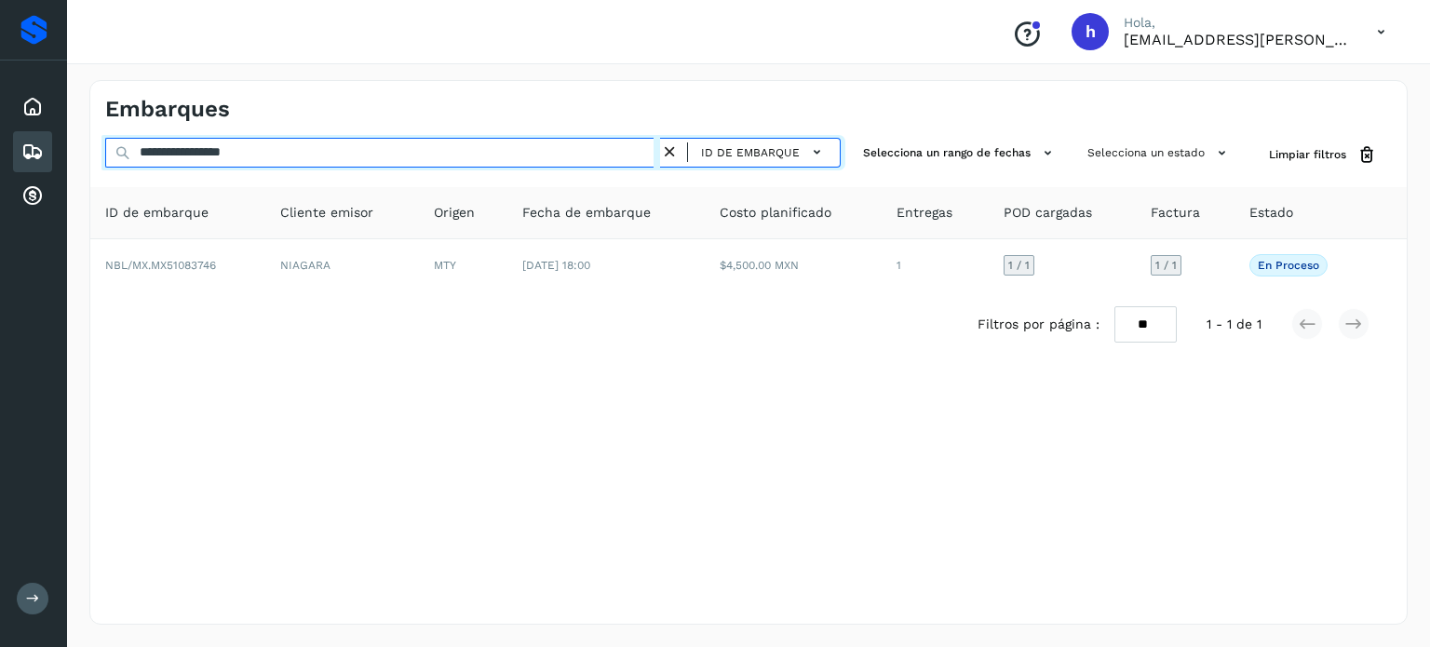
drag, startPoint x: 298, startPoint y: 155, endPoint x: 0, endPoint y: 176, distance: 298.6
click at [0, 176] on div "**********" at bounding box center [715, 323] width 1430 height 647
paste input "text"
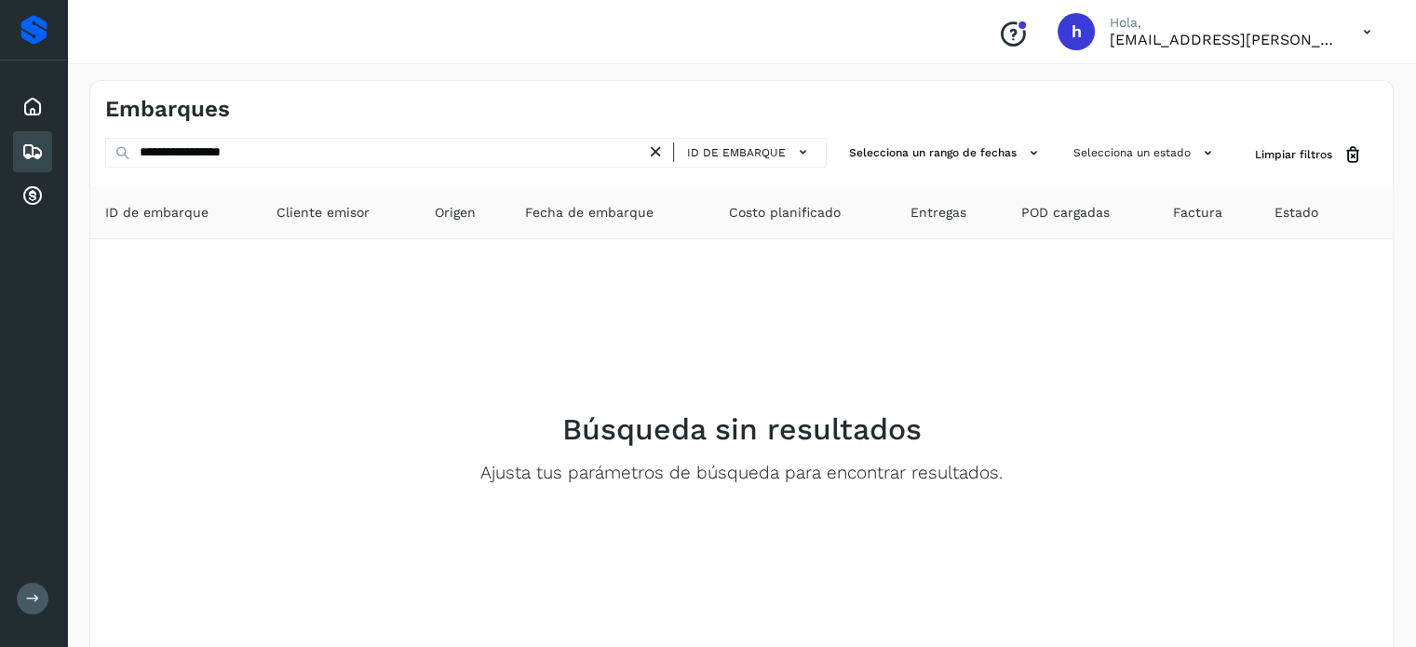
click at [937, 110] on div "Embarques" at bounding box center [741, 102] width 1302 height 42
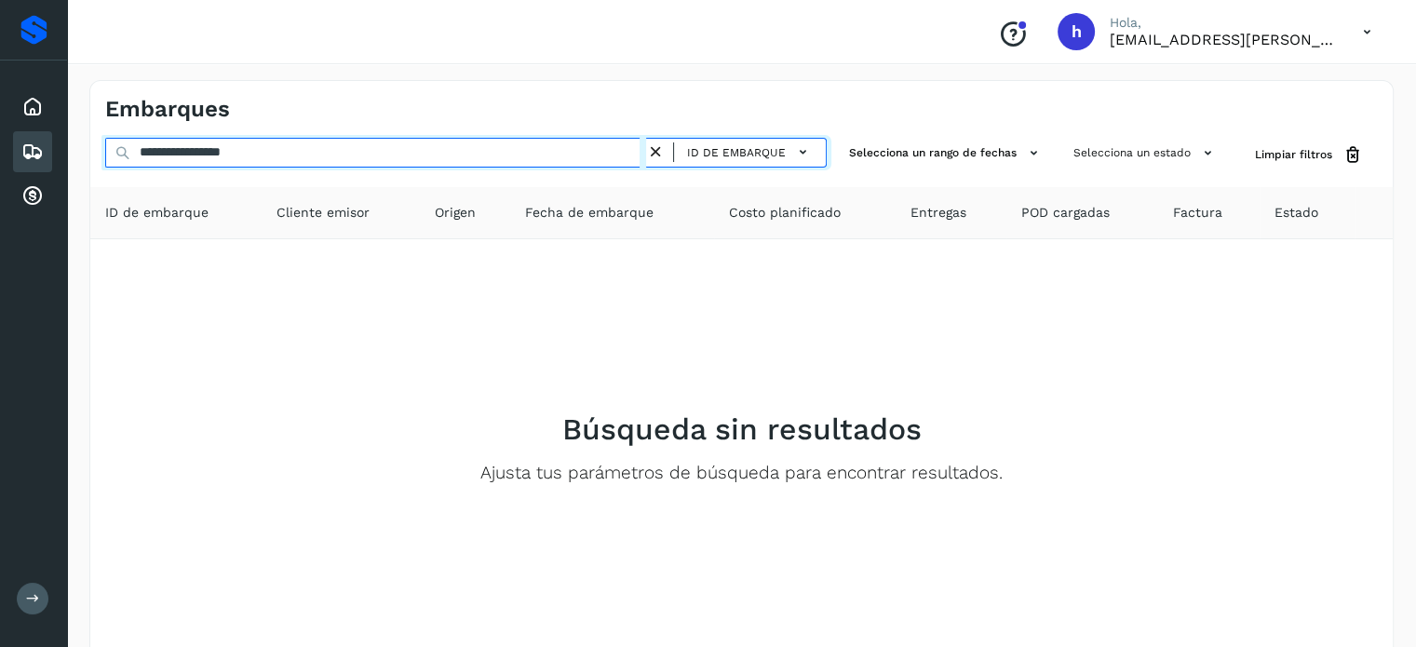
drag, startPoint x: 369, startPoint y: 155, endPoint x: 0, endPoint y: 153, distance: 368.7
click at [0, 153] on div "**********" at bounding box center [708, 373] width 1416 height 746
paste input "text"
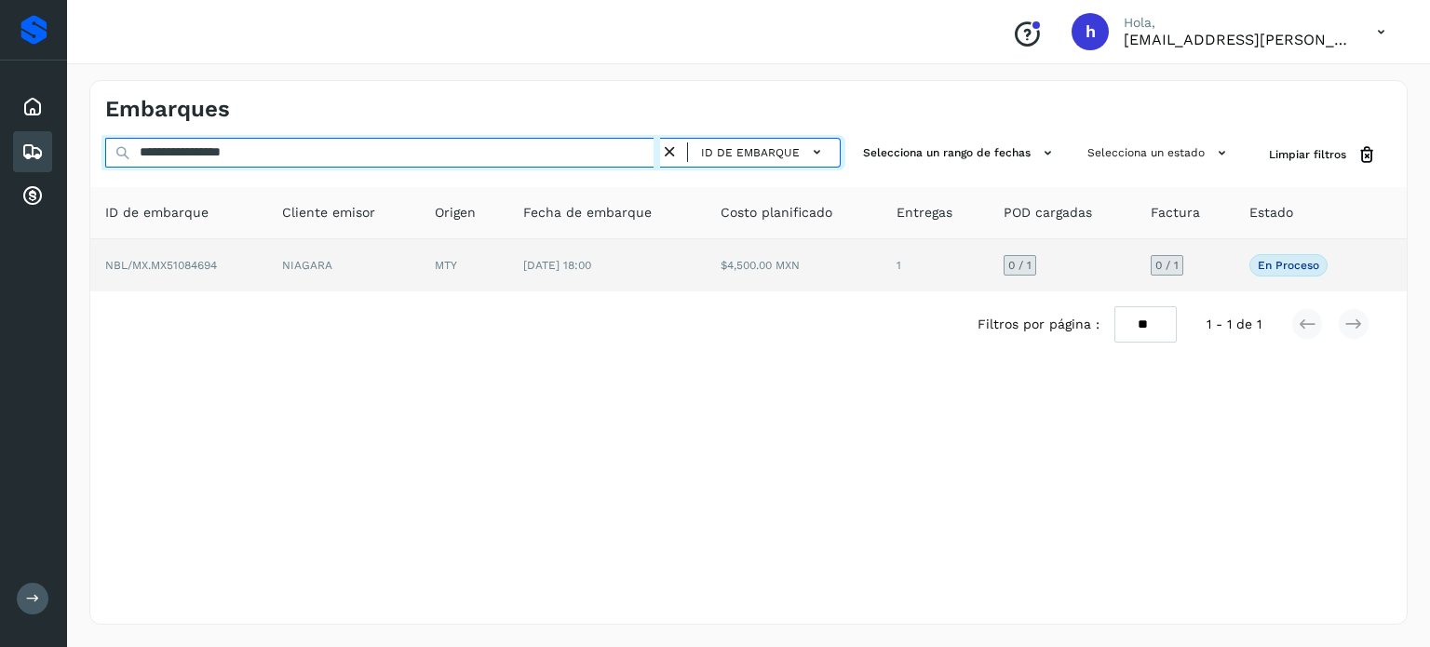
type input "**********"
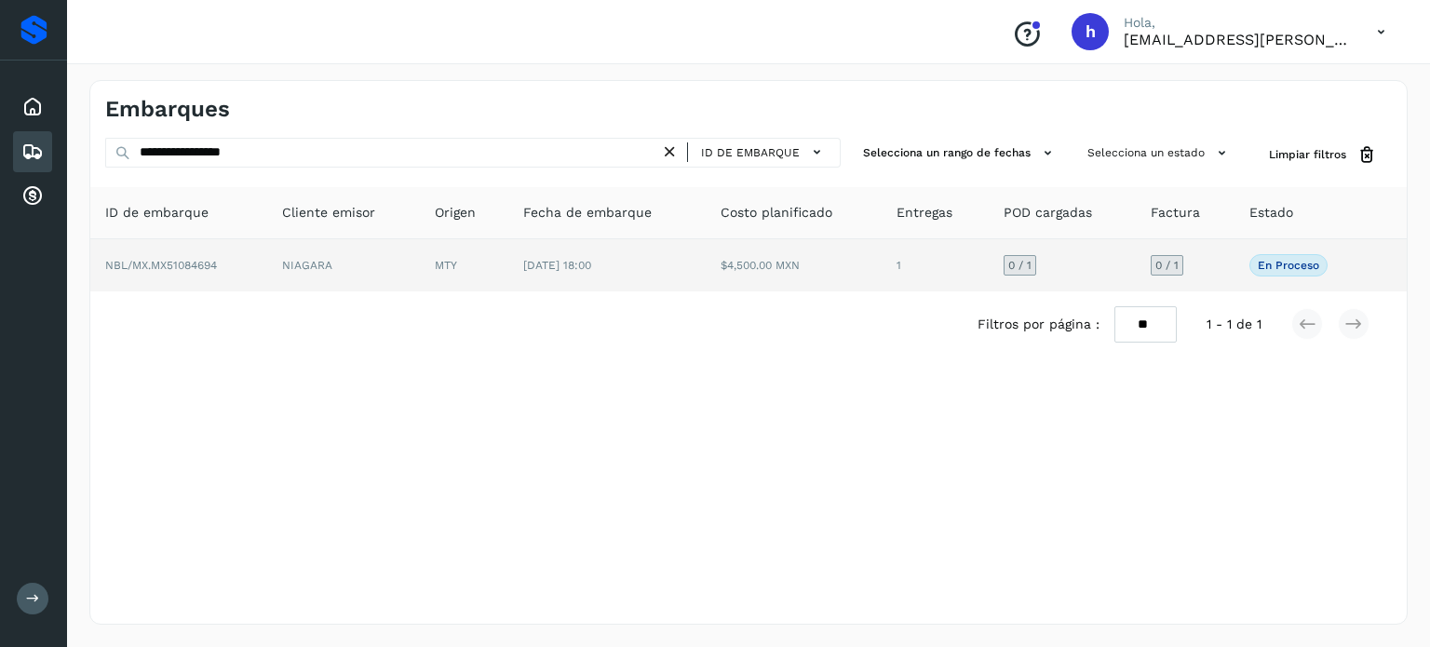
click at [281, 262] on td "NIAGARA" at bounding box center [344, 265] width 154 height 52
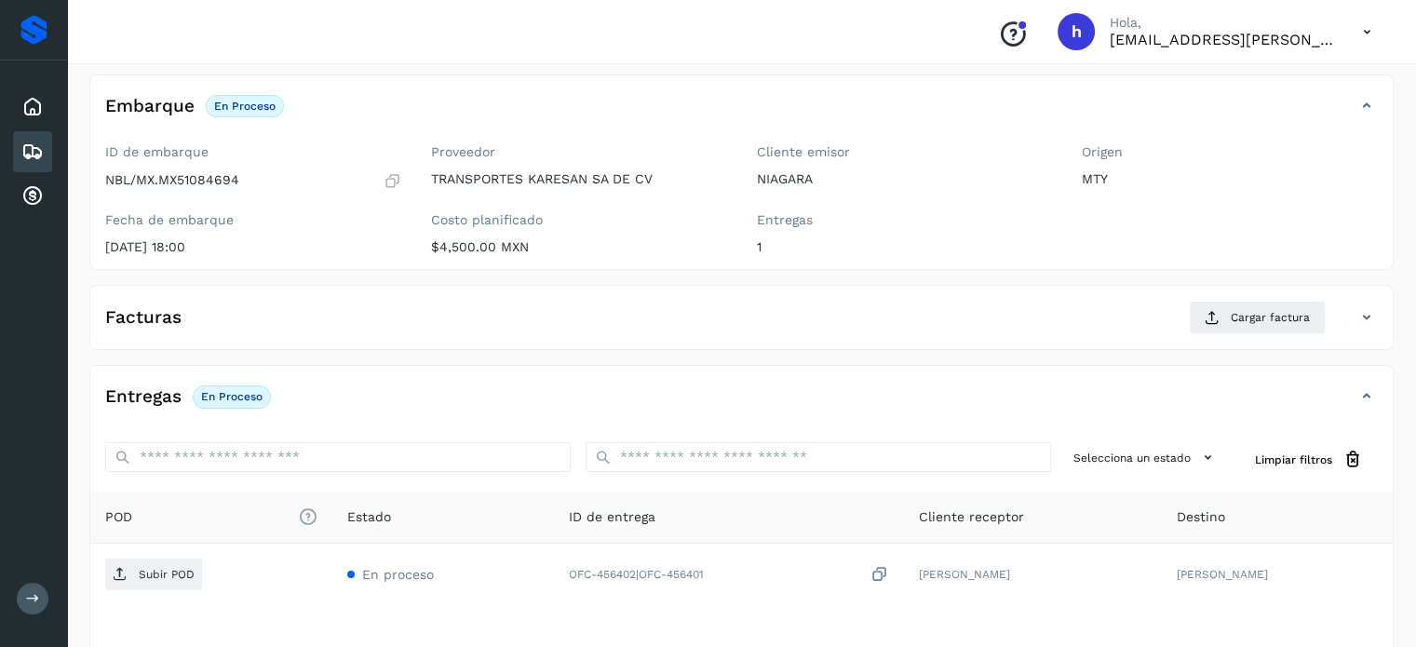
scroll to position [101, 0]
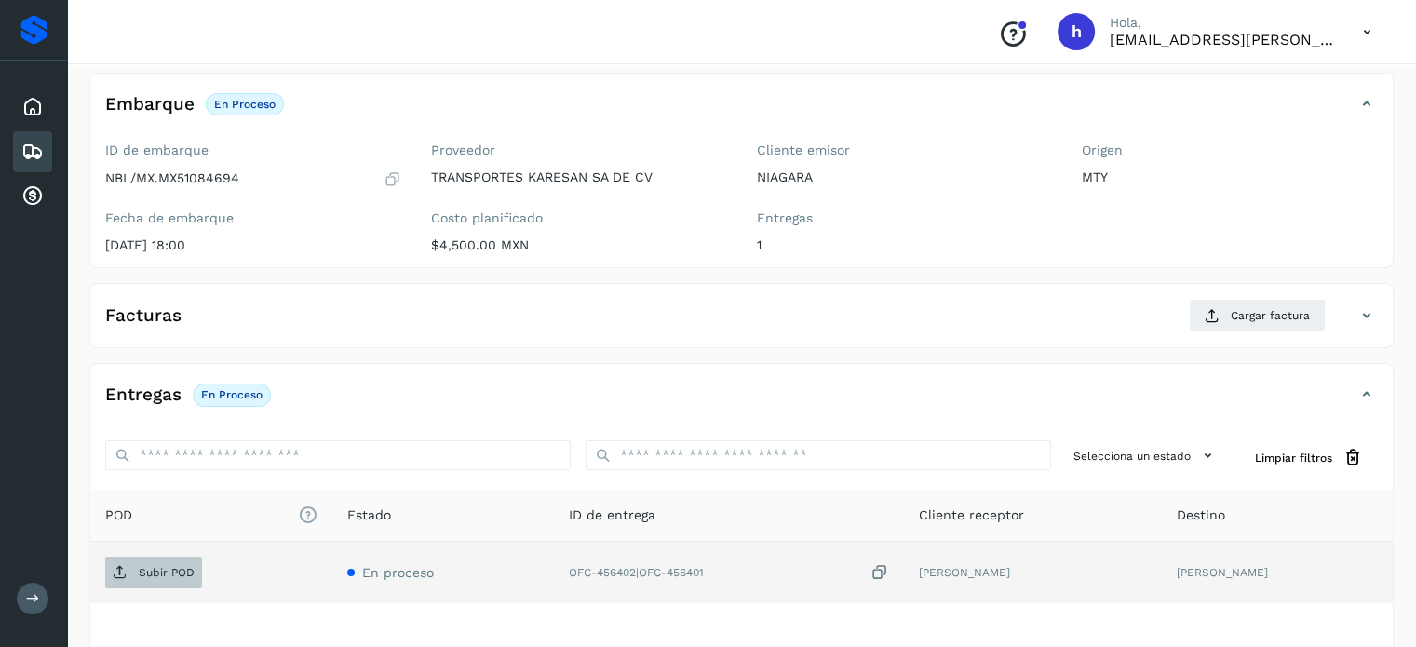
click at [176, 574] on p "Subir POD" at bounding box center [167, 572] width 56 height 13
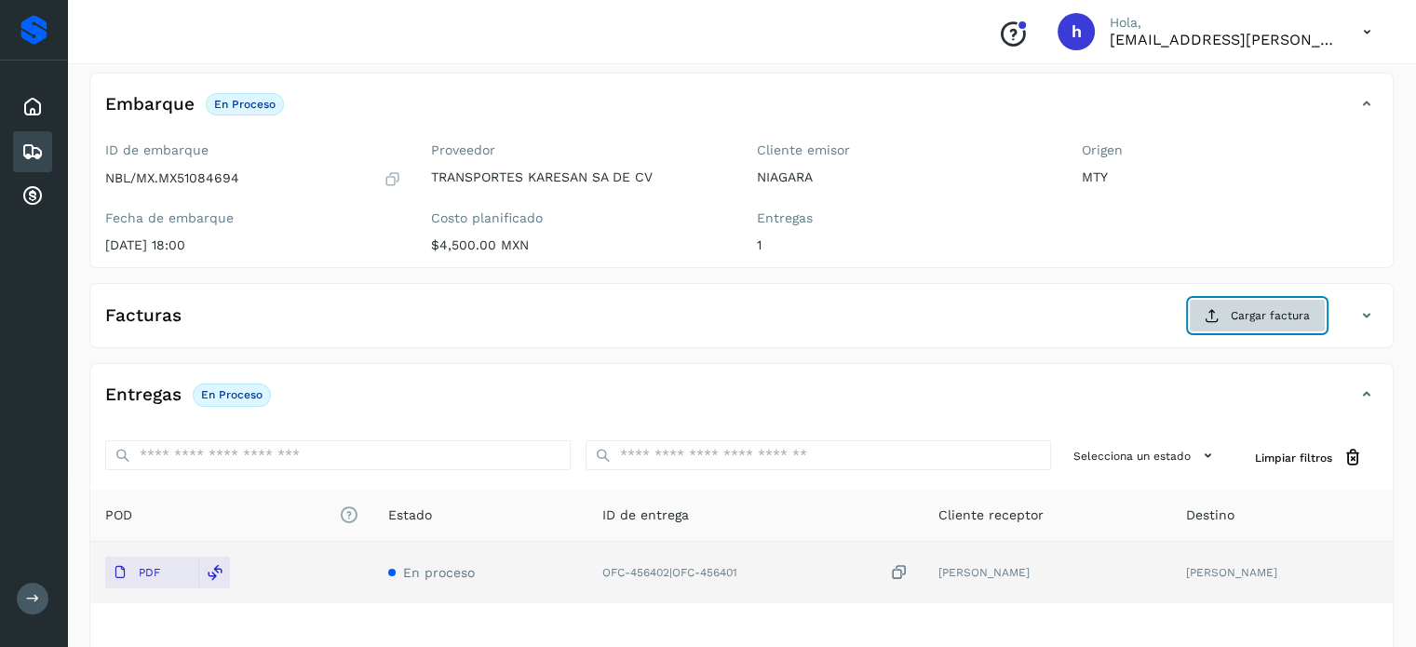
click at [1246, 317] on span "Cargar factura" at bounding box center [1270, 315] width 79 height 17
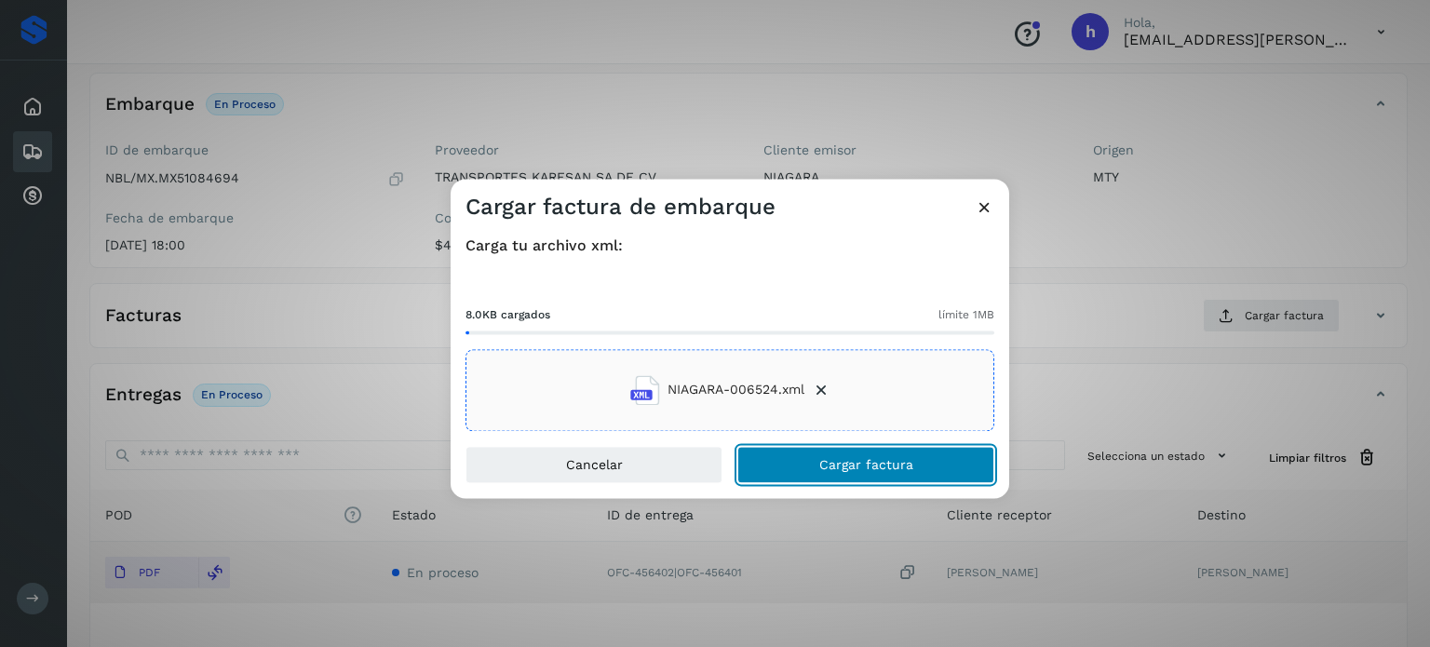
click at [909, 458] on span "Cargar factura" at bounding box center [866, 464] width 94 height 13
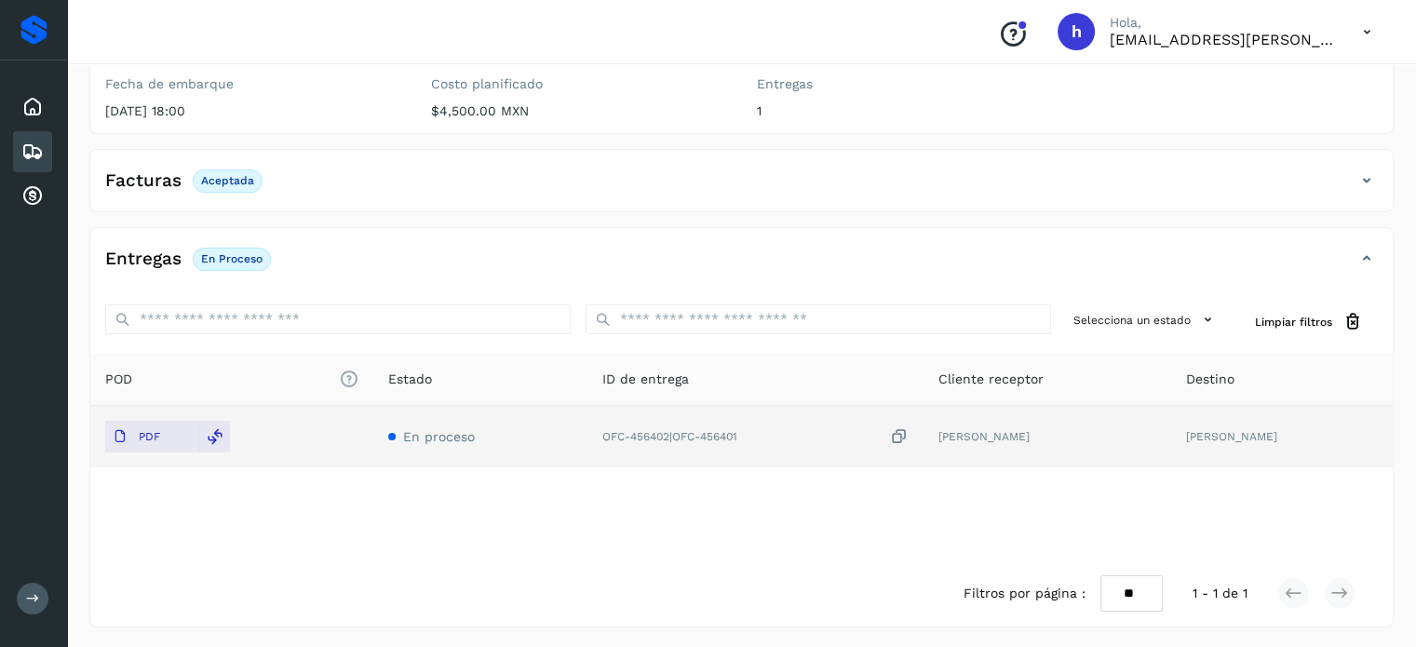
scroll to position [0, 0]
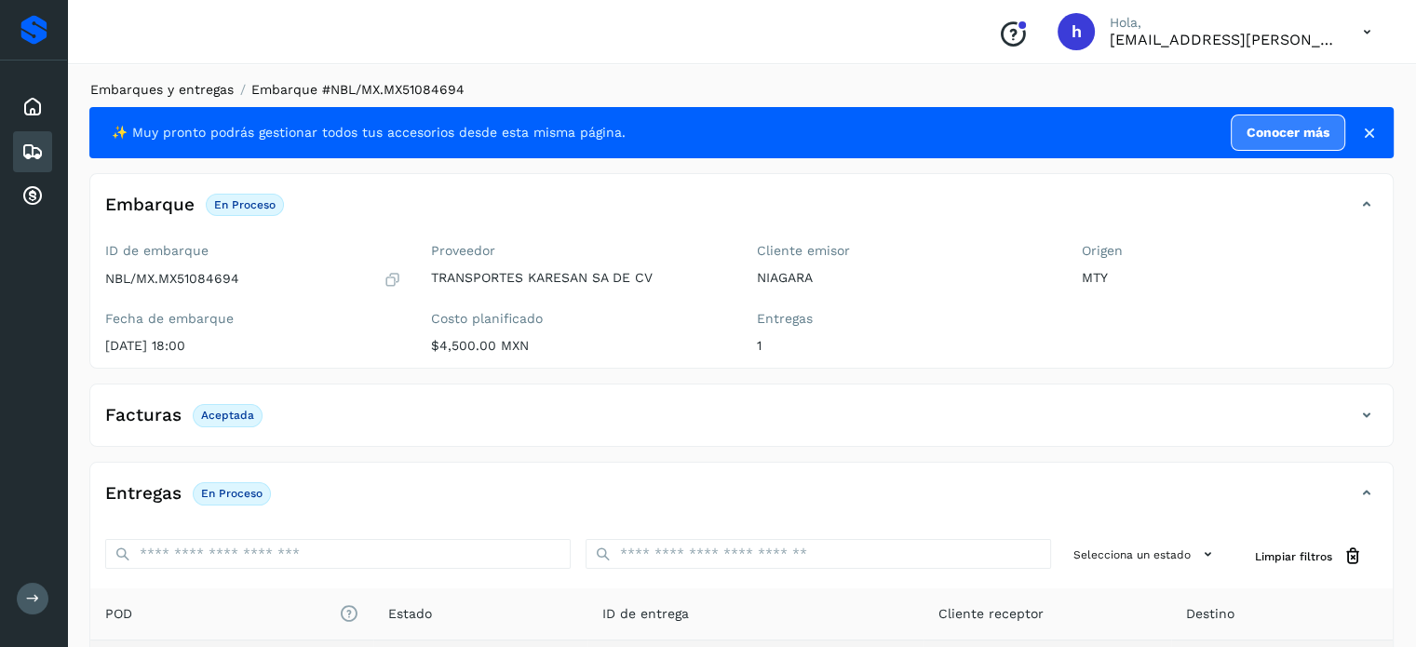
click at [160, 94] on link "Embarques y entregas" at bounding box center [161, 89] width 143 height 15
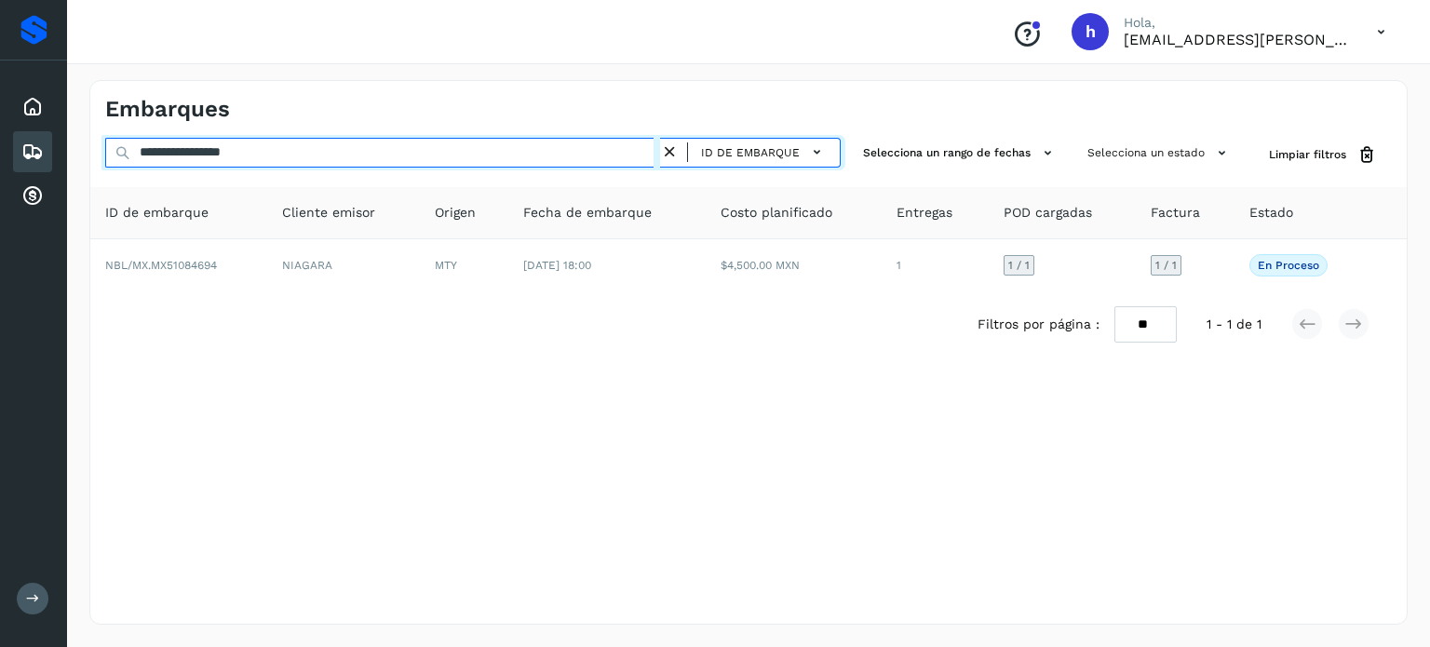
drag, startPoint x: 331, startPoint y: 153, endPoint x: 0, endPoint y: 163, distance: 331.6
click at [0, 163] on div "**********" at bounding box center [715, 323] width 1430 height 647
paste input "text"
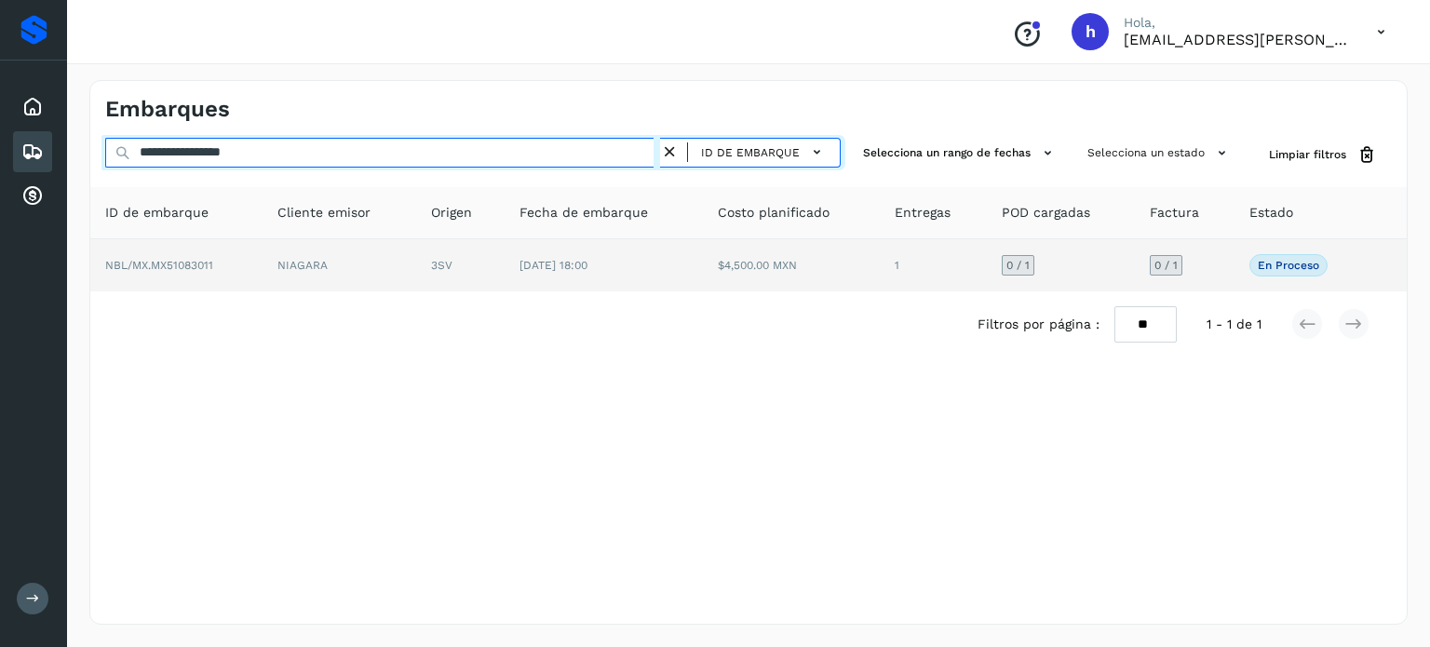
type input "**********"
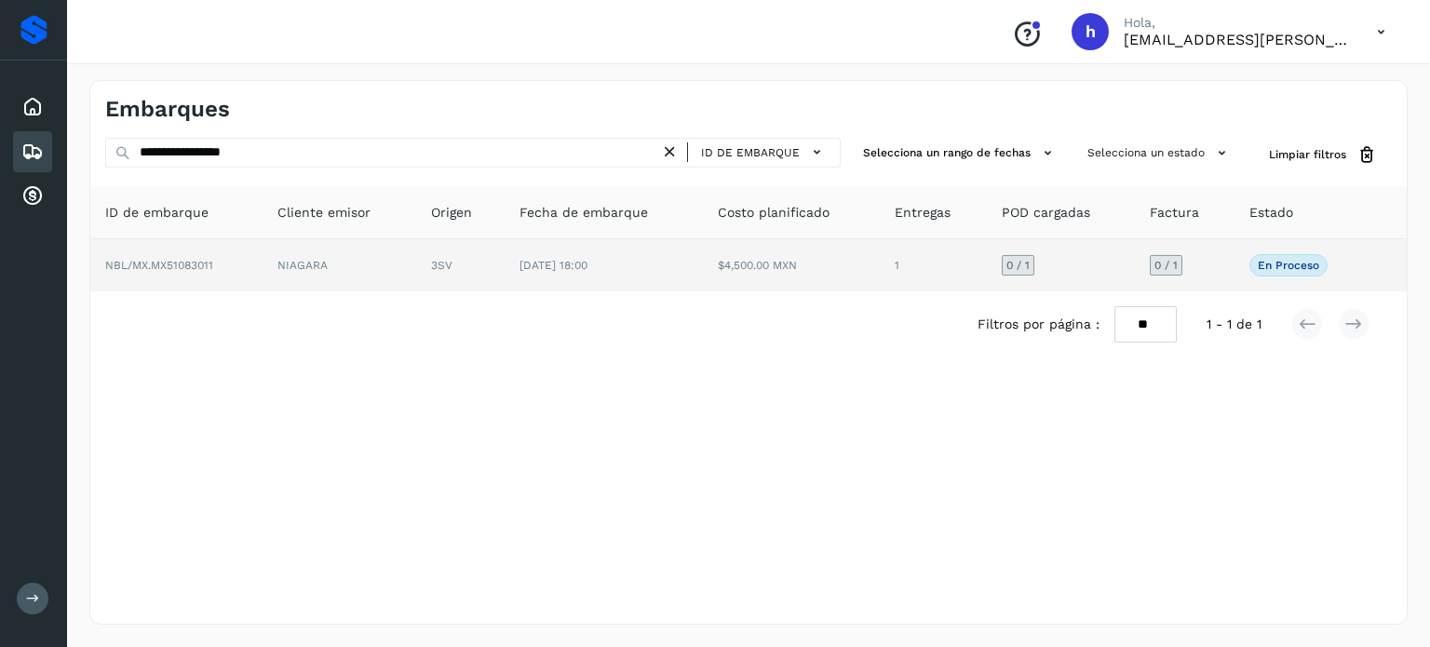
click at [250, 256] on td "NBL/MX.MX51083011" at bounding box center [176, 265] width 172 height 52
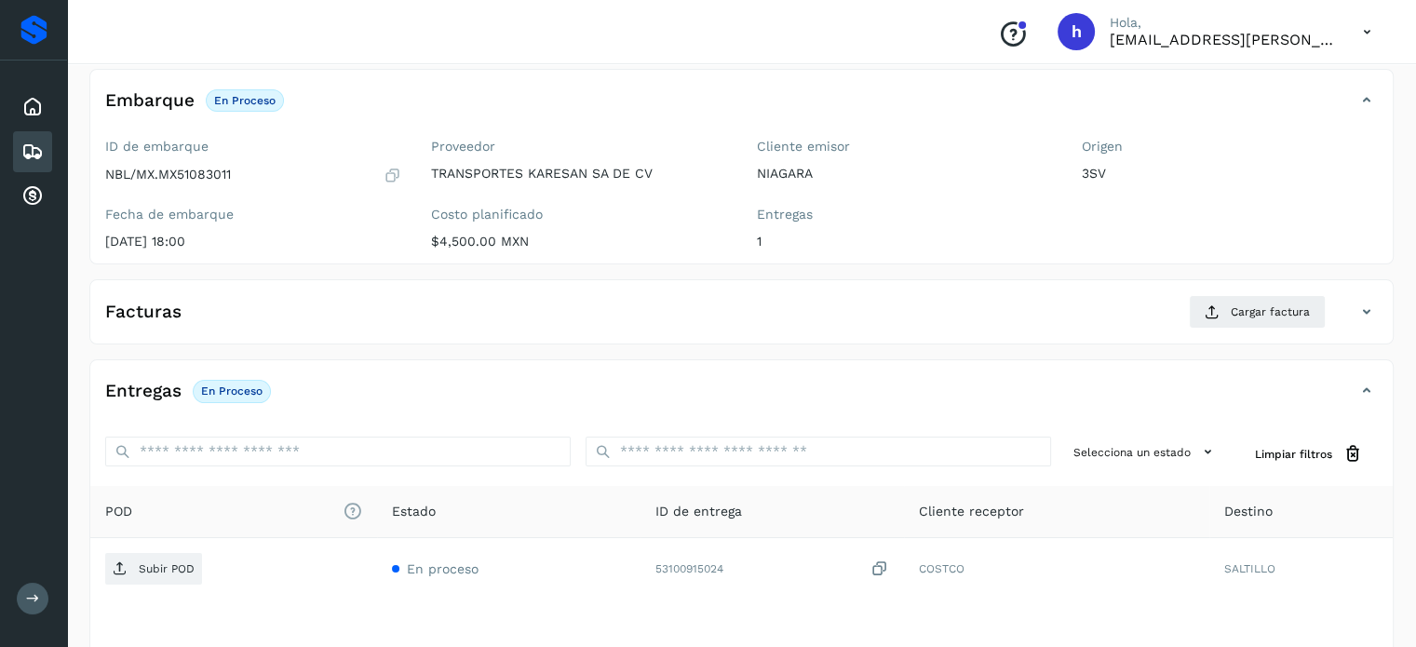
scroll to position [105, 0]
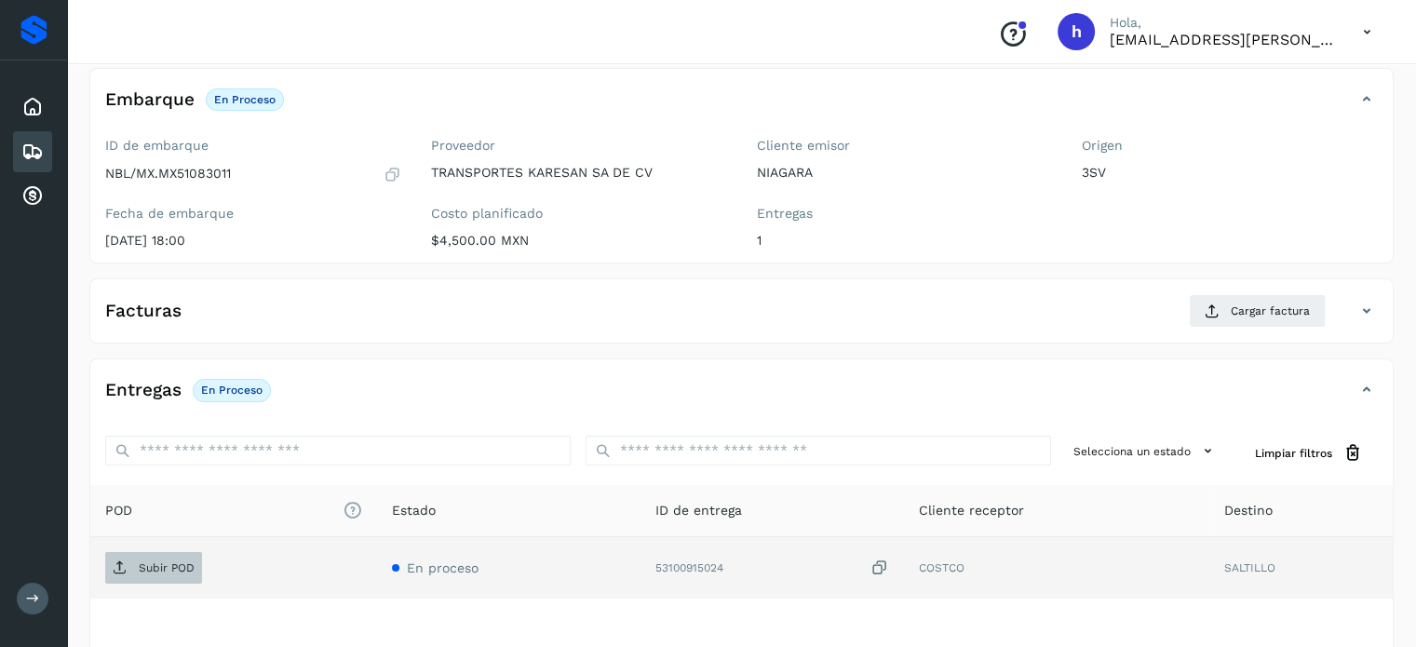
click at [169, 562] on p "Subir POD" at bounding box center [167, 567] width 56 height 13
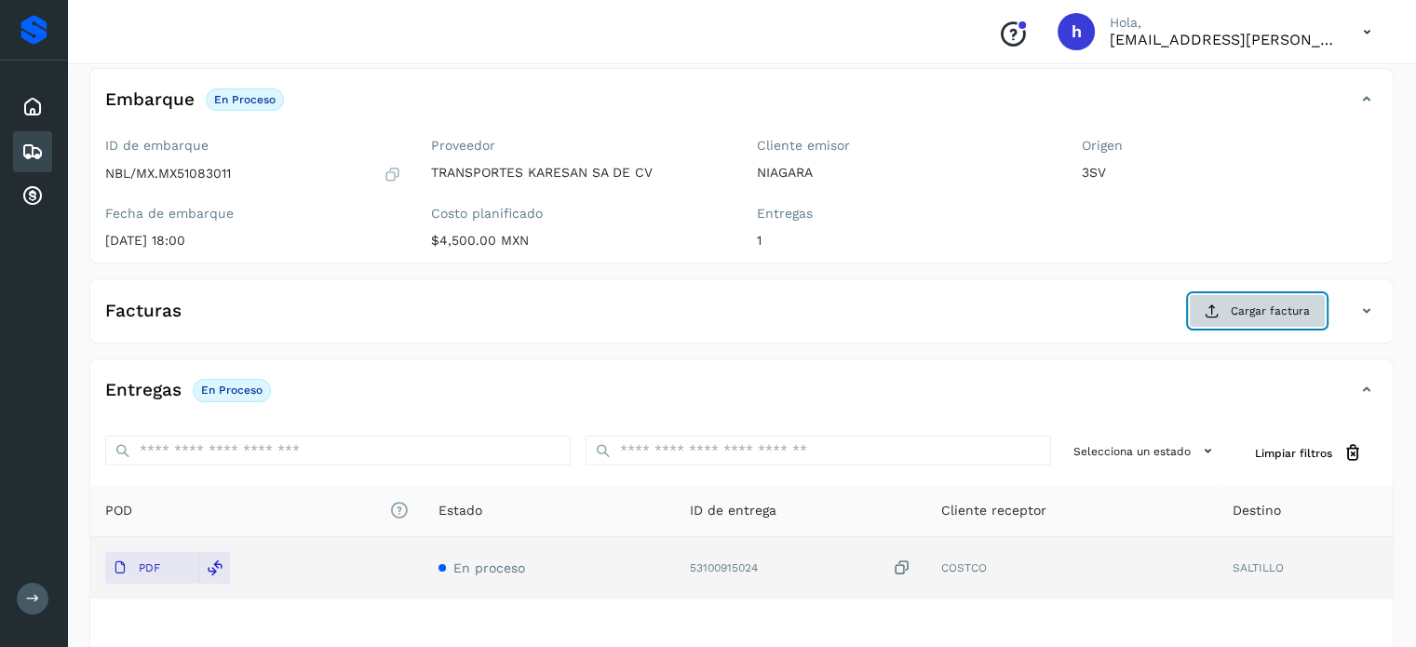
click at [1277, 312] on span "Cargar factura" at bounding box center [1270, 311] width 79 height 17
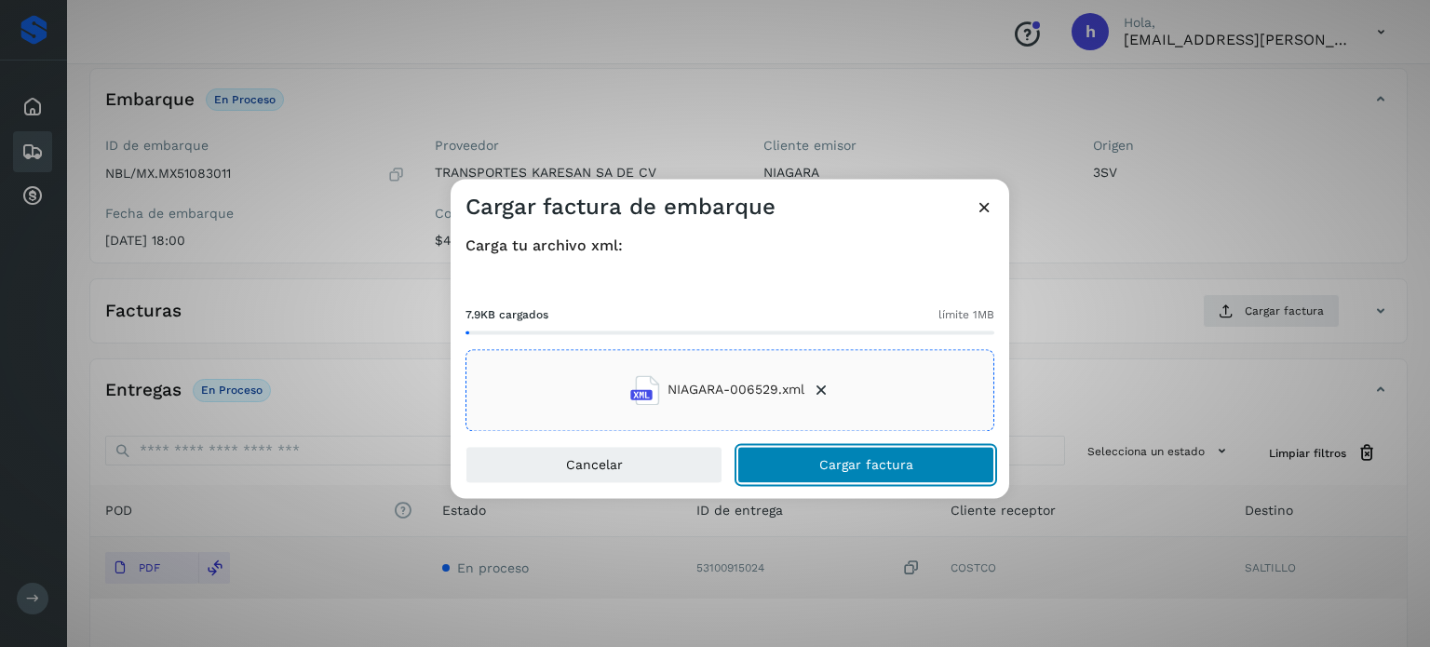
click at [914, 453] on button "Cargar factura" at bounding box center [865, 464] width 257 height 37
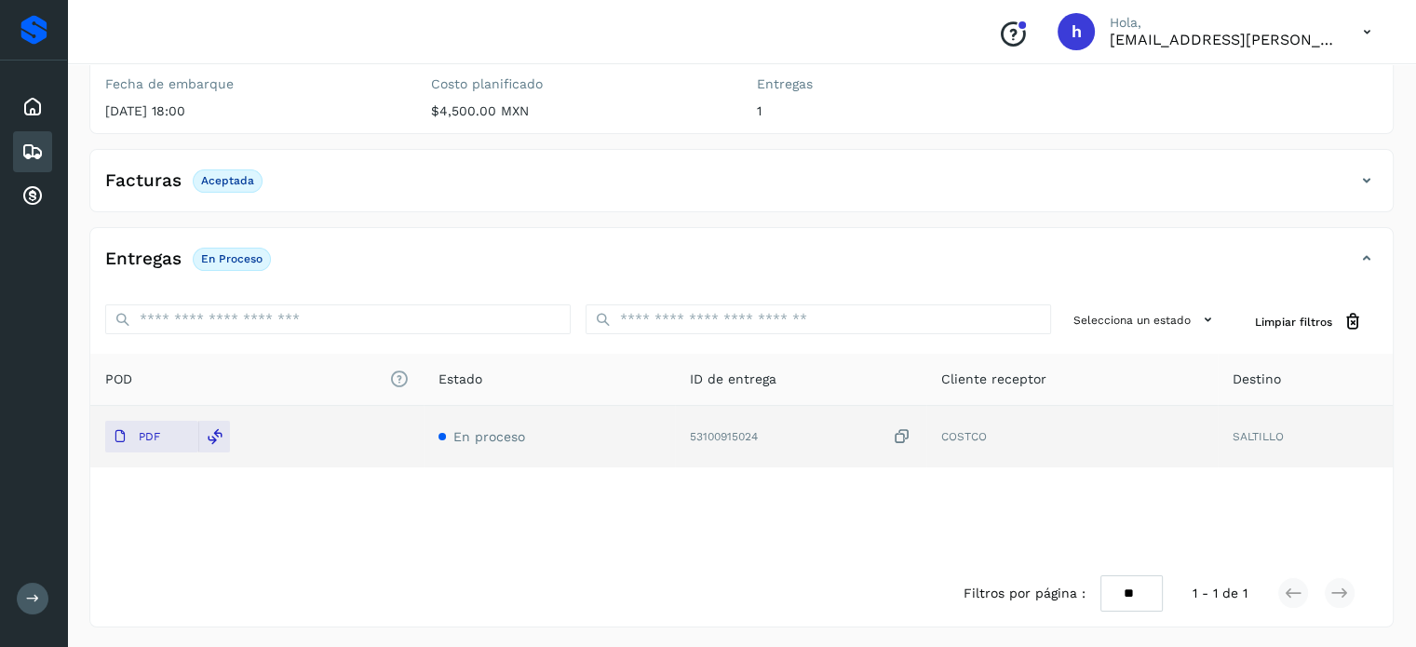
scroll to position [0, 0]
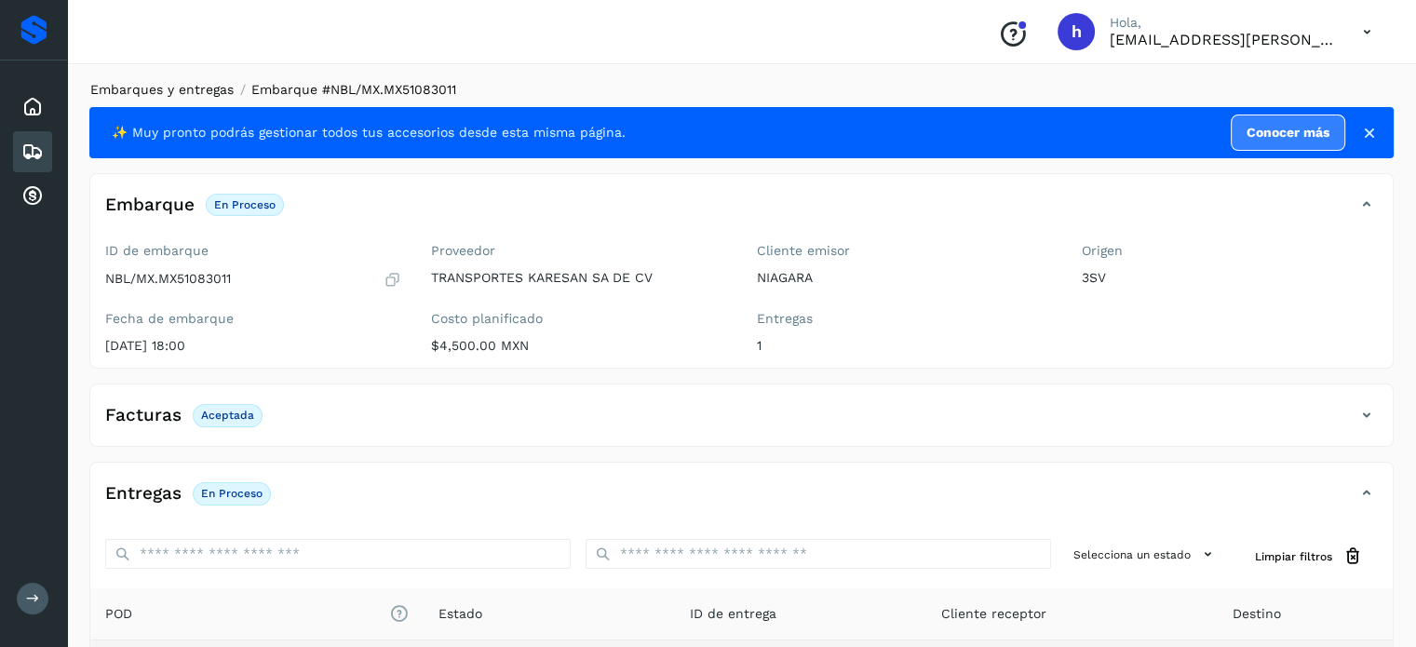
click at [201, 92] on link "Embarques y entregas" at bounding box center [161, 89] width 143 height 15
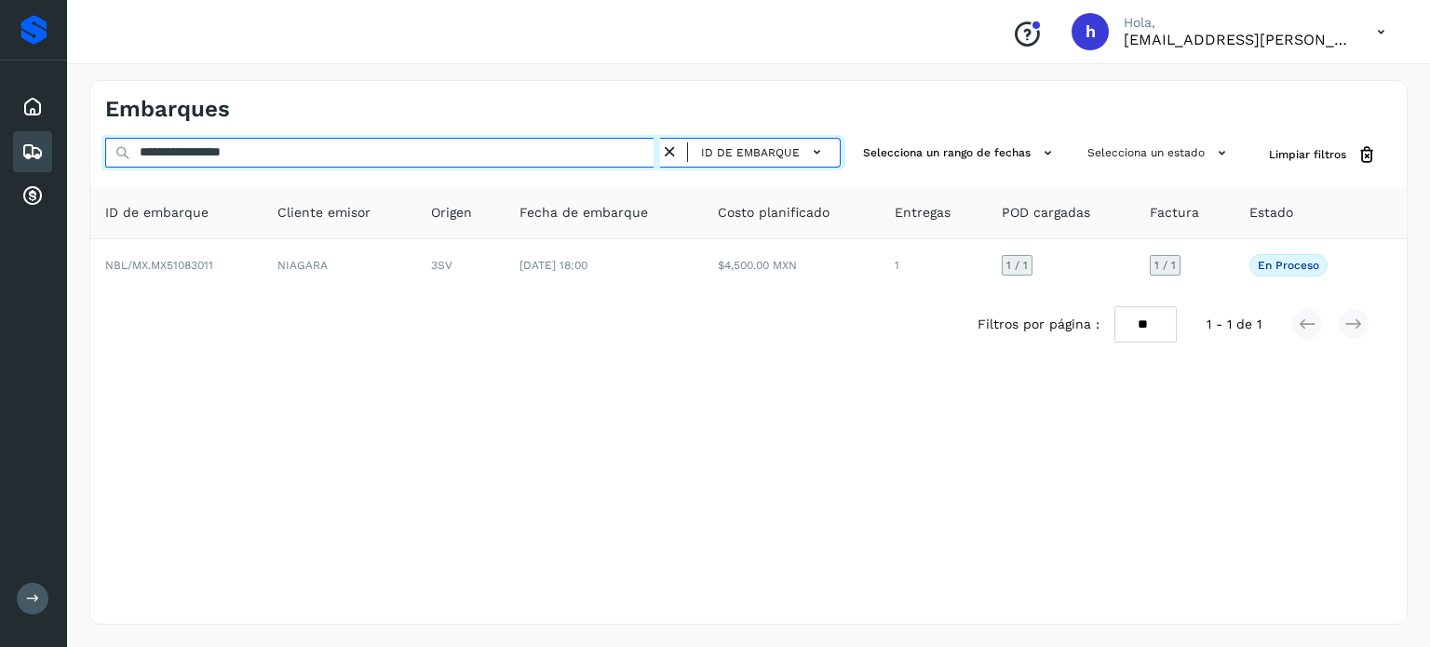
drag, startPoint x: 302, startPoint y: 156, endPoint x: 0, endPoint y: 206, distance: 305.7
click at [0, 206] on div "**********" at bounding box center [715, 323] width 1430 height 647
paste input "text"
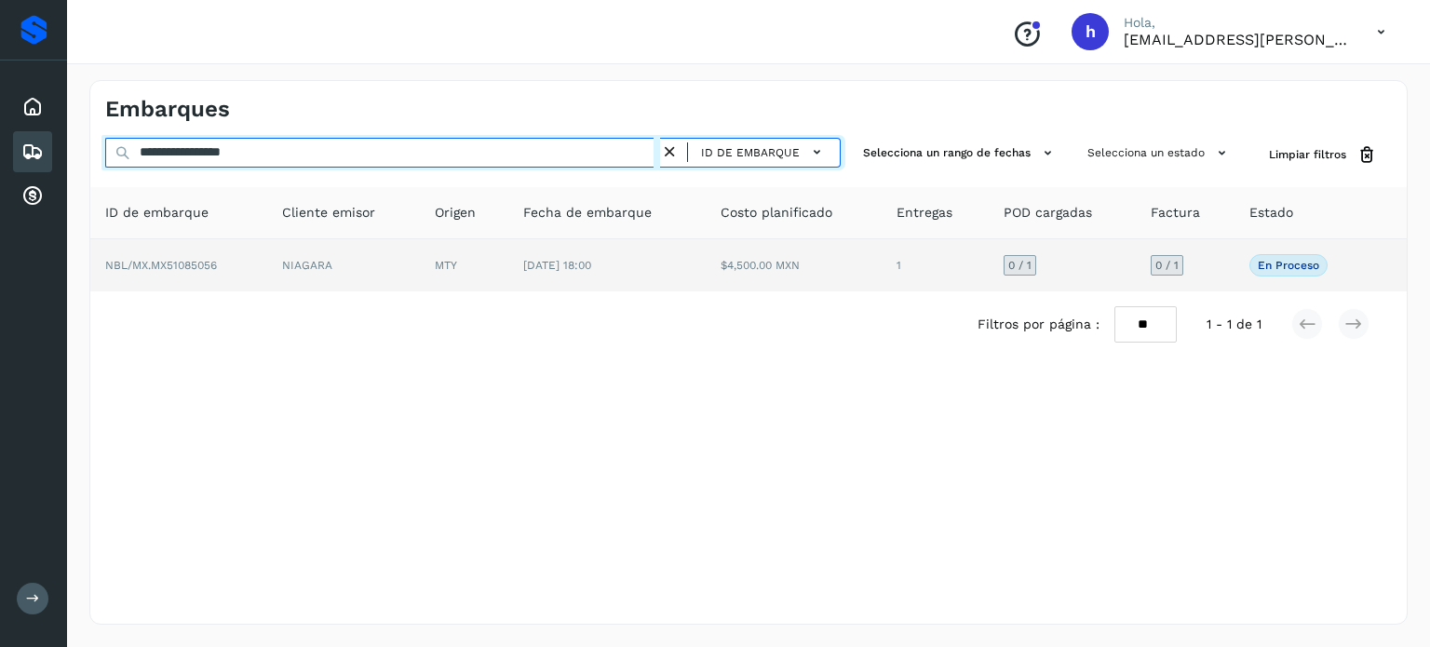
type input "**********"
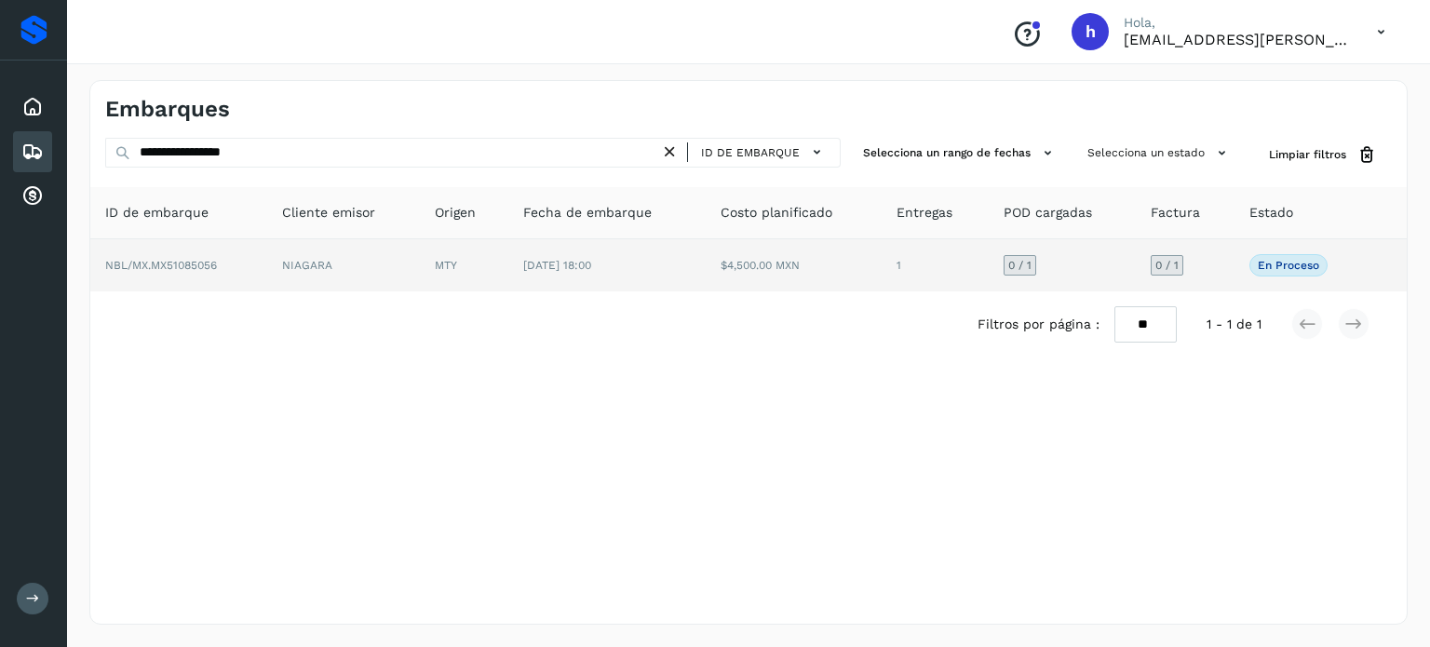
click at [230, 261] on td "NBL/MX.MX51085056" at bounding box center [178, 265] width 177 height 52
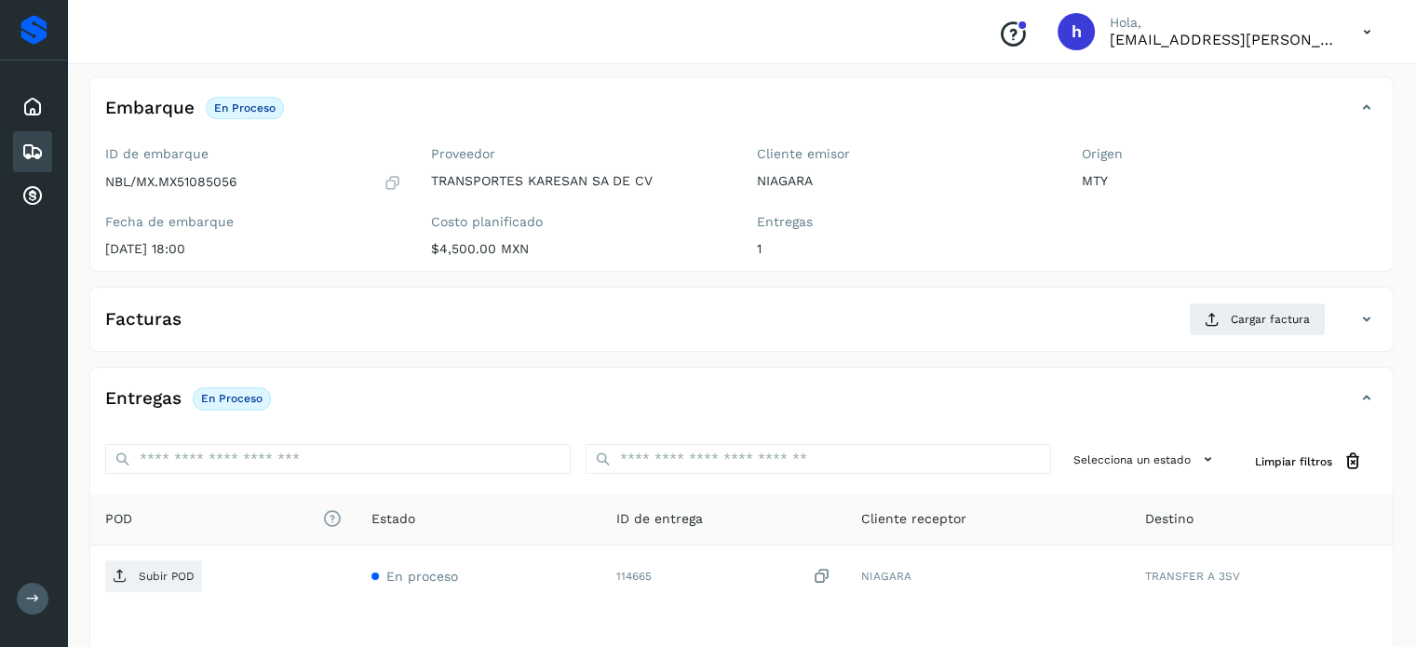
scroll to position [103, 0]
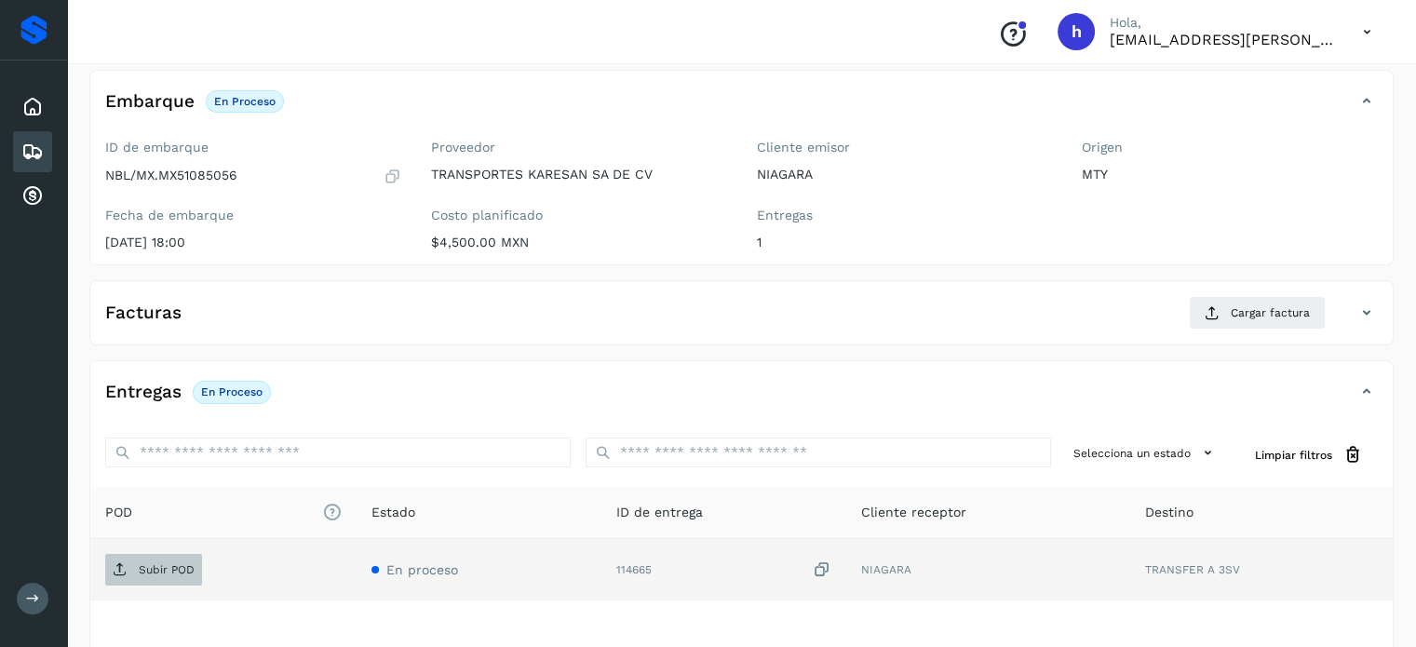
click at [160, 563] on p "Subir POD" at bounding box center [167, 569] width 56 height 13
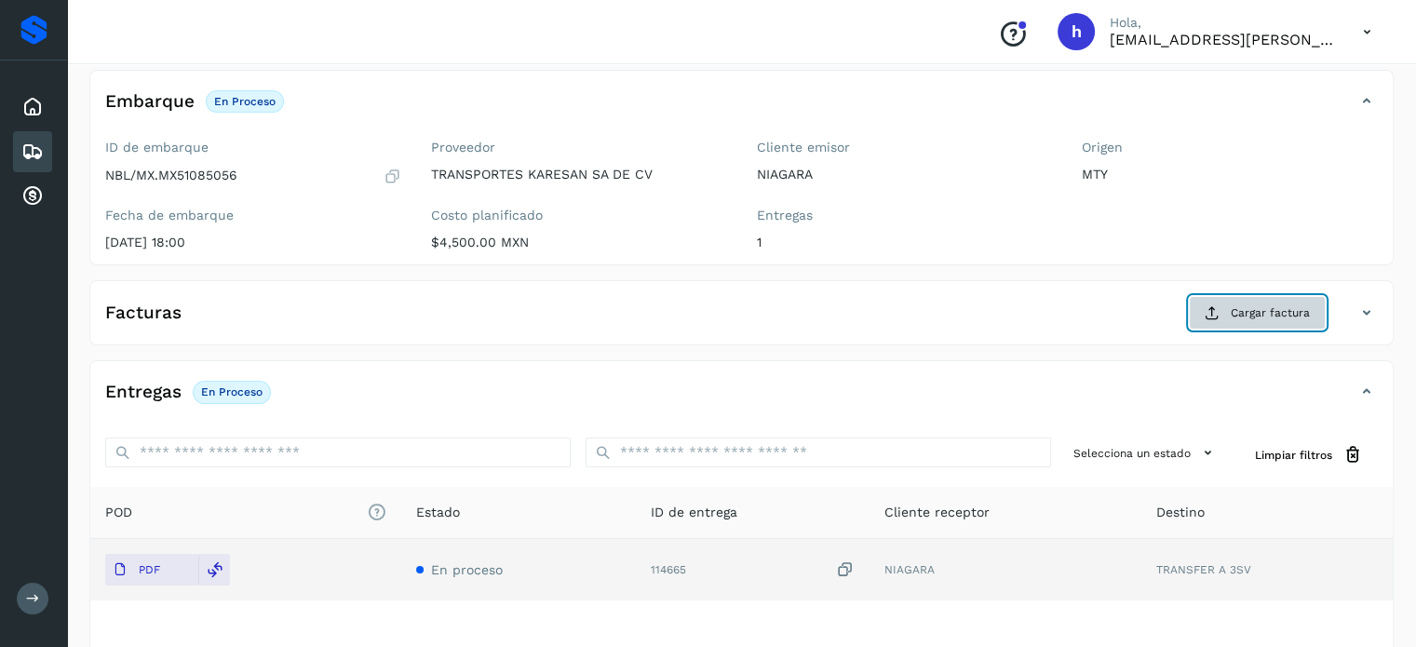
click at [1236, 315] on span "Cargar factura" at bounding box center [1270, 312] width 79 height 17
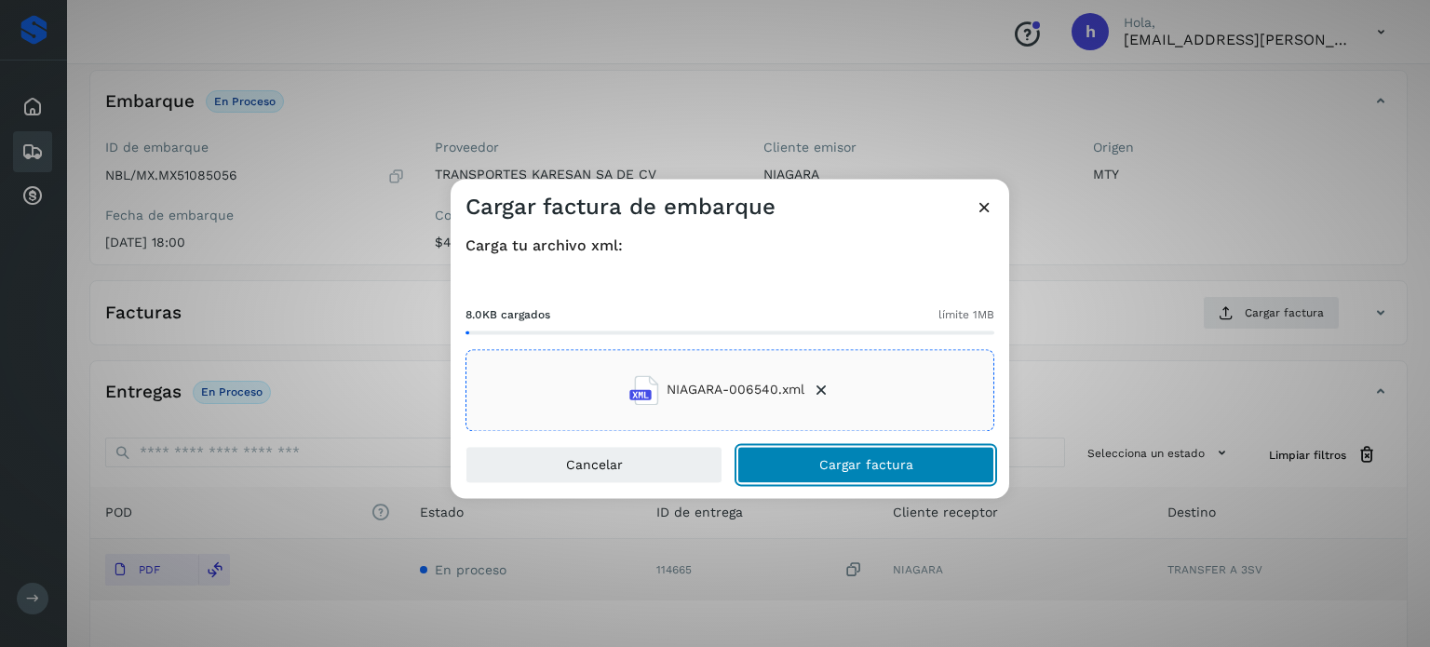
click at [922, 457] on button "Cargar factura" at bounding box center [865, 464] width 257 height 37
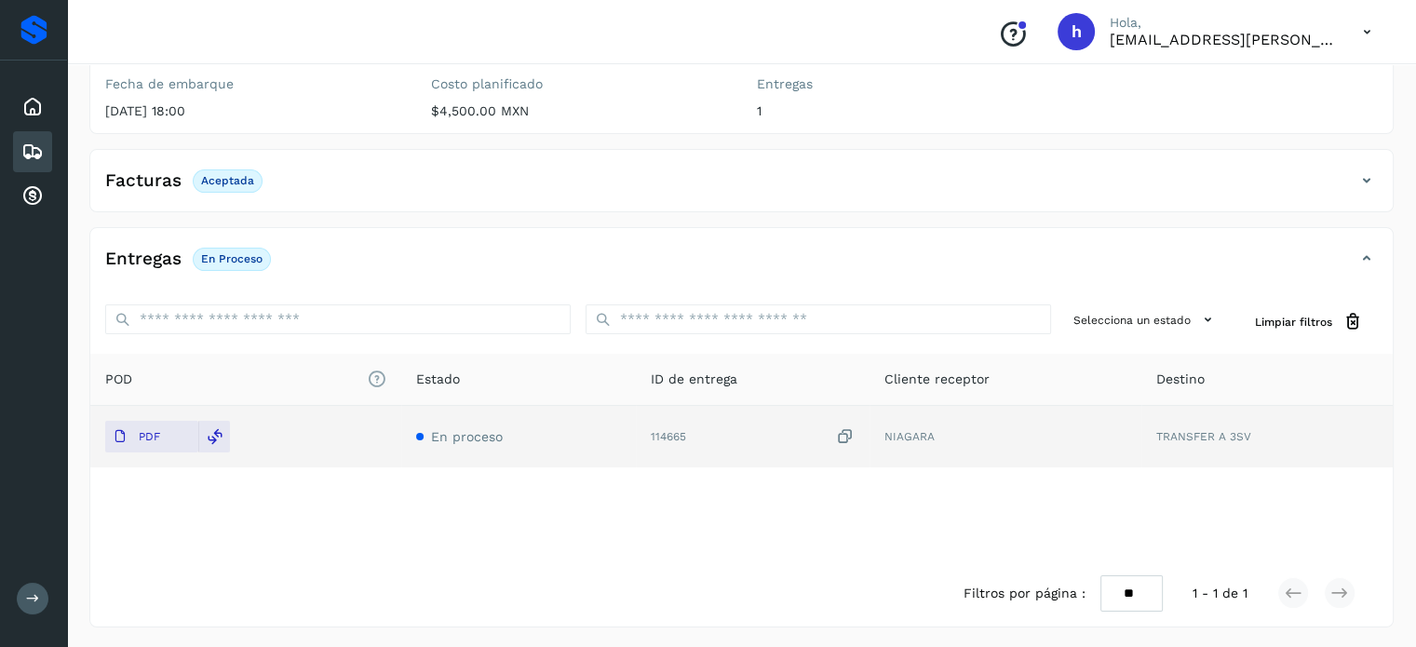
scroll to position [0, 0]
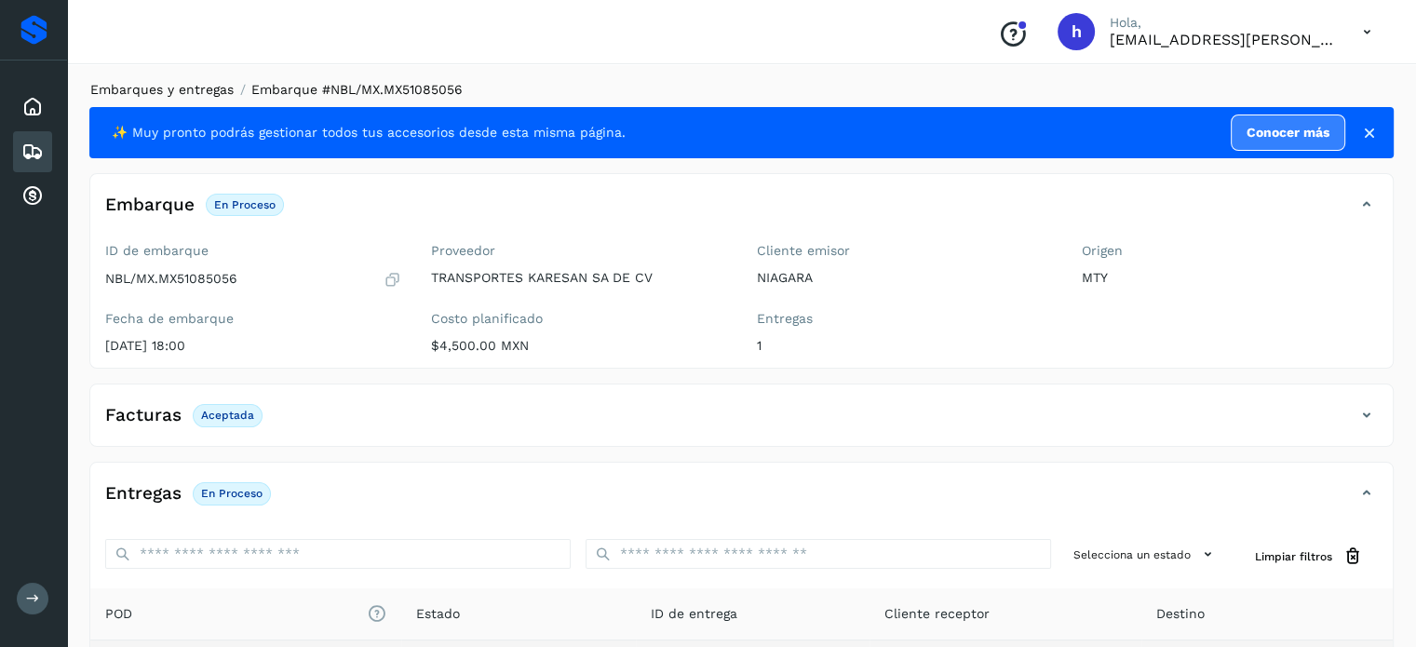
click at [169, 88] on link "Embarques y entregas" at bounding box center [161, 89] width 143 height 15
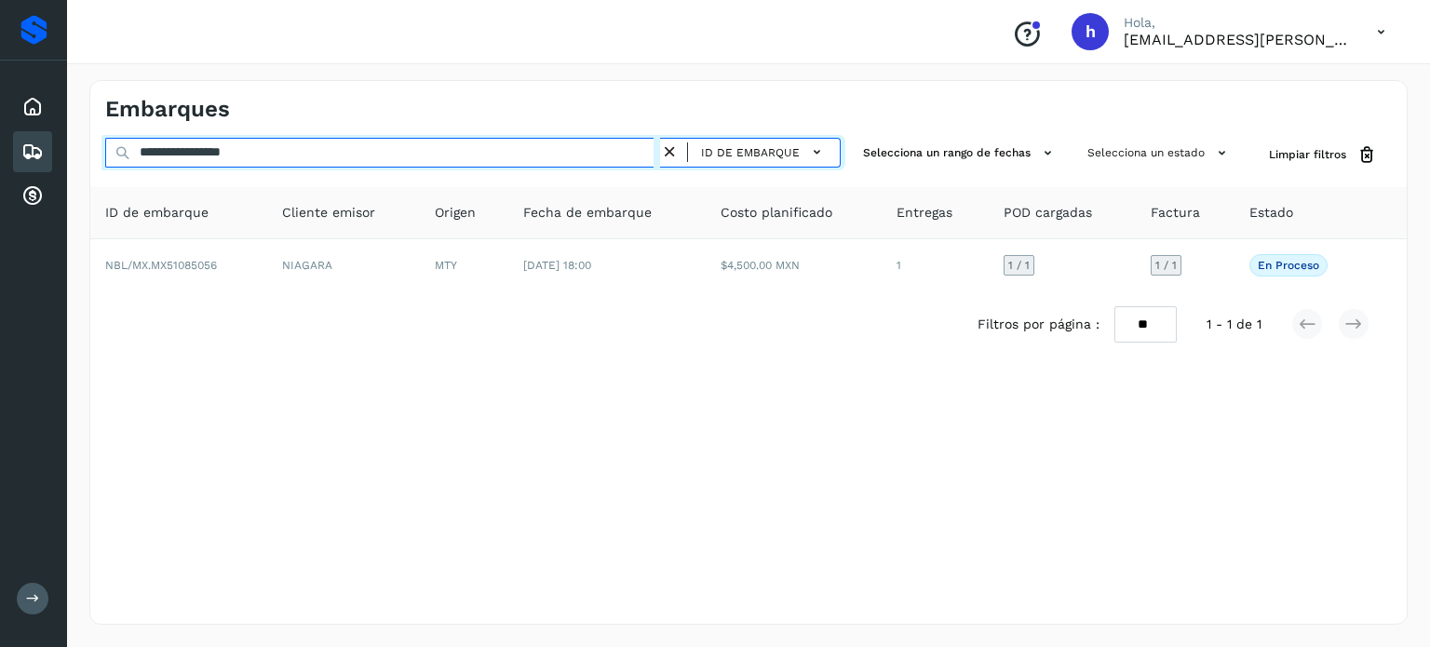
drag, startPoint x: 329, startPoint y: 150, endPoint x: 0, endPoint y: 180, distance: 330.0
click at [0, 180] on div "**********" at bounding box center [715, 323] width 1430 height 647
paste input "text"
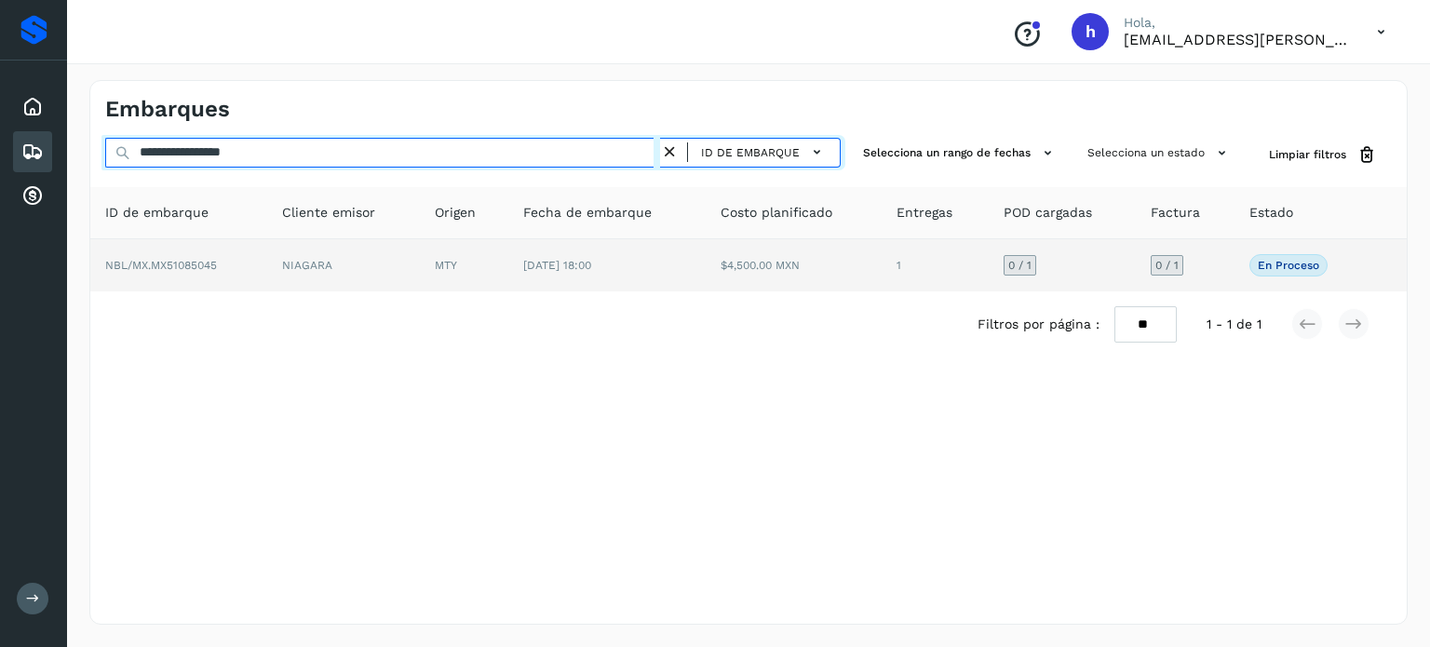
type input "**********"
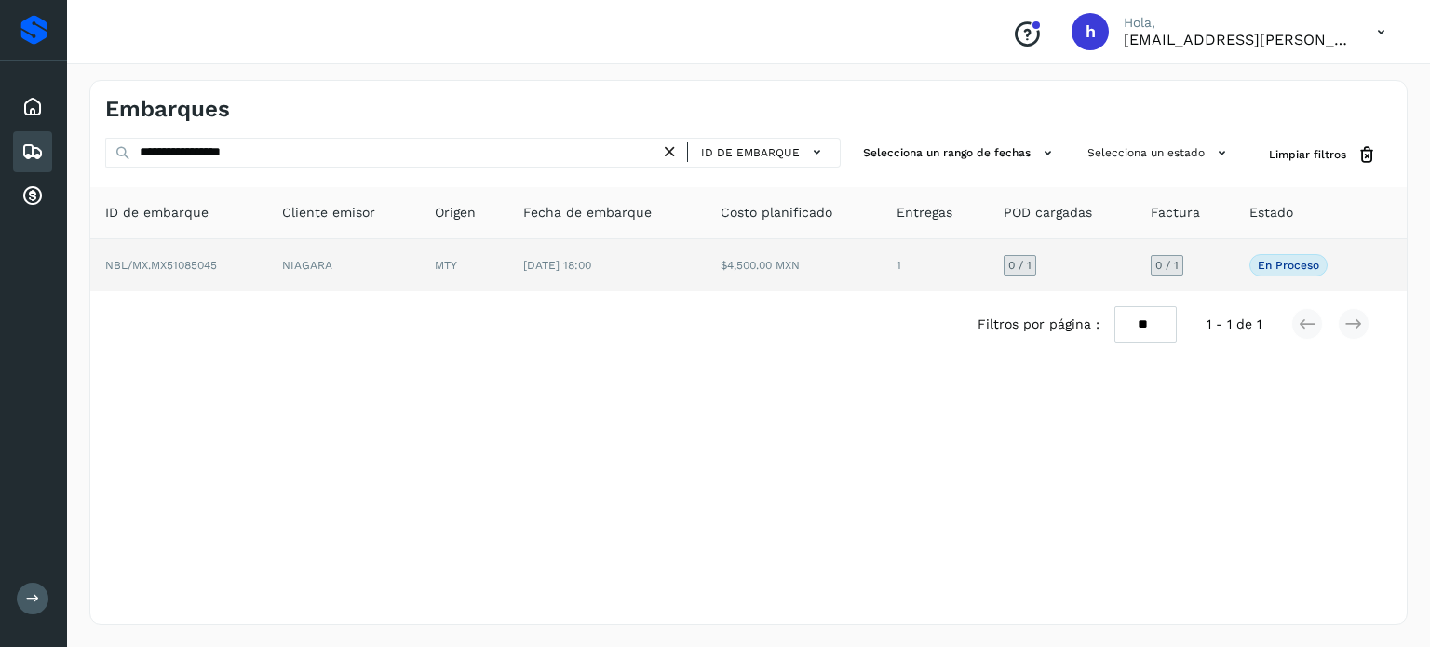
click at [267, 263] on td "NBL/MX.MX51085045" at bounding box center [178, 265] width 177 height 52
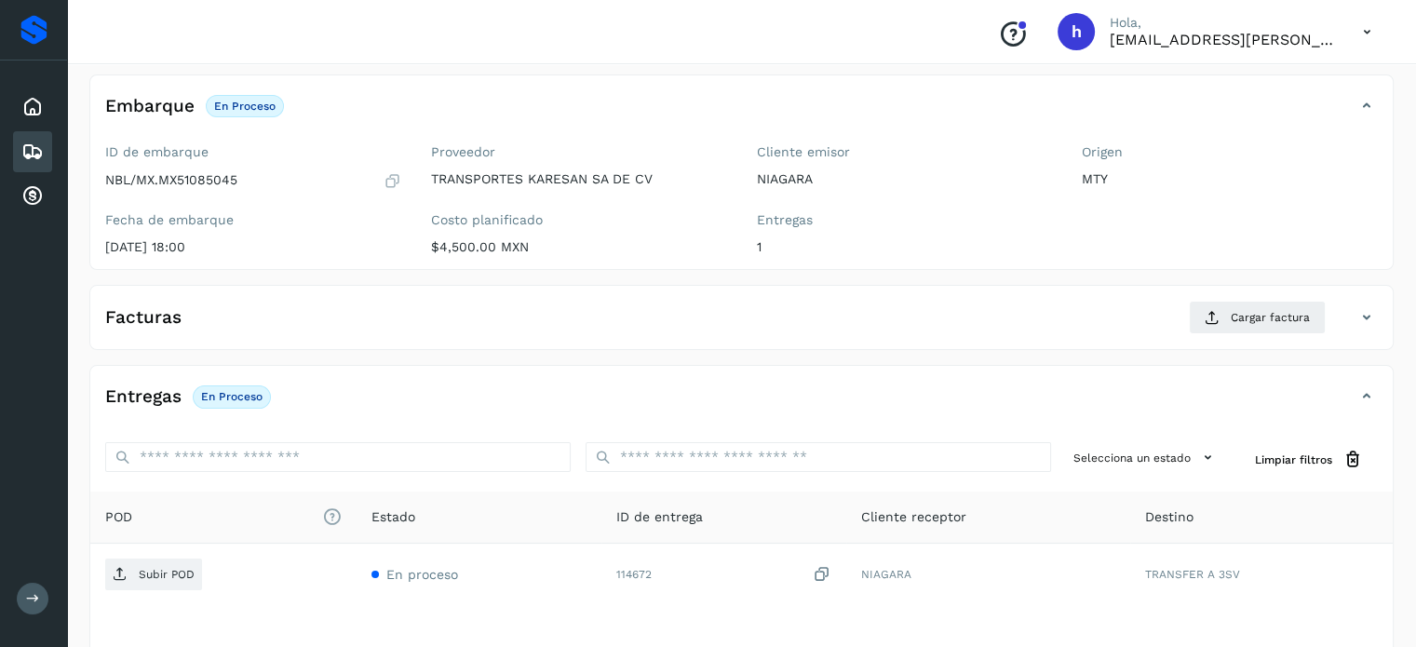
scroll to position [101, 0]
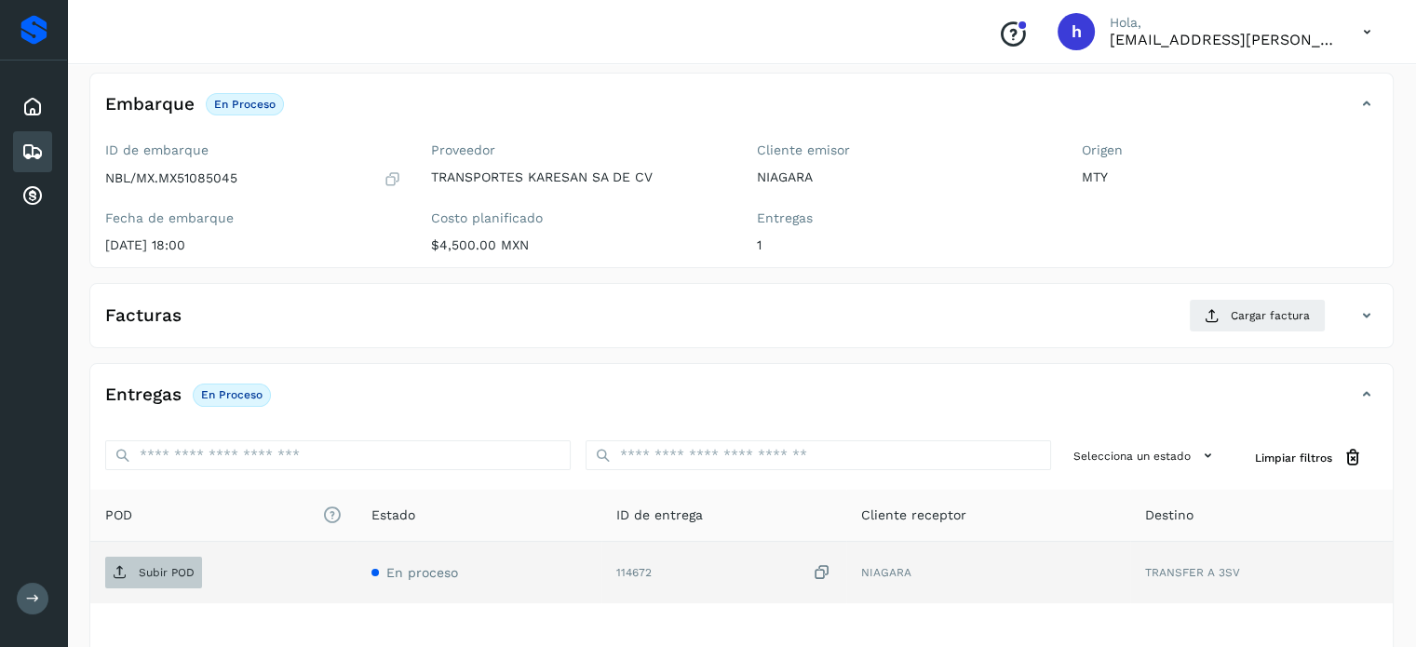
click at [137, 566] on span "Subir POD" at bounding box center [153, 573] width 97 height 30
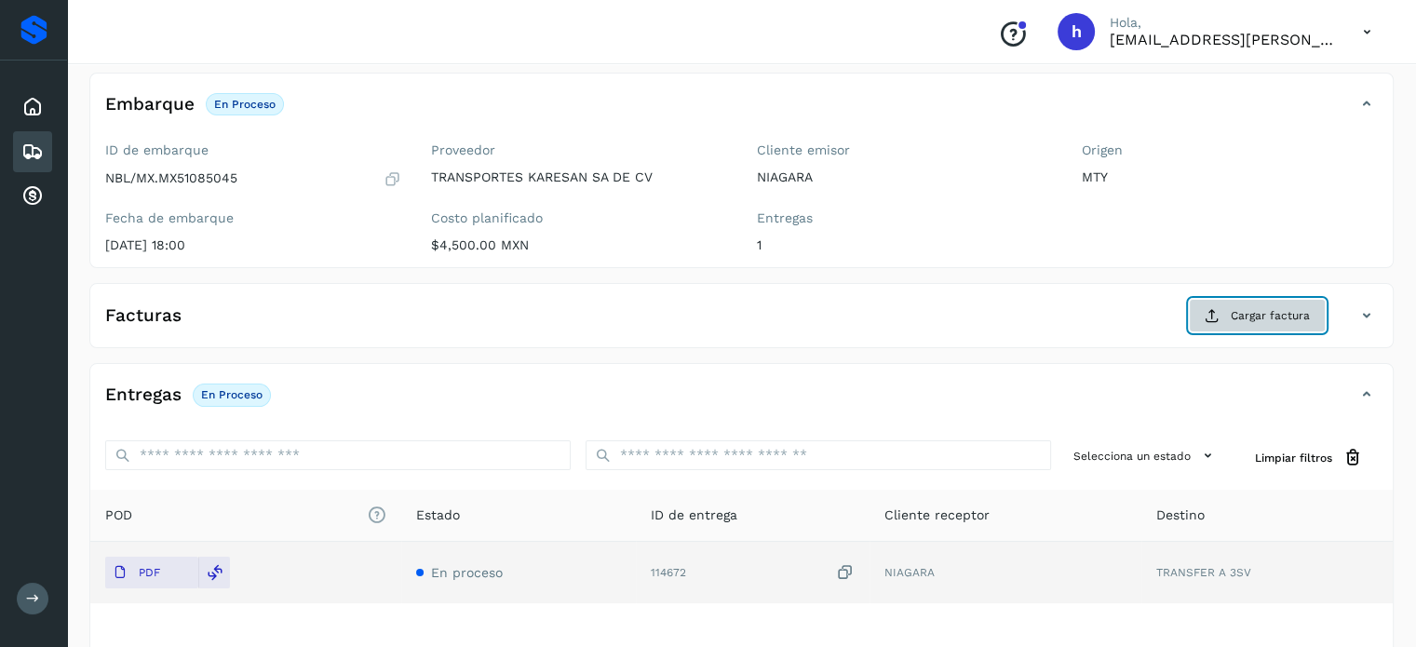
click at [1251, 312] on span "Cargar factura" at bounding box center [1270, 315] width 79 height 17
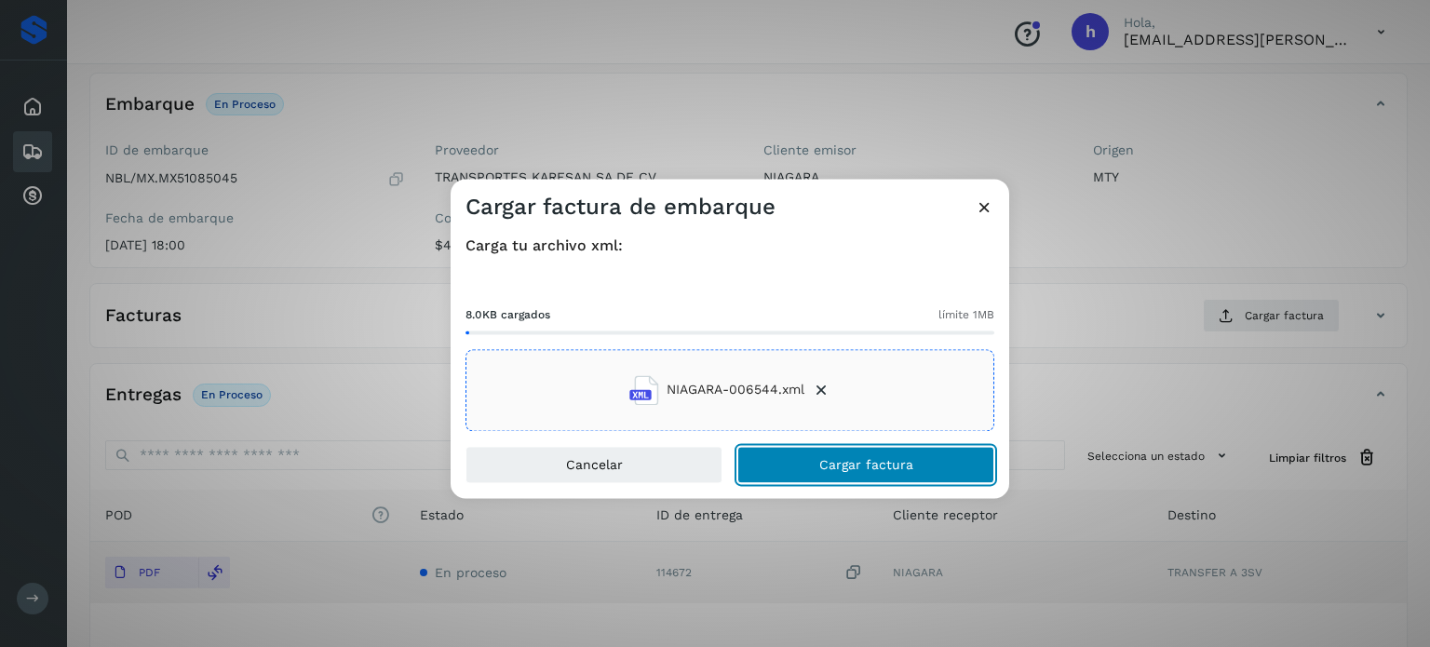
click at [918, 466] on button "Cargar factura" at bounding box center [865, 464] width 257 height 37
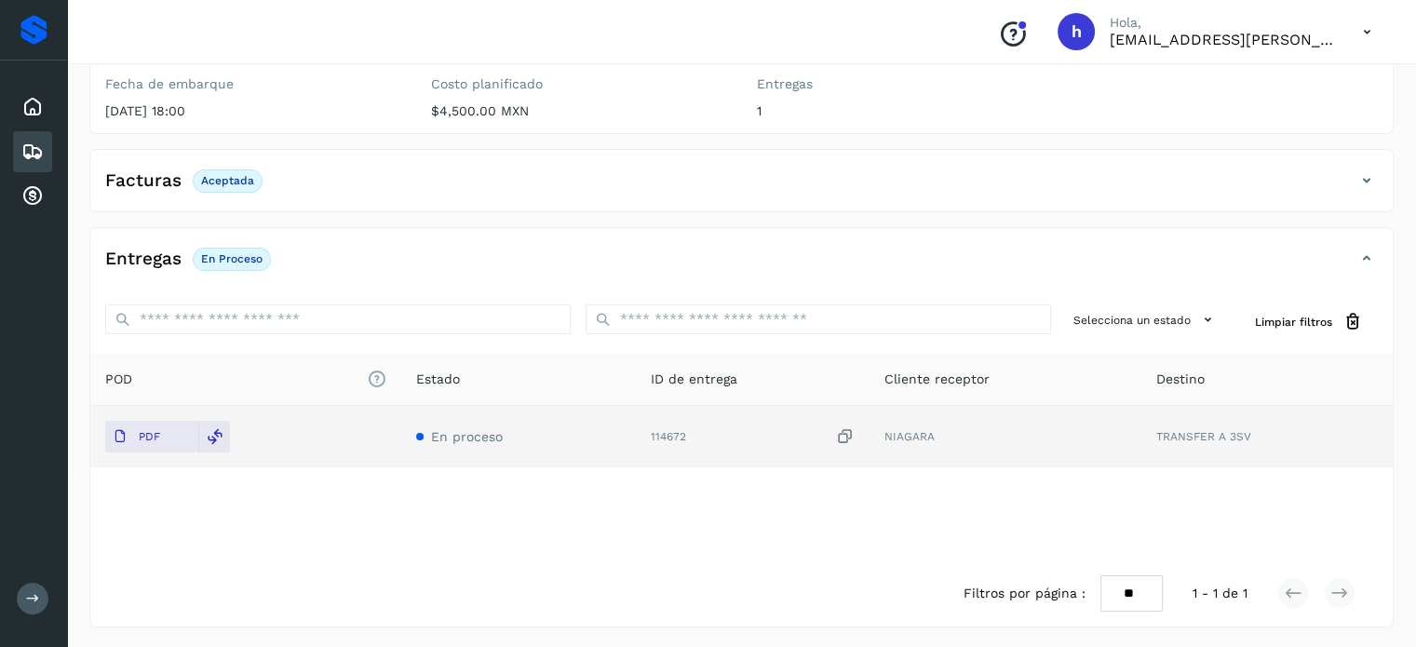
scroll to position [0, 0]
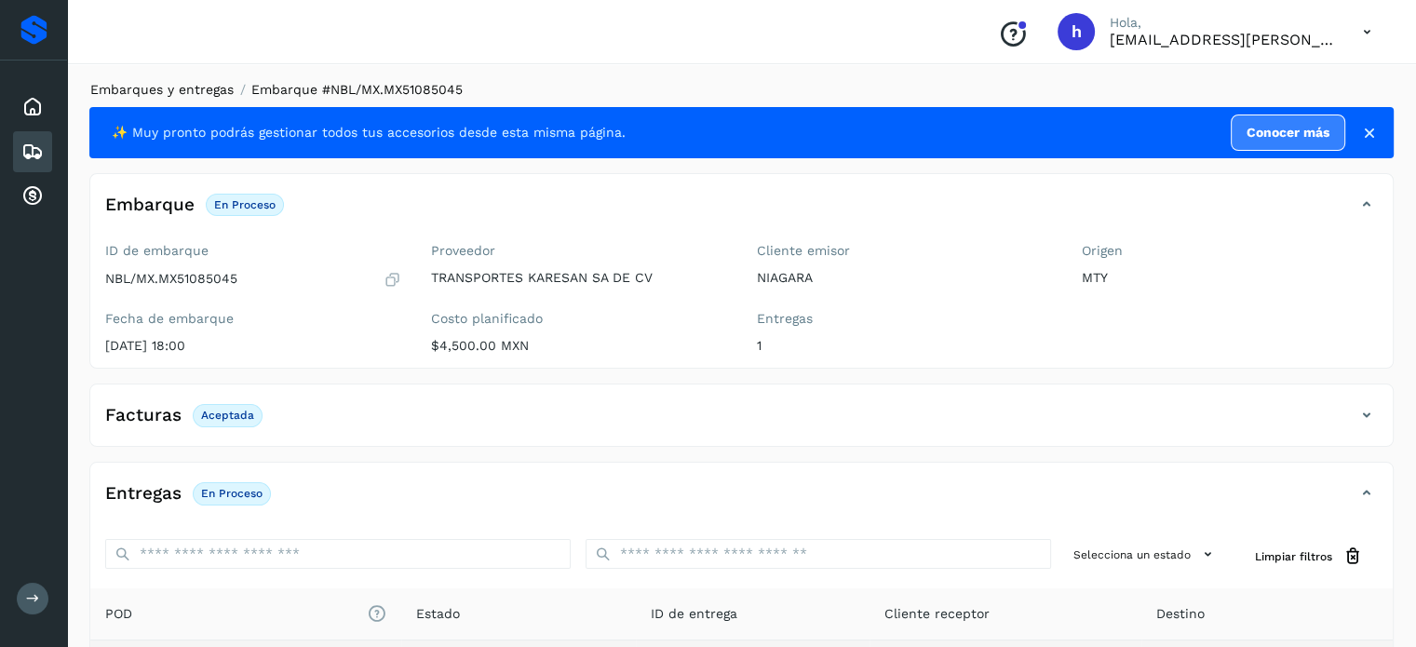
click at [214, 88] on link "Embarques y entregas" at bounding box center [161, 89] width 143 height 15
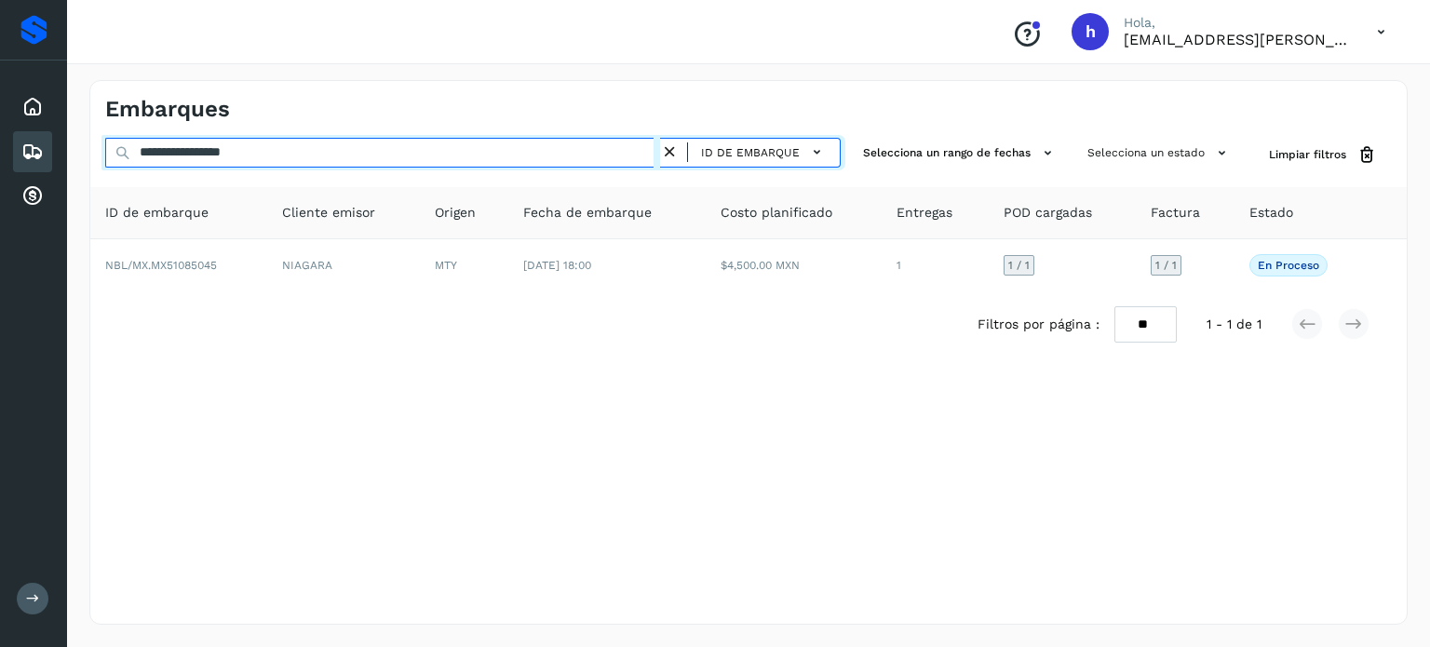
drag, startPoint x: 389, startPoint y: 146, endPoint x: 0, endPoint y: 208, distance: 394.0
click at [0, 208] on div "**********" at bounding box center [715, 323] width 1430 height 647
paste input "text"
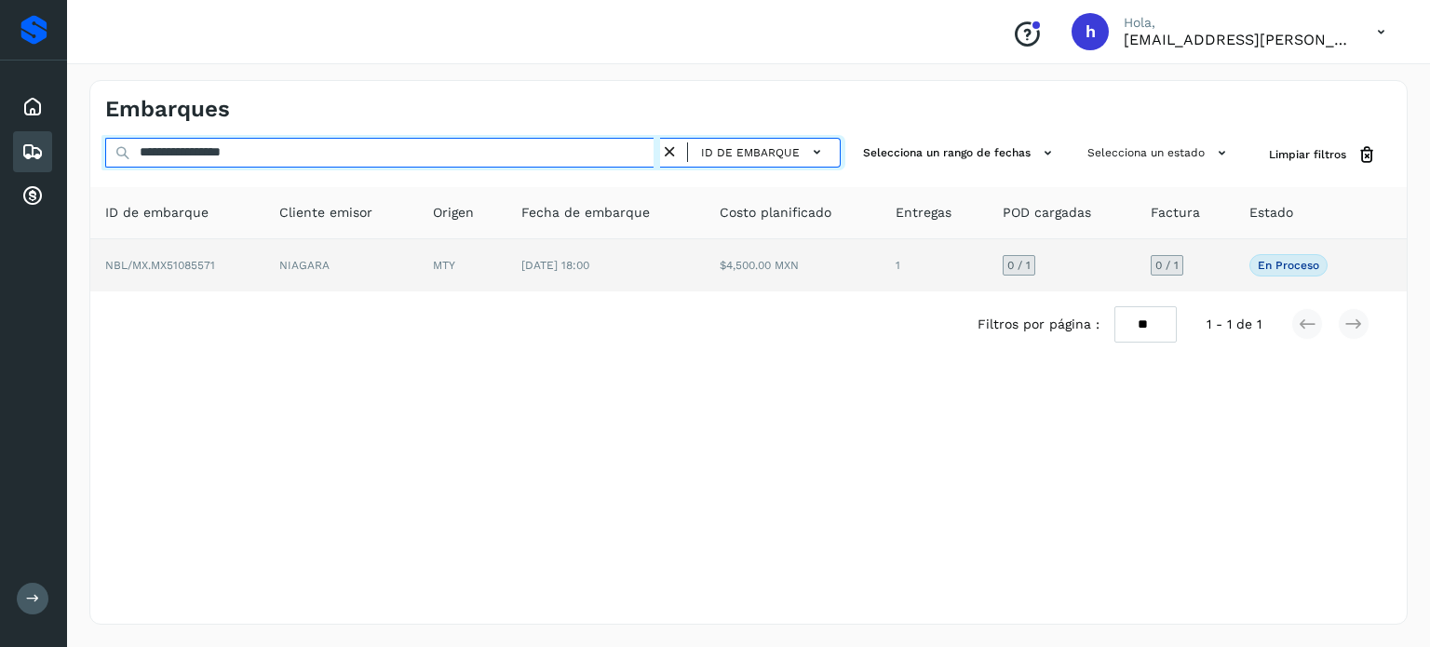
type input "**********"
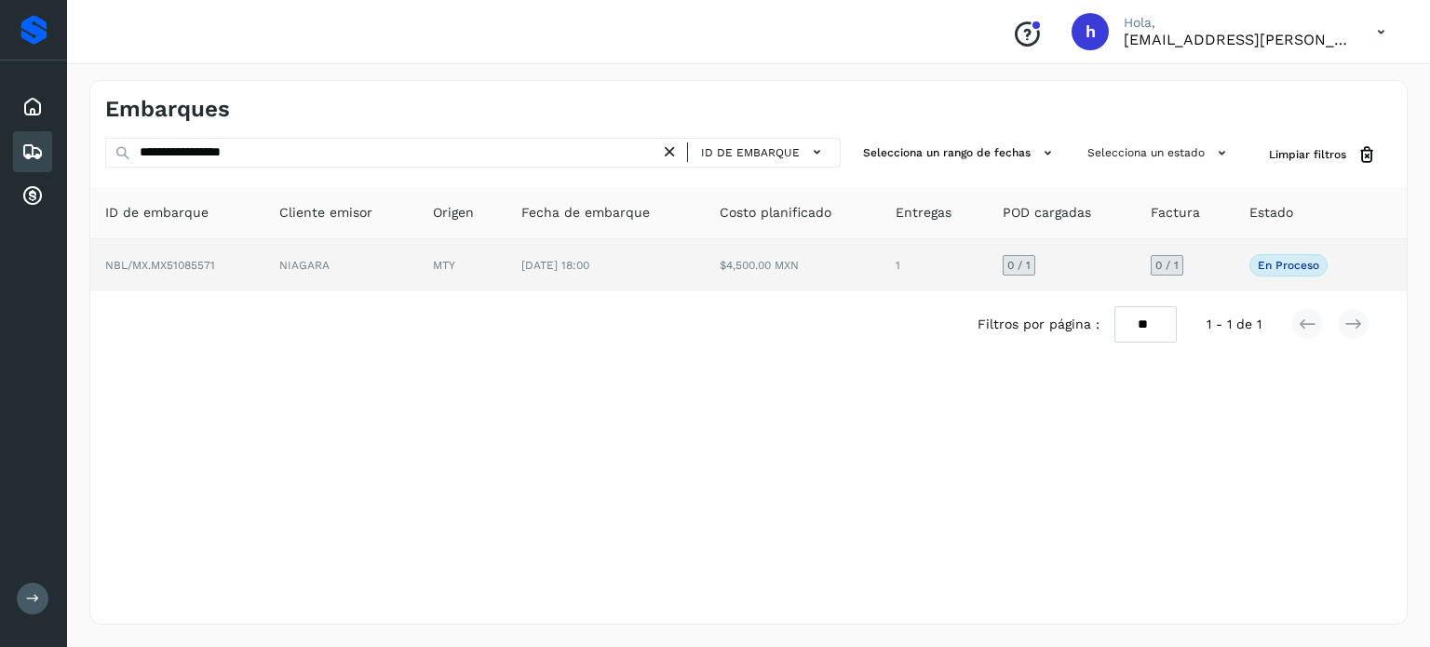
click at [248, 252] on td "NBL/MX.MX51085571" at bounding box center [177, 265] width 174 height 52
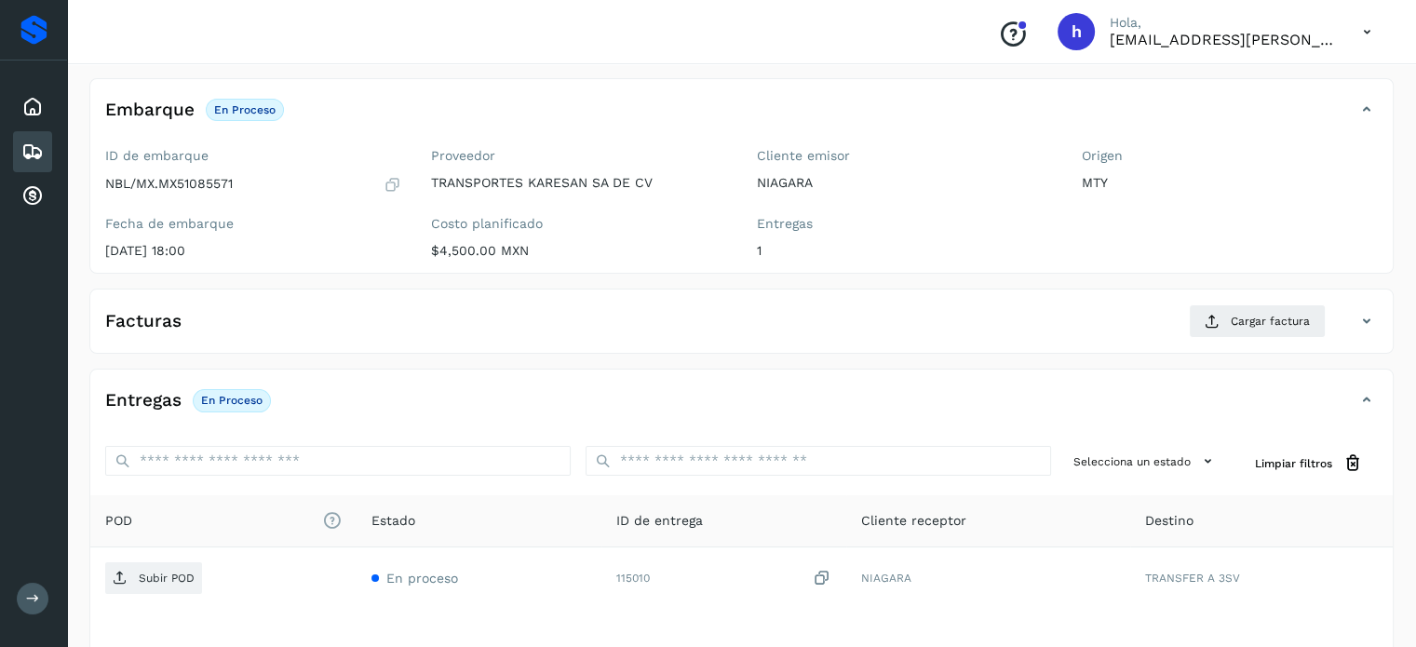
scroll to position [99, 0]
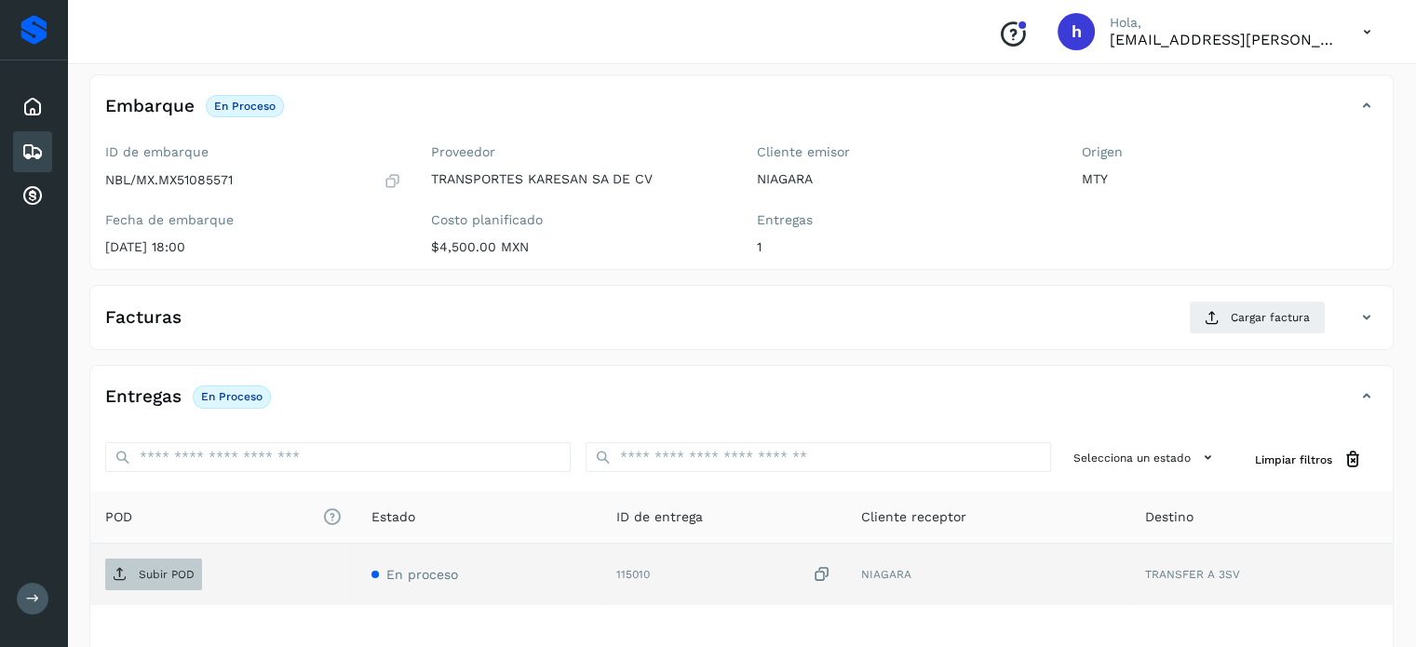
click at [162, 569] on p "Subir POD" at bounding box center [167, 574] width 56 height 13
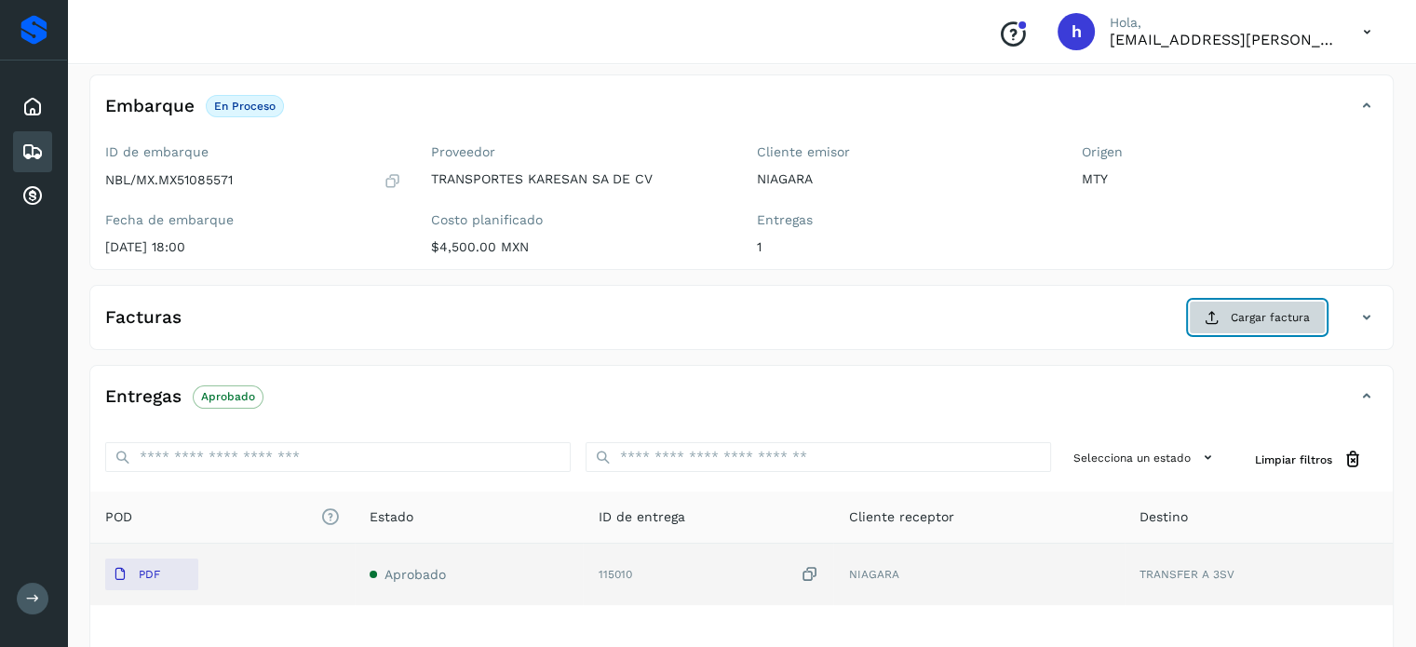
click at [1274, 317] on span "Cargar factura" at bounding box center [1270, 317] width 79 height 17
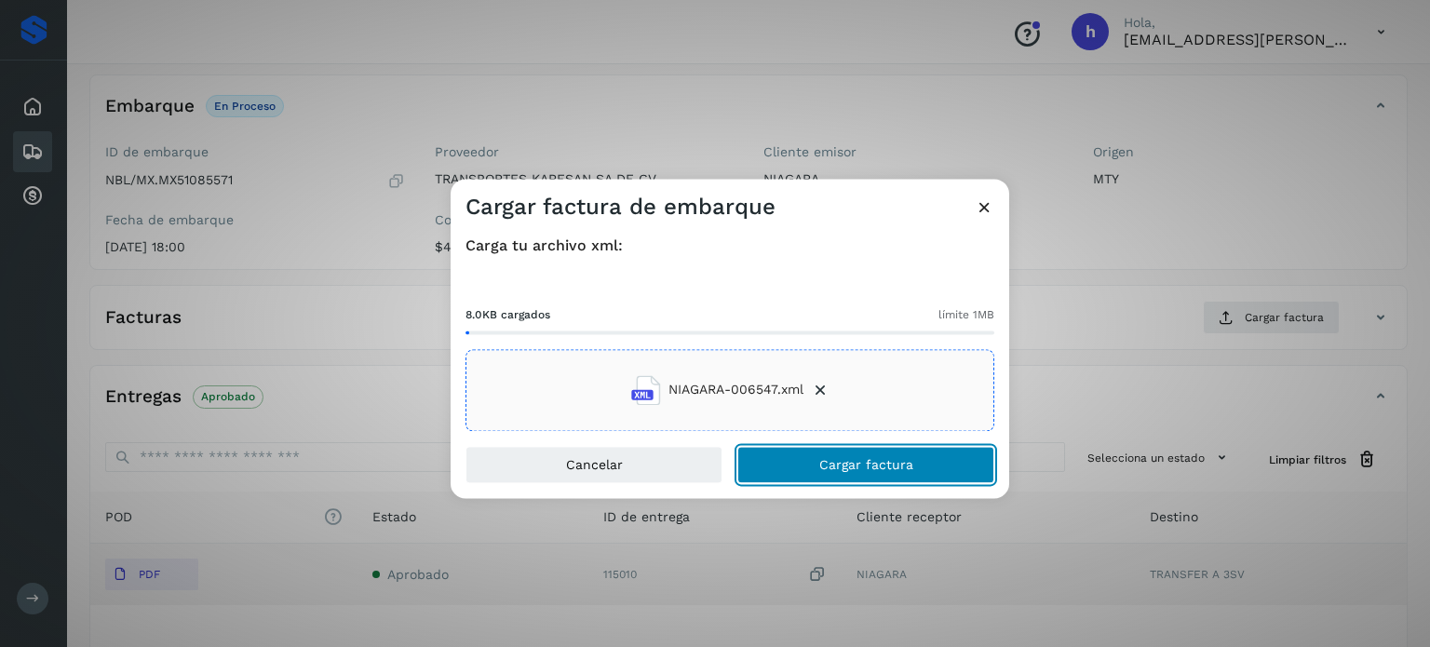
click at [919, 461] on button "Cargar factura" at bounding box center [865, 464] width 257 height 37
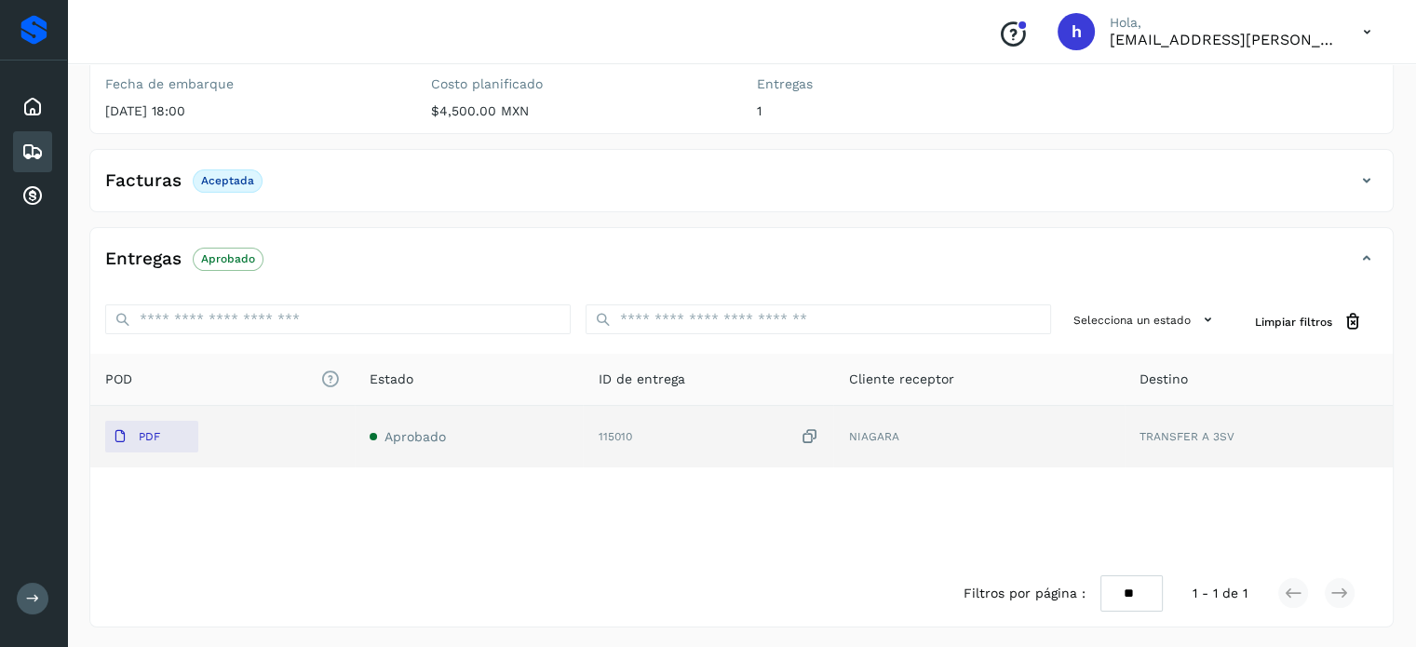
scroll to position [0, 0]
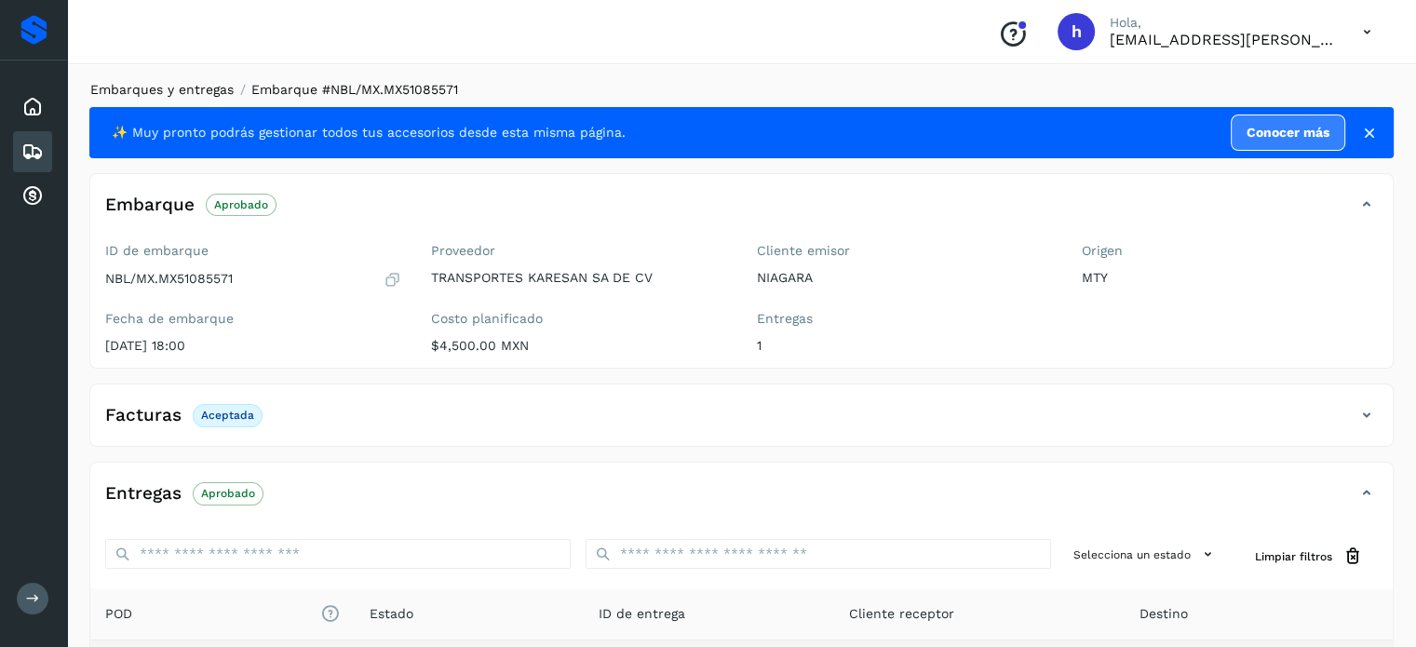
click at [153, 91] on link "Embarques y entregas" at bounding box center [161, 89] width 143 height 15
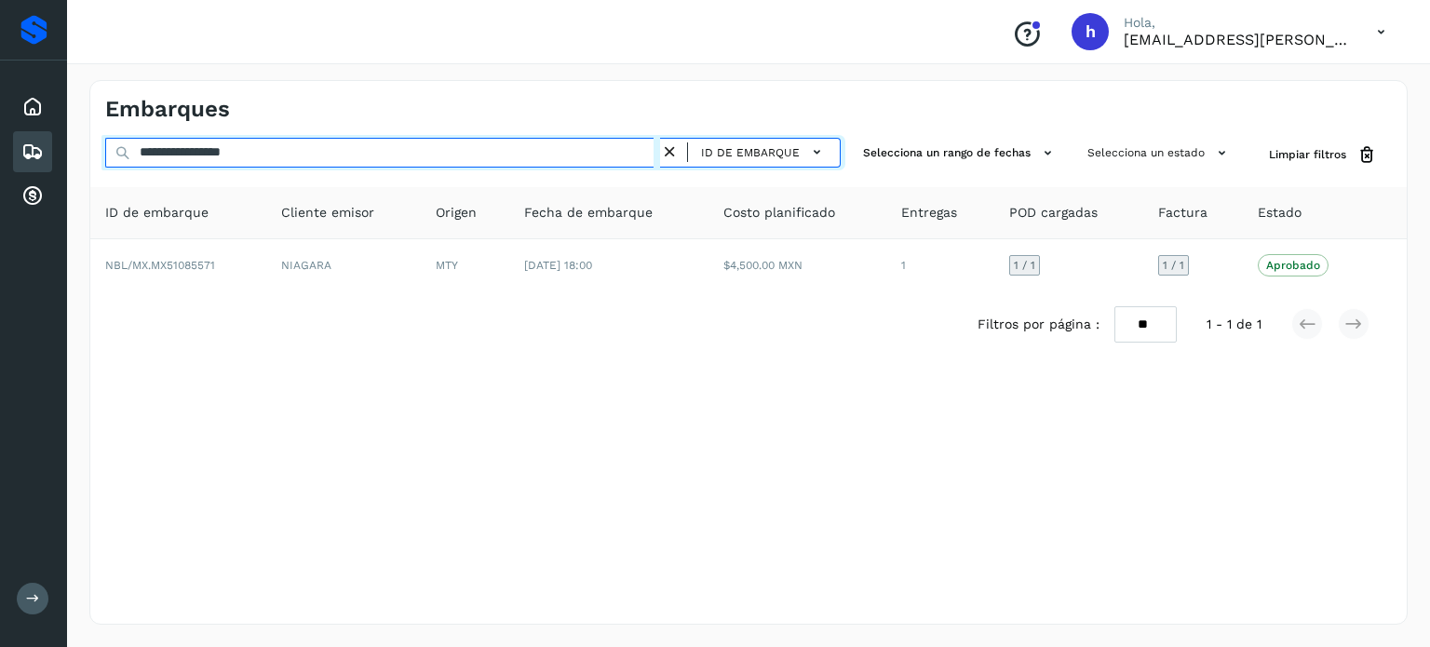
drag, startPoint x: 328, startPoint y: 151, endPoint x: 0, endPoint y: 180, distance: 329.0
click at [0, 180] on div "**********" at bounding box center [715, 323] width 1430 height 647
paste input "text"
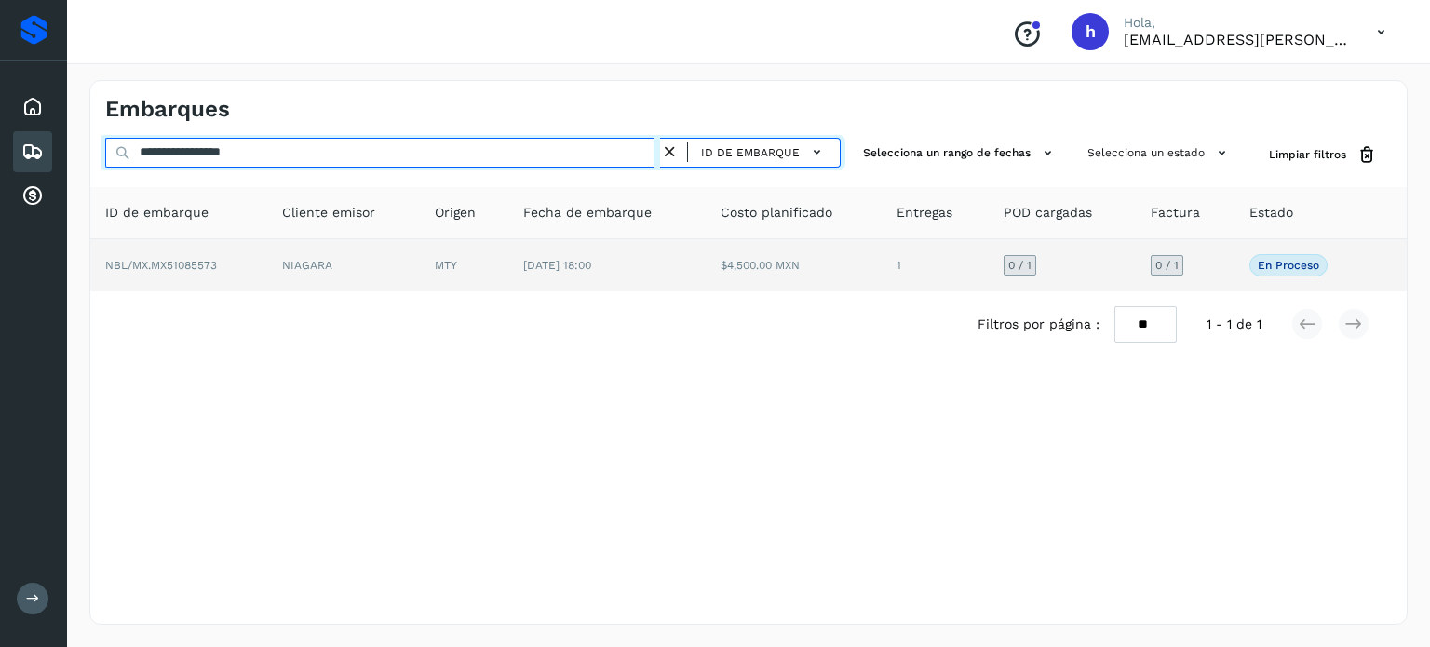
type input "**********"
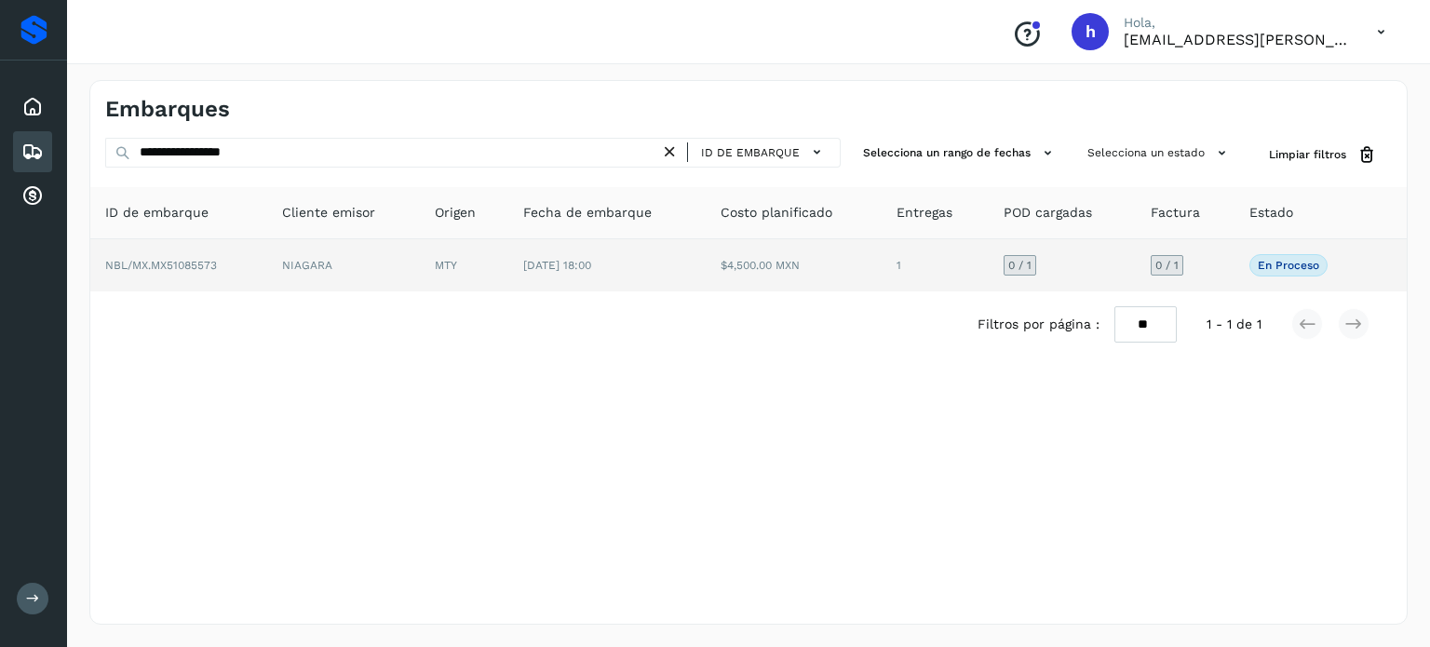
click at [235, 274] on td "NBL/MX.MX51085573" at bounding box center [178, 265] width 177 height 52
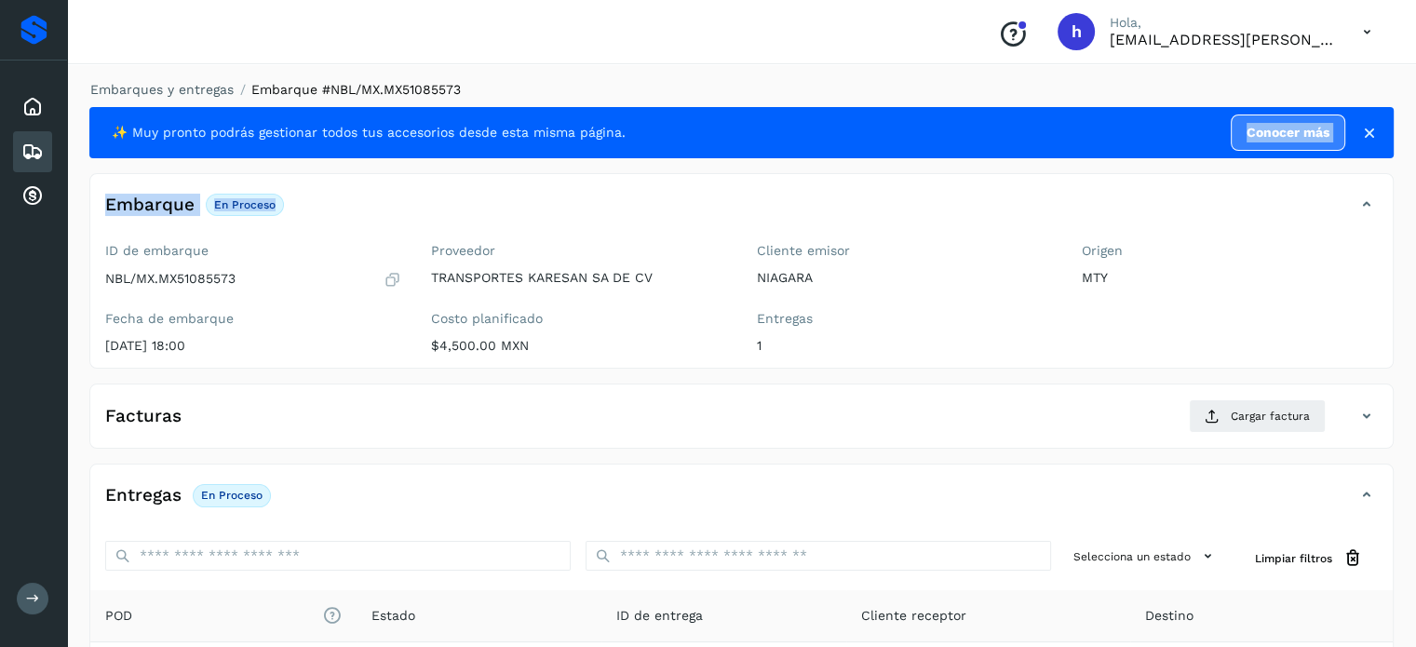
drag, startPoint x: 1109, startPoint y: 132, endPoint x: 1274, endPoint y: 182, distance: 172.3
click at [1274, 182] on div "✨ Muy pronto podrás gestionar todos tus accesorios desde esta misma página. Con…" at bounding box center [741, 485] width 1304 height 757
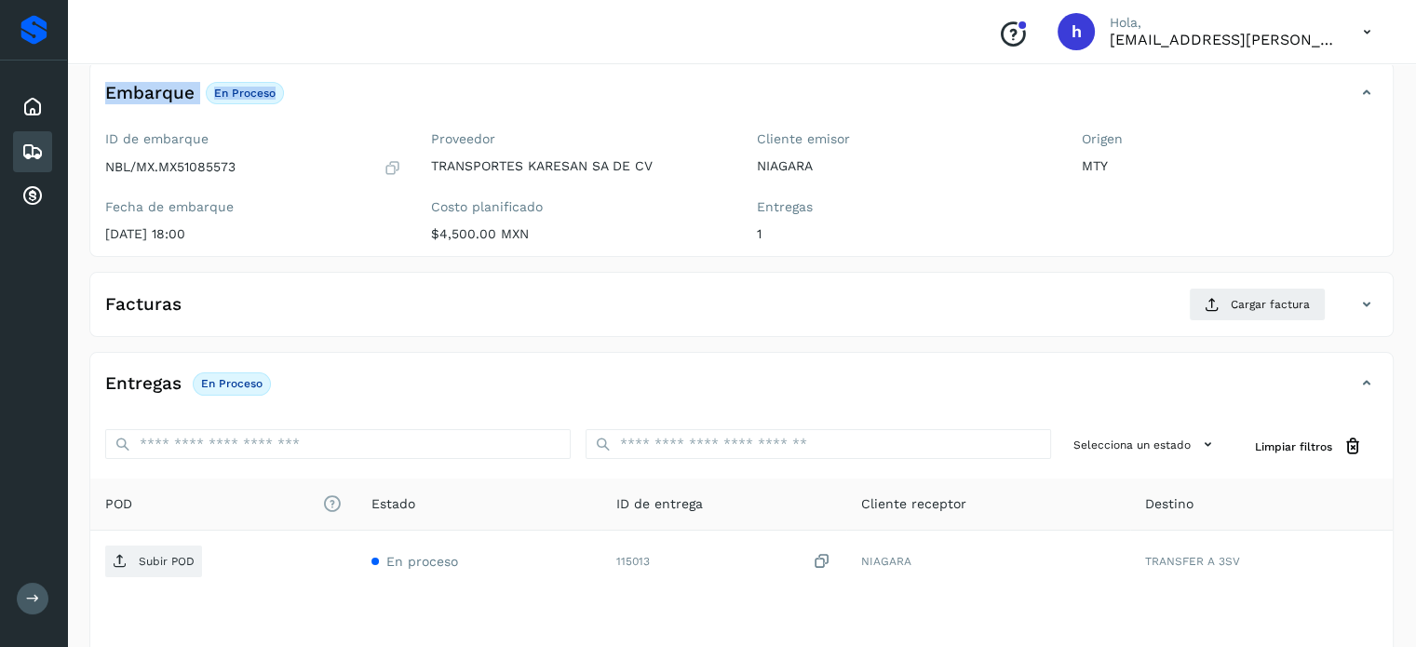
scroll to position [110, 0]
click at [159, 87] on h4 "Embarque" at bounding box center [149, 95] width 89 height 21
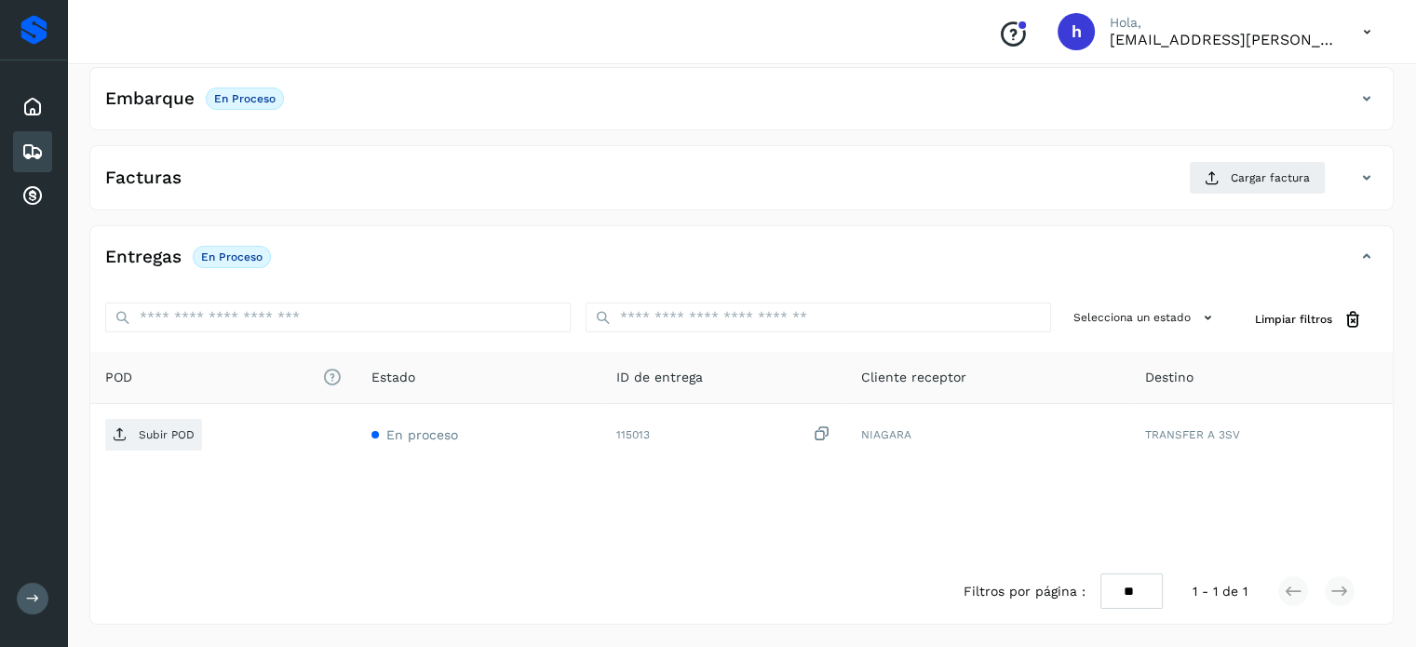
scroll to position [104, 0]
click at [158, 90] on h4 "Embarque" at bounding box center [149, 100] width 89 height 21
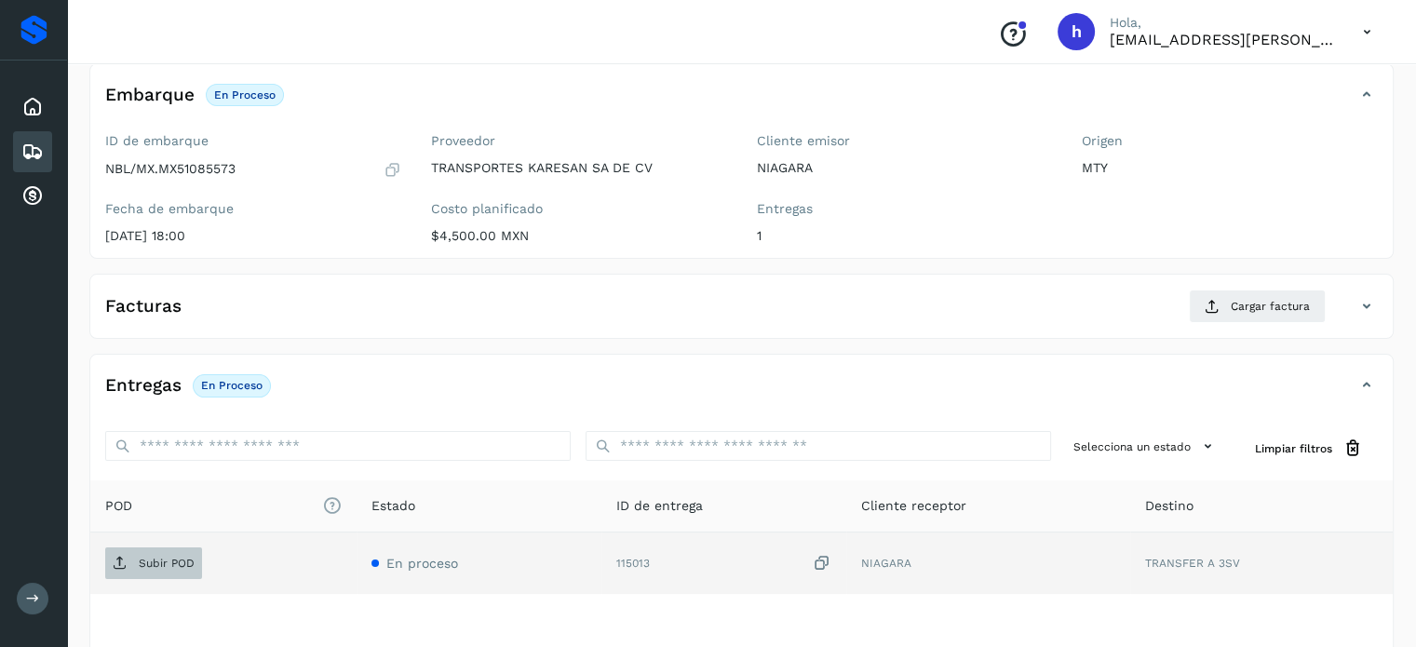
click at [153, 574] on span "Subir POD" at bounding box center [153, 563] width 97 height 30
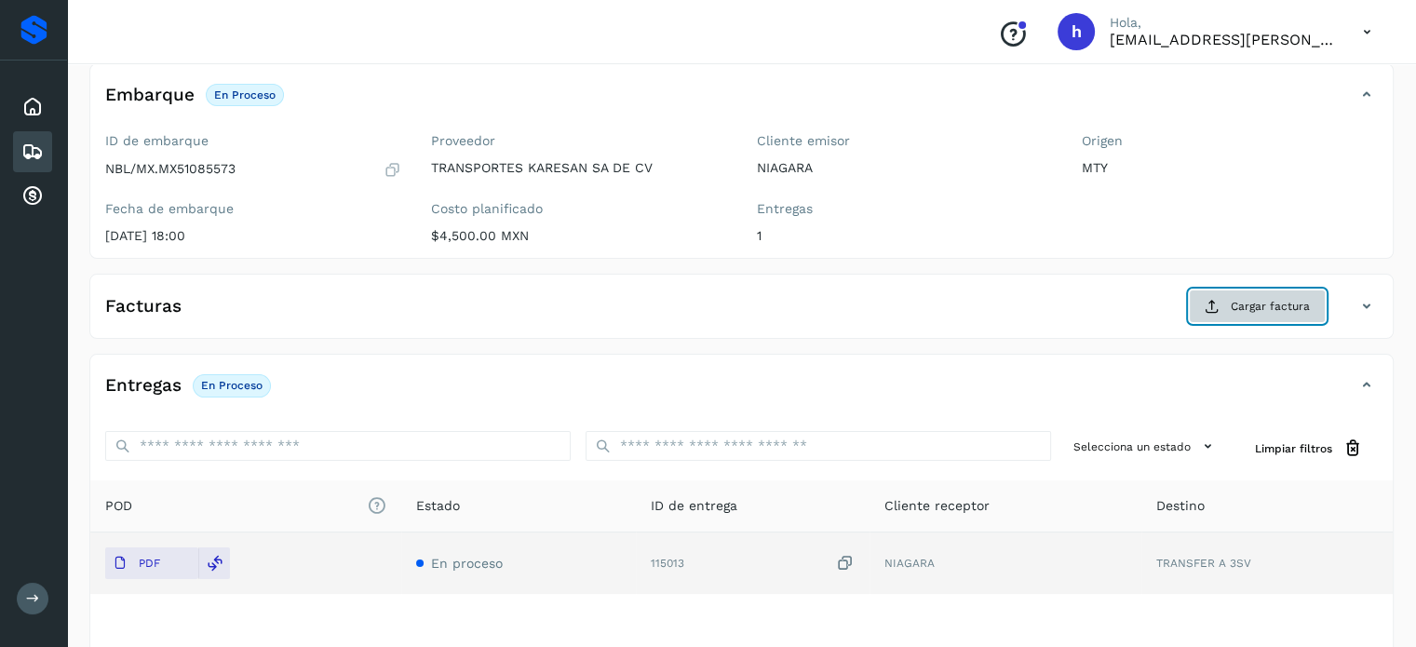
click at [1239, 307] on span "Cargar factura" at bounding box center [1270, 306] width 79 height 17
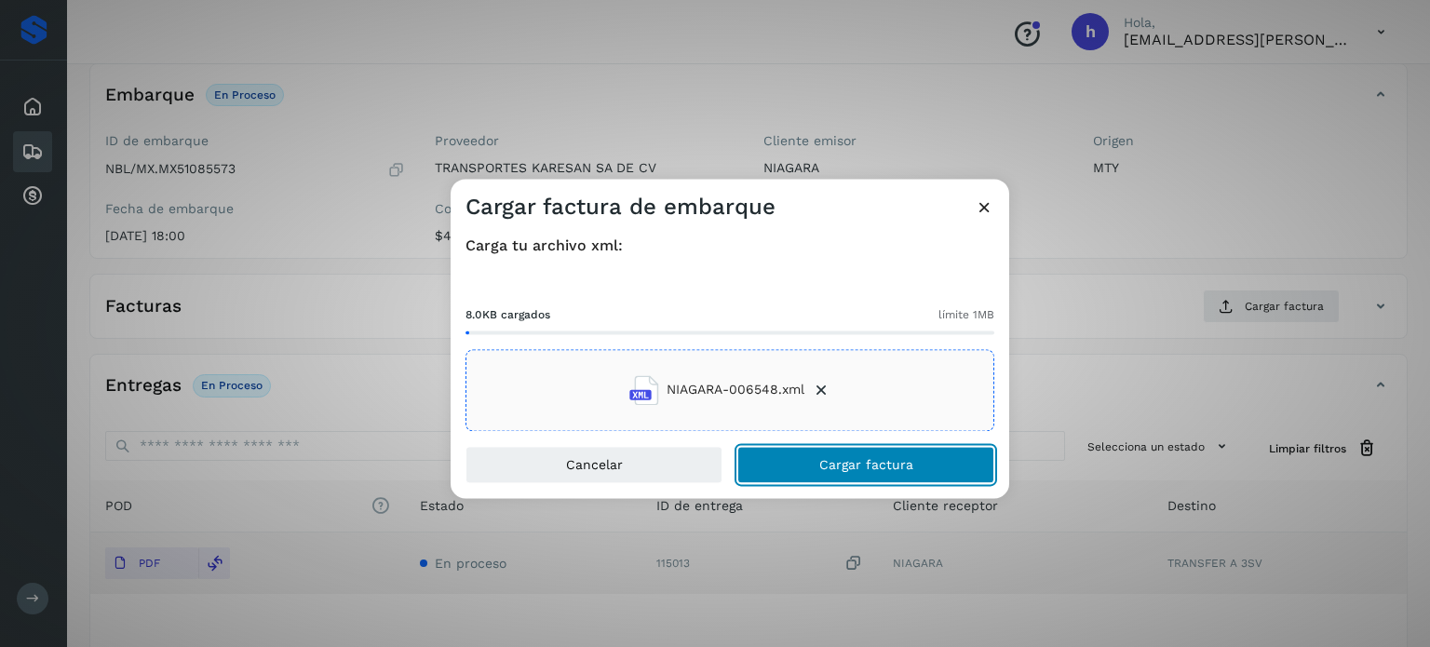
click at [918, 460] on button "Cargar factura" at bounding box center [865, 464] width 257 height 37
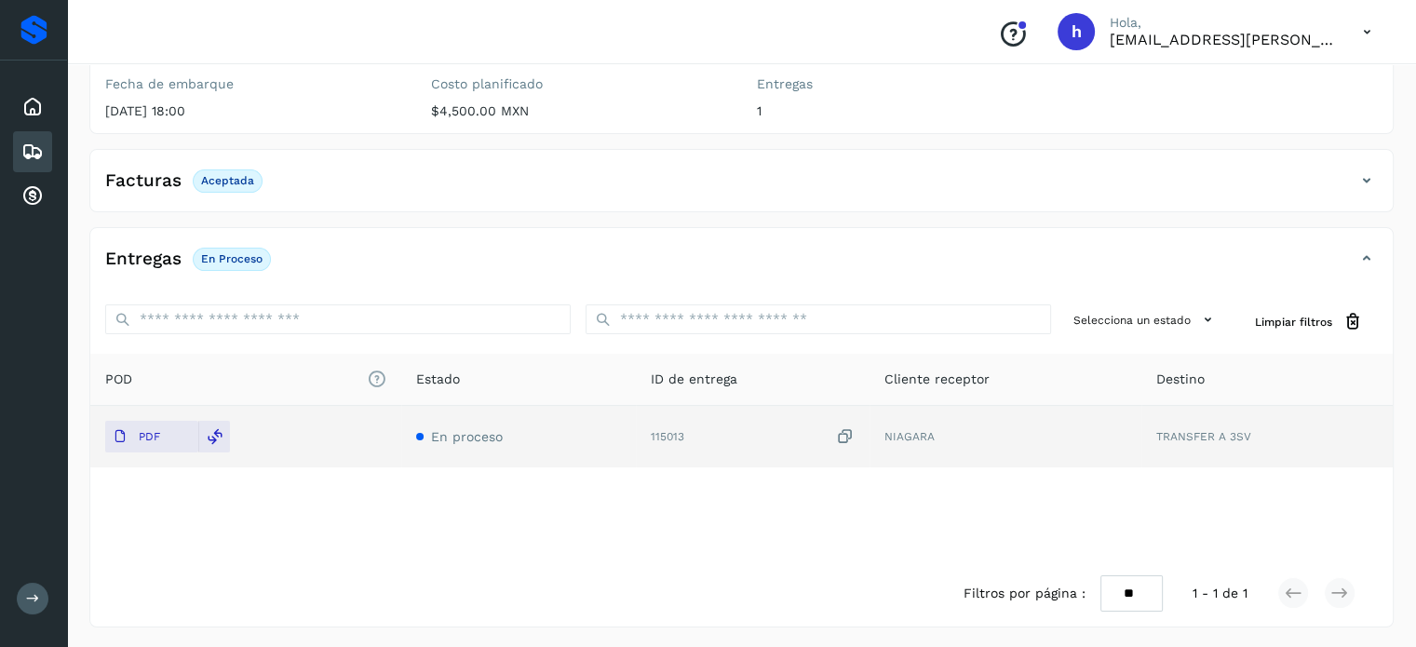
scroll to position [0, 0]
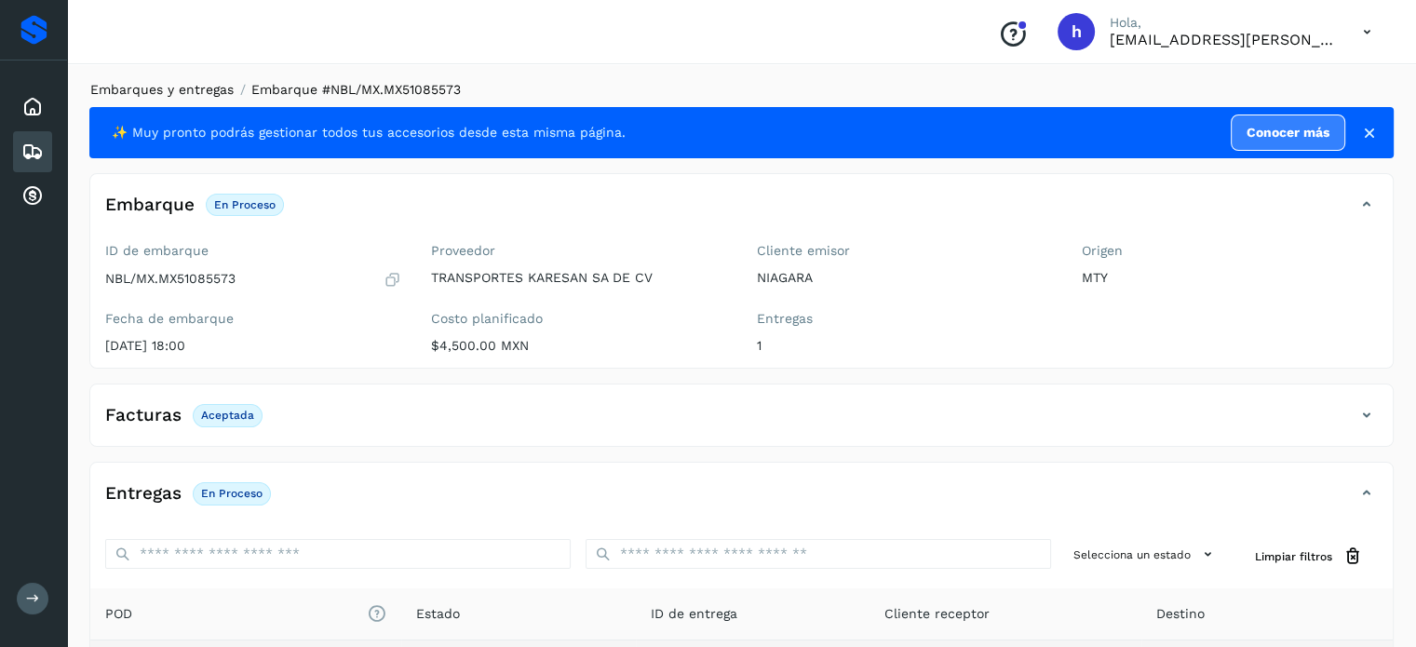
click at [155, 88] on link "Embarques y entregas" at bounding box center [161, 89] width 143 height 15
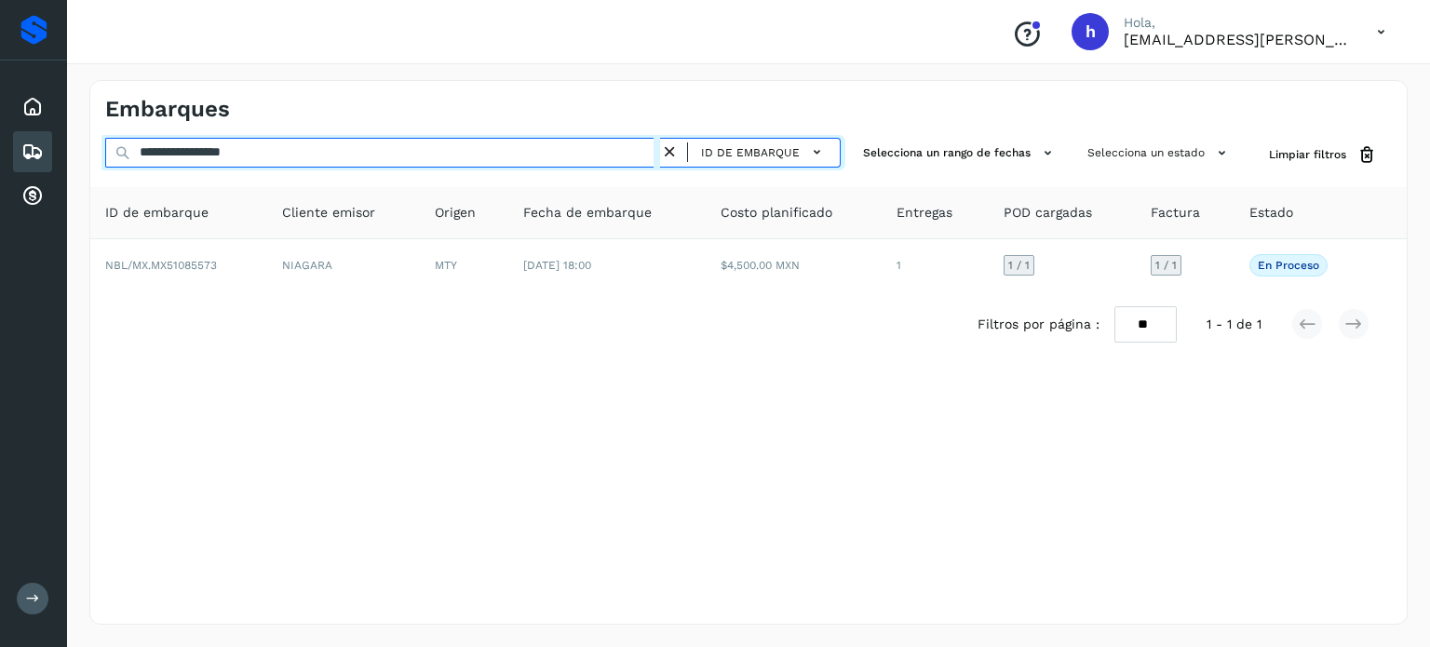
drag, startPoint x: 289, startPoint y: 163, endPoint x: 0, endPoint y: 152, distance: 288.8
click at [0, 152] on div "**********" at bounding box center [715, 323] width 1430 height 647
click at [391, 150] on input "**********" at bounding box center [382, 153] width 555 height 30
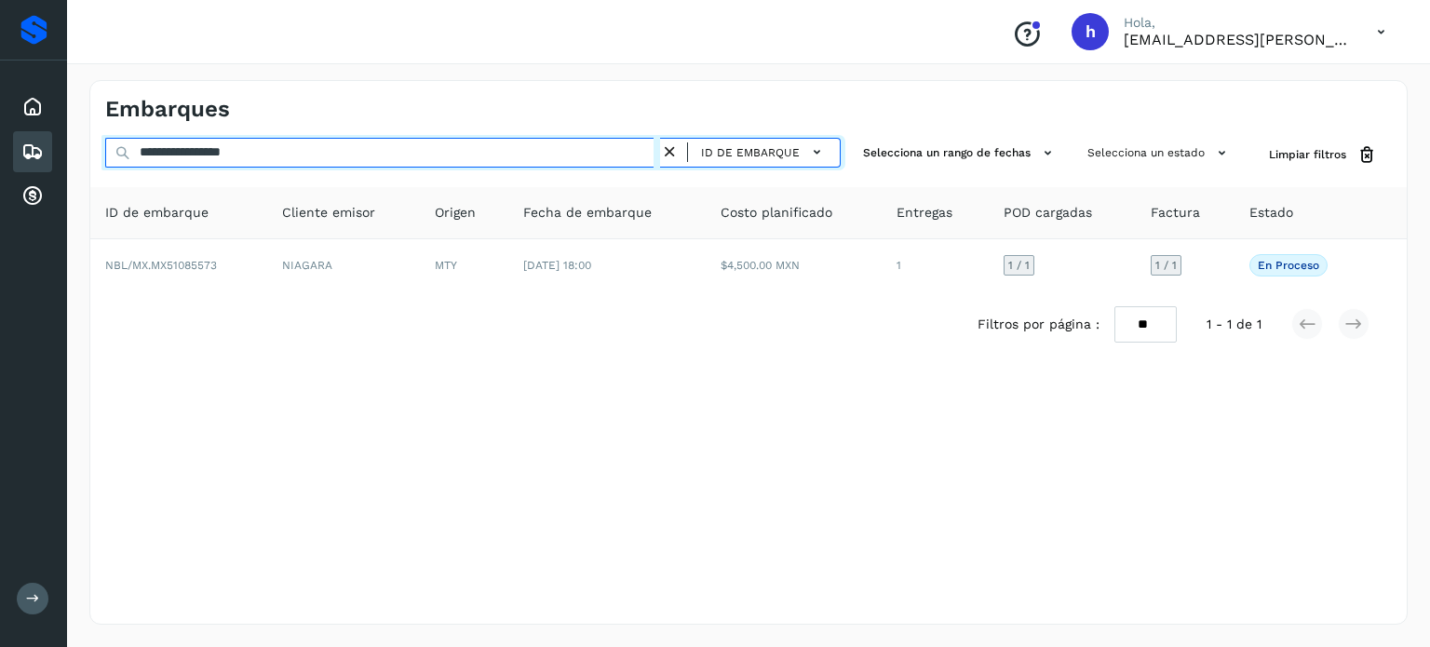
click at [391, 150] on input "**********" at bounding box center [382, 153] width 555 height 30
drag, startPoint x: 317, startPoint y: 151, endPoint x: 0, endPoint y: 126, distance: 317.5
click at [0, 126] on div "**********" at bounding box center [715, 323] width 1430 height 647
paste input "text"
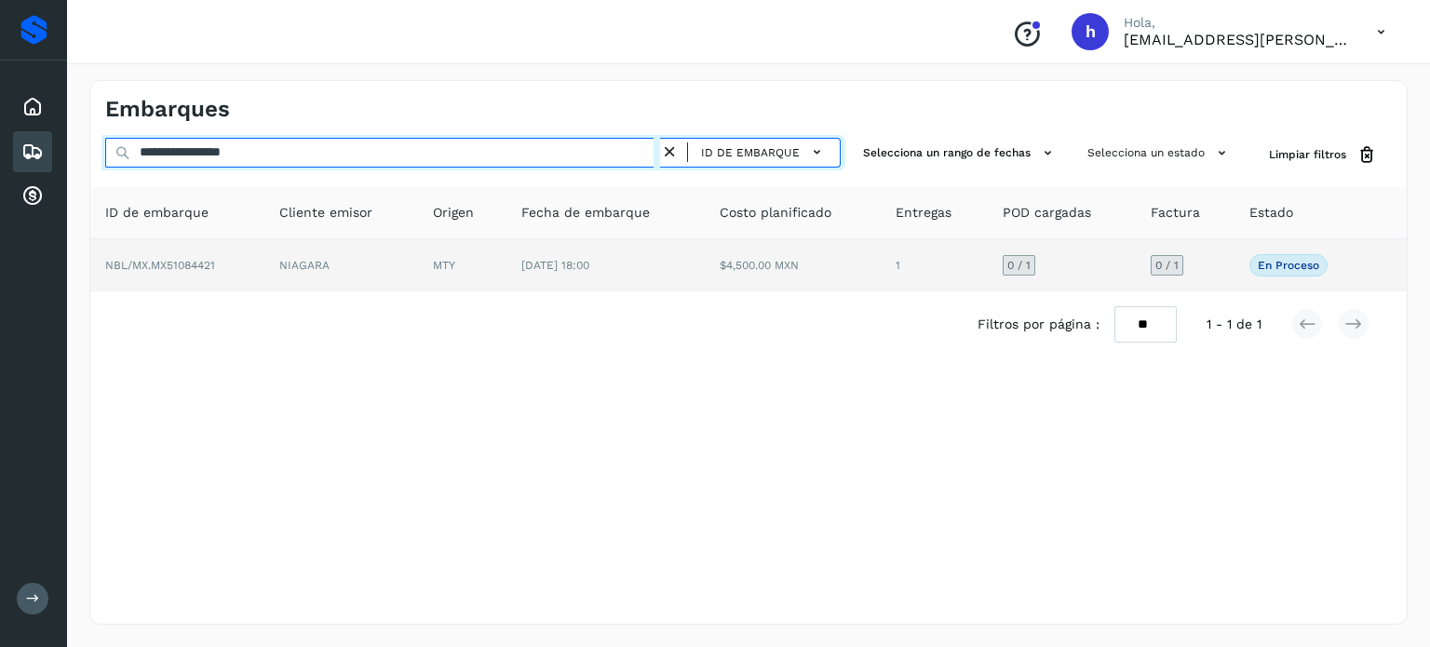
type input "**********"
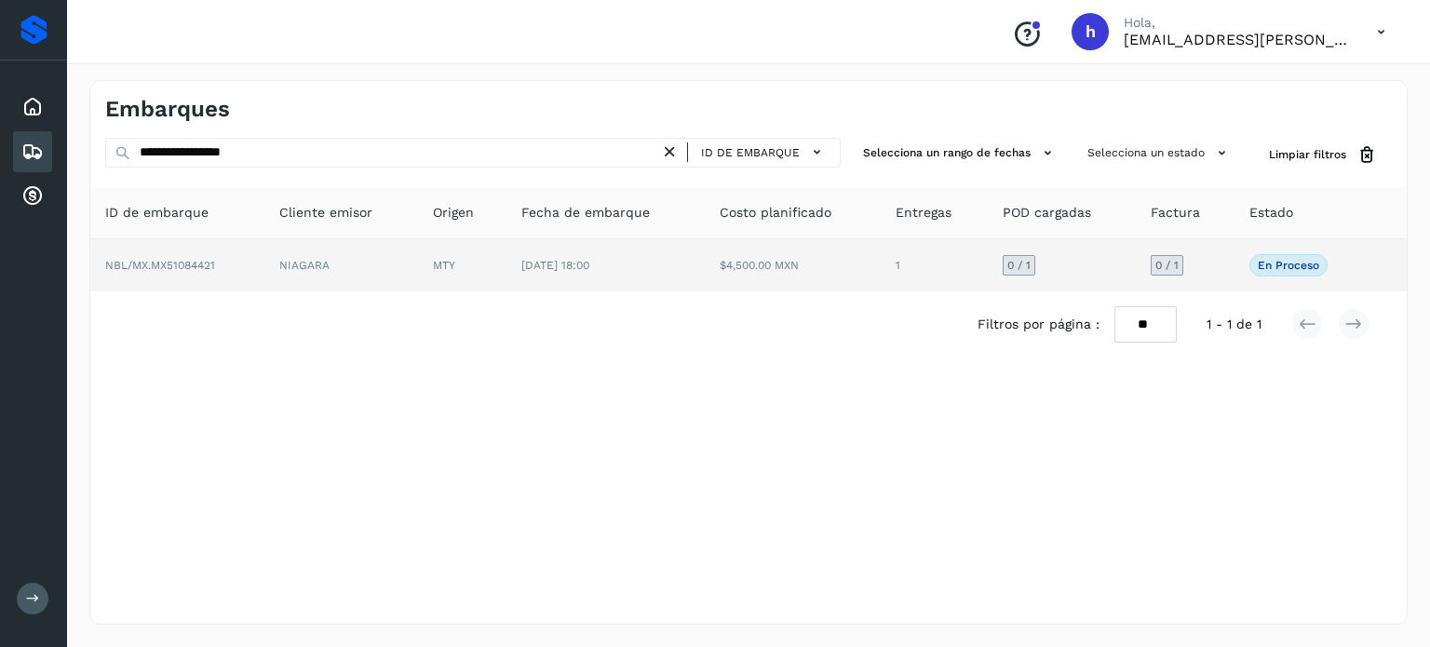
click at [223, 259] on td "NBL/MX.MX51084421" at bounding box center [177, 265] width 174 height 52
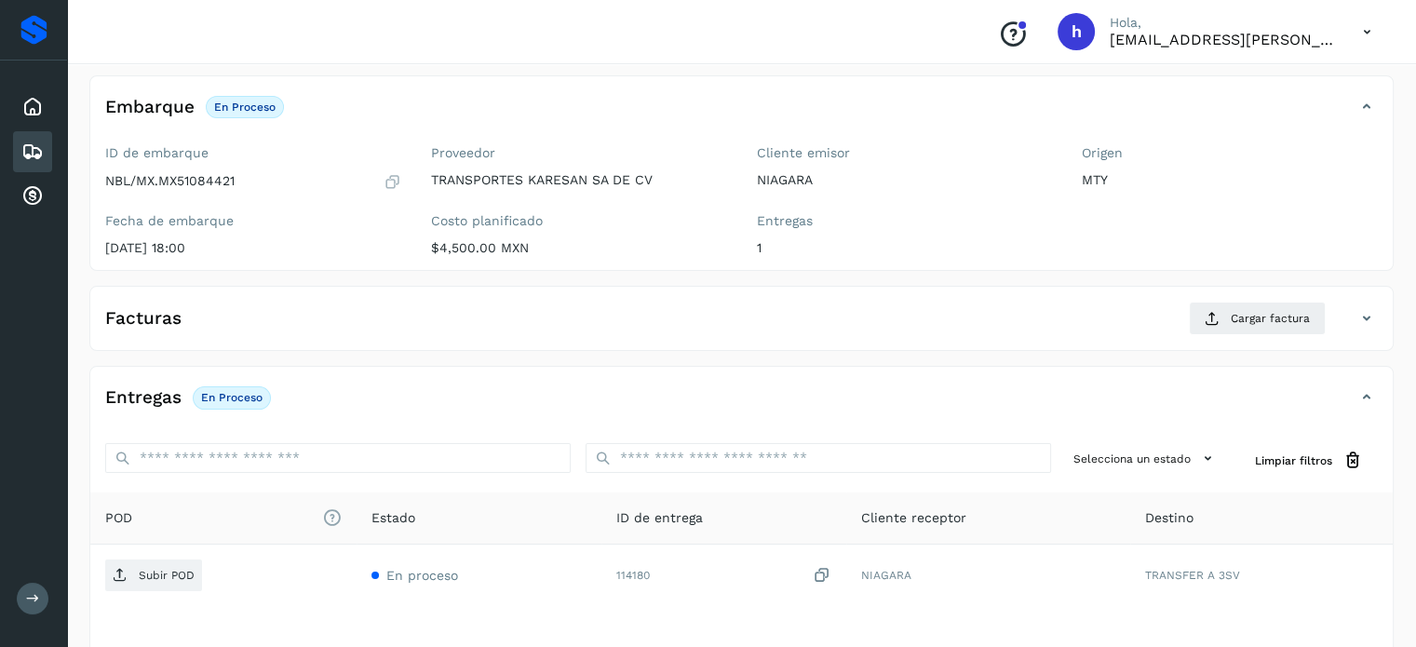
scroll to position [105, 0]
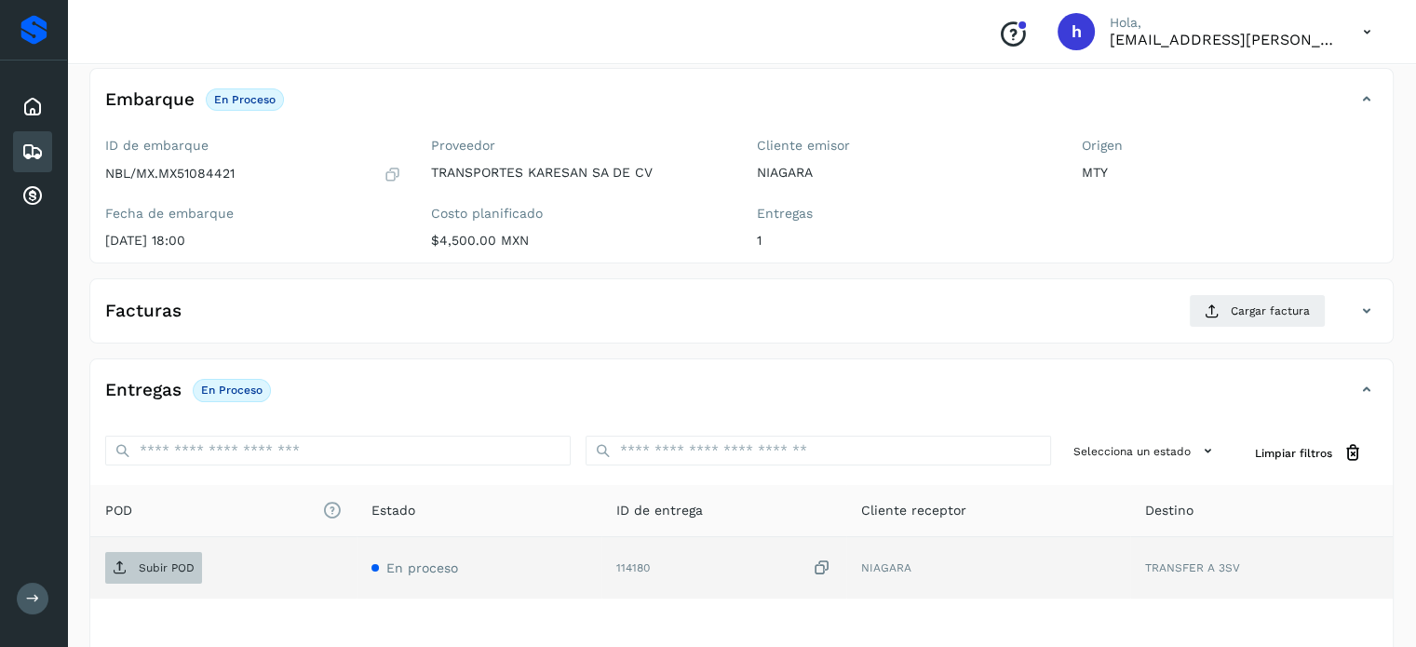
click at [166, 567] on p "Subir POD" at bounding box center [167, 567] width 56 height 13
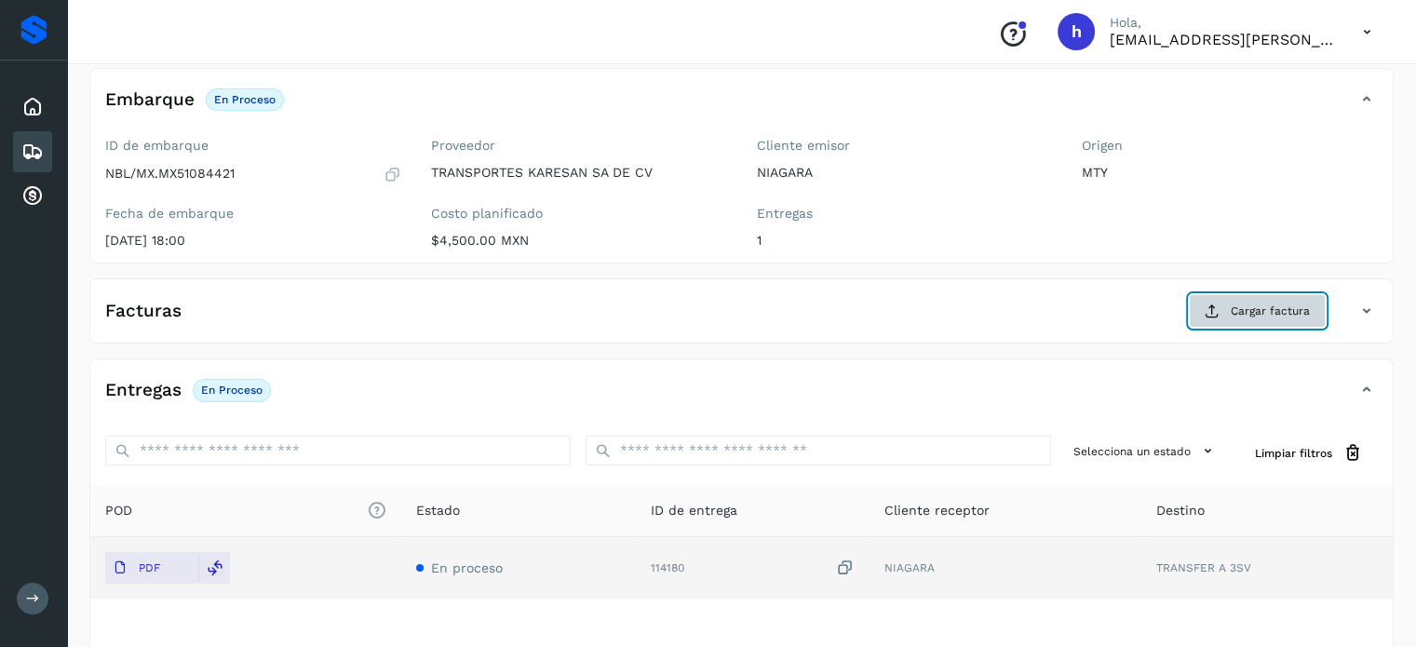
click at [1262, 307] on span "Cargar factura" at bounding box center [1270, 311] width 79 height 17
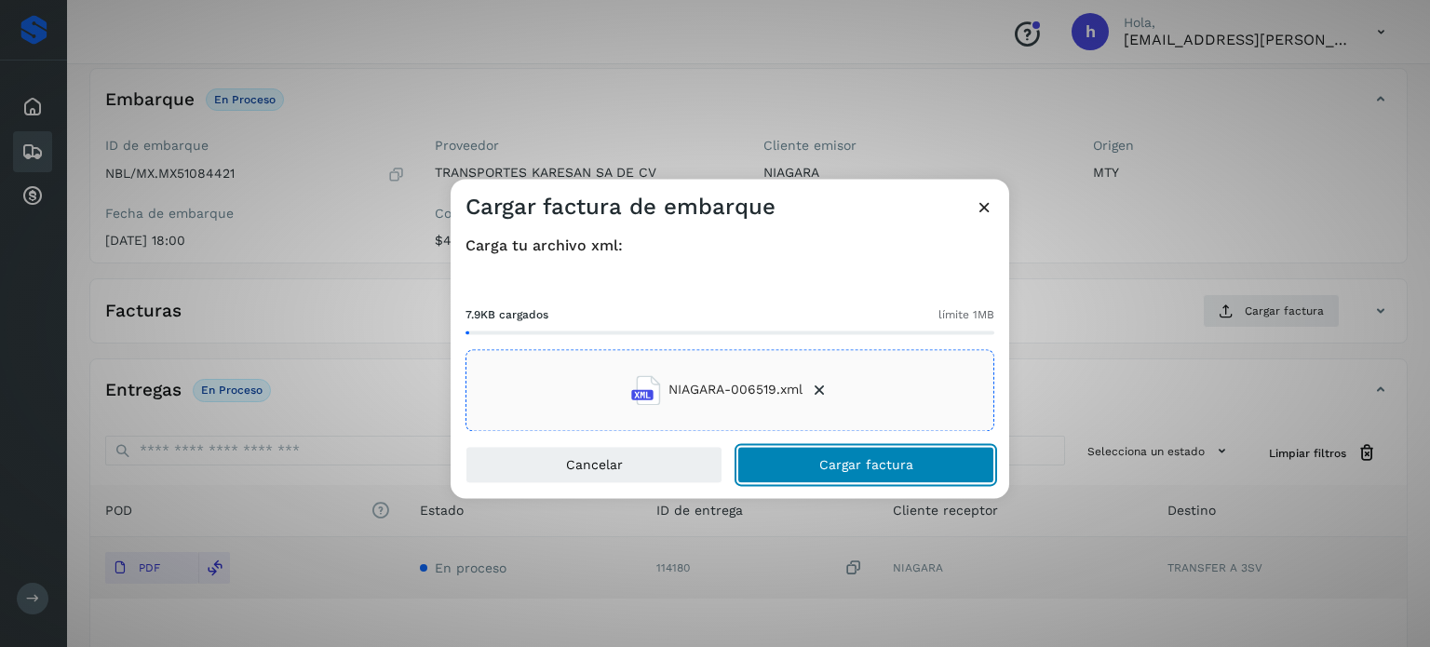
click at [924, 457] on button "Cargar factura" at bounding box center [865, 464] width 257 height 37
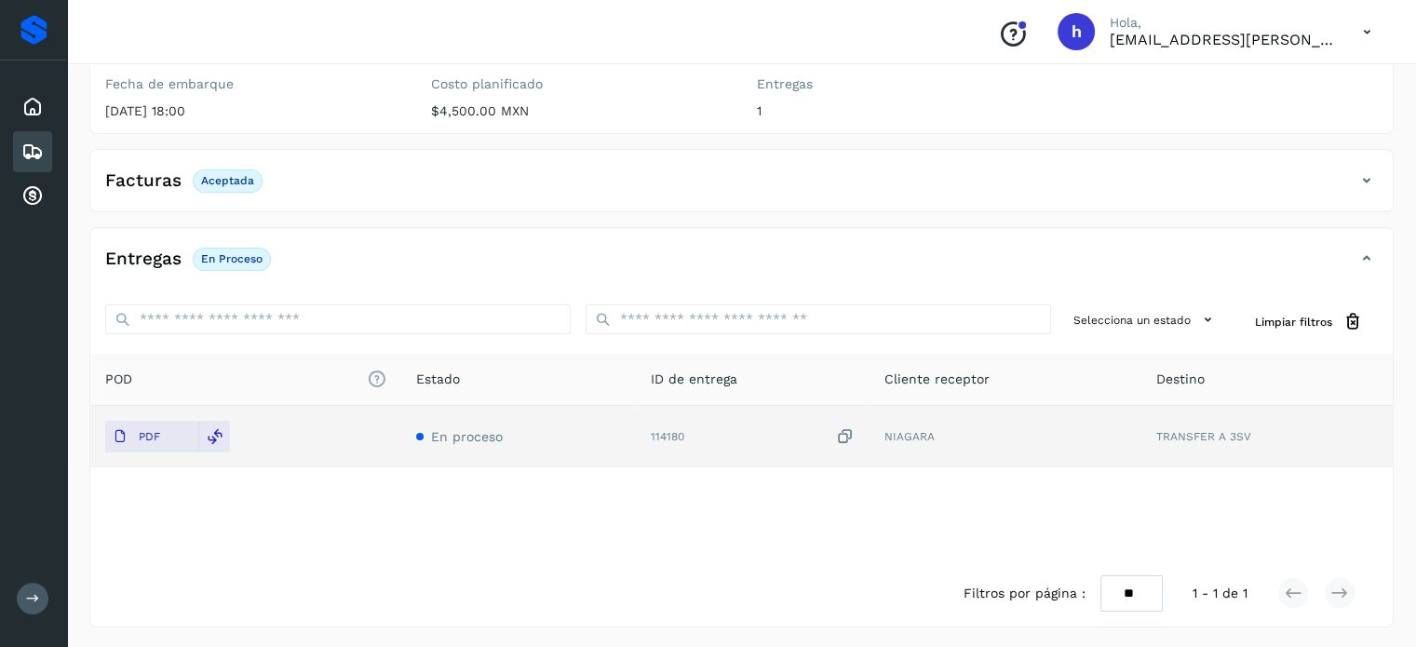
scroll to position [0, 0]
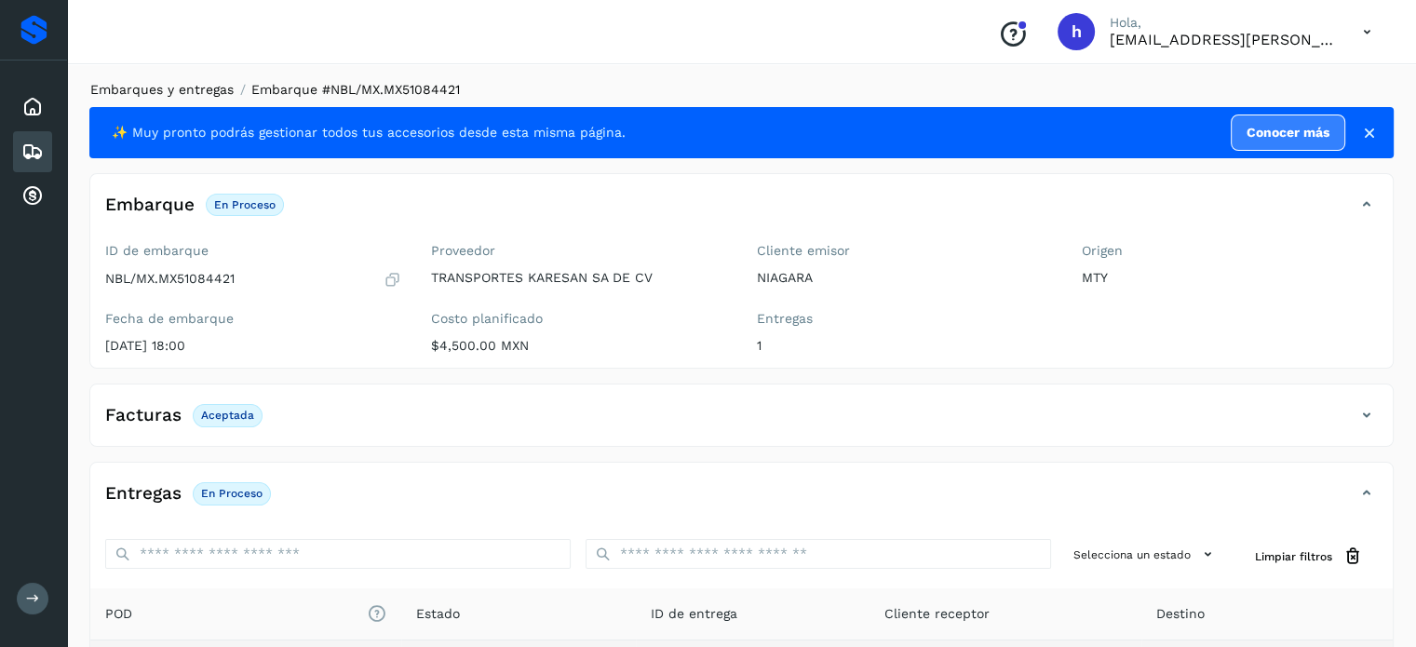
click at [207, 87] on link "Embarques y entregas" at bounding box center [161, 89] width 143 height 15
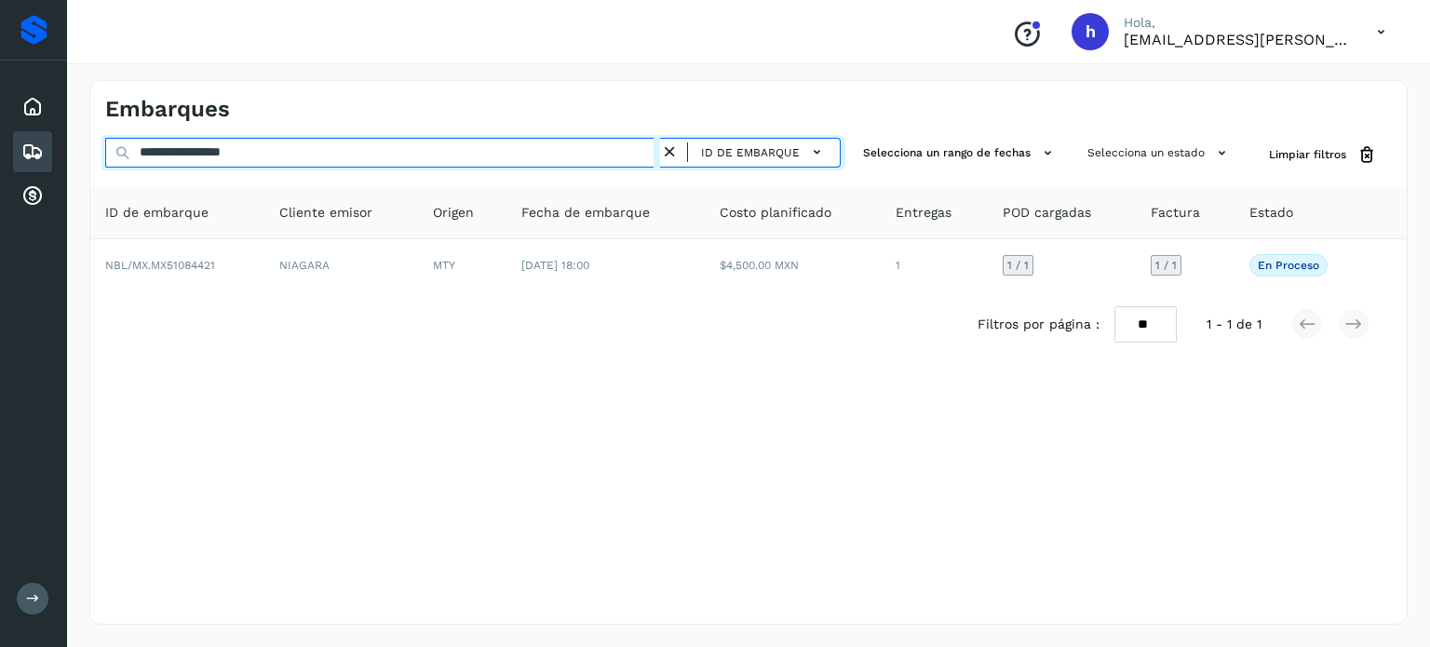
drag, startPoint x: 297, startPoint y: 152, endPoint x: 0, endPoint y: 138, distance: 297.3
click at [0, 138] on div "**********" at bounding box center [715, 323] width 1430 height 647
paste input "text"
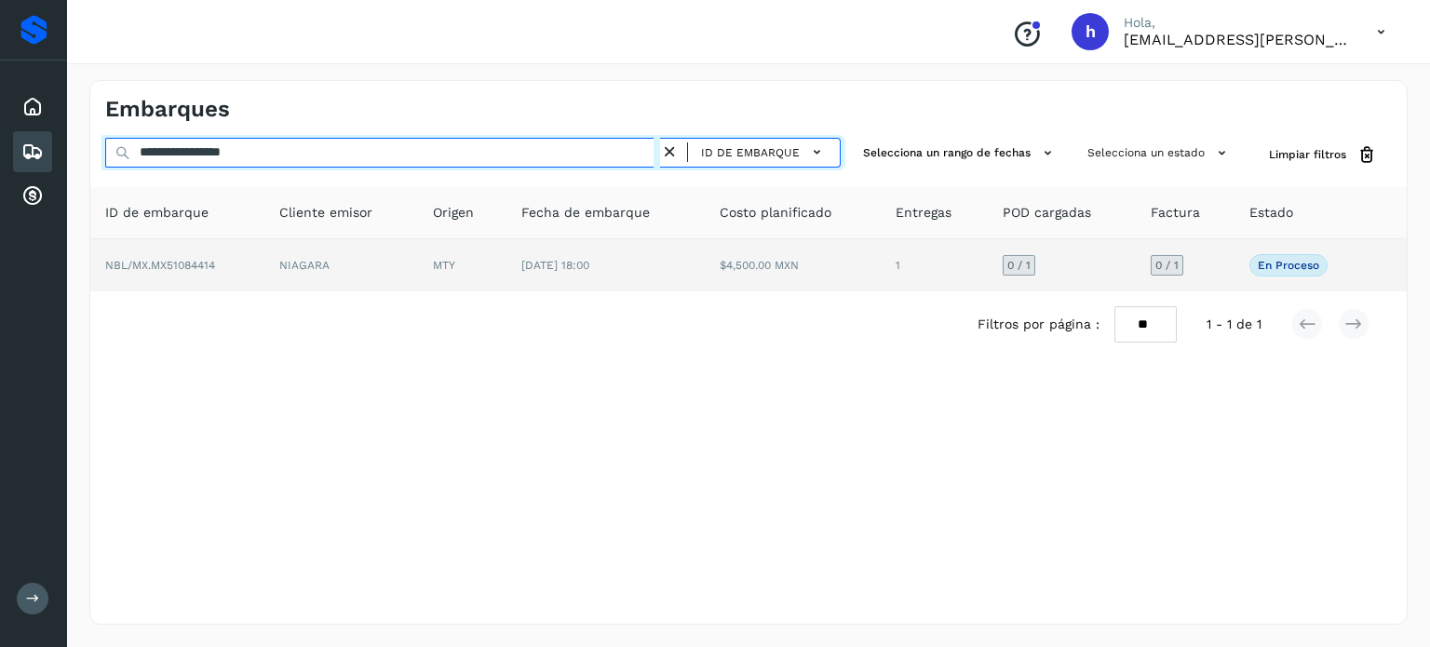
type input "**********"
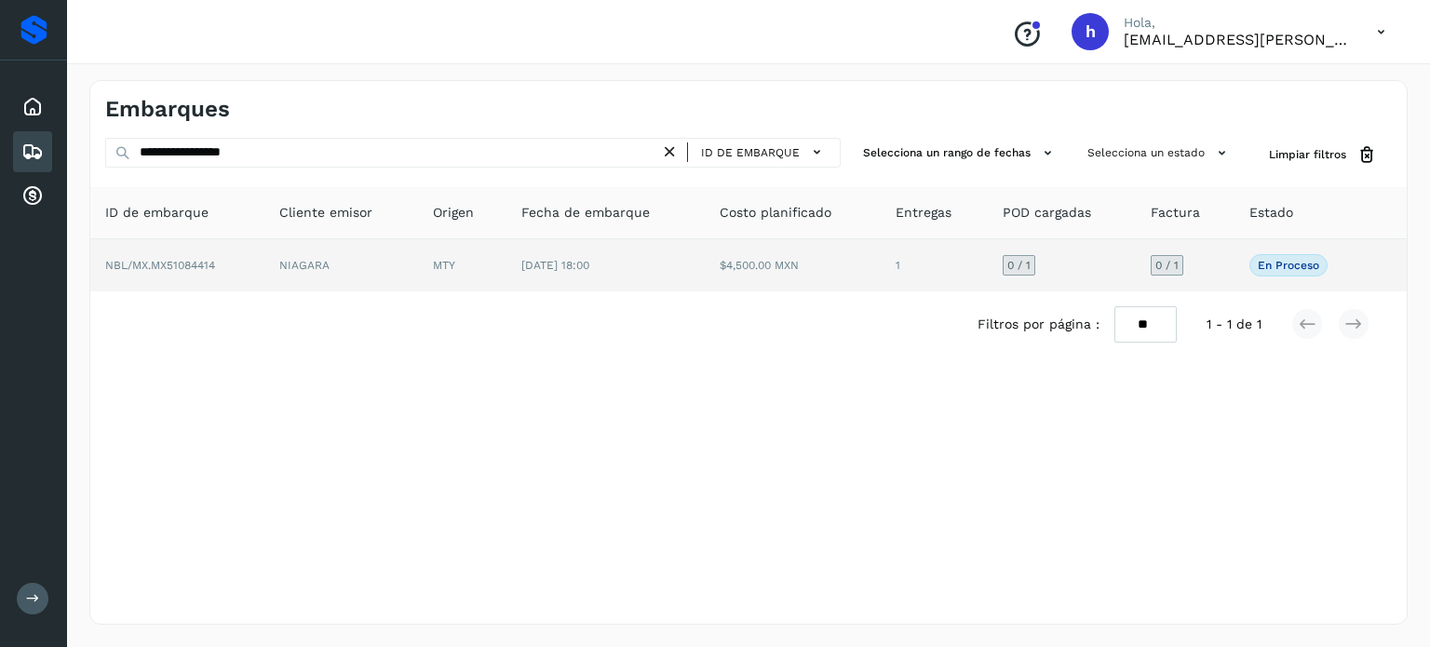
click at [237, 275] on td "NBL/MX.MX51084414" at bounding box center [177, 265] width 174 height 52
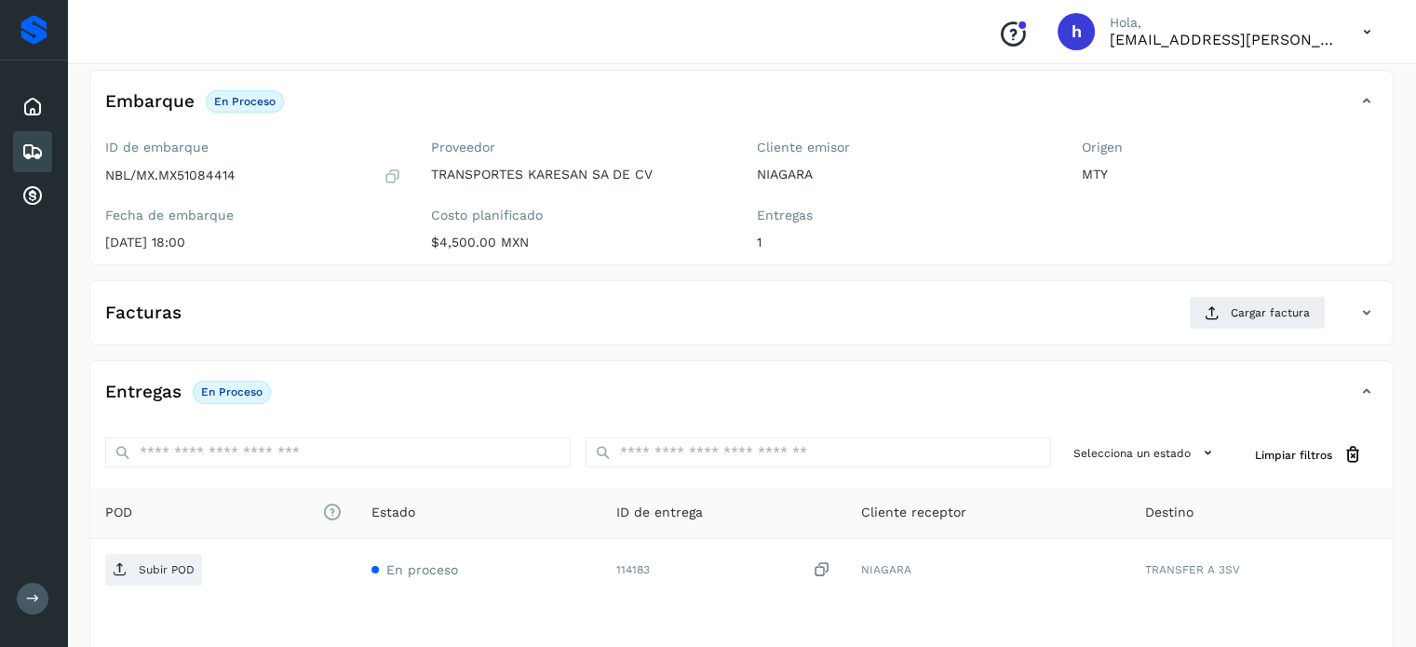
scroll to position [105, 0]
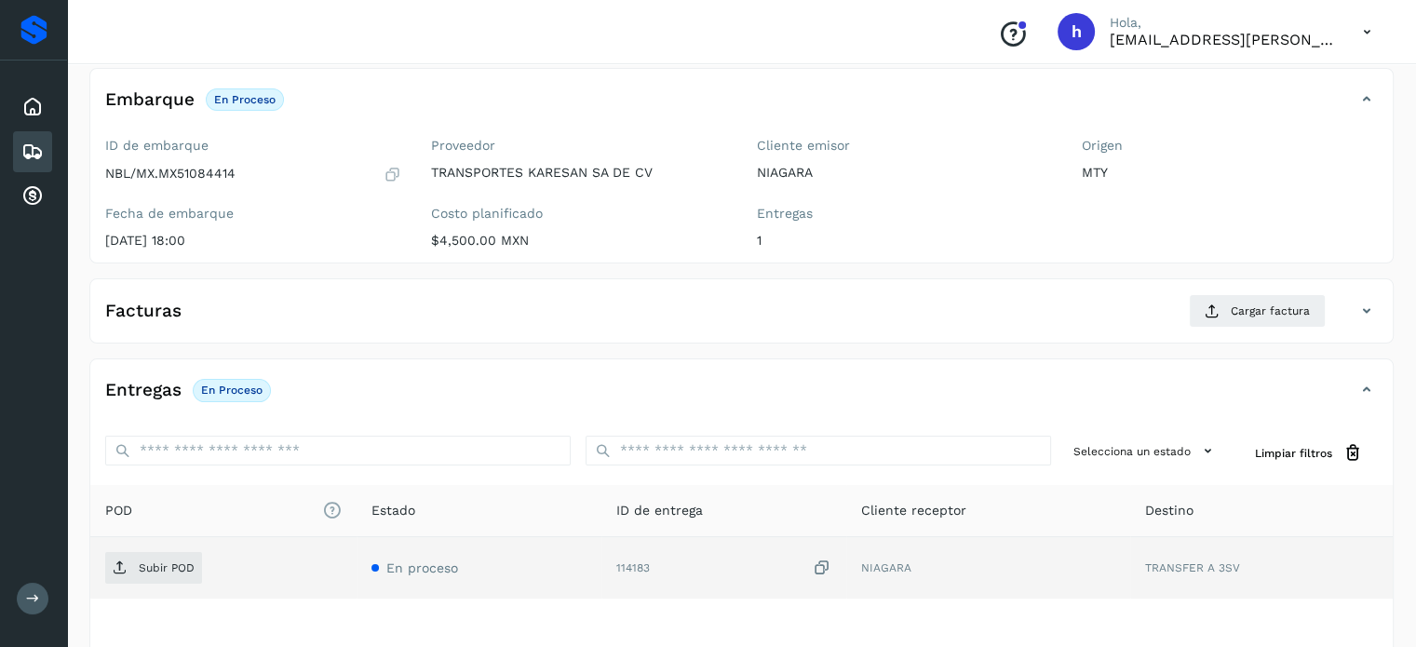
click at [147, 552] on div "Subir POD" at bounding box center [223, 568] width 236 height 32
click at [150, 557] on span "Subir POD" at bounding box center [153, 568] width 97 height 30
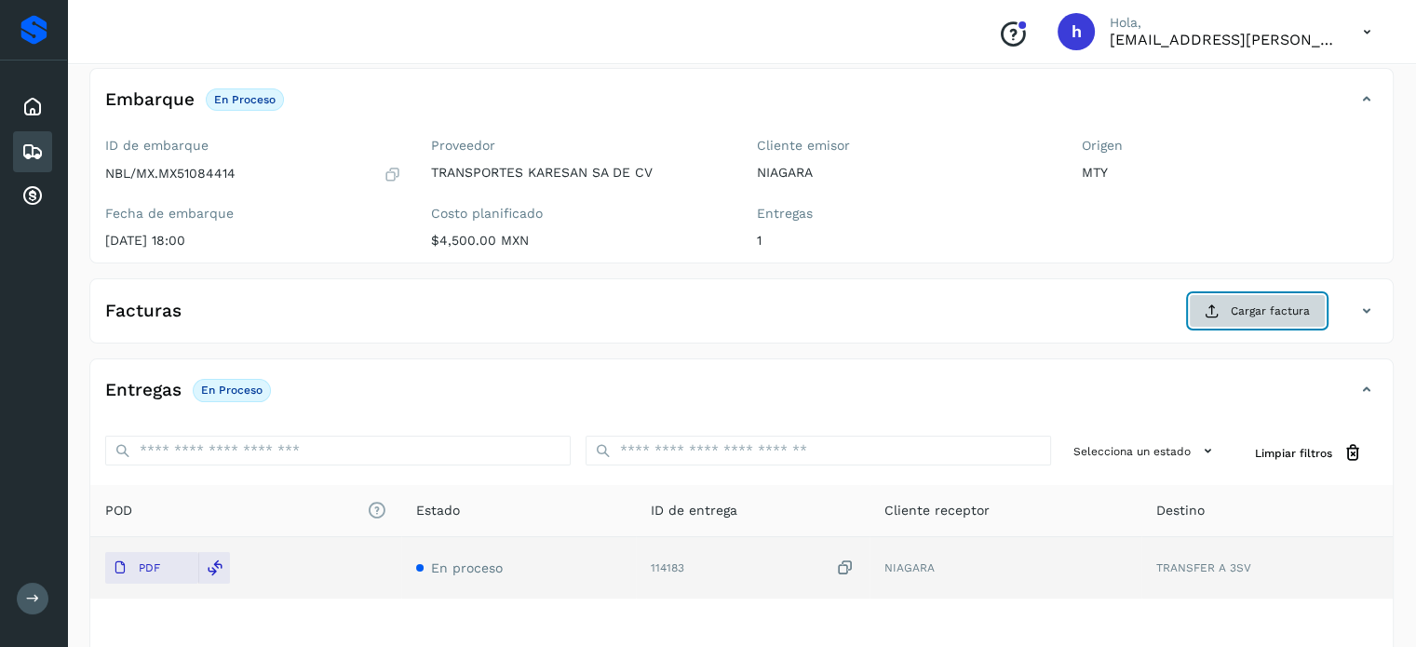
click at [1278, 304] on span "Cargar factura" at bounding box center [1270, 311] width 79 height 17
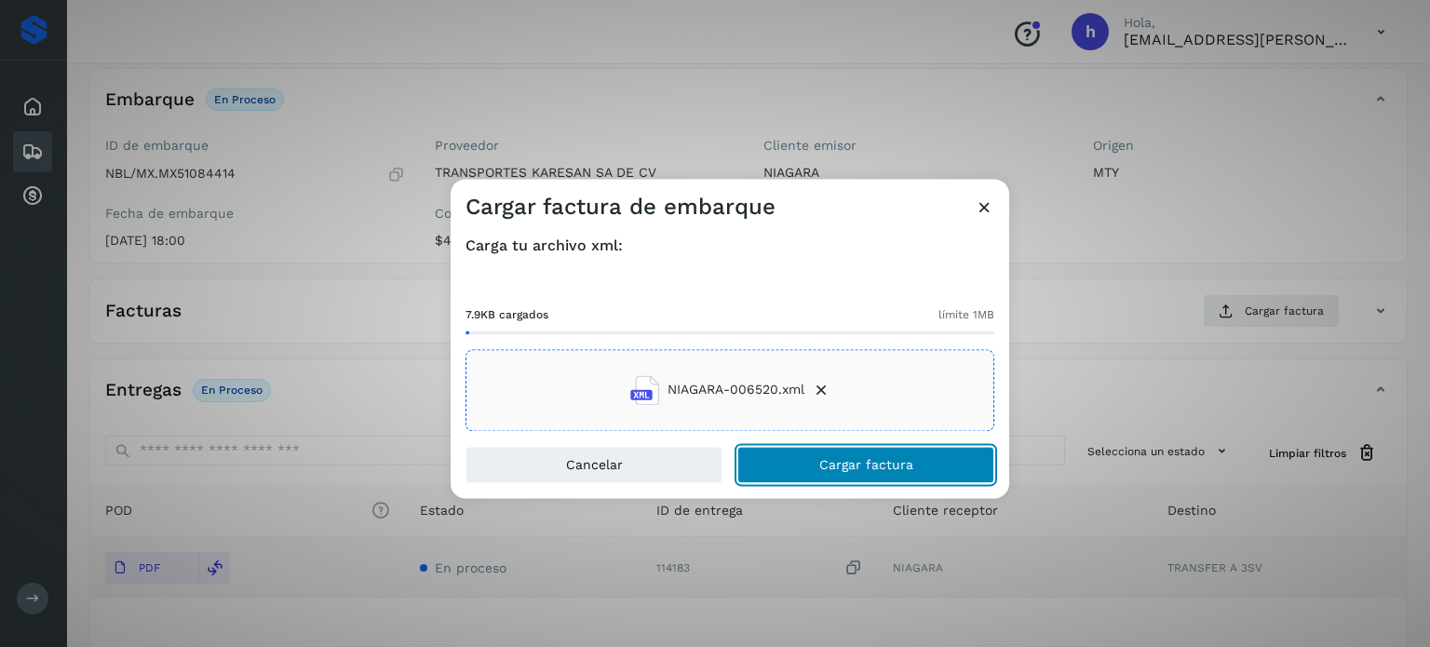
click at [920, 457] on button "Cargar factura" at bounding box center [865, 464] width 257 height 37
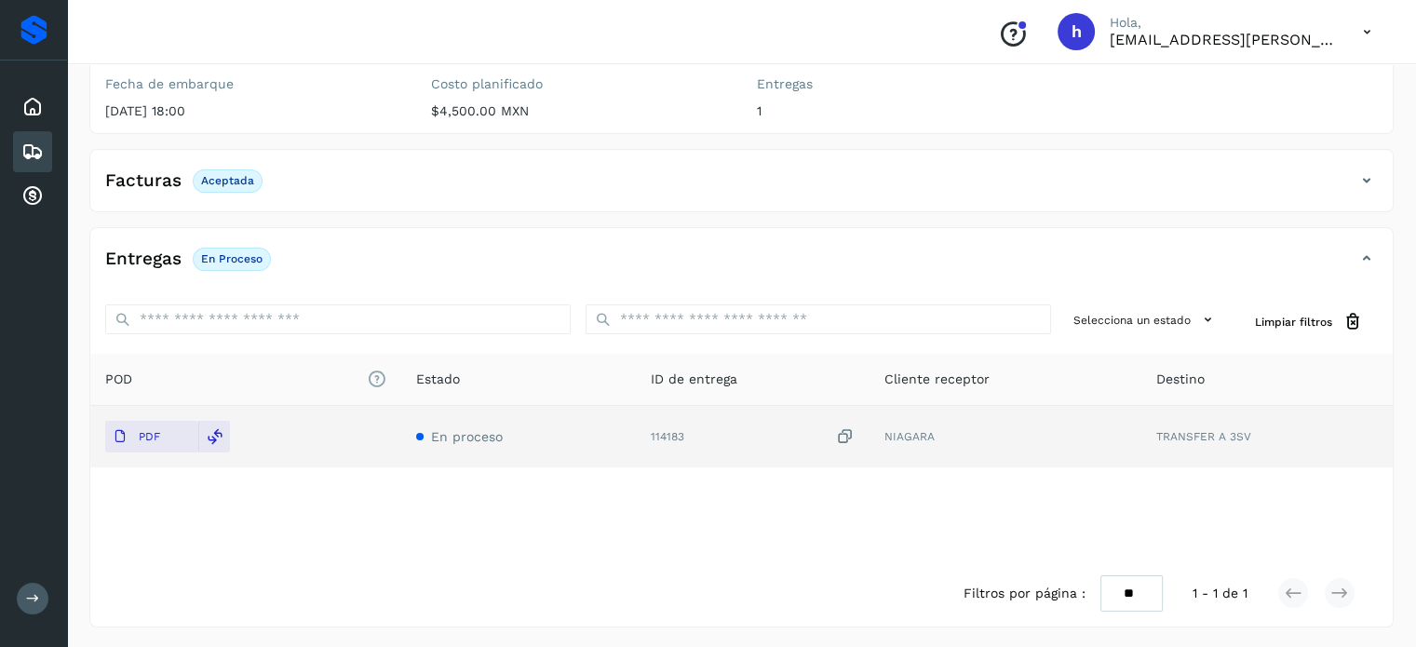
scroll to position [0, 0]
